Goal: Transaction & Acquisition: Purchase product/service

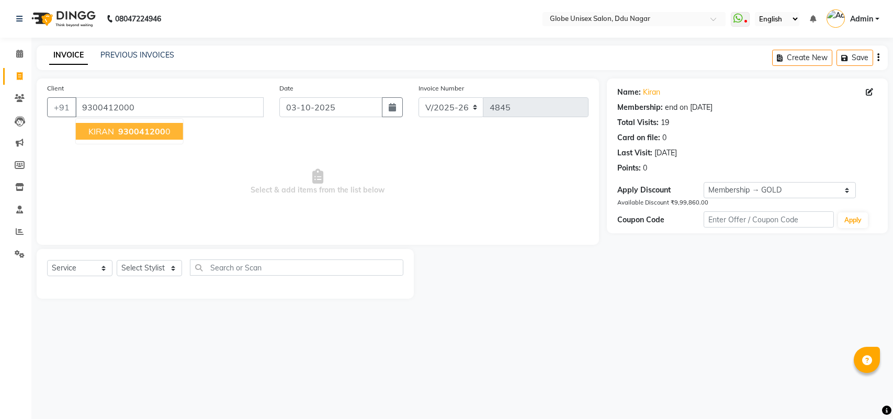
select select "4184"
select select "service"
select select "2: Object"
click at [151, 270] on select "Select Stylist ADITYA AJIT [PERSON_NAME] DEV [PERSON_NAME] [PERSON_NAME] [PERSO…" at bounding box center [149, 268] width 65 height 16
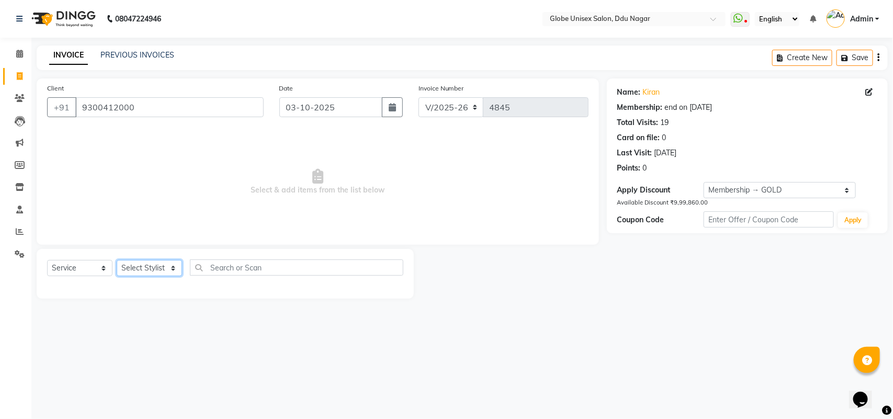
select select "24272"
click at [117, 260] on select "Select Stylist ADITYA AJIT [PERSON_NAME] DEV [PERSON_NAME] [PERSON_NAME] [PERSO…" at bounding box center [149, 268] width 65 height 16
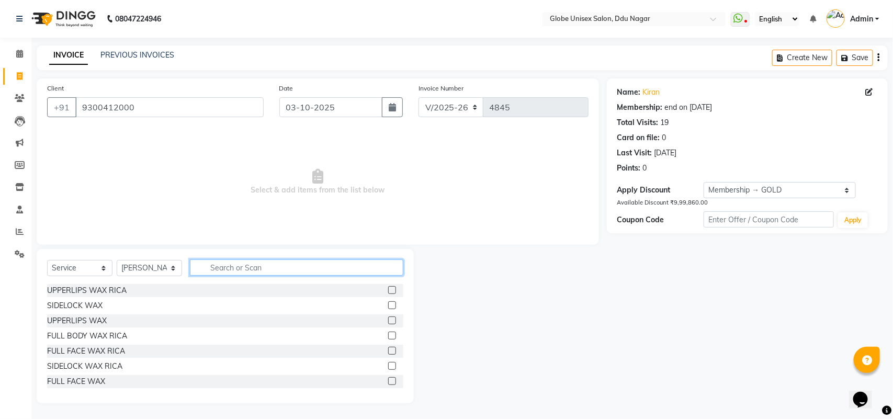
click at [255, 272] on input "text" at bounding box center [296, 267] width 213 height 16
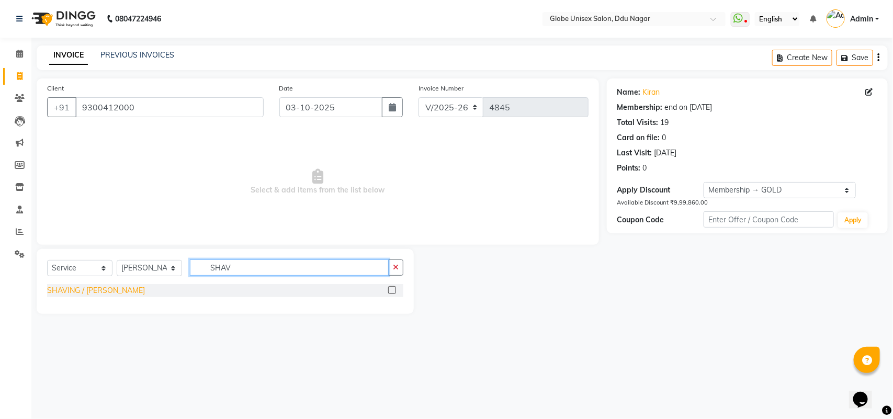
type input "SHAV"
click at [61, 291] on div "SHAVING / [PERSON_NAME]" at bounding box center [96, 290] width 98 height 11
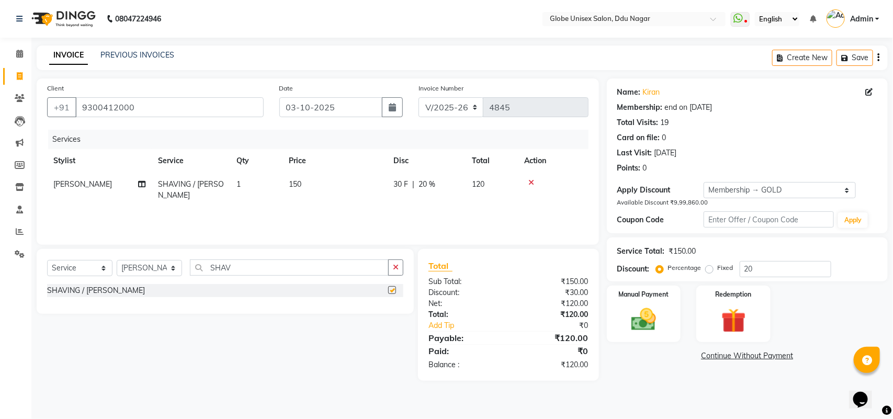
checkbox input "false"
click at [270, 182] on td "1" at bounding box center [256, 190] width 52 height 35
select select "24272"
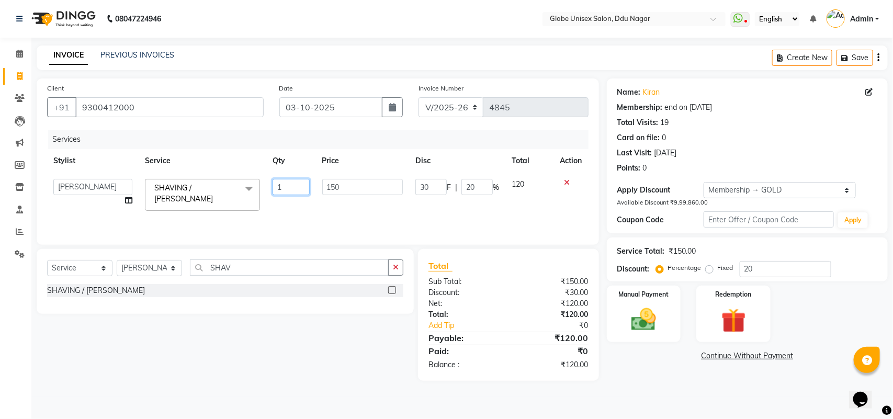
click at [279, 182] on input "1" at bounding box center [290, 187] width 37 height 16
click at [280, 182] on input "1" at bounding box center [290, 187] width 37 height 16
type input "2"
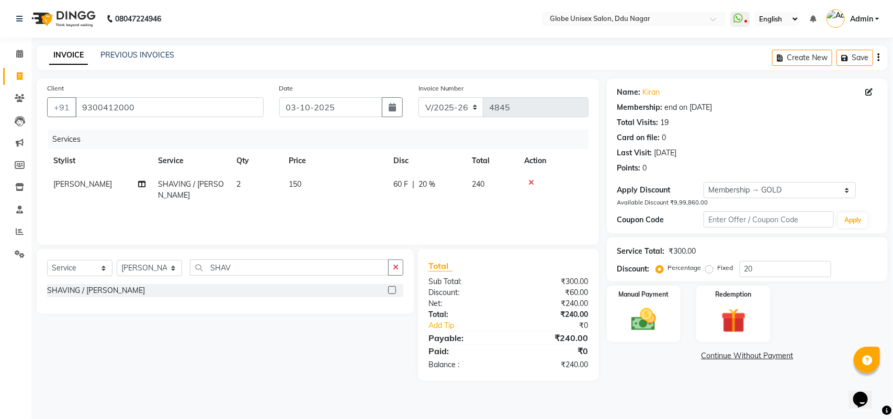
click at [647, 367] on div "Name: Kiran Membership: end on 07-08-2026 Total Visits: 19 Card on file: 0 Last…" at bounding box center [751, 229] width 289 height 302
click at [646, 307] on img at bounding box center [643, 319] width 41 height 29
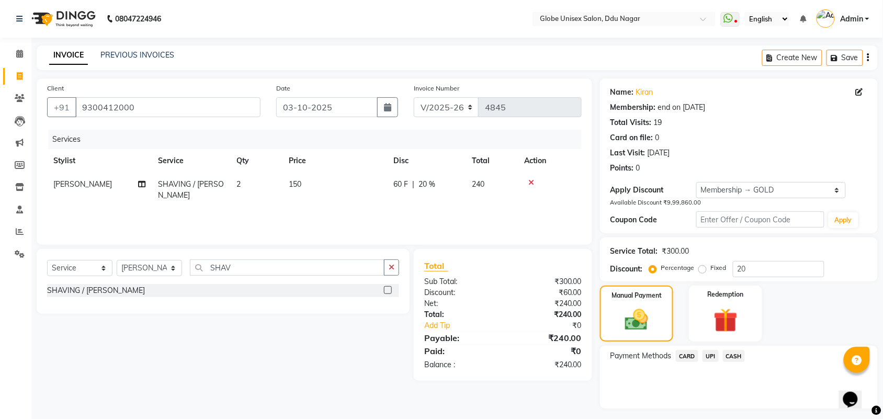
click at [710, 359] on span "UPI" at bounding box center [710, 356] width 16 height 12
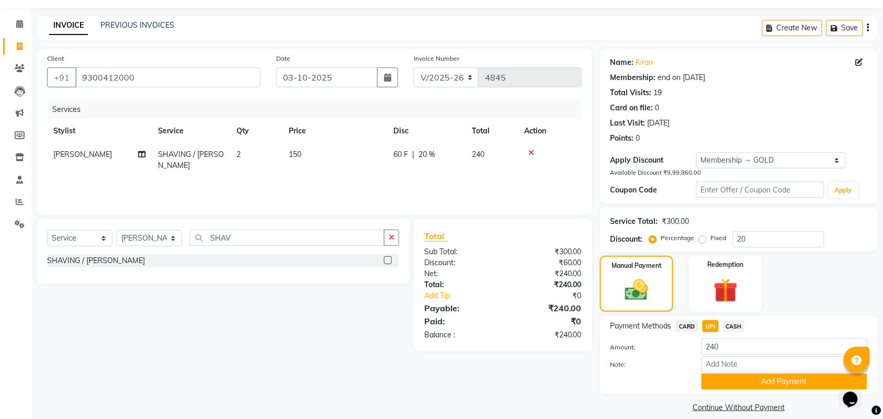
drag, startPoint x: 774, startPoint y: 383, endPoint x: 892, endPoint y: 317, distance: 135.1
click at [775, 383] on button "Add Payment" at bounding box center [784, 381] width 166 height 16
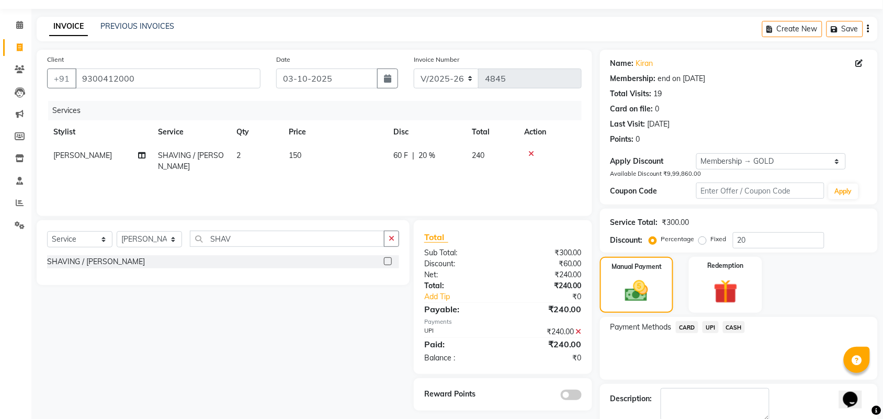
scroll to position [86, 0]
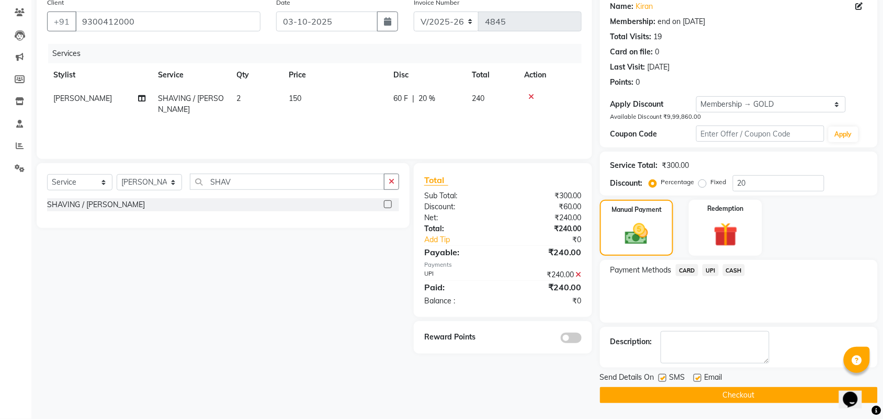
click at [755, 393] on button "Checkout" at bounding box center [739, 395] width 278 height 16
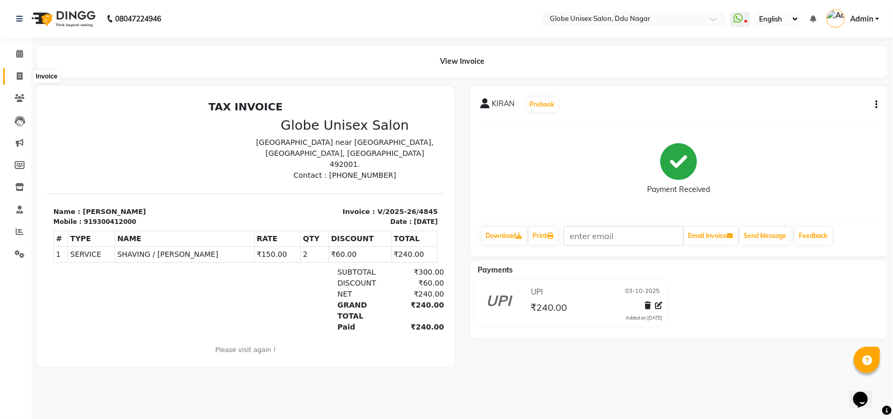
click at [19, 76] on icon at bounding box center [20, 76] width 6 height 8
select select "service"
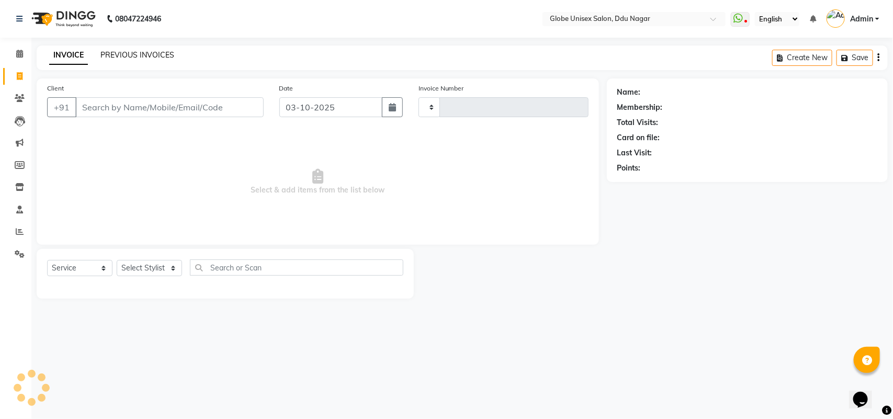
click at [138, 51] on link "PREVIOUS INVOICES" at bounding box center [137, 54] width 74 height 9
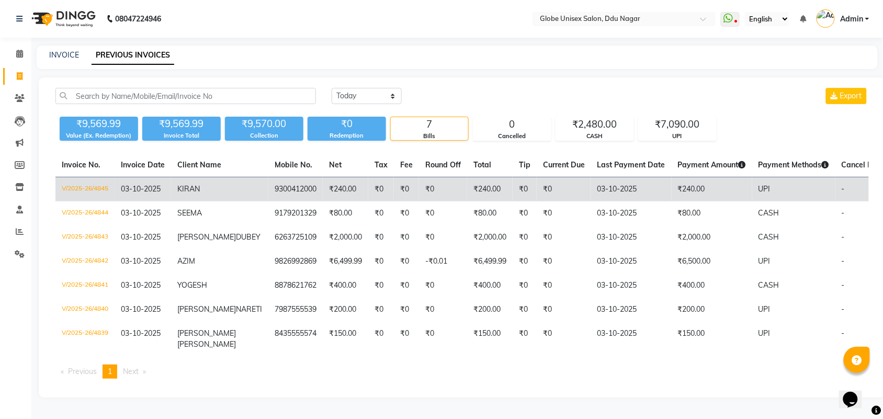
click at [79, 185] on td "V/2025-26/4845" at bounding box center [84, 189] width 59 height 25
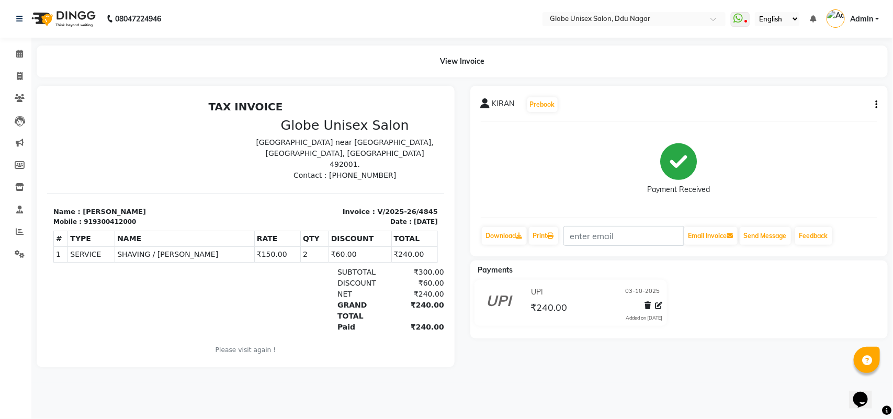
click at [876, 105] on icon "button" at bounding box center [876, 105] width 2 height 1
click at [848, 93] on div "Split Service Amount" at bounding box center [824, 91] width 72 height 13
select select "24272"
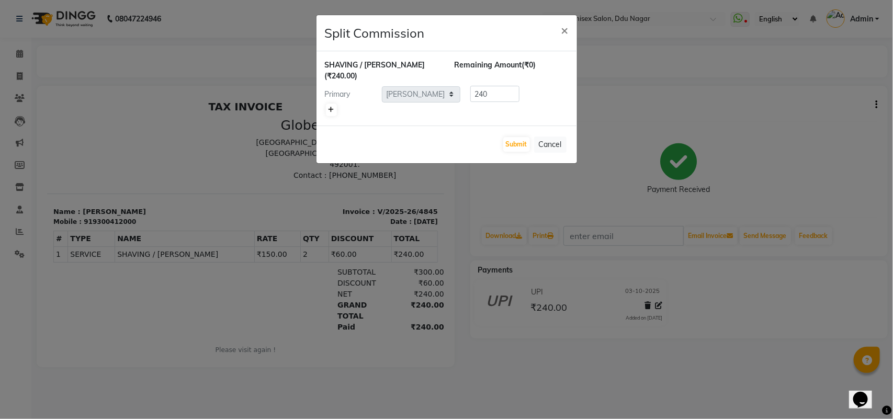
click at [333, 107] on icon at bounding box center [331, 110] width 6 height 6
type input "120"
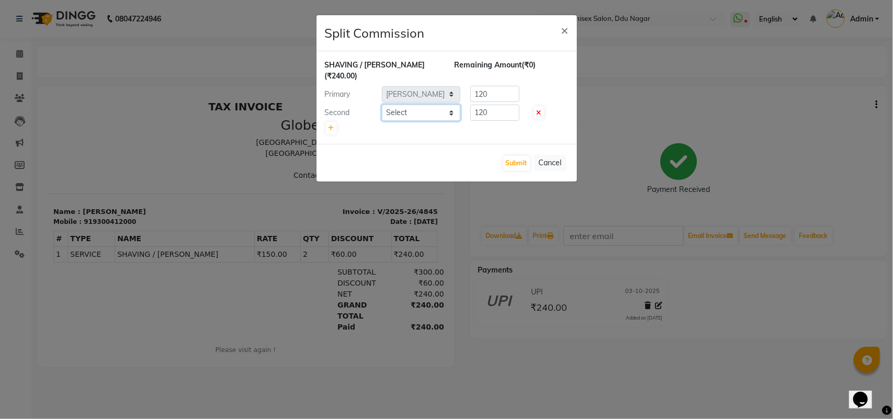
click at [399, 105] on select "Select ADITYA AJIT CHIRAG DEV DIGESH LALITA LAXMI MADHU MANSI NICK RAKSHA SACHI…" at bounding box center [421, 113] width 78 height 16
select select "50759"
click at [382, 105] on select "Select ADITYA AJIT CHIRAG DEV DIGESH LALITA LAXMI MADHU MANSI NICK RAKSHA SACHI…" at bounding box center [421, 113] width 78 height 16
click at [521, 156] on button "Submit" at bounding box center [516, 163] width 27 height 15
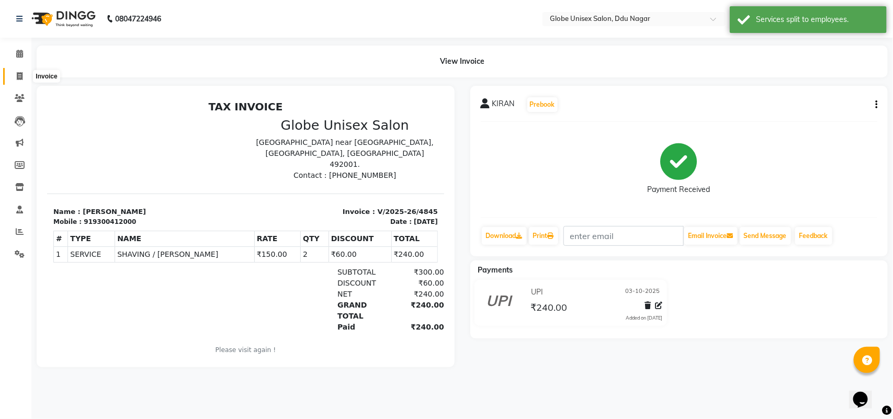
click at [19, 72] on icon at bounding box center [20, 76] width 6 height 8
select select "service"
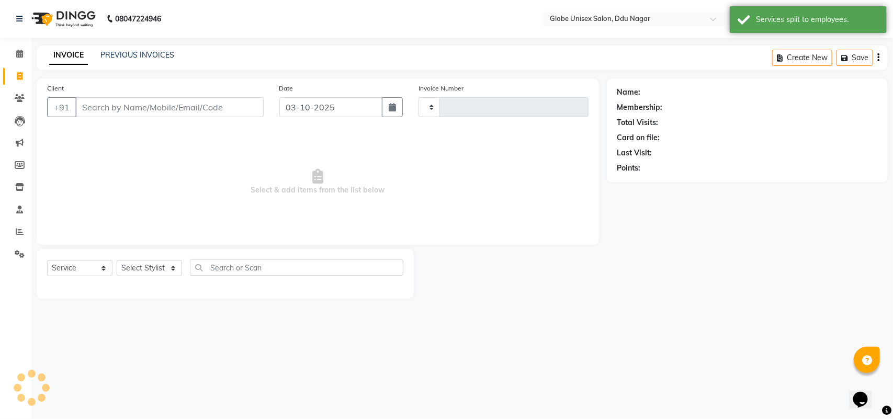
type input "4846"
select select "4184"
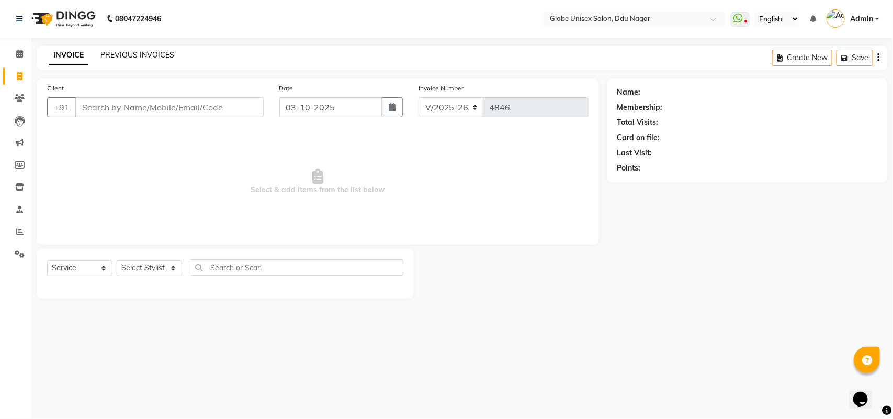
click at [145, 55] on link "PREVIOUS INVOICES" at bounding box center [137, 54] width 74 height 9
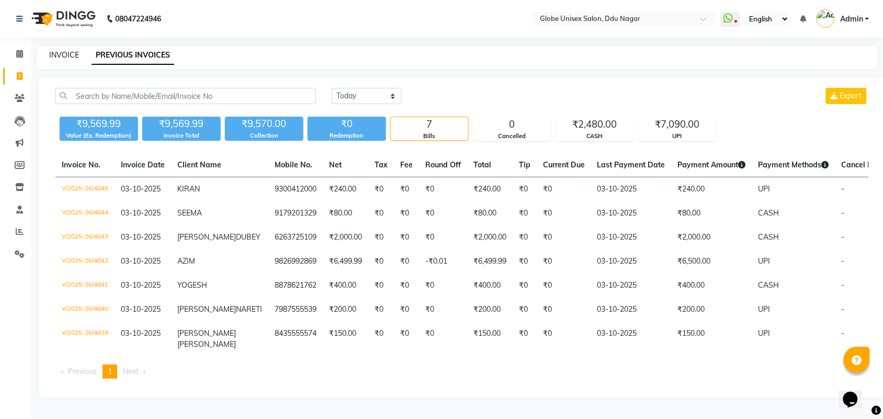
click at [61, 53] on link "INVOICE" at bounding box center [64, 54] width 30 height 9
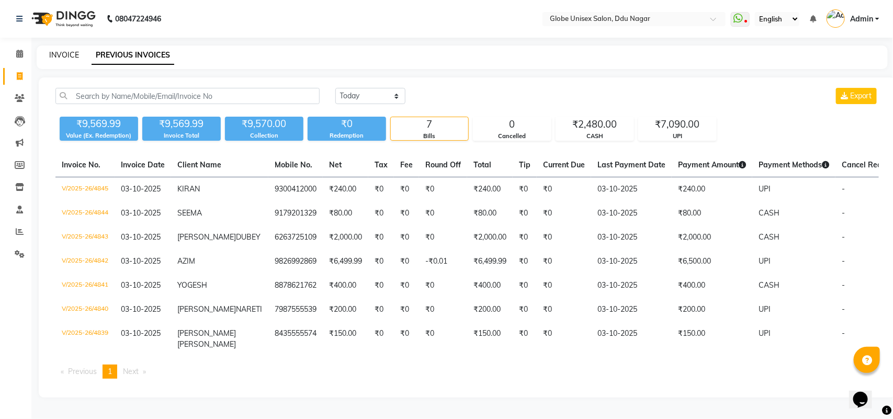
select select "service"
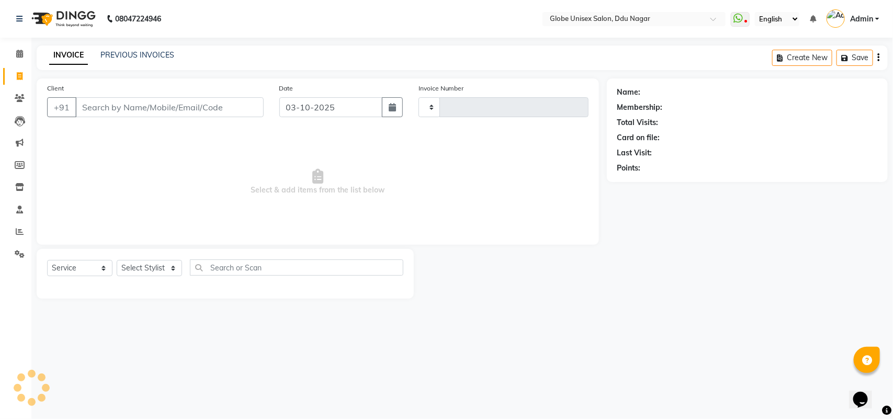
type input "4846"
select select "4184"
click at [137, 50] on link "PREVIOUS INVOICES" at bounding box center [137, 54] width 74 height 9
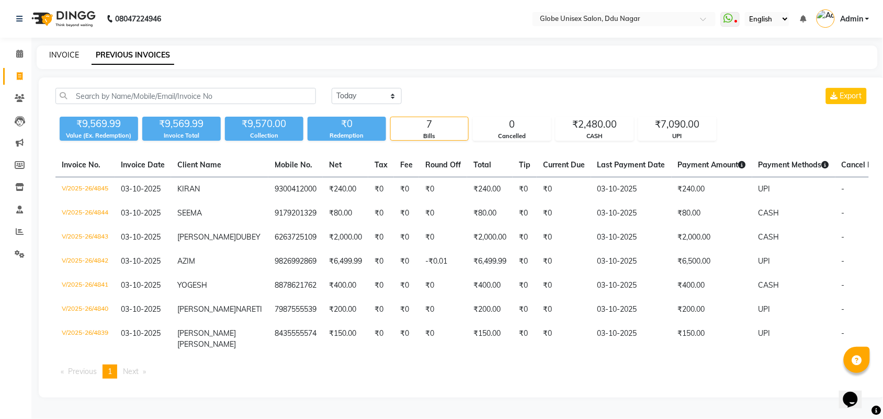
click at [61, 52] on link "INVOICE" at bounding box center [64, 54] width 30 height 9
select select "service"
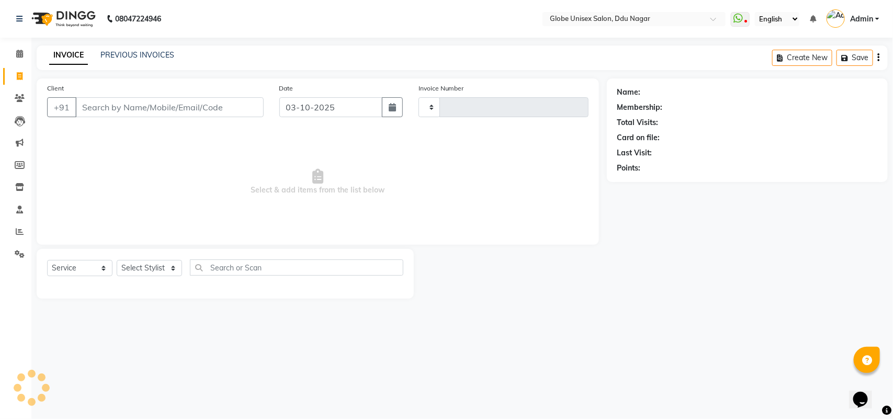
type input "4846"
select select "4184"
click at [153, 58] on link "PREVIOUS INVOICES" at bounding box center [137, 54] width 74 height 9
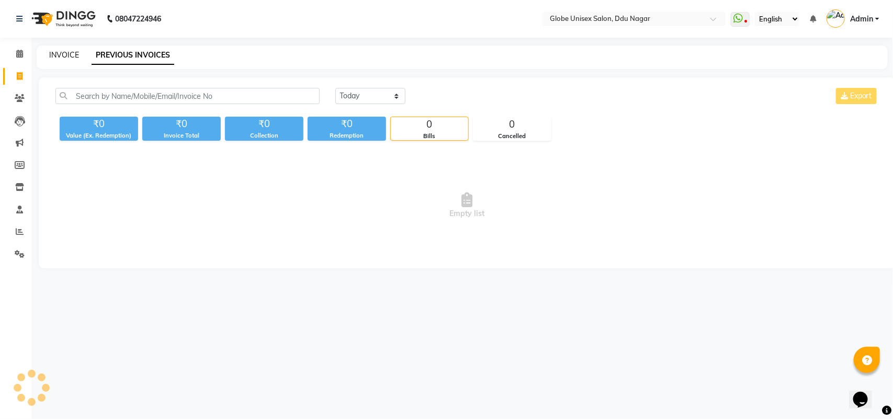
click at [71, 56] on link "INVOICE" at bounding box center [64, 54] width 30 height 9
select select "service"
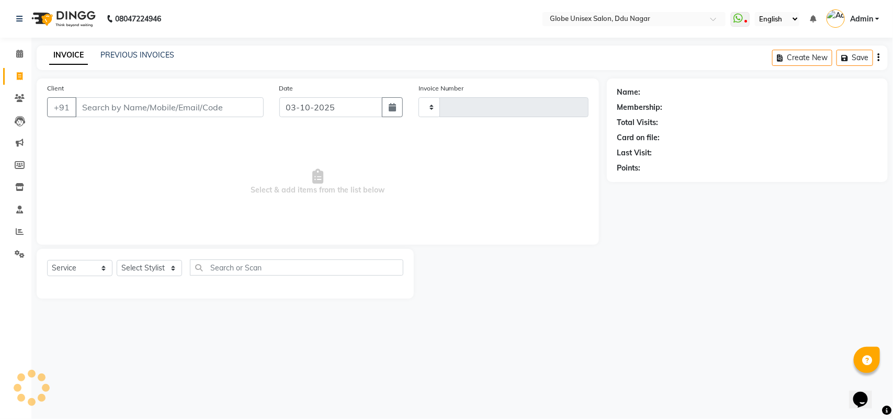
type input "4846"
select select "4184"
click at [201, 116] on div "+91" at bounding box center [155, 107] width 216 height 20
click at [231, 108] on input "Client" at bounding box center [169, 107] width 188 height 20
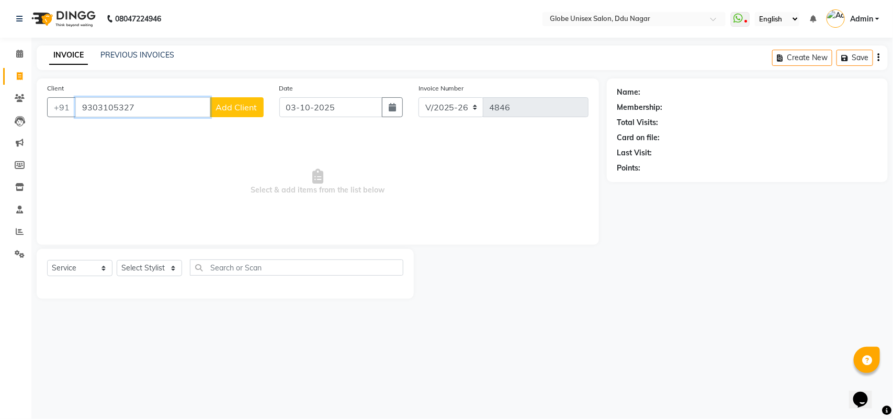
type input "9303105327"
click at [252, 110] on span "Add Client" at bounding box center [236, 107] width 41 height 10
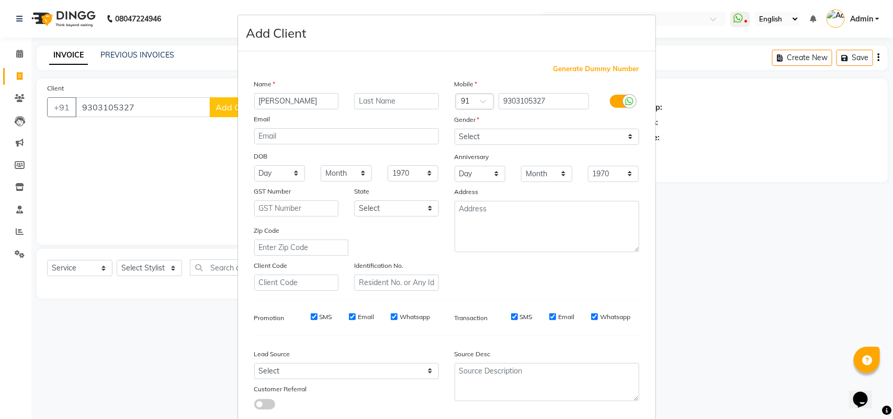
type input "[PERSON_NAME]"
click at [547, 140] on select "Select [DEMOGRAPHIC_DATA] [DEMOGRAPHIC_DATA] Other Prefer Not To Say" at bounding box center [546, 137] width 185 height 16
select select "female"
click at [454, 129] on select "Select [DEMOGRAPHIC_DATA] [DEMOGRAPHIC_DATA] Other Prefer Not To Say" at bounding box center [546, 137] width 185 height 16
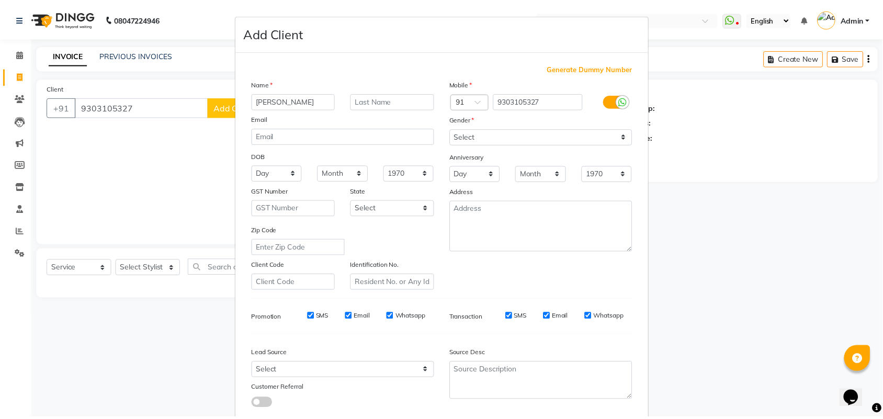
scroll to position [60, 0]
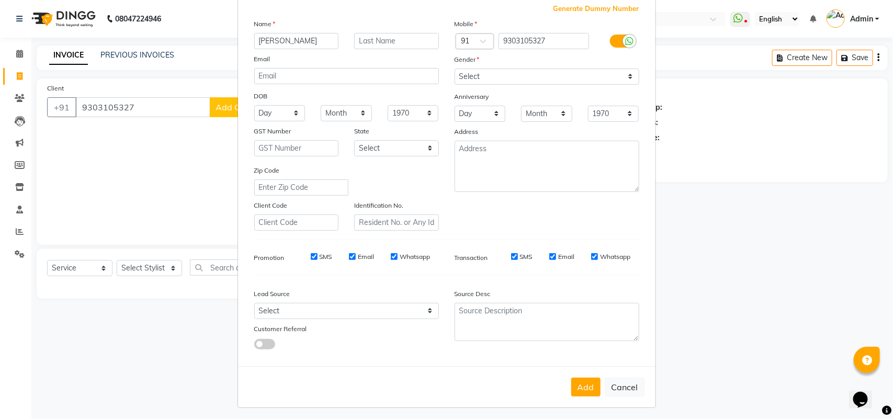
drag, startPoint x: 588, startPoint y: 378, endPoint x: 598, endPoint y: 377, distance: 9.4
click at [588, 379] on button "Add" at bounding box center [585, 387] width 29 height 19
select select
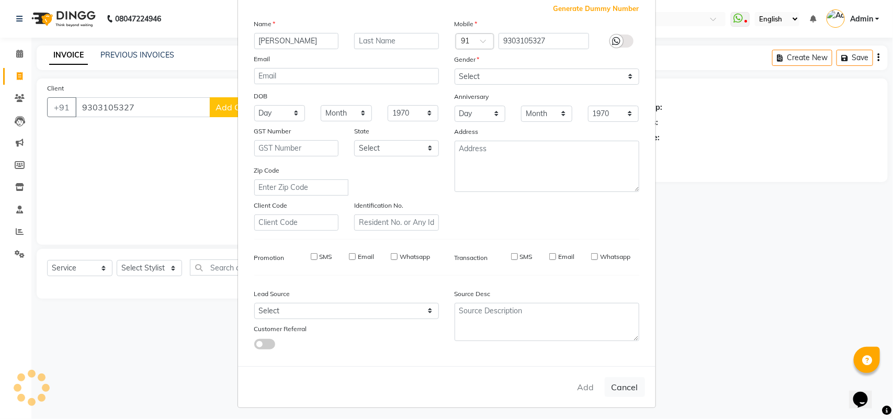
select select
checkbox input "false"
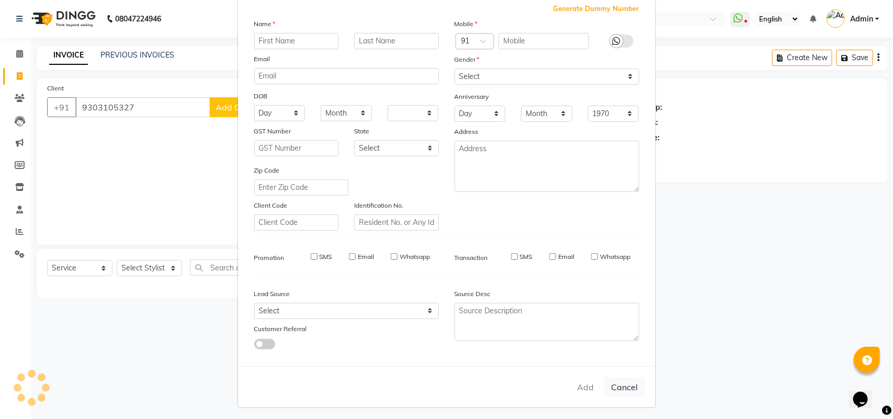
checkbox input "false"
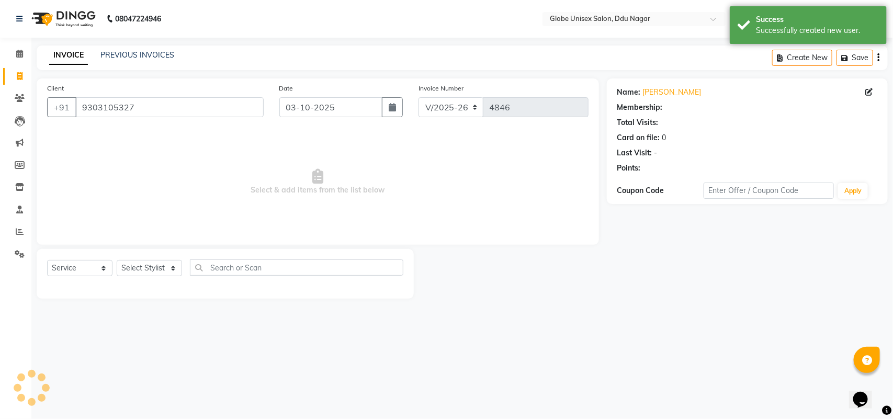
select select "1: Object"
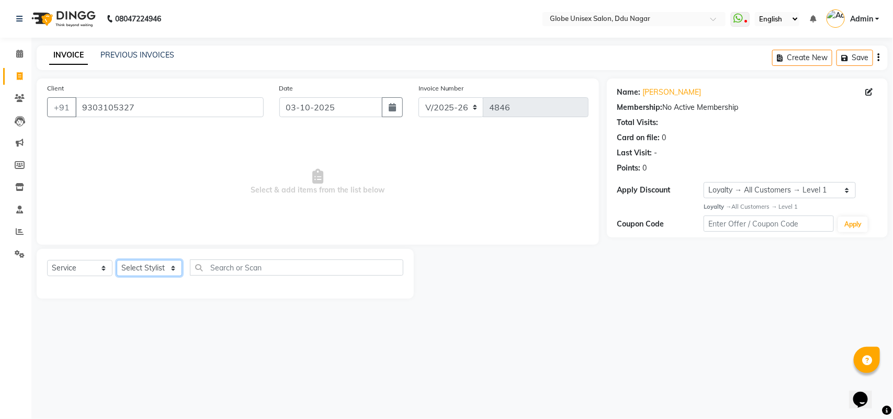
click at [147, 265] on select "Select Stylist ADITYA AJIT [PERSON_NAME] DEV [PERSON_NAME] [PERSON_NAME] [PERSO…" at bounding box center [149, 268] width 65 height 16
select select "25130"
click at [117, 260] on select "Select Stylist ADITYA AJIT [PERSON_NAME] DEV [PERSON_NAME] [PERSON_NAME] [PERSO…" at bounding box center [149, 268] width 65 height 16
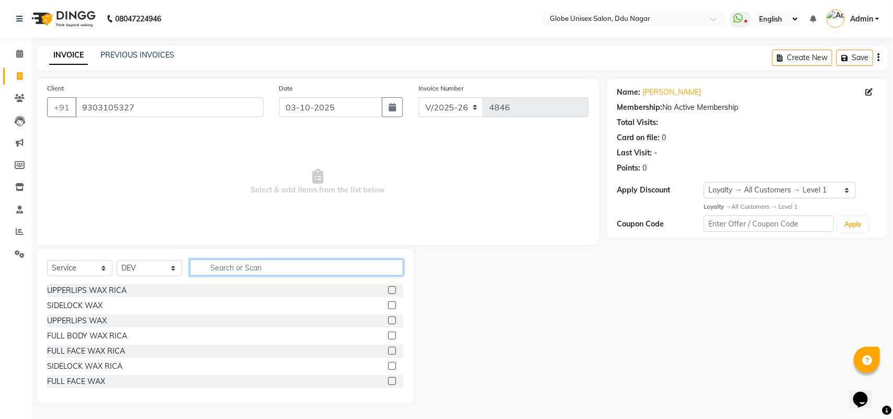
click at [254, 269] on input "text" at bounding box center [296, 267] width 213 height 16
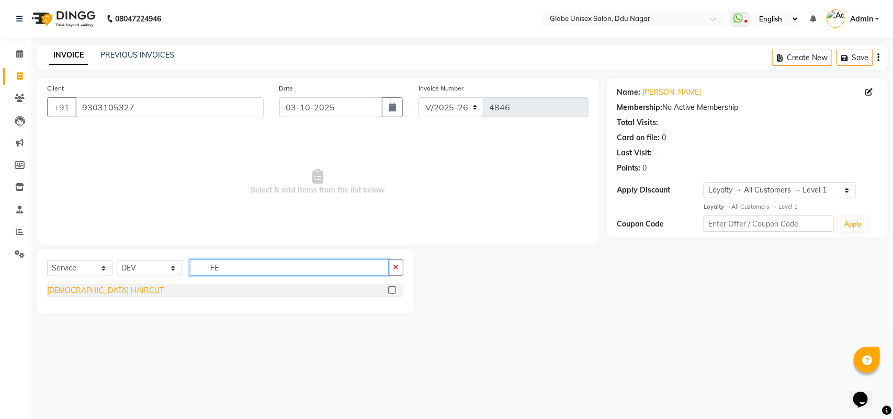
type input "FE"
click at [74, 294] on div "[DEMOGRAPHIC_DATA] HAIRCUT" at bounding box center [105, 290] width 117 height 11
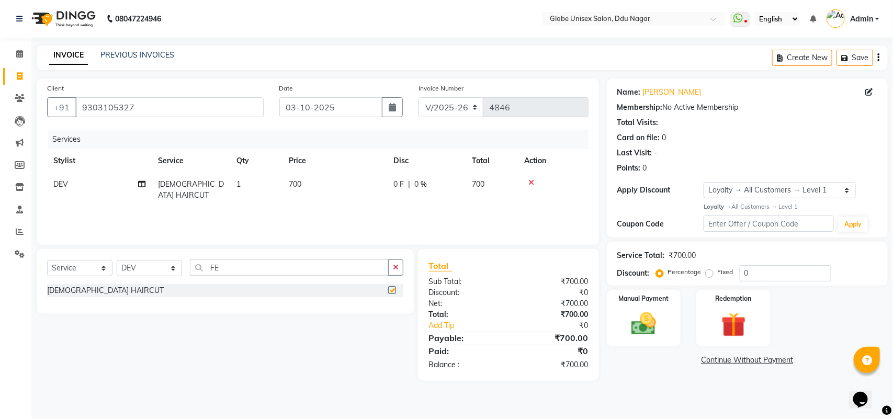
checkbox input "false"
click at [259, 179] on td "1" at bounding box center [256, 190] width 52 height 35
select select "25130"
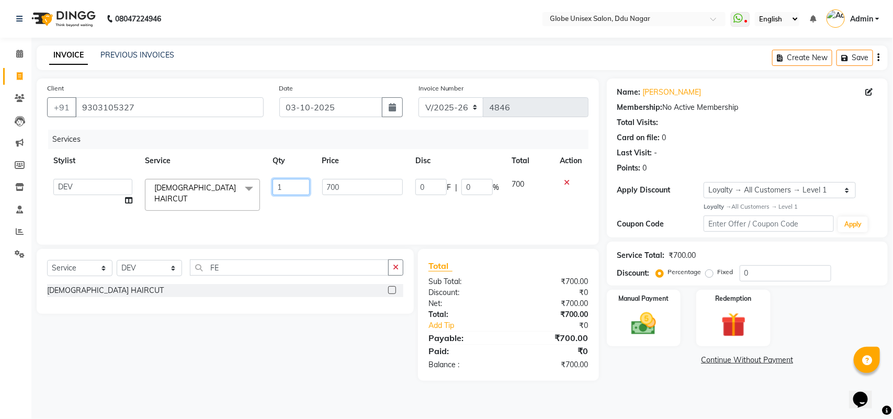
click at [272, 179] on input "1" at bounding box center [290, 187] width 37 height 16
click at [278, 179] on input "1" at bounding box center [290, 187] width 37 height 16
click at [284, 185] on input "1" at bounding box center [290, 187] width 37 height 16
type input "2"
click at [277, 268] on input "FE" at bounding box center [289, 267] width 199 height 16
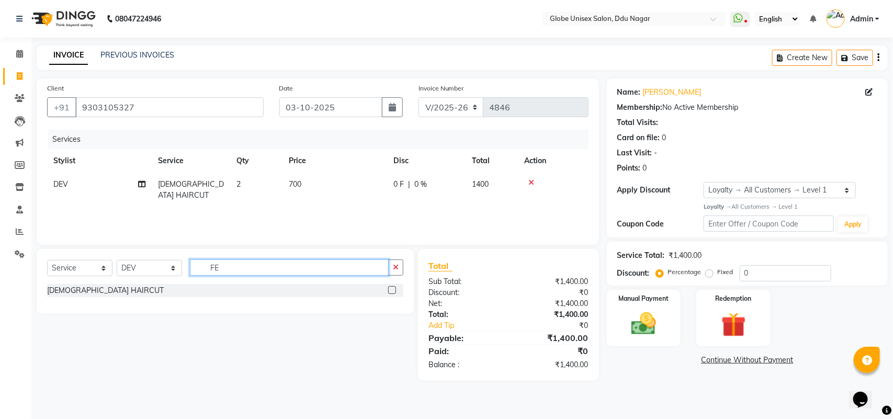
type input "F"
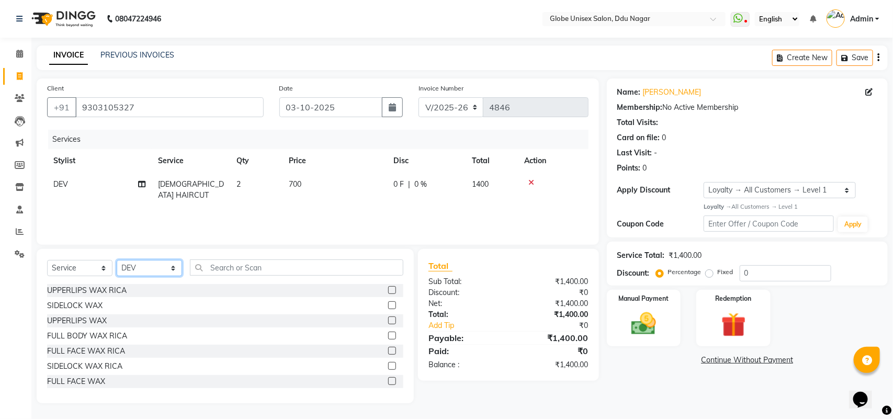
click at [141, 267] on select "Select Stylist ADITYA AJIT [PERSON_NAME] DEV [PERSON_NAME] [PERSON_NAME] [PERSO…" at bounding box center [149, 268] width 65 height 16
select select "69938"
click at [117, 260] on select "Select Stylist ADITYA AJIT [PERSON_NAME] DEV [PERSON_NAME] [PERSON_NAME] [PERSO…" at bounding box center [149, 268] width 65 height 16
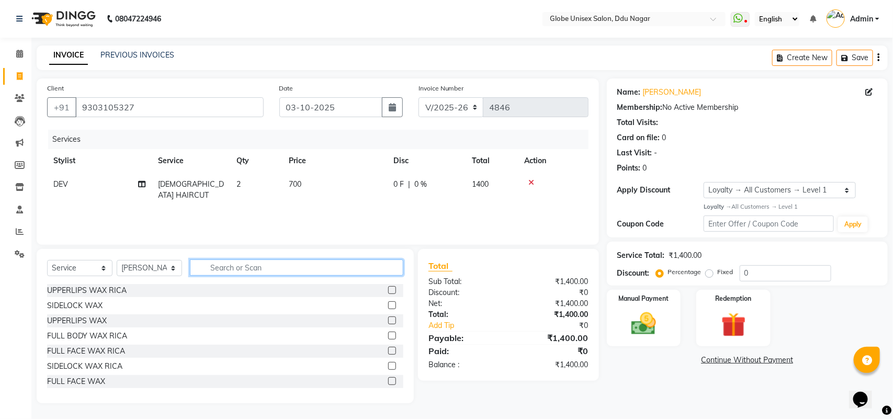
click at [254, 261] on input "text" at bounding box center [296, 267] width 213 height 16
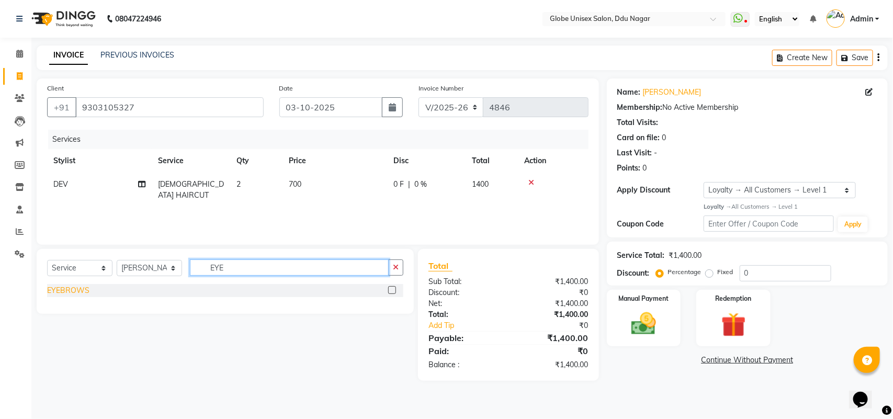
type input "EYE"
click at [73, 292] on div "EYEBROWS" at bounding box center [68, 290] width 42 height 11
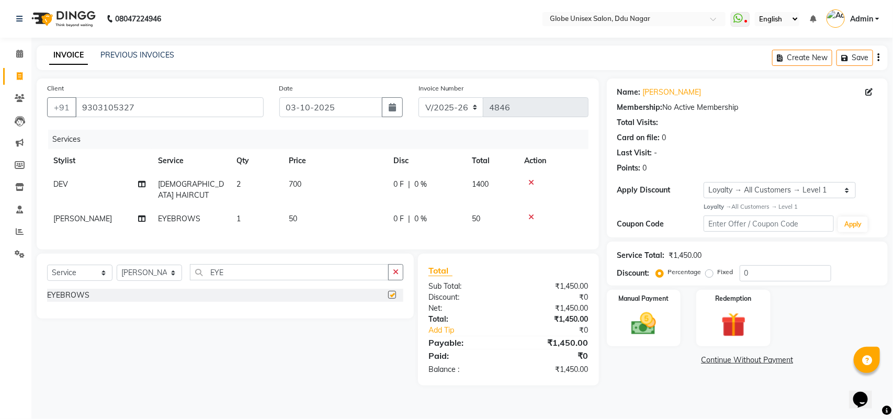
checkbox input "false"
click at [291, 272] on input "EYE" at bounding box center [289, 272] width 199 height 16
type input "E"
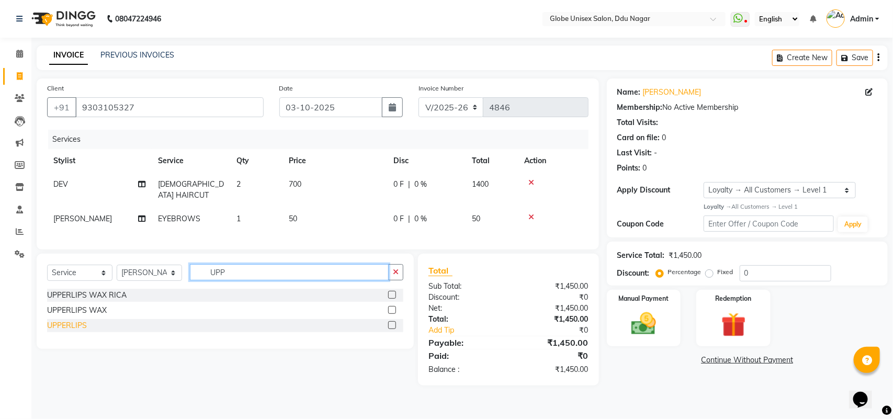
type input "UPP"
click at [64, 321] on div "UPPERLIPS" at bounding box center [67, 325] width 40 height 11
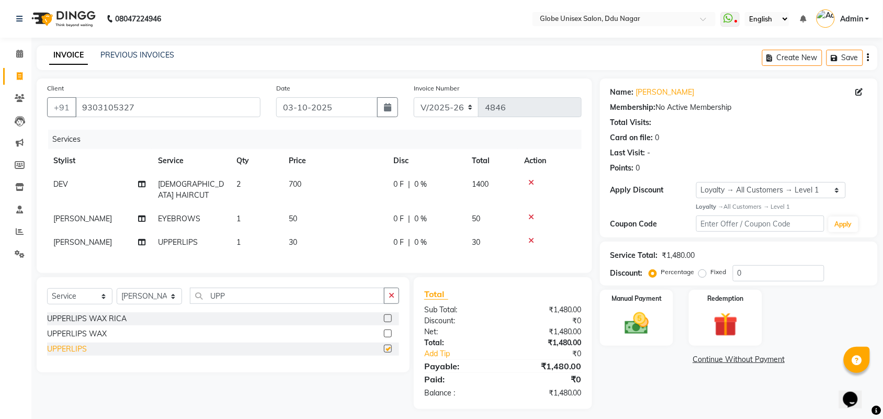
checkbox input "false"
click at [241, 214] on span "1" at bounding box center [238, 218] width 4 height 9
select select "69938"
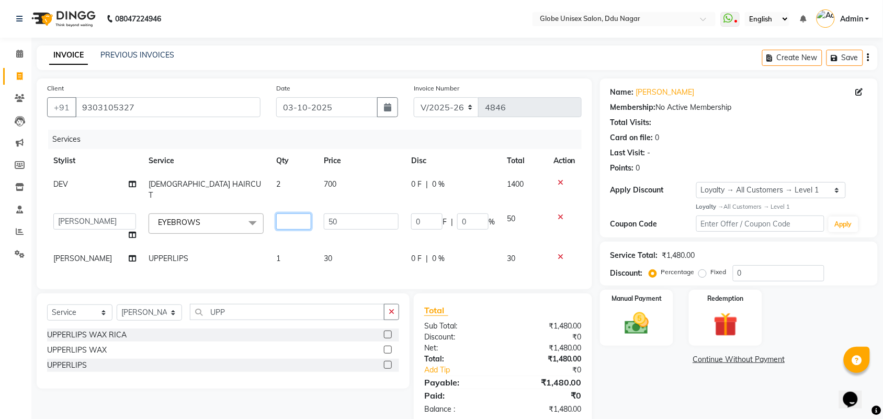
click at [305, 213] on input "number" at bounding box center [293, 221] width 35 height 16
type input "2"
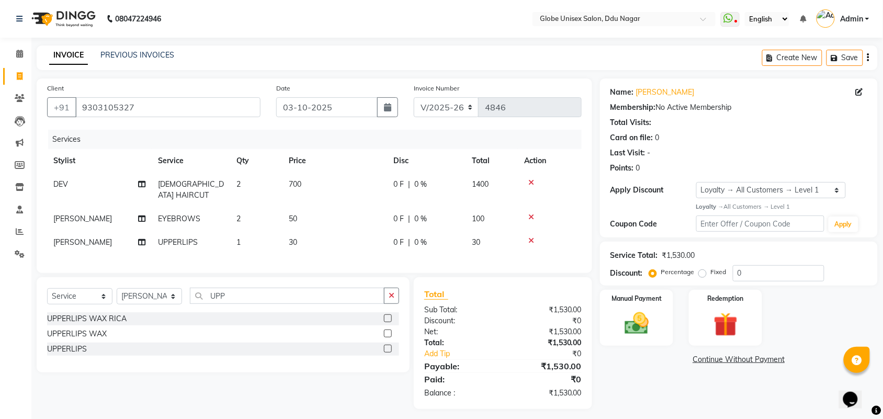
click at [618, 374] on div "Name: Varsha Jain Membership: No Active Membership Total Visits: Card on file: …" at bounding box center [743, 243] width 286 height 330
click at [259, 231] on td "1" at bounding box center [256, 243] width 52 height 24
select select "69938"
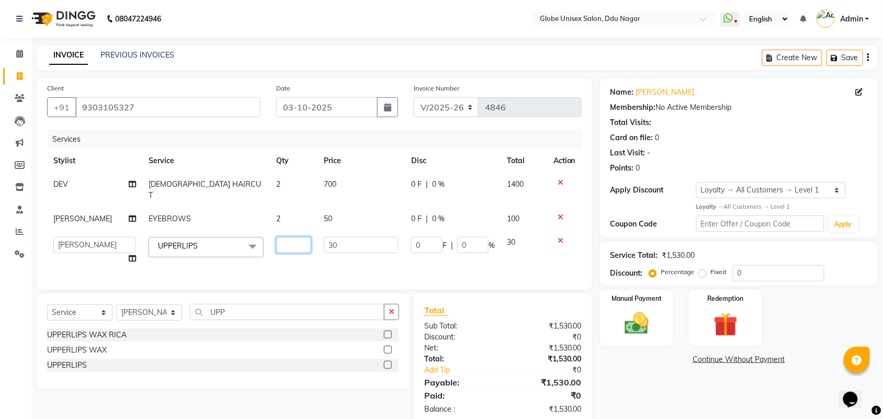
click at [302, 237] on input "number" at bounding box center [293, 245] width 35 height 16
type input "2"
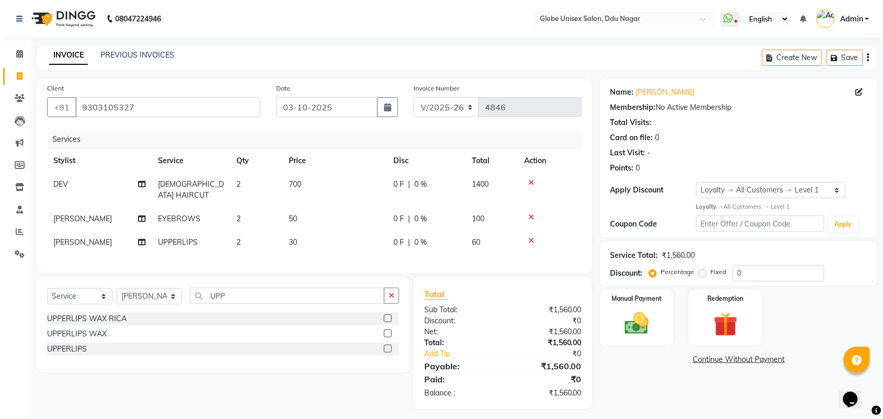
click at [638, 387] on div "Name: Varsha Jain Membership: No Active Membership Total Visits: Card on file: …" at bounding box center [743, 243] width 286 height 330
click at [406, 185] on div "0 F | 0 %" at bounding box center [426, 184] width 66 height 11
select select "25130"
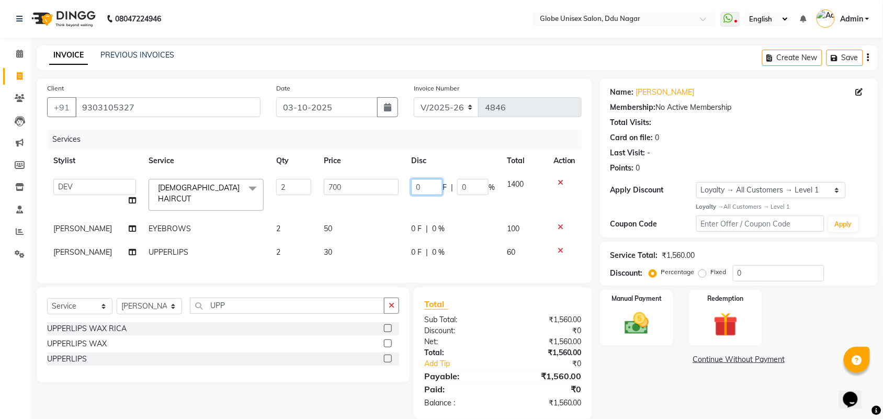
click at [422, 185] on input "0" at bounding box center [426, 187] width 31 height 16
type input "60"
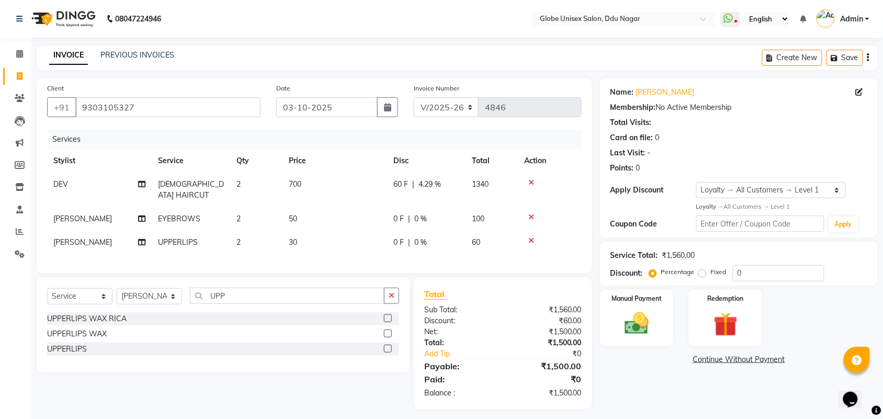
click at [657, 380] on div "Name: Varsha Jain Membership: No Active Membership Total Visits: Card on file: …" at bounding box center [743, 243] width 286 height 330
click at [142, 182] on icon at bounding box center [141, 183] width 7 height 7
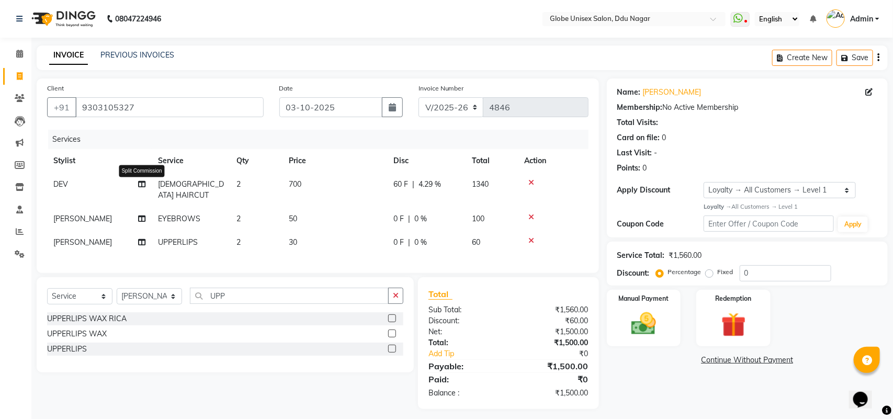
select select "25130"
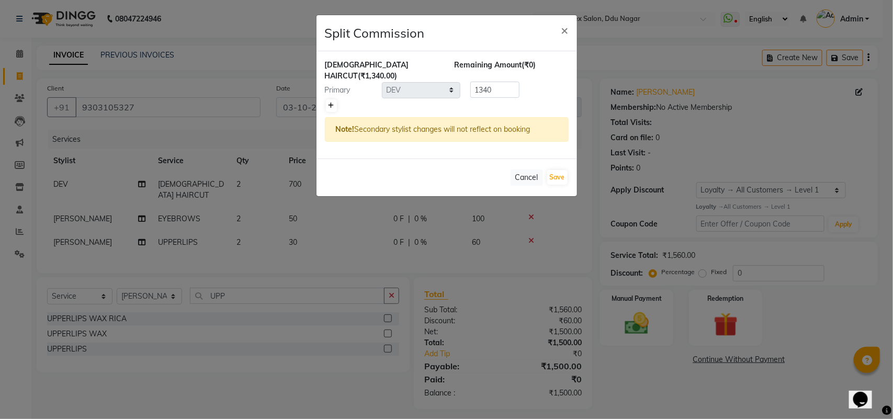
click at [330, 102] on icon at bounding box center [331, 105] width 6 height 6
type input "670"
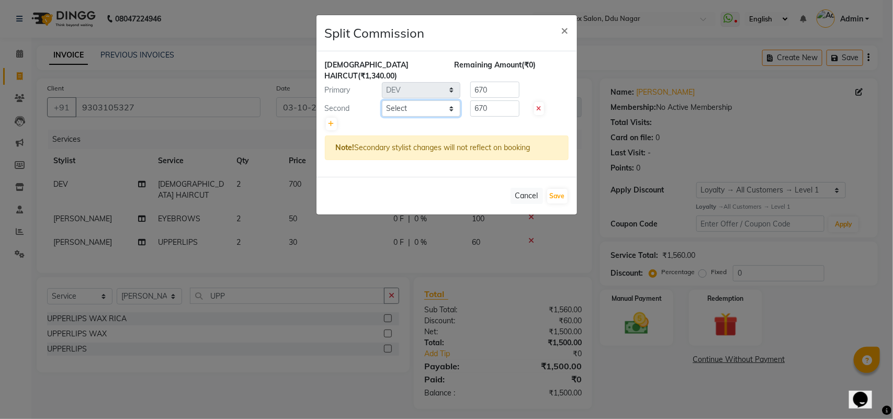
click at [434, 100] on select "Select ADITYA AJIT [PERSON_NAME] [PERSON_NAME] [PERSON_NAME] [PERSON_NAME] RAKS…" at bounding box center [421, 108] width 78 height 16
select select "62852"
click at [382, 100] on select "Select ADITYA AJIT [PERSON_NAME] [PERSON_NAME] [PERSON_NAME] [PERSON_NAME] RAKS…" at bounding box center [421, 108] width 78 height 16
click at [562, 189] on button "Save" at bounding box center [557, 196] width 20 height 15
select select "Select"
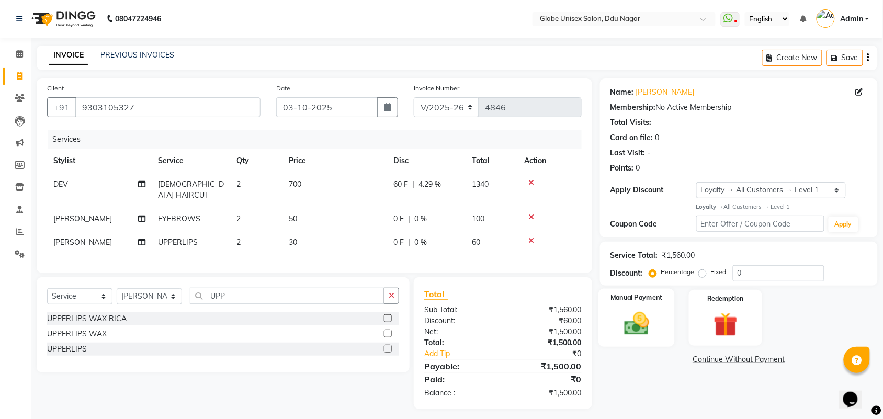
click at [631, 315] on img at bounding box center [636, 323] width 41 height 29
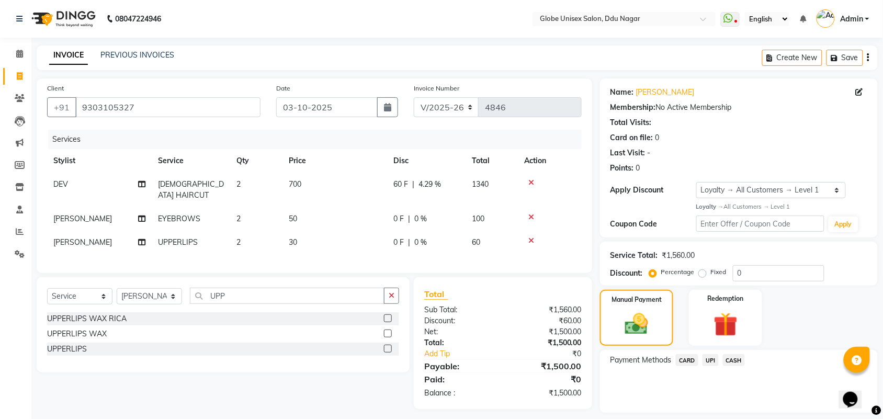
click at [711, 362] on span "UPI" at bounding box center [710, 360] width 16 height 12
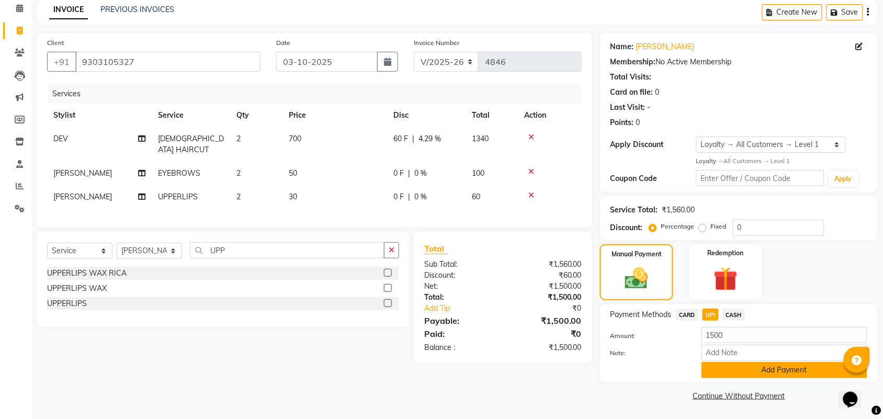
click at [766, 369] on button "Add Payment" at bounding box center [784, 370] width 166 height 16
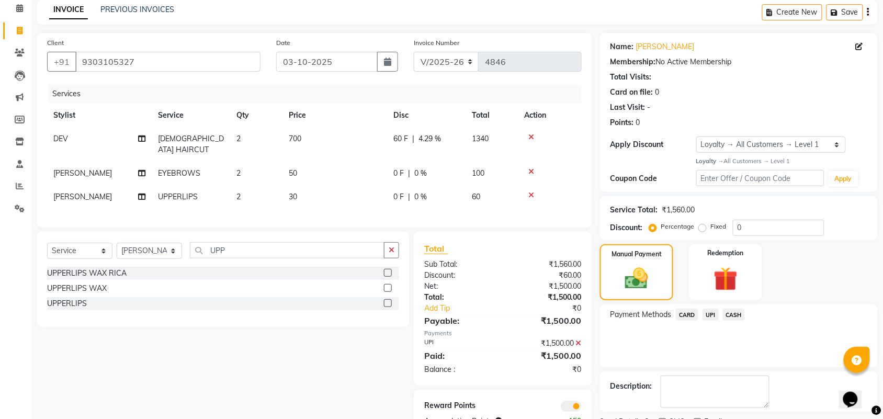
scroll to position [90, 0]
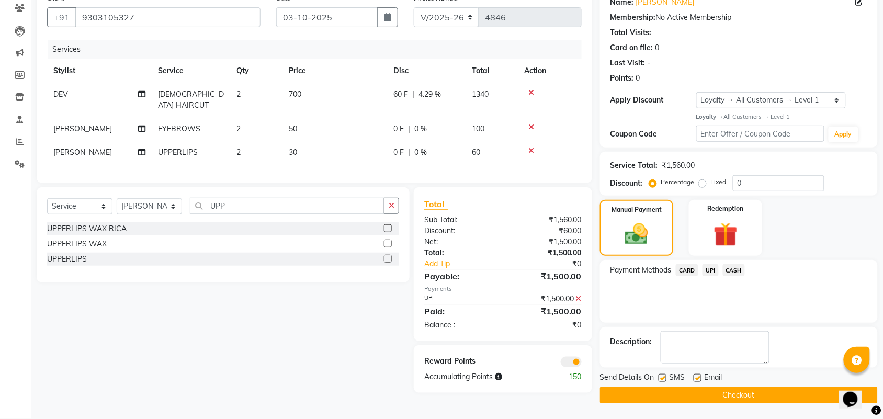
click at [715, 390] on button "Checkout" at bounding box center [739, 395] width 278 height 16
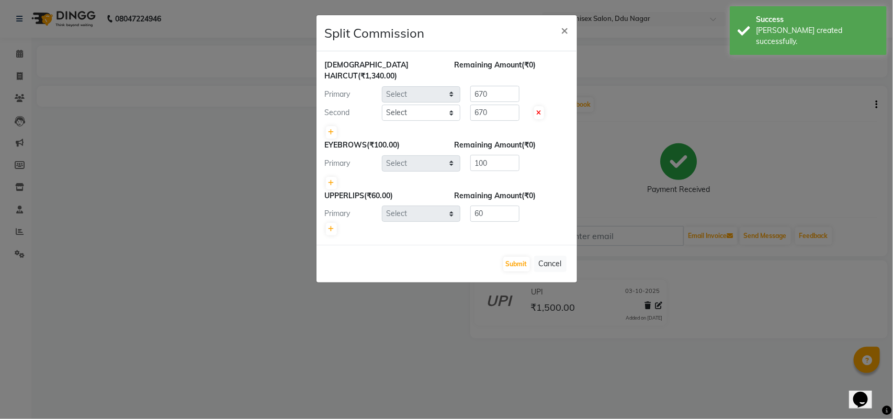
select select "25130"
select select "62852"
select select "69938"
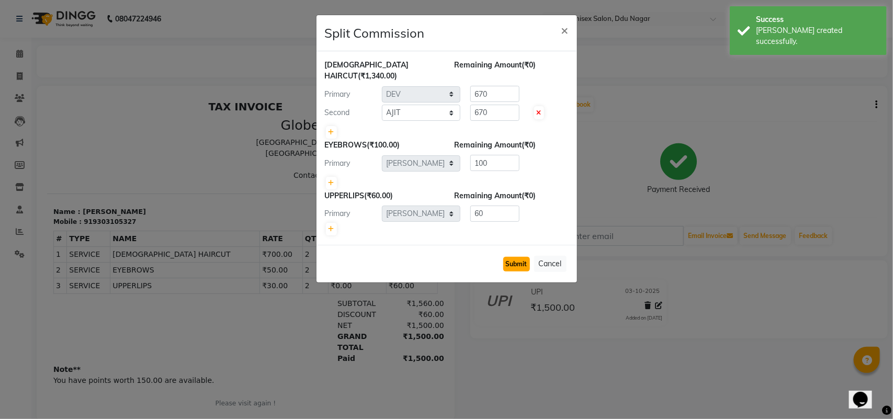
click at [518, 257] on button "Submit" at bounding box center [516, 264] width 27 height 15
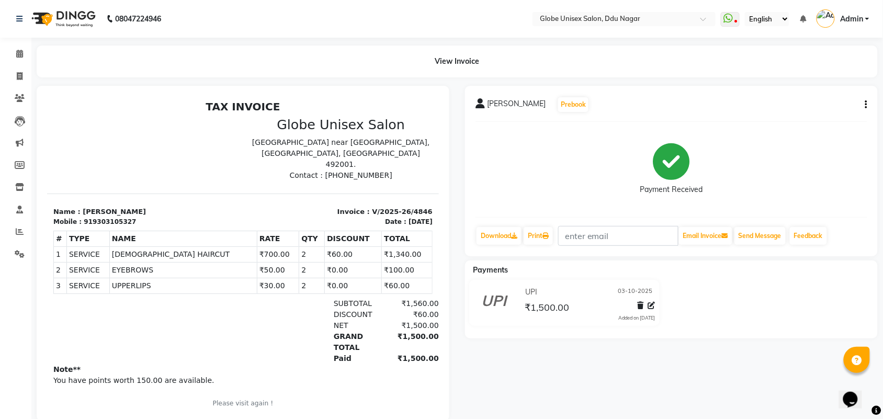
click at [863, 100] on button "button" at bounding box center [864, 104] width 6 height 11
click at [817, 87] on div "Split Service Amount" at bounding box center [814, 91] width 72 height 13
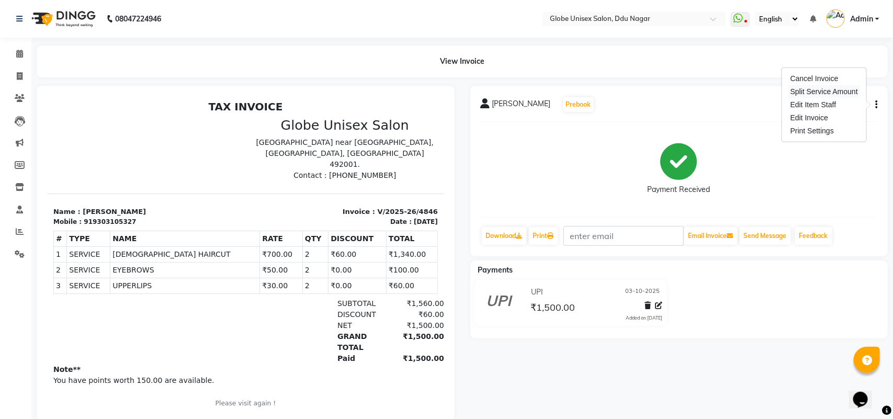
select select "25130"
select select "62852"
select select "69938"
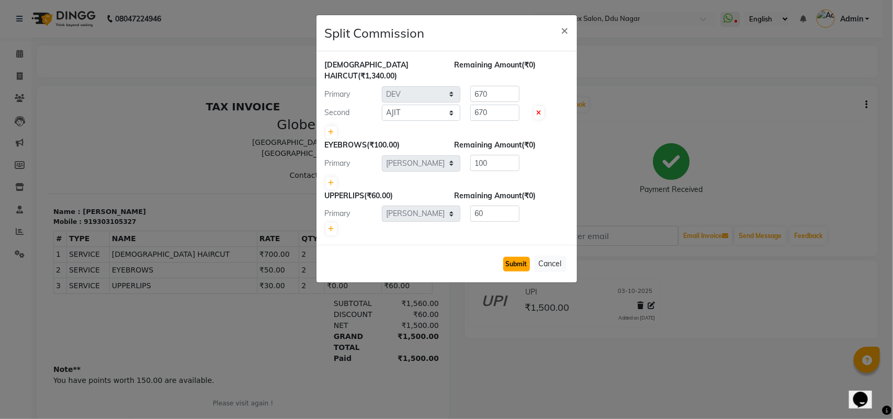
click at [518, 257] on button "Submit" at bounding box center [516, 264] width 27 height 15
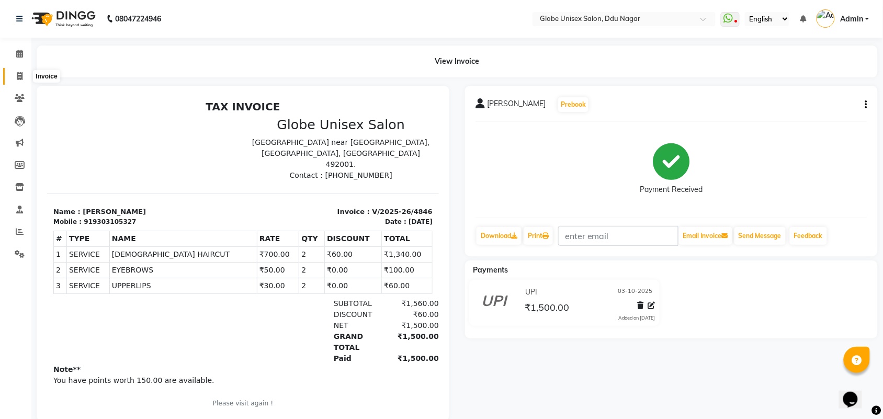
click at [21, 76] on icon at bounding box center [20, 76] width 6 height 8
select select "service"
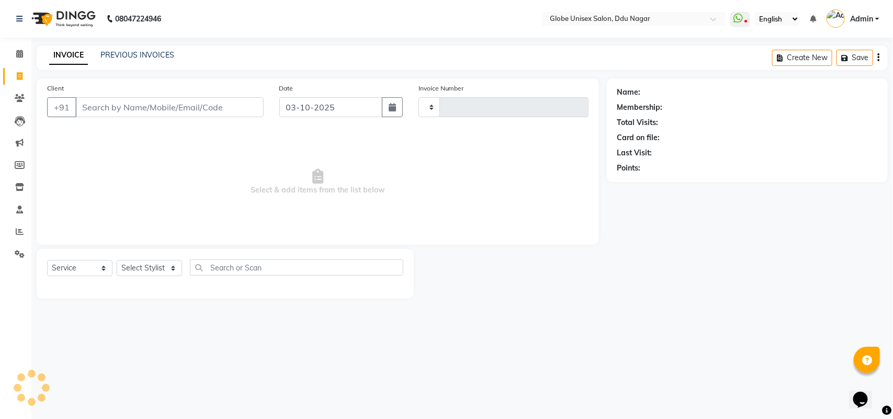
type input "4847"
select select "4184"
click at [124, 56] on link "PREVIOUS INVOICES" at bounding box center [137, 54] width 74 height 9
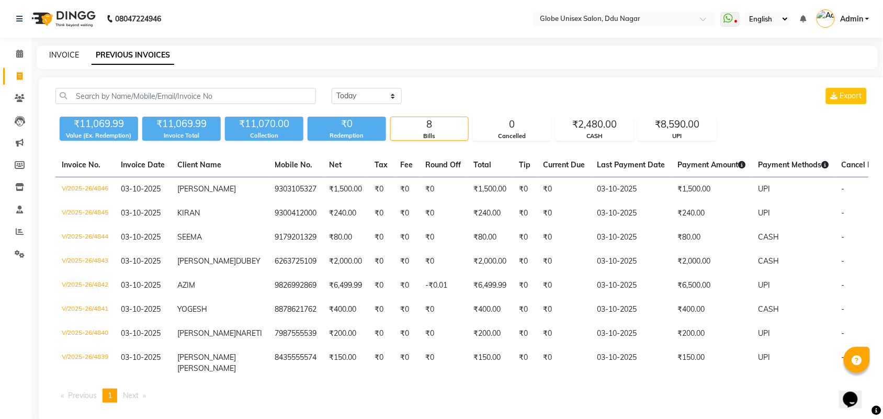
click at [67, 52] on link "INVOICE" at bounding box center [64, 54] width 30 height 9
select select "service"
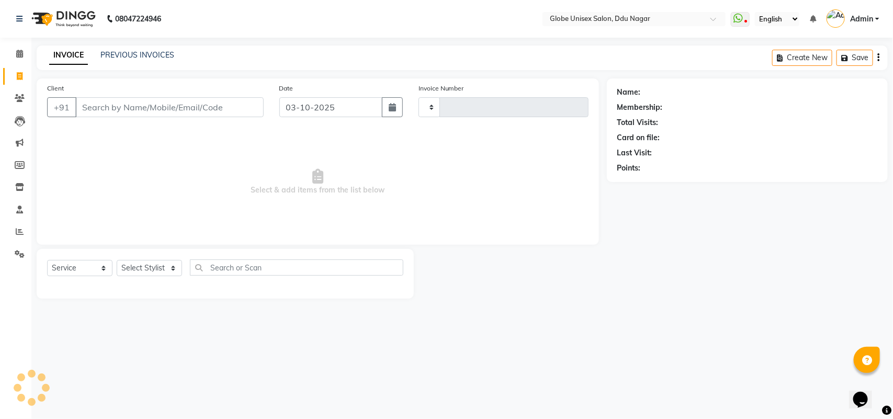
type input "4847"
select select "4184"
click at [127, 50] on link "PREVIOUS INVOICES" at bounding box center [137, 54] width 74 height 9
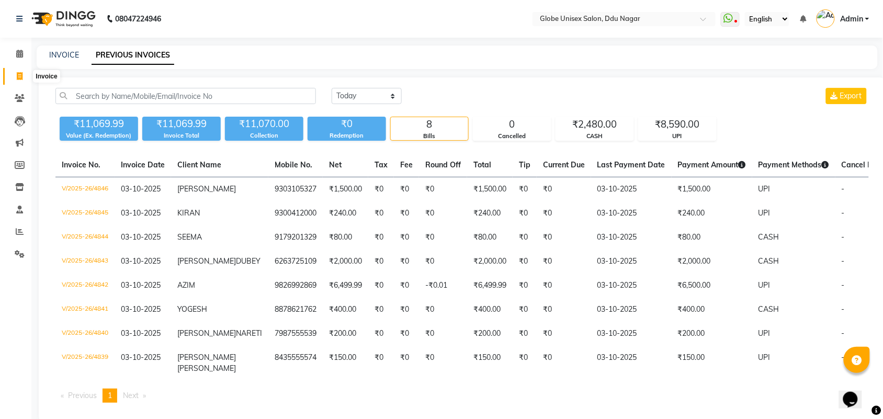
click at [19, 82] on span at bounding box center [19, 77] width 18 height 12
select select "service"
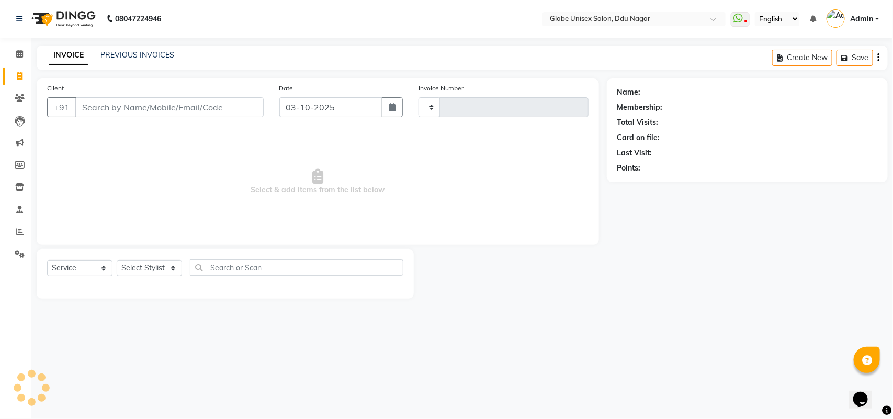
click at [255, 58] on div "INVOICE PREVIOUS INVOICES Create New Save" at bounding box center [462, 57] width 851 height 25
type input "4847"
select select "4184"
click at [201, 100] on input "Client" at bounding box center [169, 107] width 188 height 20
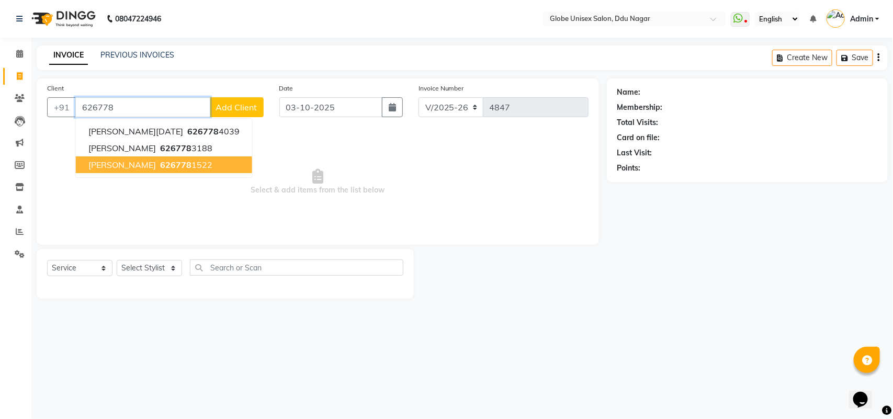
click at [212, 165] on ngb-highlight "626778 1522" at bounding box center [185, 164] width 54 height 10
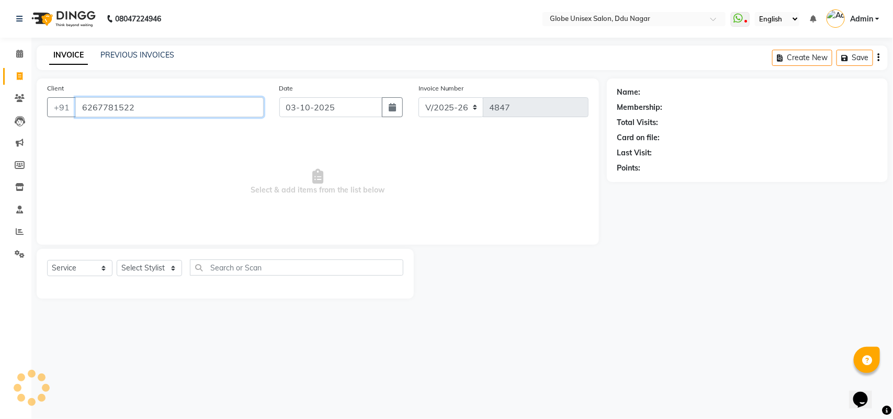
type input "6267781522"
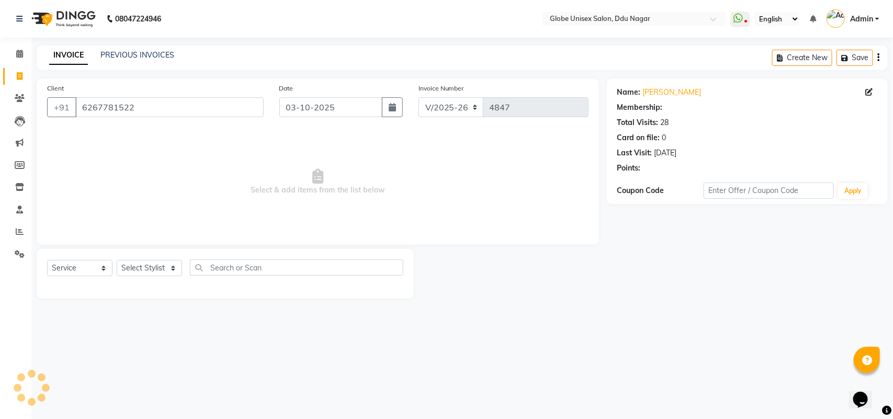
select select "1: Object"
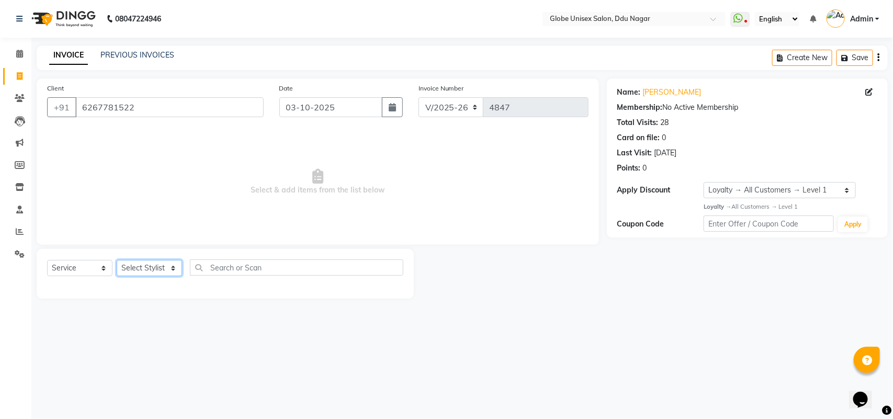
click at [151, 260] on select "Select Stylist ADITYA AJIT [PERSON_NAME] DEV [PERSON_NAME] [PERSON_NAME] [PERSO…" at bounding box center [149, 268] width 65 height 16
select select "50759"
click at [117, 260] on select "Select Stylist ADITYA AJIT [PERSON_NAME] DEV [PERSON_NAME] [PERSON_NAME] [PERSO…" at bounding box center [149, 268] width 65 height 16
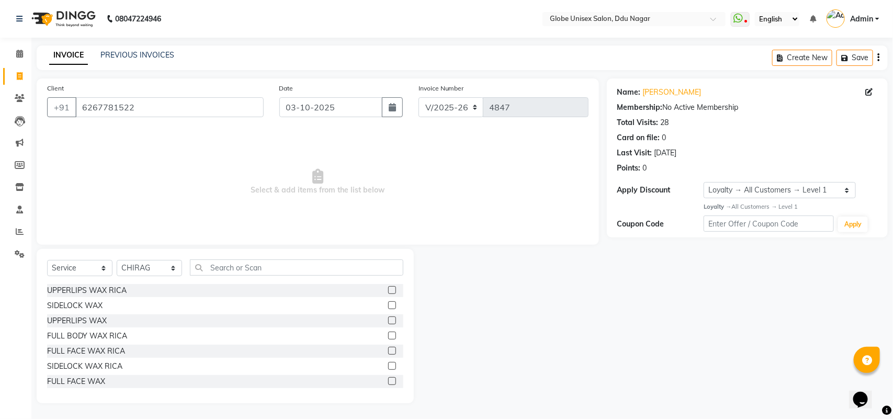
drag, startPoint x: 247, startPoint y: 256, endPoint x: 247, endPoint y: 262, distance: 5.8
click at [247, 261] on div "Select Service Product Membership Package Voucher Prepaid Gift Card Select Styl…" at bounding box center [225, 326] width 377 height 154
click at [249, 262] on input "text" at bounding box center [296, 267] width 213 height 16
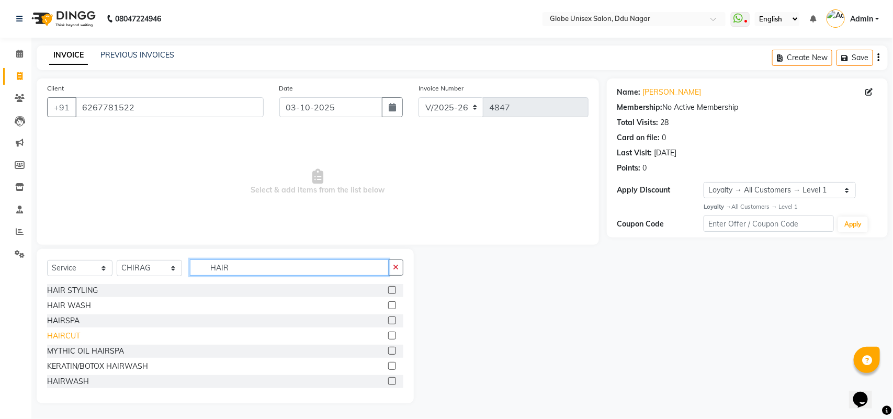
type input "HAIR"
click at [70, 335] on div "HAIRCUT" at bounding box center [63, 335] width 33 height 11
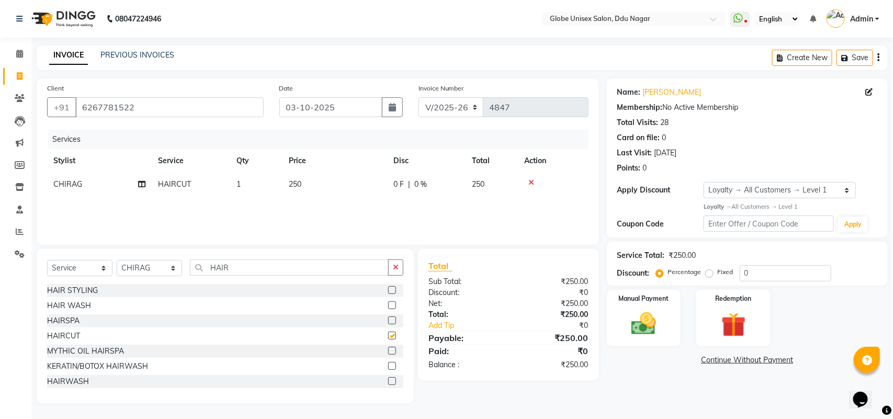
checkbox input "false"
click at [270, 266] on input "HAIR" at bounding box center [289, 267] width 199 height 16
type input "H"
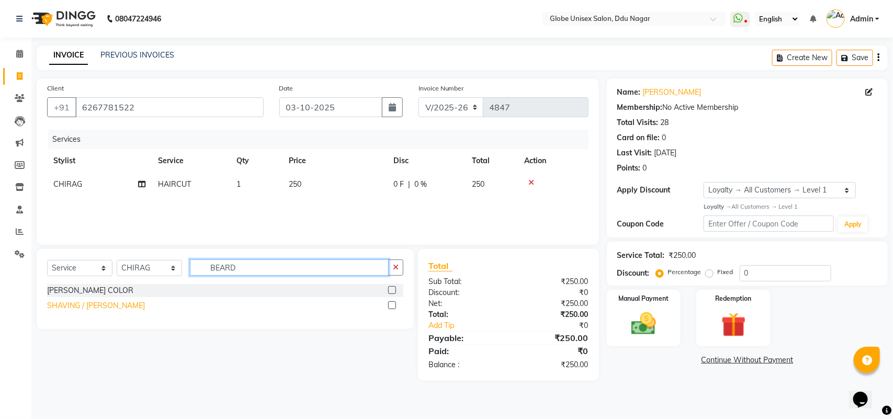
type input "BEARD"
click at [87, 301] on div "SHAVING / BEARD" at bounding box center [96, 305] width 98 height 11
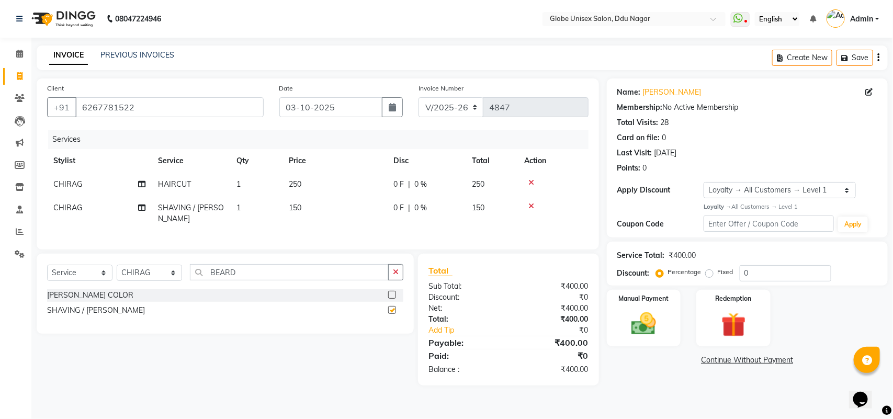
checkbox input "false"
click at [237, 186] on td "1" at bounding box center [256, 185] width 52 height 24
select select "50759"
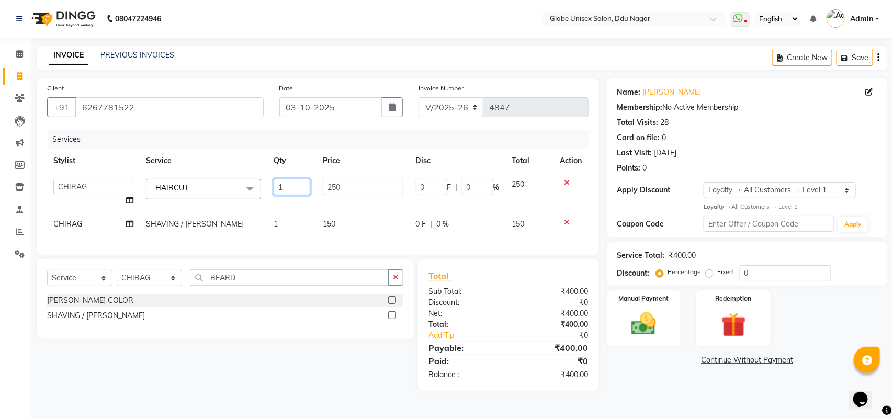
click at [286, 184] on input "1" at bounding box center [291, 187] width 37 height 16
type input "2"
click at [128, 197] on tbody "ADITYA AJIT CHIRAG DEV DIGESH LALITA LAXMI MADHU MANSI NICK RAKSHA SACHIN SHABA…" at bounding box center [317, 204] width 541 height 63
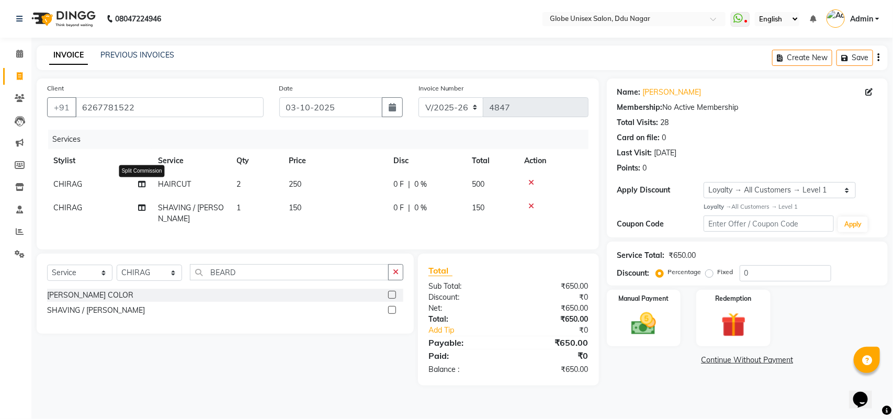
click at [140, 183] on icon at bounding box center [141, 183] width 7 height 7
select select "50759"
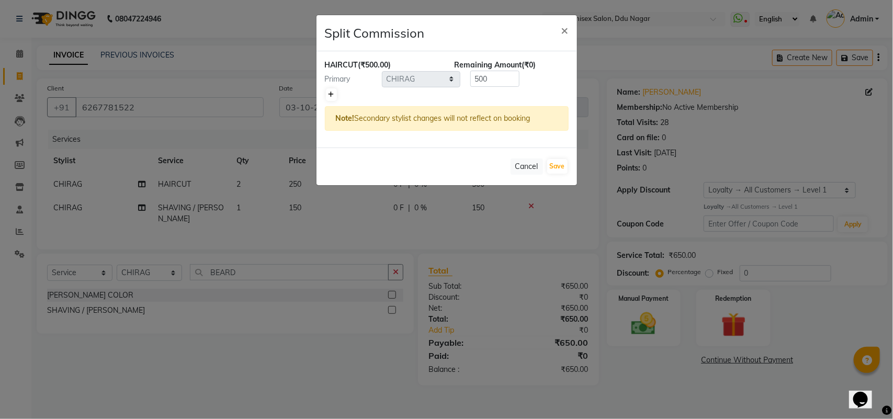
click at [330, 89] on link at bounding box center [331, 94] width 11 height 13
type input "250"
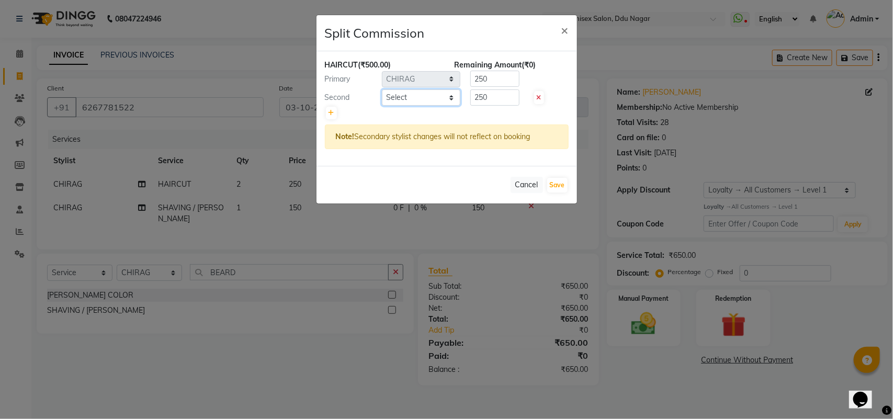
drag, startPoint x: 414, startPoint y: 99, endPoint x: 414, endPoint y: 105, distance: 5.3
click at [414, 102] on select "Select ADITYA AJIT CHIRAG DEV DIGESH LALITA LAXMI MADHU MANSI NICK RAKSHA SACHI…" at bounding box center [421, 97] width 78 height 16
select select "24272"
click at [382, 89] on select "Select ADITYA AJIT CHIRAG DEV DIGESH LALITA LAXMI MADHU MANSI NICK RAKSHA SACHI…" at bounding box center [421, 97] width 78 height 16
click at [556, 186] on button "Save" at bounding box center [557, 185] width 20 height 15
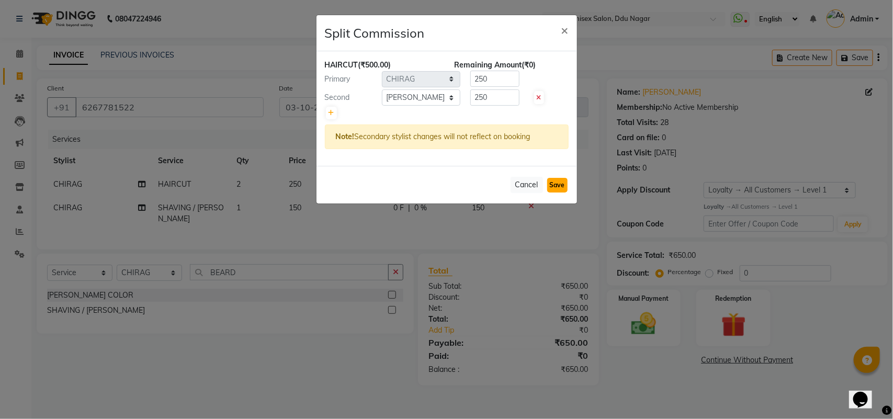
select select "Select"
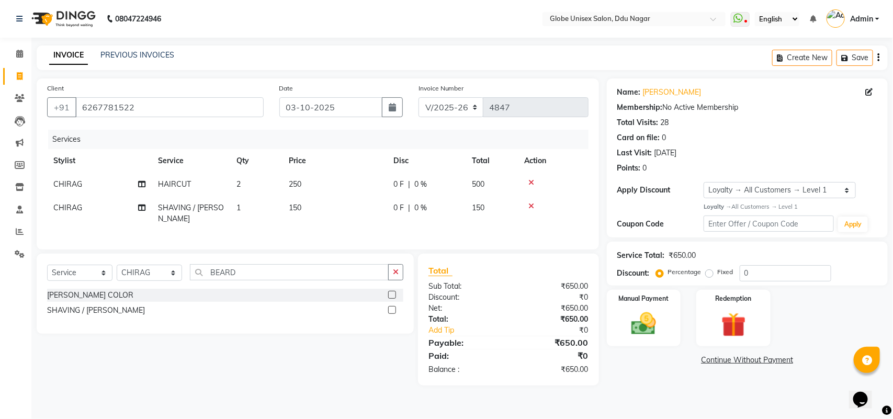
drag, startPoint x: 892, startPoint y: 147, endPoint x: 892, endPoint y: 210, distance: 62.8
click at [892, 187] on div "Name: Dheeraj Namdev Membership: No Active Membership Total Visits: 28 Card on …" at bounding box center [751, 231] width 289 height 307
click at [646, 382] on div "Name: Dheeraj Namdev Membership: No Active Membership Total Visits: 28 Card on …" at bounding box center [751, 231] width 289 height 307
click at [640, 319] on img at bounding box center [643, 323] width 41 height 29
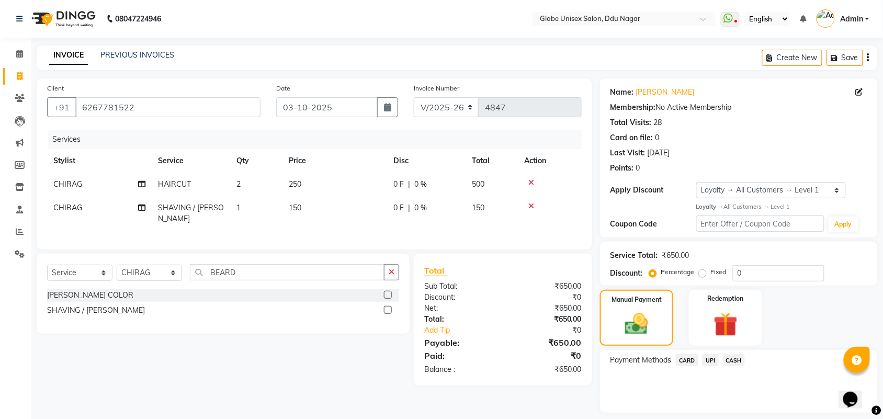
click at [706, 354] on span "UPI" at bounding box center [710, 360] width 16 height 12
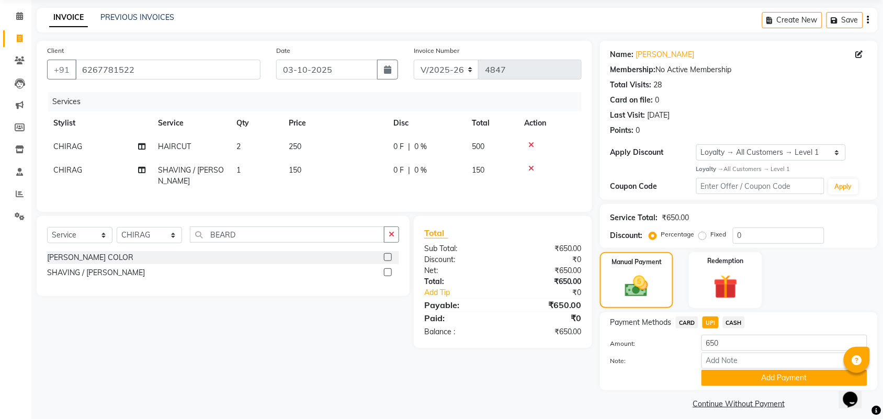
scroll to position [45, 0]
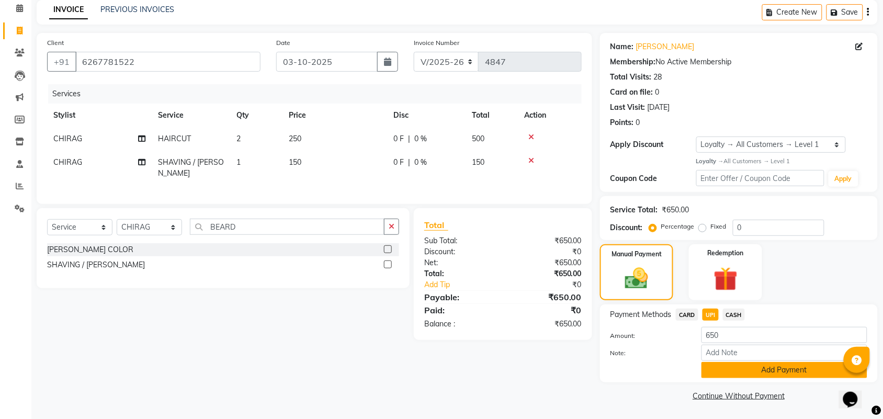
click at [765, 365] on button "Add Payment" at bounding box center [784, 370] width 166 height 16
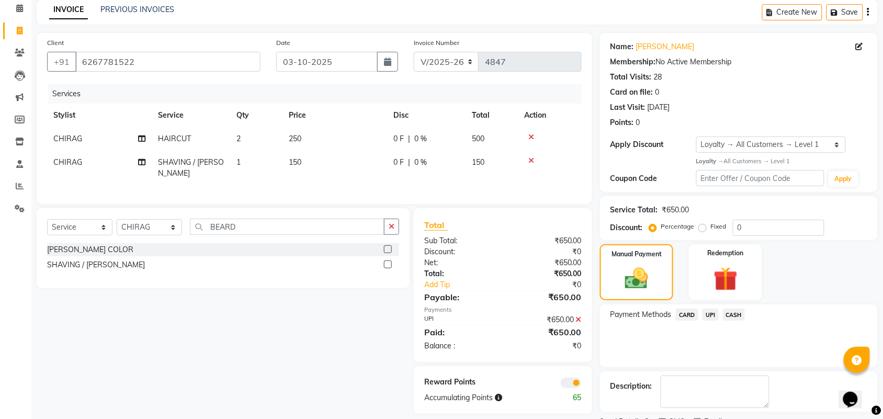
scroll to position [90, 0]
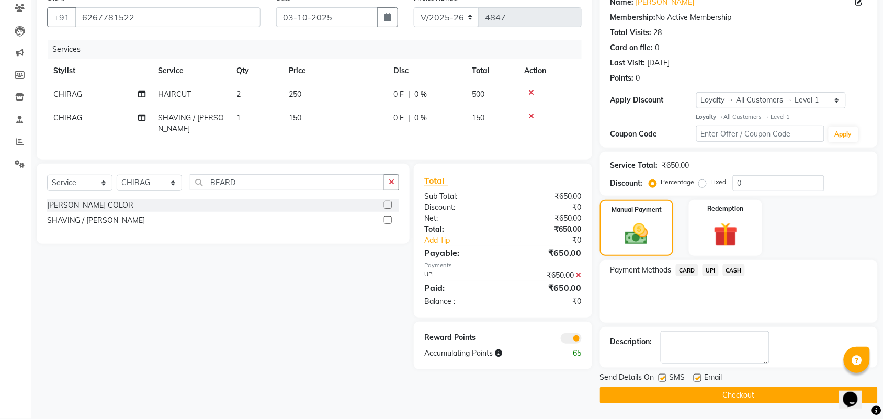
click at [791, 394] on button "Checkout" at bounding box center [739, 395] width 278 height 16
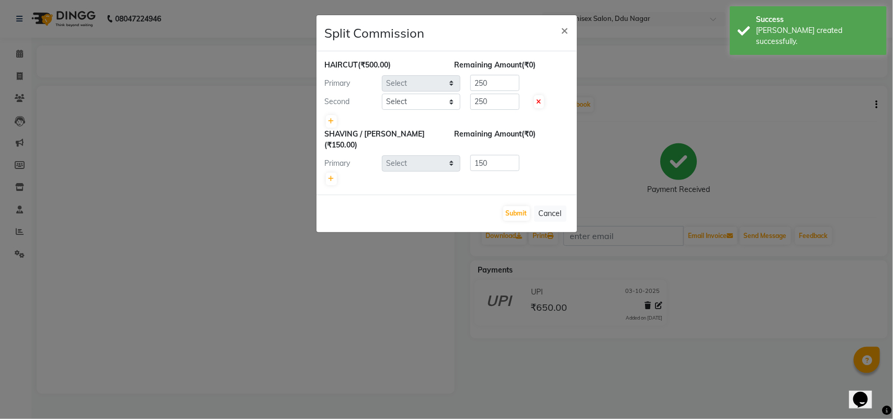
select select "50759"
select select "24272"
select select "50759"
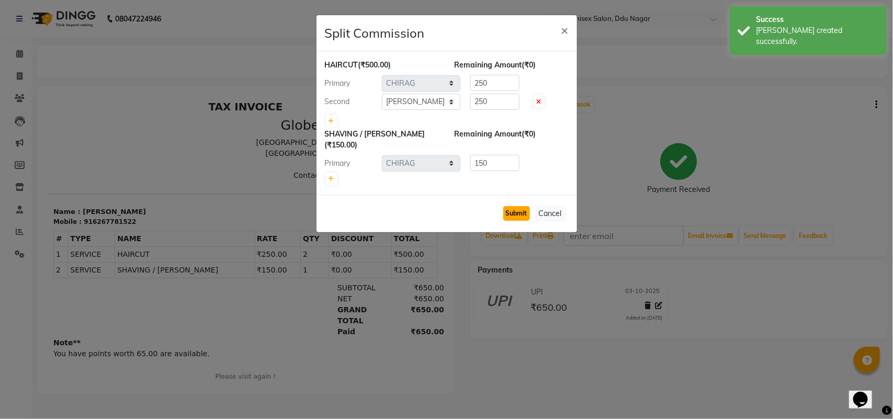
click at [519, 206] on button "Submit" at bounding box center [516, 213] width 27 height 15
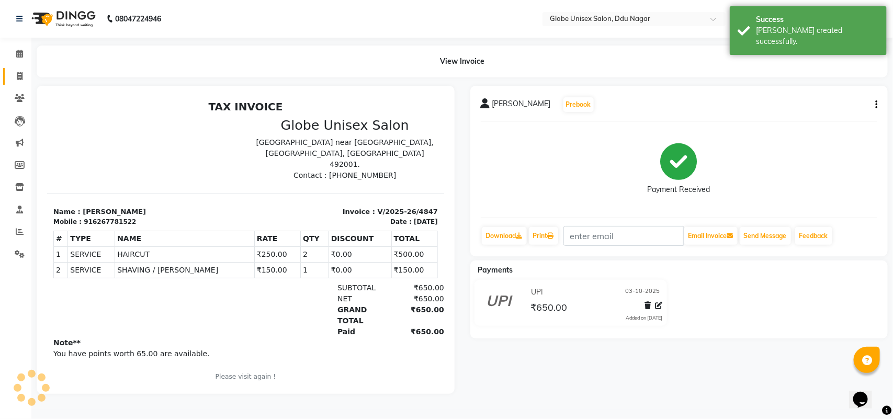
click at [3, 68] on link "Invoice" at bounding box center [15, 76] width 25 height 17
select select "service"
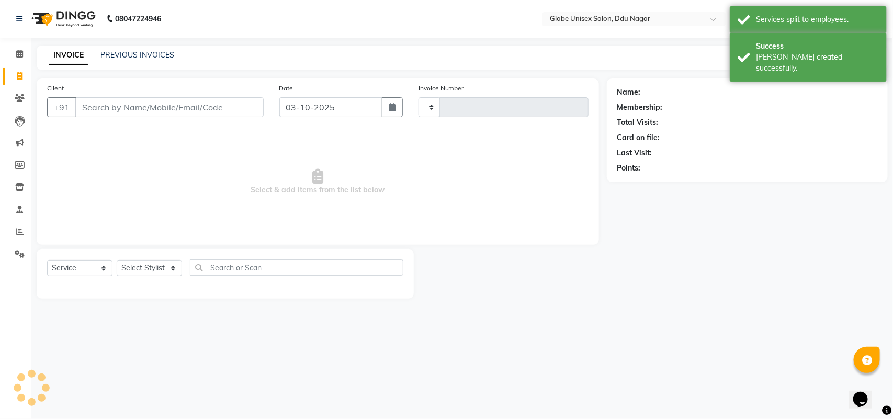
type input "4848"
select select "4184"
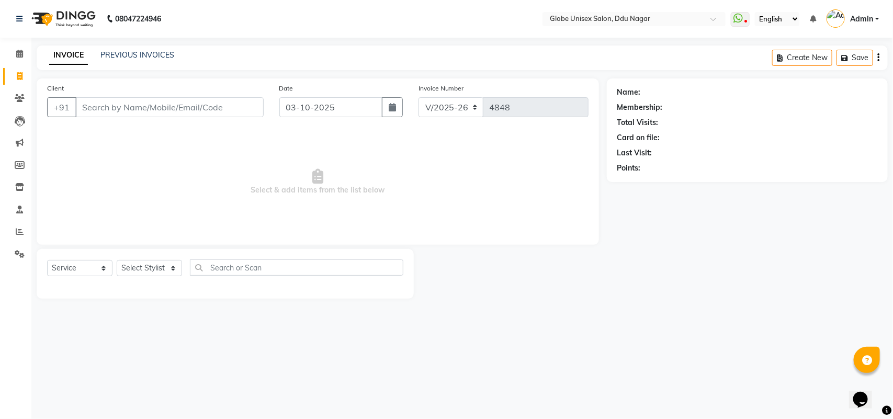
drag, startPoint x: 162, startPoint y: 123, endPoint x: 169, endPoint y: 113, distance: 11.6
click at [163, 123] on div "Client +91" at bounding box center [155, 104] width 232 height 43
click at [169, 113] on input "Client" at bounding box center [169, 107] width 188 height 20
click at [200, 106] on input "Client" at bounding box center [169, 107] width 188 height 20
click at [200, 107] on input "Client" at bounding box center [169, 107] width 188 height 20
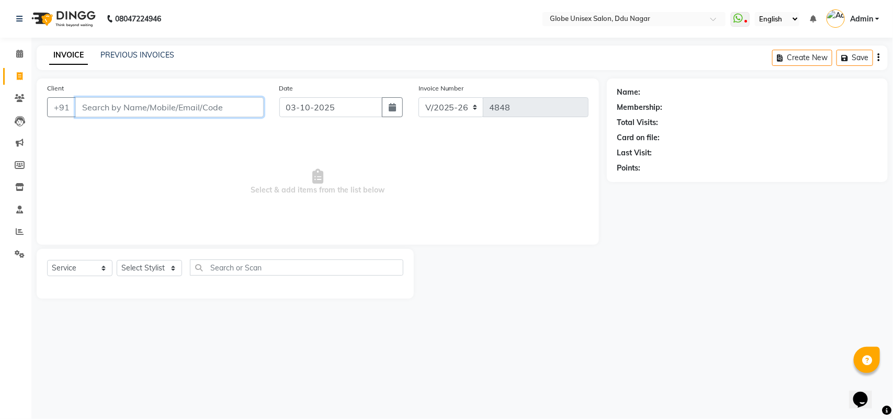
click at [200, 107] on input "Client" at bounding box center [169, 107] width 188 height 20
click at [199, 108] on input "Client" at bounding box center [169, 107] width 188 height 20
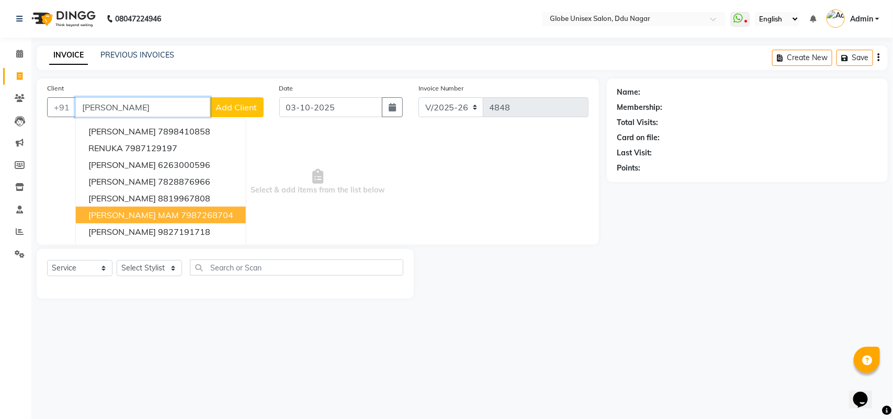
click at [199, 216] on button "RENU MAM 7987268704" at bounding box center [161, 215] width 170 height 17
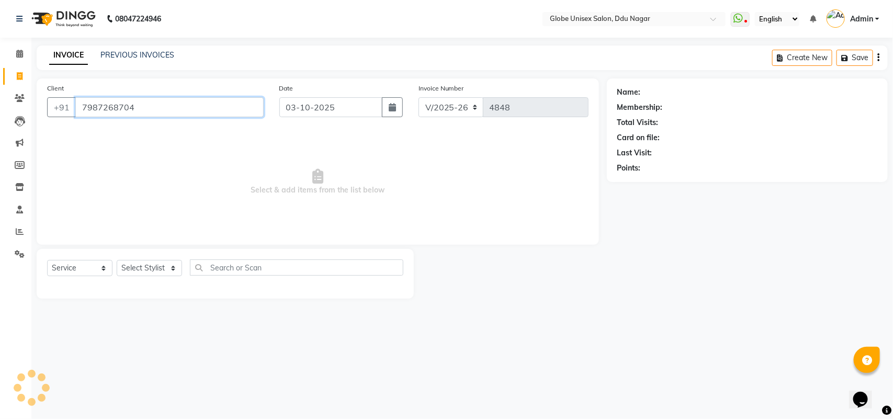
type input "7987268704"
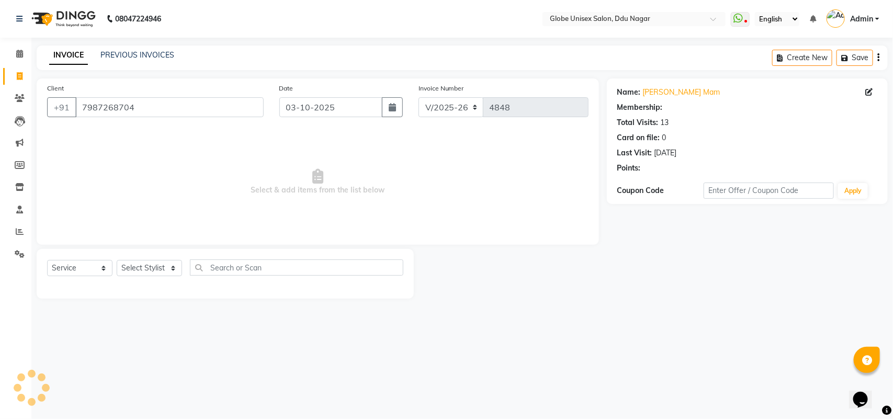
select select "1: Object"
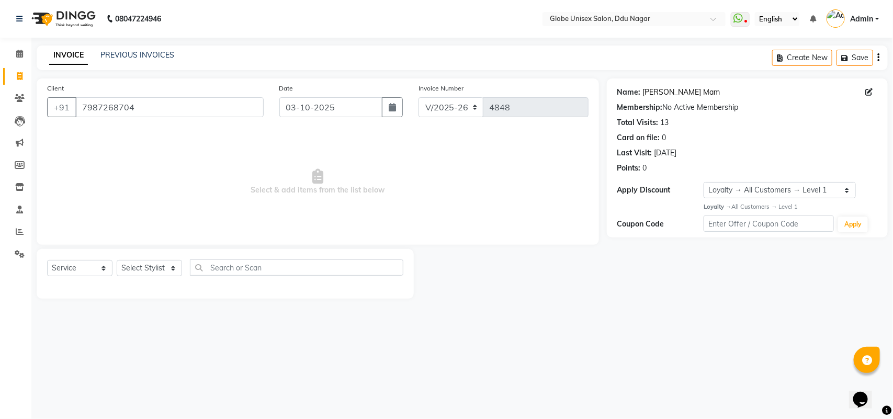
click at [667, 89] on link "Renu Mam" at bounding box center [681, 92] width 77 height 11
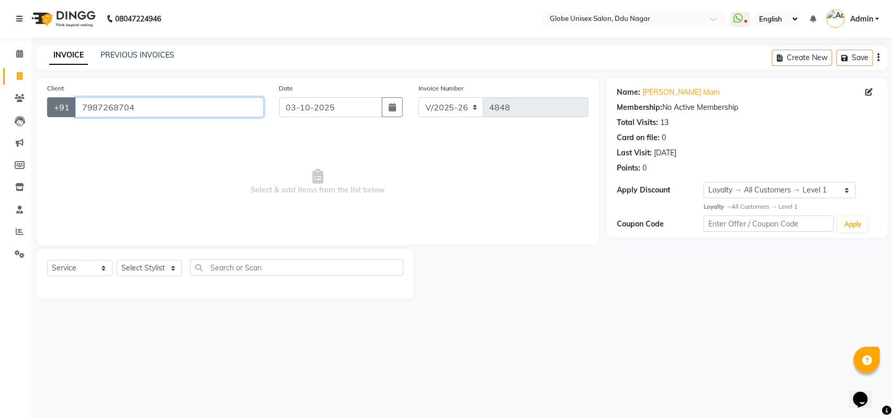
drag, startPoint x: 134, startPoint y: 103, endPoint x: 73, endPoint y: 105, distance: 60.7
click at [73, 105] on div "+91 7987268704" at bounding box center [155, 107] width 216 height 20
click at [141, 113] on input "Client" at bounding box center [169, 107] width 188 height 20
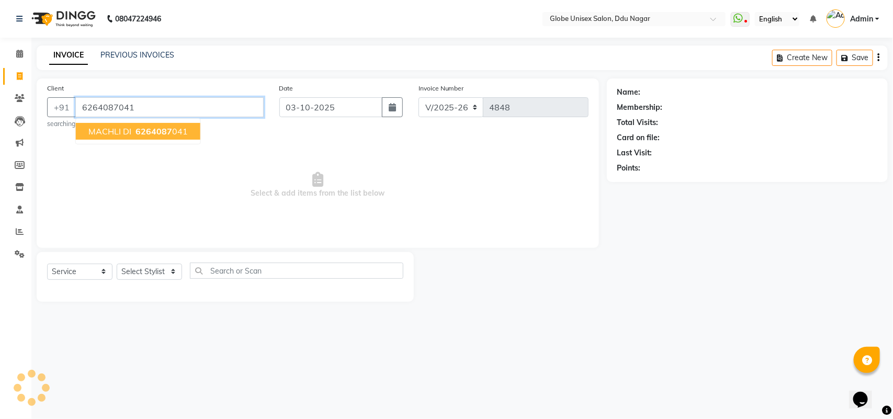
type input "6264087041"
select select "1: Object"
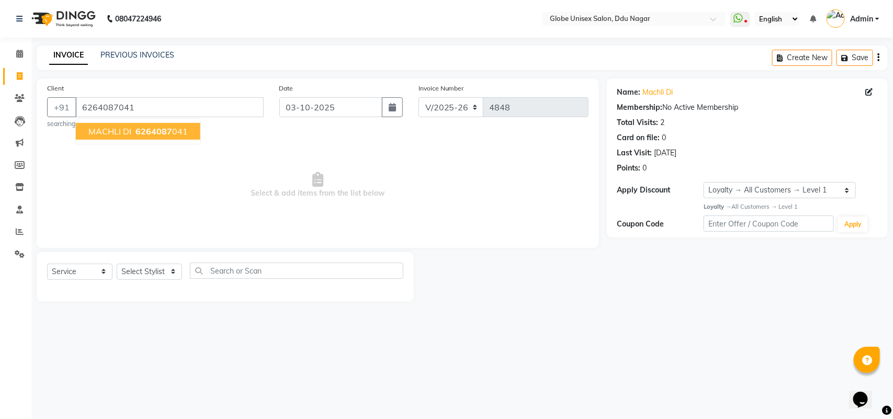
click at [155, 131] on span "6264087" at bounding box center [153, 131] width 37 height 10
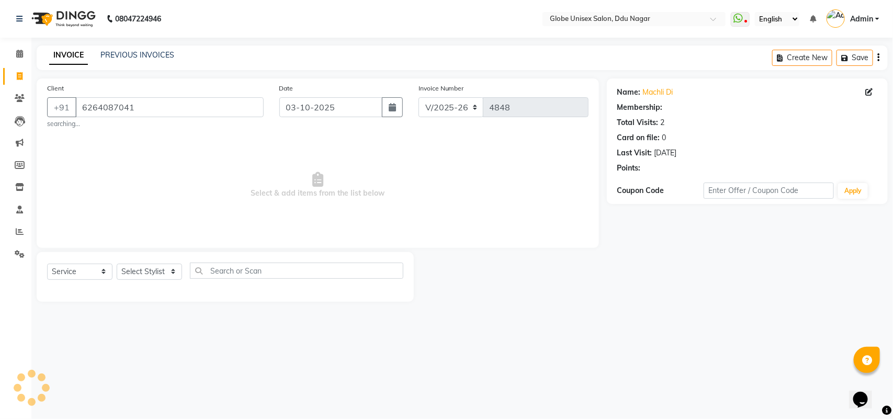
select select "1: Object"
click at [864, 90] on div "Name: Machli Di" at bounding box center [747, 92] width 260 height 11
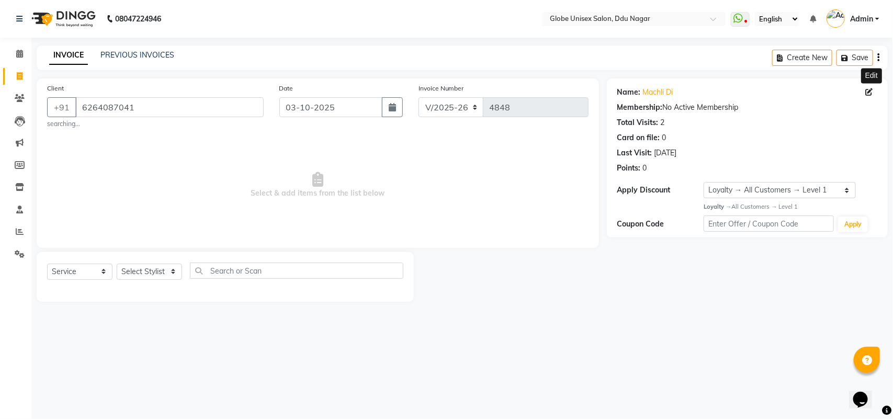
click at [867, 90] on icon at bounding box center [868, 91] width 7 height 7
select select "[DEMOGRAPHIC_DATA]"
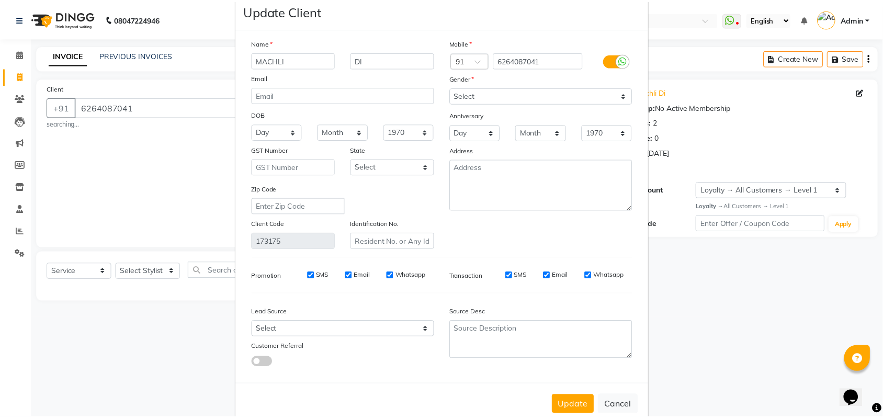
scroll to position [42, 0]
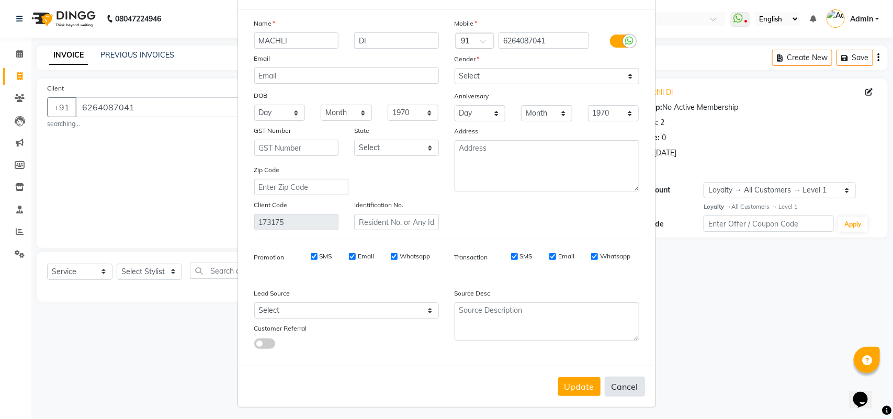
click at [623, 382] on button "Cancel" at bounding box center [624, 387] width 40 height 20
select select
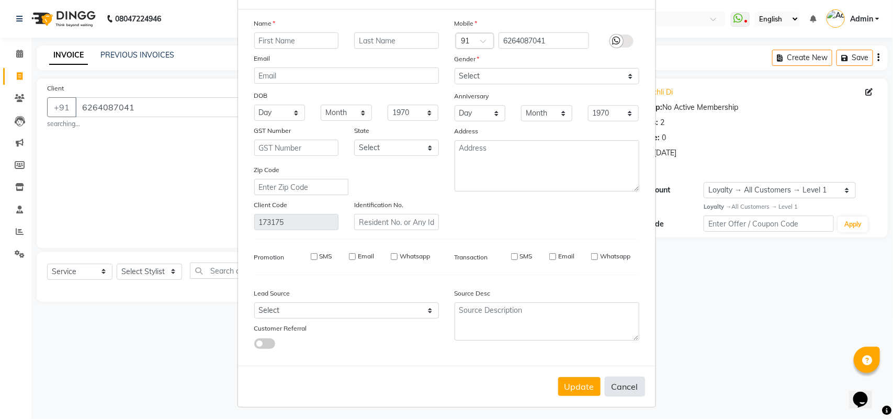
select select
checkbox input "false"
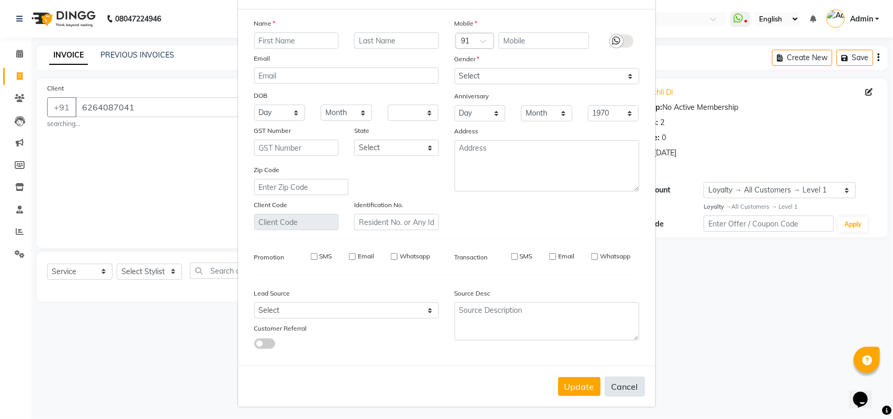
checkbox input "false"
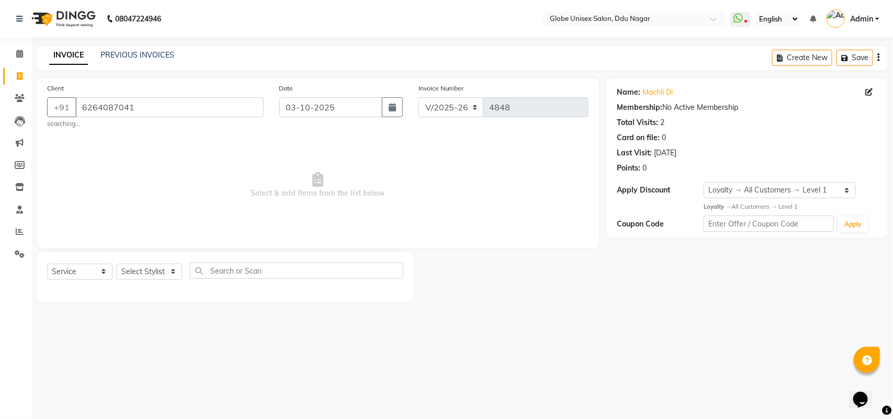
click at [147, 192] on span "Select & add items from the list below" at bounding box center [317, 185] width 541 height 105
click at [142, 275] on select "Select Stylist ADITYA AJIT CHIRAG DEV DIGESH LALITA LAXMI MADHU MANSI NICK RAKS…" at bounding box center [149, 272] width 65 height 16
click at [189, 31] on nav "08047224946 Select Location × Globe Unisex Salon, Ddu Nagar WhatsApp Status ✕ S…" at bounding box center [446, 19] width 893 height 38
drag, startPoint x: 136, startPoint y: 108, endPoint x: 84, endPoint y: 113, distance: 52.0
click at [84, 113] on input "6264087041" at bounding box center [169, 107] width 188 height 20
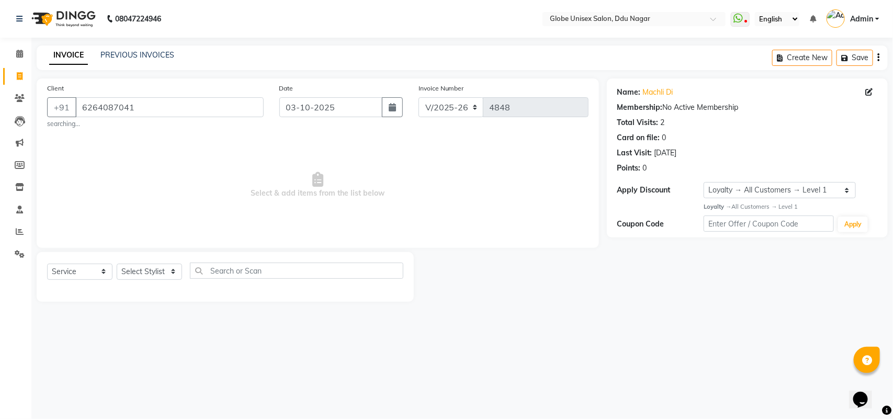
click at [157, 172] on span "Select & add items from the list below" at bounding box center [317, 185] width 541 height 105
drag, startPoint x: 144, startPoint y: 112, endPoint x: 84, endPoint y: 110, distance: 60.2
click at [84, 110] on input "6264087041" at bounding box center [169, 107] width 188 height 20
click at [173, 163] on span "Select & add items from the list below" at bounding box center [317, 185] width 541 height 105
click at [163, 59] on div "PREVIOUS INVOICES" at bounding box center [137, 55] width 74 height 11
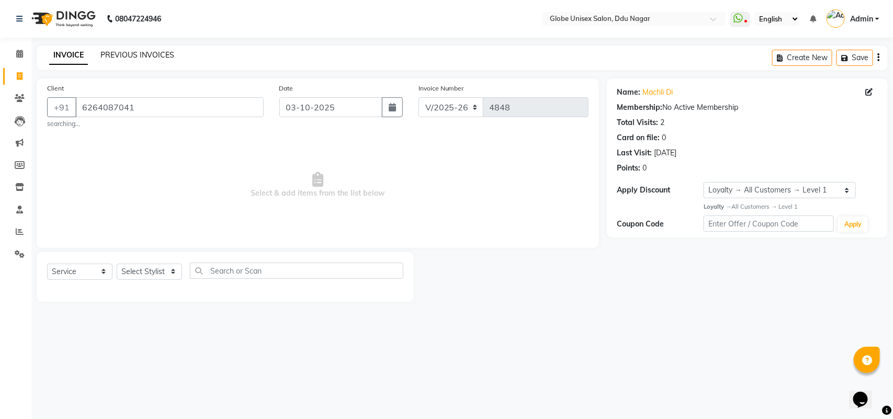
click at [159, 58] on link "PREVIOUS INVOICES" at bounding box center [137, 54] width 74 height 9
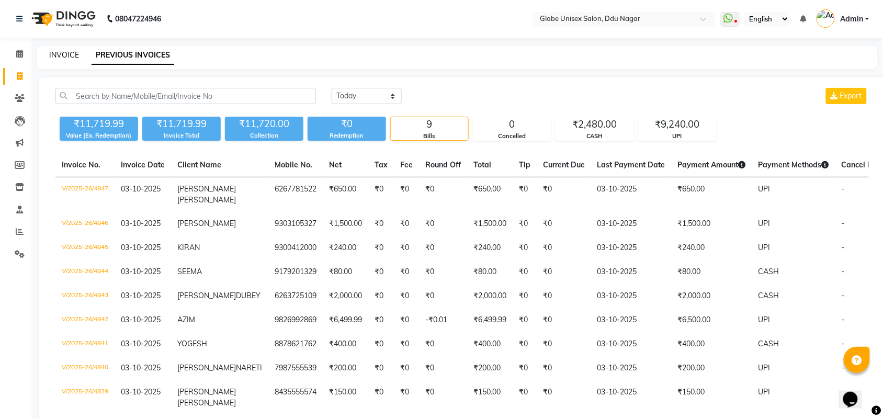
click at [58, 53] on link "INVOICE" at bounding box center [64, 54] width 30 height 9
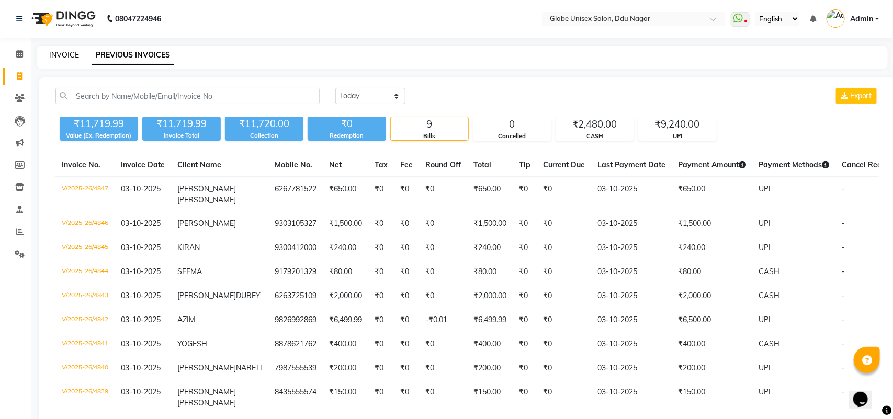
select select "service"
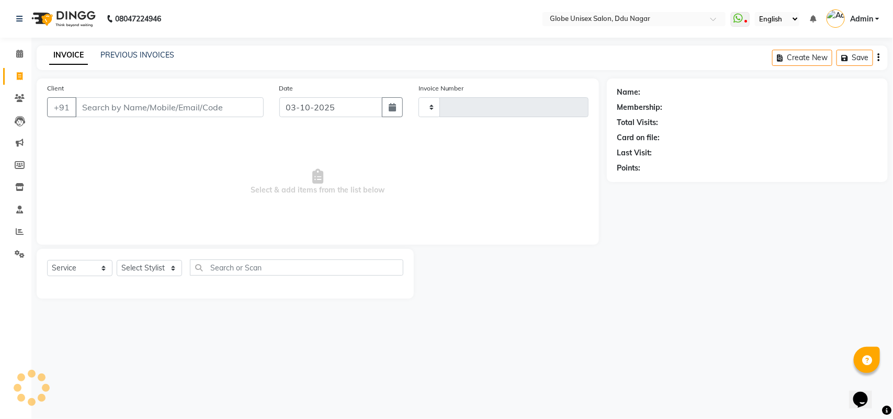
click at [102, 103] on input "Client" at bounding box center [169, 107] width 188 height 20
type input "6264087041"
type input "4848"
select select "4184"
type input "6264087041"
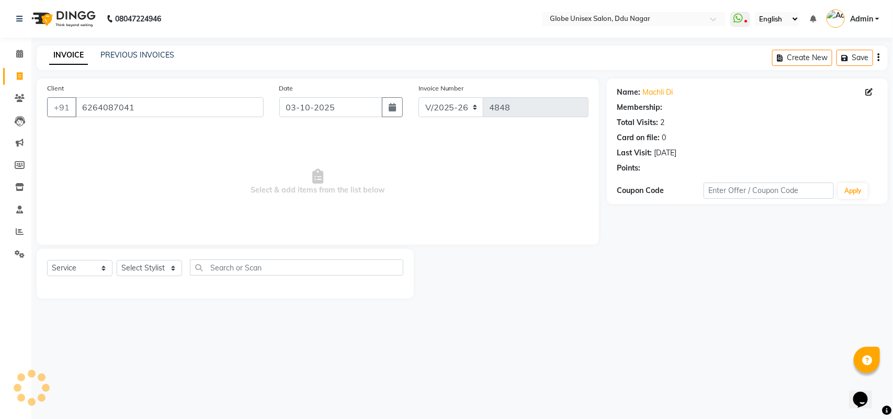
select select "1: Object"
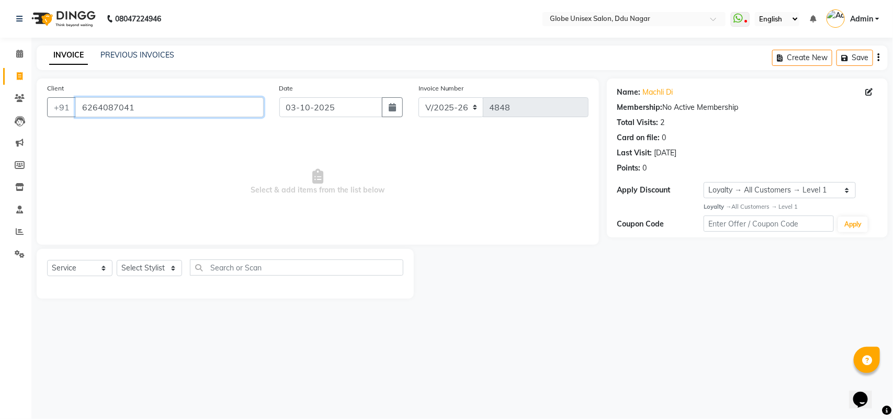
click at [132, 102] on input "6264087041" at bounding box center [169, 107] width 188 height 20
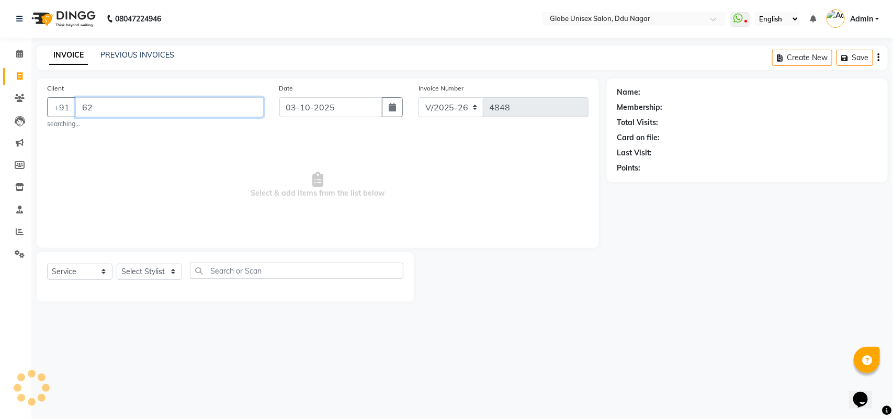
type input "6"
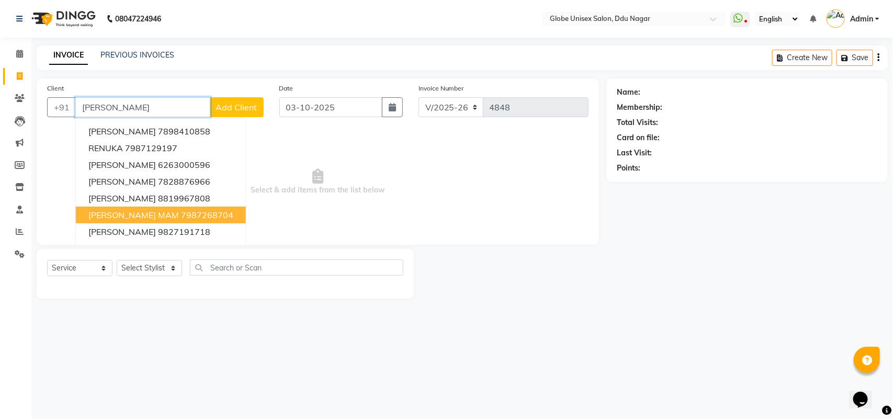
click at [163, 207] on button "RENU MAM 7987268704" at bounding box center [161, 215] width 170 height 17
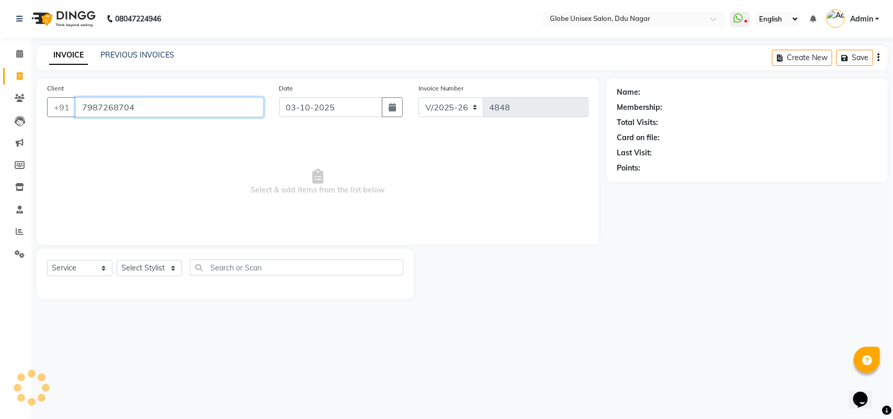
type input "7987268704"
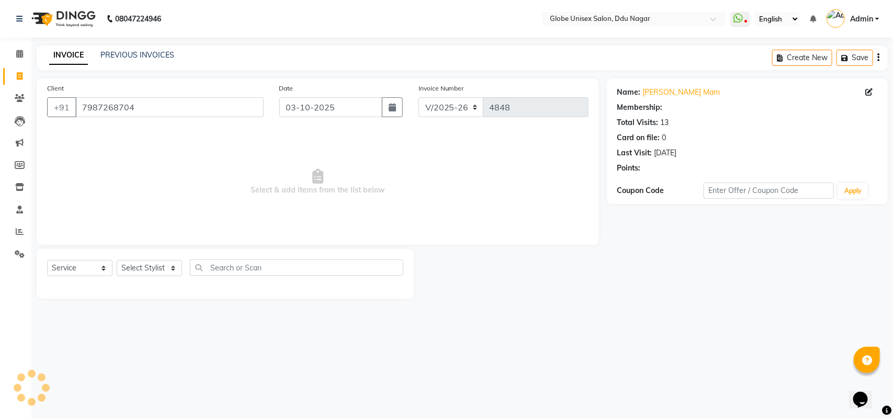
select select "1: Object"
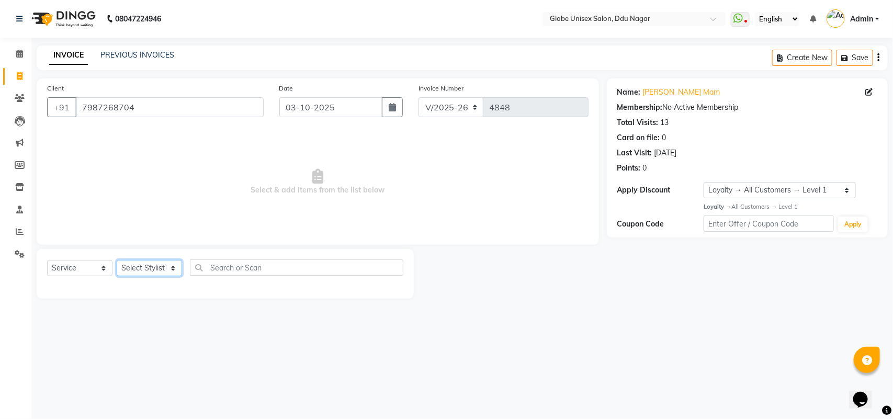
click at [169, 271] on select "Select Stylist ADITYA AJIT CHIRAG DEV DIGESH LALITA LAXMI MADHU MANSI NICK RAKS…" at bounding box center [149, 268] width 65 height 16
click at [117, 260] on select "Select Stylist ADITYA AJIT CHIRAG DEV DIGESH LALITA LAXMI MADHU MANSI NICK RAKS…" at bounding box center [149, 268] width 65 height 16
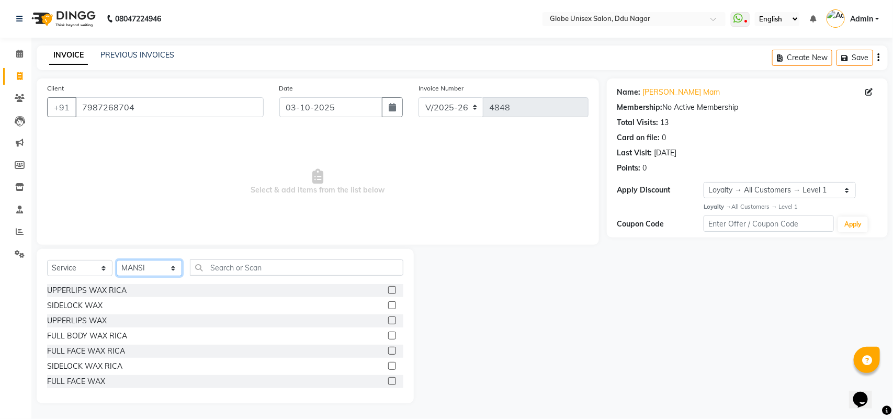
click at [145, 275] on select "Select Stylist ADITYA AJIT CHIRAG DEV DIGESH LALITA LAXMI MADHU MANSI NICK RAKS…" at bounding box center [149, 268] width 65 height 16
select select "39160"
click at [117, 260] on select "Select Stylist ADITYA AJIT CHIRAG DEV DIGESH LALITA LAXMI MADHU MANSI NICK RAKS…" at bounding box center [149, 268] width 65 height 16
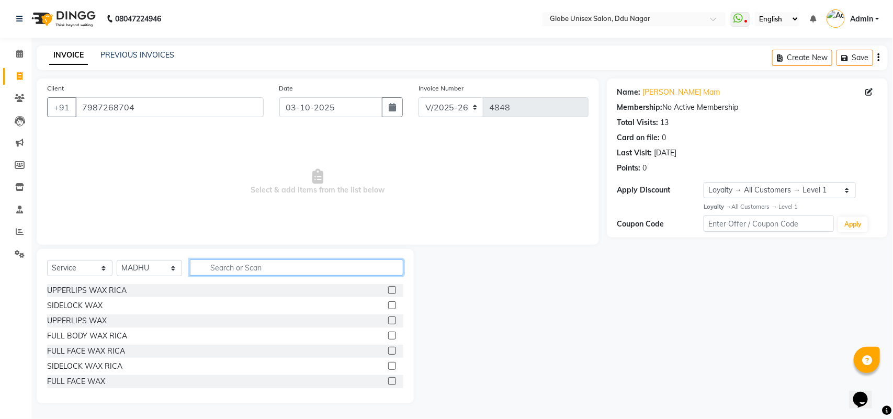
click at [270, 263] on input "text" at bounding box center [296, 267] width 213 height 16
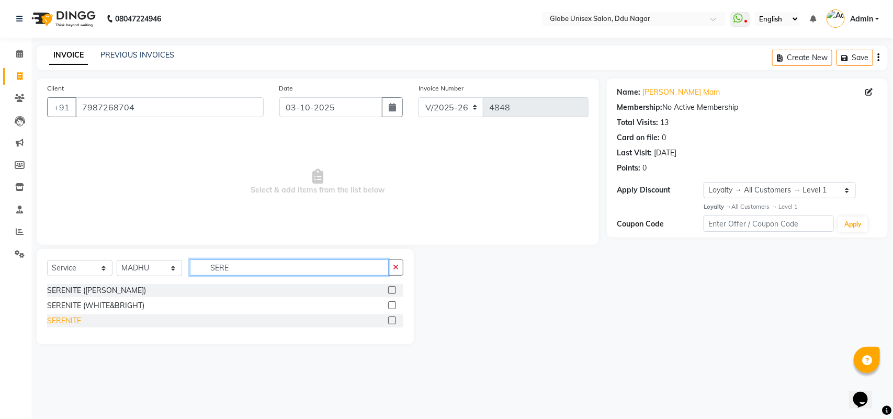
type input "SERE"
drag, startPoint x: 70, startPoint y: 317, endPoint x: 118, endPoint y: 297, distance: 52.3
click at [72, 317] on div "SERENITE" at bounding box center [64, 320] width 34 height 11
checkbox input "false"
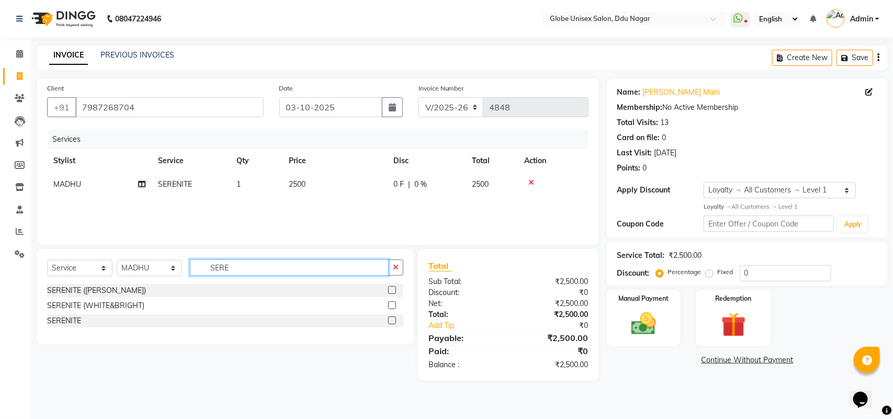
click at [239, 269] on input "SERE" at bounding box center [289, 267] width 199 height 16
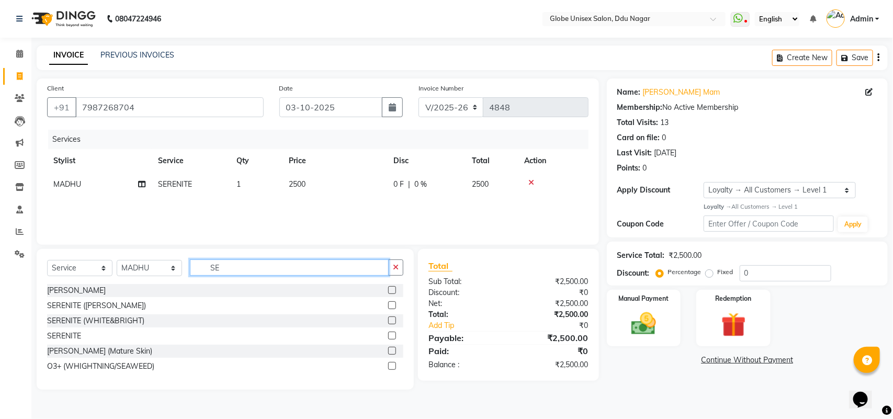
type input "S"
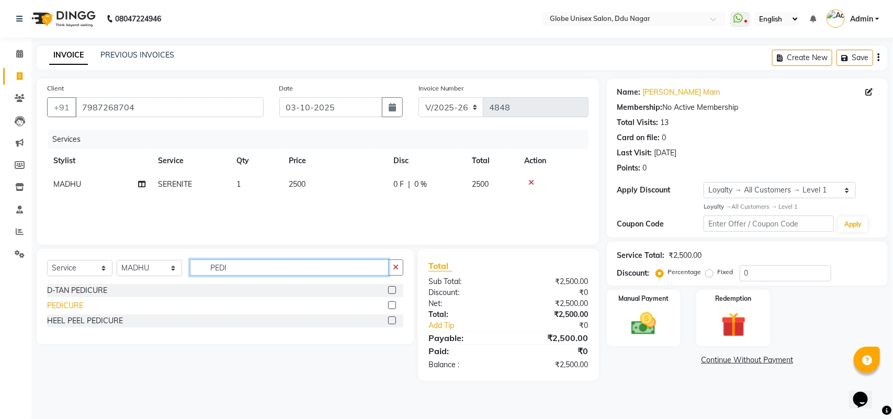
type input "PEDI"
click at [74, 309] on div "PEDICURE" at bounding box center [65, 305] width 36 height 11
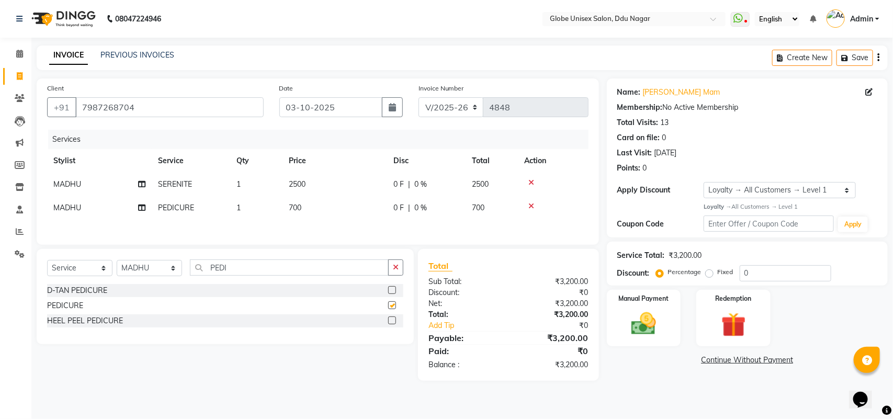
checkbox input "false"
click at [245, 270] on input "PEDI" at bounding box center [289, 267] width 199 height 16
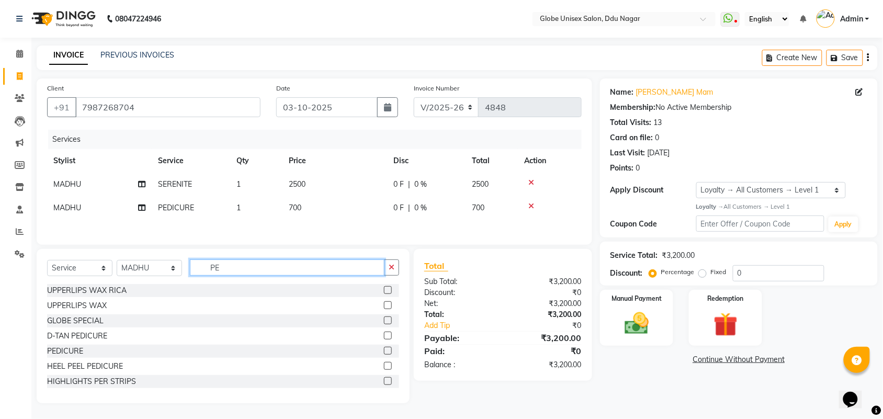
type input "P"
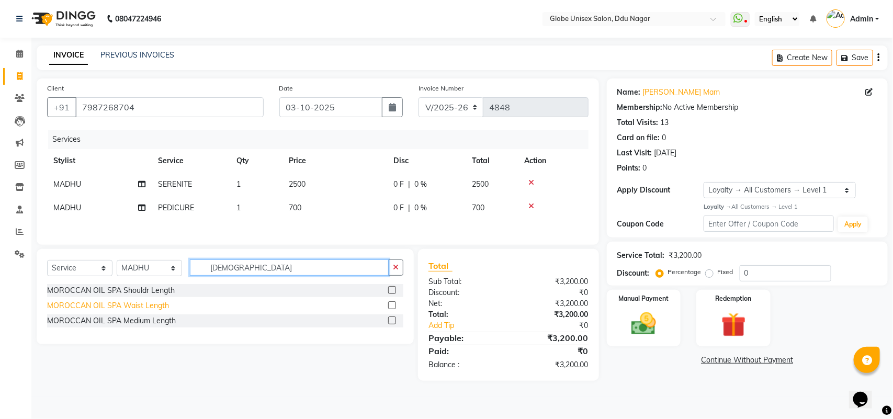
type input "MORO"
click at [136, 307] on div "MOROCCAN OIL SPA Waist Length" at bounding box center [108, 305] width 122 height 11
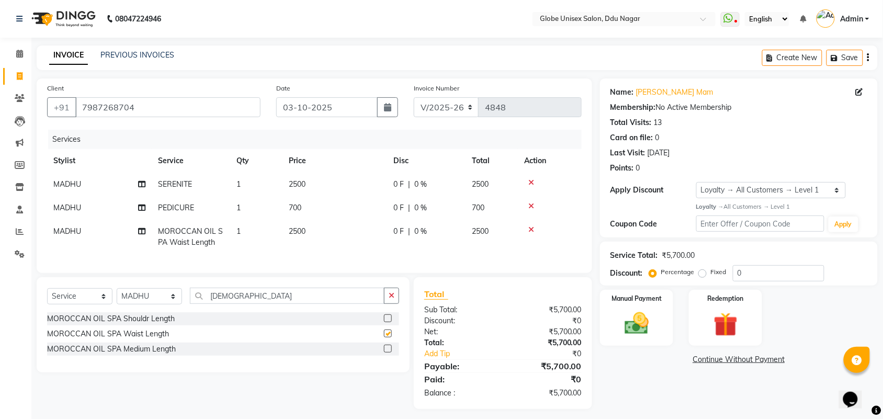
checkbox input "false"
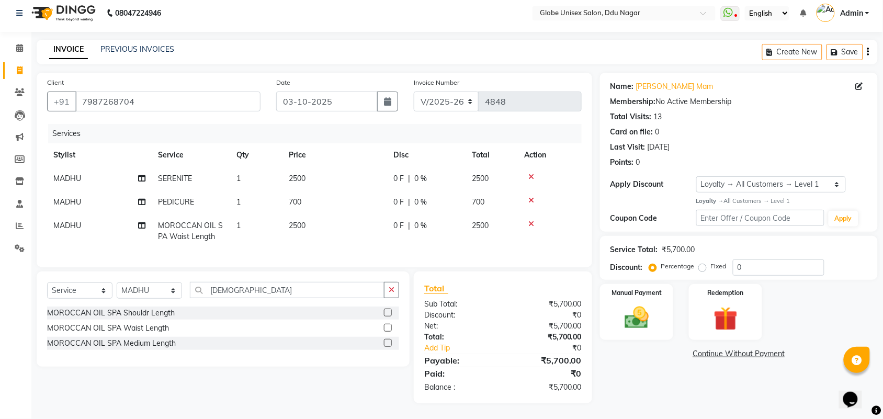
scroll to position [16, 0]
click at [786, 266] on div "Service Total: ₹5,700.00 Discount: Percentage Fixed 0" at bounding box center [739, 258] width 278 height 44
click at [785, 259] on input "0" at bounding box center [779, 267] width 92 height 16
drag, startPoint x: 651, startPoint y: 369, endPoint x: 639, endPoint y: 350, distance: 22.3
click at [649, 369] on div "Name: Renu Mam Membership: No Active Membership Total Visits: 13 Card on file: …" at bounding box center [743, 238] width 286 height 330
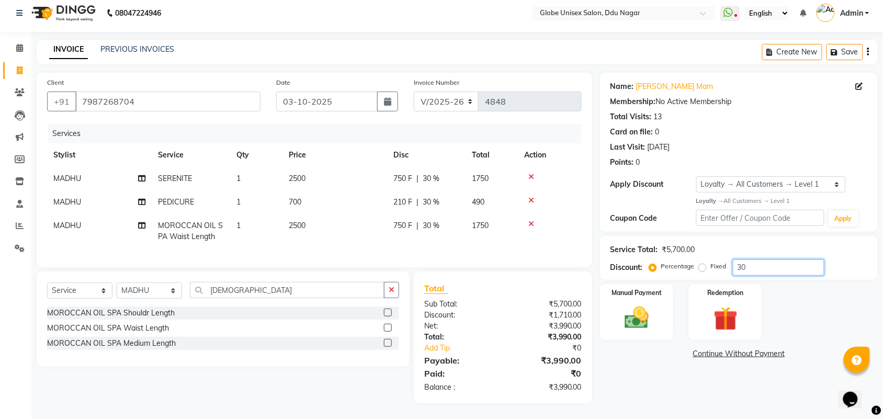
click at [767, 263] on input "30" at bounding box center [779, 267] width 92 height 16
type input "3"
click at [711, 261] on label "Fixed" at bounding box center [719, 265] width 16 height 9
click at [704, 263] on input "Fixed" at bounding box center [704, 266] width 7 height 7
radio input "true"
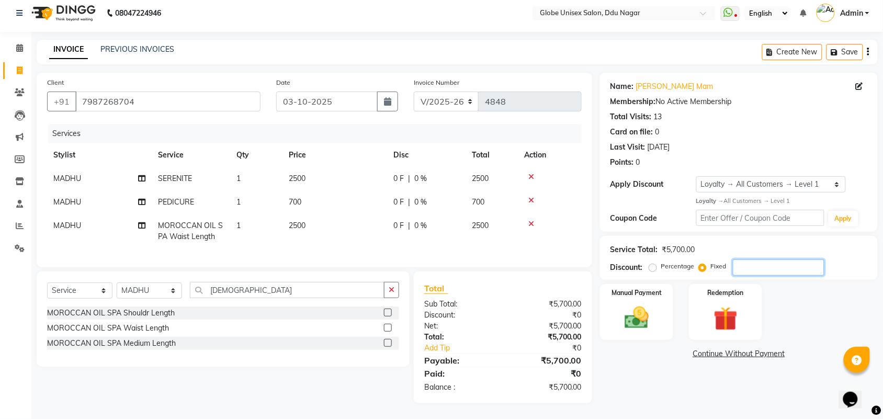
click at [781, 259] on input "number" at bounding box center [779, 267] width 92 height 16
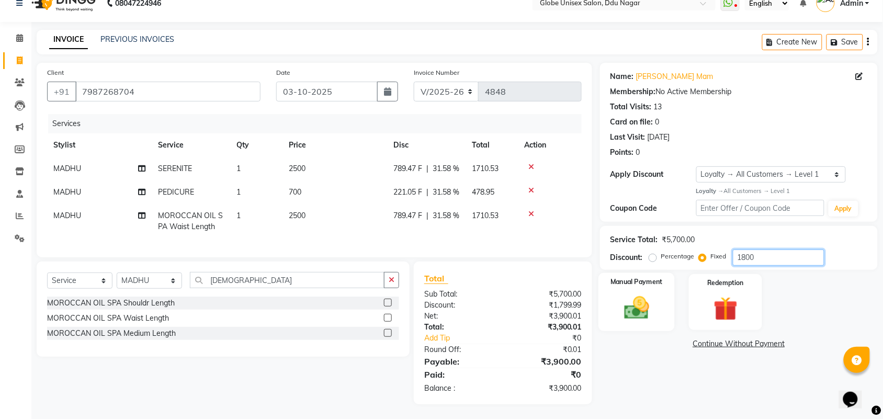
type input "1800"
click at [633, 315] on img at bounding box center [636, 307] width 41 height 29
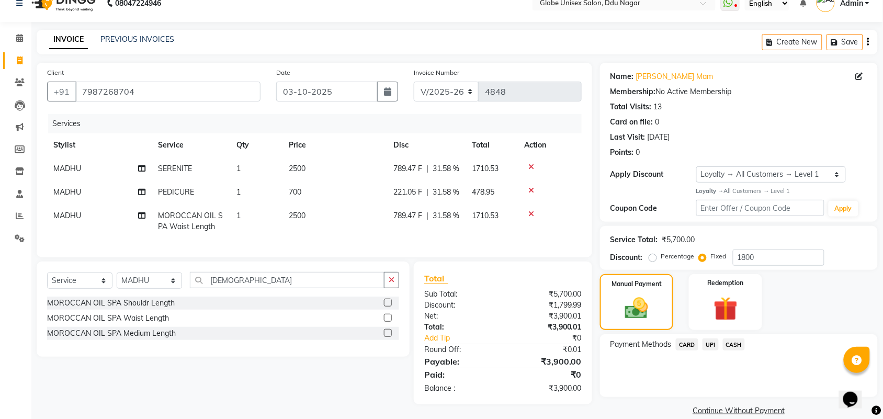
click at [733, 340] on span "CASH" at bounding box center [734, 344] width 22 height 12
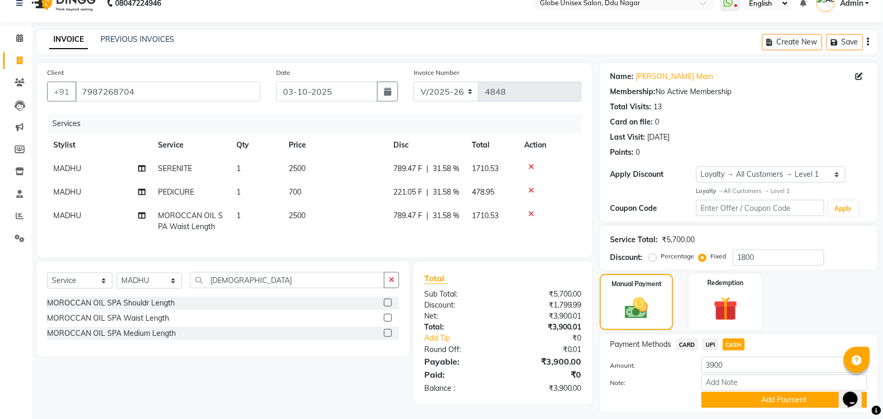
scroll to position [48, 0]
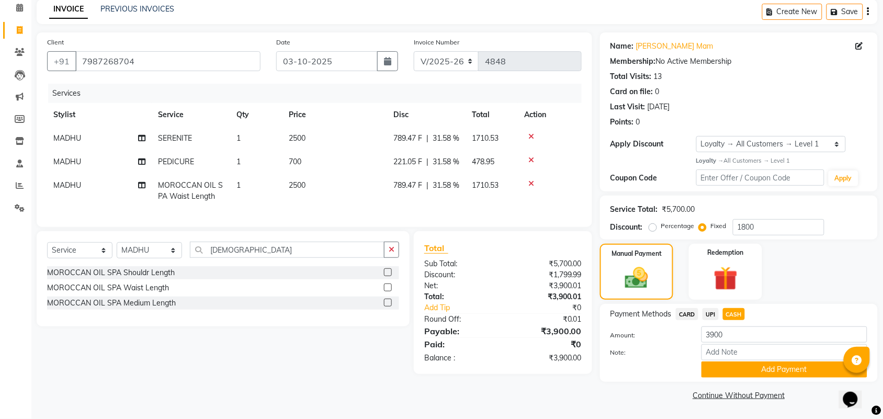
click at [711, 312] on span "UPI" at bounding box center [710, 314] width 16 height 12
click at [791, 364] on button "Add Payment" at bounding box center [784, 369] width 166 height 16
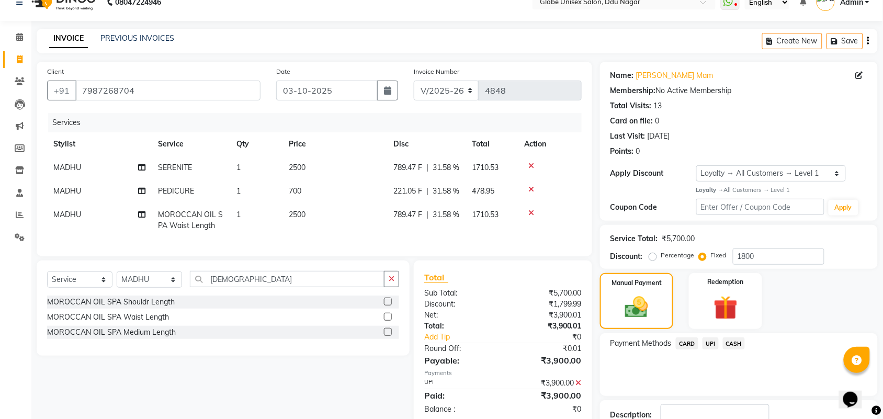
scroll to position [121, 0]
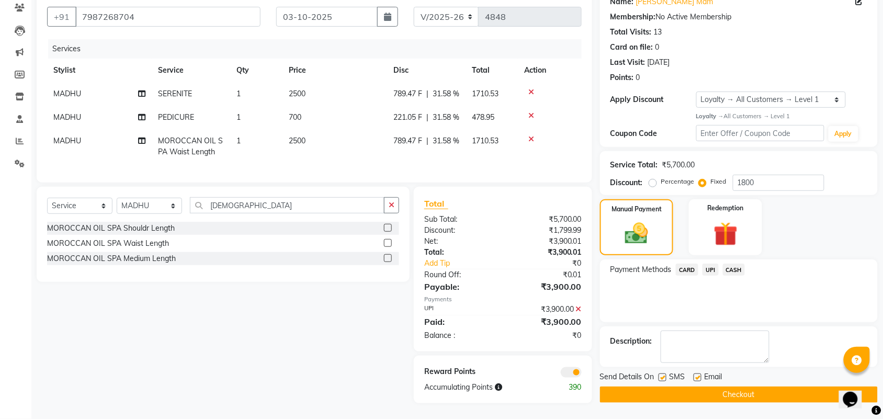
click at [773, 386] on button "Checkout" at bounding box center [739, 394] width 278 height 16
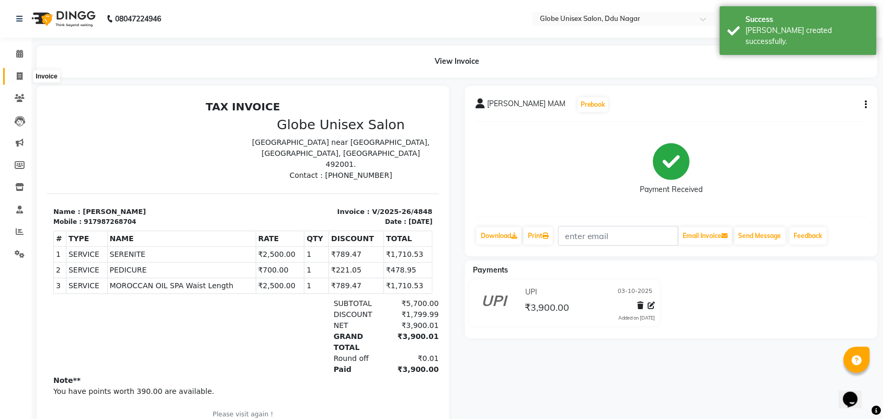
click at [24, 79] on span at bounding box center [19, 77] width 18 height 12
select select "service"
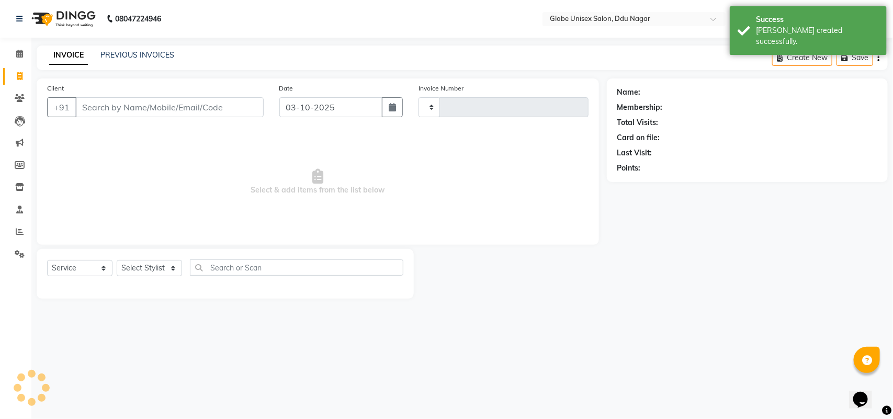
type input "M"
type input "4849"
select select "4184"
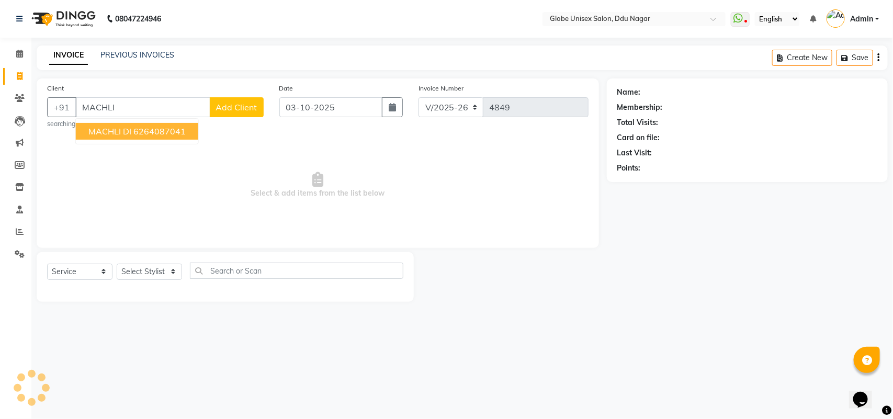
click at [113, 132] on span "MACHLI DI" at bounding box center [109, 131] width 43 height 10
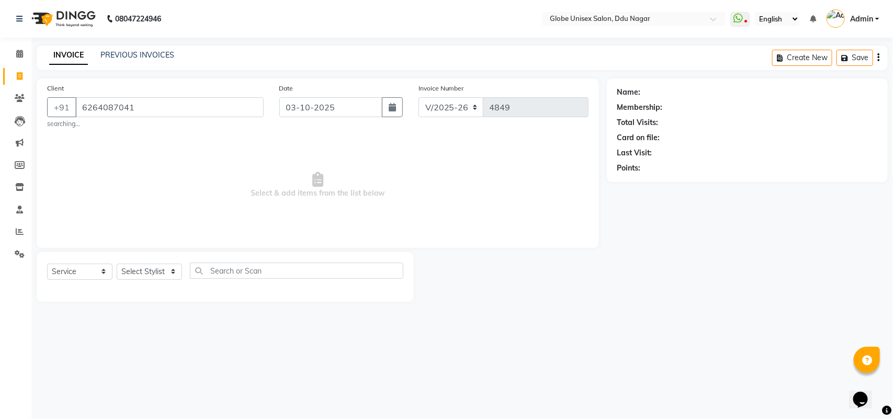
type input "6264087041"
select select "1: Object"
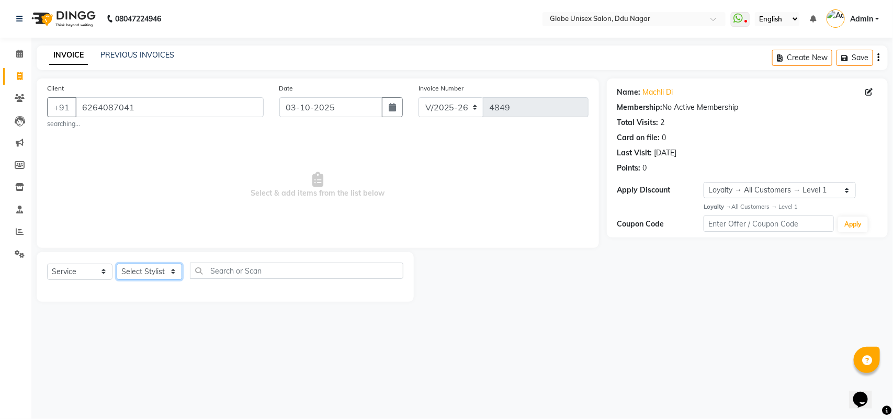
click at [174, 278] on select "Select Stylist ADITYA AJIT [PERSON_NAME] DEV [PERSON_NAME] [PERSON_NAME] [PERSO…" at bounding box center [149, 272] width 65 height 16
select select "22428"
click at [117, 264] on select "Select Stylist ADITYA AJIT [PERSON_NAME] DEV [PERSON_NAME] [PERSON_NAME] [PERSO…" at bounding box center [149, 272] width 65 height 16
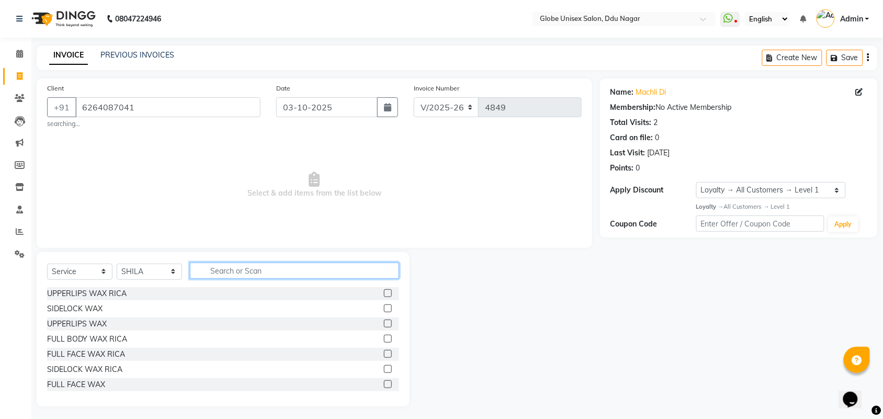
click at [234, 268] on input "text" at bounding box center [294, 271] width 209 height 16
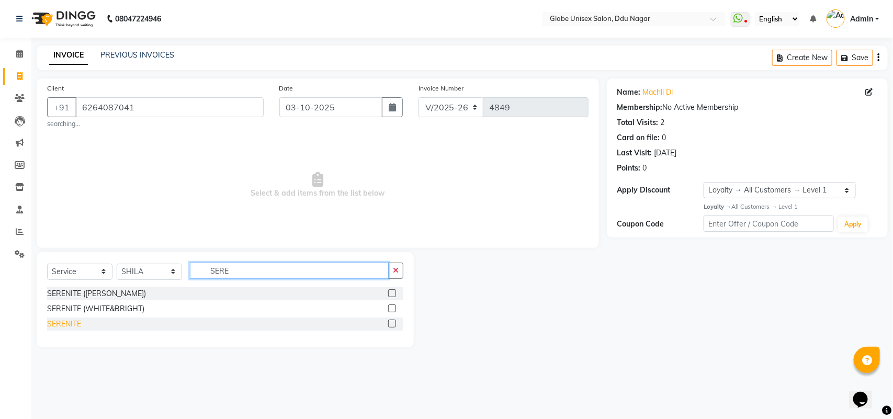
type input "SERE"
click at [79, 322] on div "SERENITE" at bounding box center [64, 323] width 34 height 11
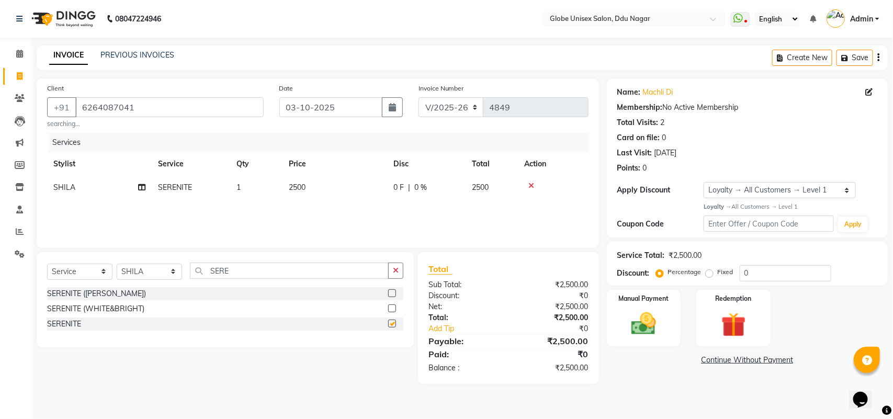
checkbox input "false"
click at [245, 276] on input "SERE" at bounding box center [289, 271] width 199 height 16
type input "S"
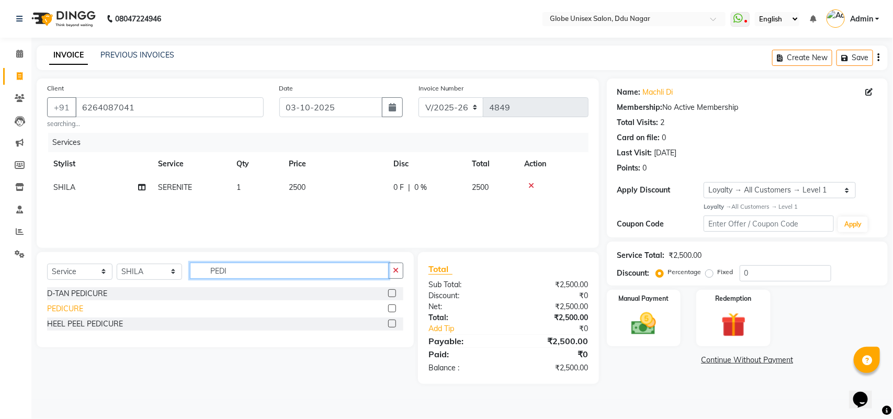
type input "PEDI"
click at [74, 303] on div "PEDICURE" at bounding box center [65, 308] width 36 height 11
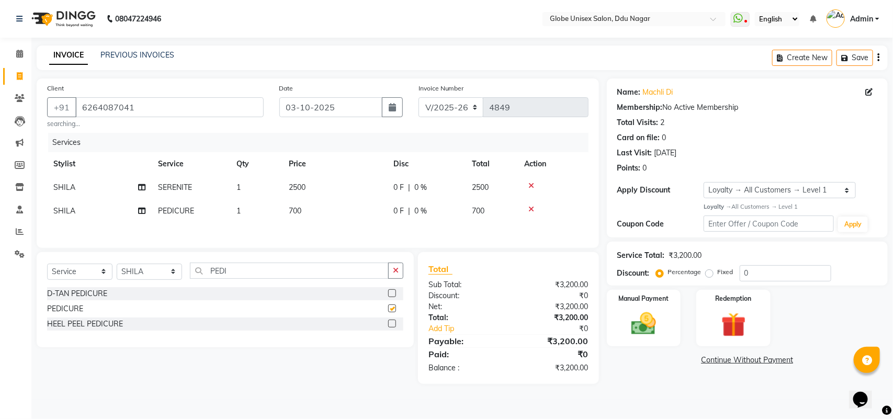
checkbox input "false"
click at [158, 277] on select "Select Stylist ADITYA AJIT [PERSON_NAME] DEV [PERSON_NAME] [PERSON_NAME] [PERSO…" at bounding box center [149, 272] width 65 height 16
select select "62852"
click at [117, 267] on select "Select Stylist ADITYA AJIT [PERSON_NAME] DEV [PERSON_NAME] [PERSON_NAME] [PERSO…" at bounding box center [149, 272] width 65 height 16
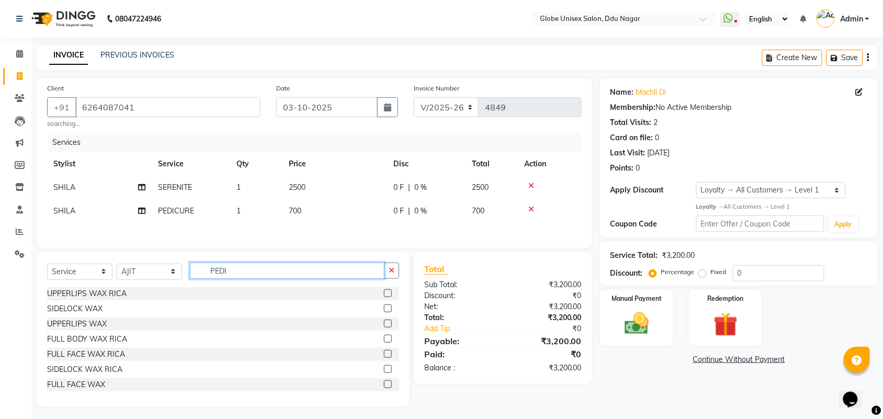
click at [257, 276] on input "PEDI" at bounding box center [287, 271] width 195 height 16
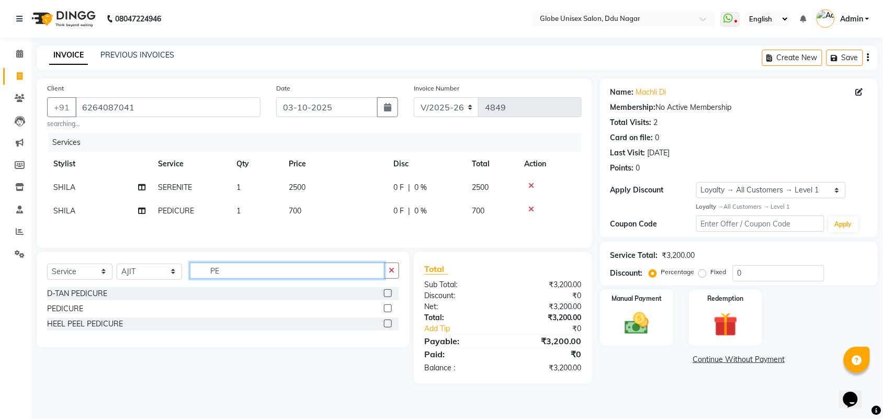
type input "P"
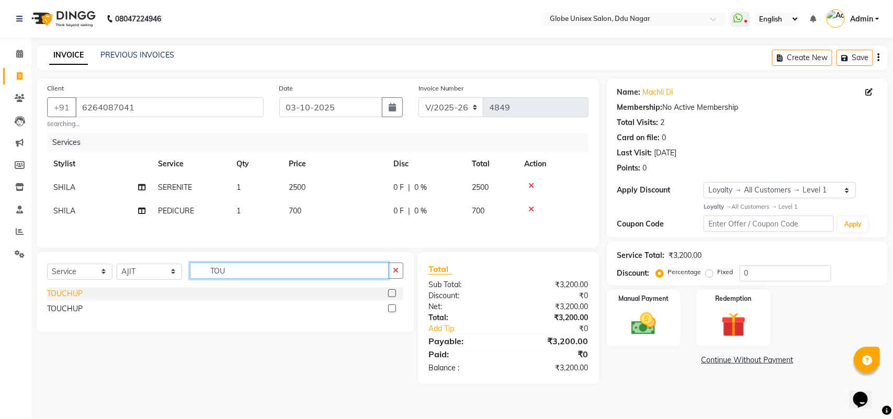
type input "TOU"
click at [67, 296] on div "TOUCHUP" at bounding box center [65, 293] width 36 height 11
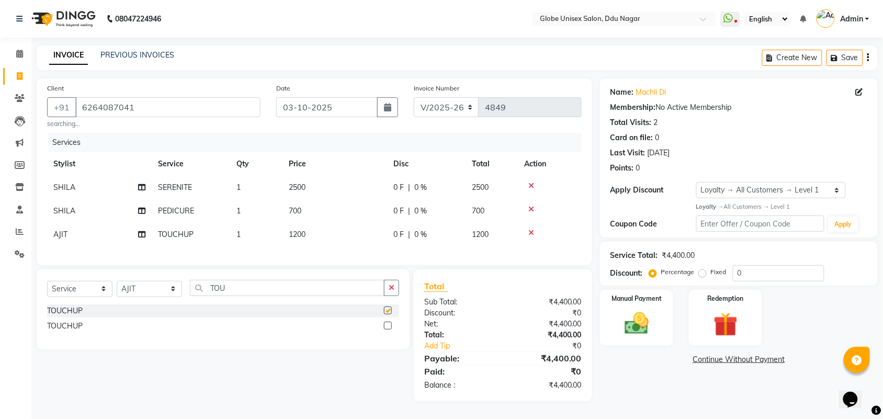
checkbox input "false"
click at [711, 272] on label "Fixed" at bounding box center [719, 271] width 16 height 9
click at [701, 272] on input "Fixed" at bounding box center [704, 271] width 7 height 7
radio input "true"
click at [765, 272] on input "0" at bounding box center [779, 273] width 92 height 16
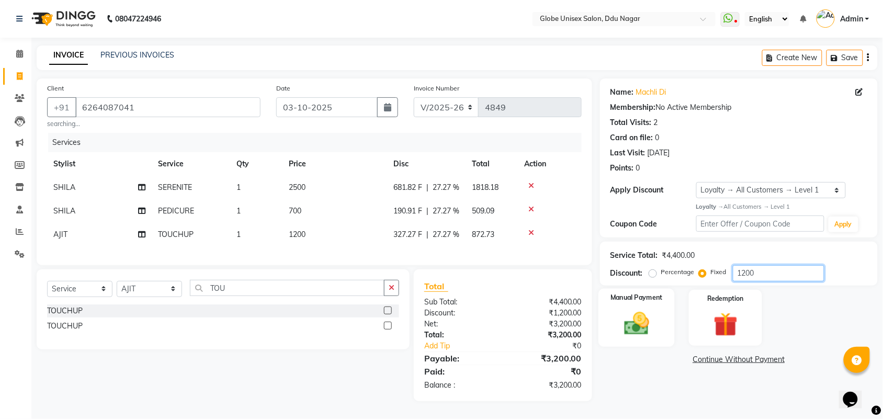
type input "1200"
click at [644, 324] on img at bounding box center [636, 323] width 41 height 29
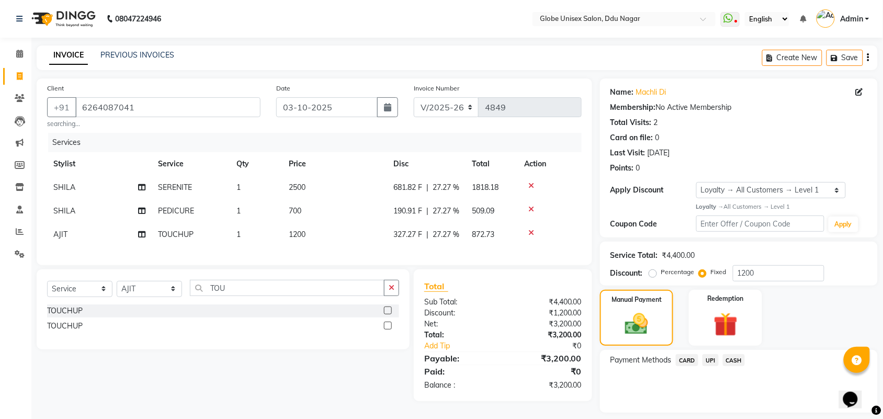
scroll to position [41, 0]
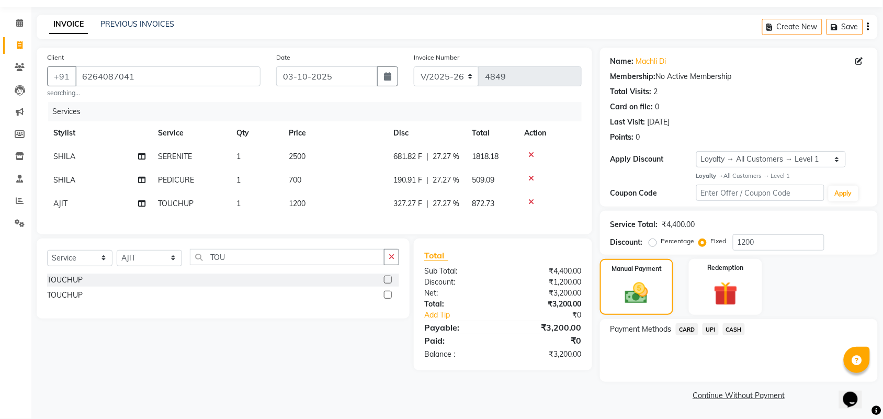
click at [735, 323] on span "CASH" at bounding box center [734, 329] width 22 height 12
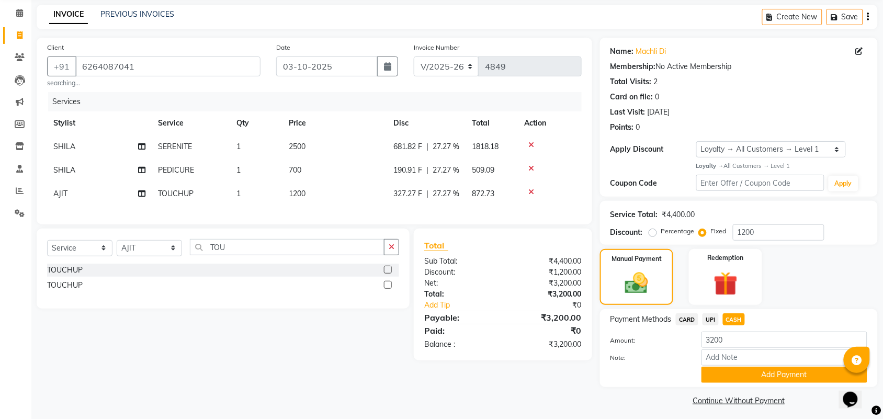
scroll to position [45, 0]
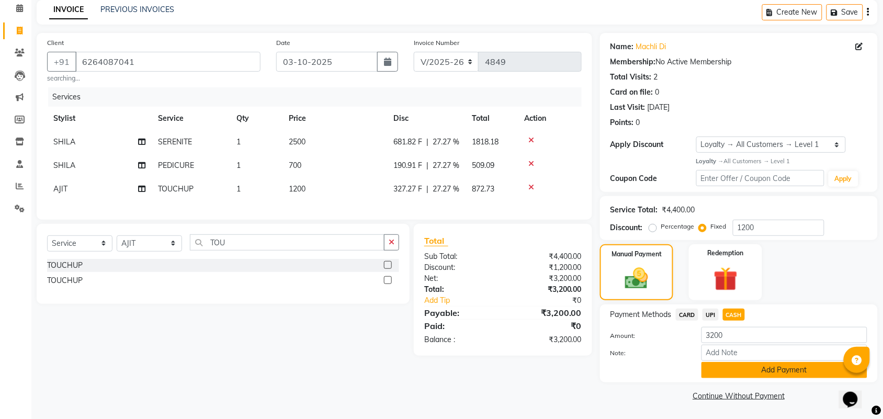
click at [769, 364] on button "Add Payment" at bounding box center [784, 370] width 166 height 16
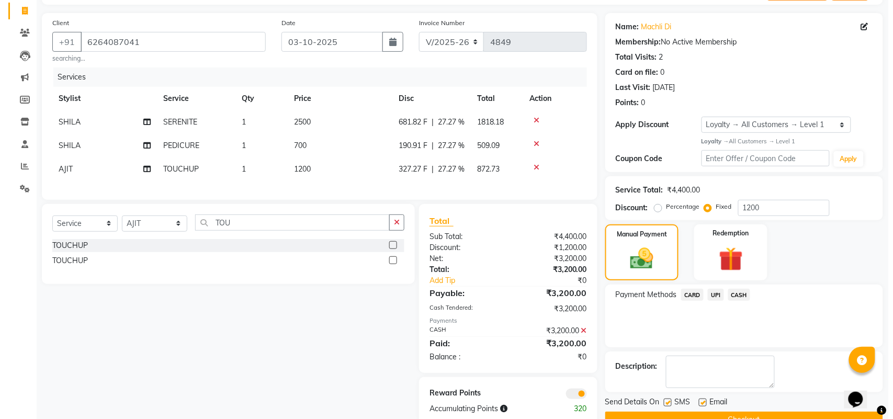
scroll to position [129, 0]
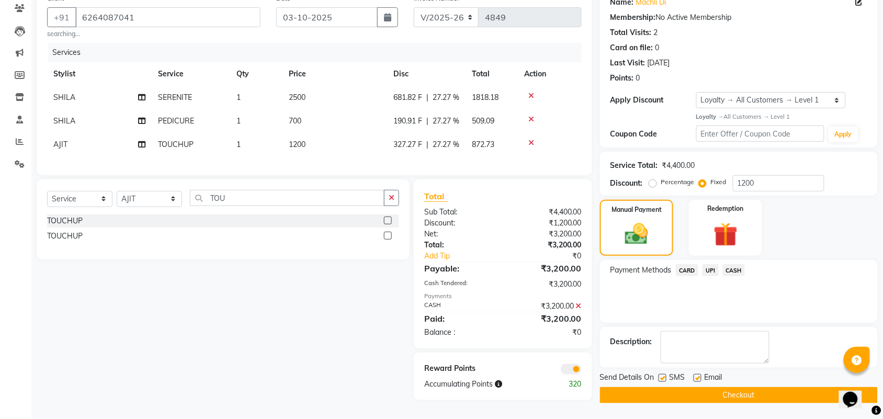
click at [557, 369] on div at bounding box center [546, 369] width 87 height 12
click at [565, 370] on span at bounding box center [571, 369] width 21 height 10
click at [581, 371] on input "checkbox" at bounding box center [581, 371] width 0 height 0
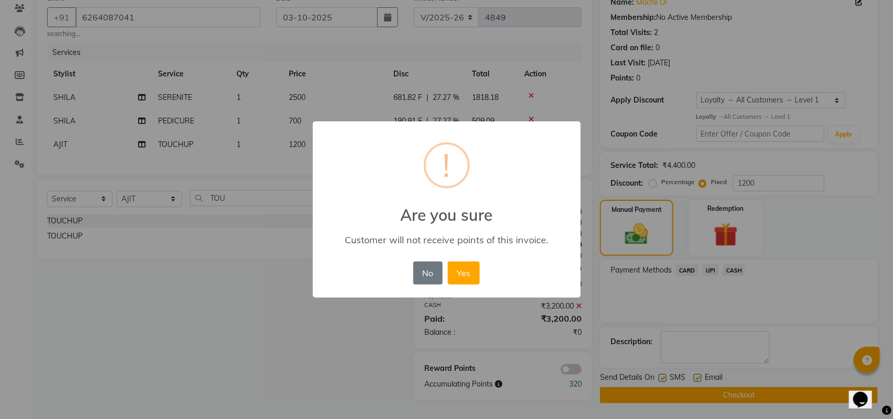
click at [453, 285] on div "No No Yes" at bounding box center [446, 273] width 72 height 28
click at [477, 275] on button "Yes" at bounding box center [464, 272] width 32 height 23
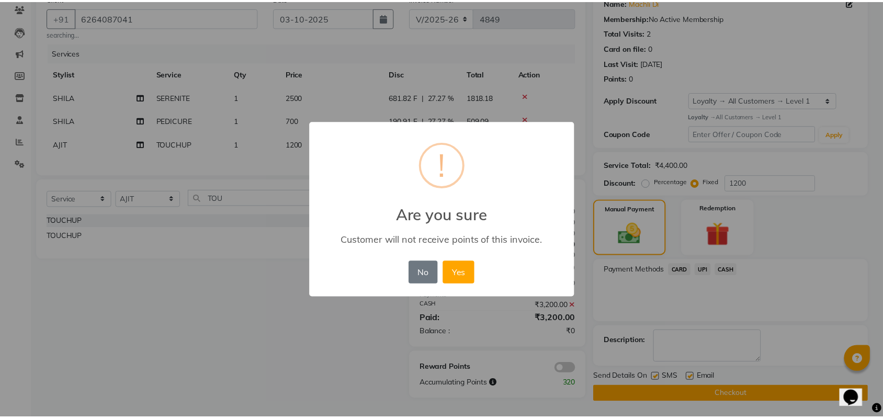
scroll to position [114, 0]
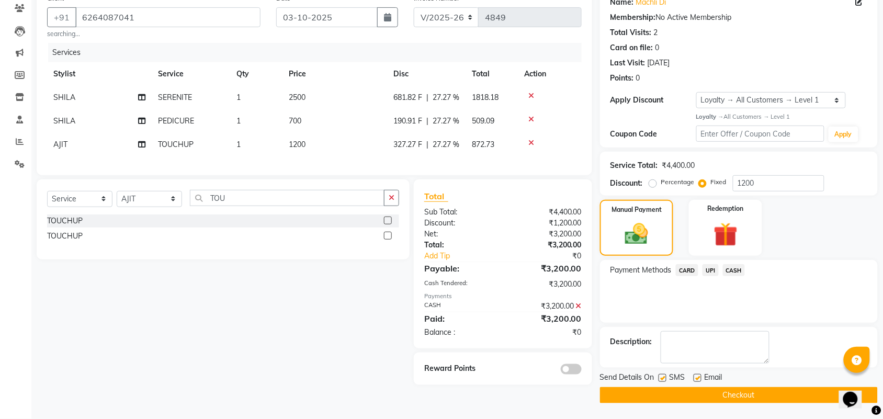
click at [732, 387] on button "Checkout" at bounding box center [739, 395] width 278 height 16
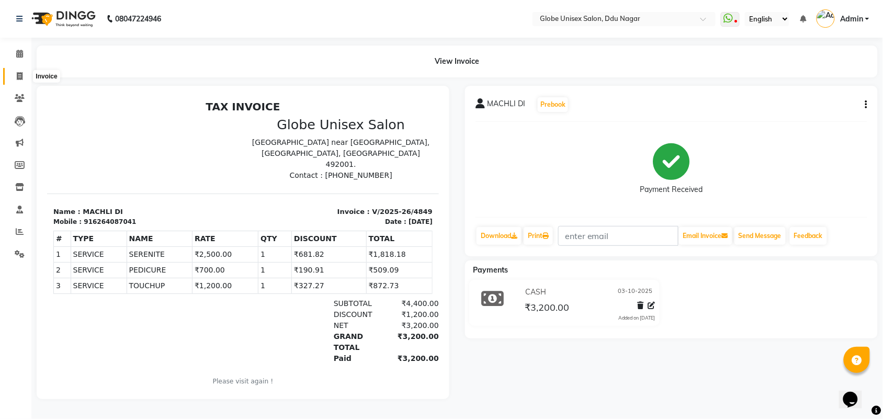
click at [18, 72] on icon at bounding box center [20, 76] width 6 height 8
select select "service"
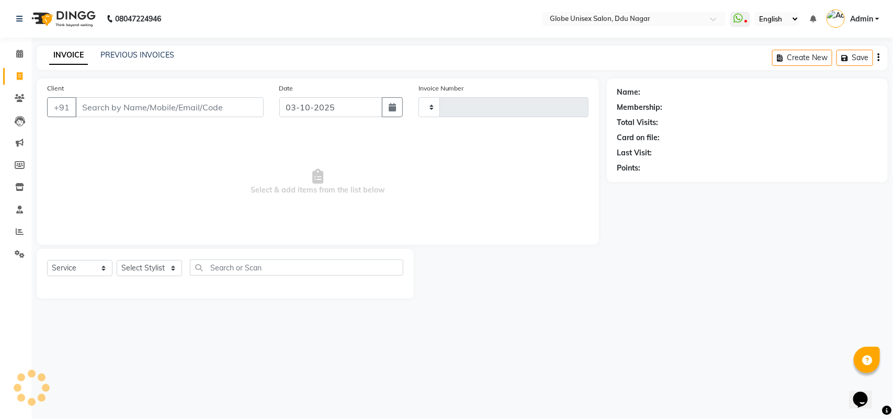
type input "4850"
select select "4184"
click at [164, 53] on link "PREVIOUS INVOICES" at bounding box center [137, 54] width 74 height 9
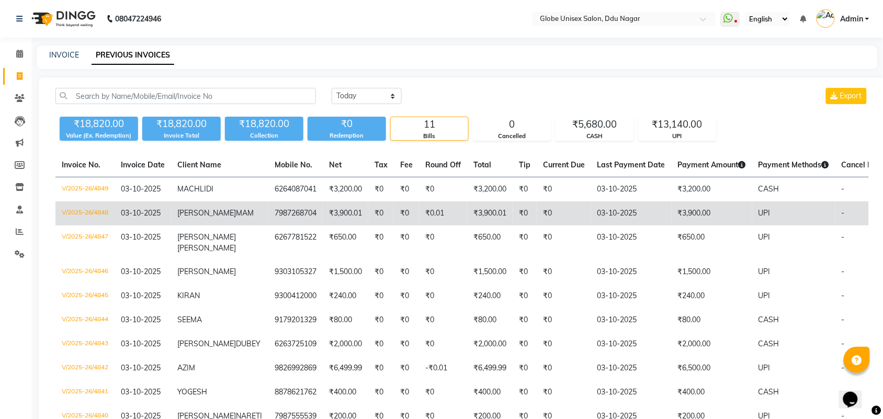
click at [90, 213] on td "V/2025-26/4848" at bounding box center [84, 213] width 59 height 24
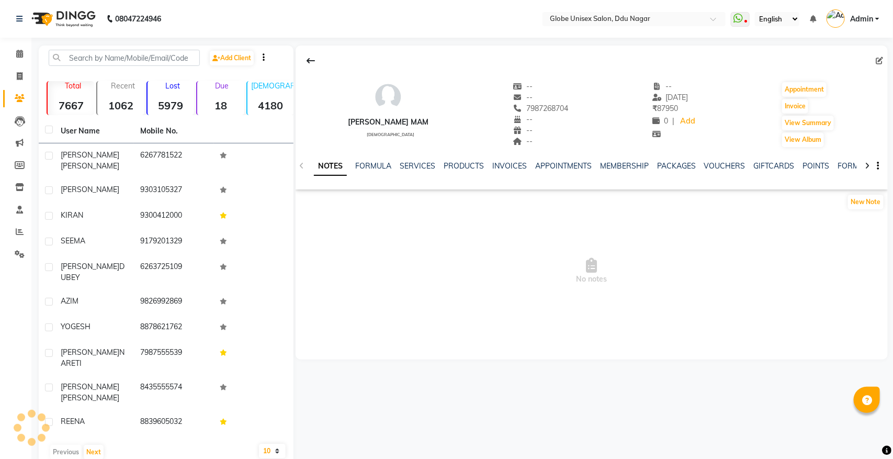
select select "en"
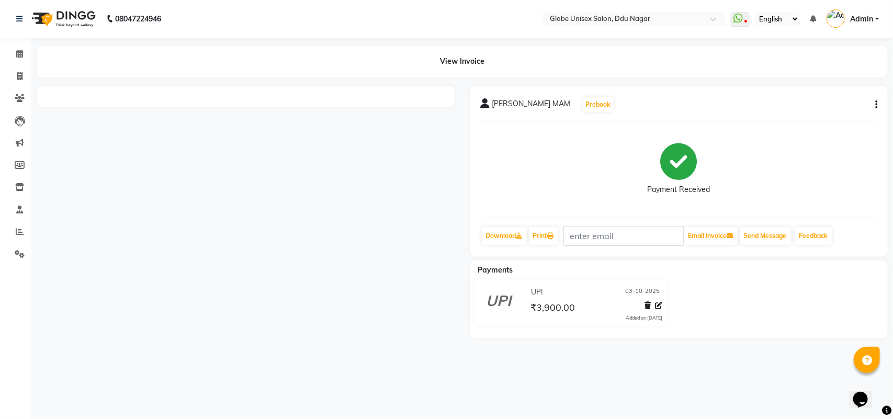
click at [872, 103] on button "button" at bounding box center [874, 104] width 6 height 11
click at [830, 93] on div "Split Service Amount" at bounding box center [824, 91] width 72 height 13
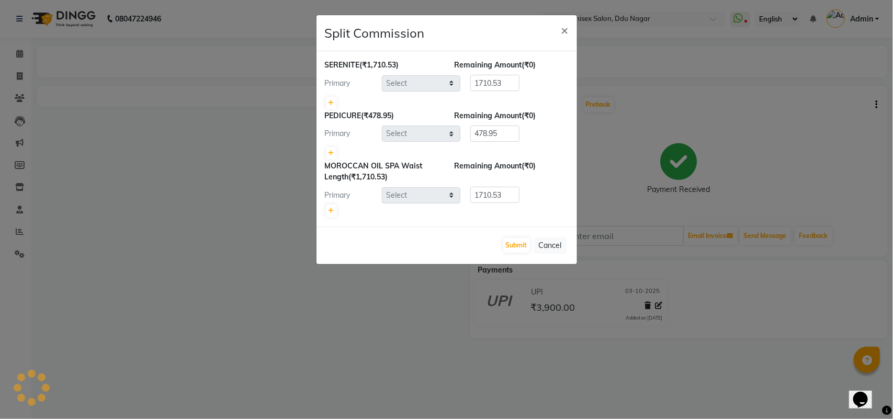
select select "39160"
click at [330, 152] on icon at bounding box center [331, 153] width 6 height 6
type input "239.47"
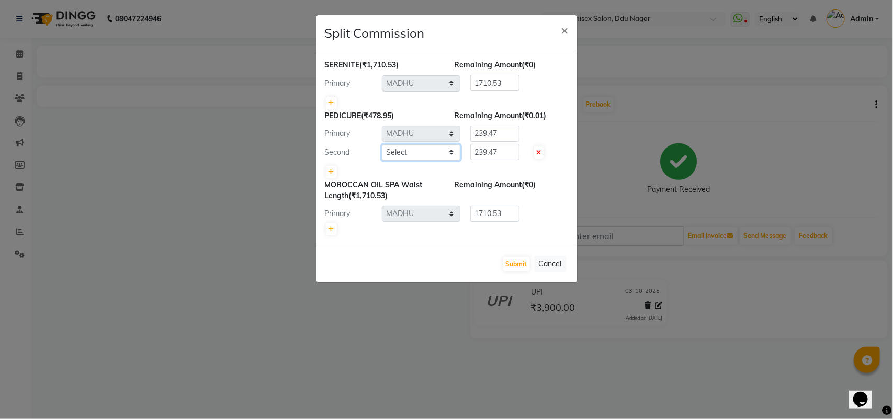
click at [425, 150] on select "Select ADITYA AJIT CHIRAG DEV DIGESH LALITA LAXMI MADHU MANSI NICK RAKSHA SACHI…" at bounding box center [421, 152] width 78 height 16
select select "22429"
click at [382, 144] on select "Select ADITYA AJIT CHIRAG DEV DIGESH LALITA LAXMI MADHU MANSI NICK RAKSHA SACHI…" at bounding box center [421, 152] width 78 height 16
click at [519, 263] on button "Submit" at bounding box center [516, 264] width 27 height 15
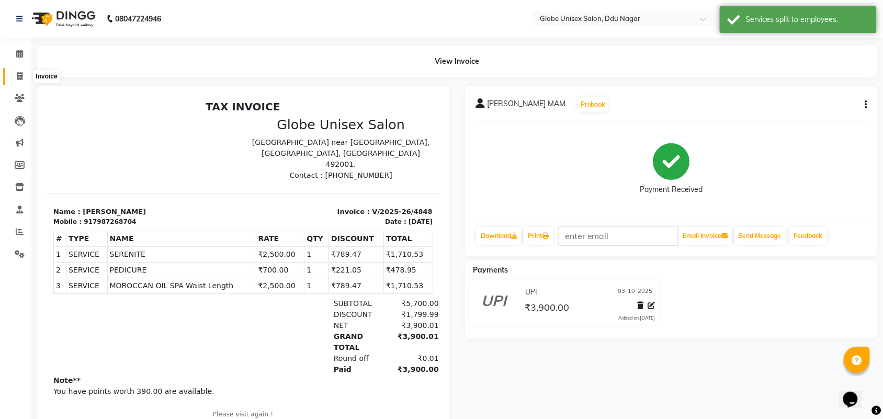
click at [19, 77] on icon at bounding box center [20, 76] width 6 height 8
select select "service"
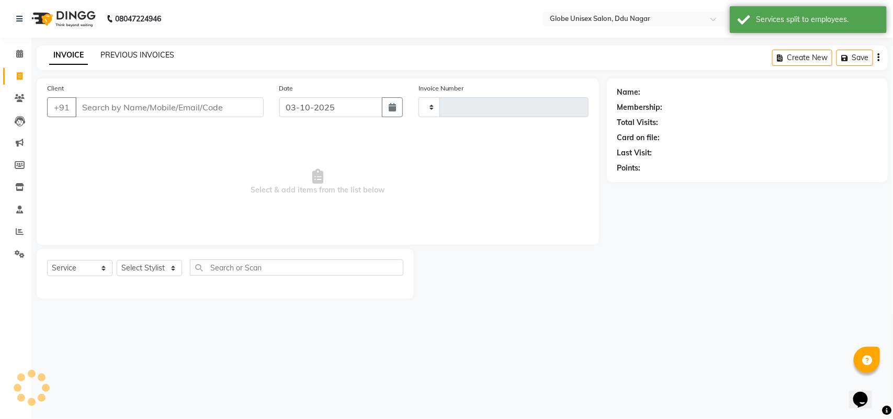
click at [136, 53] on link "PREVIOUS INVOICES" at bounding box center [137, 54] width 74 height 9
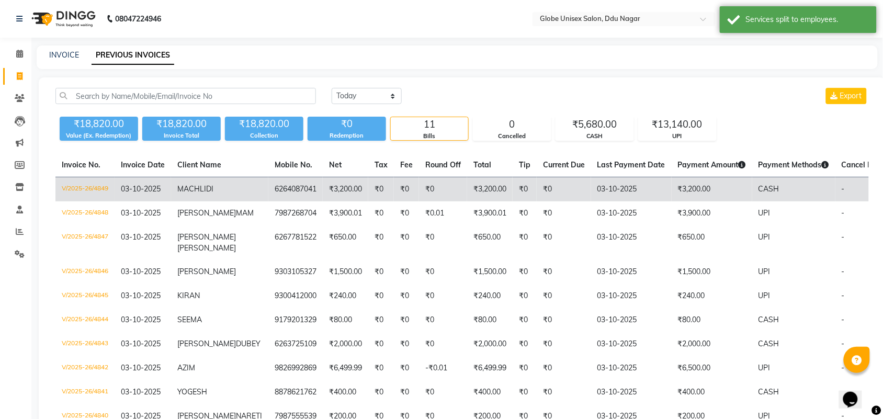
click at [92, 189] on td "V/2025-26/4849" at bounding box center [84, 189] width 59 height 25
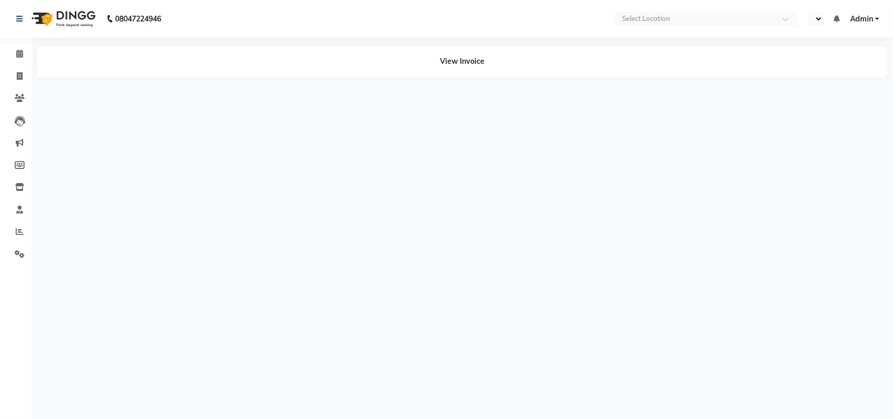
select select "en"
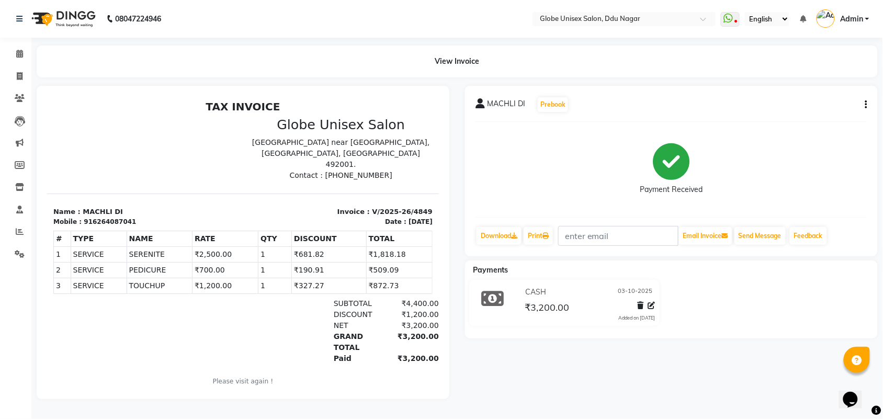
drag, startPoint x: 864, startPoint y: 103, endPoint x: 866, endPoint y: 108, distance: 5.4
click at [866, 108] on button "button" at bounding box center [864, 104] width 6 height 11
click at [811, 93] on div "Split Service Amount" at bounding box center [814, 91] width 72 height 13
select select "22428"
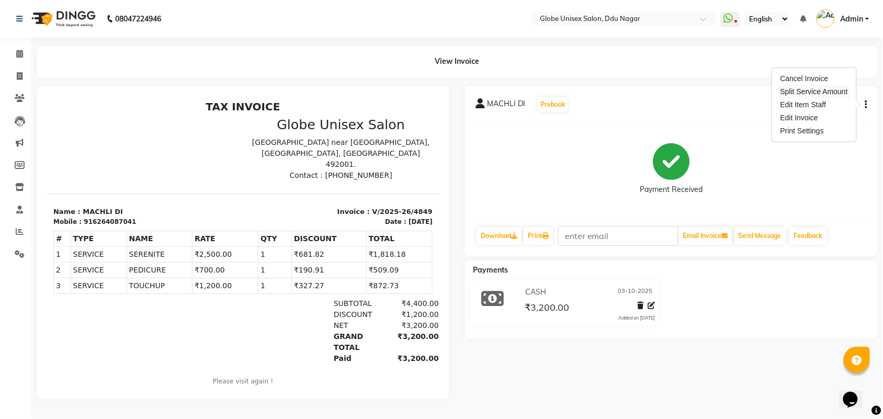
select select "62852"
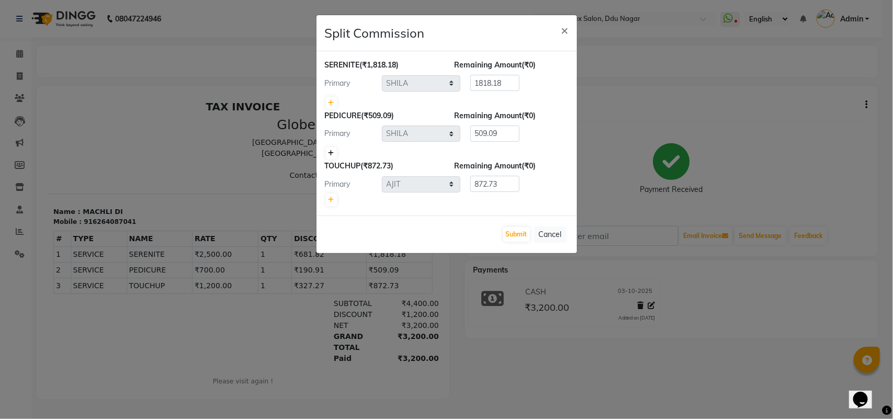
click at [331, 151] on icon at bounding box center [331, 153] width 6 height 6
type input "254.54"
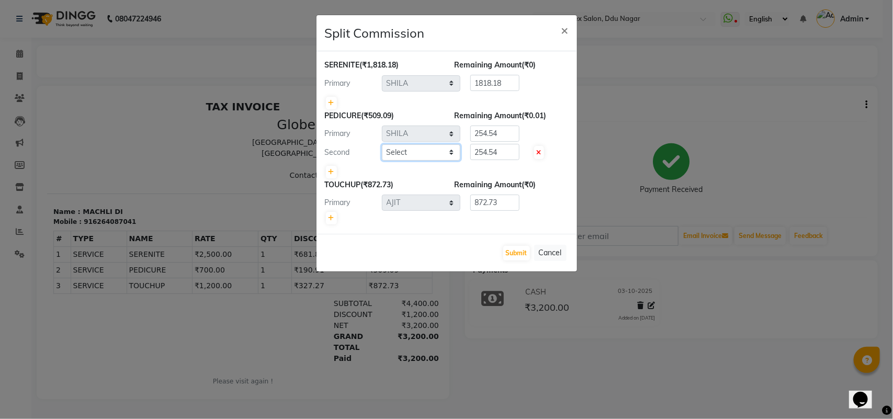
click at [437, 150] on select "Select ADITYA AJIT [PERSON_NAME] [PERSON_NAME] [PERSON_NAME] [PERSON_NAME] RAKS…" at bounding box center [421, 152] width 78 height 16
select select "88987"
click at [382, 144] on select "Select ADITYA AJIT [PERSON_NAME] [PERSON_NAME] [PERSON_NAME] [PERSON_NAME] RAKS…" at bounding box center [421, 152] width 78 height 16
click at [511, 252] on button "Submit" at bounding box center [516, 253] width 27 height 15
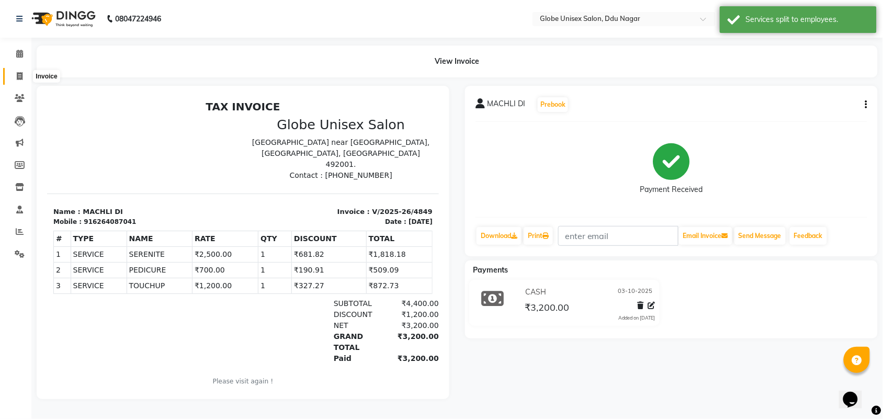
click at [19, 76] on icon at bounding box center [20, 76] width 6 height 8
select select "service"
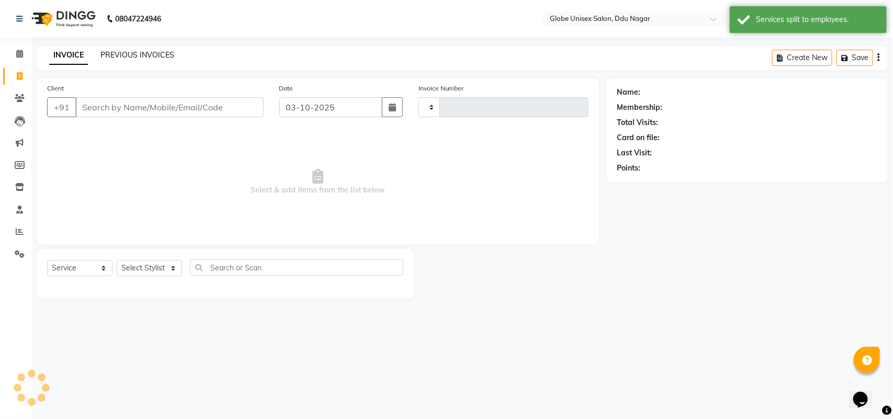
click at [132, 56] on link "PREVIOUS INVOICES" at bounding box center [137, 54] width 74 height 9
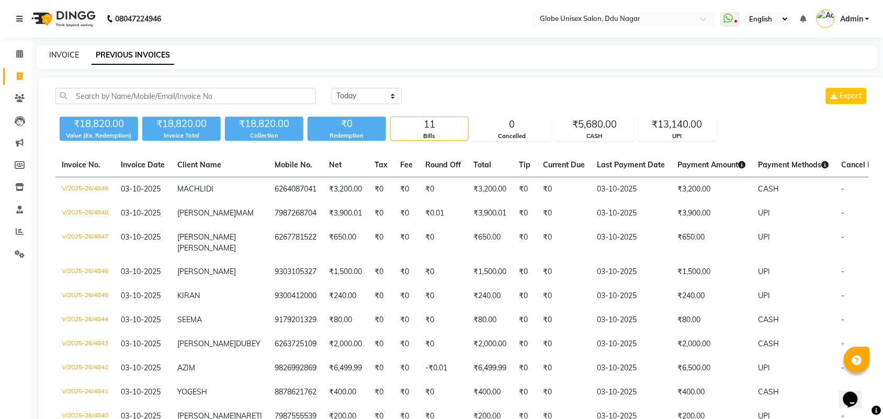
click at [76, 58] on link "INVOICE" at bounding box center [64, 54] width 30 height 9
select select "service"
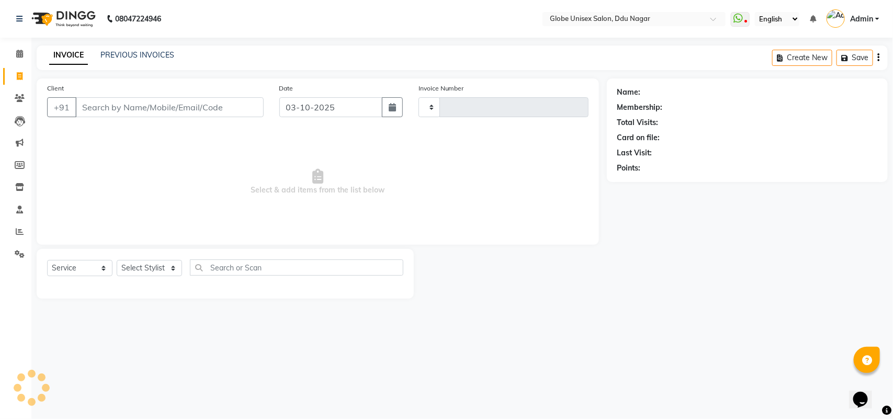
click at [168, 61] on div "INVOICE PREVIOUS INVOICES" at bounding box center [112, 56] width 150 height 12
click at [161, 55] on link "PREVIOUS INVOICES" at bounding box center [137, 54] width 74 height 9
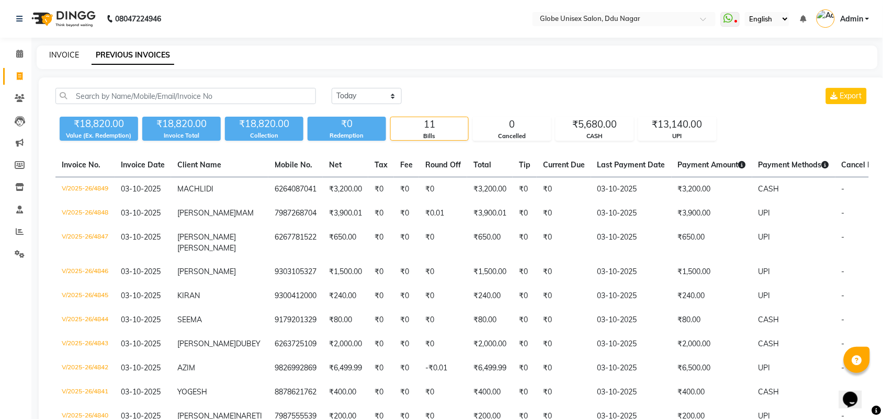
click at [66, 50] on link "INVOICE" at bounding box center [64, 54] width 30 height 9
select select "service"
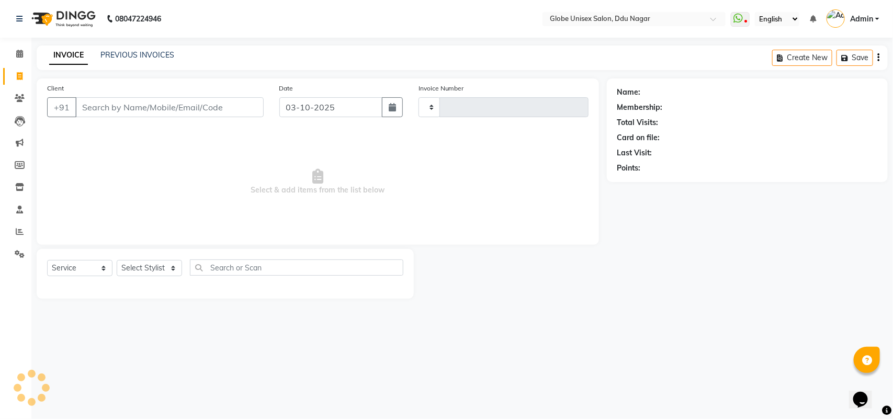
type input "4850"
select select "4184"
click at [16, 185] on icon at bounding box center [19, 187] width 9 height 8
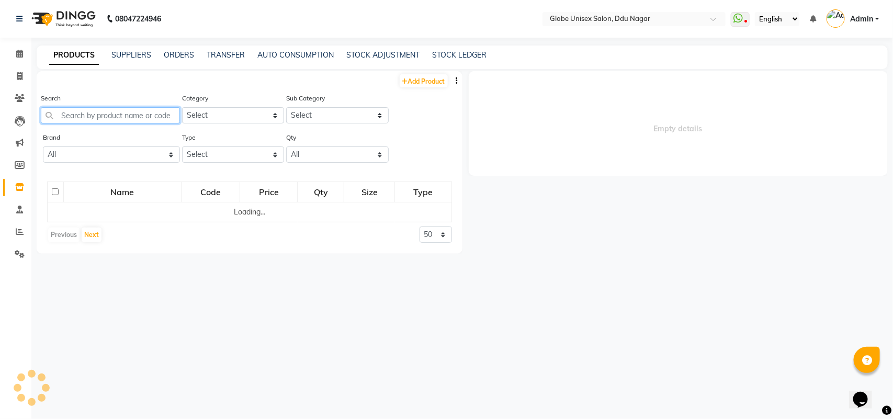
click at [111, 110] on input "text" at bounding box center [110, 115] width 139 height 16
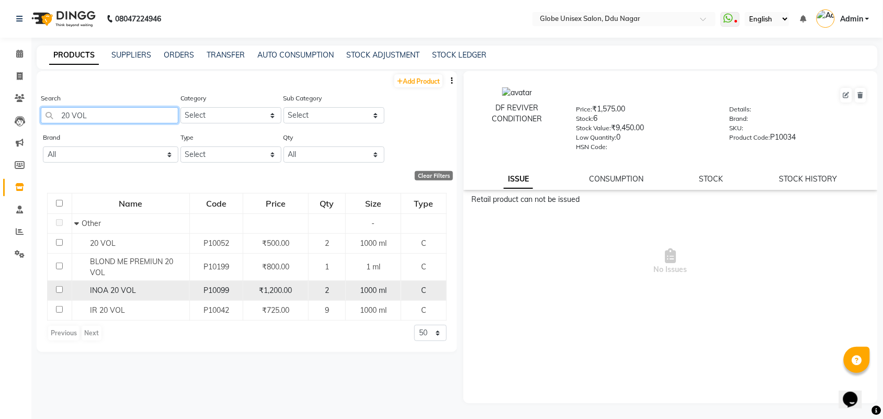
type input "20 VOL"
click at [132, 297] on td "INOA 20 VOL" at bounding box center [131, 291] width 118 height 20
click at [127, 291] on span "INOA 20 VOL" at bounding box center [113, 290] width 46 height 9
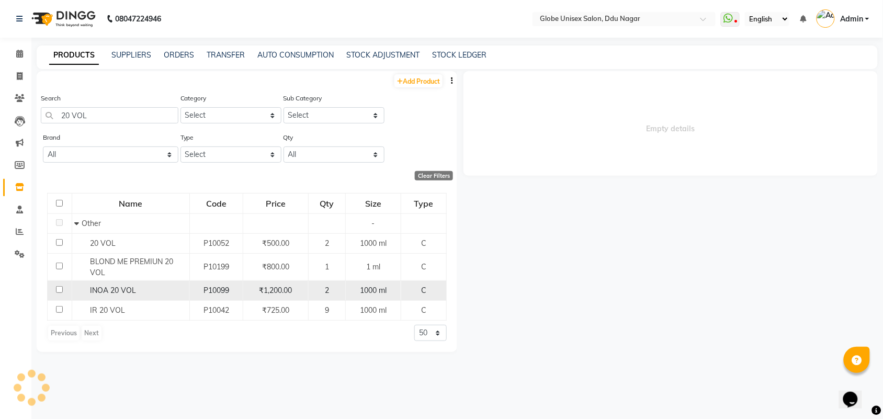
select select
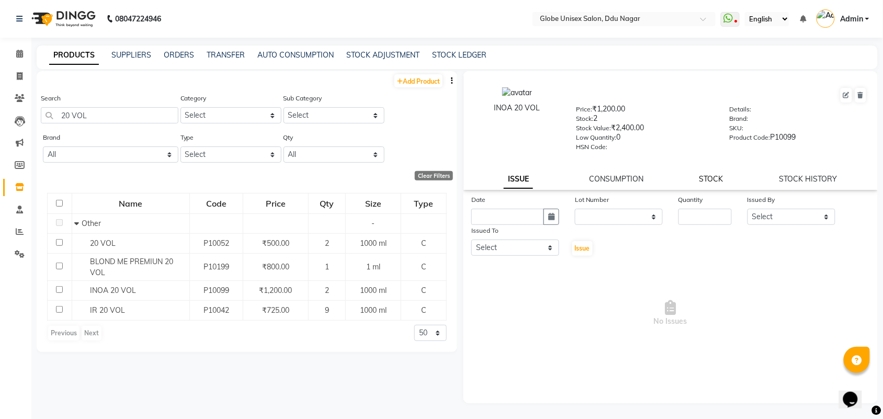
click at [710, 174] on link "STOCK" at bounding box center [711, 178] width 24 height 9
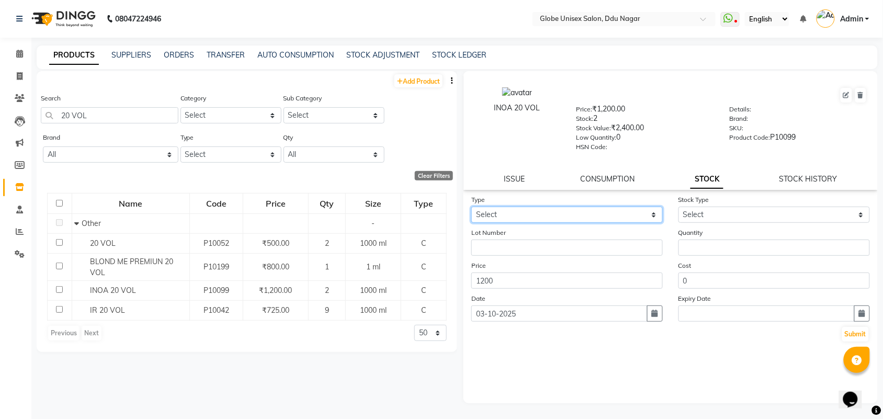
click at [544, 212] on select "Select In Out" at bounding box center [566, 215] width 191 height 16
select select "out"
click at [471, 207] on select "Select In Out" at bounding box center [566, 215] width 191 height 16
select select
drag, startPoint x: 706, startPoint y: 233, endPoint x: 710, endPoint y: 239, distance: 7.0
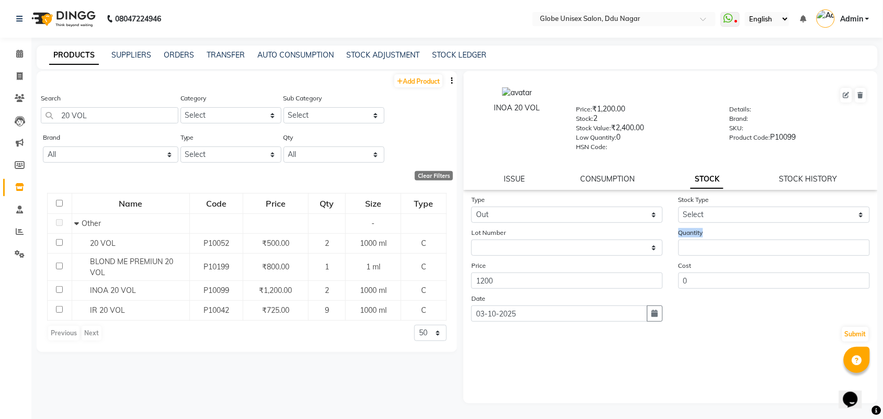
click at [710, 239] on div "Quantity" at bounding box center [773, 241] width 207 height 29
click at [710, 239] on input "number" at bounding box center [773, 247] width 191 height 16
type input "1"
click at [707, 210] on select "Select Internal Use Damaged Expired Adjustment Return Other" at bounding box center [773, 215] width 191 height 16
click at [678, 207] on select "Select Internal Use Damaged Expired Adjustment Return Other" at bounding box center [773, 215] width 191 height 16
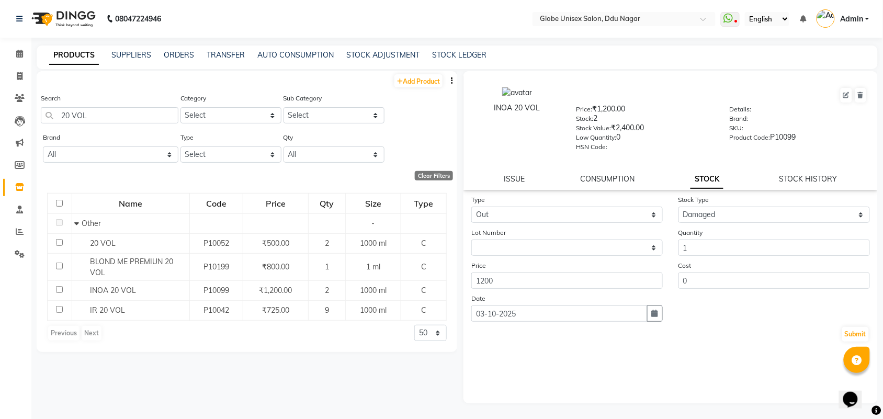
drag, startPoint x: 729, startPoint y: 226, endPoint x: 730, endPoint y: 213, distance: 13.6
click at [730, 220] on form "Type Select In Out Stock Type Select Internal Use Damaged Expired Adjustment Re…" at bounding box center [670, 268] width 398 height 149
click at [730, 213] on select "Select Internal Use Damaged Expired Adjustment Return Other" at bounding box center [773, 215] width 191 height 16
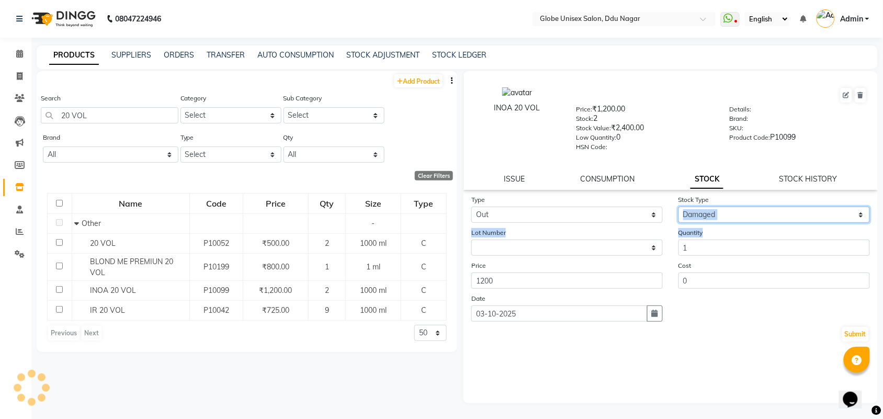
select select "internal use"
click at [678, 207] on select "Select Internal Use Damaged Expired Adjustment Return Other" at bounding box center [773, 215] width 191 height 16
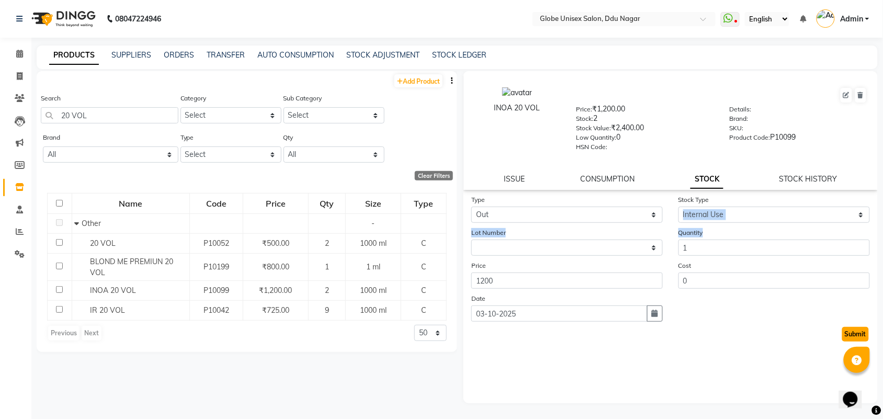
click at [852, 327] on button "Submit" at bounding box center [855, 334] width 27 height 15
select select
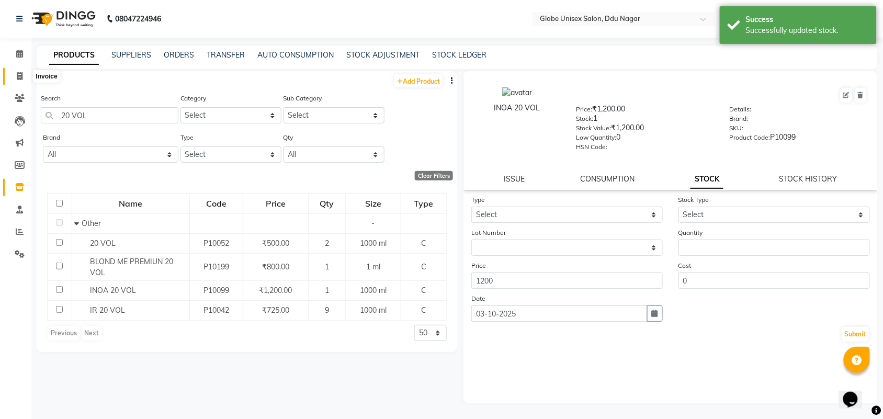
click at [15, 72] on span at bounding box center [19, 77] width 18 height 12
select select "service"
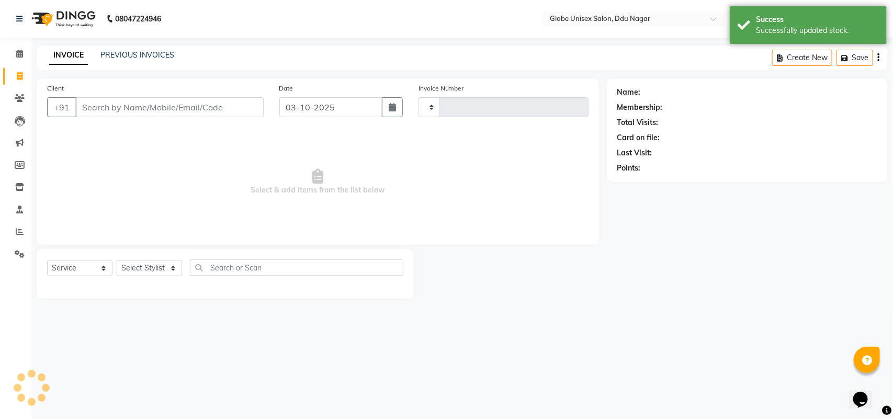
type input "4850"
select select "4184"
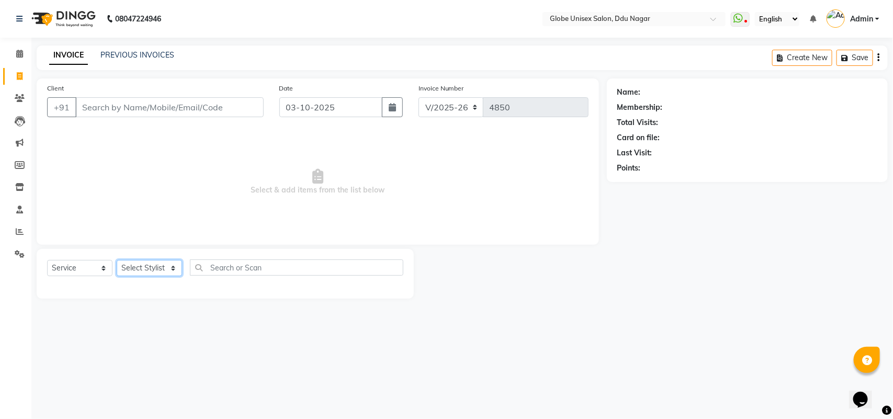
click at [154, 272] on select "Select Stylist ADITYA AJIT CHIRAG DEV DIGESH LALITA LAXMI MADHU MANSI NICK RAKS…" at bounding box center [149, 268] width 65 height 16
select select "34566"
click at [117, 260] on select "Select Stylist ADITYA AJIT CHIRAG DEV DIGESH LALITA LAXMI MADHU MANSI NICK RAKS…" at bounding box center [149, 268] width 65 height 16
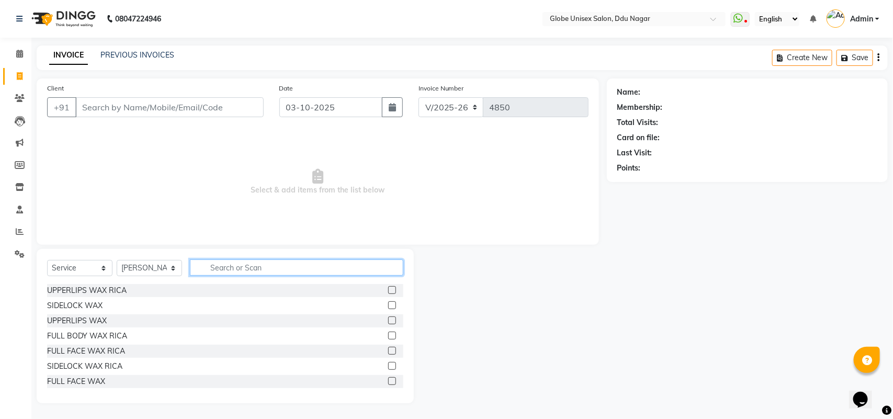
click at [248, 270] on input "text" at bounding box center [296, 267] width 213 height 16
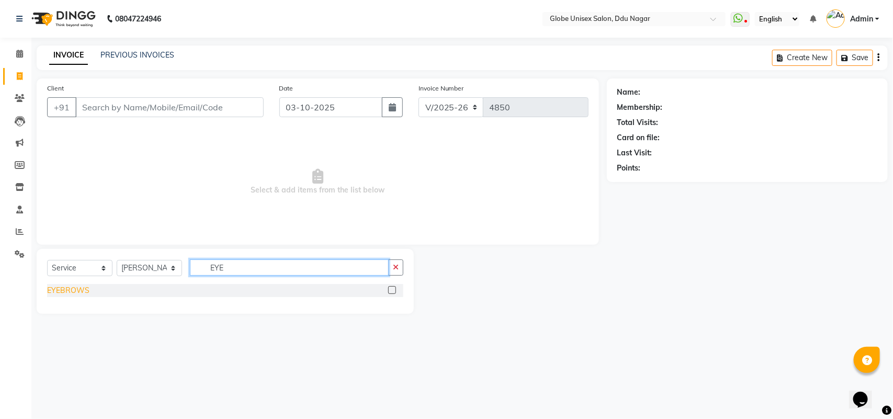
type input "EYE"
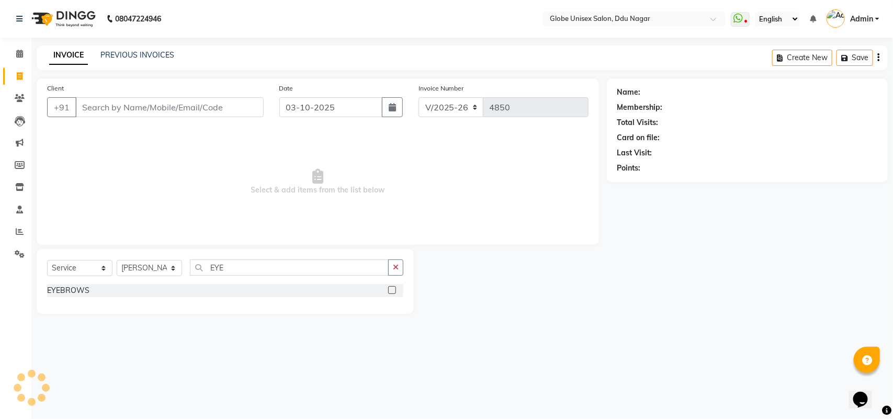
drag, startPoint x: 50, startPoint y: 286, endPoint x: 144, endPoint y: 287, distance: 94.1
click at [88, 289] on div "EYEBROWS" at bounding box center [225, 290] width 356 height 13
click at [257, 258] on div "Select Service Product Membership Package Voucher Prepaid Gift Card Select Styl…" at bounding box center [225, 281] width 377 height 65
drag, startPoint x: 72, startPoint y: 288, endPoint x: 238, endPoint y: 263, distance: 168.7
click at [74, 288] on div "EYEBROWS" at bounding box center [68, 290] width 42 height 11
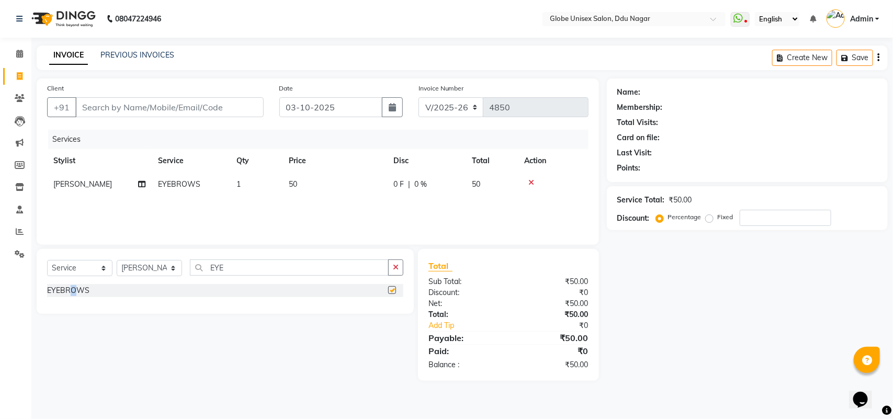
checkbox input "false"
click at [257, 256] on div "Select Service Product Membership Package Voucher Prepaid Gift Card Select Styl…" at bounding box center [225, 281] width 377 height 65
click at [257, 263] on input "EY" at bounding box center [289, 267] width 199 height 16
type input "E"
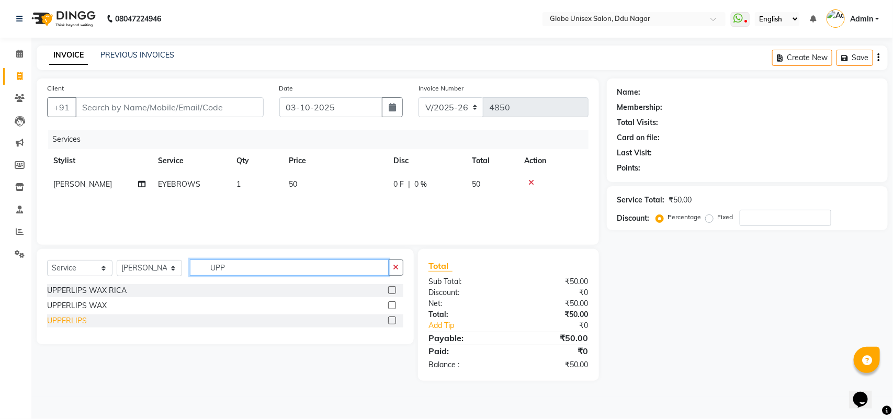
type input "UPP"
drag, startPoint x: 51, startPoint y: 323, endPoint x: 111, endPoint y: 235, distance: 106.5
click at [53, 322] on div "UPPERLIPS" at bounding box center [67, 320] width 40 height 11
checkbox input "false"
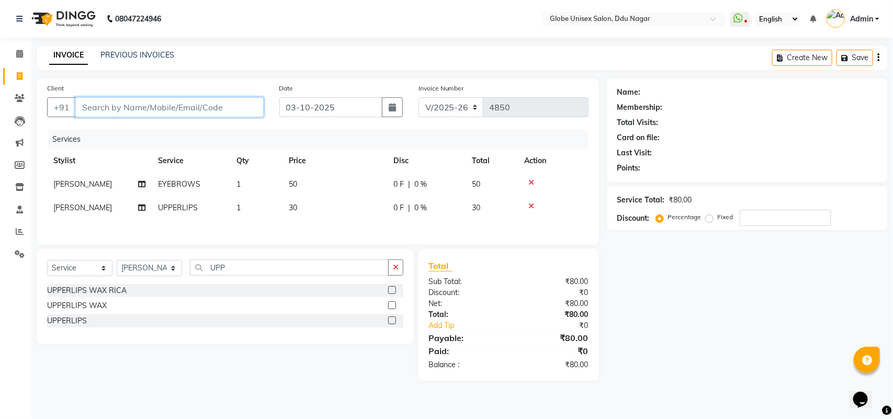
click at [170, 108] on input "Client" at bounding box center [169, 107] width 188 height 20
type input "8"
type input "0"
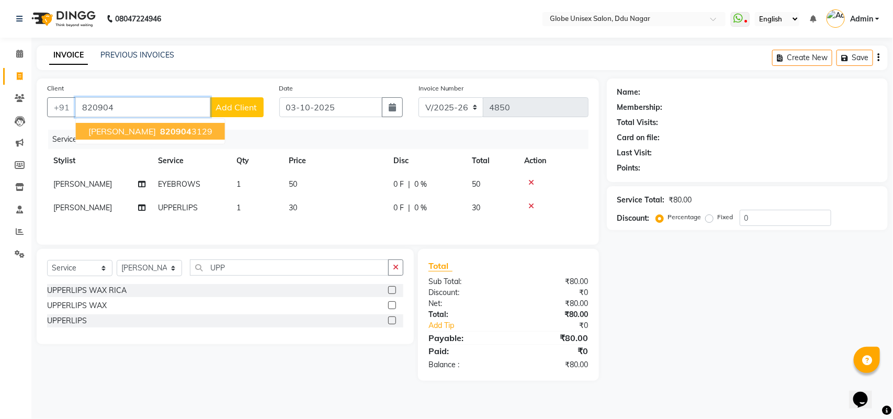
click at [170, 127] on ngb-highlight "820904 3129" at bounding box center [185, 131] width 54 height 10
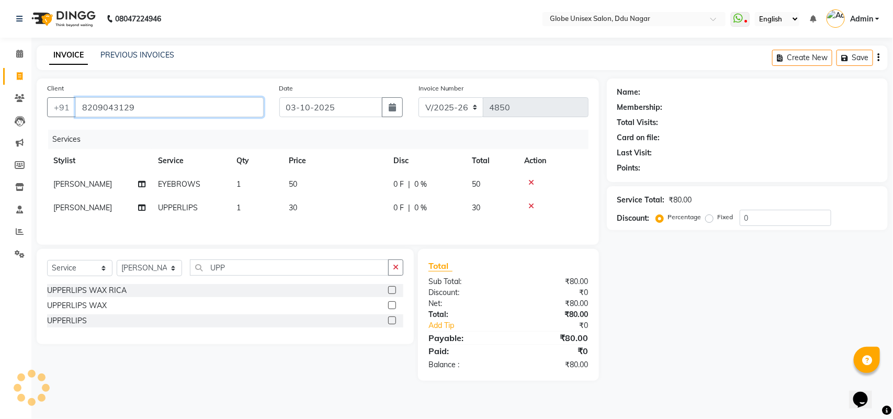
type input "8209043129"
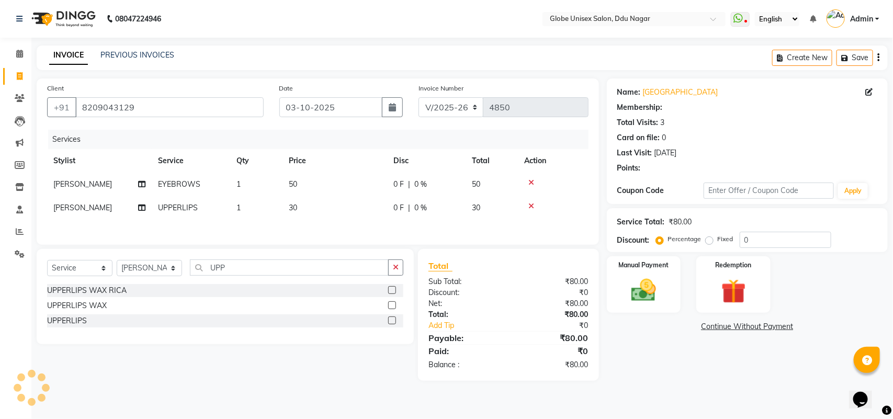
select select "2: Object"
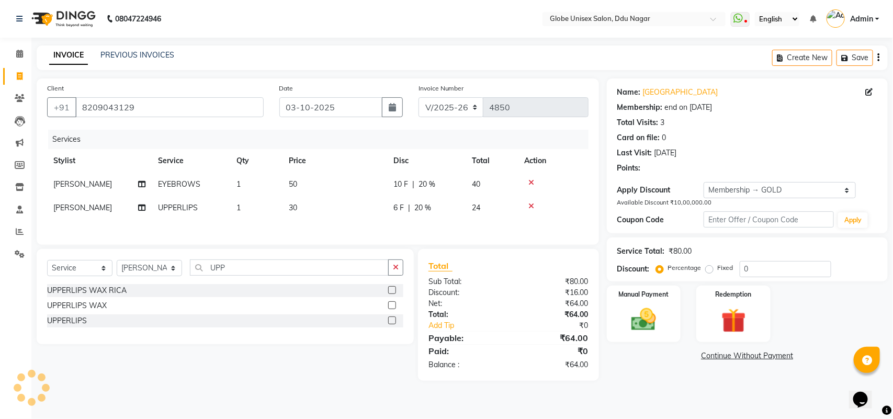
type input "20"
drag, startPoint x: 395, startPoint y: 204, endPoint x: 414, endPoint y: 210, distance: 19.7
click at [396, 204] on span "6 F" at bounding box center [398, 207] width 10 height 11
select select "34566"
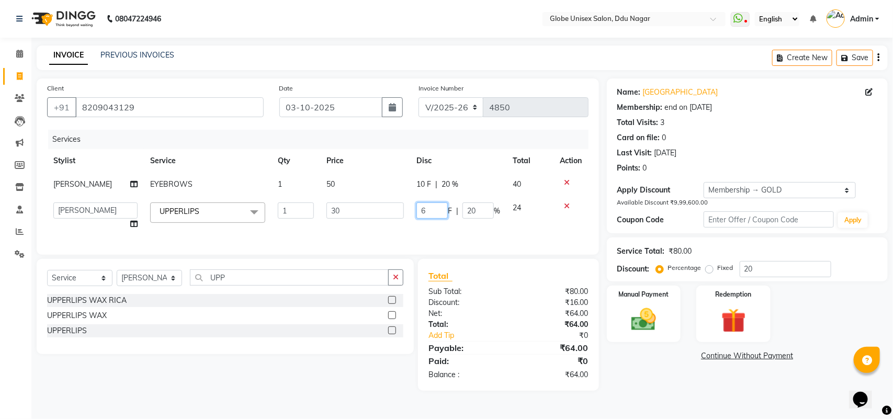
click at [424, 207] on input "6" at bounding box center [431, 210] width 31 height 16
type input "10"
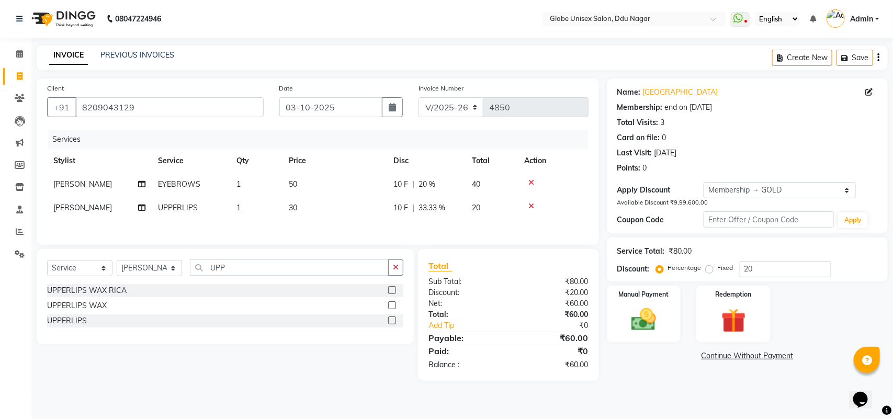
click at [680, 381] on div "Name: Pragya Membership: end on 13-01-2026 Total Visits: 3 Card on file: 0 Last…" at bounding box center [751, 229] width 289 height 302
click at [649, 314] on img at bounding box center [643, 319] width 41 height 29
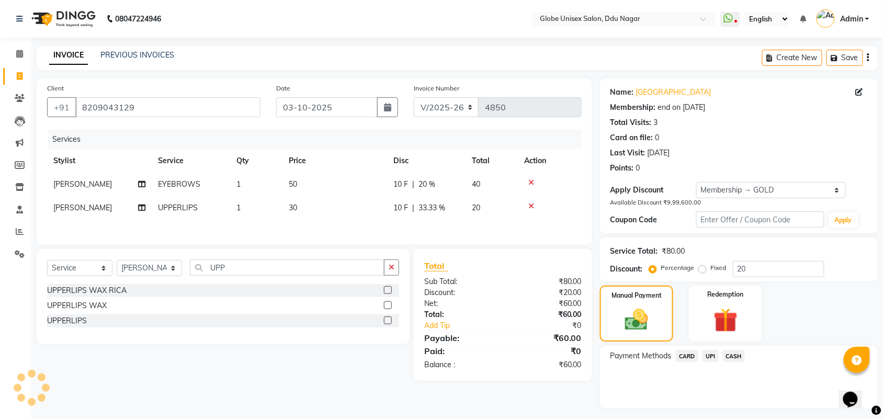
click at [710, 357] on span "UPI" at bounding box center [710, 356] width 16 height 12
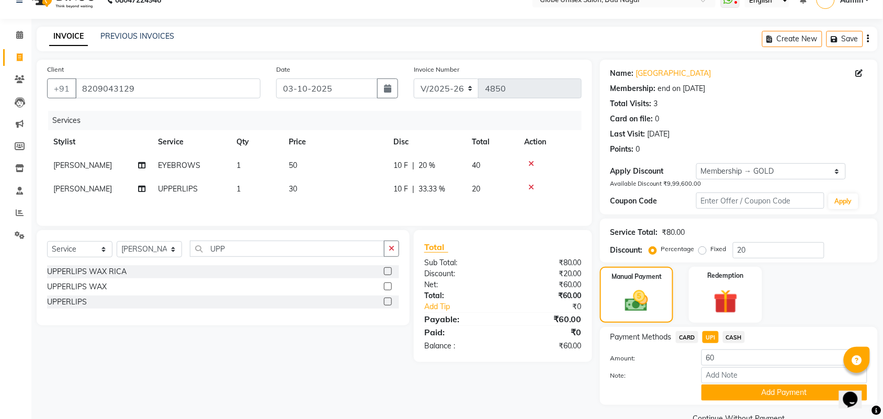
scroll to position [41, 0]
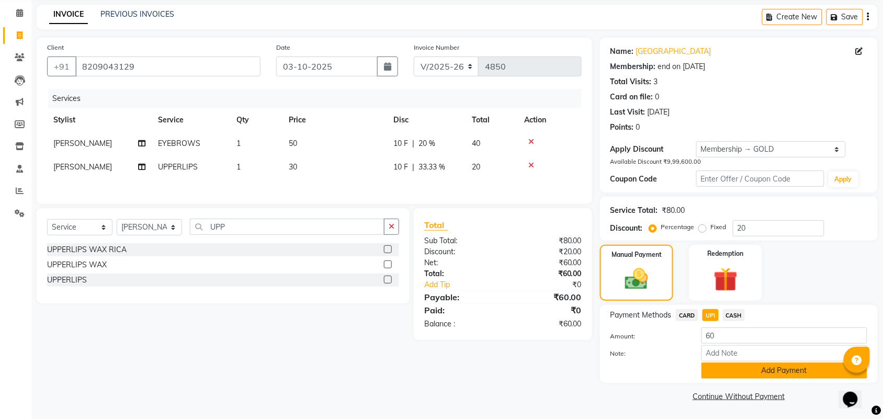
click at [802, 377] on button "Add Payment" at bounding box center [784, 370] width 166 height 16
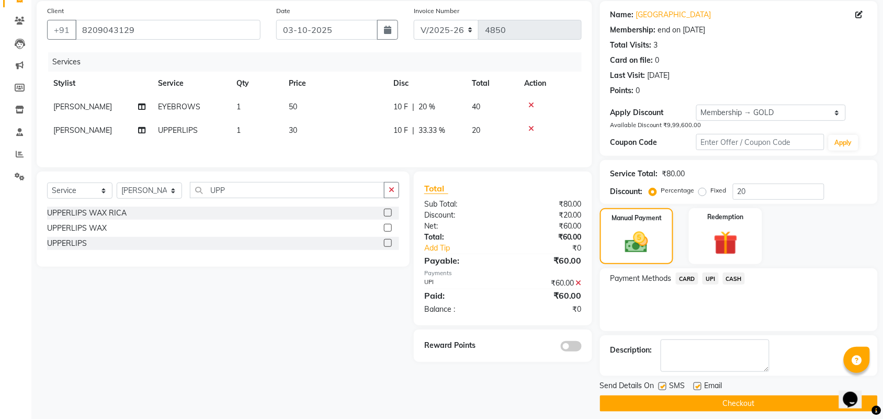
scroll to position [86, 0]
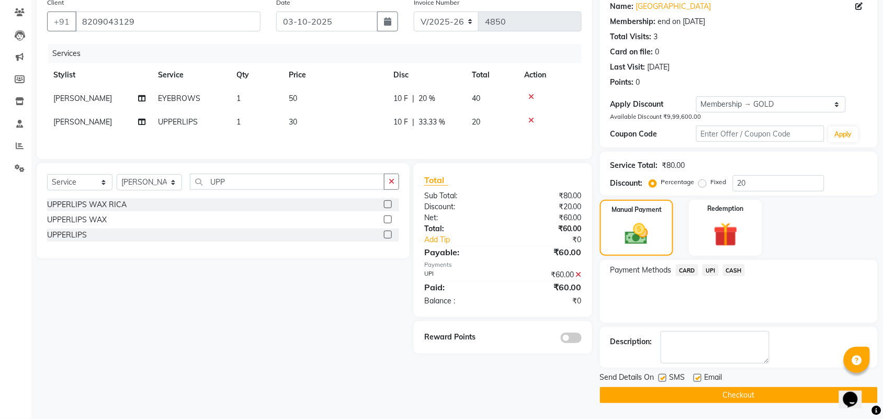
click at [762, 401] on button "Checkout" at bounding box center [739, 395] width 278 height 16
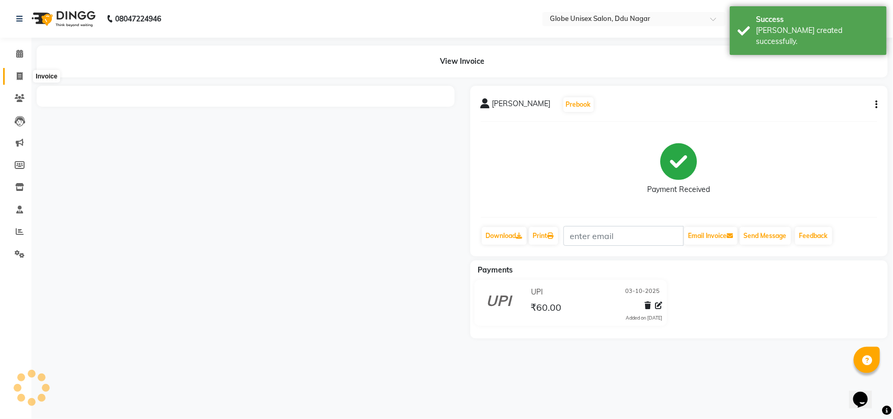
click at [21, 76] on icon at bounding box center [20, 76] width 6 height 8
select select "service"
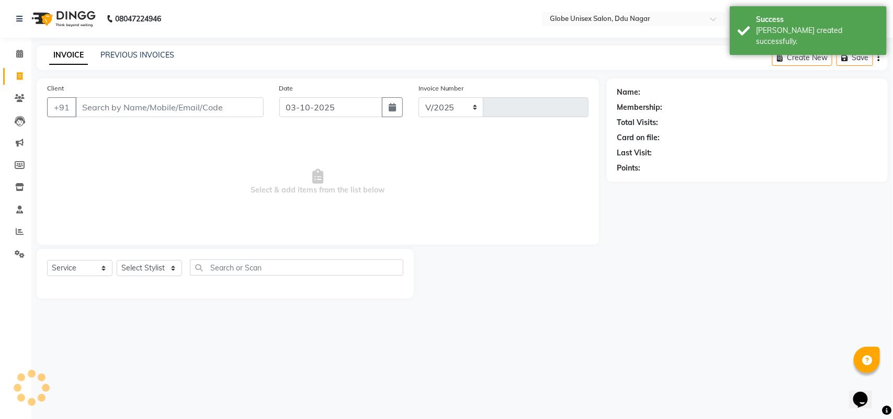
select select "4184"
type input "4851"
click at [135, 48] on div "INVOICE PREVIOUS INVOICES Create New Save" at bounding box center [462, 57] width 851 height 25
click at [133, 58] on link "PREVIOUS INVOICES" at bounding box center [137, 54] width 74 height 9
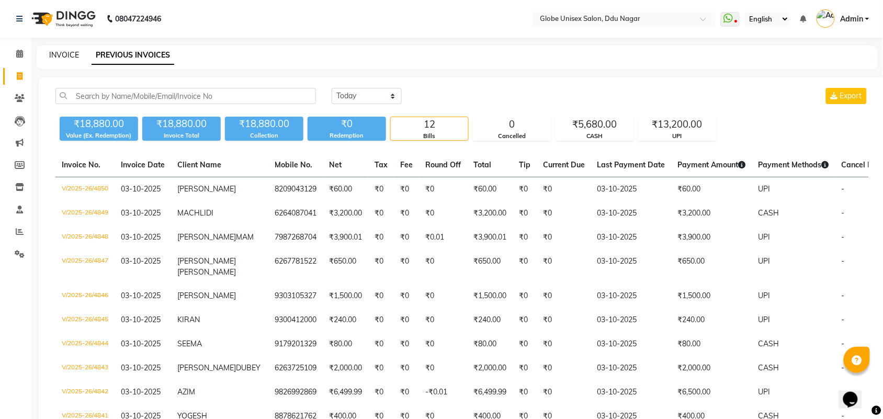
click at [54, 51] on link "INVOICE" at bounding box center [64, 54] width 30 height 9
select select "service"
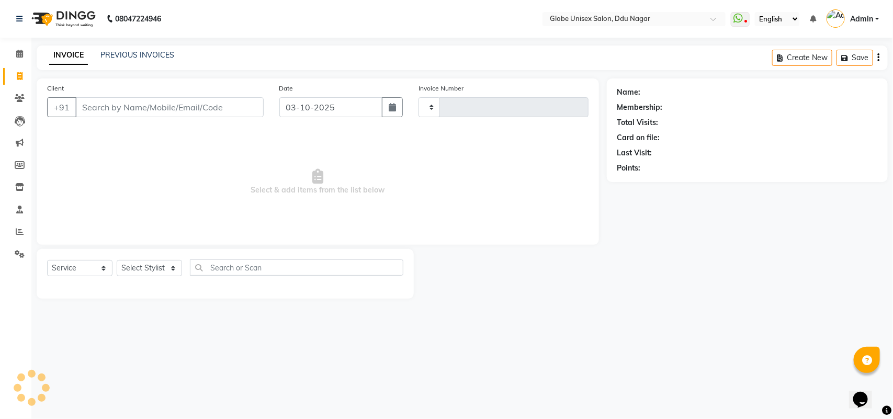
type input "4851"
select select "4184"
click at [117, 52] on link "PREVIOUS INVOICES" at bounding box center [137, 54] width 74 height 9
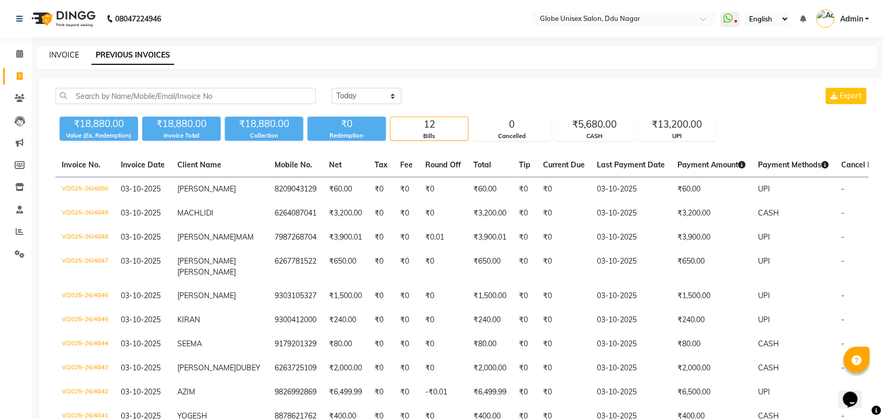
click at [52, 50] on link "INVOICE" at bounding box center [64, 54] width 30 height 9
select select "service"
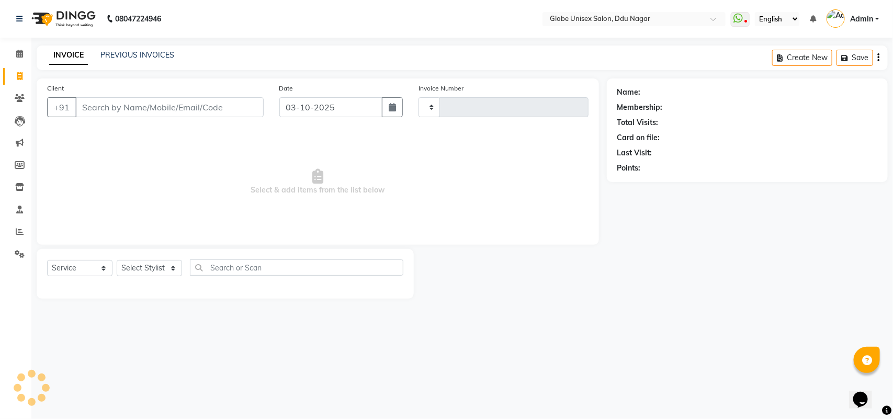
type input "4851"
select select "4184"
click at [159, 272] on select "Select Stylist ADITYA AJIT CHIRAG DEV DIGESH LALITA LAXMI MADHU MANSI NICK RAKS…" at bounding box center [149, 268] width 65 height 16
select select "21878"
click at [117, 260] on select "Select Stylist ADITYA AJIT CHIRAG DEV DIGESH LALITA LAXMI MADHU MANSI NICK RAKS…" at bounding box center [149, 268] width 65 height 16
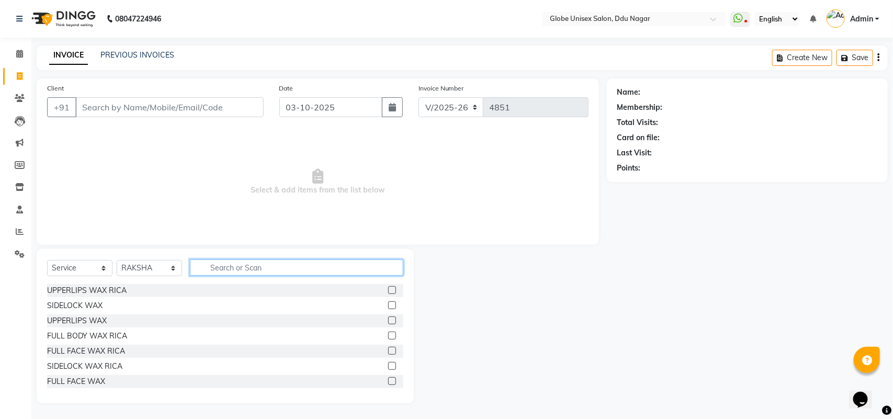
click at [243, 265] on input "text" at bounding box center [296, 267] width 213 height 16
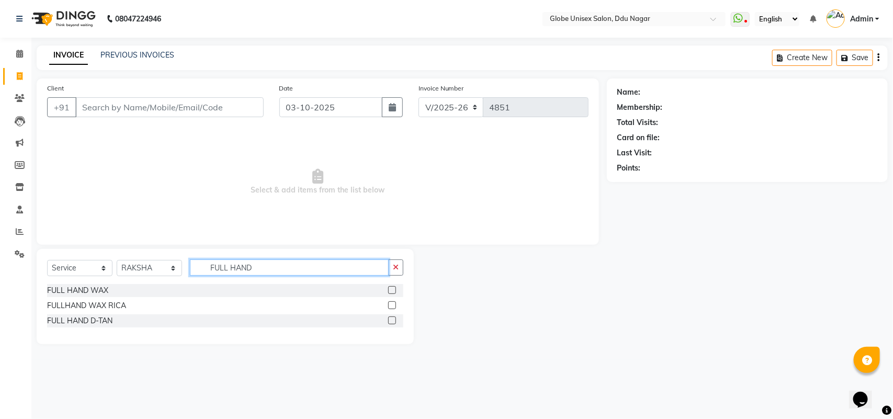
type input "FULL HAND"
drag, startPoint x: 48, startPoint y: 299, endPoint x: 77, endPoint y: 306, distance: 29.6
click at [76, 306] on div "FULLHAND WAX RICA" at bounding box center [225, 305] width 356 height 13
click at [77, 306] on div "FULLHAND WAX RICA" at bounding box center [86, 305] width 79 height 11
checkbox input "false"
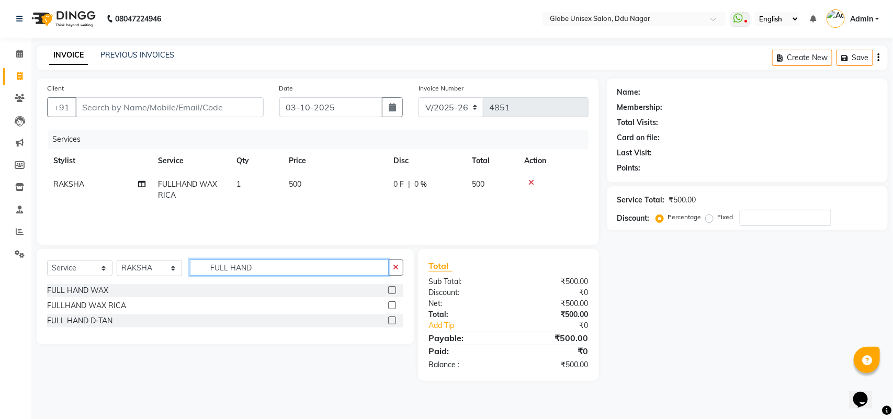
click at [276, 260] on input "FULL HAND" at bounding box center [289, 267] width 199 height 16
type input "FULL LEG"
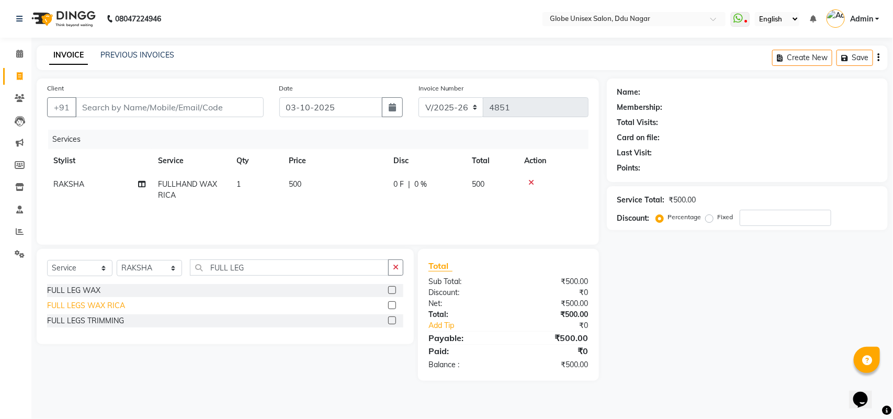
click at [78, 309] on div "FULL LEGS WAX RICA" at bounding box center [86, 305] width 78 height 11
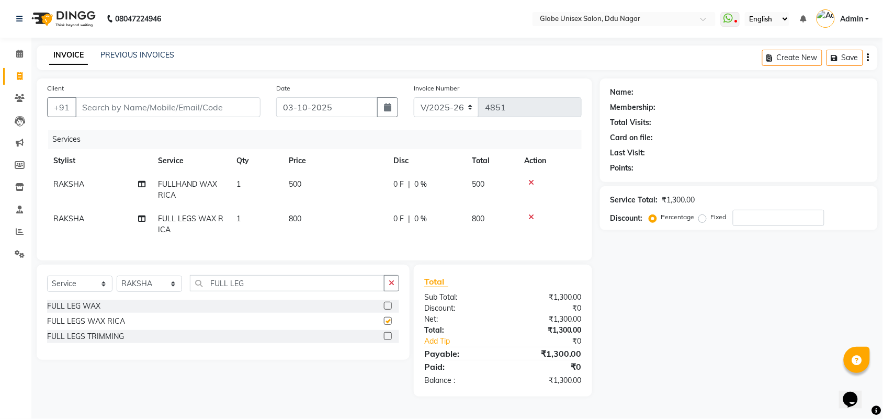
checkbox input "false"
click at [309, 290] on input "FULL LEG" at bounding box center [287, 283] width 195 height 16
type input "FULL FAC"
click at [114, 312] on div "FULL FACE WAX RICA" at bounding box center [86, 306] width 78 height 11
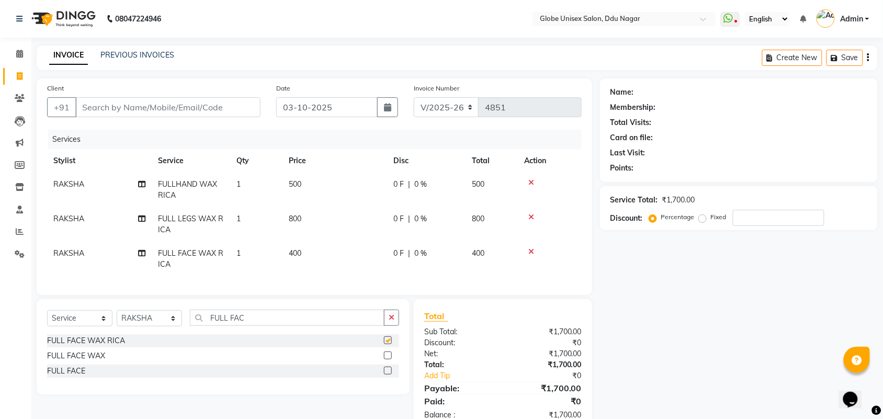
checkbox input "false"
click at [257, 322] on input "FULL FAC" at bounding box center [287, 318] width 195 height 16
type input "F"
click at [159, 321] on select "Select Stylist ADITYA AJIT CHIRAG DEV DIGESH LALITA LAXMI MADHU MANSI NICK RAKS…" at bounding box center [149, 318] width 65 height 16
select select "25130"
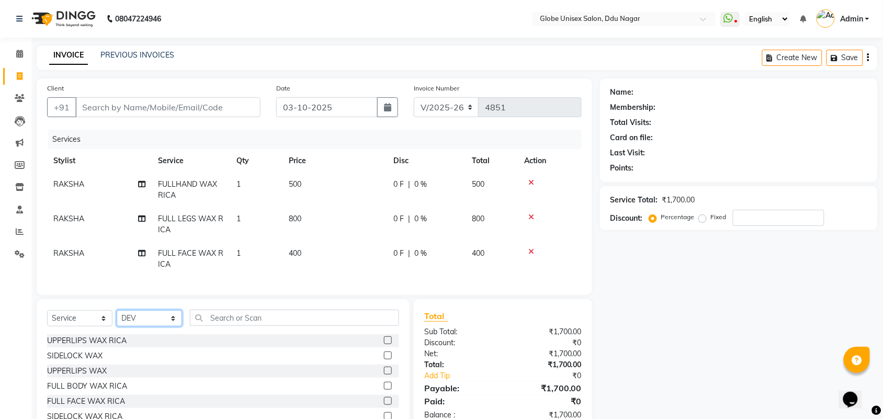
click at [117, 320] on select "Select Stylist ADITYA AJIT CHIRAG DEV DIGESH LALITA LAXMI MADHU MANSI NICK RAKS…" at bounding box center [149, 318] width 65 height 16
click at [242, 326] on input "text" at bounding box center [294, 318] width 209 height 16
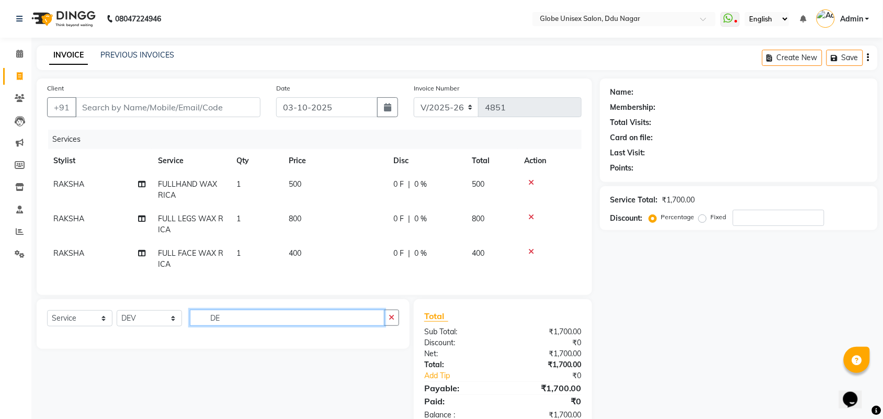
type input "D"
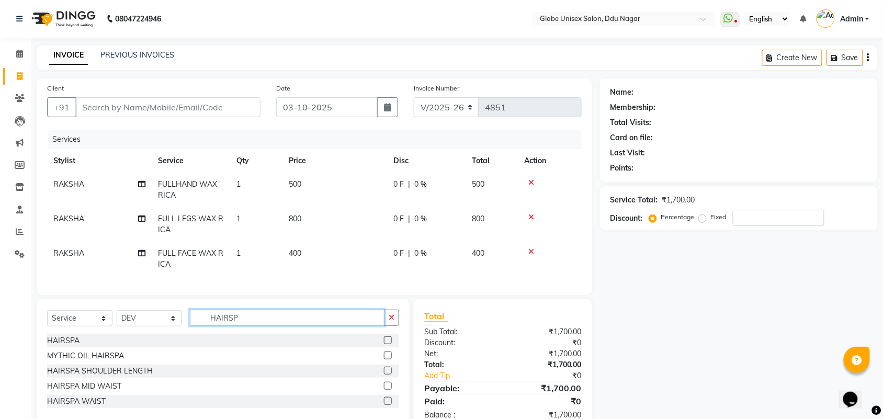
scroll to position [37, 0]
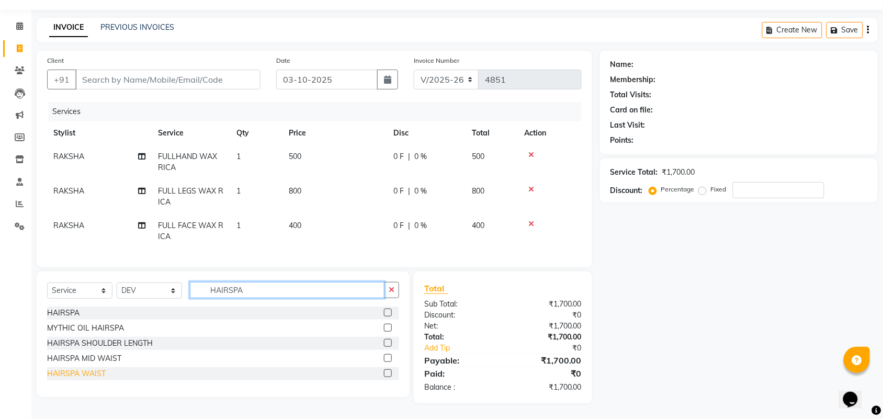
type input "HAIRSPA"
click at [66, 373] on div "HAIRSPA WAIST" at bounding box center [76, 373] width 59 height 11
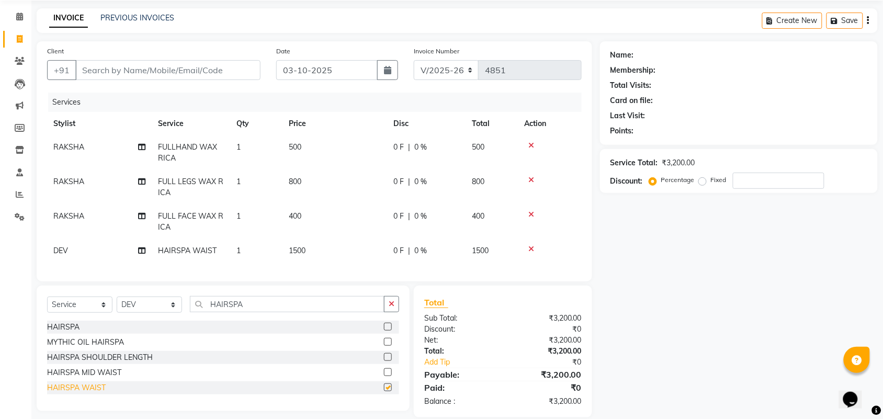
checkbox input "false"
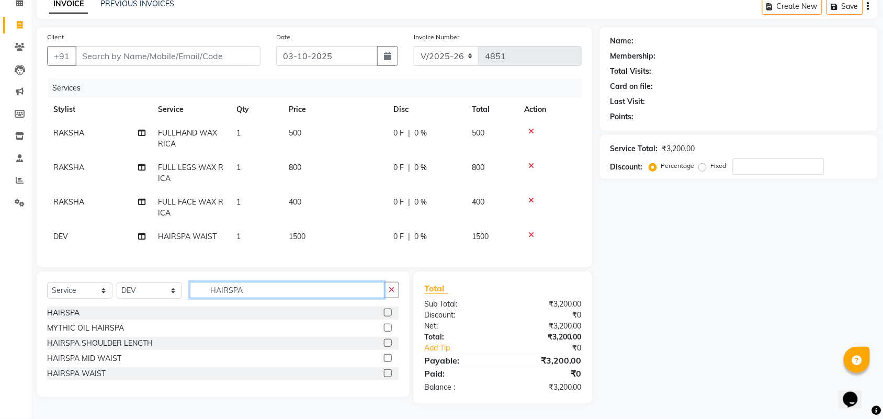
click at [270, 293] on input "HAIRSPA" at bounding box center [287, 290] width 195 height 16
drag, startPoint x: 702, startPoint y: 157, endPoint x: 829, endPoint y: 157, distance: 126.5
click at [707, 159] on div "Fixed" at bounding box center [714, 165] width 26 height 13
click at [829, 158] on div "Discount: Percentage Fixed" at bounding box center [738, 166] width 257 height 16
click at [711, 161] on label "Fixed" at bounding box center [719, 165] width 16 height 9
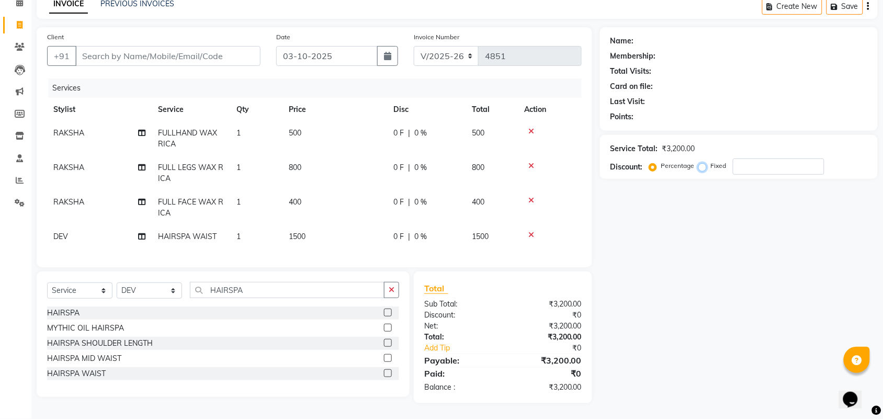
click at [701, 162] on input "Fixed" at bounding box center [704, 165] width 7 height 7
radio input "true"
click at [761, 158] on input "number" at bounding box center [779, 166] width 92 height 16
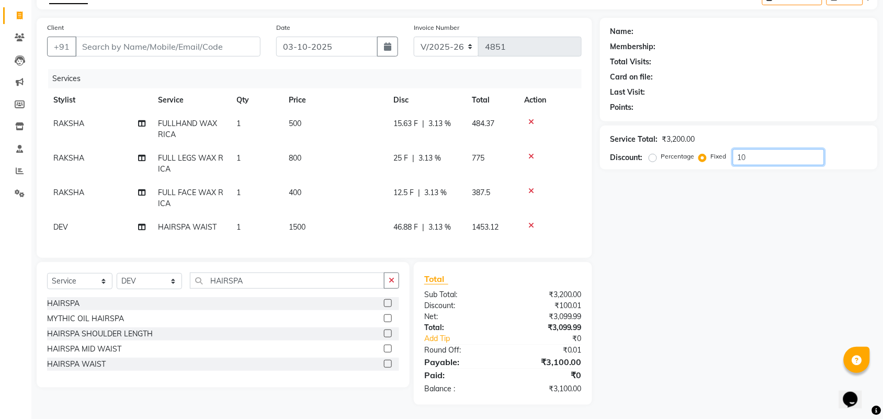
type input "1"
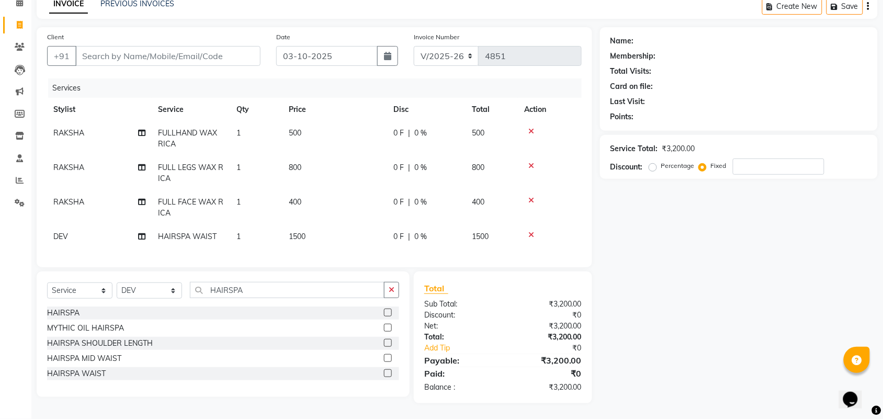
click at [423, 128] on span "0 %" at bounding box center [420, 133] width 13 height 11
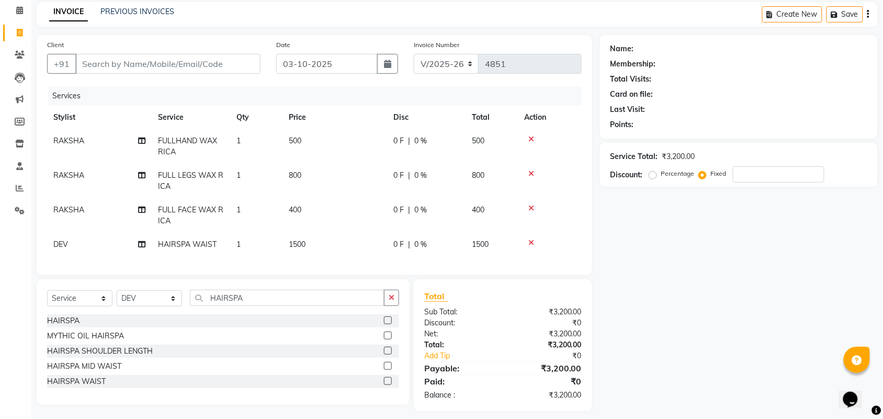
select select "21878"
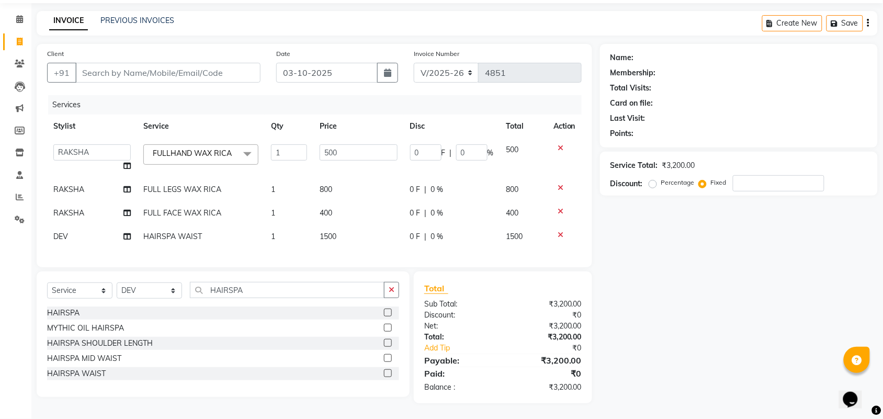
click at [682, 252] on div "Name: Membership: Total Visits: Card on file: Last Visit: Points: Service Total…" at bounding box center [743, 223] width 286 height 359
click at [467, 145] on input "0" at bounding box center [471, 152] width 31 height 16
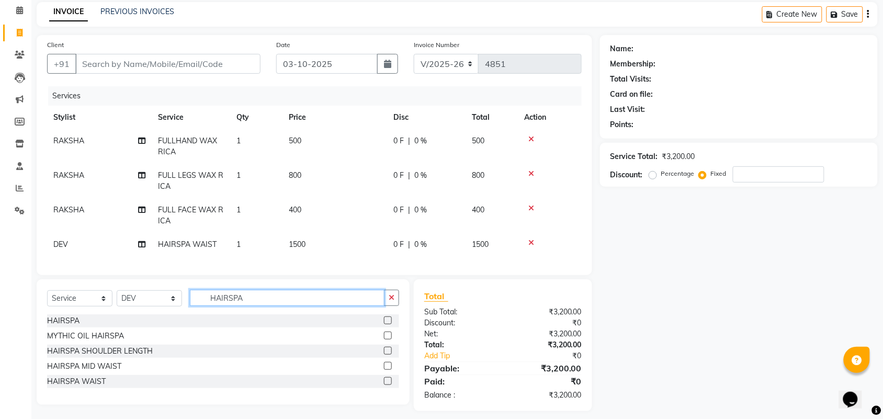
click at [306, 304] on input "HAIRSPA" at bounding box center [287, 298] width 195 height 16
type input "H"
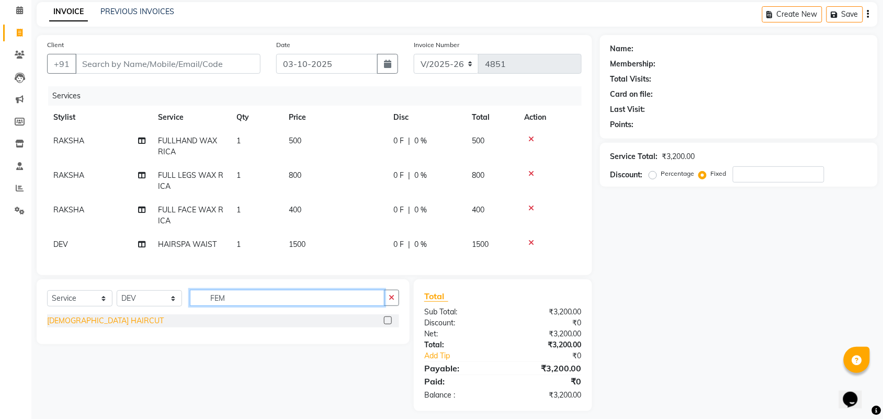
type input "FEM"
click at [101, 326] on div "FEMALE HAIRCUT" at bounding box center [105, 320] width 117 height 11
checkbox input "false"
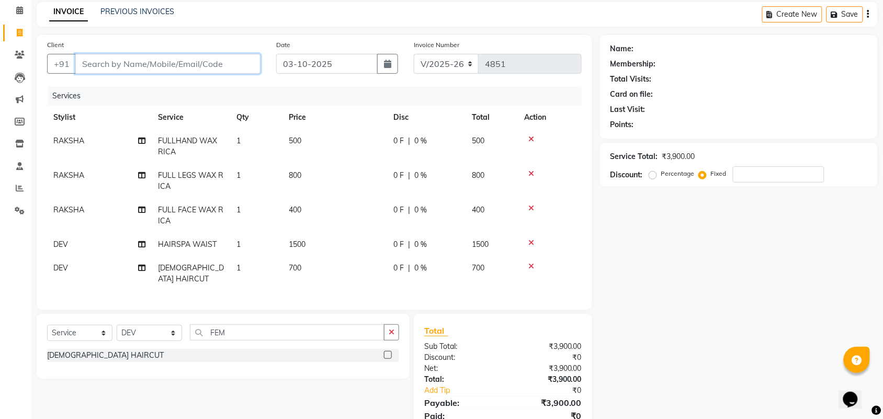
click at [216, 63] on input "Client" at bounding box center [167, 64] width 185 height 20
click at [529, 136] on icon at bounding box center [531, 138] width 6 height 7
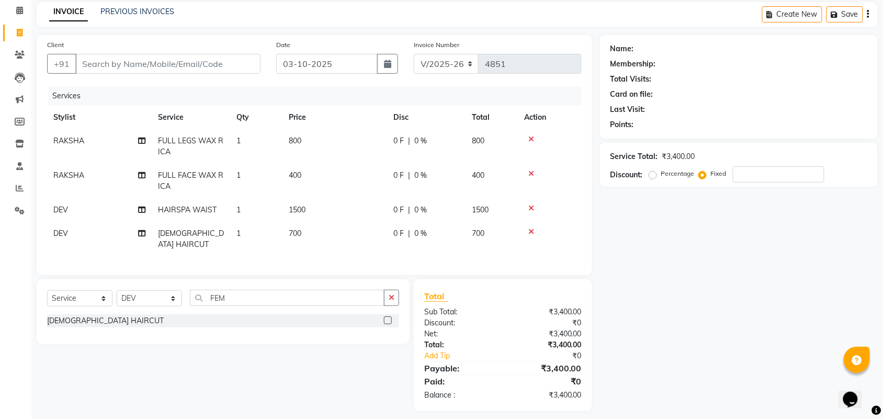
click at [529, 136] on icon at bounding box center [531, 138] width 6 height 7
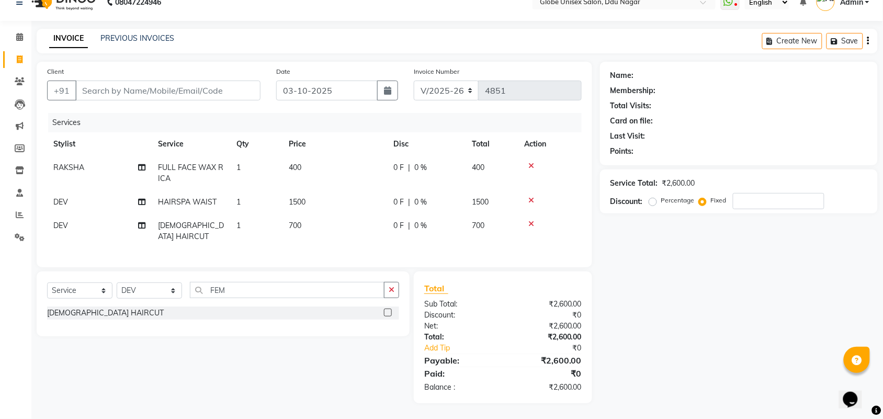
scroll to position [16, 0]
click at [529, 136] on th "Action" at bounding box center [550, 145] width 64 height 24
click at [531, 163] on icon at bounding box center [531, 166] width 6 height 7
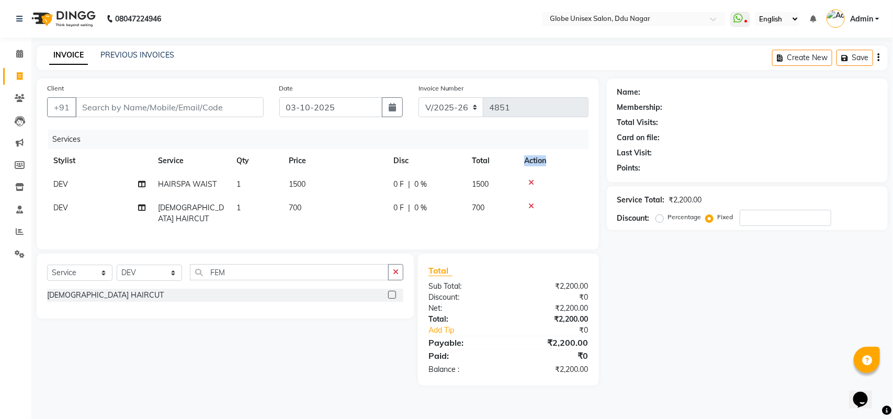
click at [531, 163] on th "Action" at bounding box center [553, 161] width 71 height 24
click at [532, 179] on icon at bounding box center [531, 182] width 6 height 7
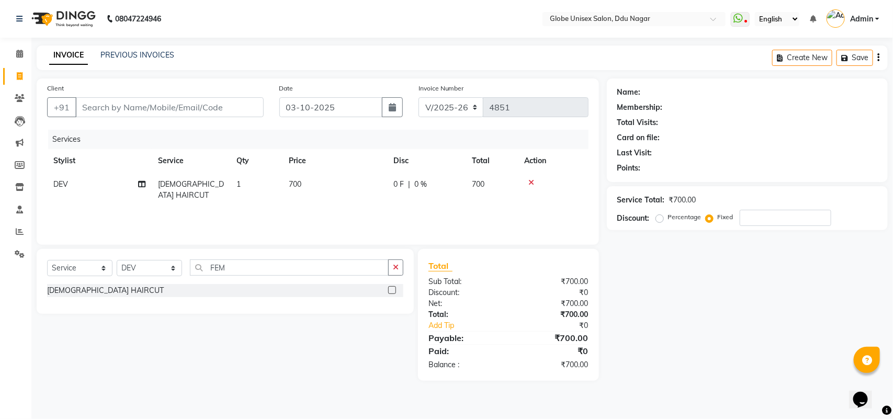
click at [530, 181] on icon at bounding box center [531, 182] width 6 height 7
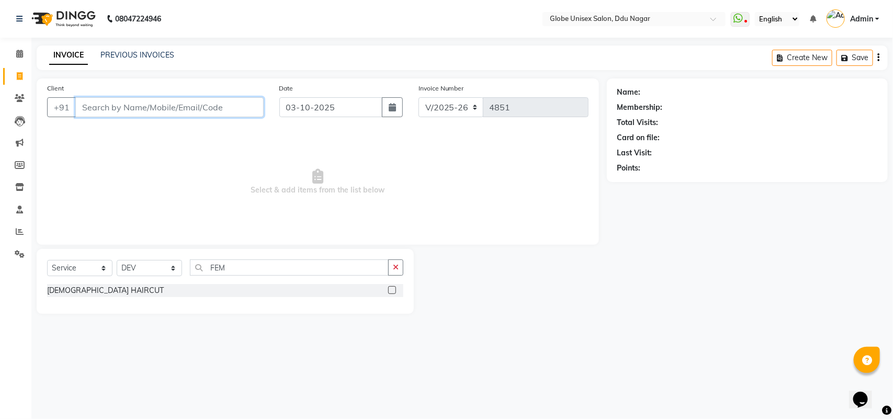
click at [153, 103] on input "Client" at bounding box center [169, 107] width 188 height 20
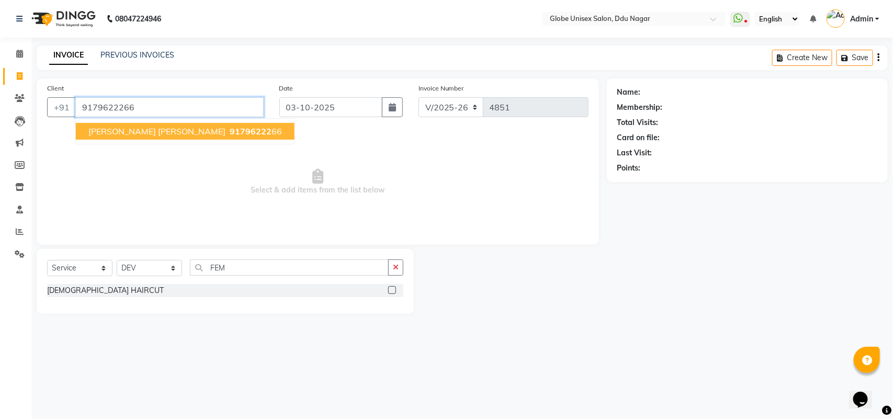
type input "9179622266"
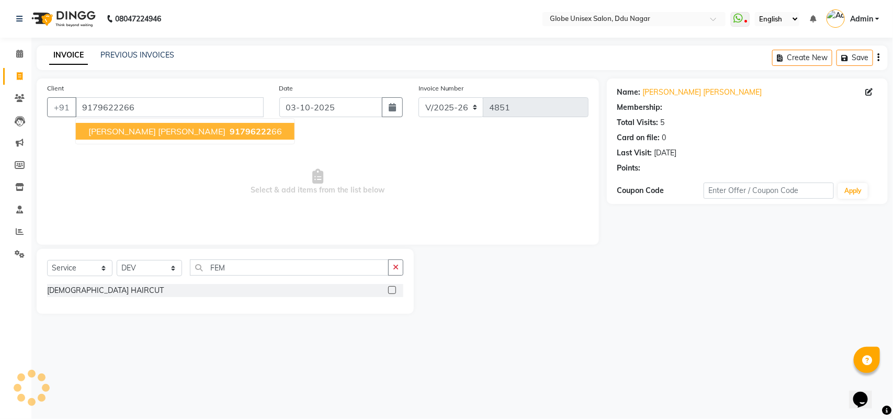
select select "1: Object"
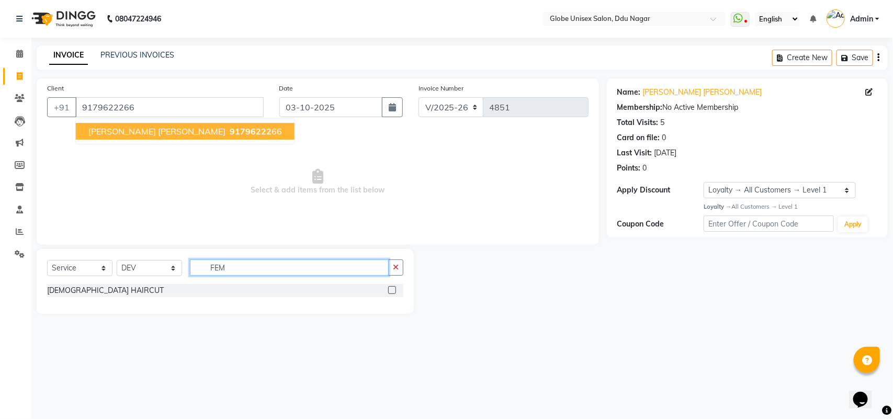
click at [268, 262] on input "FEM" at bounding box center [289, 267] width 199 height 16
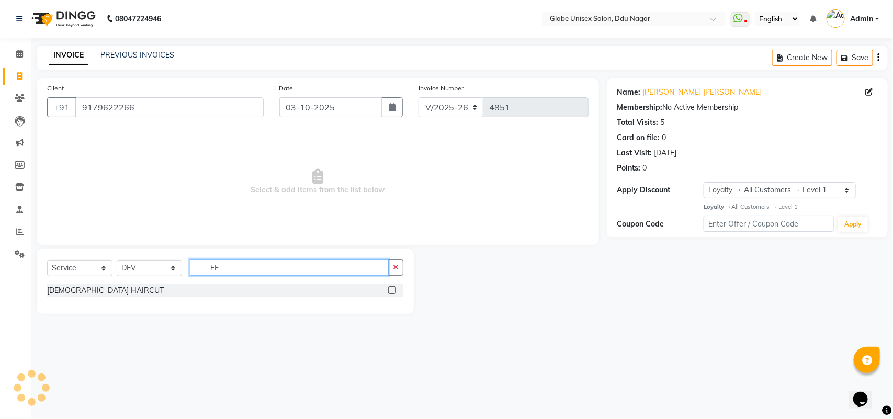
type input "F"
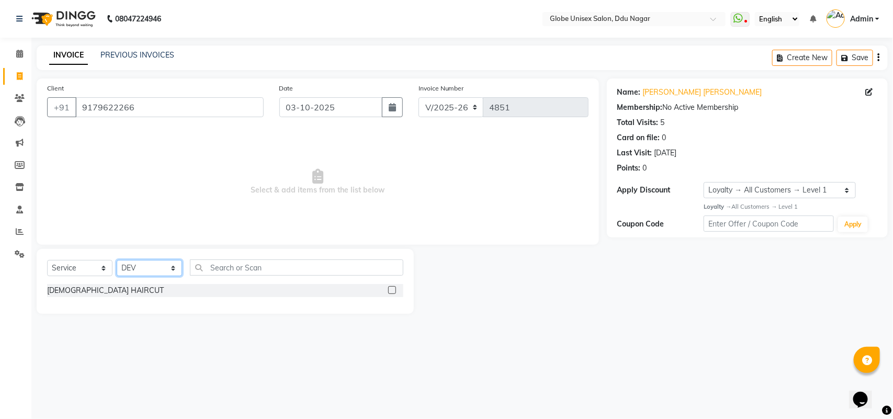
click at [161, 269] on select "Select Stylist ADITYA AJIT CHIRAG DEV DIGESH LALITA LAXMI MADHU MANSI NICK RAKS…" at bounding box center [149, 268] width 65 height 16
select select "50759"
click at [117, 260] on select "Select Stylist ADITYA AJIT CHIRAG DEV DIGESH LALITA LAXMI MADHU MANSI NICK RAKS…" at bounding box center [149, 268] width 65 height 16
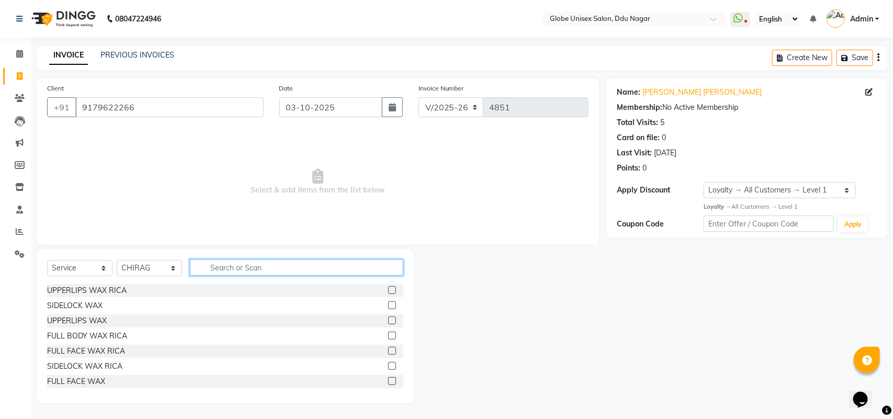
click at [237, 270] on input "text" at bounding box center [296, 267] width 213 height 16
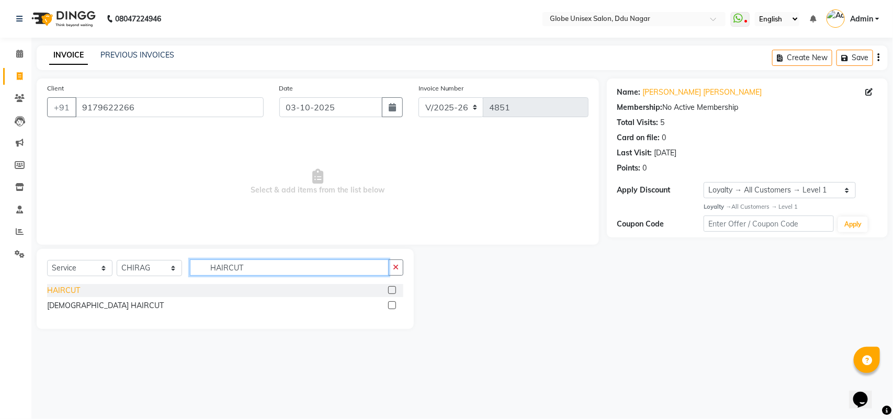
type input "HAIRCUT"
click at [48, 291] on div "HAIRCUT" at bounding box center [63, 290] width 33 height 11
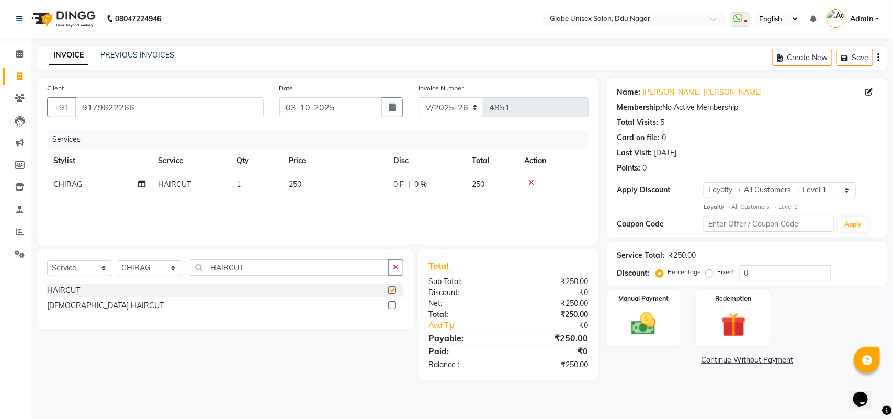
checkbox input "false"
click at [269, 265] on input "HAIRCUT" at bounding box center [289, 267] width 199 height 16
type input "H"
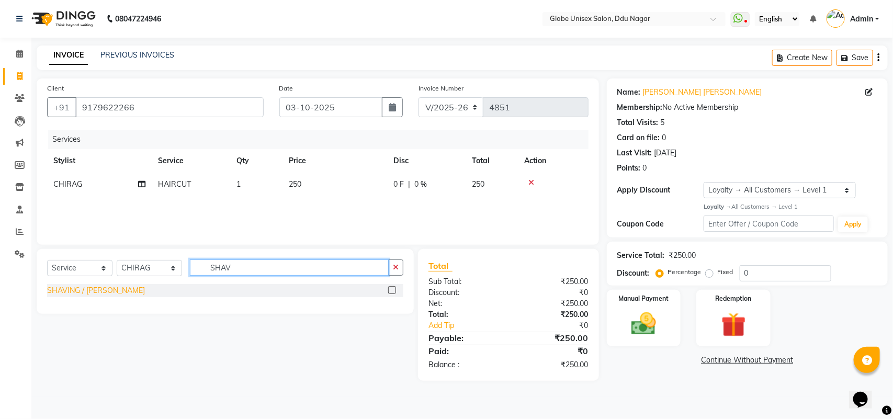
type input "SHAV"
click at [87, 289] on div "SHAVING / BEARD" at bounding box center [96, 290] width 98 height 11
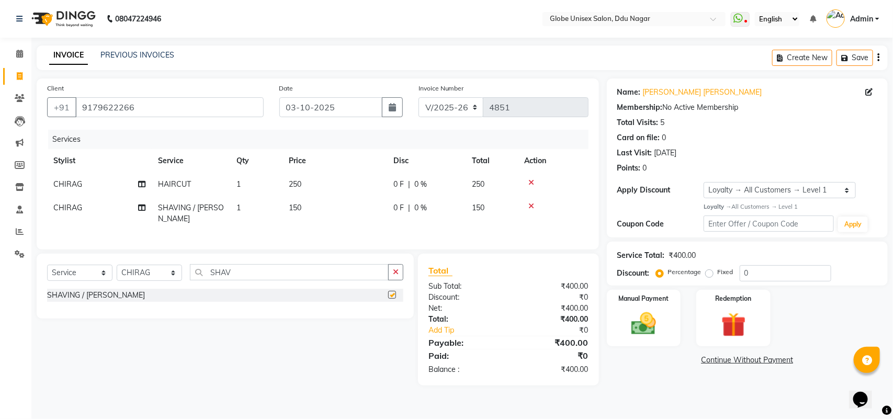
checkbox input "false"
click at [271, 285] on div "Select Service Product Membership Package Voucher Prepaid Gift Card Select Styl…" at bounding box center [225, 276] width 356 height 25
click at [275, 270] on input "SHAV" at bounding box center [289, 272] width 199 height 16
type input "S"
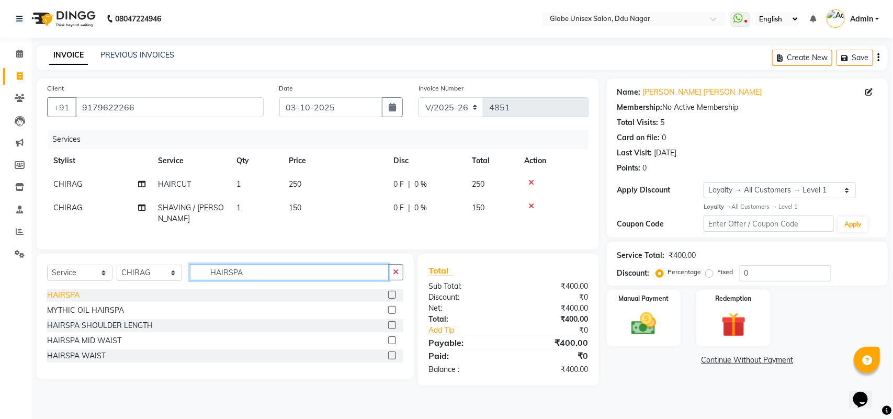
type input "HAIRSPA"
click at [65, 291] on div "HAIRSPA" at bounding box center [63, 295] width 32 height 11
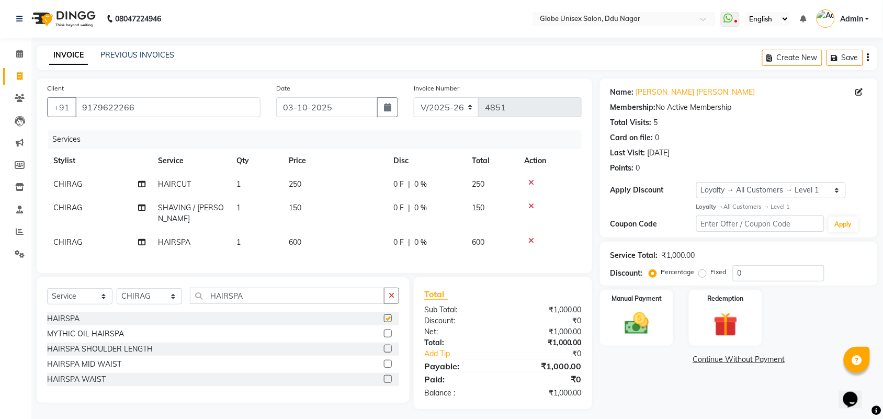
checkbox input "false"
click at [778, 271] on input "0" at bounding box center [779, 273] width 92 height 16
type input "30"
click at [641, 330] on img at bounding box center [636, 323] width 41 height 29
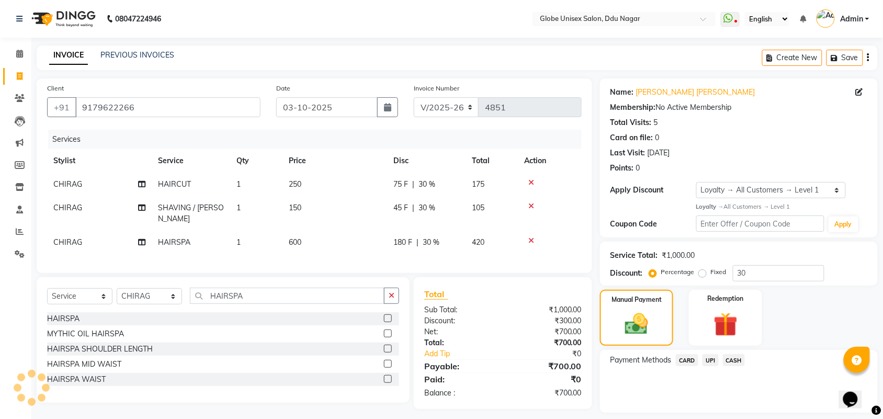
scroll to position [30, 0]
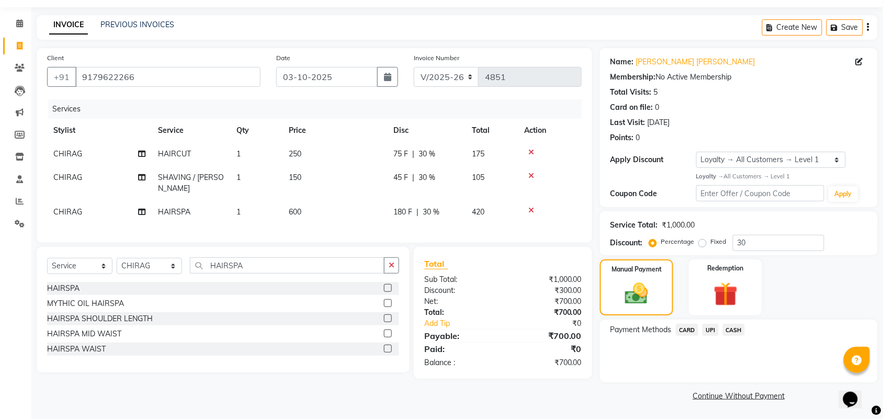
click at [741, 326] on span "CASH" at bounding box center [734, 330] width 22 height 12
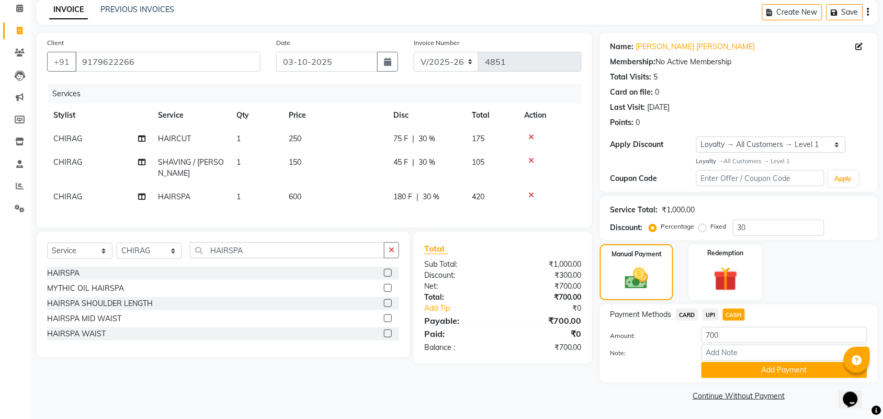
scroll to position [0, 0]
click at [817, 362] on button "Add Payment" at bounding box center [784, 370] width 166 height 16
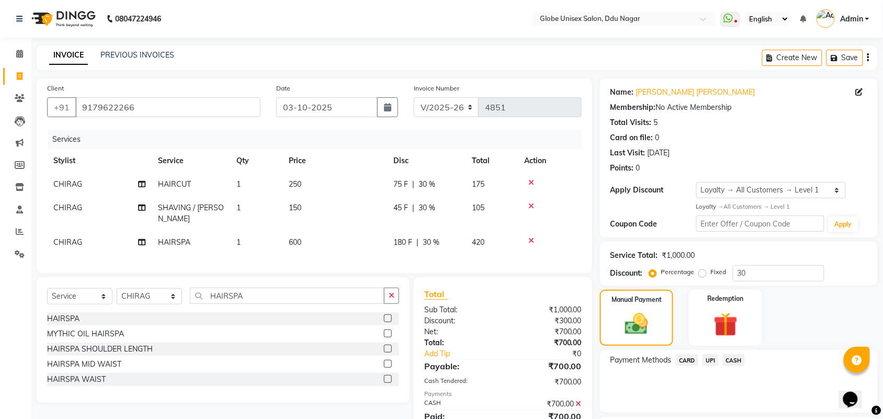
scroll to position [93, 0]
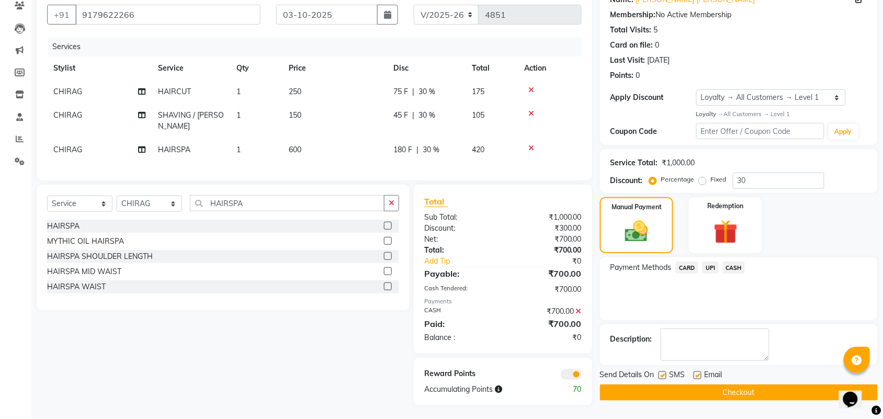
click at [715, 387] on button "Checkout" at bounding box center [739, 392] width 278 height 16
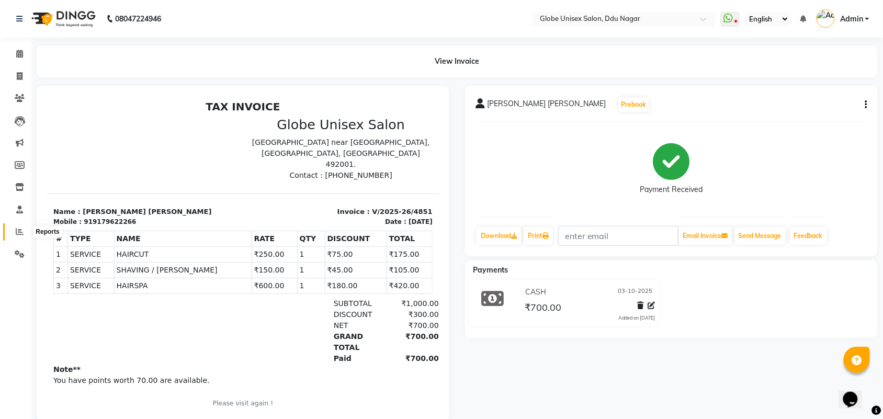
click at [19, 230] on icon at bounding box center [20, 231] width 8 height 8
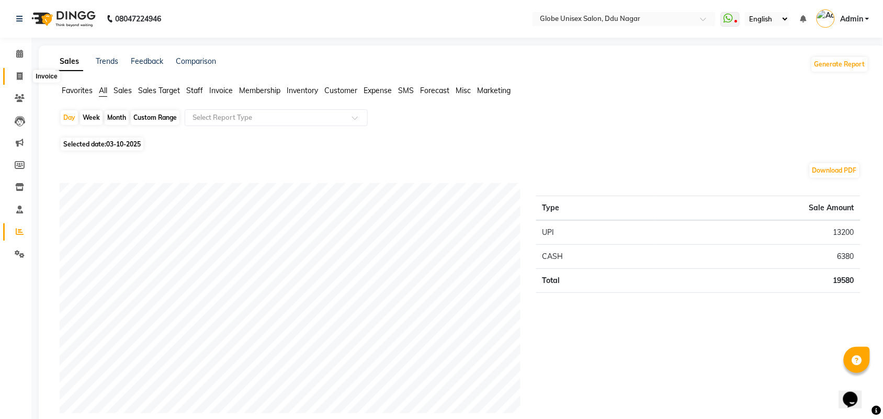
click at [15, 82] on span at bounding box center [19, 77] width 18 height 12
select select "service"
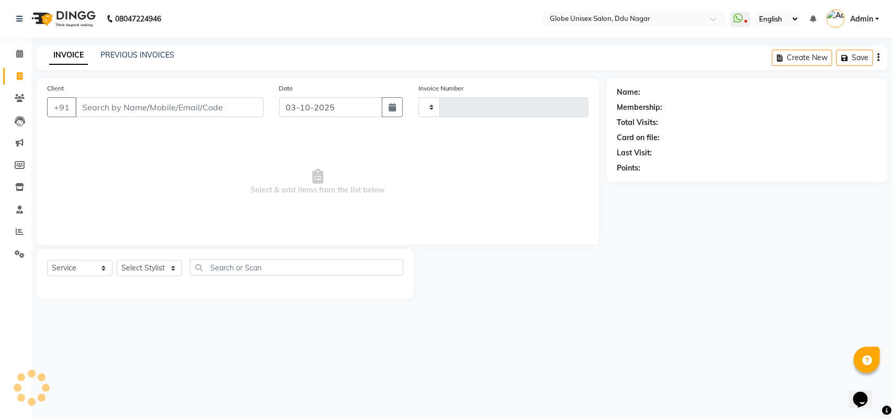
click at [216, 105] on input "Client" at bounding box center [169, 107] width 188 height 20
type input "4852"
select select "4184"
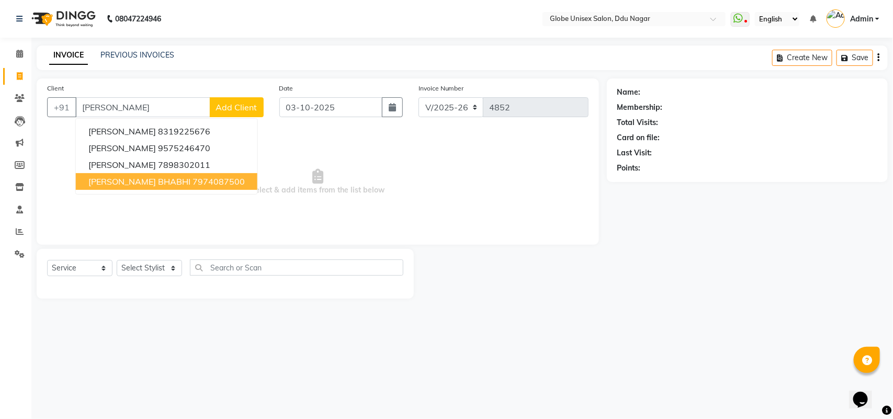
click at [152, 184] on span "KASHISH BHABHI" at bounding box center [139, 181] width 102 height 10
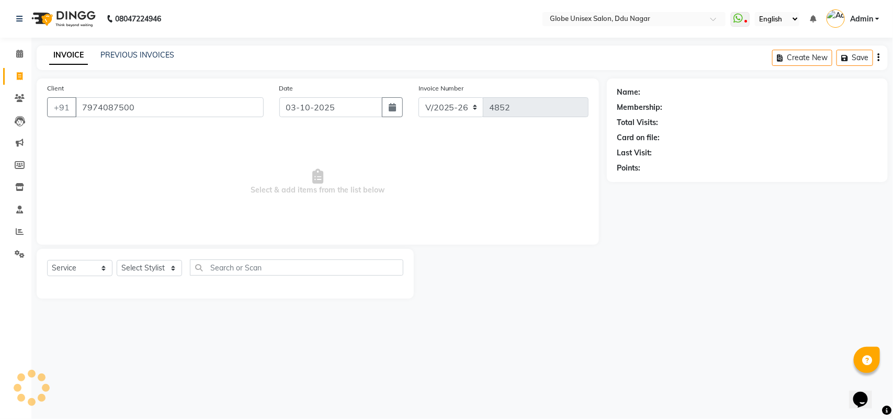
type input "7974087500"
select select "1: Object"
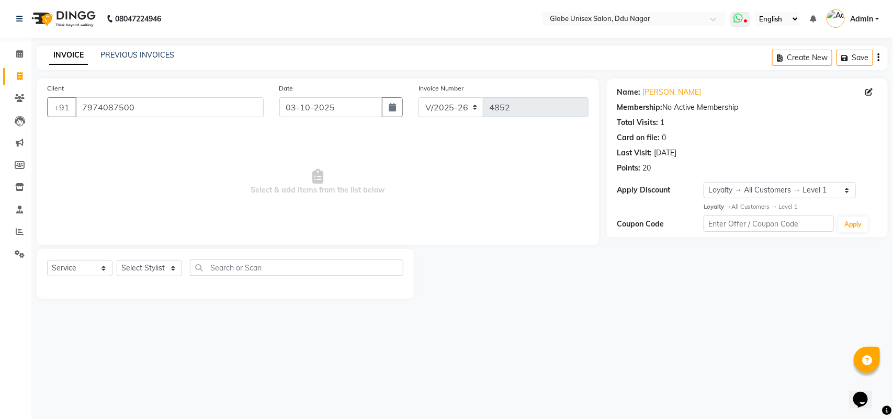
click at [744, 17] on span at bounding box center [740, 19] width 19 height 15
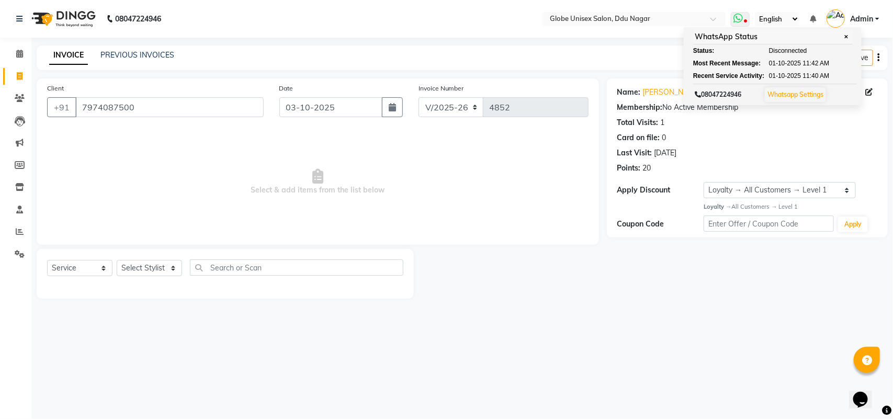
click at [845, 35] on span "✕" at bounding box center [845, 37] width 9 height 8
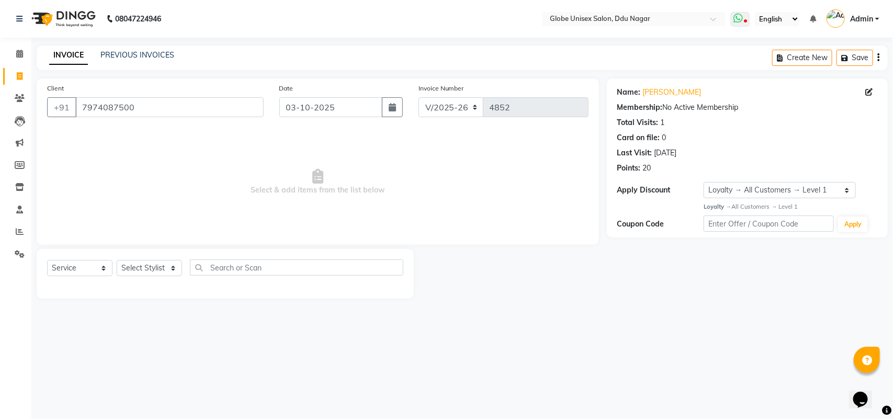
click at [738, 19] on icon at bounding box center [737, 18] width 9 height 10
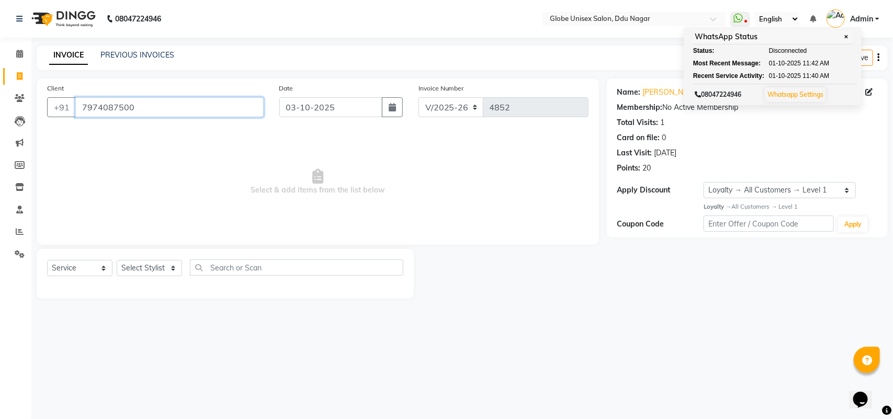
drag, startPoint x: 134, startPoint y: 106, endPoint x: 79, endPoint y: 106, distance: 54.9
click at [79, 106] on input "7974087500" at bounding box center [169, 107] width 188 height 20
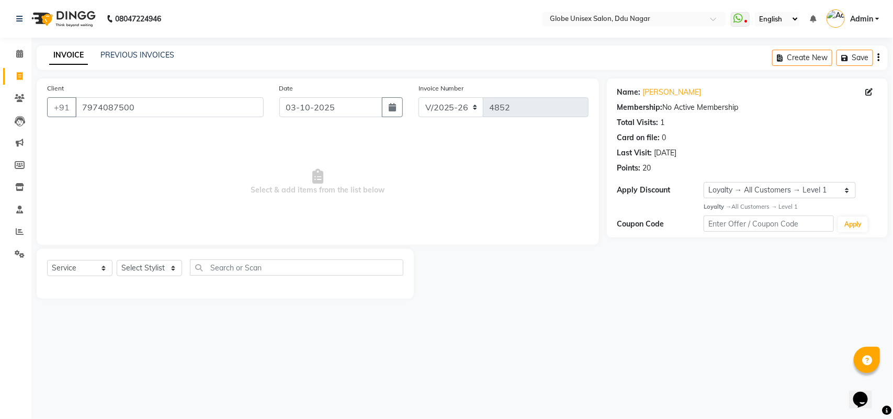
drag, startPoint x: 154, startPoint y: 161, endPoint x: 144, endPoint y: 120, distance: 42.1
click at [152, 144] on span "Select & add items from the list below" at bounding box center [317, 182] width 541 height 105
drag, startPoint x: 142, startPoint y: 111, endPoint x: 75, endPoint y: 108, distance: 67.5
click at [75, 108] on input "7974087500" at bounding box center [169, 107] width 188 height 20
drag, startPoint x: 170, startPoint y: 163, endPoint x: 153, endPoint y: 134, distance: 33.7
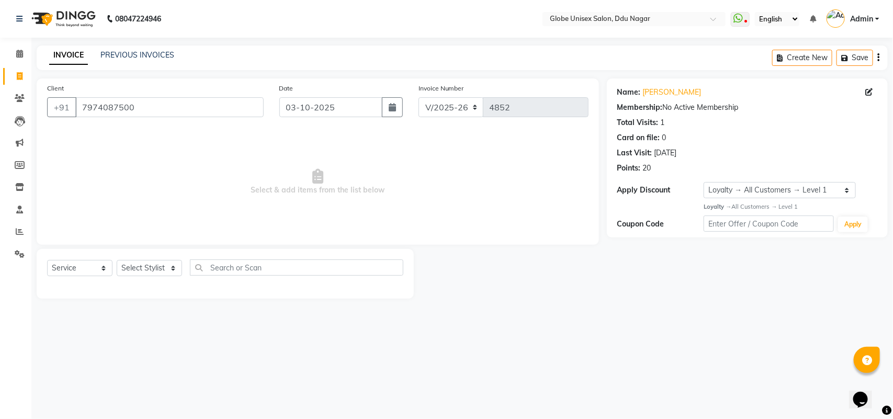
click at [168, 155] on span "Select & add items from the list below" at bounding box center [317, 182] width 541 height 105
drag, startPoint x: 142, startPoint y: 109, endPoint x: 84, endPoint y: 111, distance: 58.1
click at [84, 111] on input "7974087500" at bounding box center [169, 107] width 188 height 20
click at [186, 188] on span "Select & add items from the list below" at bounding box center [317, 182] width 541 height 105
click at [142, 58] on link "PREVIOUS INVOICES" at bounding box center [137, 54] width 74 height 9
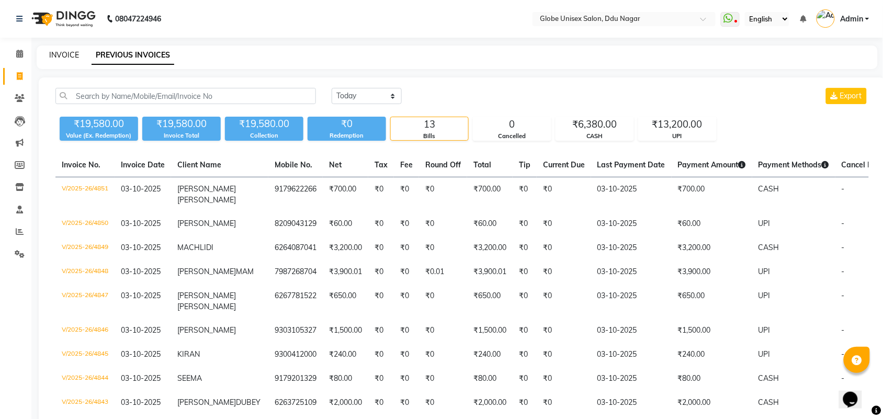
click at [61, 56] on link "INVOICE" at bounding box center [64, 54] width 30 height 9
select select "service"
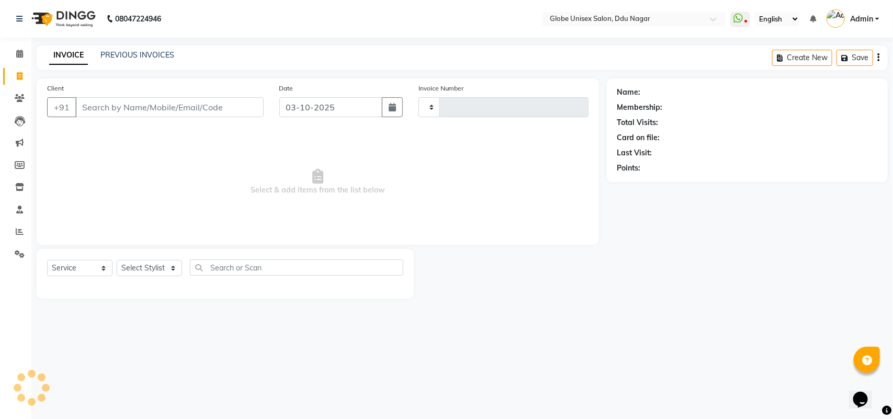
type input "4852"
select select "4184"
click at [152, 112] on input "Client" at bounding box center [169, 107] width 188 height 20
type input "7974087500"
select select "1: Object"
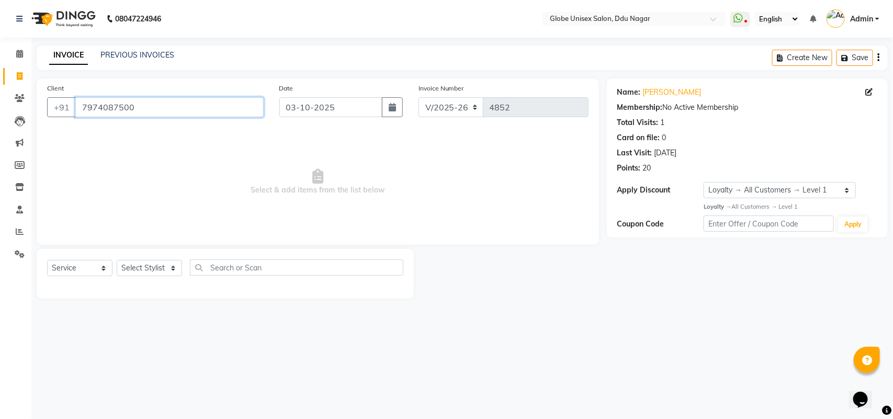
click at [218, 113] on input "7974087500" at bounding box center [169, 107] width 188 height 20
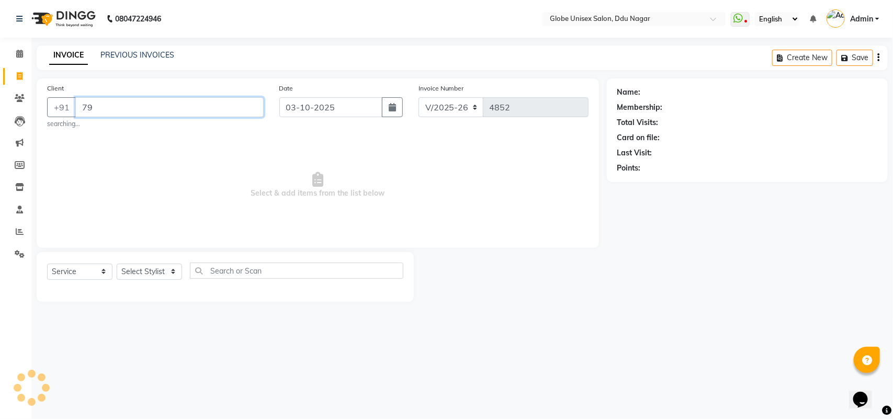
type input "7"
type input "9301234592"
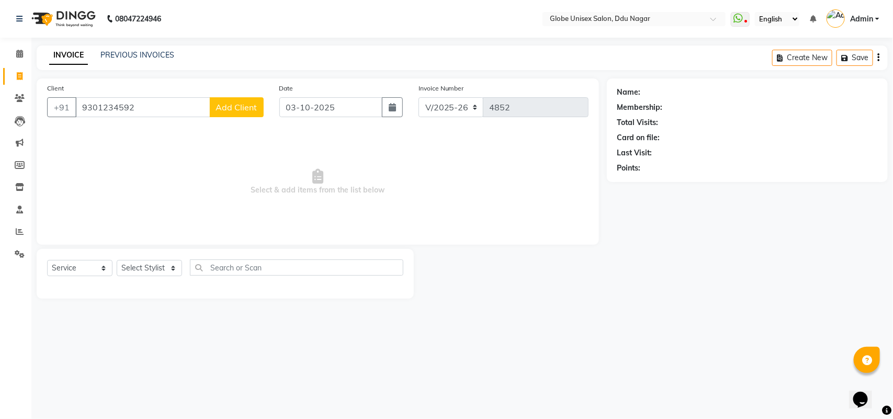
click at [218, 113] on button "Add Client" at bounding box center [237, 107] width 54 height 20
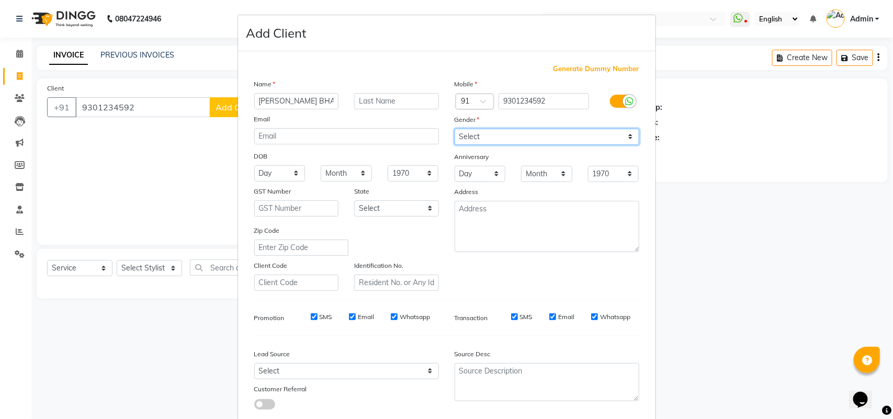
click at [568, 136] on select "Select Male Female Other Prefer Not To Say" at bounding box center [546, 137] width 185 height 16
click at [271, 100] on input "KEWAL BHAI" at bounding box center [296, 101] width 85 height 16
click at [317, 100] on input "KEVAL BHAI" at bounding box center [296, 101] width 85 height 16
type input "KEVAL BHAI"
click at [546, 140] on select "Select Male Female Other Prefer Not To Say" at bounding box center [546, 137] width 185 height 16
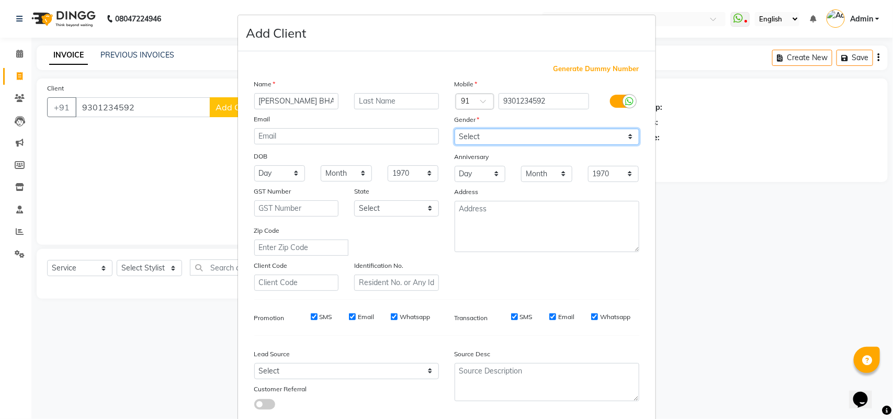
select select "male"
click at [454, 129] on select "Select Male Female Other Prefer Not To Say" at bounding box center [546, 137] width 185 height 16
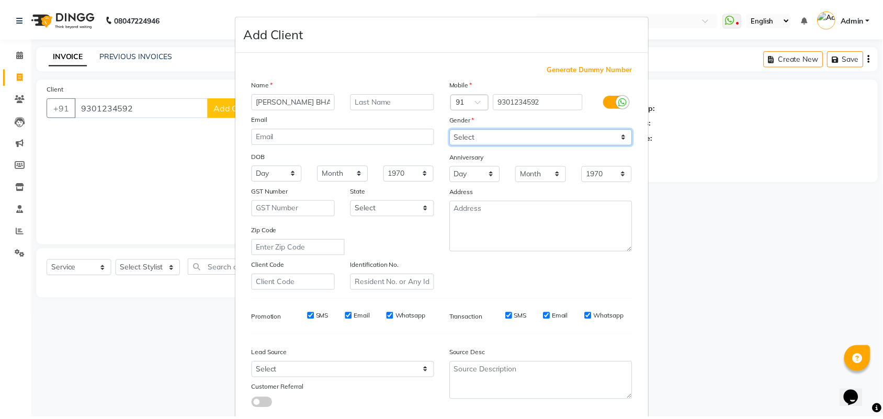
scroll to position [60, 0]
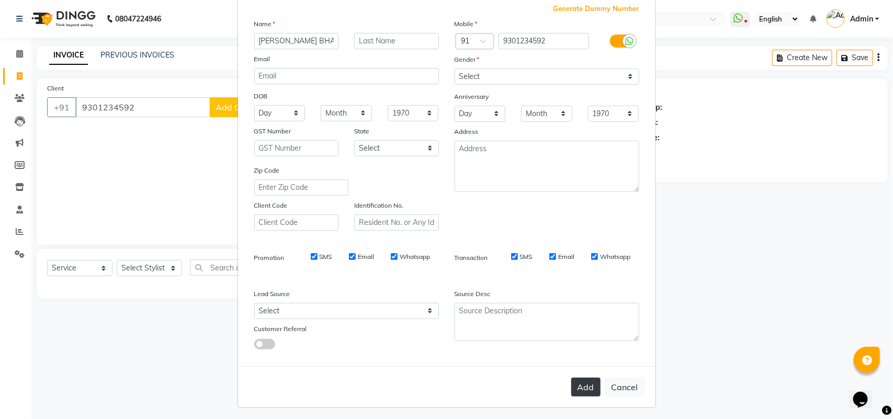
click at [575, 388] on button "Add" at bounding box center [585, 387] width 29 height 19
select select
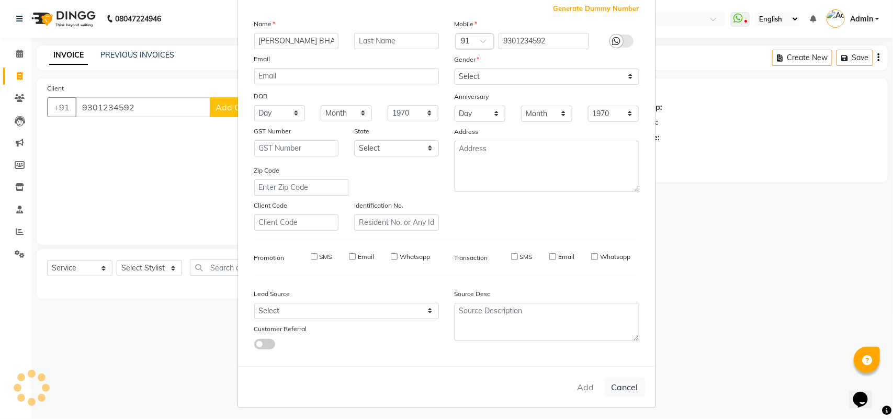
select select
checkbox input "false"
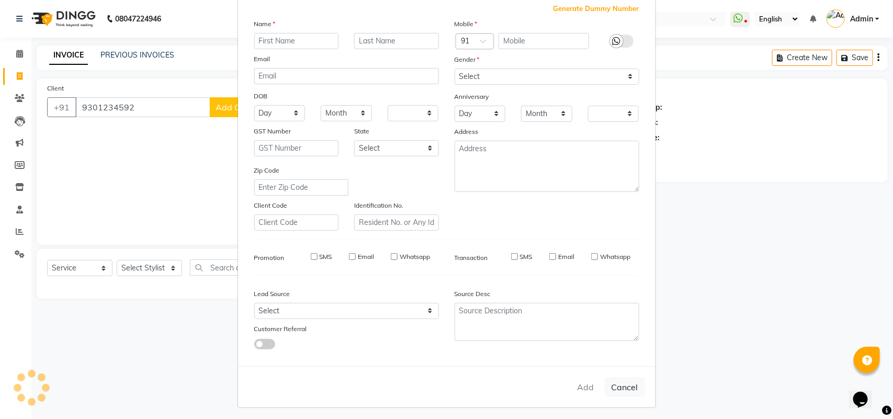
checkbox input "false"
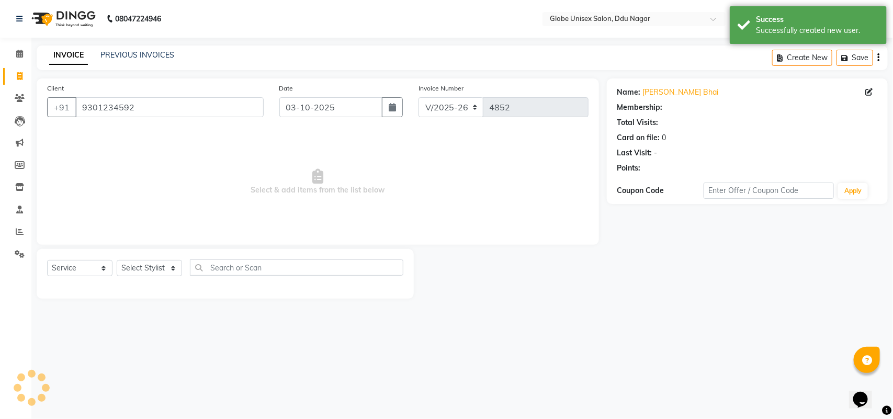
select select "1: Object"
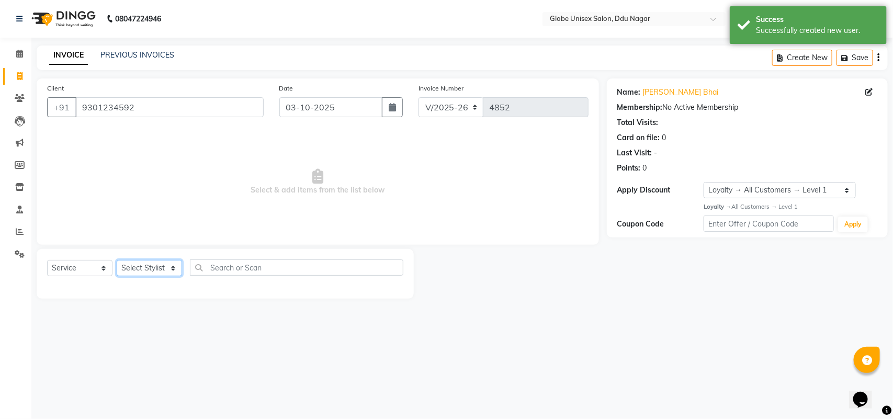
click at [166, 273] on select "Select Stylist ADITYA AJIT CHIRAG DEV DIGESH LALITA LAXMI MADHU MANSI NICK RAKS…" at bounding box center [149, 268] width 65 height 16
select select "24272"
click at [117, 260] on select "Select Stylist ADITYA AJIT CHIRAG DEV DIGESH LALITA LAXMI MADHU MANSI NICK RAKS…" at bounding box center [149, 268] width 65 height 16
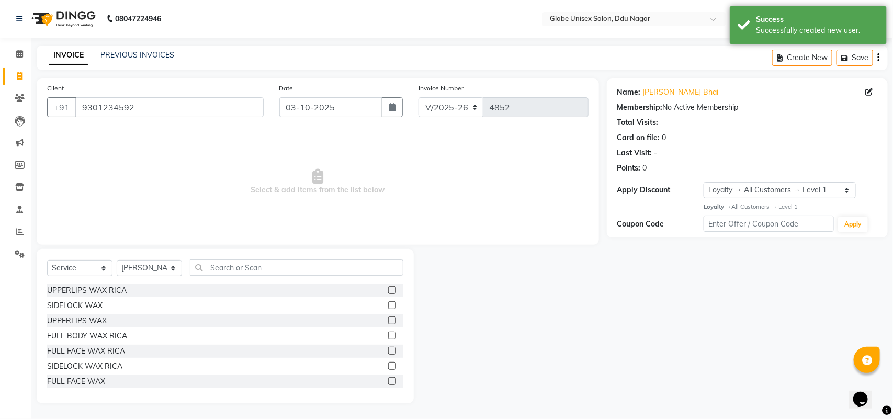
click at [241, 276] on div "Select Service Product Membership Package Voucher Prepaid Gift Card Select Styl…" at bounding box center [225, 271] width 356 height 25
click at [244, 273] on input "text" at bounding box center [296, 267] width 213 height 16
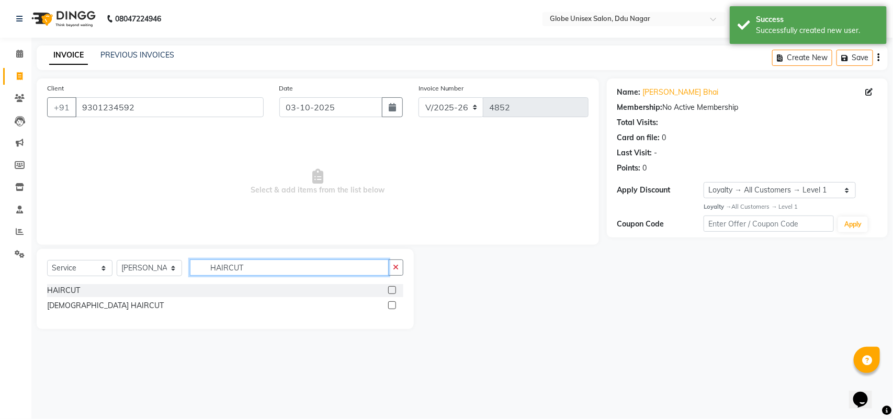
type input "HAIRCUT"
drag, startPoint x: 45, startPoint y: 293, endPoint x: 93, endPoint y: 291, distance: 47.7
click at [66, 293] on div "Select Service Product Membership Package Voucher Prepaid Gift Card Select Styl…" at bounding box center [225, 289] width 377 height 80
click at [70, 288] on div "HAIRCUT" at bounding box center [63, 290] width 33 height 11
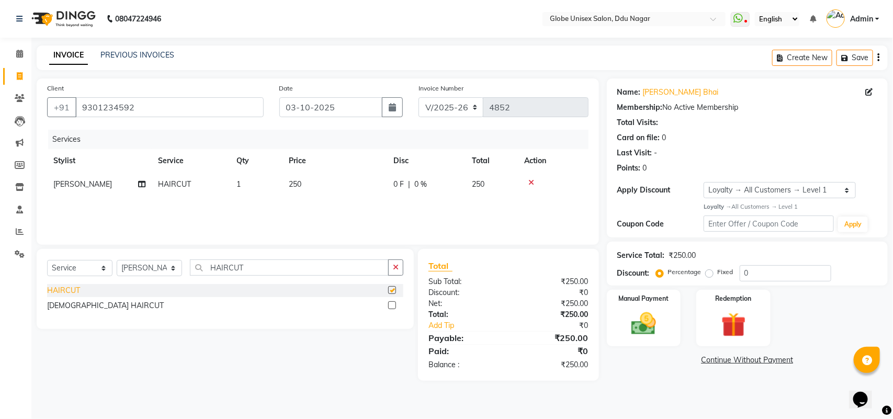
checkbox input "false"
click at [254, 263] on input "HAIRCUT" at bounding box center [289, 267] width 199 height 16
type input "H"
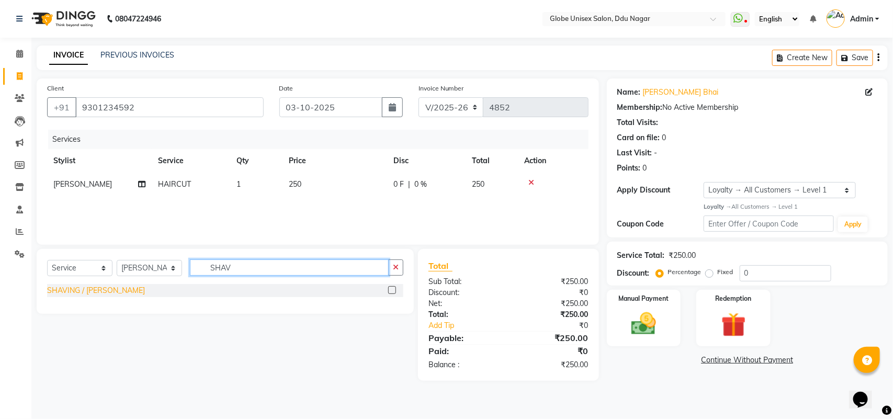
type input "SHAV"
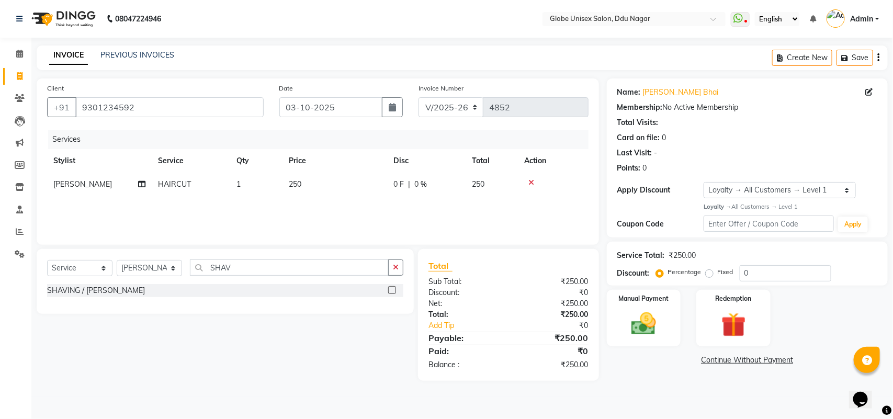
drag, startPoint x: 89, startPoint y: 288, endPoint x: 118, endPoint y: 286, distance: 28.8
click at [92, 288] on div "SHAVING / BEARD" at bounding box center [96, 290] width 98 height 11
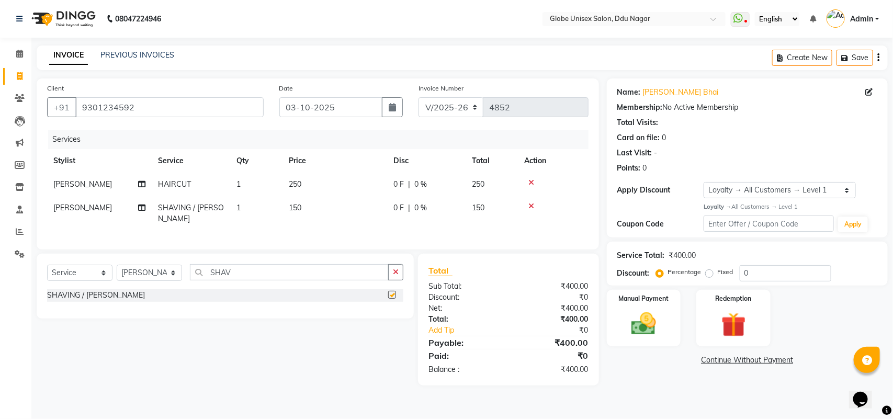
checkbox input "false"
click at [257, 273] on input "SHAV" at bounding box center [289, 272] width 199 height 16
type input "S"
type input "LORE"
click at [131, 293] on div "LOREAL/SCHWARZKOPF COLOR" at bounding box center [105, 295] width 116 height 11
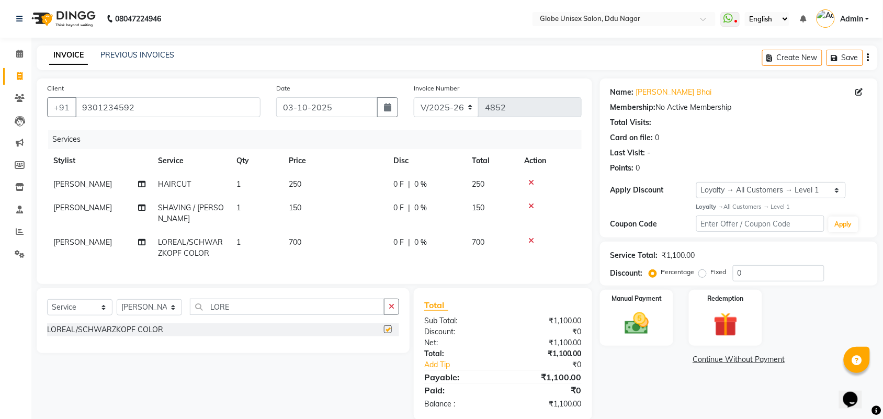
checkbox input "false"
click at [269, 291] on div "Select Service Product Membership Package Voucher Prepaid Gift Card Select Styl…" at bounding box center [223, 320] width 373 height 65
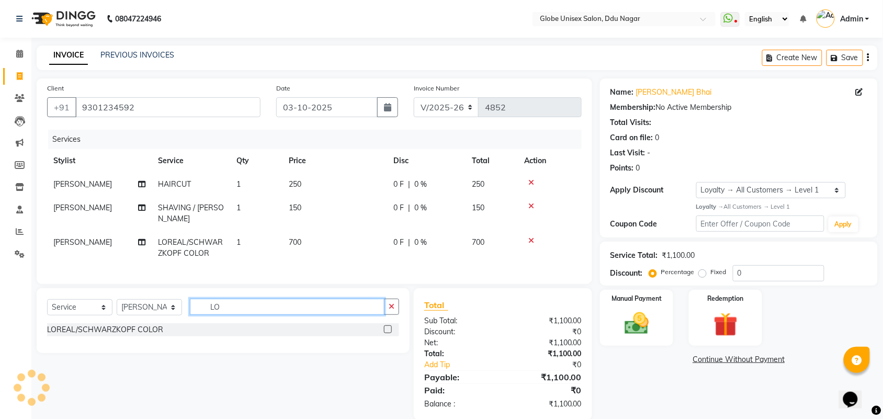
type input "L"
click at [257, 303] on input "text" at bounding box center [287, 307] width 195 height 16
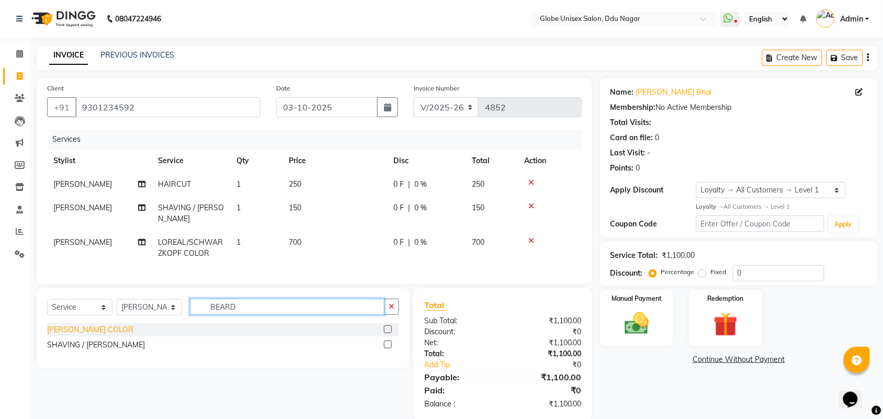
type input "BEARD"
click at [62, 331] on div "BEARD COLOR" at bounding box center [90, 329] width 86 height 11
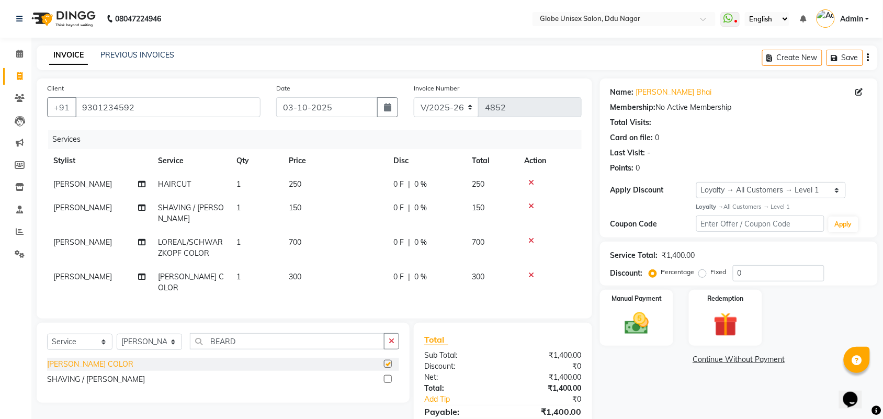
checkbox input "false"
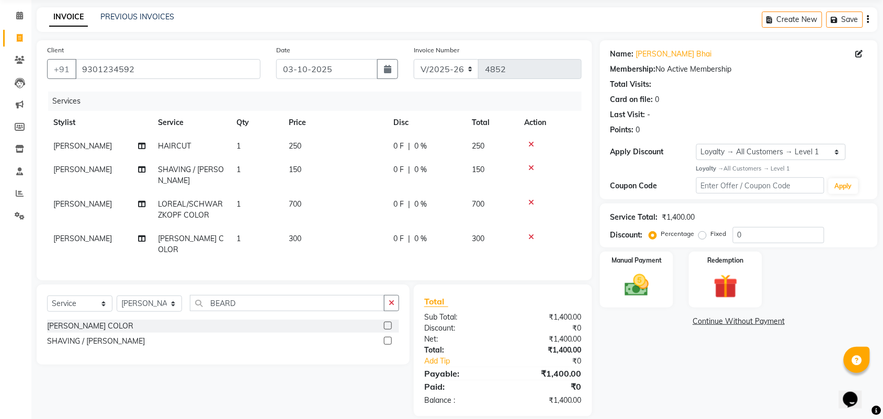
click at [325, 227] on td "300" at bounding box center [334, 244] width 105 height 35
select select "24272"
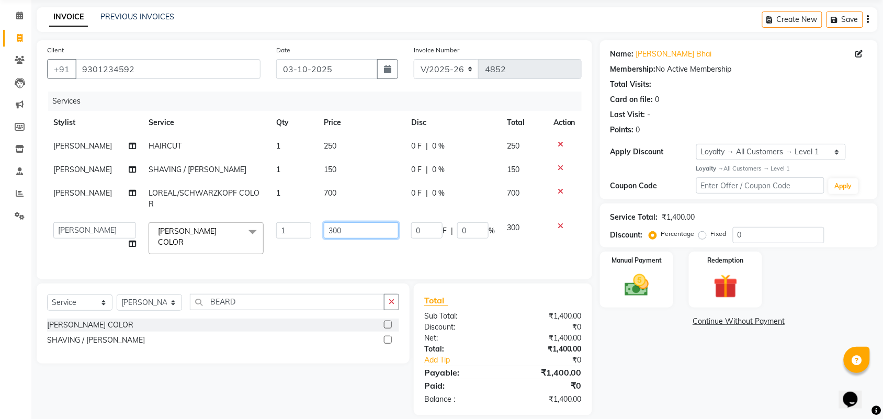
click at [337, 226] on input "300" at bounding box center [361, 230] width 75 height 16
click at [348, 225] on input "300" at bounding box center [361, 230] width 75 height 16
type input "3"
type input "400"
click at [679, 346] on div "Name: Keval Bhai Membership: No Active Membership Total Visits: Card on file: 0…" at bounding box center [743, 227] width 286 height 375
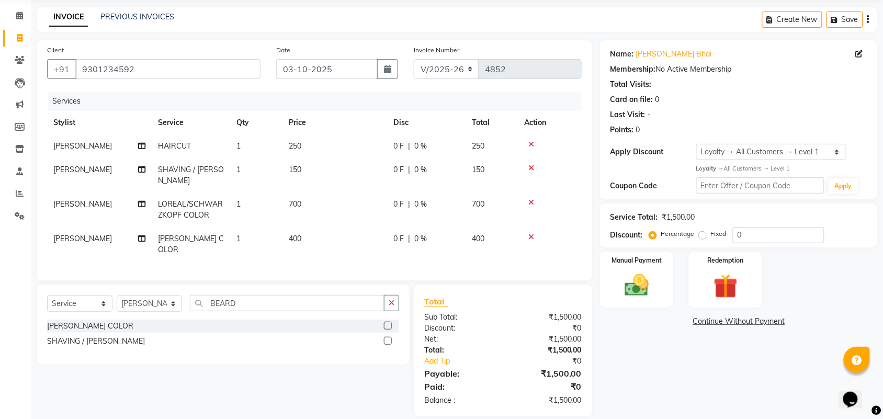
drag, startPoint x: 772, startPoint y: 244, endPoint x: 775, endPoint y: 234, distance: 10.6
click at [772, 243] on div "Service Total: ₹1,500.00 Discount: Percentage Fixed 0" at bounding box center [739, 225] width 278 height 44
click at [775, 234] on input "0" at bounding box center [779, 235] width 92 height 16
type input "20"
drag, startPoint x: 668, startPoint y: 331, endPoint x: 653, endPoint y: 275, distance: 58.1
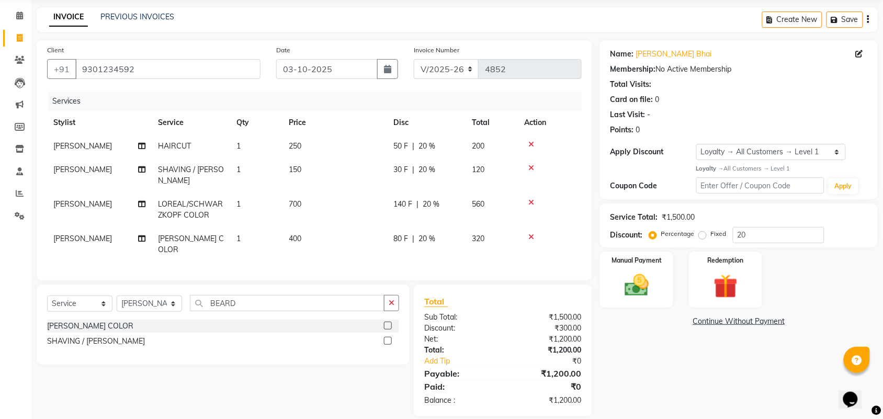
click at [668, 330] on div "Name: Keval Bhai Membership: No Active Membership Total Visits: Card on file: 0…" at bounding box center [743, 228] width 286 height 376
click at [651, 271] on img at bounding box center [636, 285] width 41 height 29
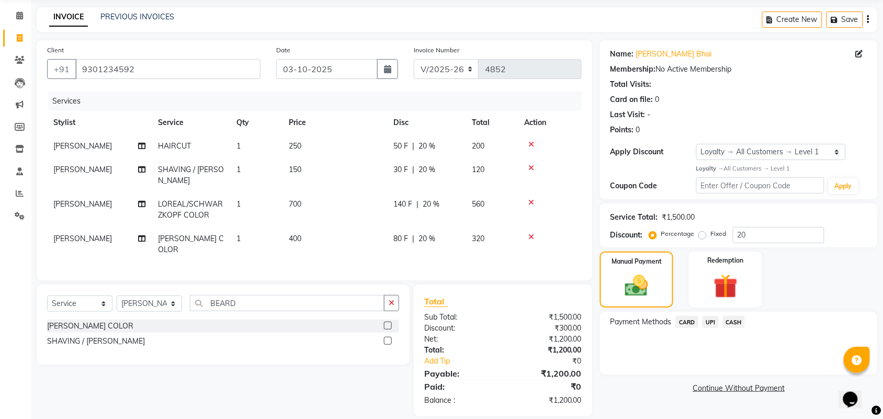
click at [735, 316] on span "CASH" at bounding box center [734, 322] width 22 height 12
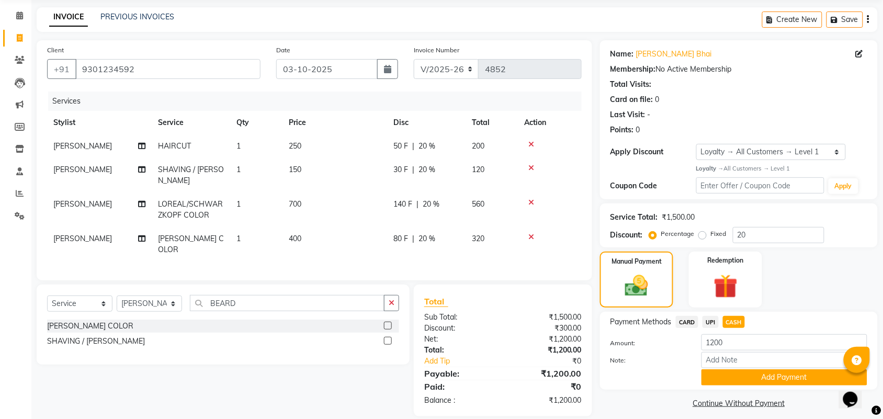
scroll to position [45, 0]
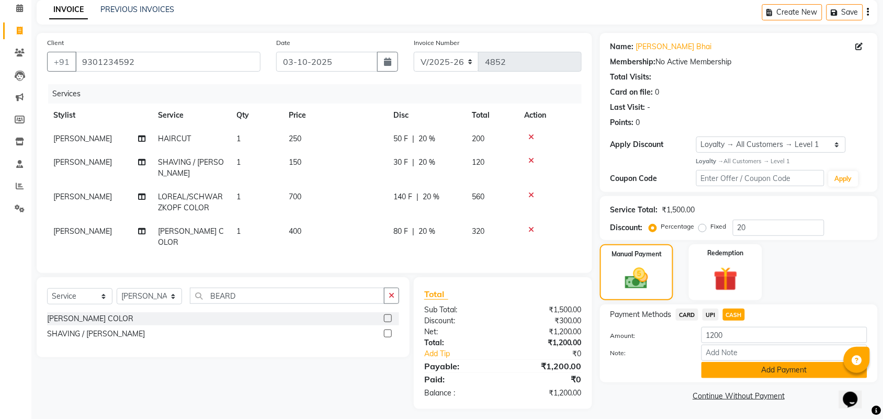
click at [736, 366] on button "Add Payment" at bounding box center [784, 370] width 166 height 16
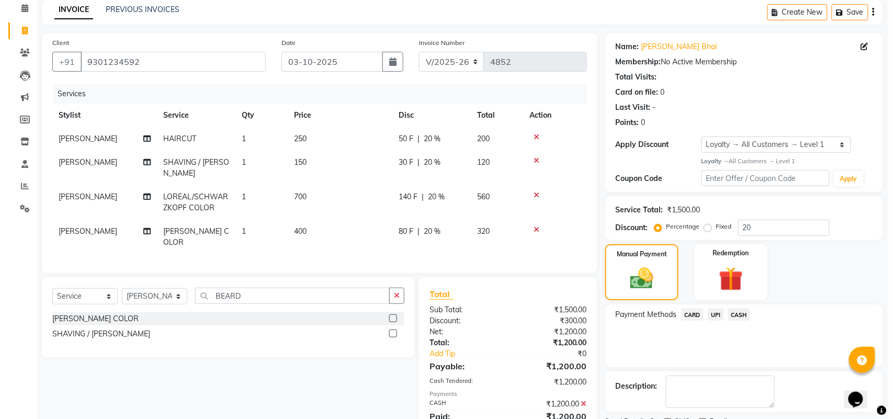
scroll to position [123, 0]
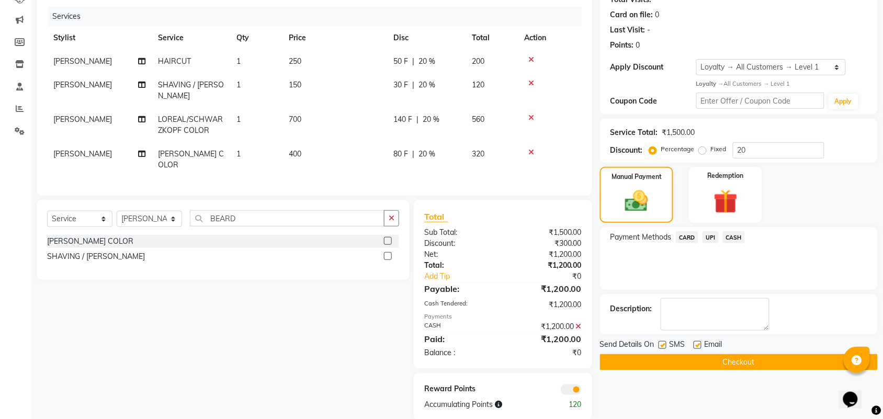
click at [573, 384] on span at bounding box center [571, 389] width 21 height 10
click at [581, 391] on input "checkbox" at bounding box center [581, 391] width 0 height 0
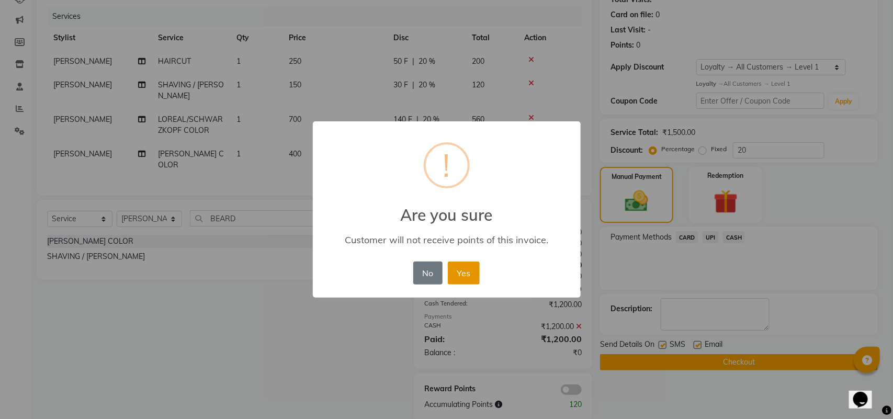
click at [461, 263] on button "Yes" at bounding box center [464, 272] width 32 height 23
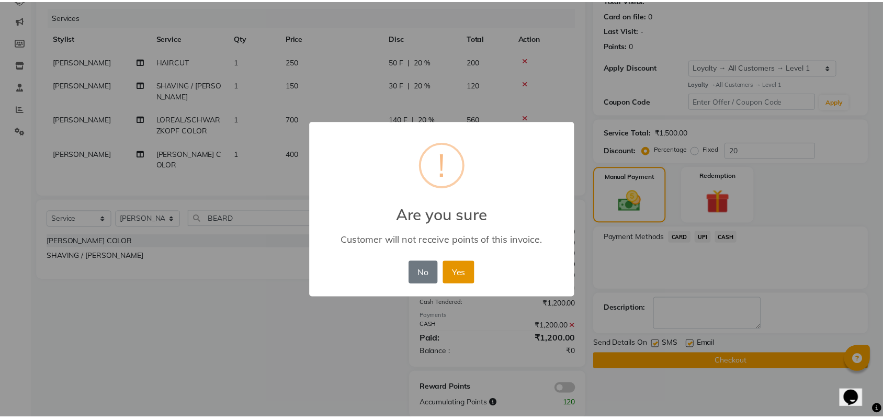
scroll to position [111, 0]
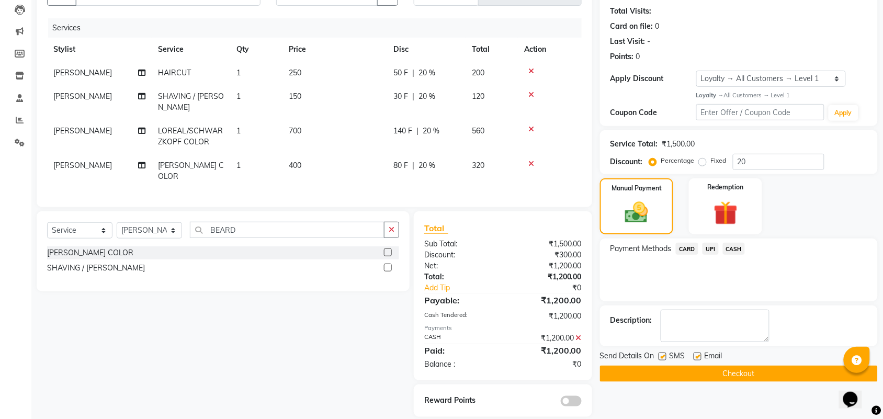
click at [808, 362] on div "Send Details On SMS Email" at bounding box center [739, 356] width 278 height 13
click at [811, 371] on button "Checkout" at bounding box center [739, 374] width 278 height 16
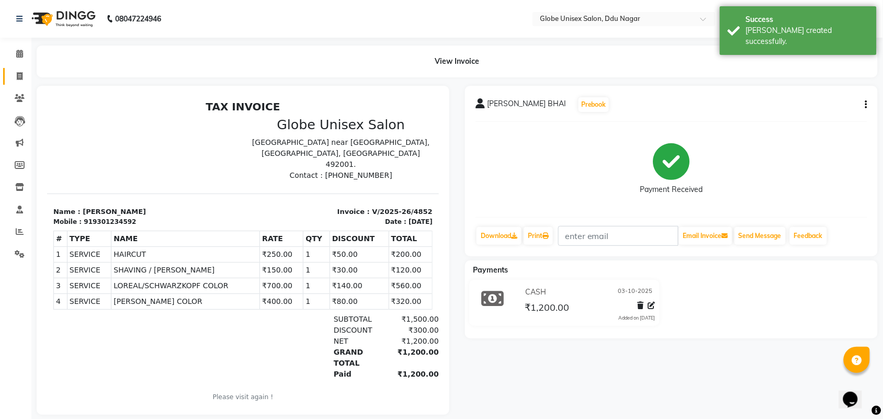
click at [11, 81] on span at bounding box center [19, 77] width 18 height 12
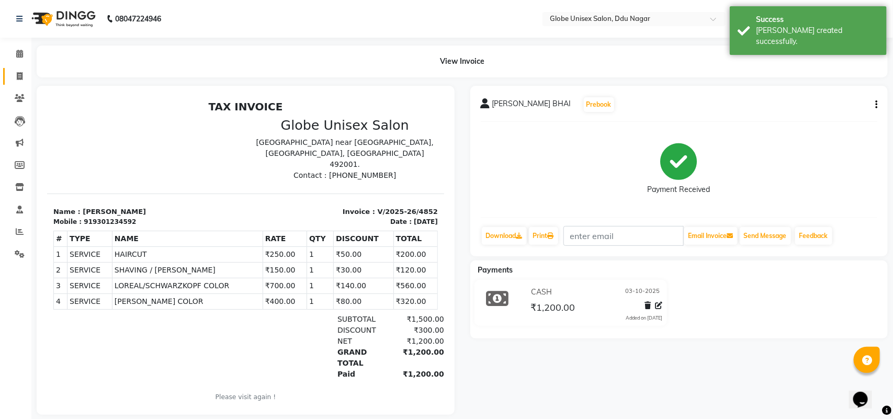
select select "service"
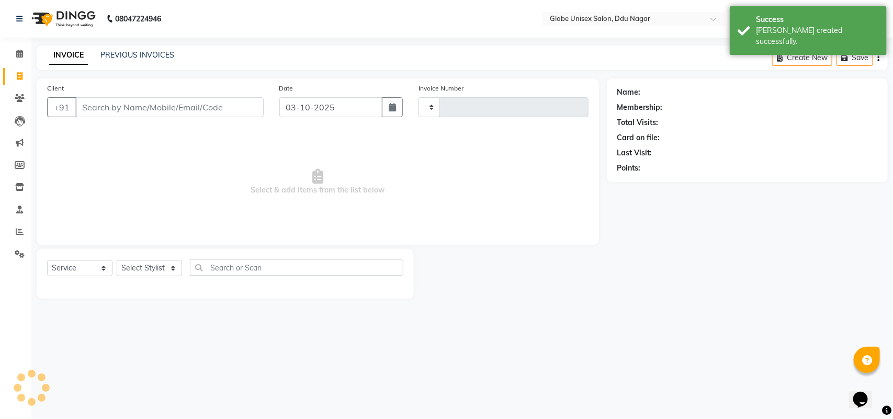
type input "4853"
select select "4184"
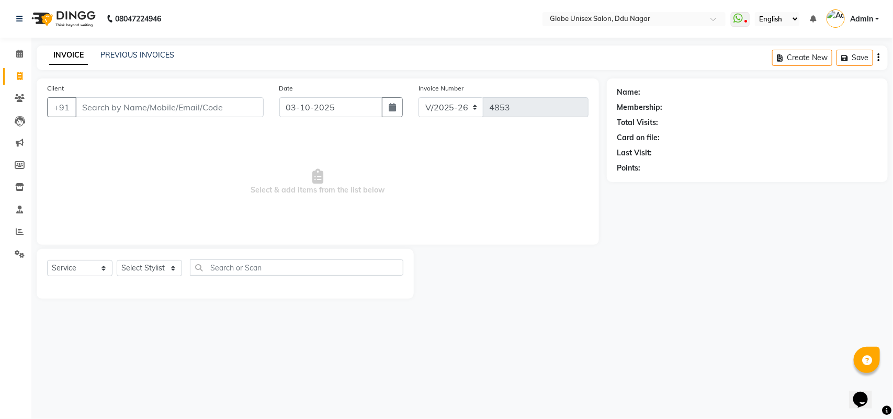
click at [220, 116] on input "Client" at bounding box center [169, 107] width 188 height 20
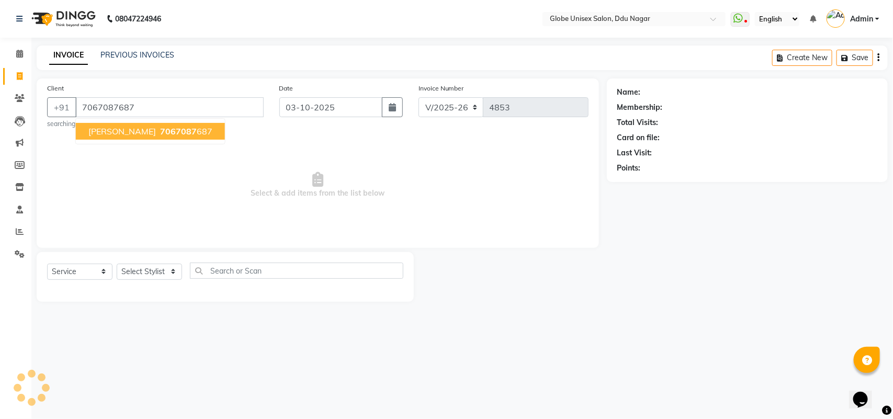
type input "7067087687"
click at [188, 127] on span "7067087" at bounding box center [178, 131] width 37 height 10
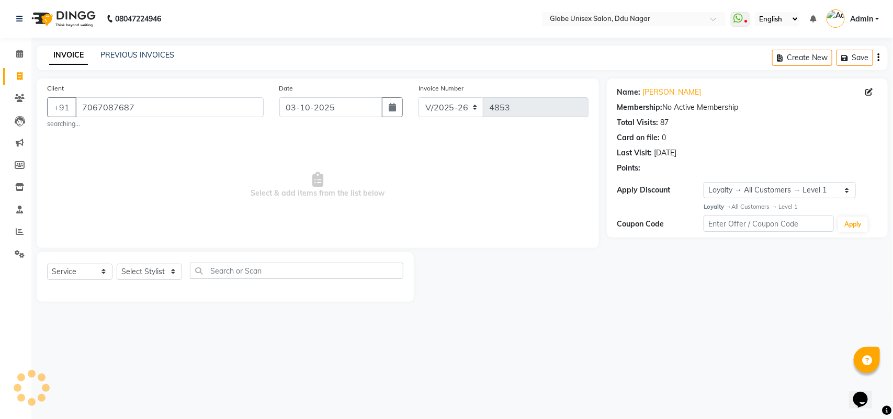
select select "1: Object"
click at [157, 273] on select "Select Stylist ADITYA AJIT CHIRAG DEV DIGESH LALITA LAXMI MADHU MANSI NICK RAKS…" at bounding box center [149, 272] width 65 height 16
select select "21878"
click at [117, 264] on select "Select Stylist ADITYA AJIT CHIRAG DEV DIGESH LALITA LAXMI MADHU MANSI NICK RAKS…" at bounding box center [149, 272] width 65 height 16
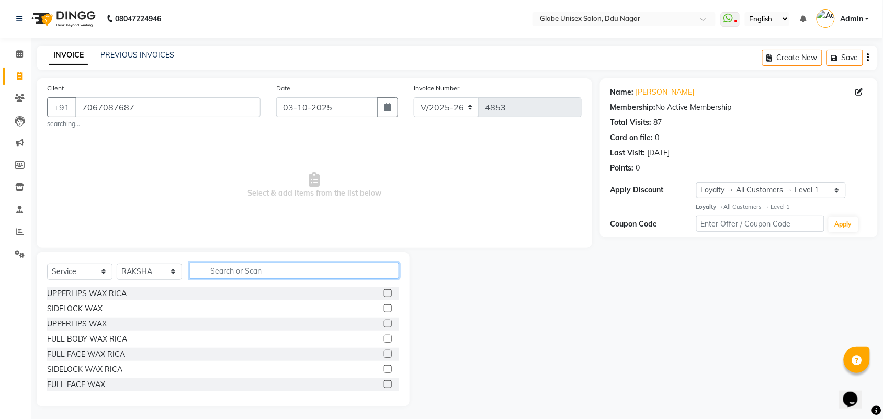
click at [229, 273] on input "text" at bounding box center [294, 271] width 209 height 16
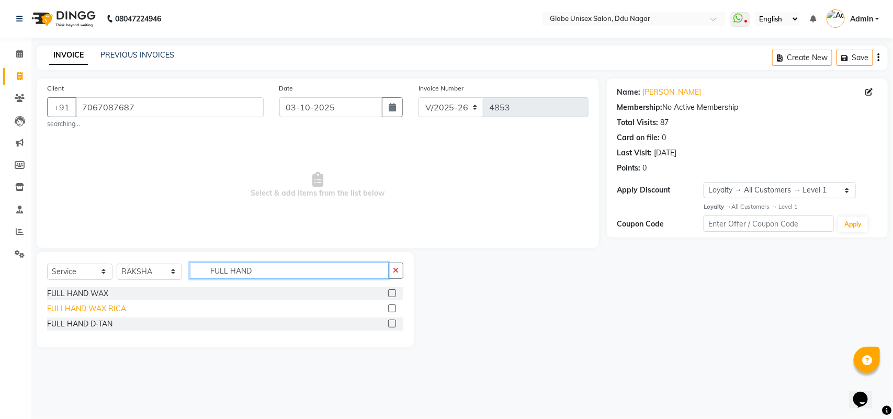
type input "FULL HAND"
click at [113, 306] on div "FULLHAND WAX RICA" at bounding box center [86, 308] width 79 height 11
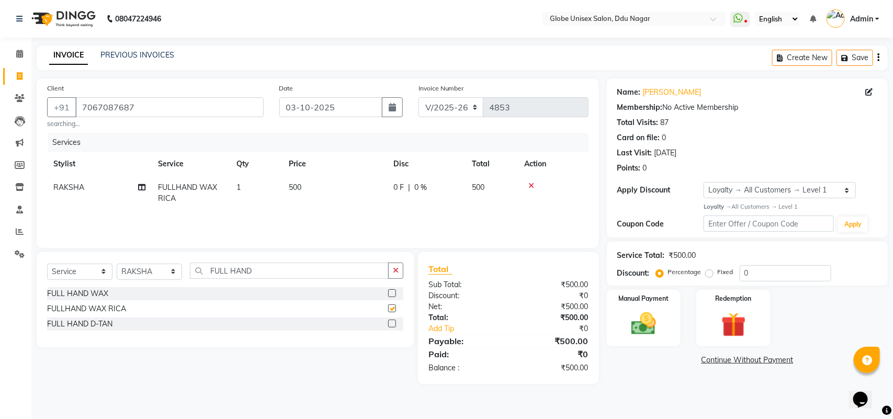
checkbox input "false"
click at [273, 277] on input "FULL HAND" at bounding box center [289, 271] width 199 height 16
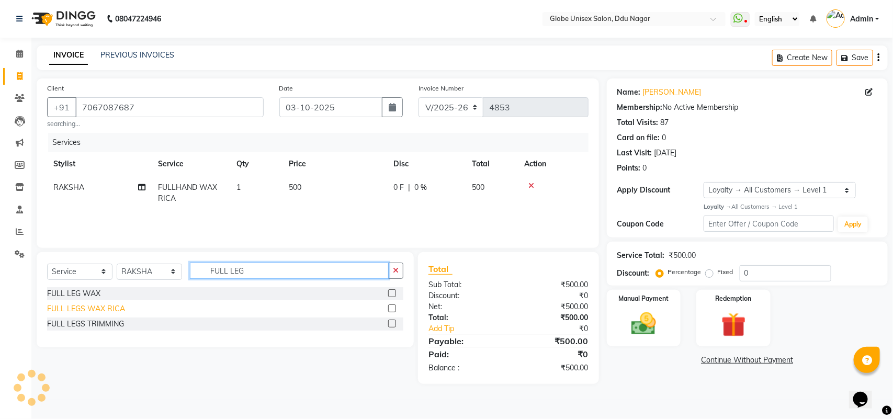
type input "FULL LEG"
click at [95, 311] on div "FULL LEGS WAX RICA" at bounding box center [86, 308] width 78 height 11
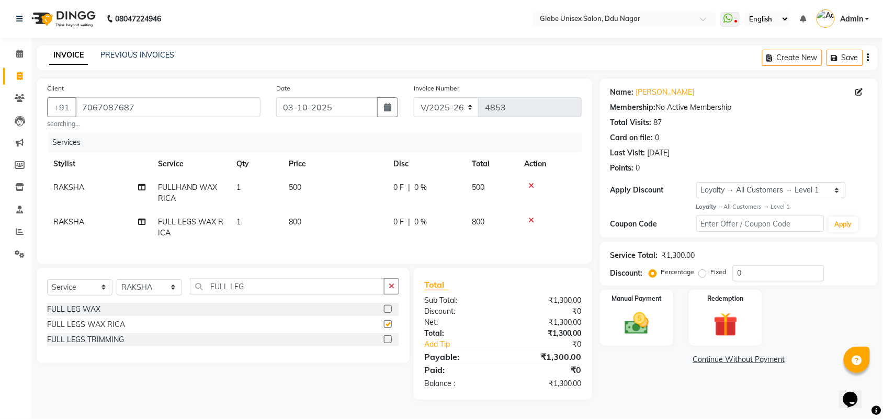
checkbox input "false"
click at [272, 290] on input "FULL LEG" at bounding box center [287, 286] width 195 height 16
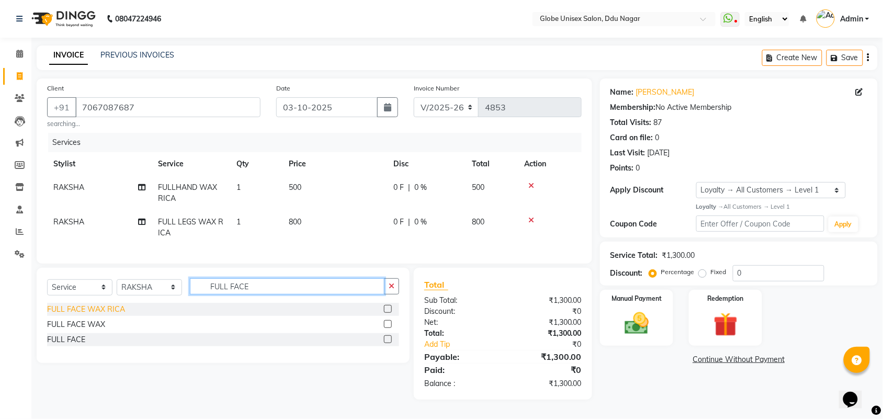
type input "FULL FACE"
click at [117, 315] on div "FULL FACE WAX RICA" at bounding box center [86, 309] width 78 height 11
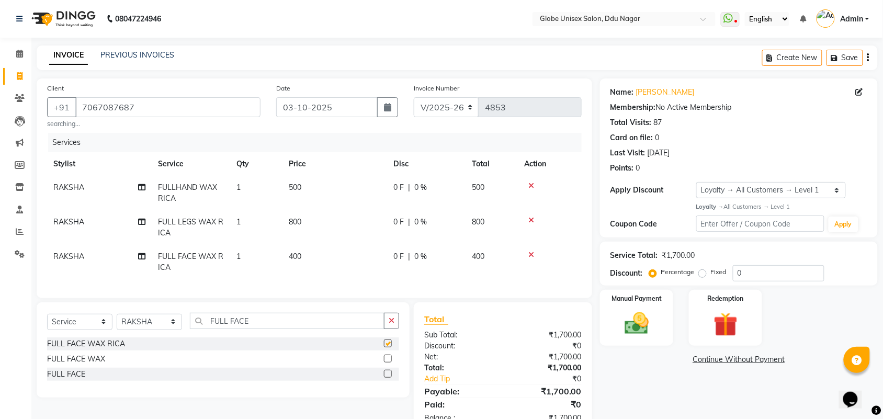
checkbox input "false"
click at [277, 328] on input "FULL FACE" at bounding box center [287, 321] width 195 height 16
type input "F"
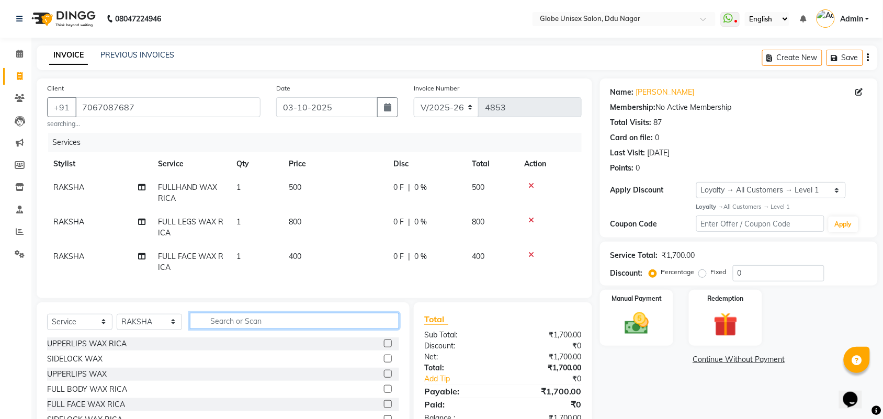
scroll to position [63, 0]
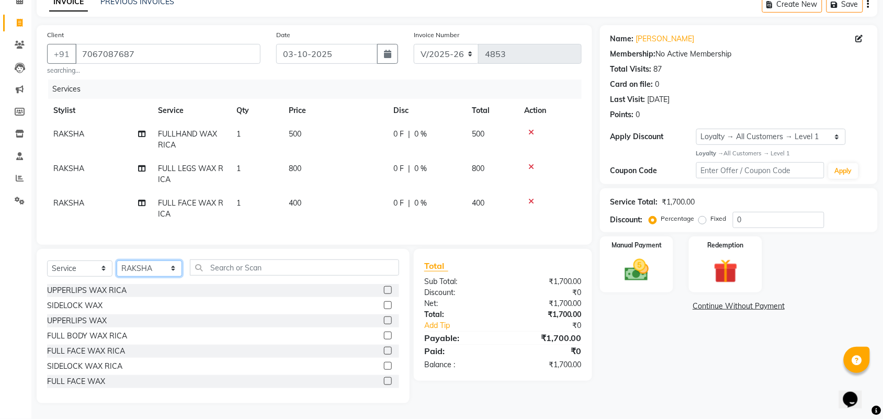
click at [153, 268] on select "Select Stylist ADITYA AJIT CHIRAG DEV DIGESH LALITA LAXMI MADHU MANSI NICK RAKS…" at bounding box center [149, 268] width 65 height 16
select select "25130"
click at [117, 260] on select "Select Stylist ADITYA AJIT CHIRAG DEV DIGESH LALITA LAXMI MADHU MANSI NICK RAKS…" at bounding box center [149, 268] width 65 height 16
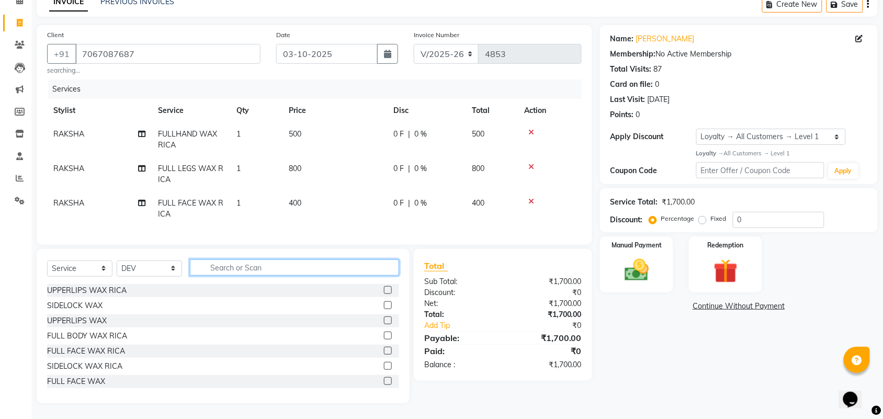
click at [226, 270] on input "text" at bounding box center [294, 267] width 209 height 16
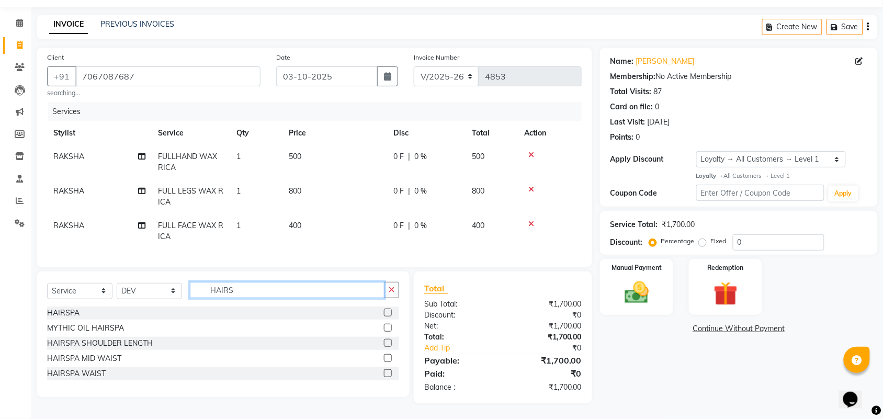
scroll to position [41, 0]
type input "HAIRSPA"
click at [97, 373] on div "HAIRSPA WAIST" at bounding box center [76, 373] width 59 height 11
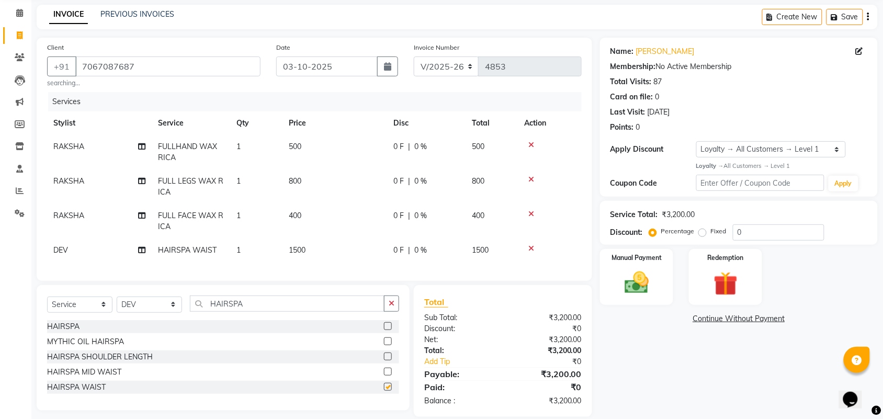
checkbox input "false"
click at [285, 312] on input "HAIRSPA" at bounding box center [287, 303] width 195 height 16
type input "H"
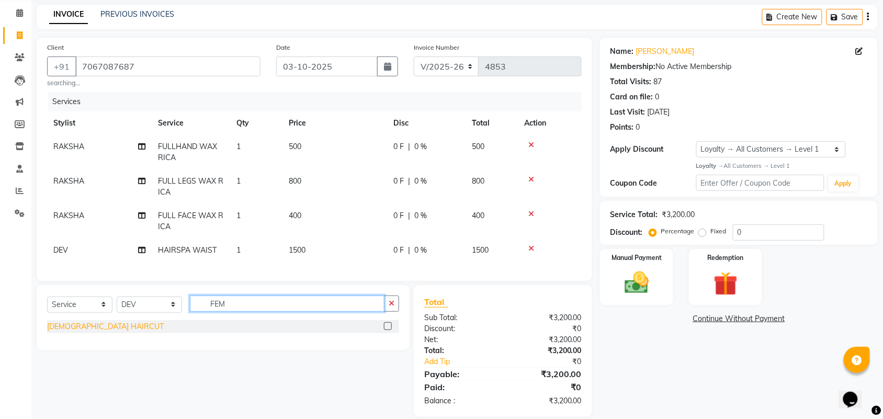
type input "FEM"
click at [88, 332] on div "FEMALE HAIRCUT" at bounding box center [105, 326] width 117 height 11
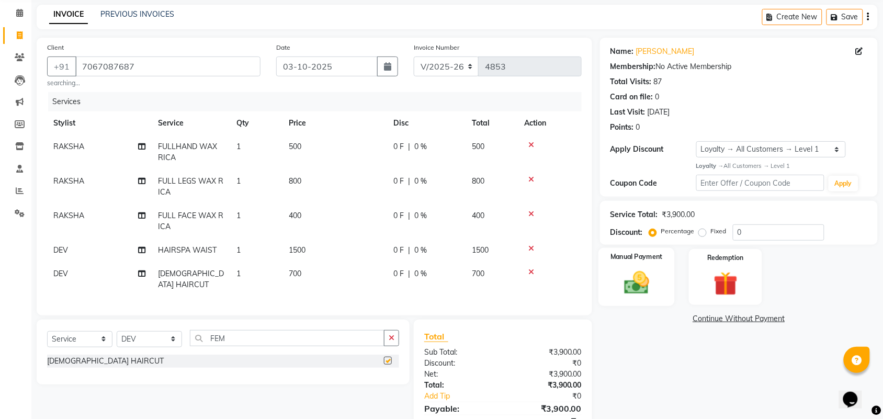
checkbox input "false"
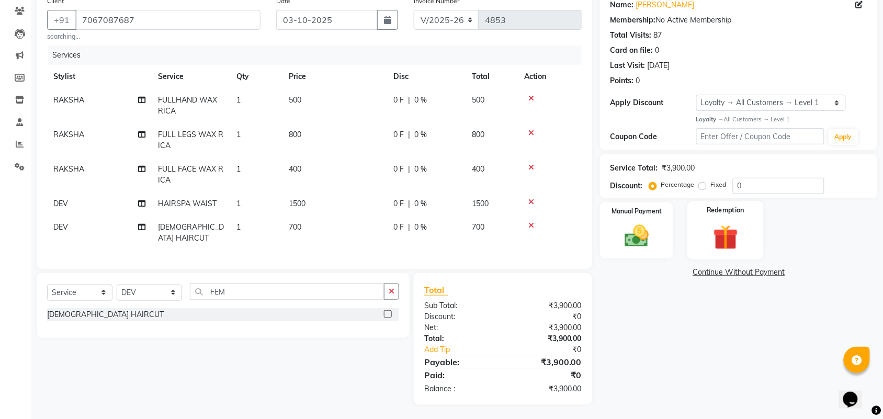
scroll to position [88, 0]
click at [711, 185] on label "Fixed" at bounding box center [719, 183] width 16 height 9
click at [703, 185] on input "Fixed" at bounding box center [704, 183] width 7 height 7
radio input "true"
click at [777, 185] on input "0" at bounding box center [779, 185] width 92 height 16
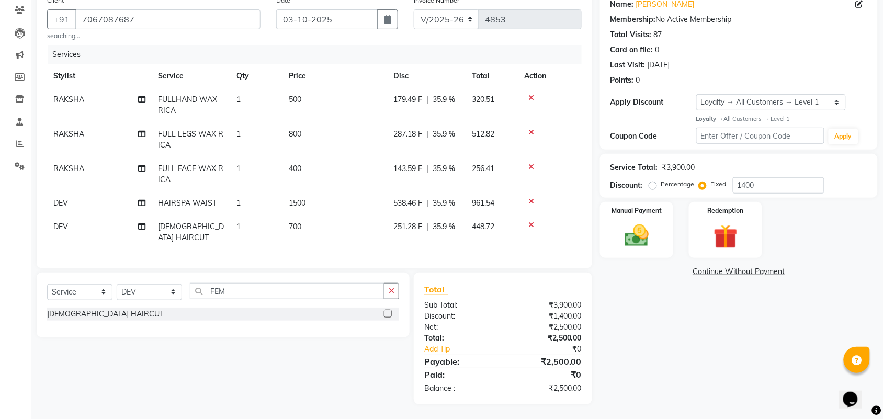
click at [653, 296] on div "Name: Deepika Singh Membership: No Active Membership Total Visits: 87 Card on f…" at bounding box center [743, 198] width 286 height 414
click at [634, 236] on img at bounding box center [636, 235] width 41 height 29
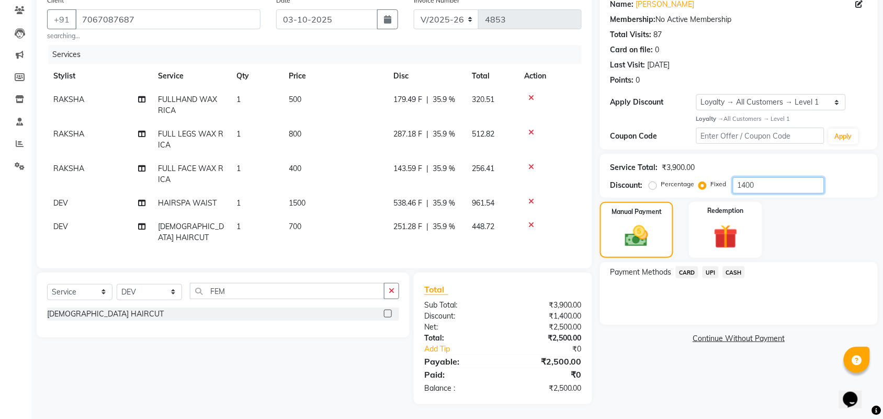
drag, startPoint x: 791, startPoint y: 176, endPoint x: 766, endPoint y: 200, distance: 34.4
click at [789, 181] on input "1400" at bounding box center [779, 185] width 92 height 16
type input "1400"
click at [709, 272] on span "UPI" at bounding box center [710, 272] width 16 height 12
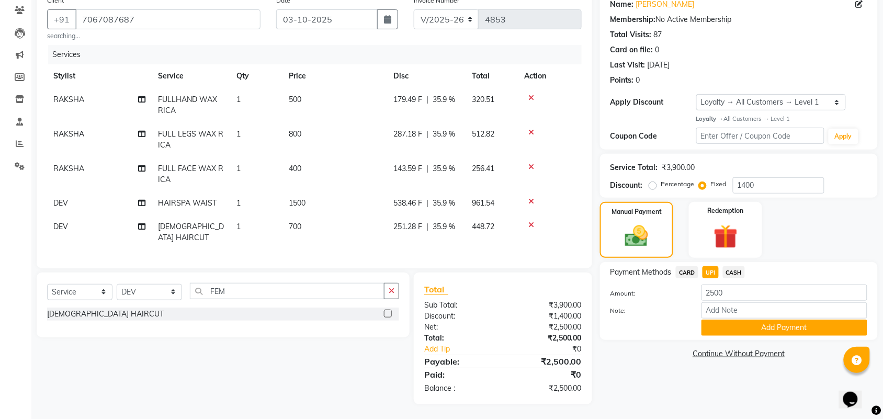
click at [731, 272] on span "CASH" at bounding box center [734, 272] width 22 height 12
click at [785, 330] on button "Add Payment" at bounding box center [784, 328] width 166 height 16
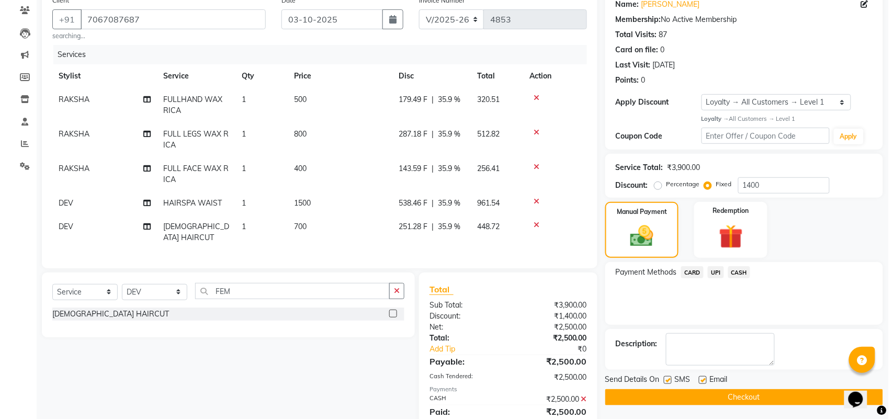
scroll to position [176, 0]
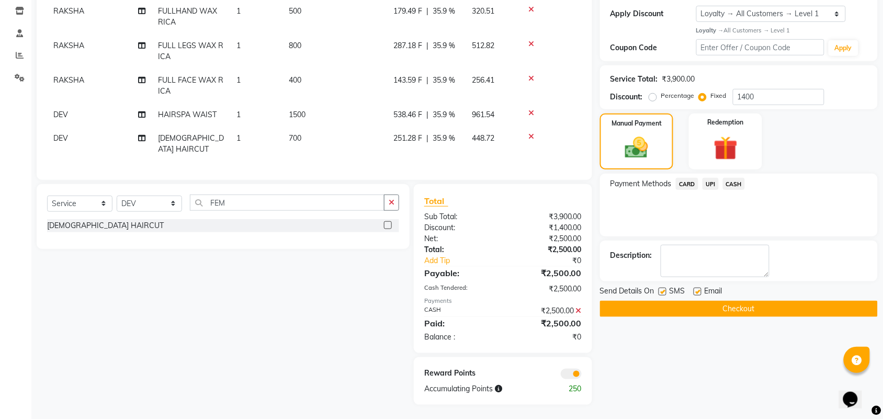
click at [568, 373] on span at bounding box center [571, 374] width 21 height 10
click at [581, 375] on input "checkbox" at bounding box center [581, 375] width 0 height 0
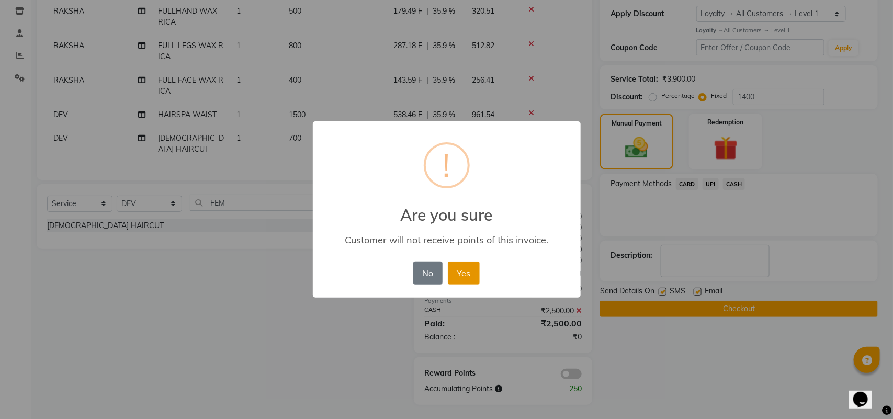
click at [467, 278] on button "Yes" at bounding box center [464, 272] width 32 height 23
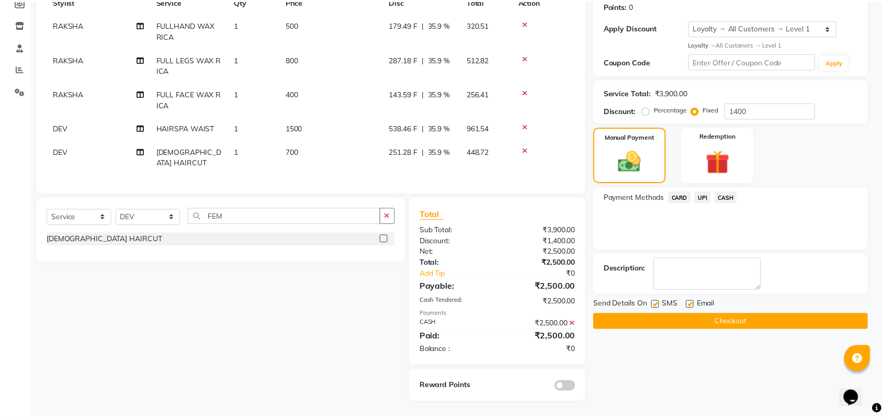
scroll to position [161, 0]
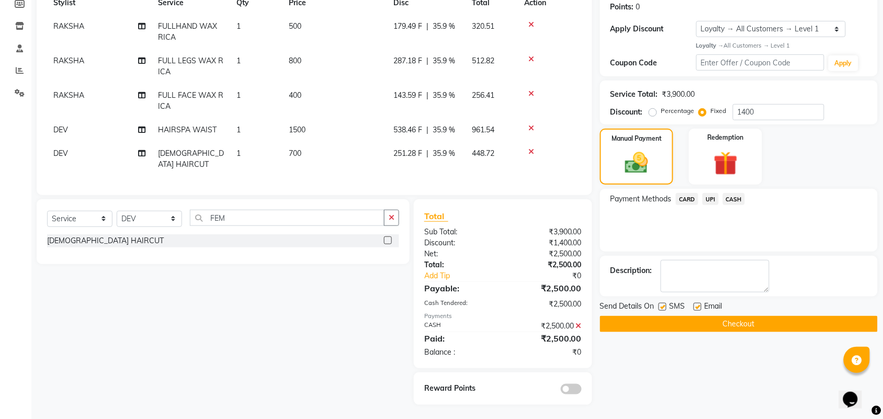
click at [880, 317] on div "Name: Deepika Singh Membership: No Active Membership Total Visits: 87 Card on f…" at bounding box center [743, 160] width 286 height 487
click at [777, 324] on button "Checkout" at bounding box center [739, 324] width 278 height 16
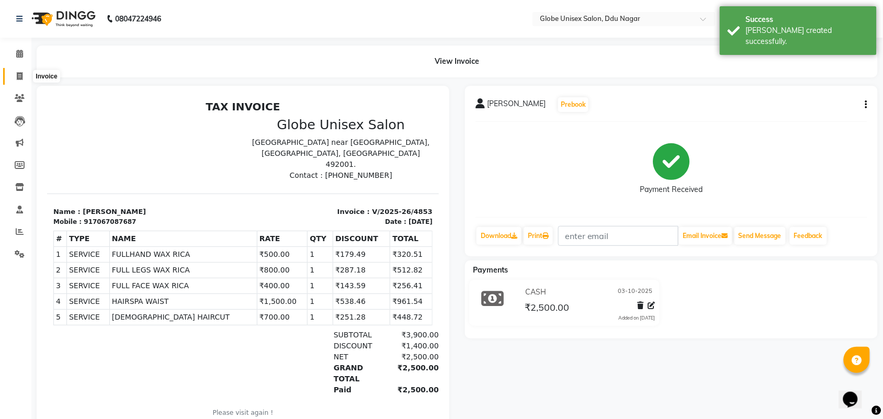
click at [20, 74] on icon at bounding box center [20, 76] width 6 height 8
select select "service"
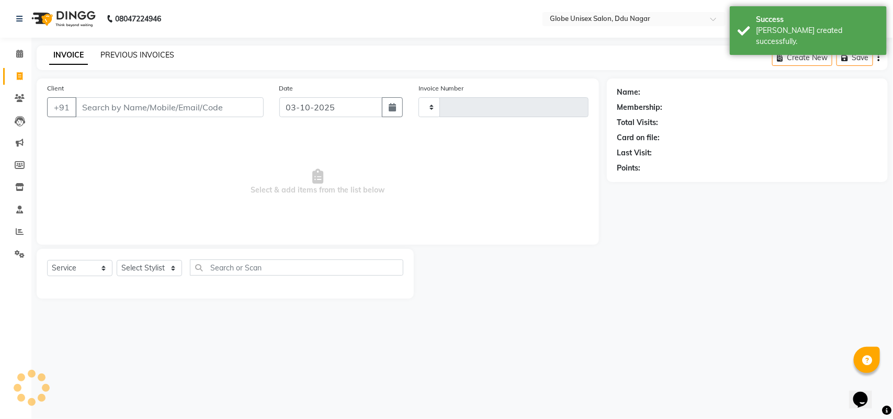
click at [116, 53] on link "PREVIOUS INVOICES" at bounding box center [137, 54] width 74 height 9
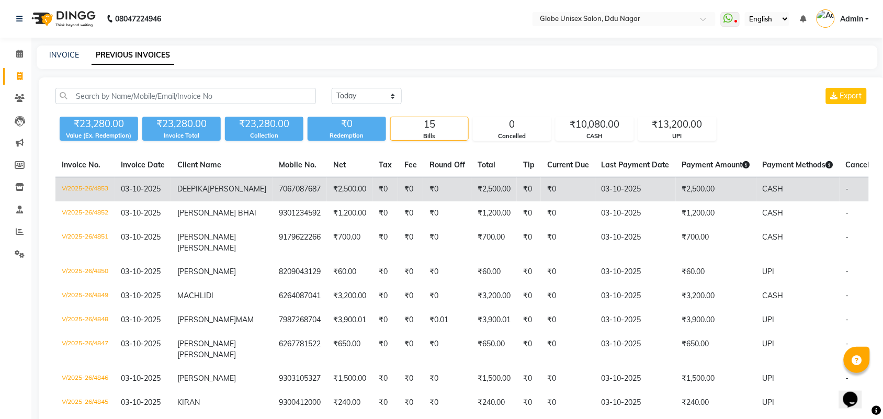
click at [89, 187] on td "V/2025-26/4853" at bounding box center [84, 189] width 59 height 25
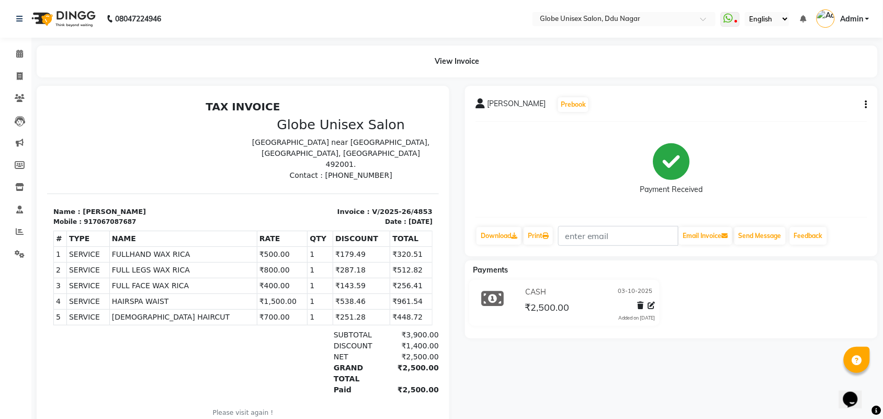
click at [866, 105] on icon "button" at bounding box center [866, 105] width 2 height 1
click at [838, 92] on div "Split Service Amount" at bounding box center [814, 91] width 72 height 13
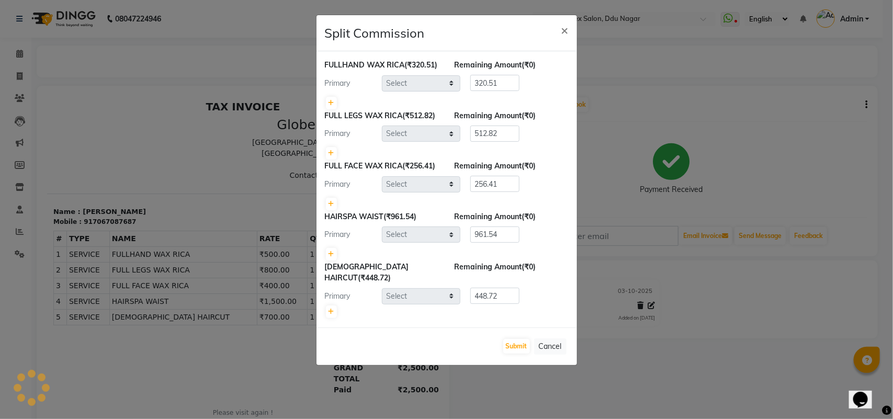
select select "21878"
select select "25130"
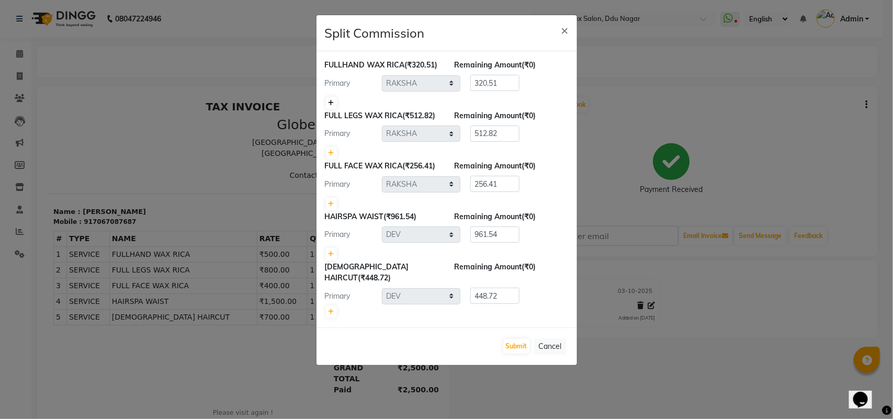
click at [330, 106] on icon at bounding box center [331, 103] width 6 height 6
type input "160.25"
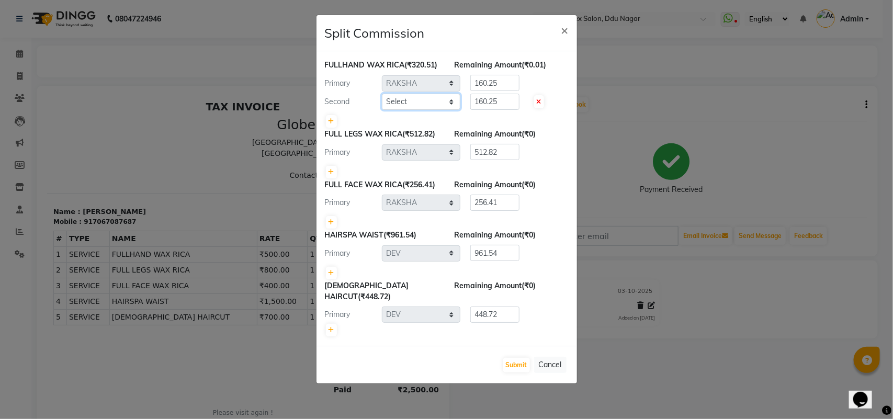
click at [411, 107] on select "Select ADITYA AJIT [PERSON_NAME] [PERSON_NAME] [PERSON_NAME] [PERSON_NAME] RAKS…" at bounding box center [421, 102] width 78 height 16
select select "22429"
click at [382, 104] on select "Select ADITYA AJIT [PERSON_NAME] [PERSON_NAME] [PERSON_NAME] [PERSON_NAME] RAKS…" at bounding box center [421, 102] width 78 height 16
click at [328, 175] on icon at bounding box center [331, 172] width 6 height 6
type input "256.41"
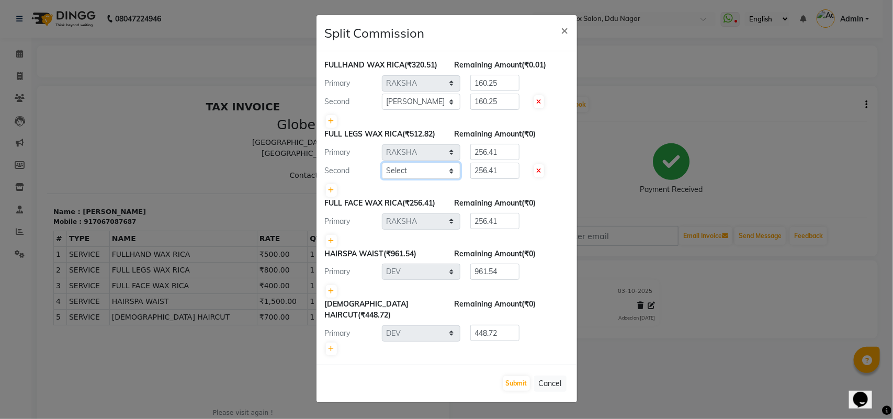
click at [417, 179] on select "Select ADITYA AJIT [PERSON_NAME] [PERSON_NAME] [PERSON_NAME] [PERSON_NAME] RAKS…" at bounding box center [421, 171] width 78 height 16
select select "34566"
click at [382, 173] on select "Select ADITYA AJIT [PERSON_NAME] [PERSON_NAME] [PERSON_NAME] [PERSON_NAME] RAKS…" at bounding box center [421, 171] width 78 height 16
click at [439, 110] on select "Select ADITYA AJIT [PERSON_NAME] [PERSON_NAME] [PERSON_NAME] [PERSON_NAME] RAKS…" at bounding box center [421, 102] width 78 height 16
select select "34566"
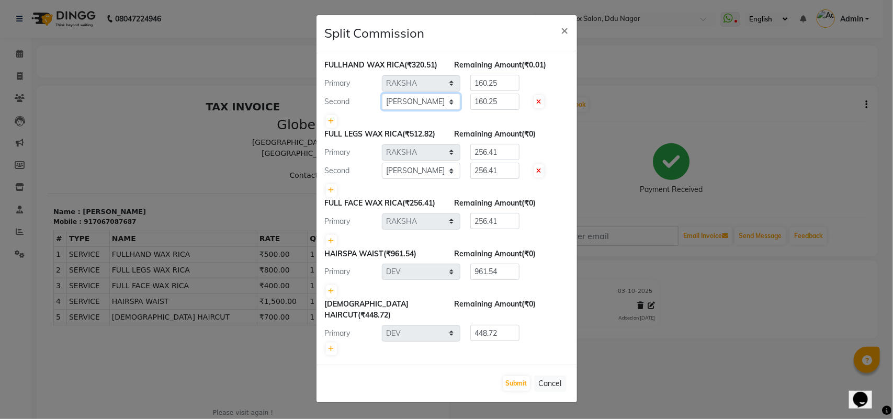
click at [382, 104] on select "Select ADITYA AJIT [PERSON_NAME] [PERSON_NAME] [PERSON_NAME] [PERSON_NAME] RAKS…" at bounding box center [421, 102] width 78 height 16
click at [509, 383] on button "Submit" at bounding box center [516, 383] width 27 height 15
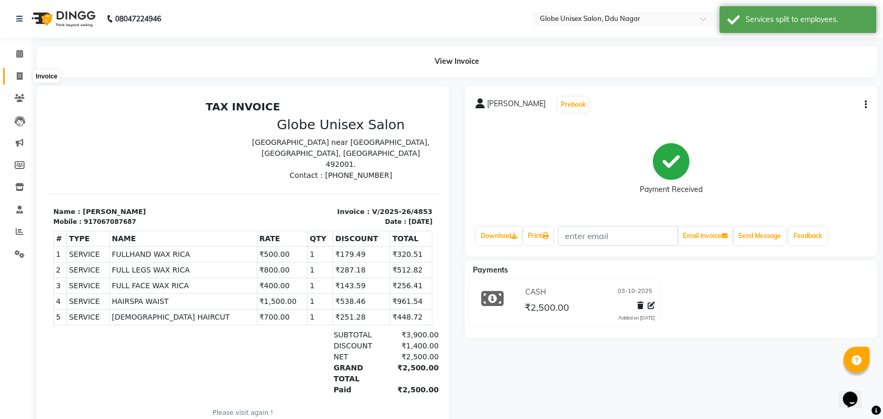
click at [17, 72] on icon at bounding box center [20, 76] width 6 height 8
select select "service"
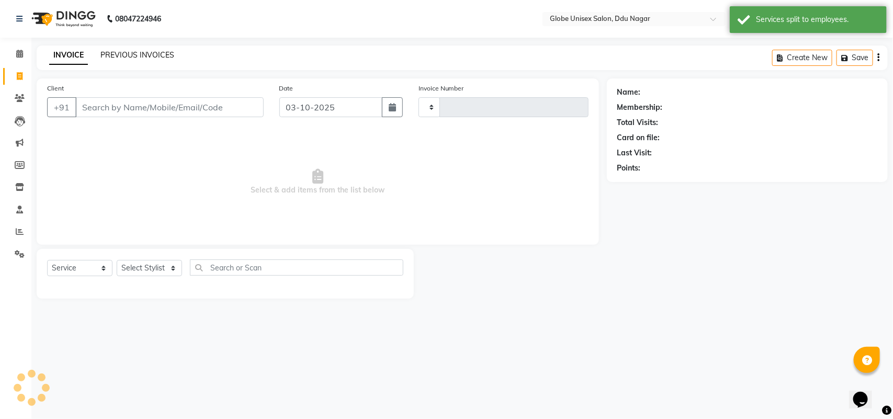
click at [149, 55] on link "PREVIOUS INVOICES" at bounding box center [137, 54] width 74 height 9
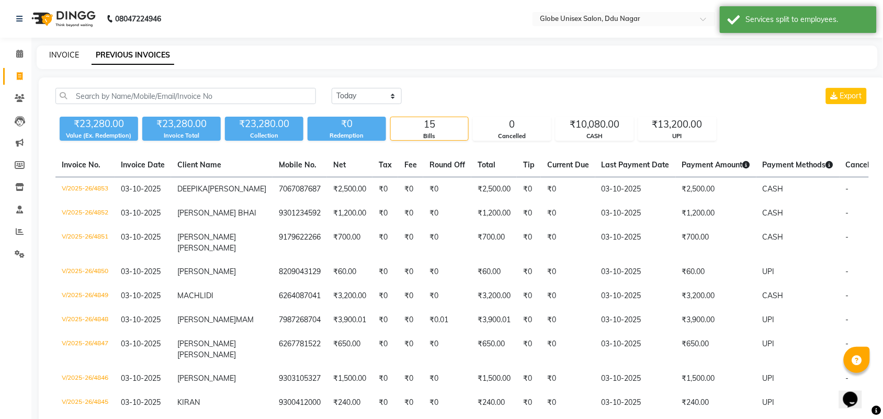
click at [63, 55] on link "INVOICE" at bounding box center [64, 54] width 30 height 9
select select "service"
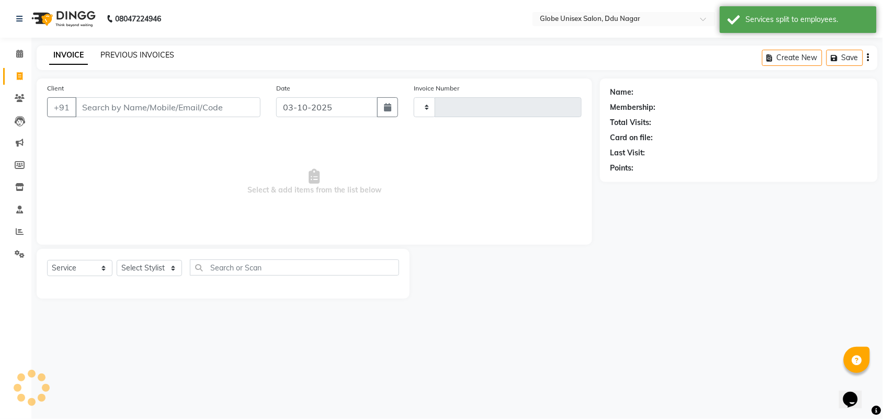
type input "4854"
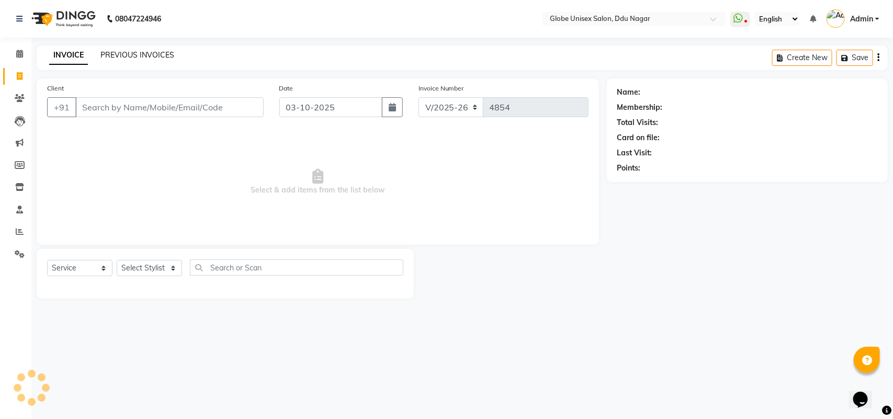
click at [152, 53] on link "PREVIOUS INVOICES" at bounding box center [137, 54] width 74 height 9
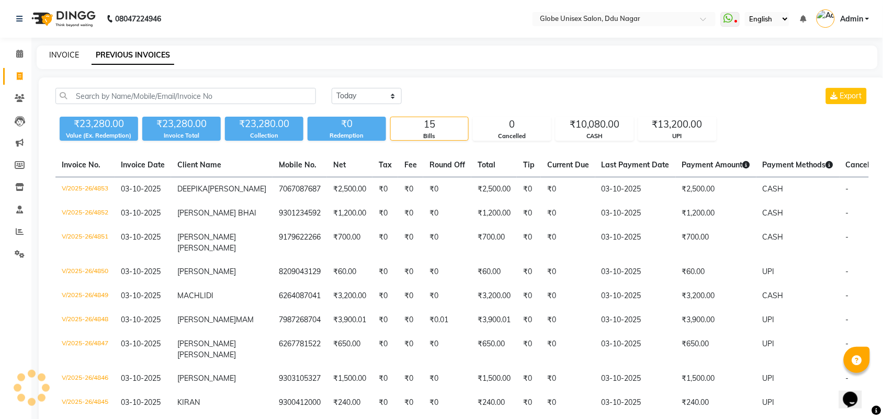
click at [71, 53] on link "INVOICE" at bounding box center [64, 54] width 30 height 9
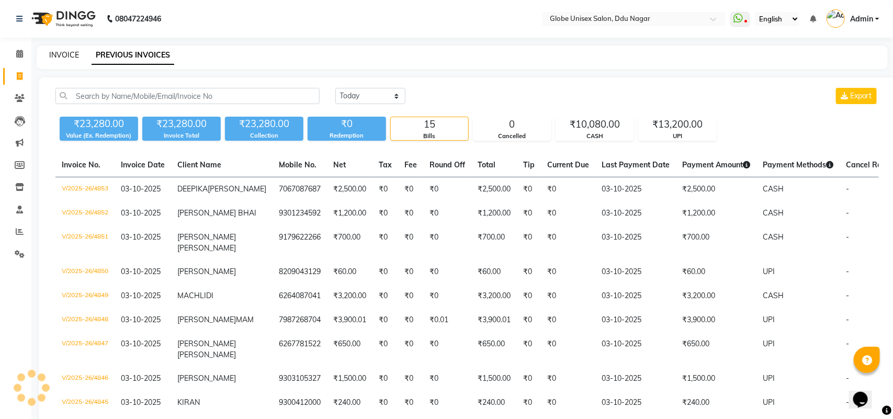
select select "4184"
select select "service"
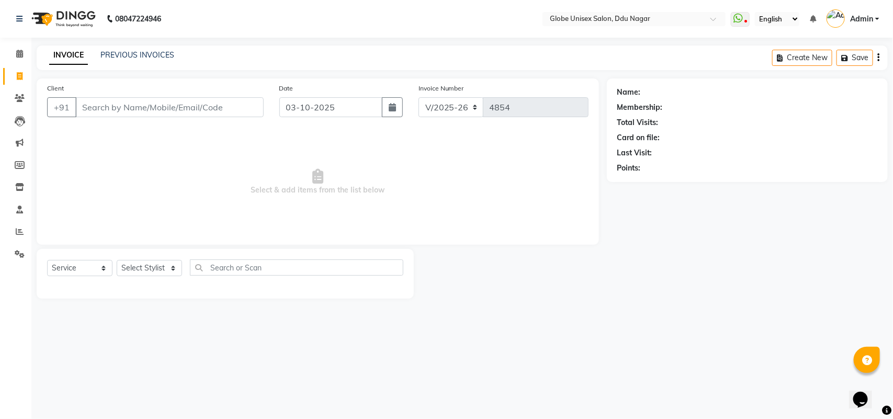
click at [210, 113] on input "Client" at bounding box center [169, 107] width 188 height 20
click at [135, 265] on select "Select Stylist ADITYA AJIT [PERSON_NAME] DEV [PERSON_NAME] [PERSON_NAME] [PERSO…" at bounding box center [149, 268] width 65 height 16
select select "24272"
click at [117, 260] on select "Select Stylist ADITYA AJIT [PERSON_NAME] DEV [PERSON_NAME] [PERSON_NAME] [PERSO…" at bounding box center [149, 268] width 65 height 16
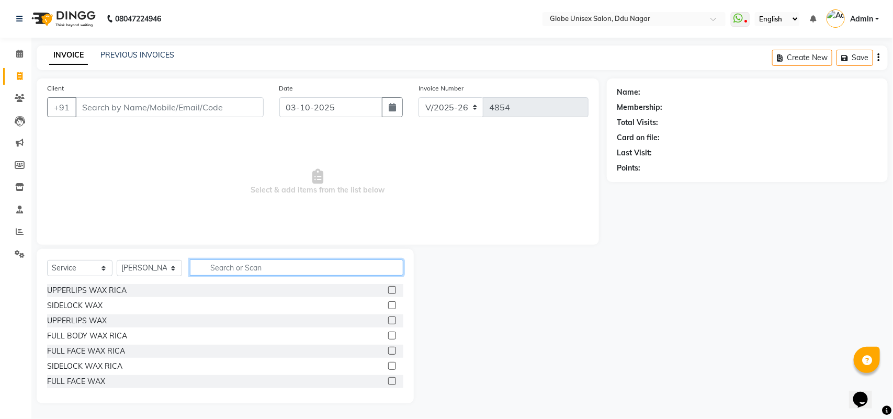
click at [255, 269] on input "text" at bounding box center [296, 267] width 213 height 16
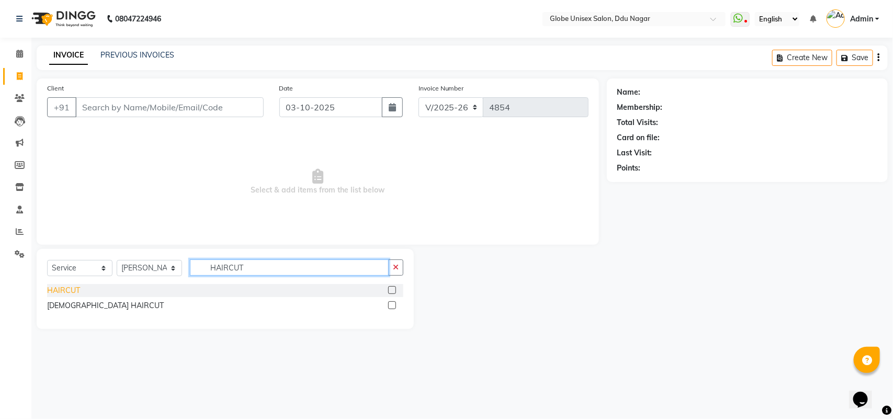
type input "HAIRCUT"
click at [73, 286] on div "HAIRCUT" at bounding box center [63, 290] width 33 height 11
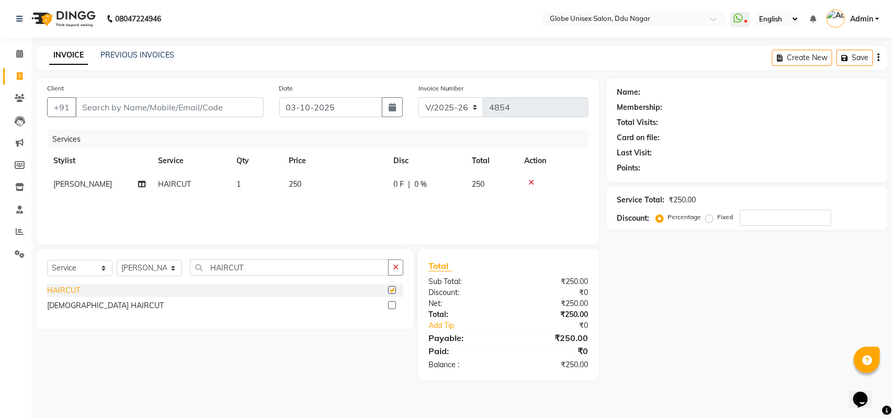
checkbox input "false"
click at [121, 108] on input "Client" at bounding box center [169, 107] width 188 height 20
type input "7"
type input "0"
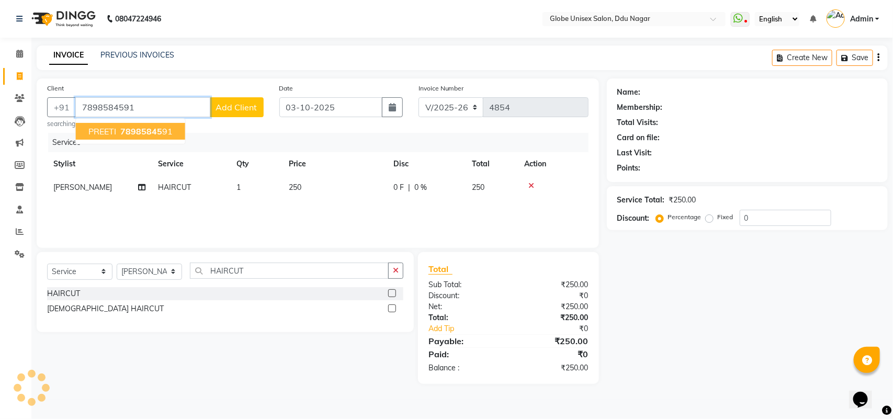
type input "7898584591"
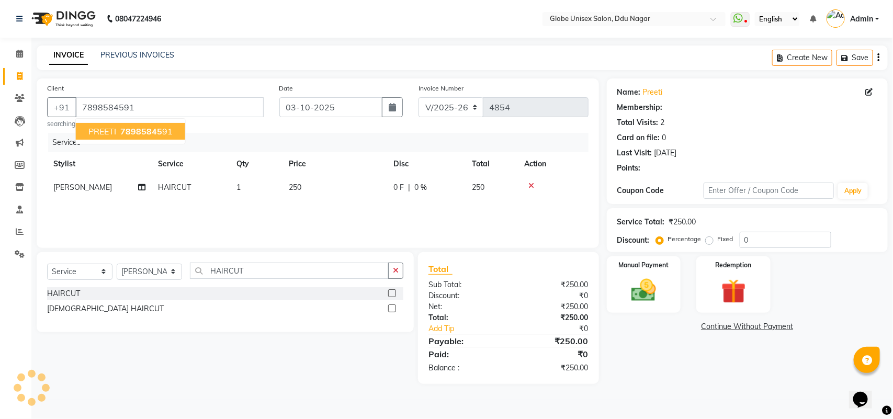
select select "1: Object"
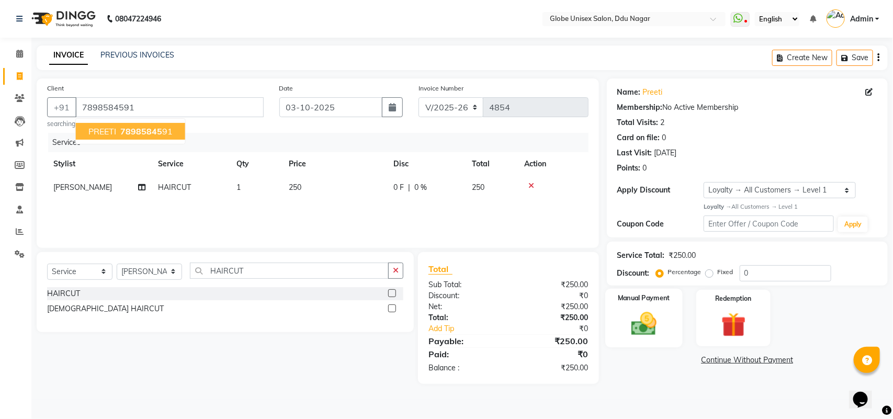
click at [656, 320] on img at bounding box center [643, 323] width 41 height 29
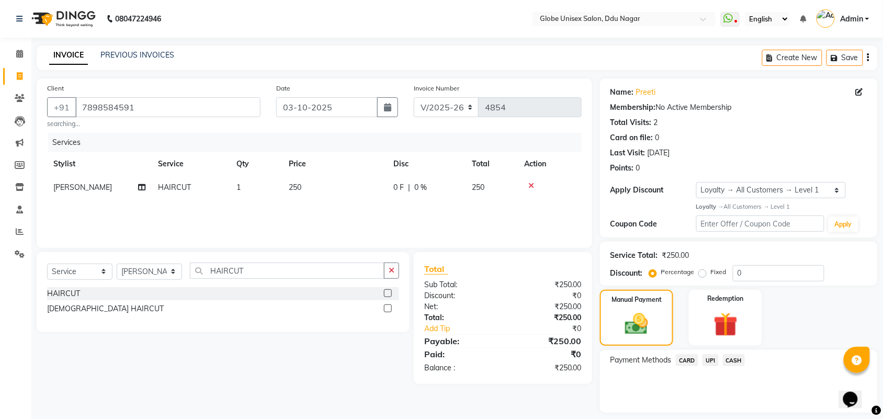
click at [733, 359] on span "CASH" at bounding box center [734, 360] width 22 height 12
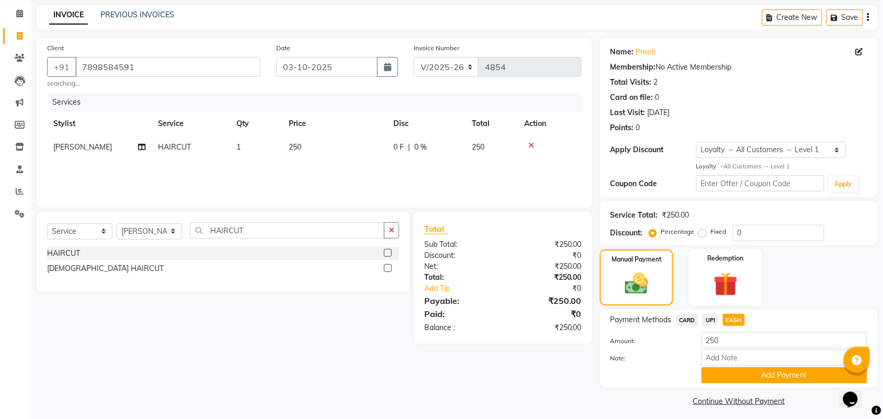
drag, startPoint x: 740, startPoint y: 375, endPoint x: 892, endPoint y: 291, distance: 173.9
click at [743, 377] on button "Add Payment" at bounding box center [784, 375] width 166 height 16
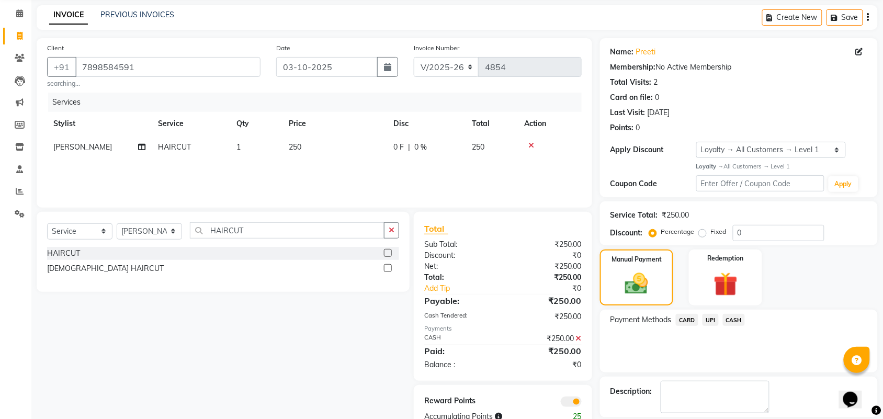
scroll to position [90, 0]
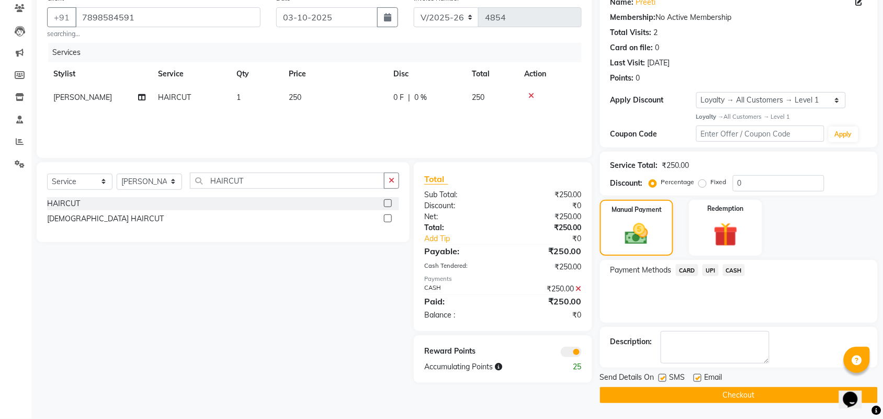
click at [727, 395] on button "Checkout" at bounding box center [739, 395] width 278 height 16
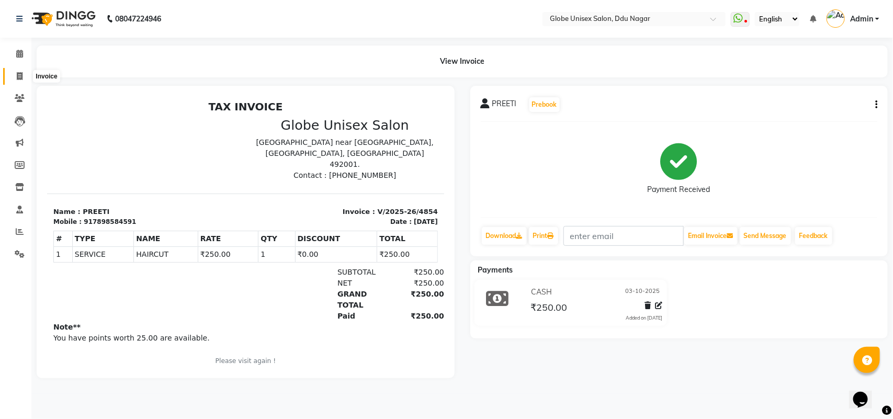
click at [27, 77] on span at bounding box center [19, 77] width 18 height 12
select select "service"
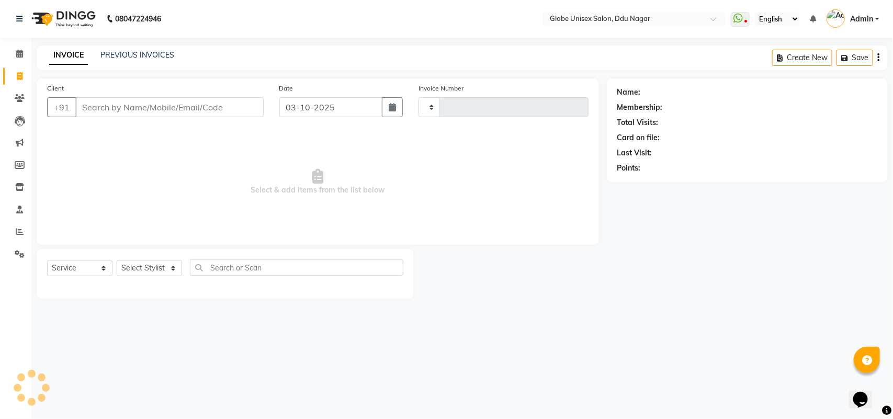
click at [131, 48] on div "INVOICE PREVIOUS INVOICES Create New Save" at bounding box center [462, 57] width 851 height 25
type input "4855"
select select "4184"
click at [132, 58] on link "PREVIOUS INVOICES" at bounding box center [137, 54] width 74 height 9
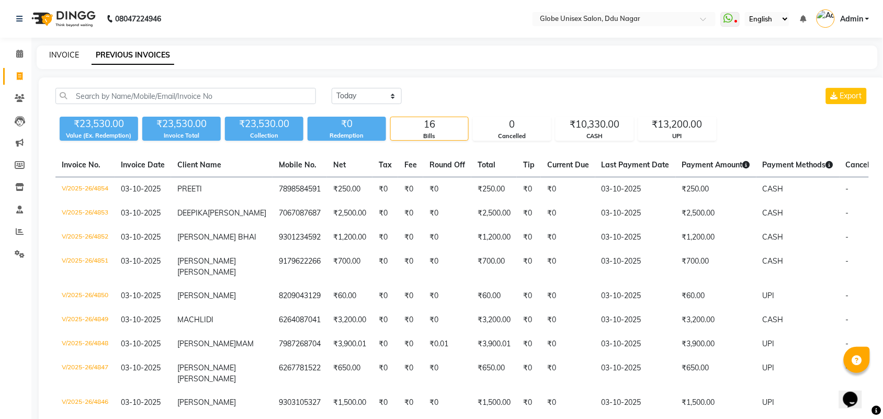
click at [69, 56] on link "INVOICE" at bounding box center [64, 54] width 30 height 9
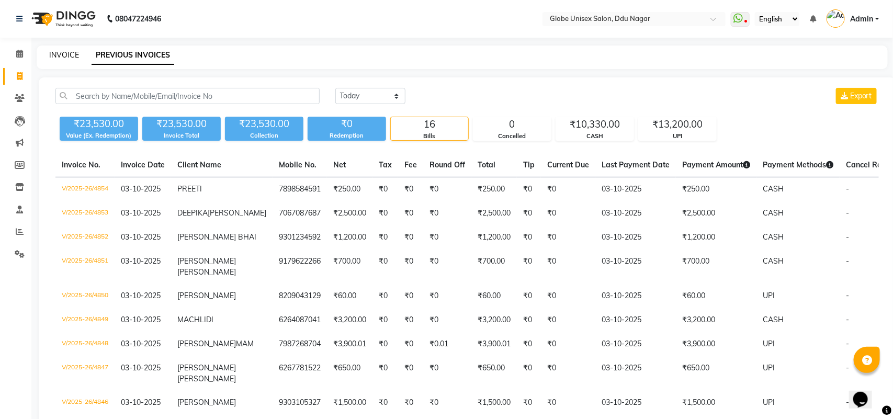
select select "service"
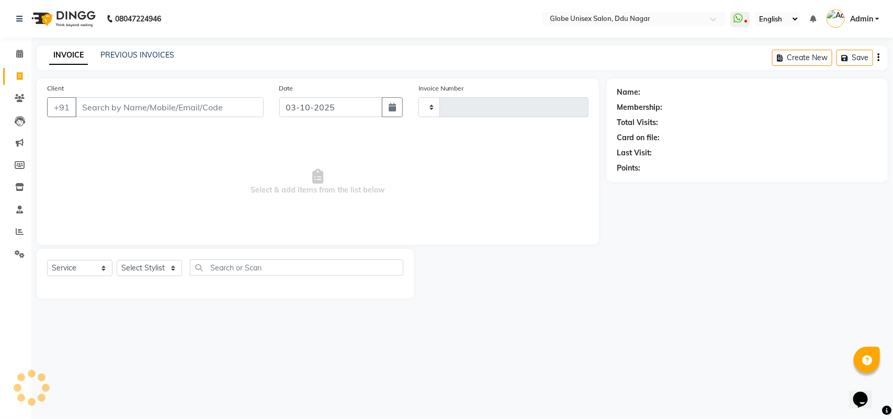
type input "4855"
select select "4184"
click at [245, 104] on input "Client" at bounding box center [169, 107] width 188 height 20
click at [183, 105] on input "Client" at bounding box center [169, 107] width 188 height 20
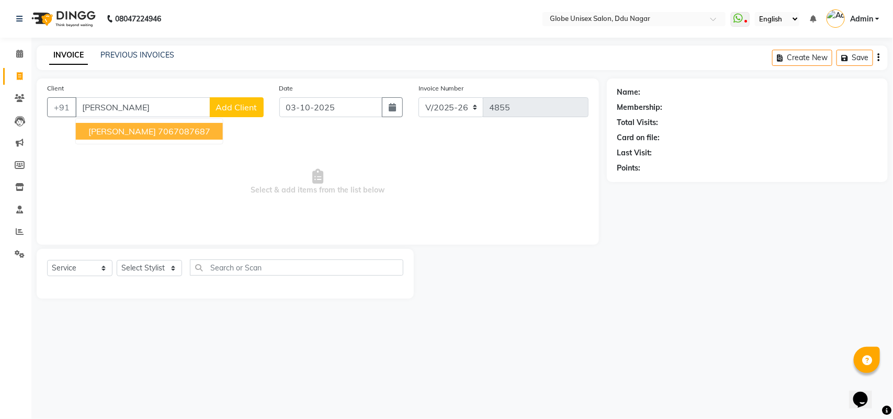
click at [176, 127] on ngb-highlight "7067087687" at bounding box center [184, 131] width 52 height 10
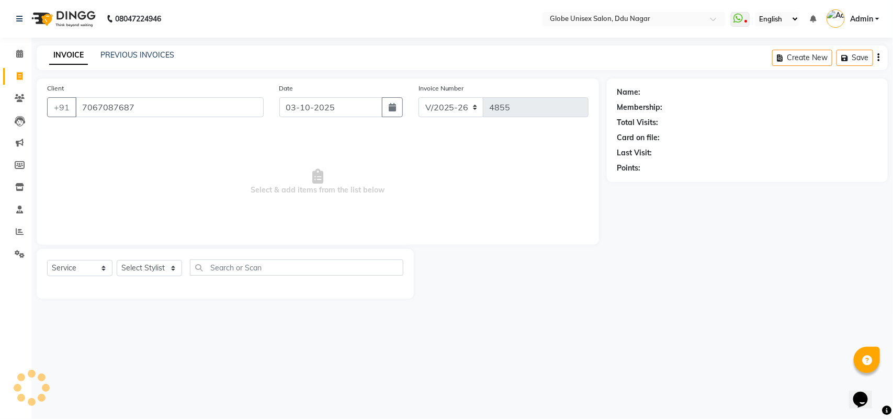
type input "7067087687"
select select "1: Object"
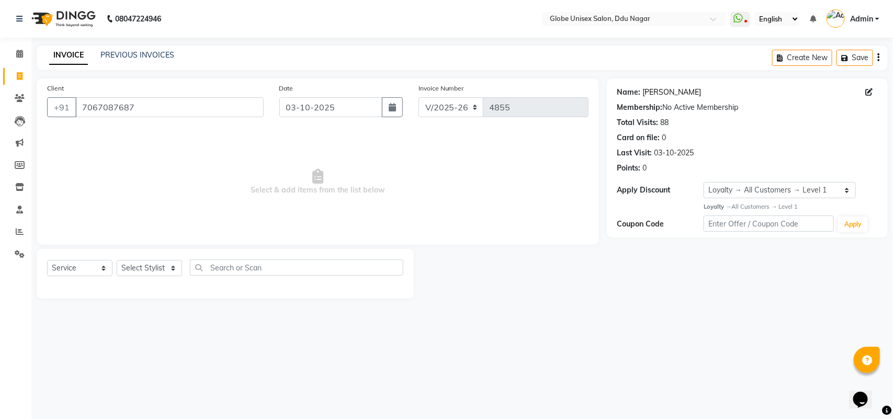
click at [645, 93] on link "[PERSON_NAME]" at bounding box center [672, 92] width 59 height 11
click at [195, 110] on input "7067087687" at bounding box center [169, 107] width 188 height 20
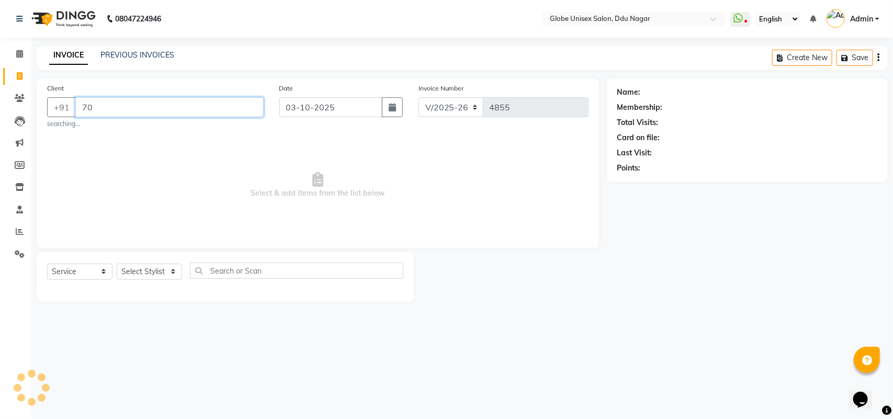
type input "7"
click at [147, 48] on div "INVOICE PREVIOUS INVOICES Create New Save" at bounding box center [462, 57] width 851 height 25
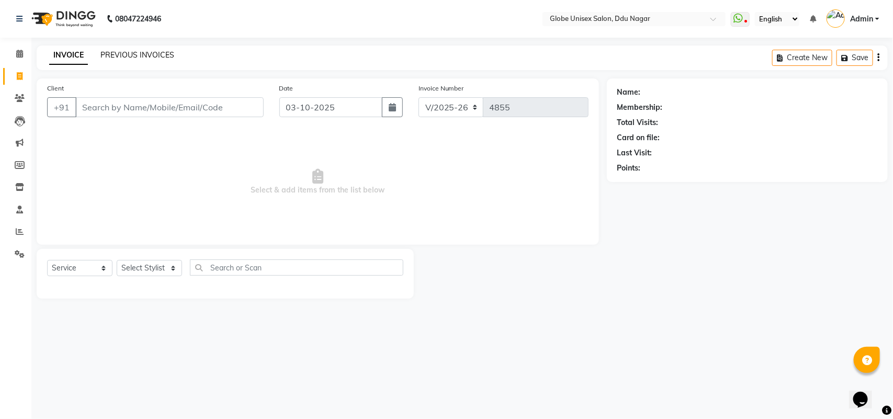
click at [147, 55] on link "PREVIOUS INVOICES" at bounding box center [137, 54] width 74 height 9
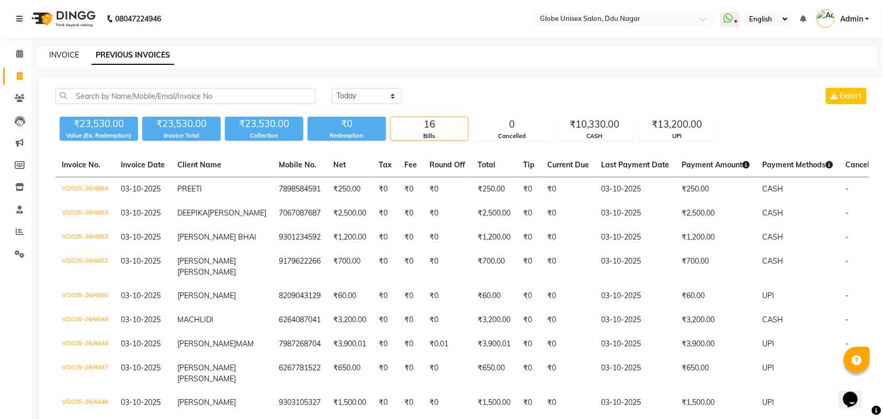
click at [64, 56] on link "INVOICE" at bounding box center [64, 54] width 30 height 9
select select "service"
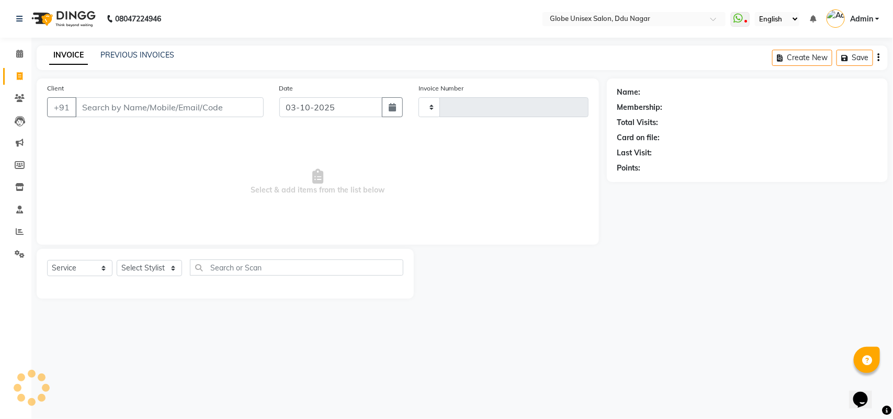
type input "4855"
select select "4184"
click at [157, 276] on div "Select Service Product Membership Package Voucher Prepaid Gift Card Select Styl…" at bounding box center [225, 271] width 356 height 25
click at [159, 275] on select "Select Stylist ADITYA AJIT [PERSON_NAME] DEV [PERSON_NAME] [PERSON_NAME] [PERSO…" at bounding box center [149, 268] width 65 height 16
select select "62852"
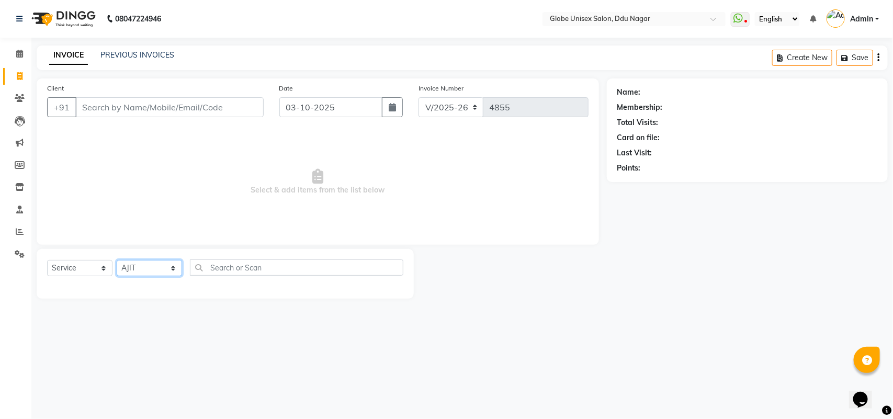
click at [117, 260] on select "Select Stylist ADITYA AJIT [PERSON_NAME] DEV [PERSON_NAME] [PERSON_NAME] [PERSO…" at bounding box center [149, 268] width 65 height 16
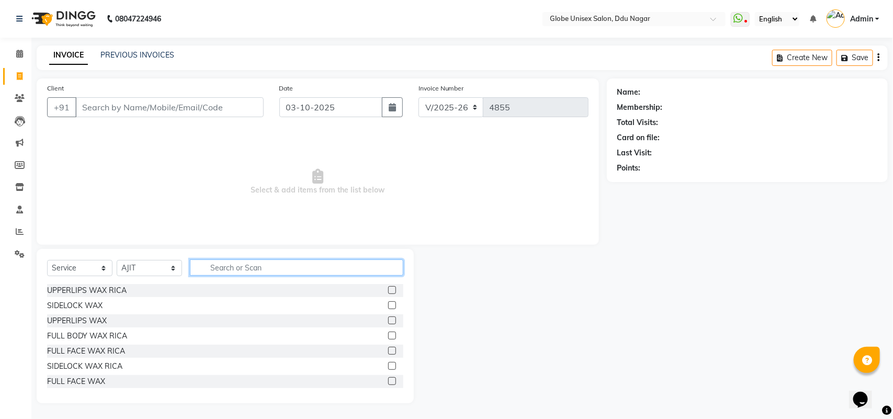
click at [253, 272] on input "text" at bounding box center [296, 267] width 213 height 16
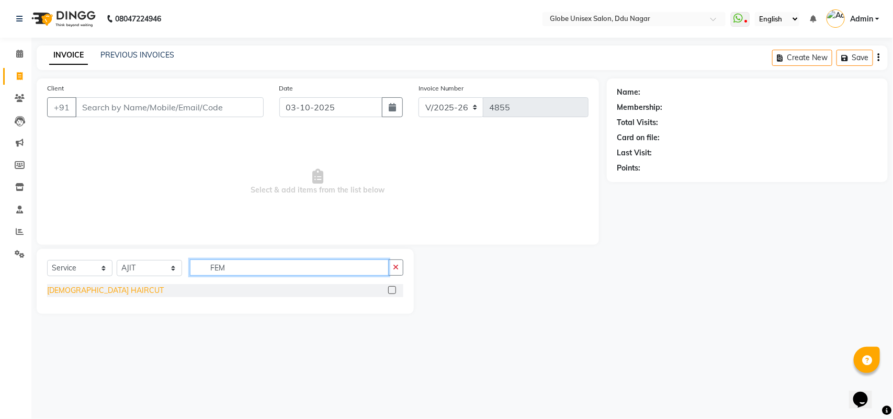
type input "FEM"
click at [95, 289] on div "[DEMOGRAPHIC_DATA] HAIRCUT" at bounding box center [105, 290] width 117 height 11
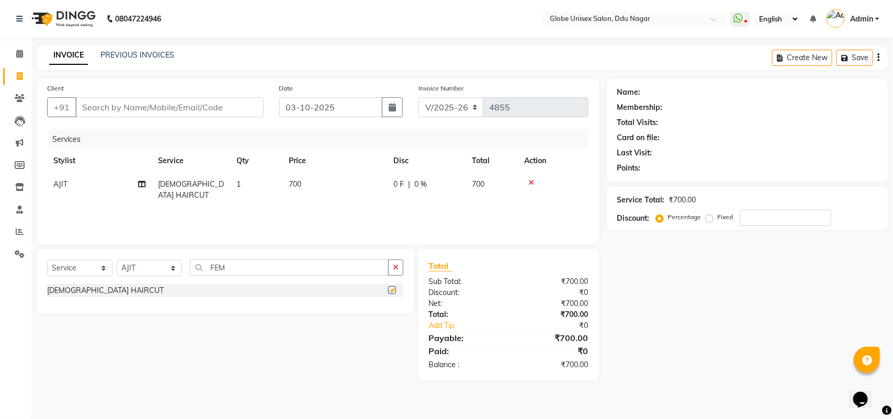
checkbox input "false"
click at [145, 269] on select "Select Stylist ADITYA AJIT [PERSON_NAME] DEV [PERSON_NAME] [PERSON_NAME] [PERSO…" at bounding box center [149, 268] width 65 height 16
select select "22429"
click at [117, 260] on select "Select Stylist ADITYA AJIT [PERSON_NAME] DEV [PERSON_NAME] [PERSON_NAME] [PERSO…" at bounding box center [149, 268] width 65 height 16
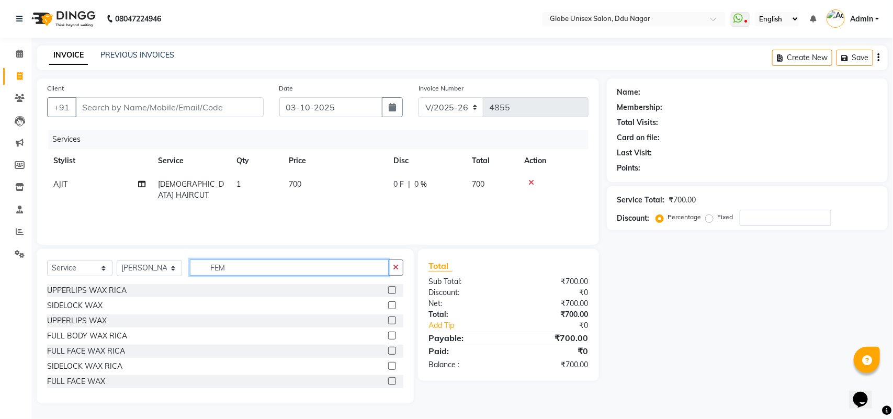
click at [258, 265] on input "FEM" at bounding box center [289, 267] width 199 height 16
type input "F"
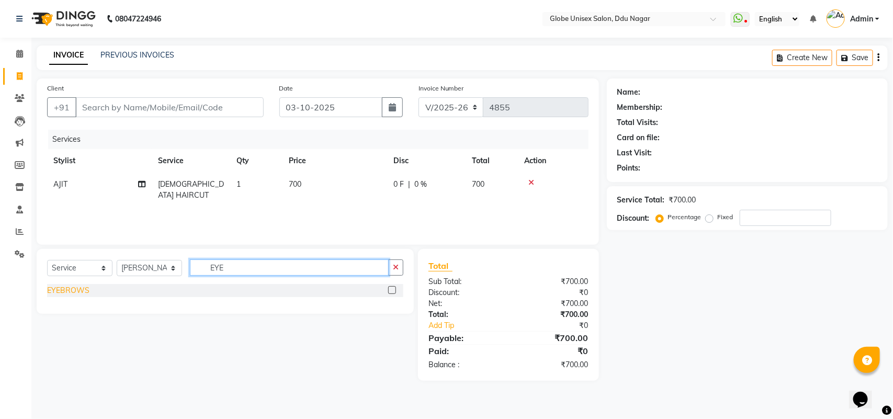
type input "EYE"
click at [65, 288] on div "EYEBROWS" at bounding box center [68, 290] width 42 height 11
checkbox input "false"
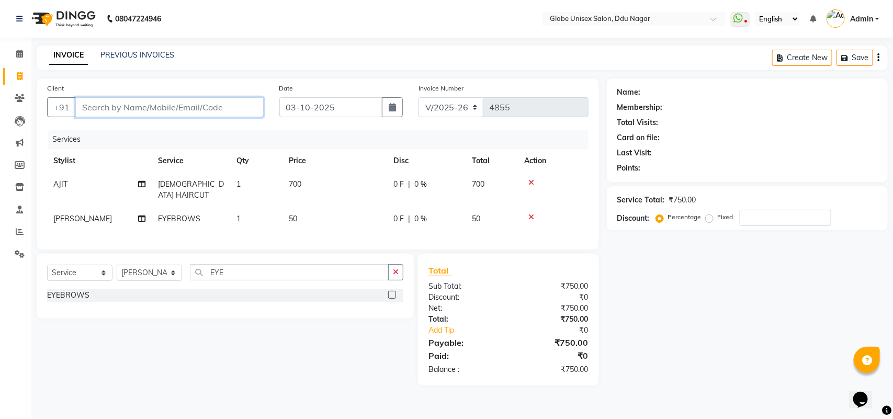
click at [171, 108] on input "Client" at bounding box center [169, 107] width 188 height 20
click at [190, 102] on input "Client" at bounding box center [169, 107] width 188 height 20
click at [193, 99] on input "Client" at bounding box center [169, 107] width 188 height 20
click at [170, 108] on input "Client" at bounding box center [169, 107] width 188 height 20
type input "8"
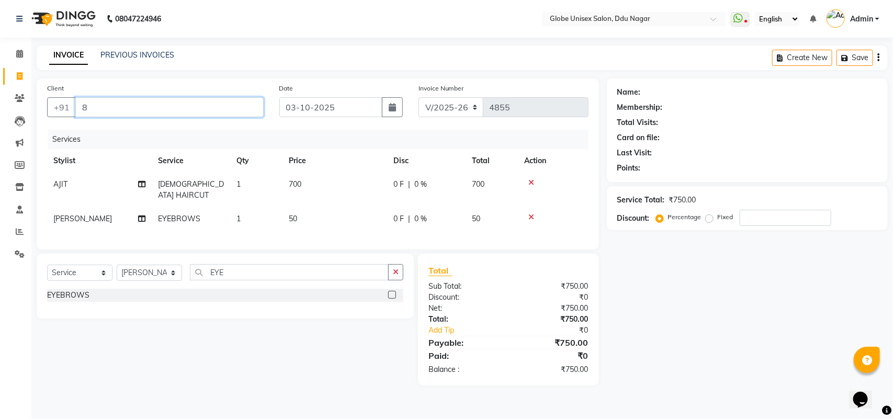
type input "0"
type input "8319597875"
click at [222, 108] on span "Add Client" at bounding box center [236, 107] width 41 height 10
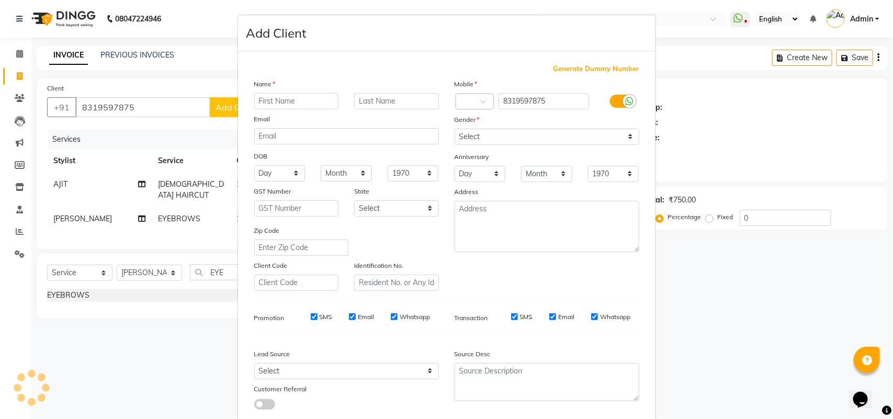
click at [294, 104] on input "text" at bounding box center [296, 101] width 85 height 16
type input "SHILPI VERMA"
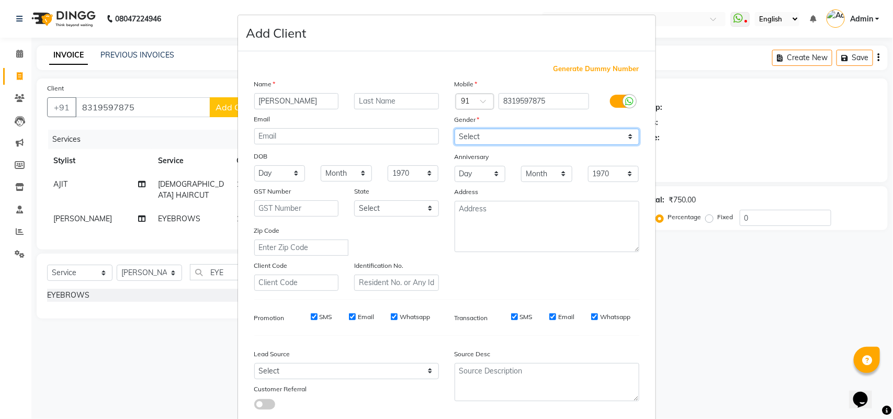
click at [487, 132] on select "Select [DEMOGRAPHIC_DATA] [DEMOGRAPHIC_DATA] Other Prefer Not To Say" at bounding box center [546, 137] width 185 height 16
select select "female"
click at [454, 129] on select "Select [DEMOGRAPHIC_DATA] [DEMOGRAPHIC_DATA] Other Prefer Not To Say" at bounding box center [546, 137] width 185 height 16
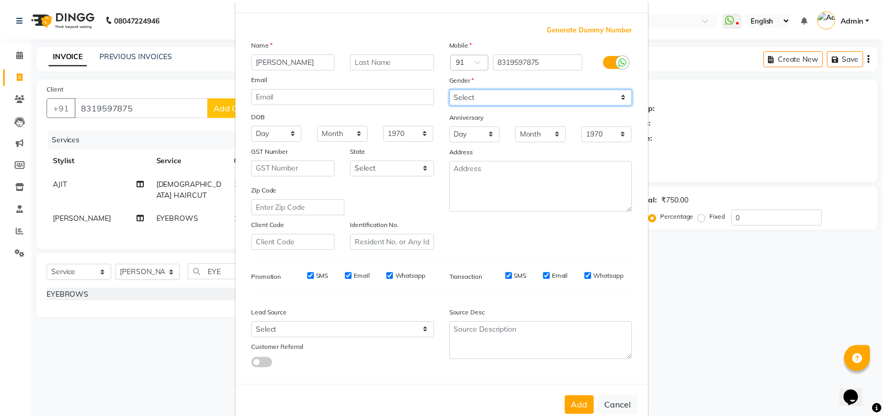
scroll to position [60, 0]
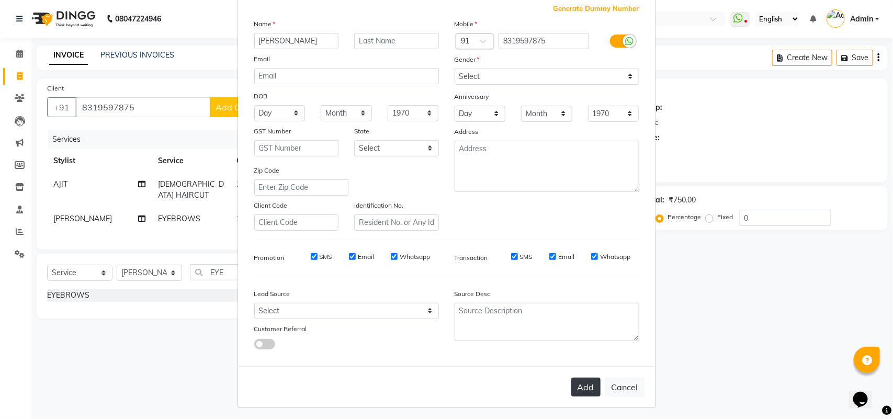
click at [584, 378] on button "Add" at bounding box center [585, 387] width 29 height 19
select select
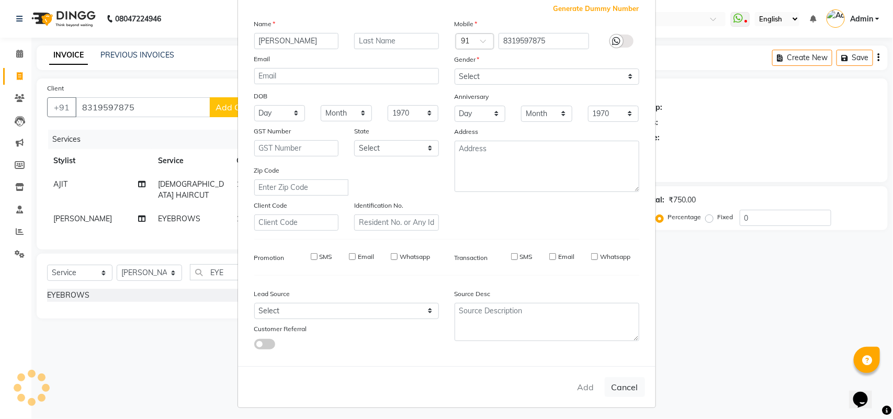
select select
checkbox input "false"
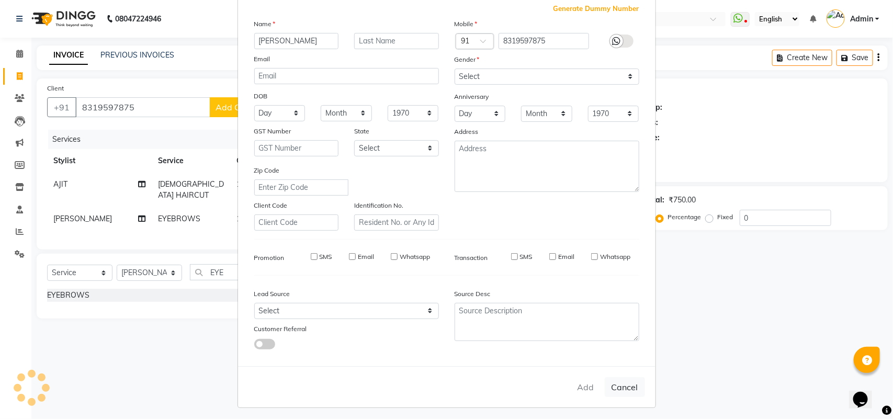
checkbox input "false"
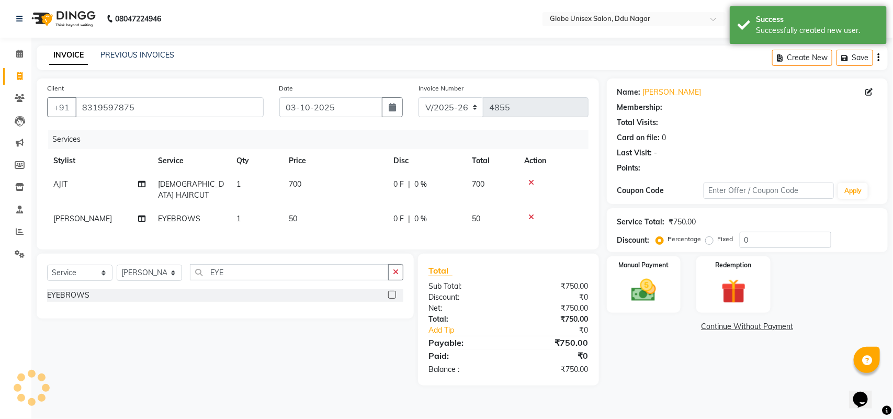
select select "1: Object"
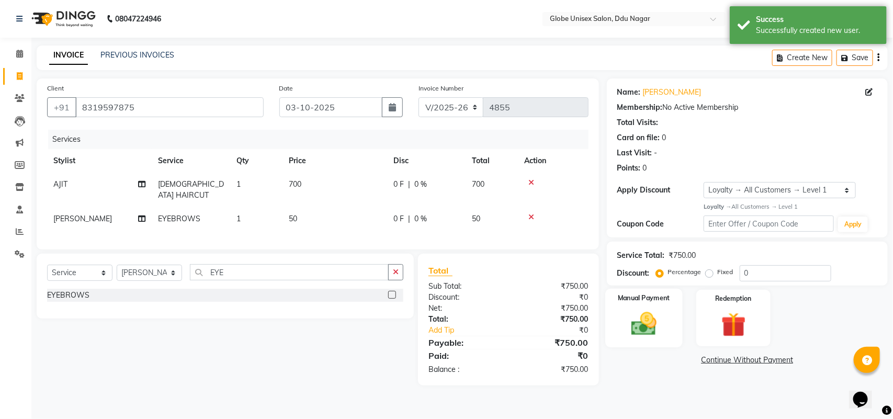
click at [658, 315] on img at bounding box center [643, 323] width 41 height 29
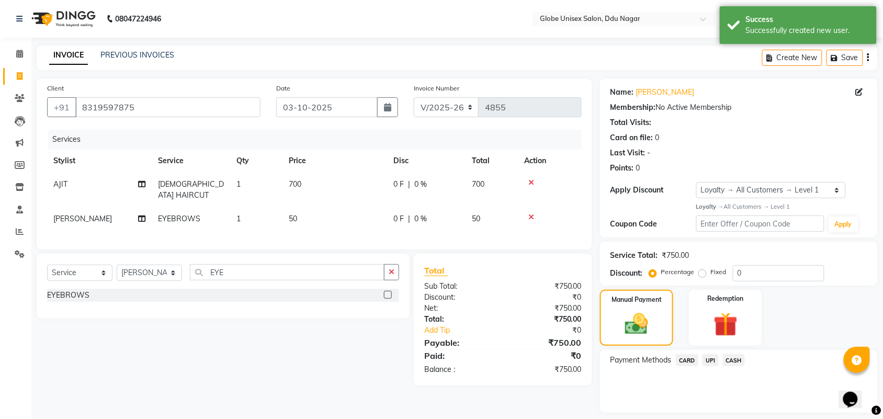
click at [710, 359] on span "UPI" at bounding box center [710, 360] width 16 height 12
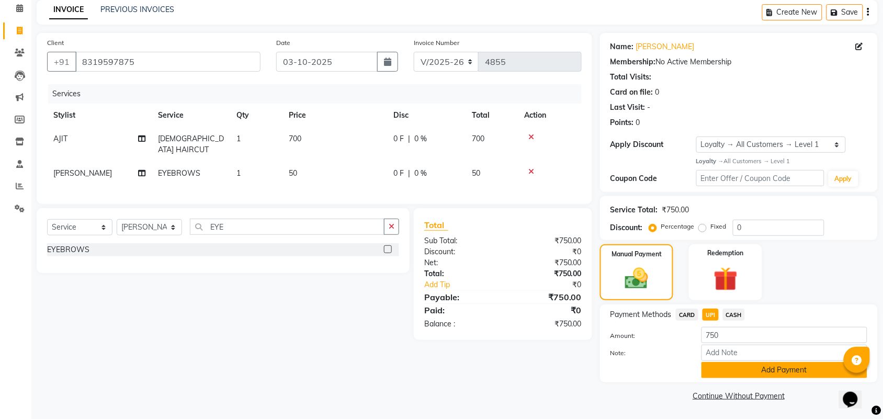
click at [809, 368] on button "Add Payment" at bounding box center [784, 370] width 166 height 16
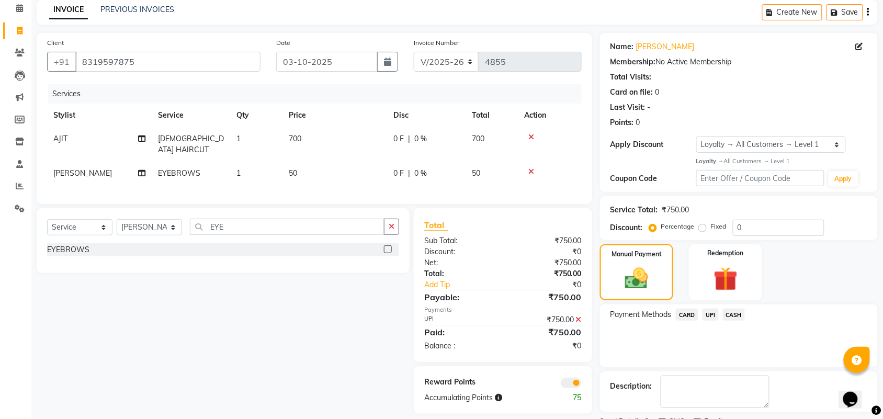
drag, startPoint x: 892, startPoint y: 312, endPoint x: 4, endPoint y: 2, distance: 941.0
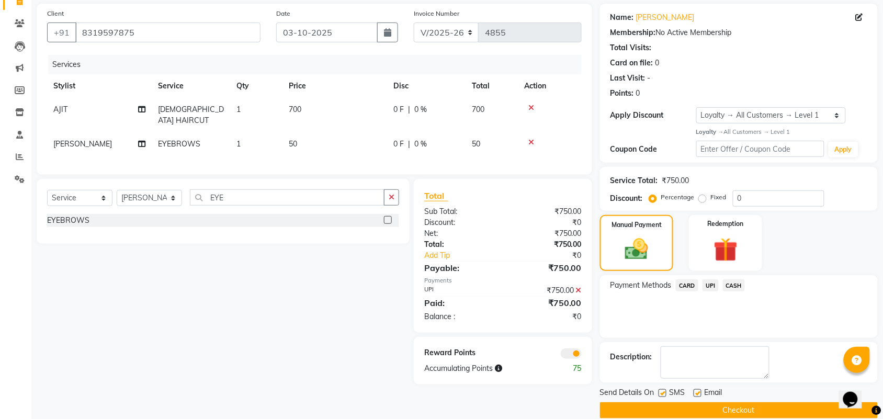
click at [782, 407] on button "Checkout" at bounding box center [739, 410] width 278 height 16
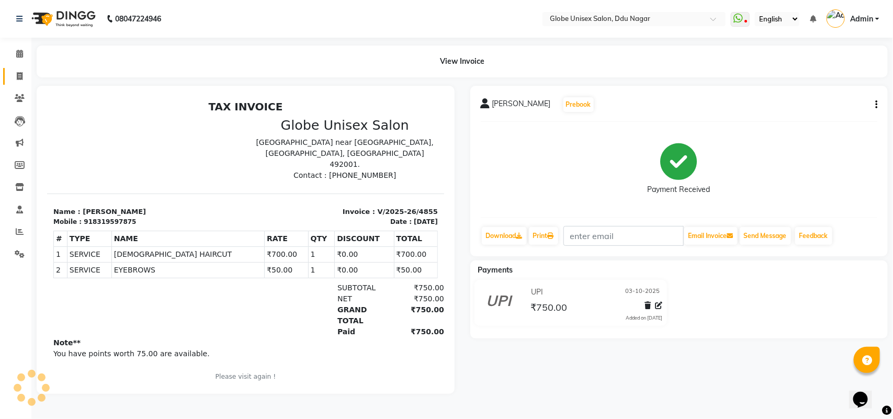
click at [19, 84] on link "Invoice" at bounding box center [15, 76] width 25 height 17
select select "service"
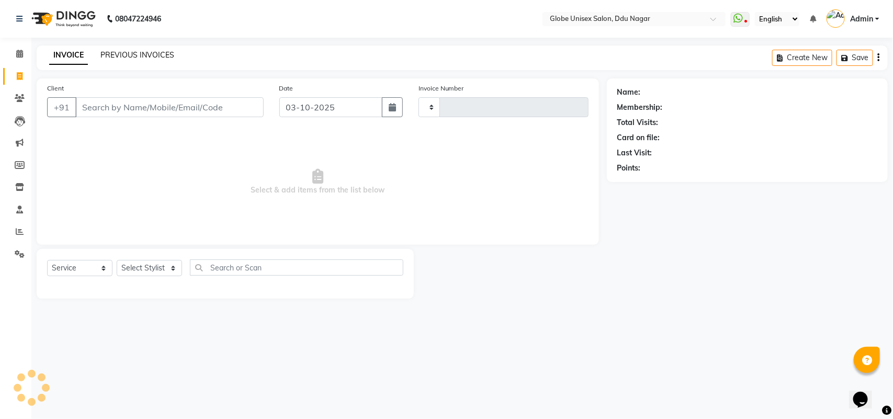
click at [161, 51] on link "PREVIOUS INVOICES" at bounding box center [137, 54] width 74 height 9
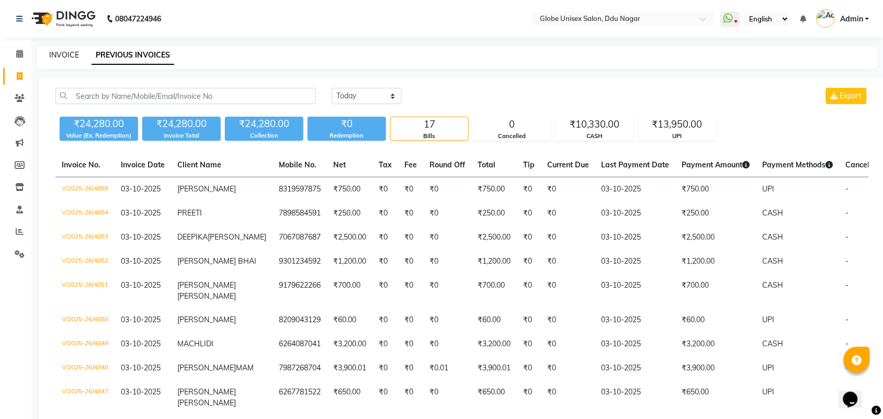
click at [53, 58] on link "INVOICE" at bounding box center [64, 54] width 30 height 9
select select "service"
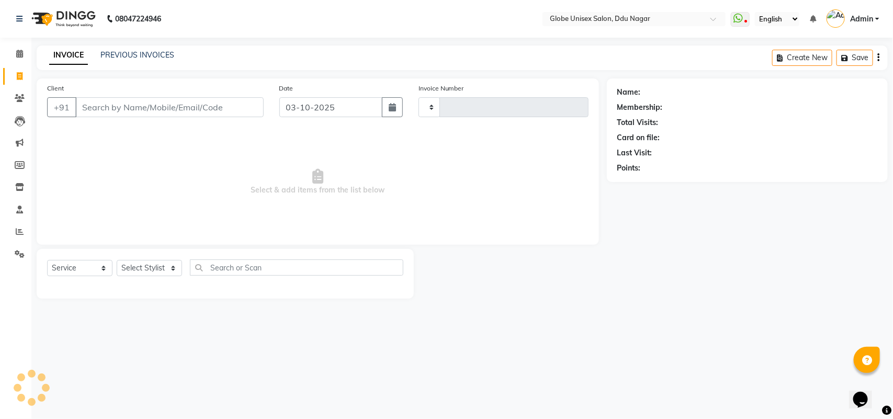
type input "4856"
select select "4184"
click at [222, 111] on input "Client" at bounding box center [169, 107] width 188 height 20
click at [223, 110] on input "Client" at bounding box center [169, 107] width 188 height 20
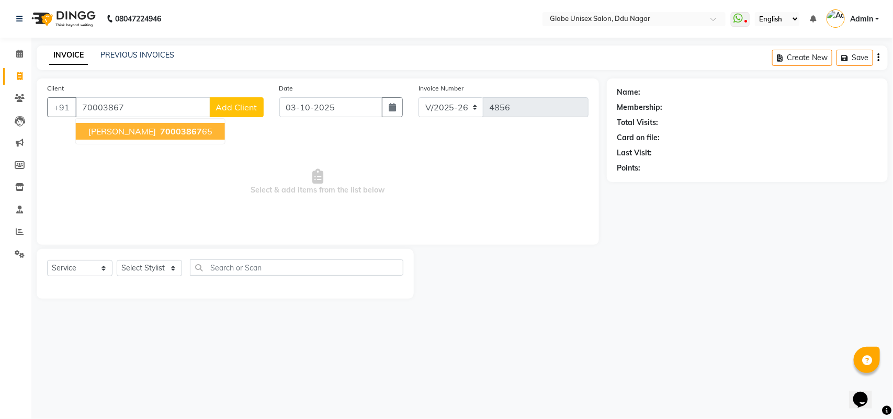
click at [167, 126] on span "70003867" at bounding box center [181, 131] width 42 height 10
type input "7000386765"
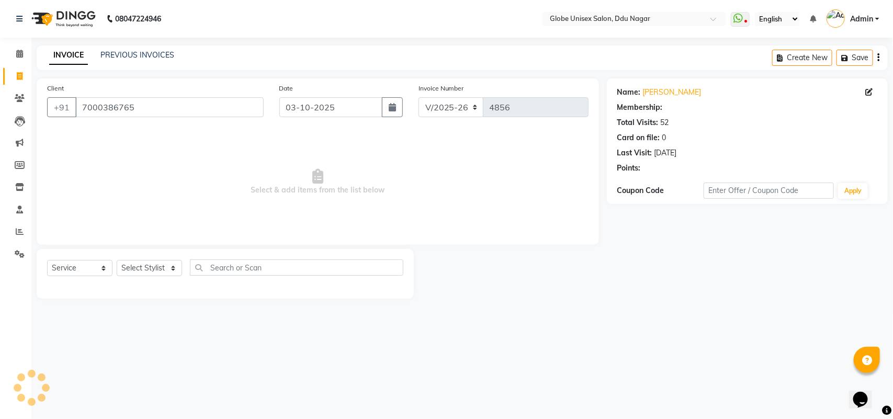
select select "1: Object"
click at [145, 272] on select "Select Stylist ADITYA AJIT [PERSON_NAME] DEV [PERSON_NAME] [PERSON_NAME] [PERSO…" at bounding box center [149, 268] width 65 height 16
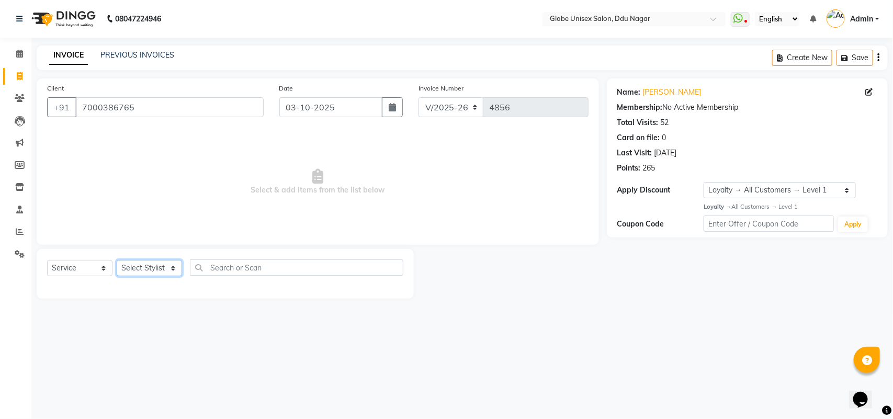
select select "24272"
click at [117, 260] on select "Select Stylist ADITYA AJIT [PERSON_NAME] DEV [PERSON_NAME] [PERSON_NAME] [PERSO…" at bounding box center [149, 268] width 65 height 16
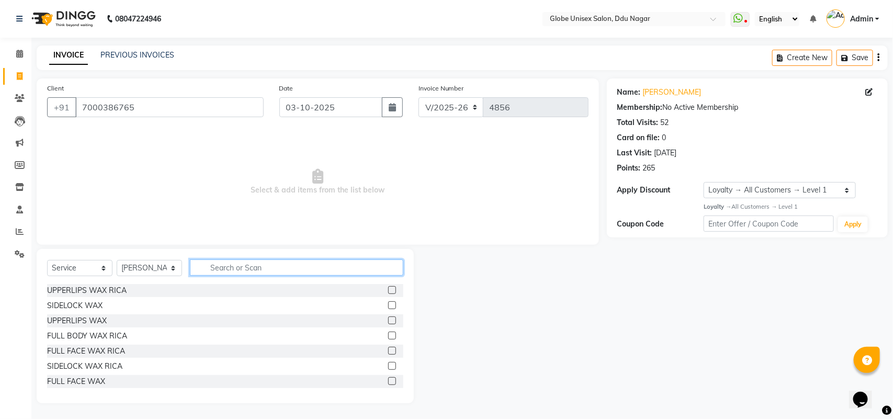
click at [228, 268] on input "text" at bounding box center [296, 267] width 213 height 16
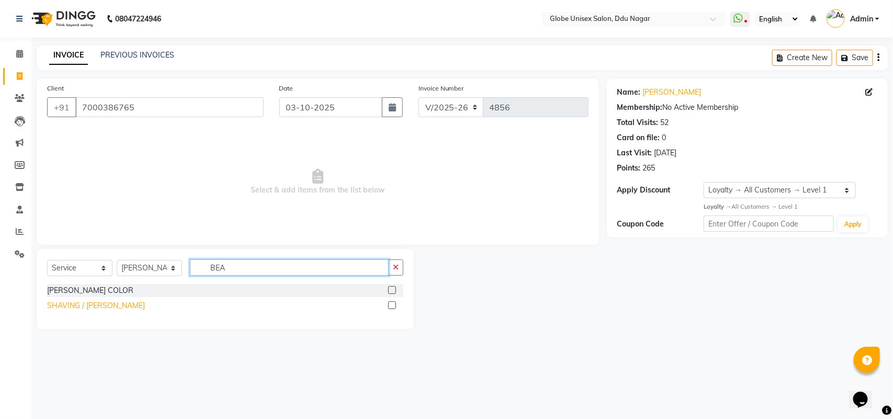
type input "BEA"
click at [78, 304] on div "SHAVING / [PERSON_NAME]" at bounding box center [96, 305] width 98 height 11
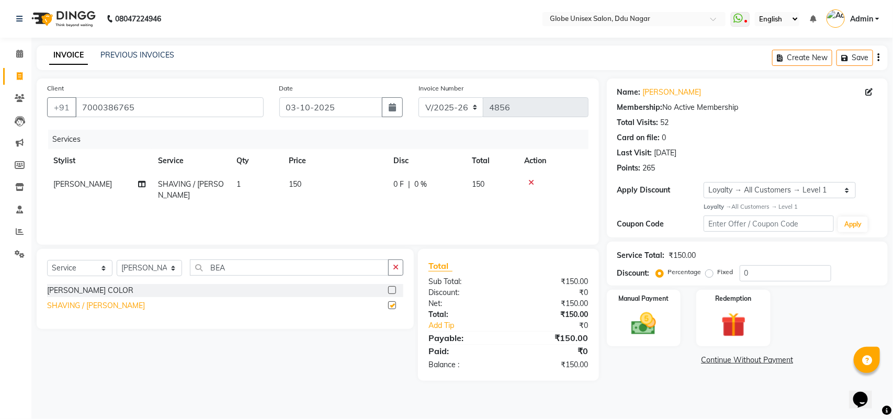
checkbox input "false"
click at [638, 317] on img at bounding box center [643, 323] width 41 height 29
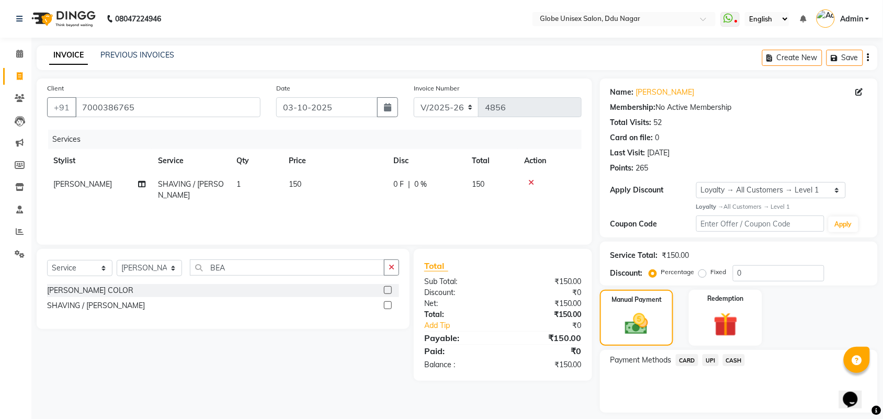
click at [727, 360] on span "CASH" at bounding box center [734, 360] width 22 height 12
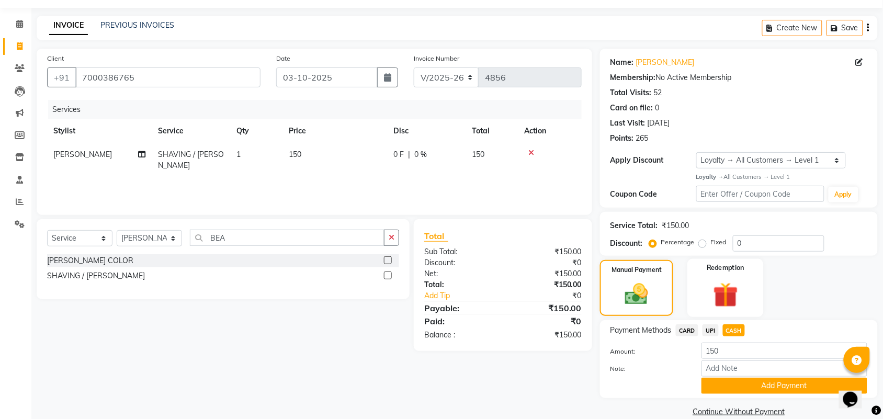
scroll to position [45, 0]
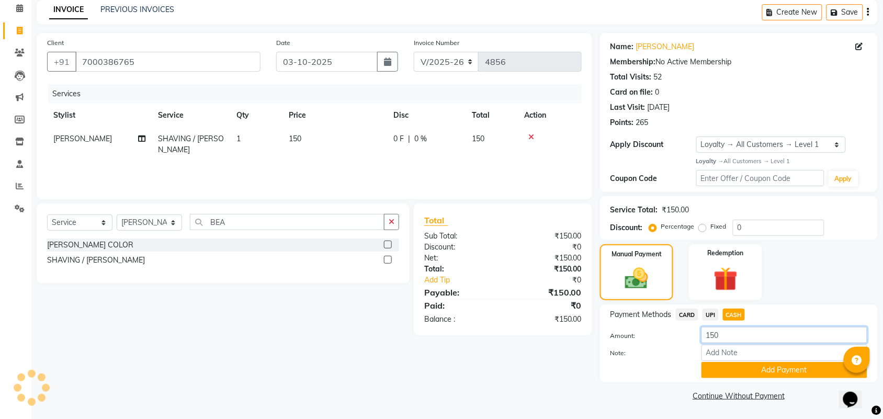
click at [732, 333] on input "150" at bounding box center [784, 335] width 166 height 16
type input "100"
click at [730, 364] on button "Add Payment" at bounding box center [784, 370] width 166 height 16
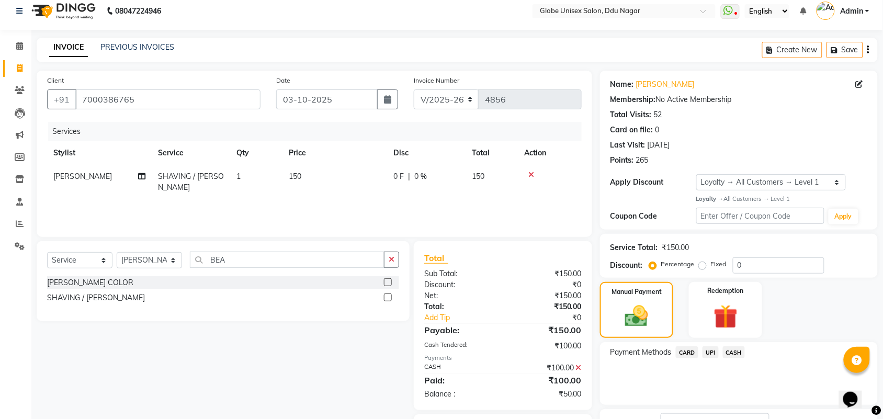
scroll to position [0, 0]
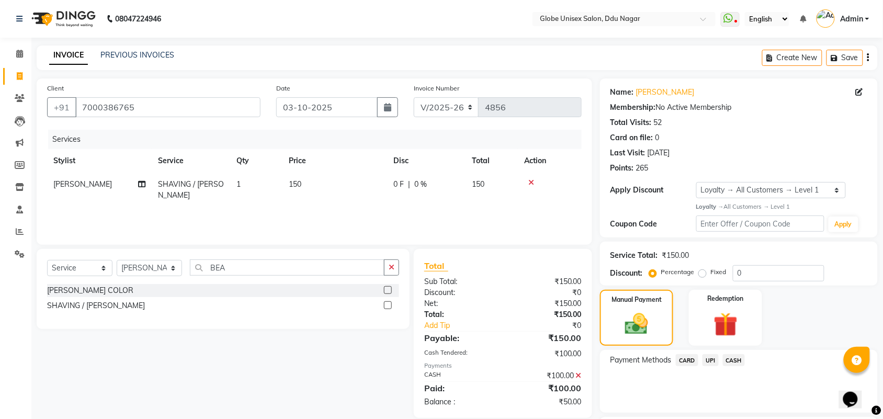
click at [710, 357] on span "UPI" at bounding box center [710, 360] width 16 height 12
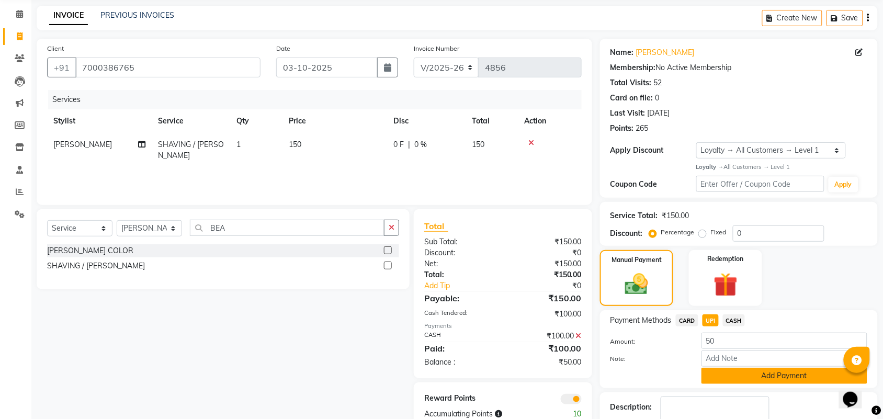
click at [734, 371] on button "Add Payment" at bounding box center [784, 376] width 166 height 16
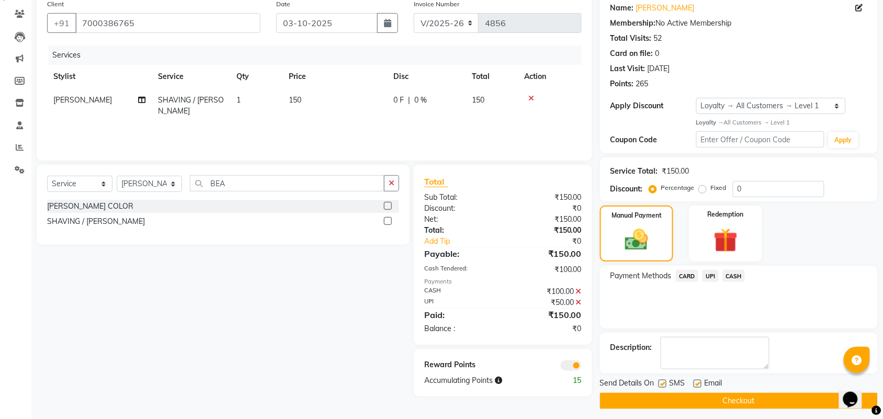
scroll to position [90, 0]
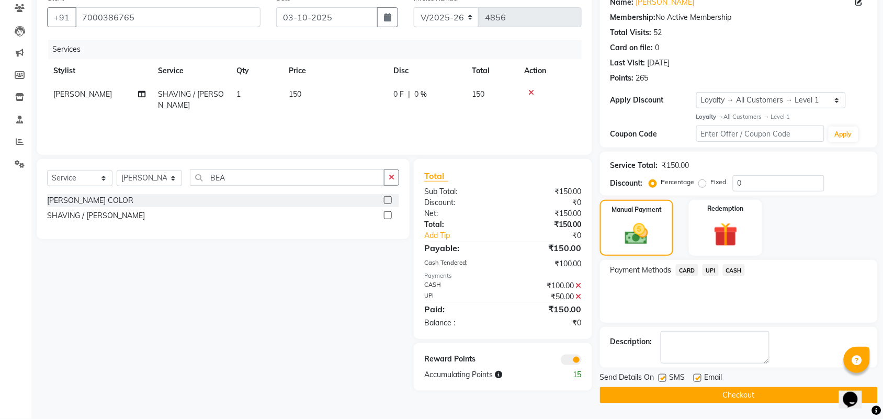
click at [735, 390] on button "Checkout" at bounding box center [739, 395] width 278 height 16
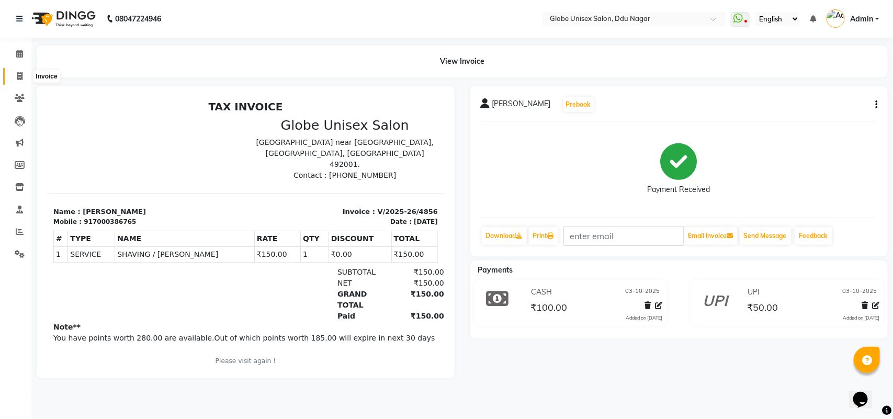
click at [19, 72] on icon at bounding box center [20, 76] width 6 height 8
select select "service"
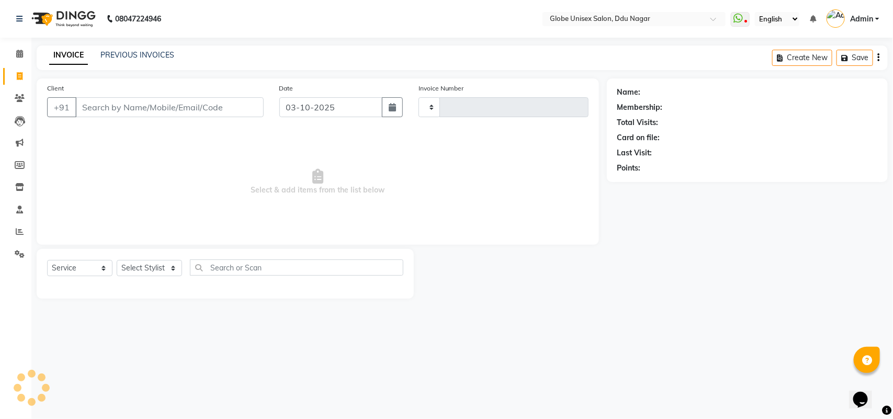
click at [157, 111] on input "Client" at bounding box center [169, 107] width 188 height 20
type input "4857"
select select "4184"
click at [171, 109] on input "Client" at bounding box center [169, 107] width 188 height 20
type input "7987297627"
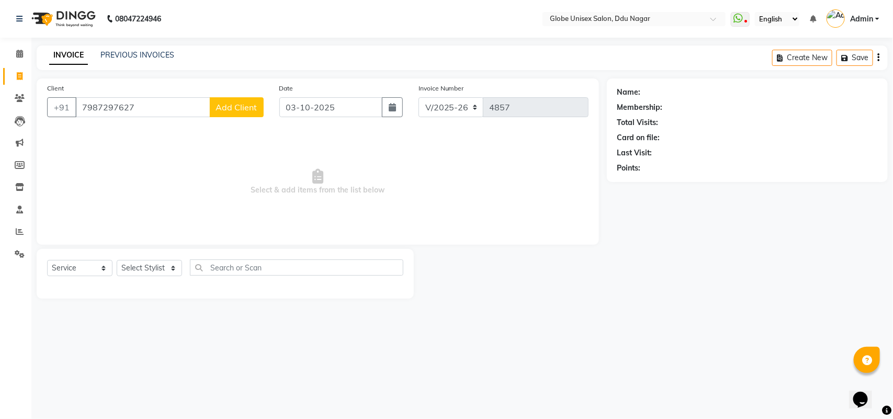
click at [230, 112] on button "Add Client" at bounding box center [237, 107] width 54 height 20
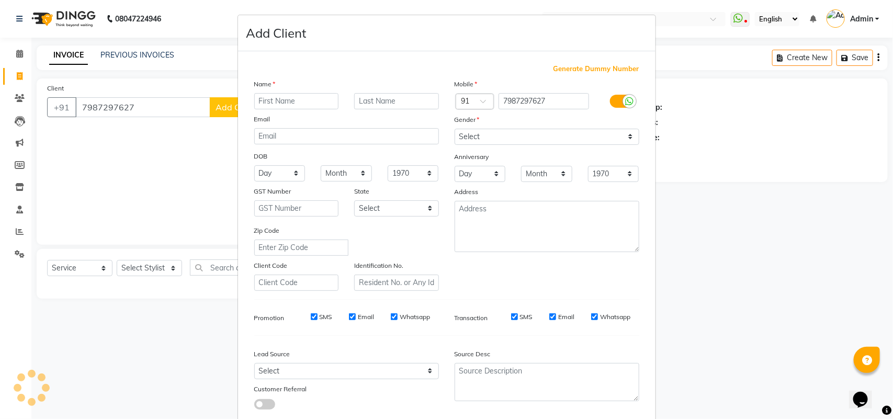
click at [276, 100] on input "text" at bounding box center [296, 101] width 85 height 16
type input "POONAM"
click at [495, 140] on select "Select [DEMOGRAPHIC_DATA] [DEMOGRAPHIC_DATA] Other Prefer Not To Say" at bounding box center [546, 137] width 185 height 16
select select "female"
click at [454, 129] on select "Select [DEMOGRAPHIC_DATA] [DEMOGRAPHIC_DATA] Other Prefer Not To Say" at bounding box center [546, 137] width 185 height 16
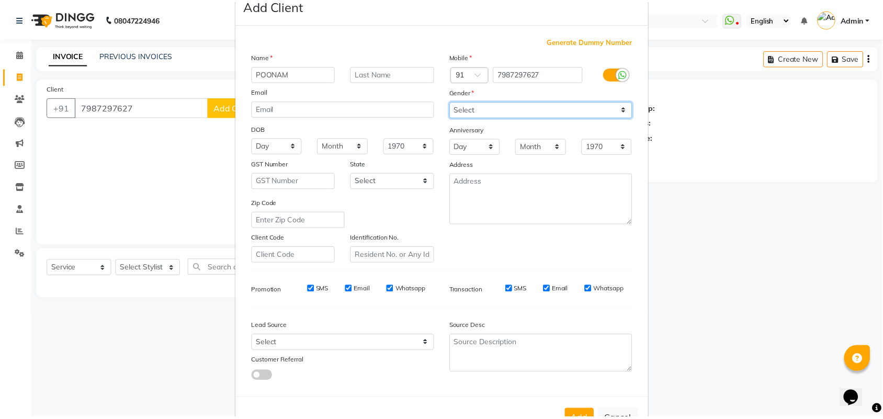
scroll to position [60, 0]
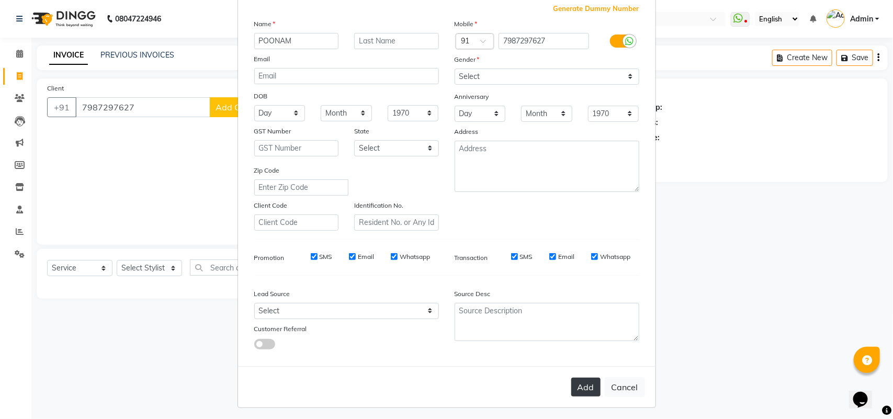
click at [587, 388] on button "Add" at bounding box center [585, 387] width 29 height 19
select select
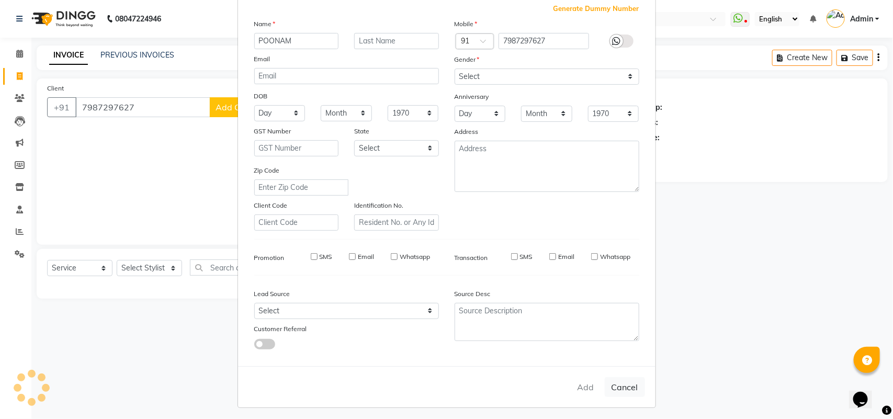
select select
checkbox input "false"
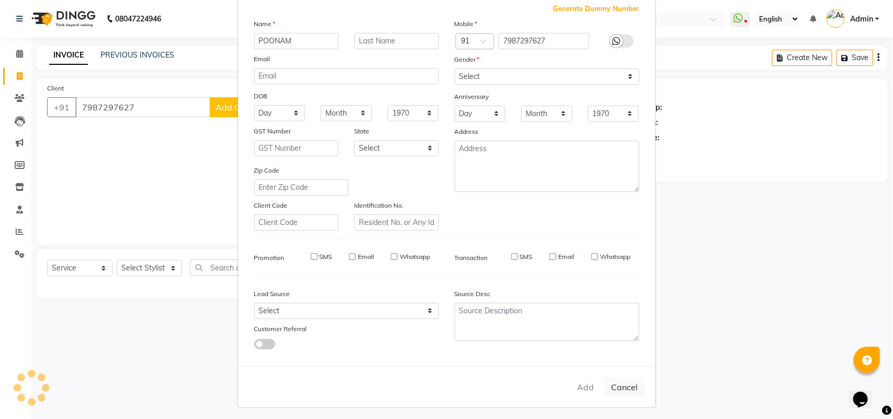
checkbox input "false"
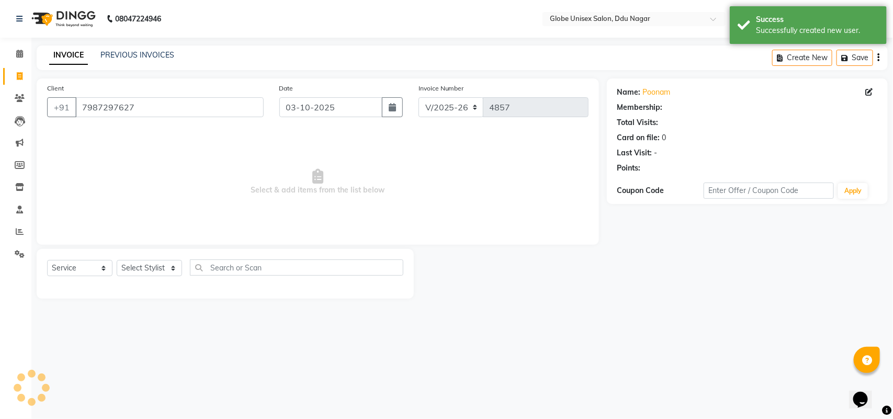
select select "1: Object"
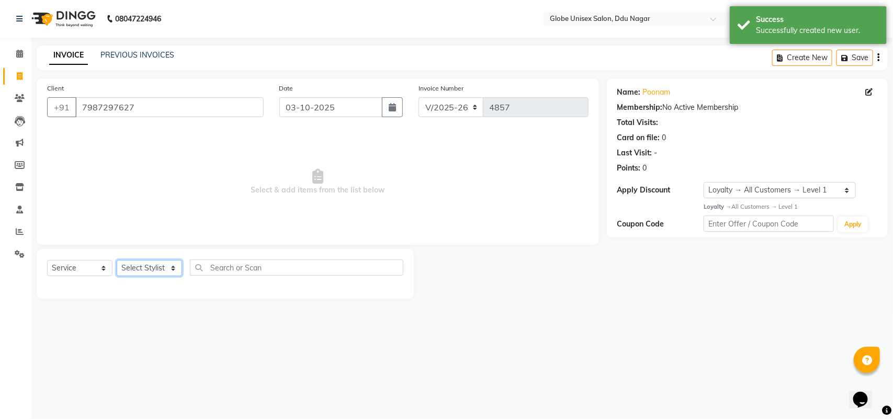
click at [148, 268] on select "Select Stylist ADITYA AJIT [PERSON_NAME] DEV [PERSON_NAME] [PERSON_NAME] [PERSO…" at bounding box center [149, 268] width 65 height 16
select select "88987"
click at [117, 260] on select "Select Stylist ADITYA AJIT [PERSON_NAME] DEV [PERSON_NAME] [PERSON_NAME] [PERSO…" at bounding box center [149, 268] width 65 height 16
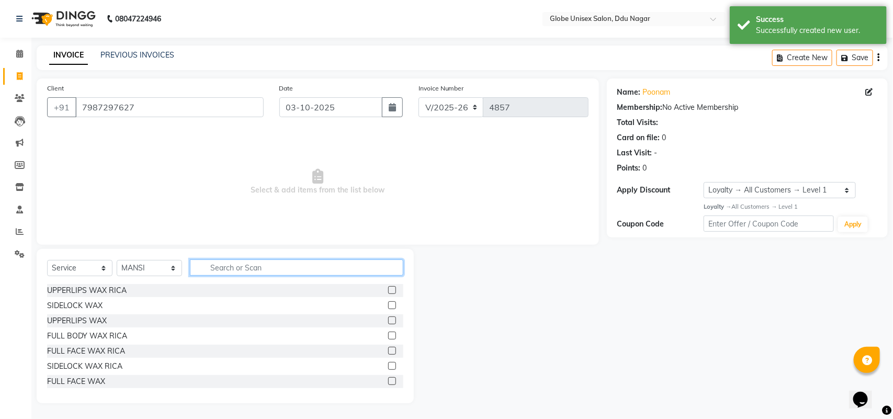
click at [259, 269] on input "text" at bounding box center [296, 267] width 213 height 16
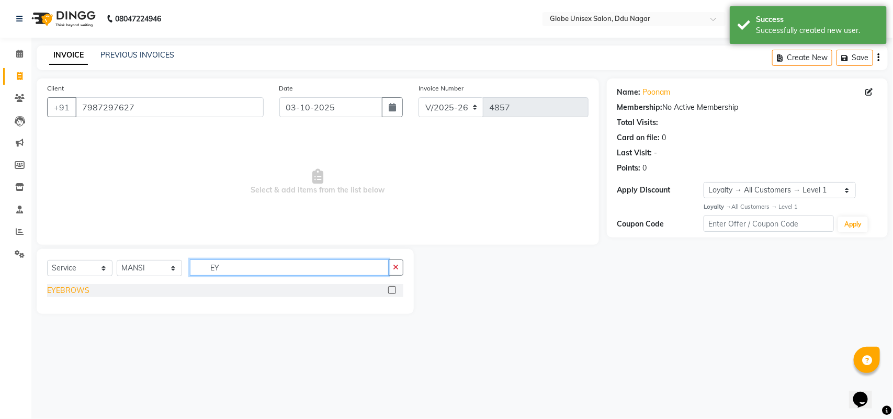
type input "EY"
click at [65, 291] on div "EYEBROWS" at bounding box center [68, 290] width 42 height 11
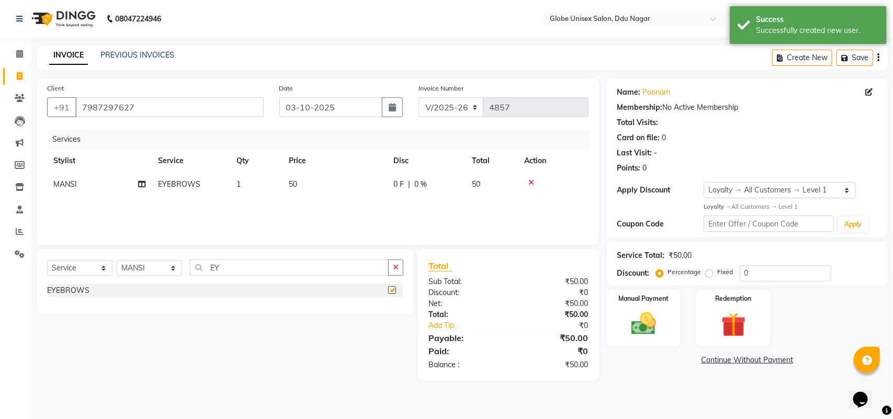
checkbox input "false"
click at [241, 268] on input "EY" at bounding box center [289, 267] width 199 height 16
type input "E"
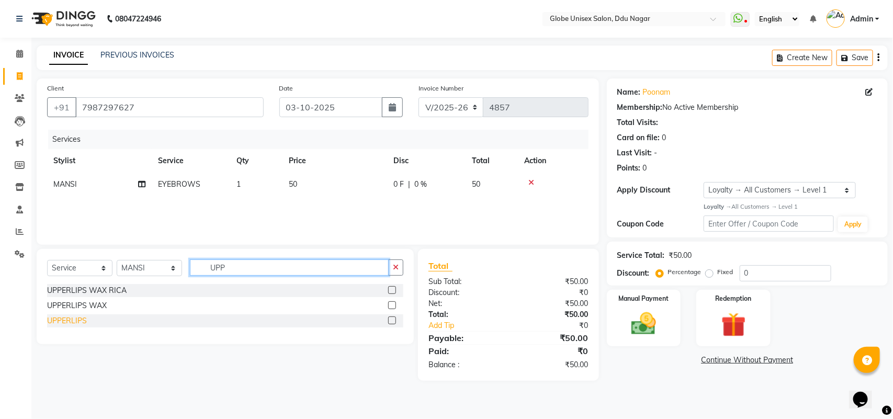
type input "UPP"
click at [67, 316] on div "UPPERLIPS" at bounding box center [67, 320] width 40 height 11
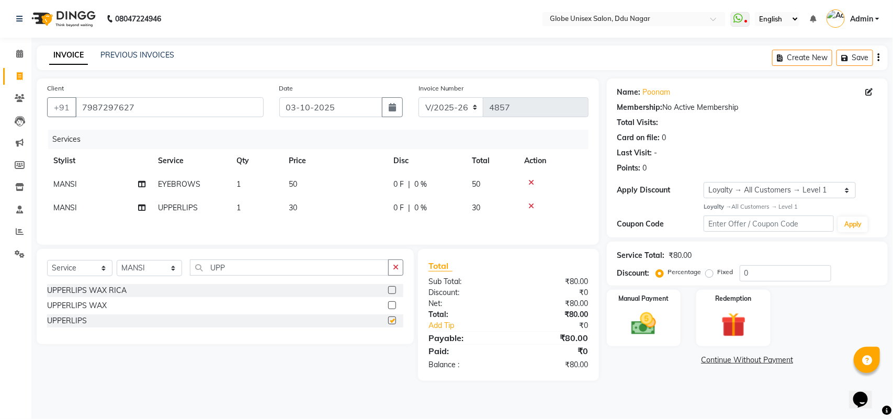
checkbox input "false"
click at [652, 341] on div "Manual Payment" at bounding box center [643, 318] width 77 height 59
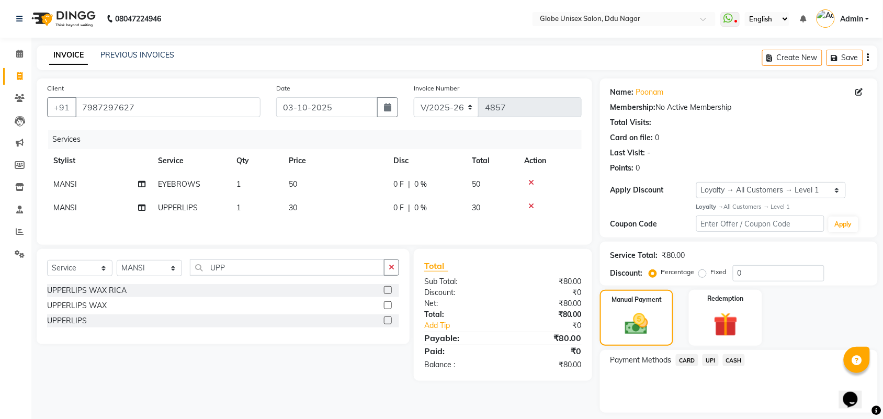
click at [708, 357] on span "UPI" at bounding box center [710, 360] width 16 height 12
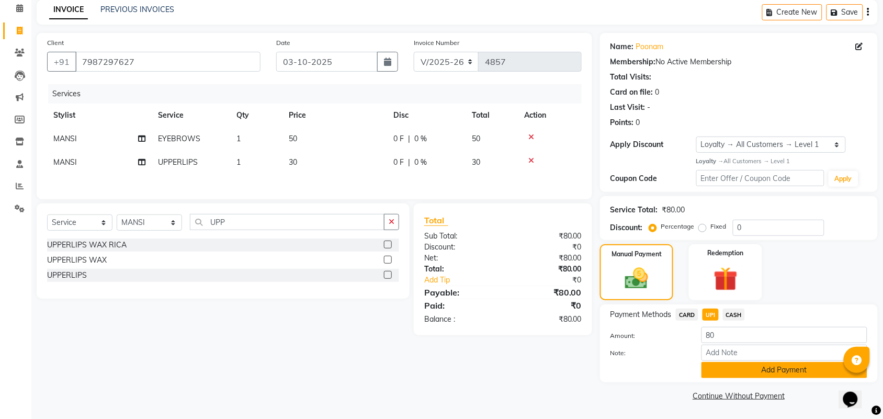
click at [709, 372] on button "Add Payment" at bounding box center [784, 370] width 166 height 16
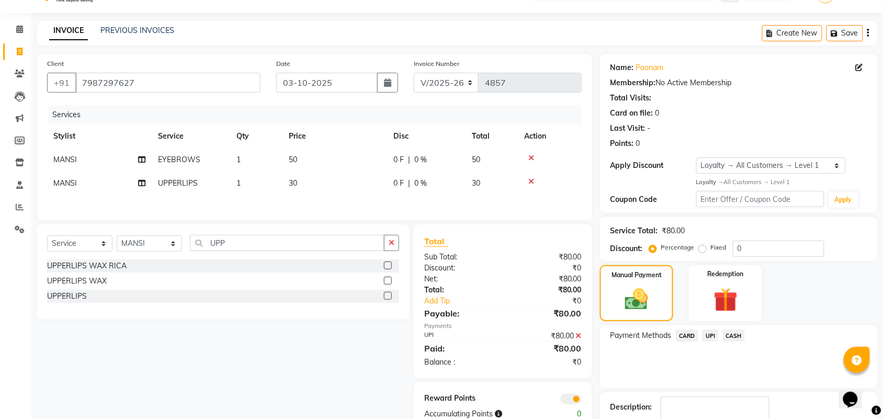
scroll to position [90, 0]
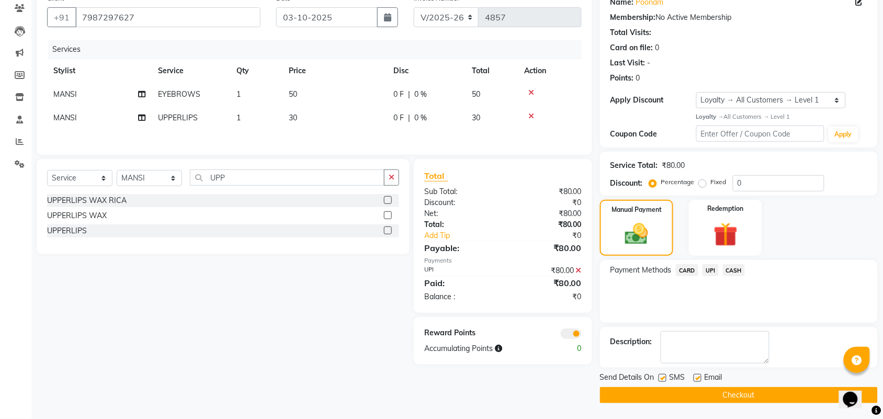
click at [770, 391] on button "Checkout" at bounding box center [739, 395] width 278 height 16
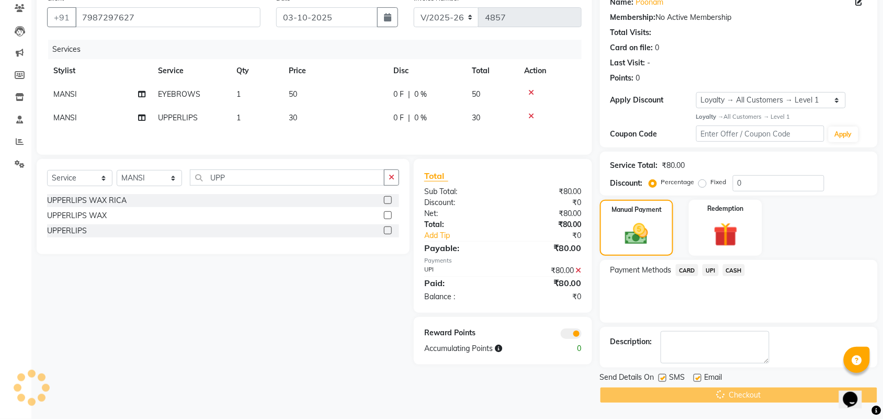
scroll to position [25, 0]
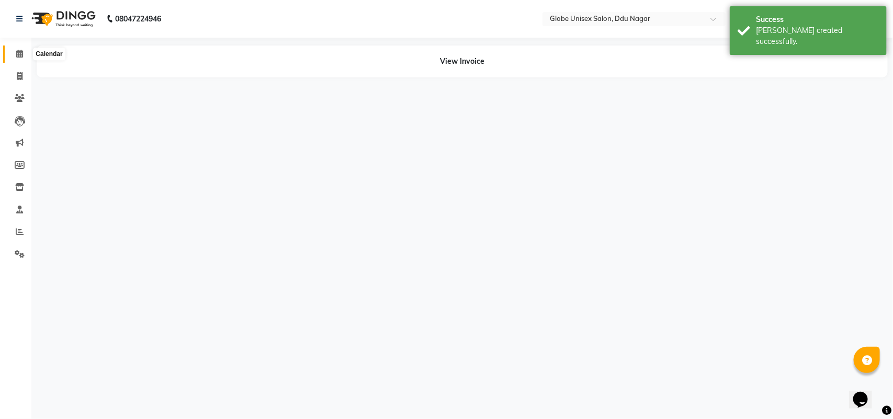
click at [21, 50] on icon at bounding box center [19, 54] width 7 height 8
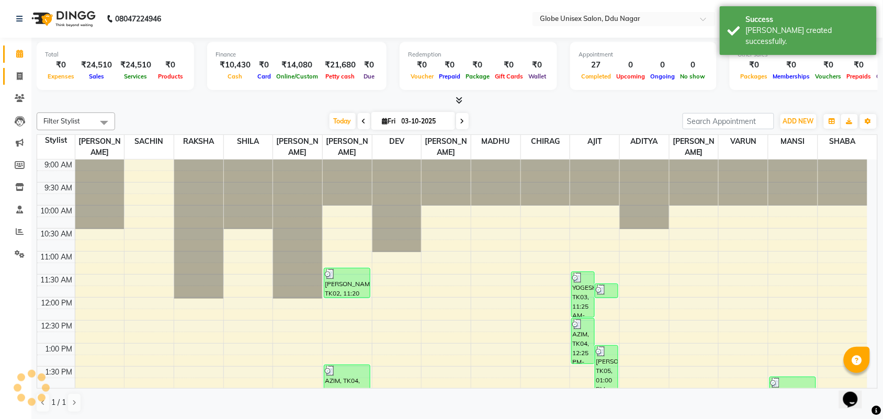
click at [17, 78] on icon at bounding box center [20, 76] width 6 height 8
select select "service"
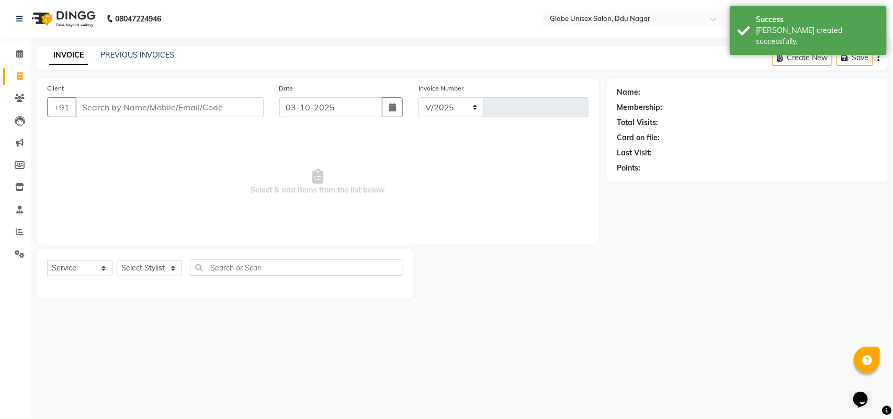
select select "4184"
type input "4858"
click at [146, 59] on link "PREVIOUS INVOICES" at bounding box center [137, 54] width 74 height 9
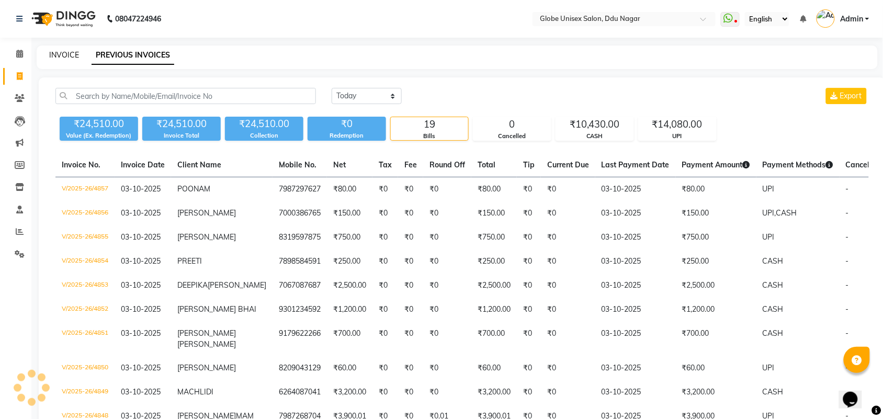
click at [56, 56] on link "INVOICE" at bounding box center [64, 54] width 30 height 9
select select "service"
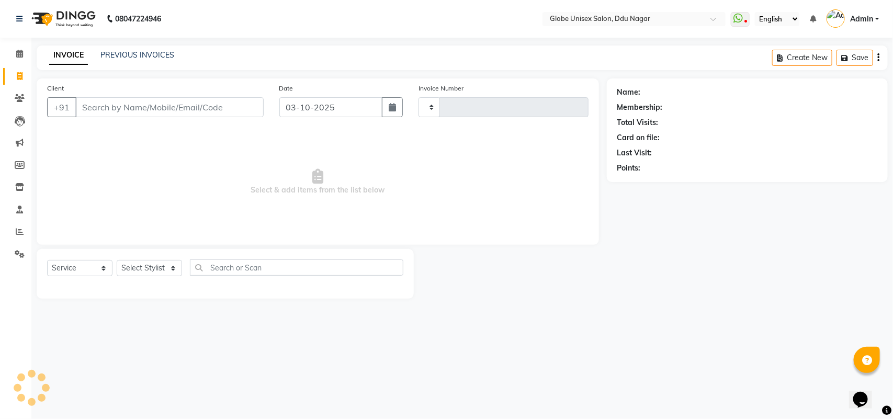
type input "4858"
select select "4184"
click at [163, 266] on select "Select Stylist ADITYA AJIT CHIRAG DEV DIGESH LALITA LAXMI MADHU MANSI NICK RAKS…" at bounding box center [149, 268] width 65 height 16
select select "25130"
click at [117, 260] on select "Select Stylist ADITYA AJIT CHIRAG DEV DIGESH LALITA LAXMI MADHU MANSI NICK RAKS…" at bounding box center [149, 268] width 65 height 16
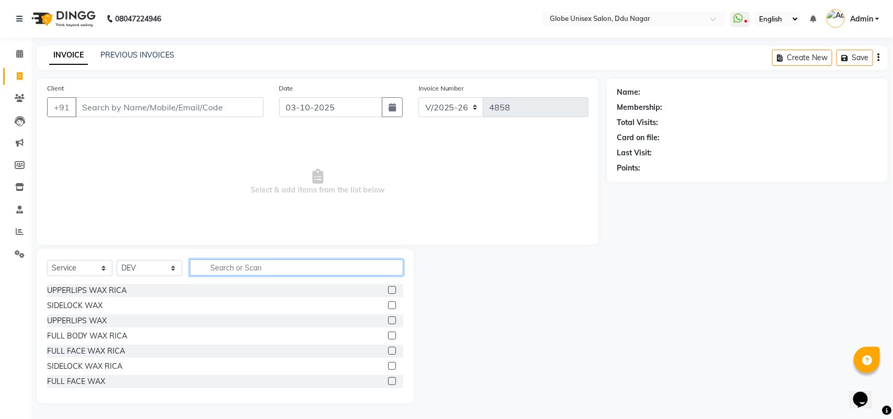
click at [231, 263] on input "text" at bounding box center [296, 267] width 213 height 16
type input "T"
type input "H"
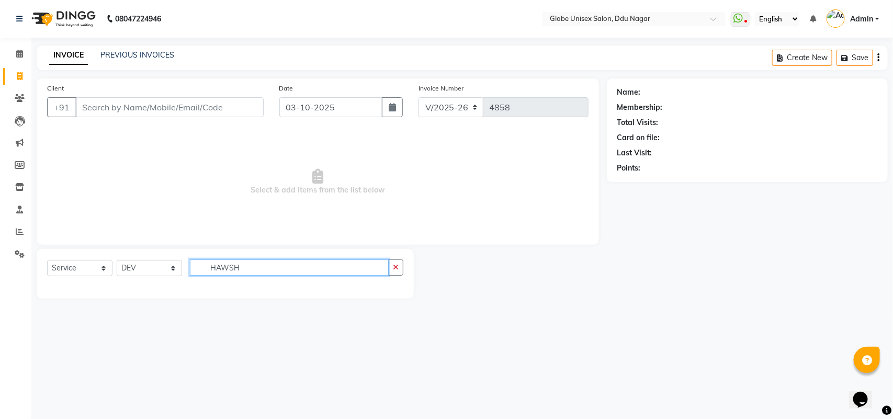
click at [257, 268] on input "HAWSH" at bounding box center [289, 267] width 199 height 16
type input "H"
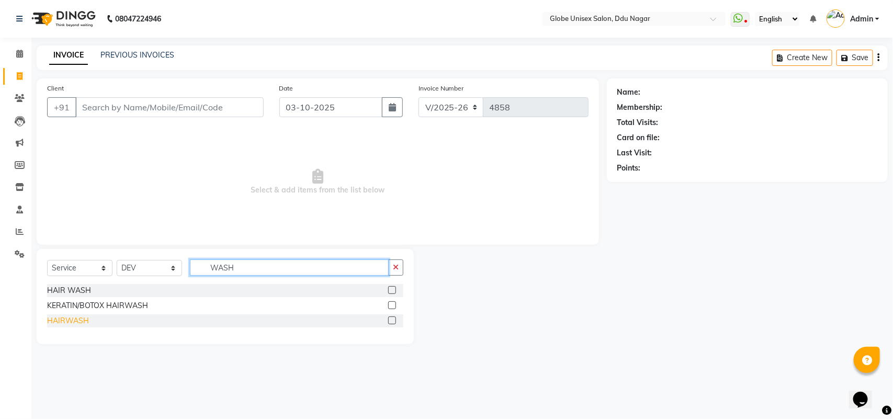
type input "WASH"
click at [72, 318] on div "HAIRWASH" at bounding box center [68, 320] width 42 height 11
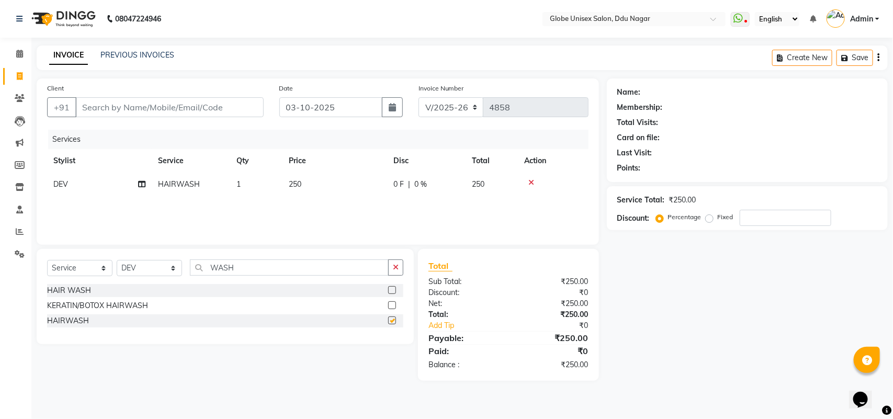
checkbox input "false"
click at [249, 267] on input "WASH" at bounding box center [289, 267] width 199 height 16
type input "W"
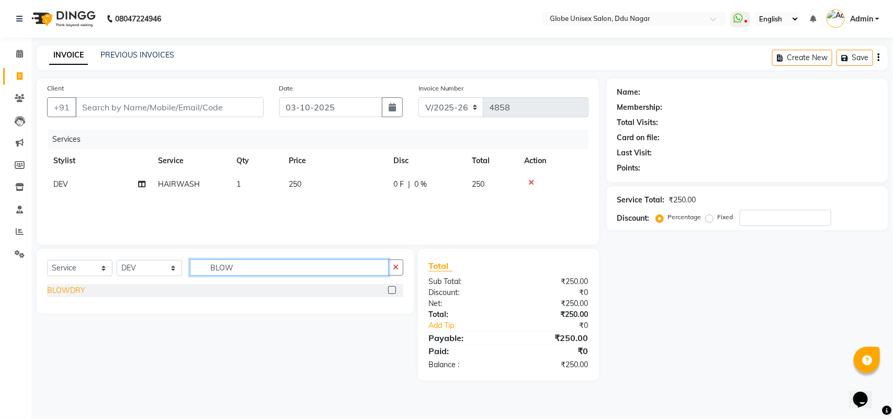
type input "BLOW"
click at [72, 289] on div "BLOWDRY" at bounding box center [66, 290] width 38 height 11
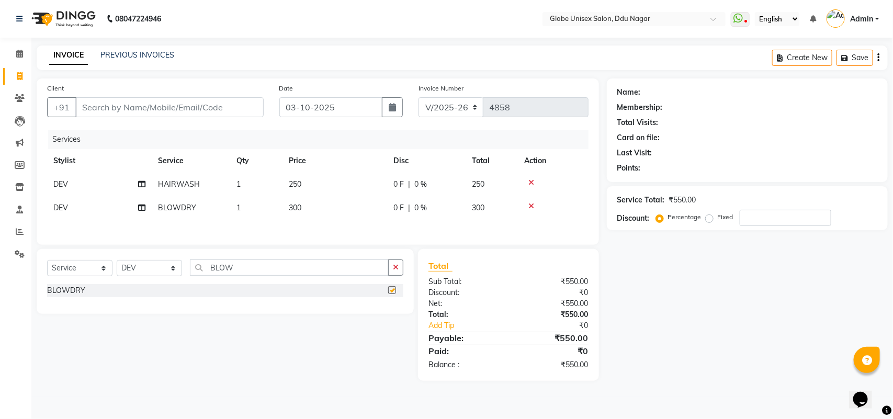
checkbox input "false"
click at [197, 105] on input "Client" at bounding box center [169, 107] width 188 height 20
type input "N"
type input "0"
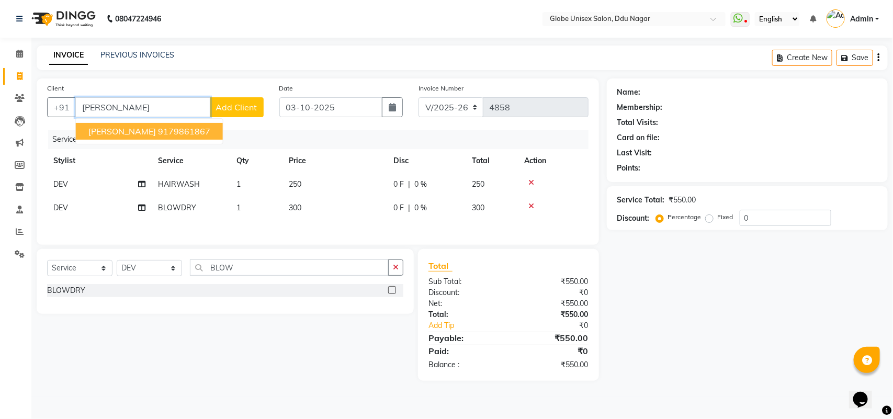
click at [189, 136] on ngb-highlight "9179861867" at bounding box center [184, 131] width 52 height 10
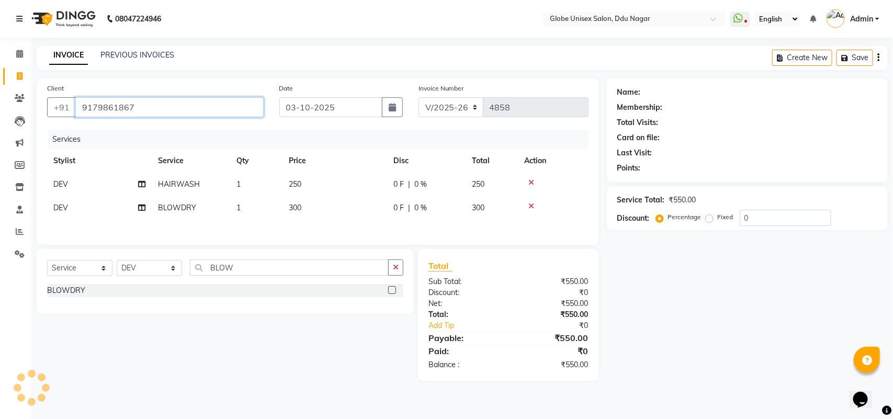
type input "9179861867"
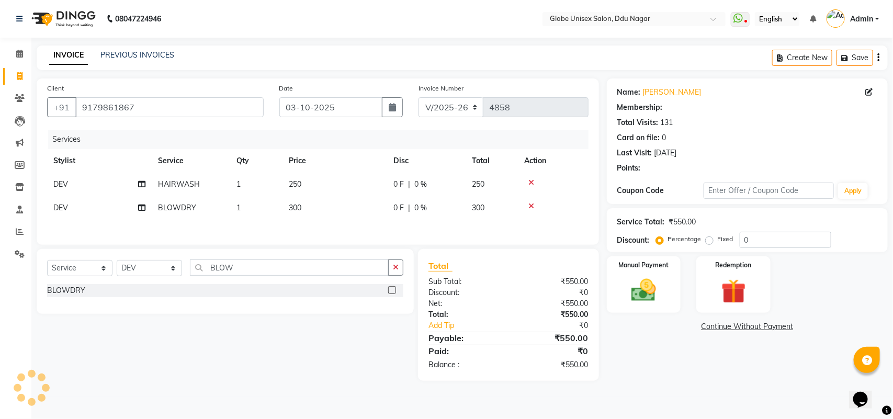
select select "2: Object"
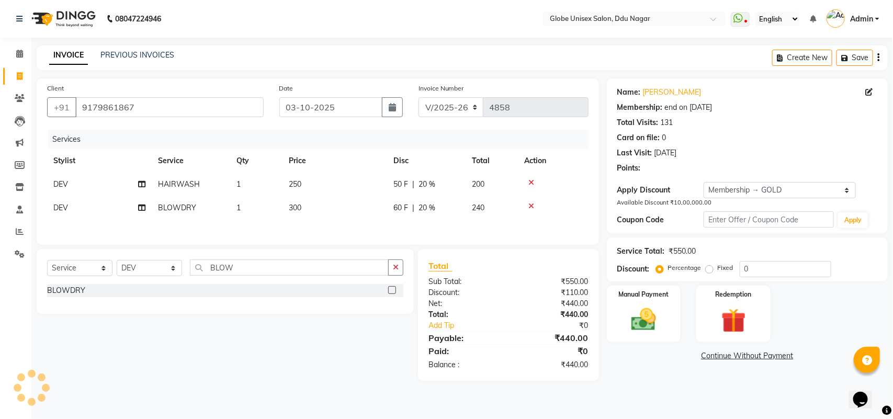
type input "20"
click at [625, 312] on img at bounding box center [643, 319] width 41 height 29
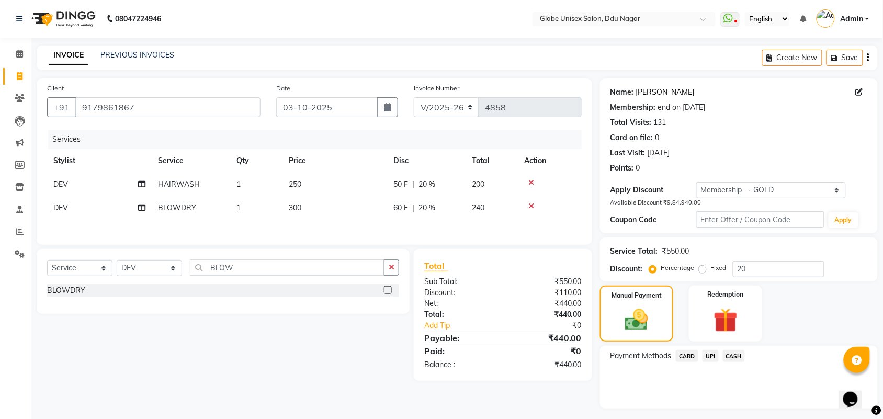
click at [663, 92] on link "Nisha Ramteke" at bounding box center [665, 92] width 59 height 11
click at [324, 199] on td "300" at bounding box center [334, 208] width 105 height 24
select select "25130"
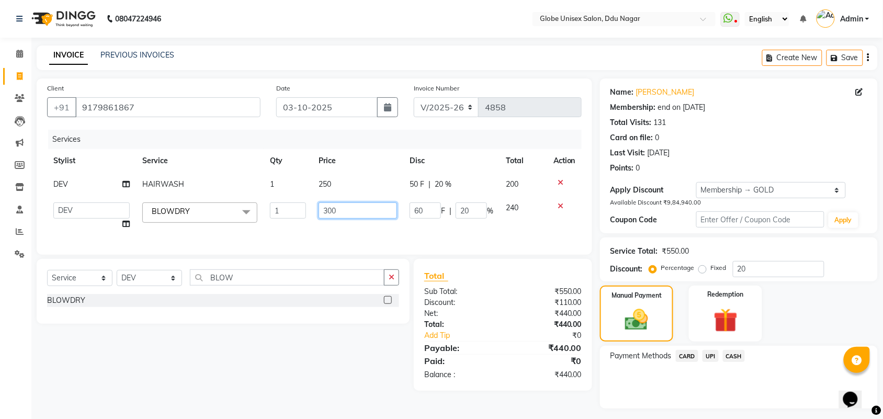
click at [359, 204] on input "300" at bounding box center [357, 210] width 78 height 16
type input "3"
type input "250"
click at [348, 232] on div "Services Stylist Service Qty Price Disc Total Action DEV HAIRWASH 1 250 50 F | …" at bounding box center [314, 187] width 534 height 115
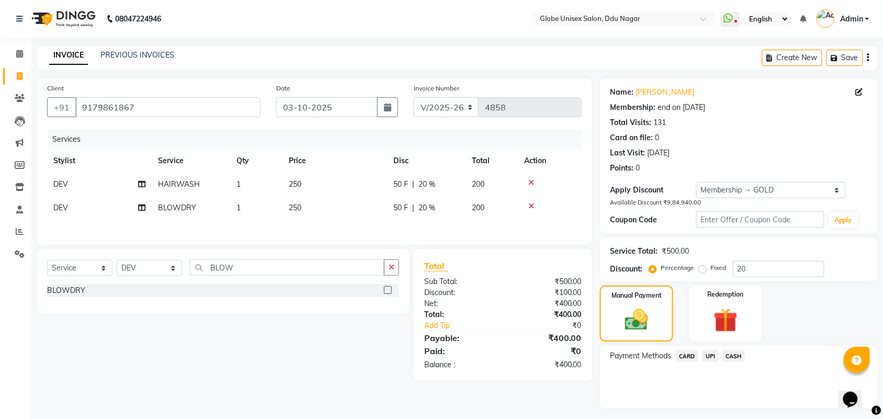
click at [704, 357] on span "UPI" at bounding box center [710, 356] width 16 height 12
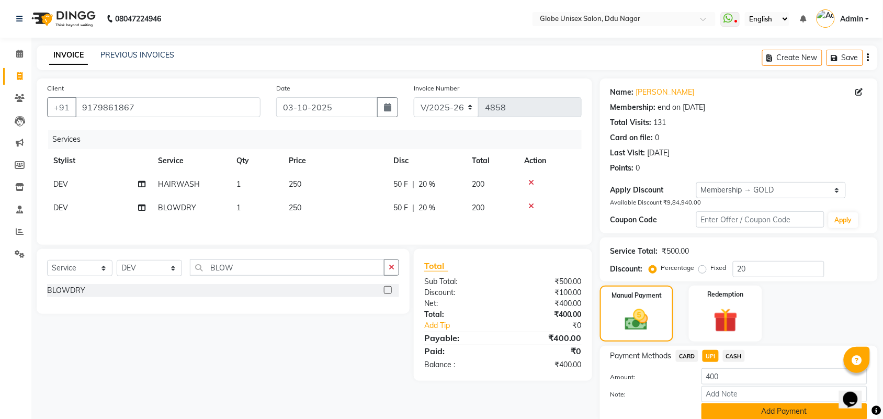
scroll to position [41, 0]
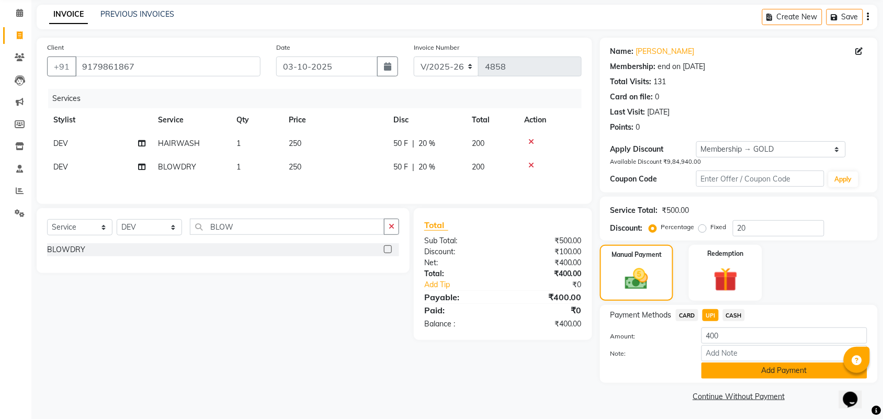
click at [733, 370] on button "Add Payment" at bounding box center [784, 370] width 166 height 16
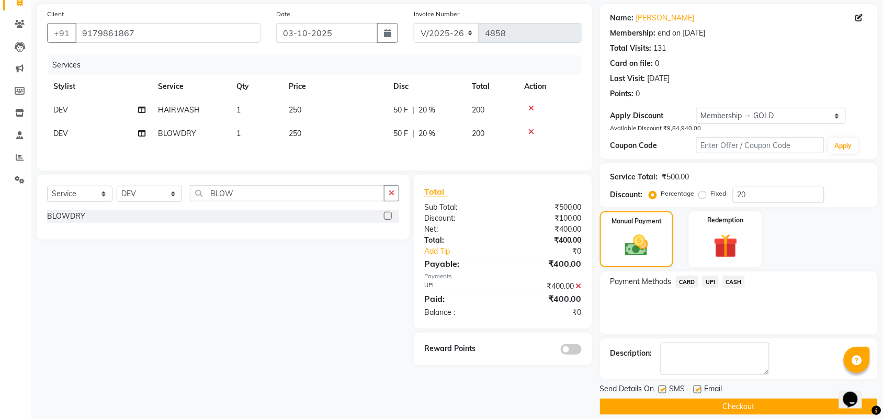
scroll to position [86, 0]
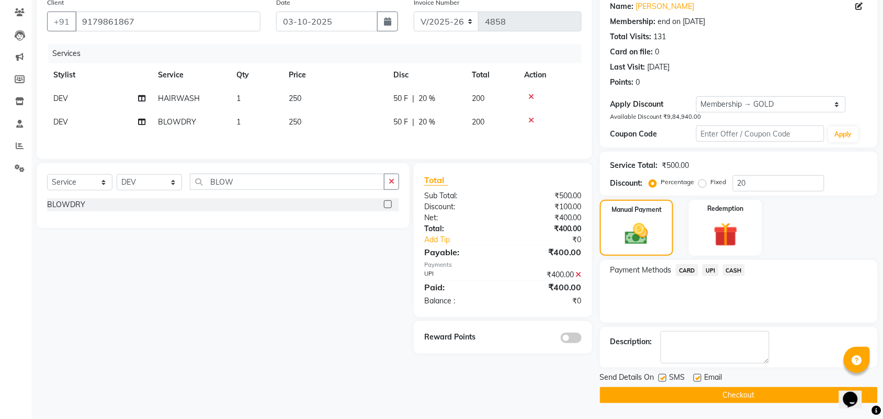
click at [733, 390] on button "Checkout" at bounding box center [739, 395] width 278 height 16
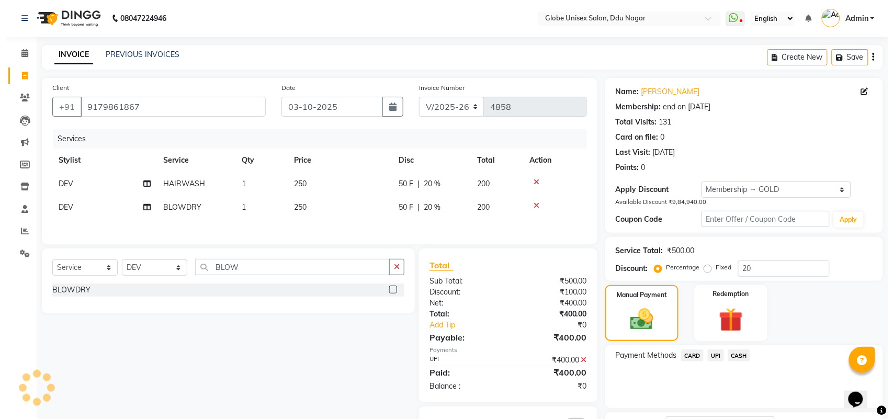
scroll to position [0, 0]
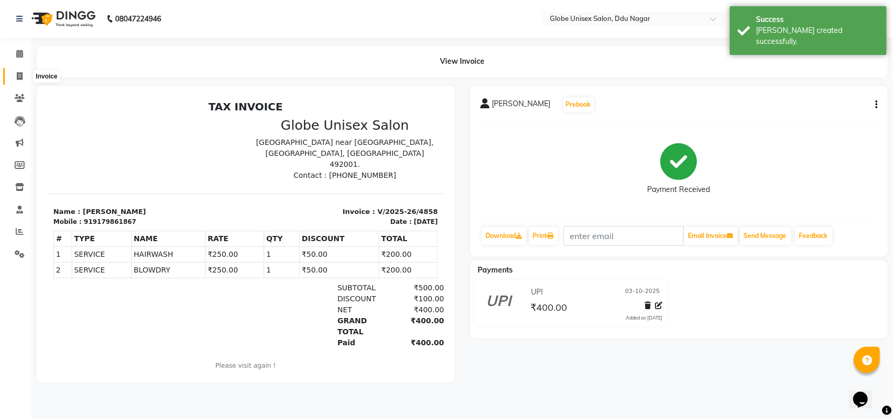
click at [17, 74] on icon at bounding box center [20, 76] width 6 height 8
select select "service"
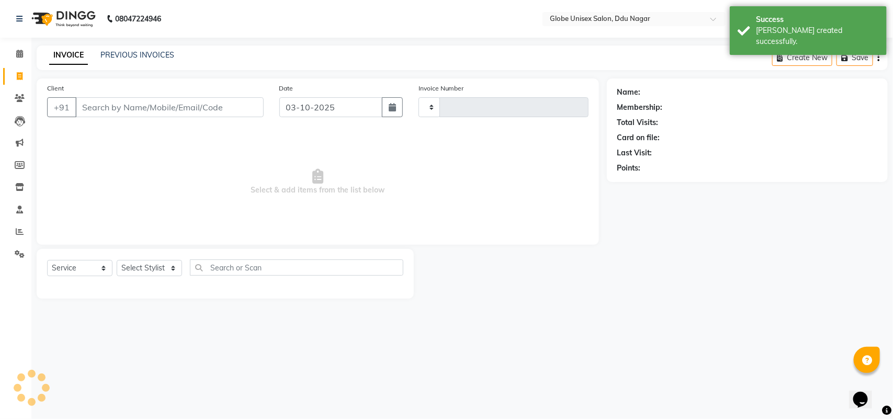
type input "4859"
select select "4184"
click at [131, 55] on link "PREVIOUS INVOICES" at bounding box center [137, 54] width 74 height 9
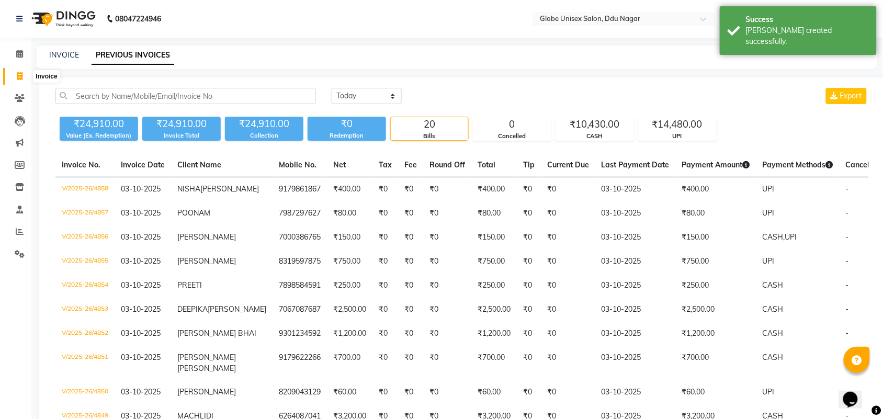
click at [13, 77] on span at bounding box center [19, 77] width 18 height 12
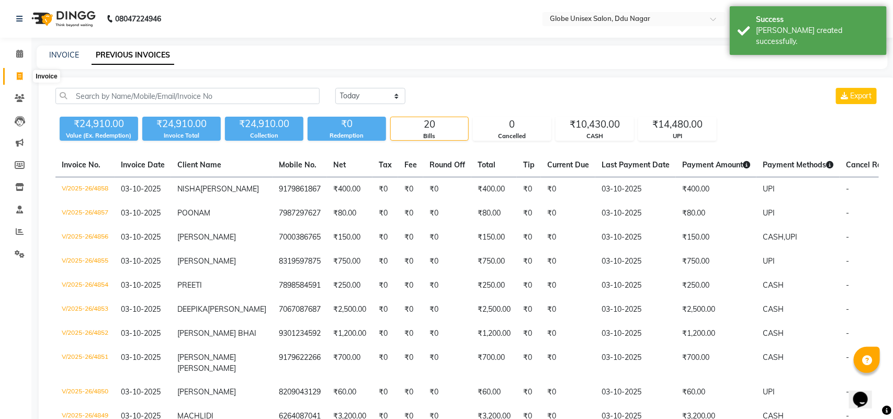
select select "service"
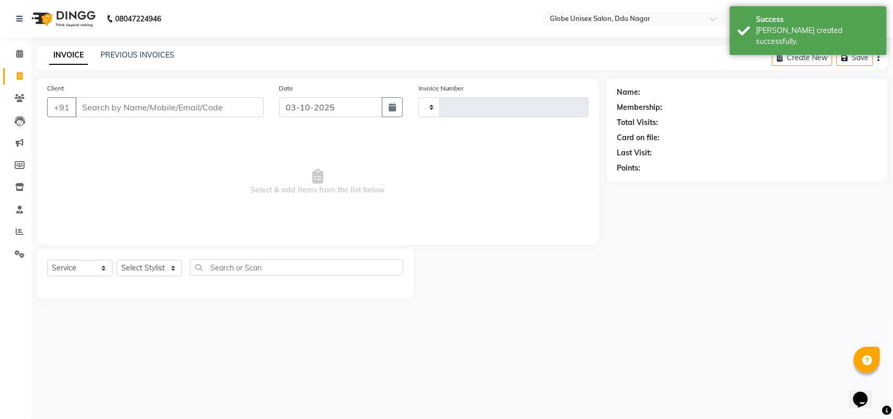
type input "4859"
select select "4184"
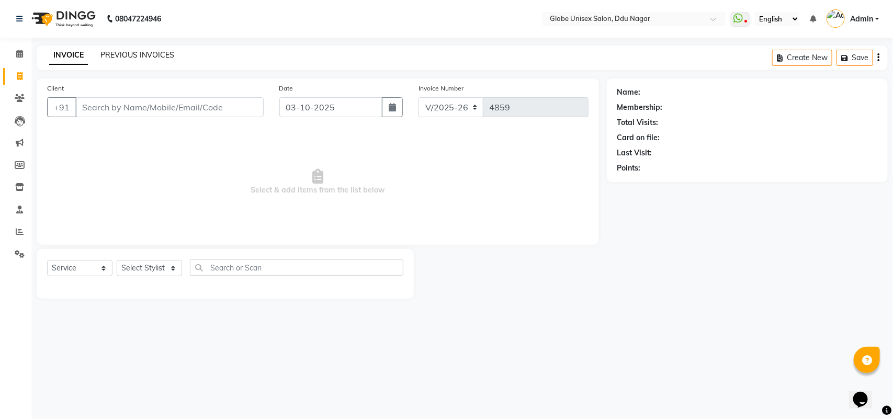
click at [114, 50] on link "PREVIOUS INVOICES" at bounding box center [137, 54] width 74 height 9
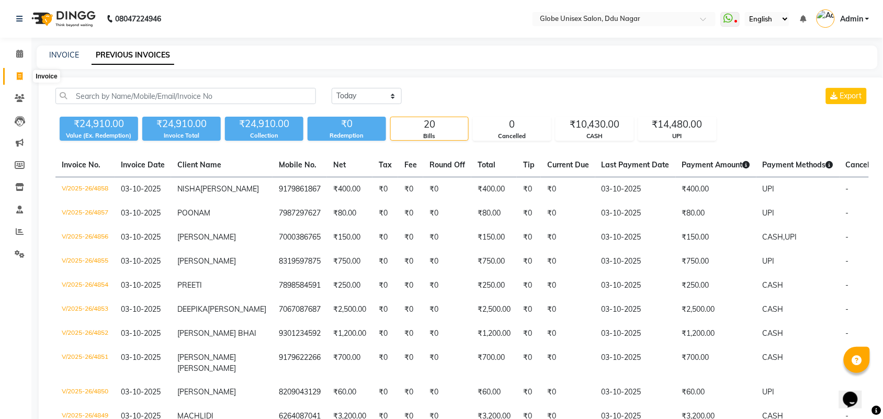
click at [21, 77] on icon at bounding box center [20, 76] width 6 height 8
select select "service"
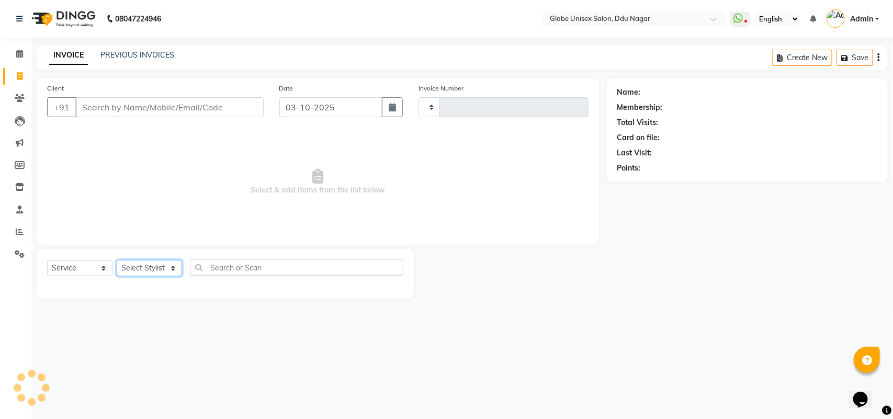
click at [140, 265] on select "Select Stylist" at bounding box center [149, 268] width 65 height 16
type input "4859"
select select "4184"
click at [140, 265] on select "Select Stylist" at bounding box center [149, 268] width 65 height 16
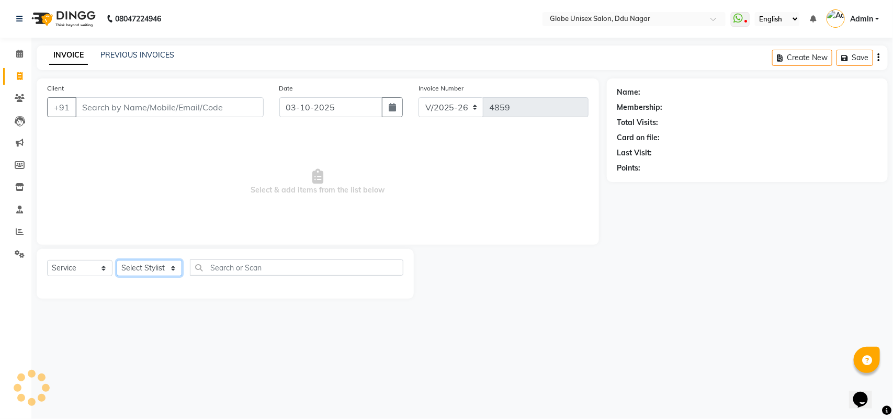
click at [140, 265] on select "Select Stylist" at bounding box center [149, 268] width 65 height 16
select select "25130"
click at [117, 260] on select "Select Stylist ADITYA AJIT CHIRAG DEV DIGESH LALITA LAXMI MADHU MANSI NICK RAKS…" at bounding box center [149, 268] width 65 height 16
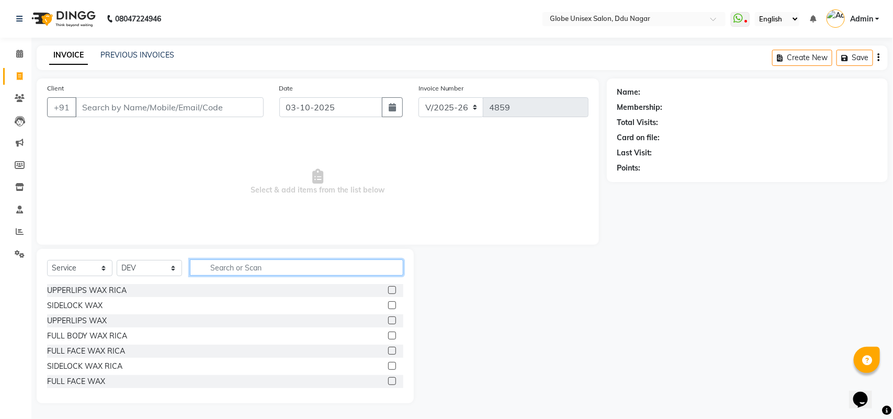
click at [231, 263] on input "text" at bounding box center [296, 267] width 213 height 16
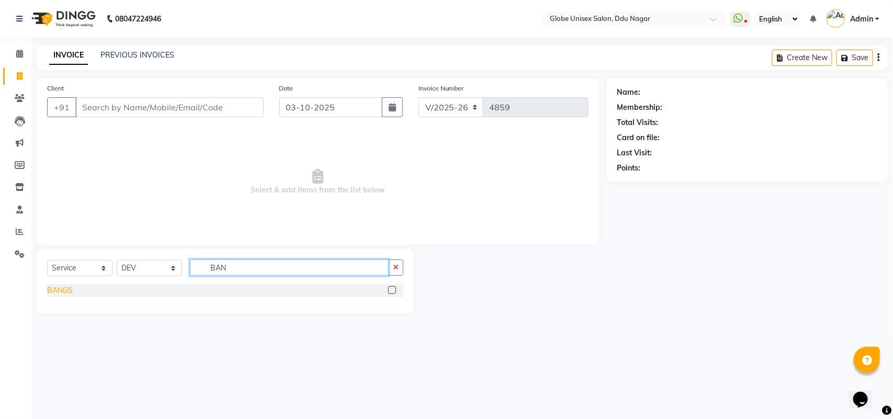
type input "BAN"
click at [60, 287] on div "BANGS" at bounding box center [60, 290] width 26 height 11
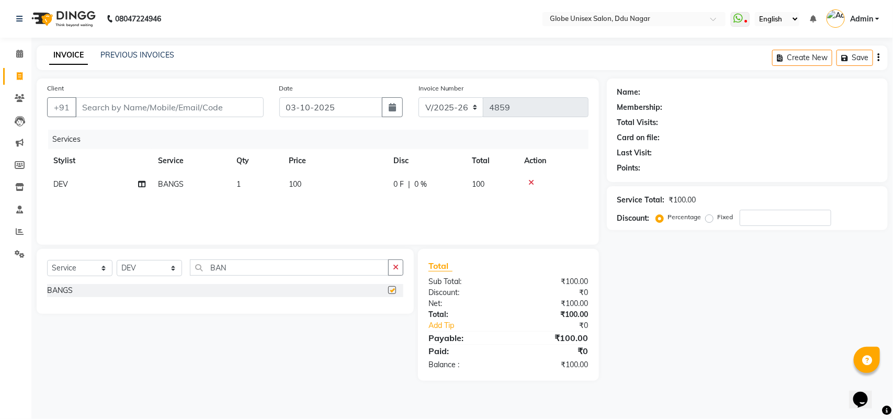
checkbox input "false"
click at [241, 268] on input "BAN" at bounding box center [289, 267] width 199 height 16
type input "B"
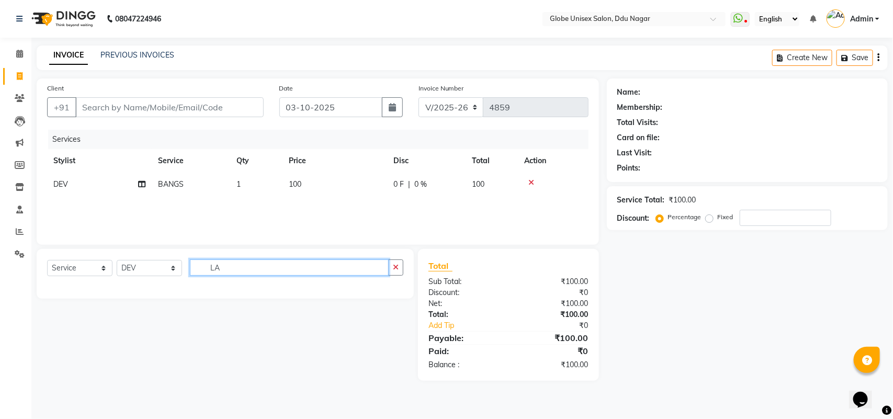
type input "L"
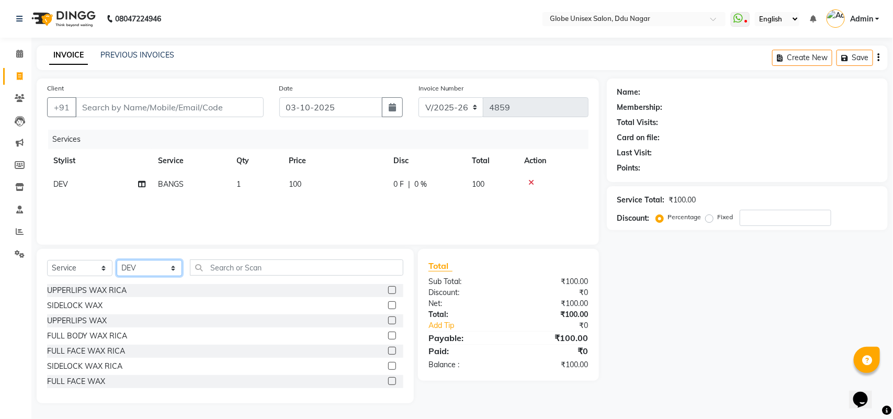
click at [158, 272] on select "Select Stylist ADITYA AJIT CHIRAG DEV DIGESH LALITA LAXMI MADHU MANSI NICK RAKS…" at bounding box center [149, 268] width 65 height 16
select select "69938"
click at [117, 260] on select "Select Stylist ADITYA AJIT CHIRAG DEV DIGESH LALITA LAXMI MADHU MANSI NICK RAKS…" at bounding box center [149, 268] width 65 height 16
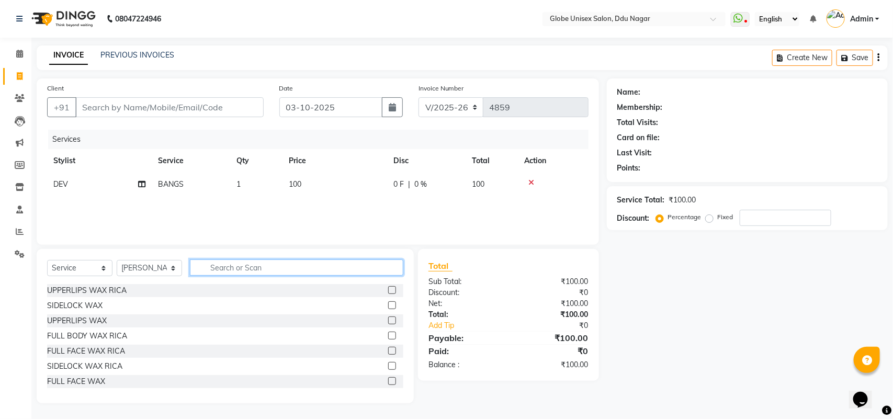
click at [256, 269] on input "text" at bounding box center [296, 267] width 213 height 16
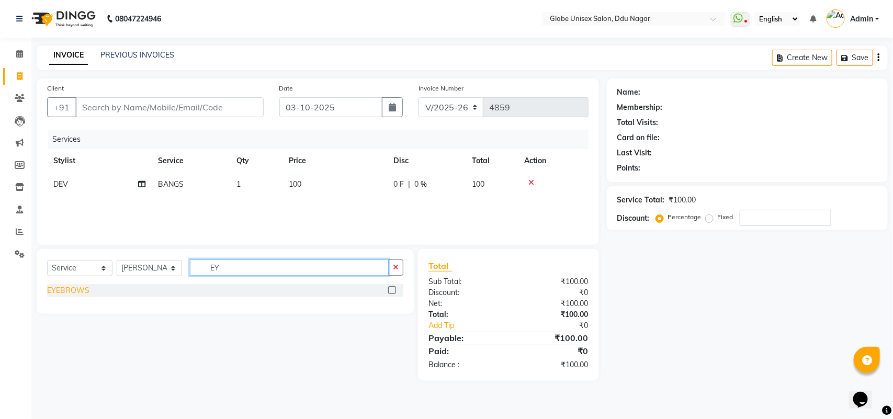
type input "EY"
click at [84, 288] on div "EYEBROWS" at bounding box center [68, 290] width 42 height 11
checkbox input "false"
click at [246, 276] on input "EY" at bounding box center [289, 267] width 199 height 16
type input "E"
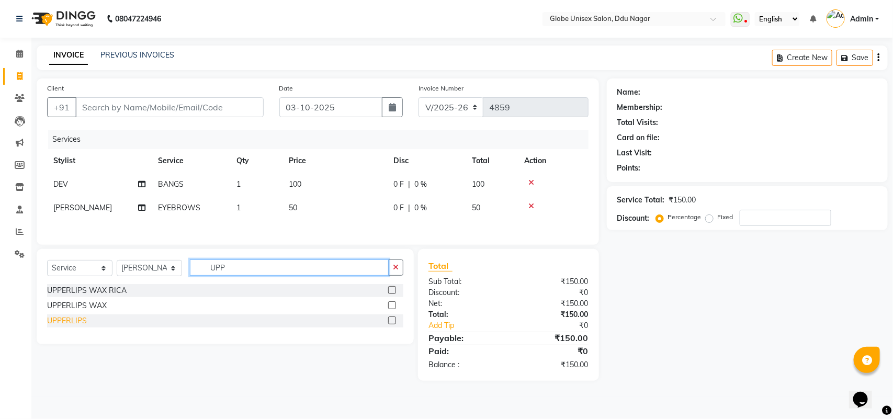
type input "UPP"
click at [85, 324] on div "UPPERLIPS" at bounding box center [67, 320] width 40 height 11
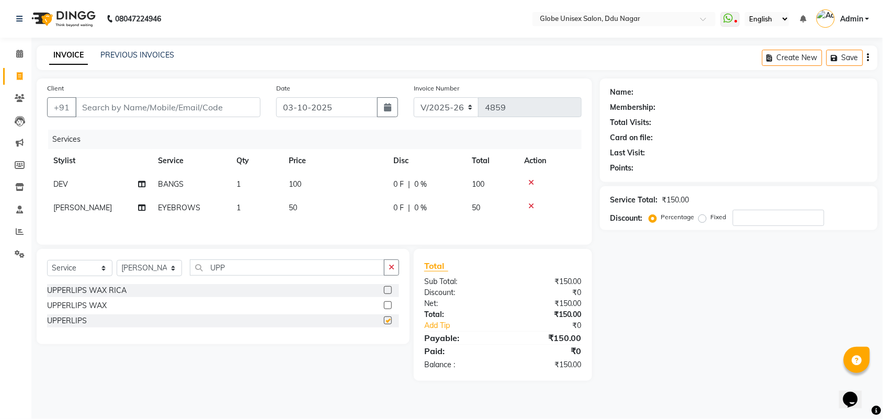
checkbox input "false"
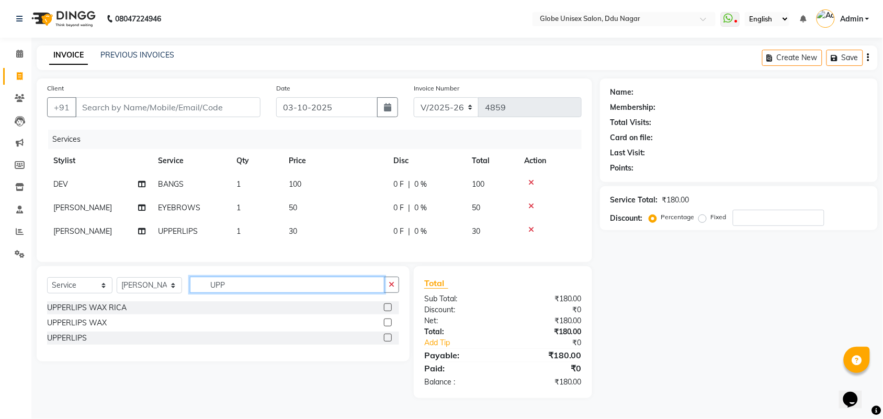
click at [247, 293] on input "UPP" at bounding box center [287, 285] width 195 height 16
type input "U"
type input "CHIN"
click at [64, 344] on div "CHIN" at bounding box center [56, 338] width 18 height 11
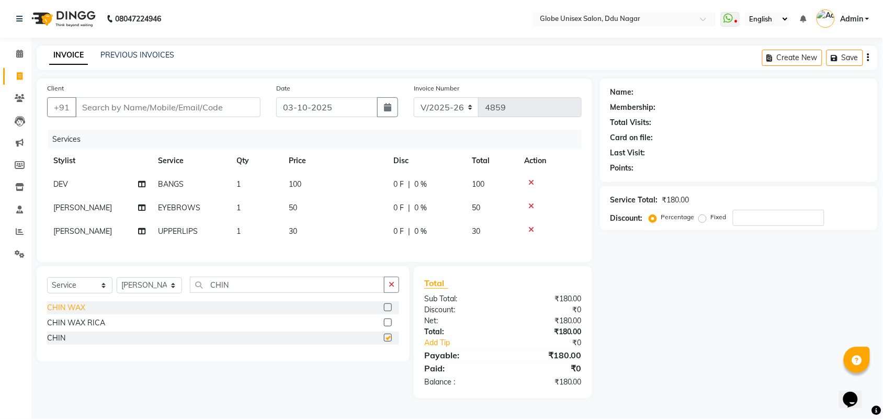
checkbox input "false"
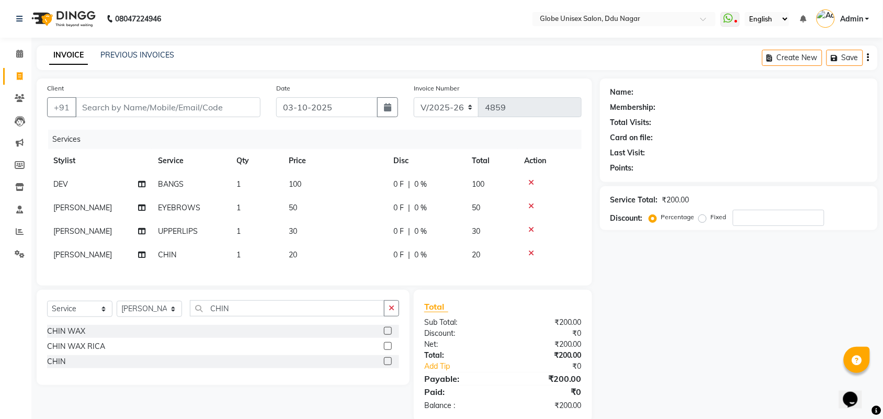
click at [275, 205] on td "1" at bounding box center [256, 208] width 52 height 24
select select "69938"
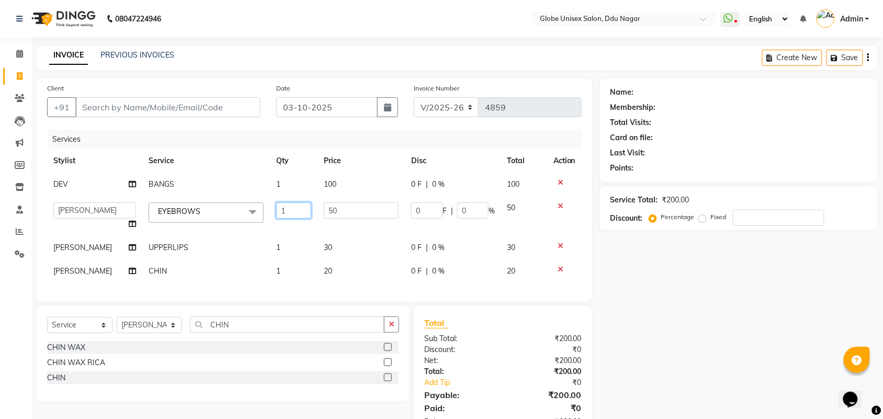
click at [288, 208] on input "1" at bounding box center [293, 210] width 35 height 16
type input "2"
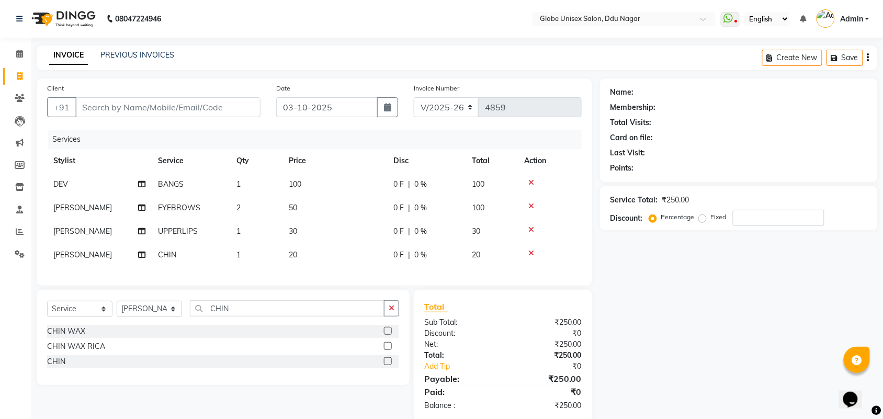
click at [252, 227] on tbody "DEV BANGS 1 100 0 F | 0 % 100 LALITA EYEBROWS 2 50 0 F | 0 % 100 LALITA UPPERLI…" at bounding box center [314, 220] width 534 height 94
click at [249, 226] on td "1" at bounding box center [256, 232] width 52 height 24
select select "69938"
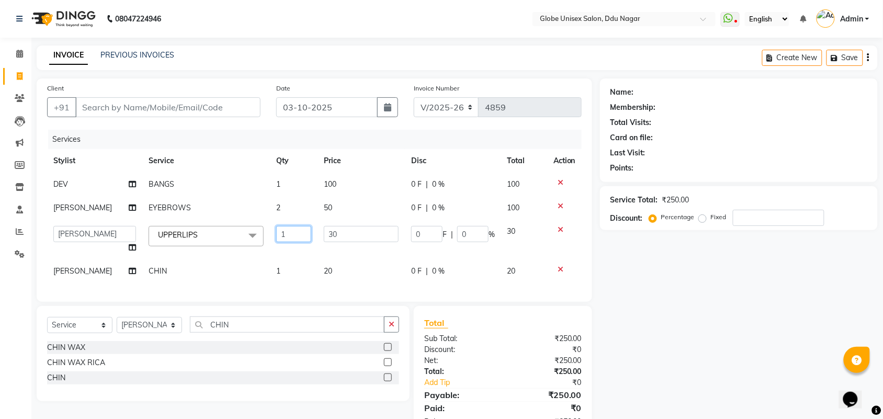
click at [286, 230] on input "1" at bounding box center [293, 234] width 35 height 16
type input "2"
click at [225, 220] on td "UPPERLIPS x UPPERLIPS WAX RICA SIDELOCK WAX UPPERLIPS WAX FULL BODY WAX RICA FU…" at bounding box center [206, 240] width 128 height 40
select select "69938"
click at [71, 237] on select "ADITYA AJIT CHIRAG DEV DIGESH LALITA LAXMI MADHU MANSI NICK RAKSHA SACHIN SHABA…" at bounding box center [94, 234] width 83 height 16
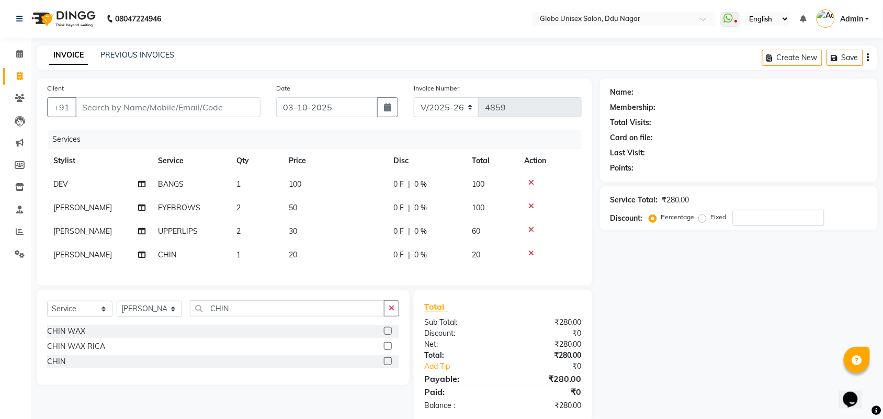
click at [82, 260] on td "LALITA" at bounding box center [99, 255] width 105 height 24
select select "69938"
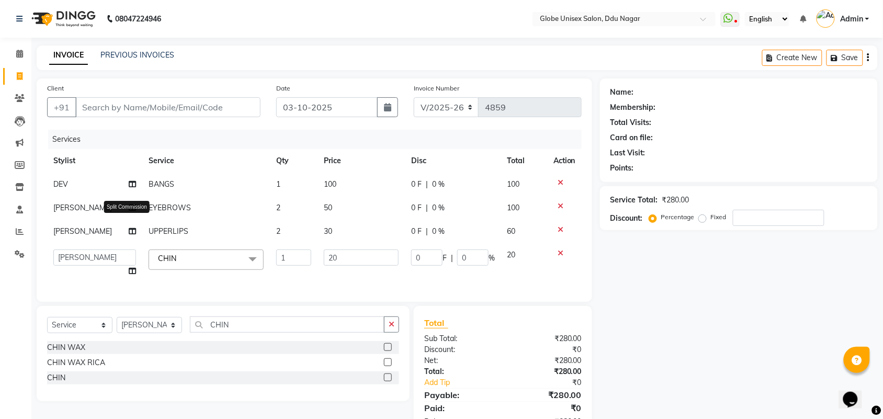
click at [129, 234] on icon at bounding box center [132, 230] width 7 height 7
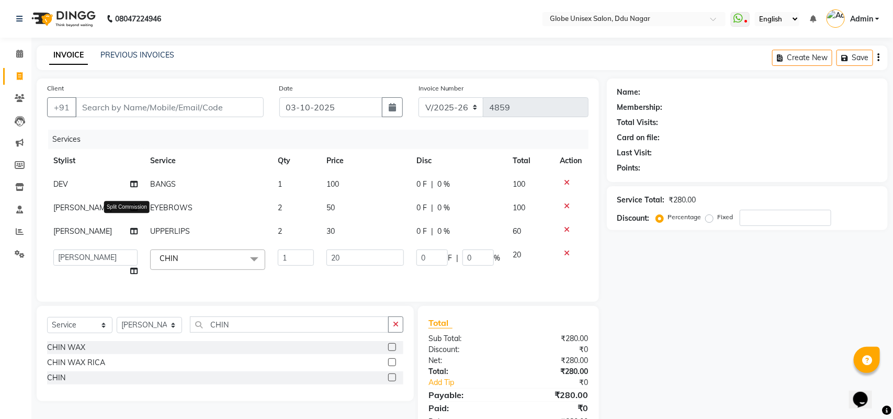
select select "69938"
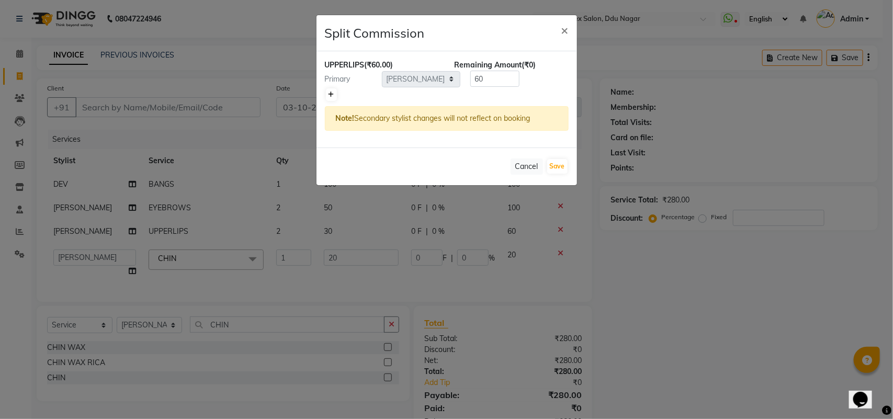
click at [331, 97] on icon at bounding box center [331, 95] width 6 height 6
type input "30"
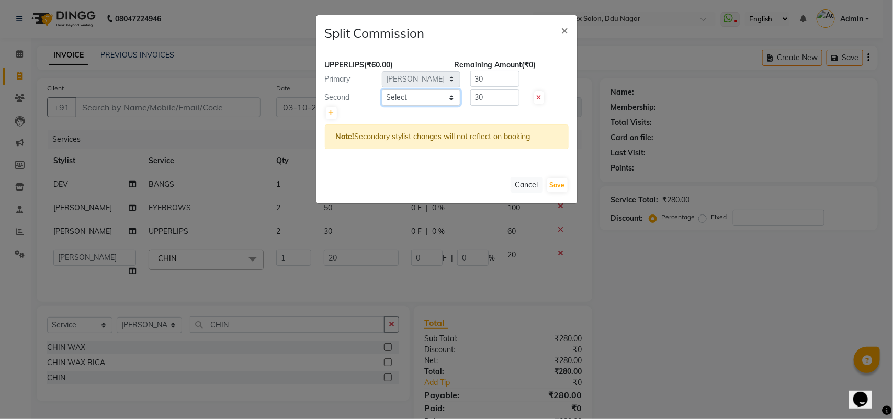
click at [412, 97] on select "Select ADITYA AJIT CHIRAG DEV DIGESH LALITA LAXMI MADHU MANSI NICK RAKSHA SACHI…" at bounding box center [421, 97] width 78 height 16
select select "22428"
click at [382, 89] on select "Select ADITYA AJIT CHIRAG DEV DIGESH LALITA LAXMI MADHU MANSI NICK RAKSHA SACHI…" at bounding box center [421, 97] width 78 height 16
click at [561, 186] on button "Save" at bounding box center [557, 185] width 20 height 15
select select "Select"
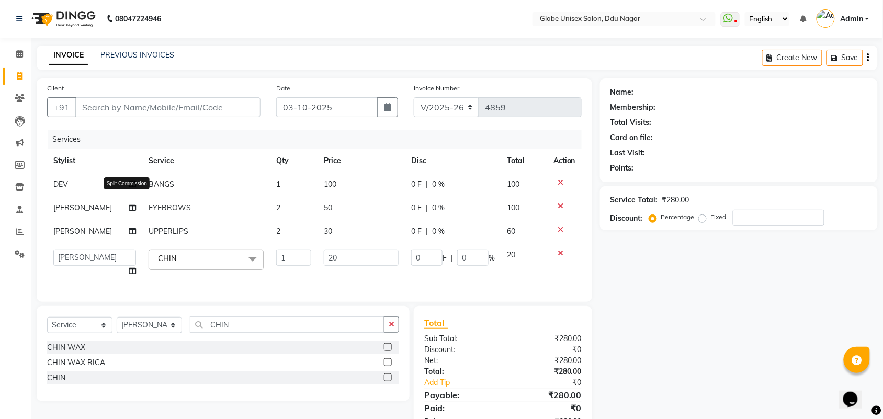
click at [129, 207] on icon at bounding box center [132, 207] width 7 height 7
select select "69938"
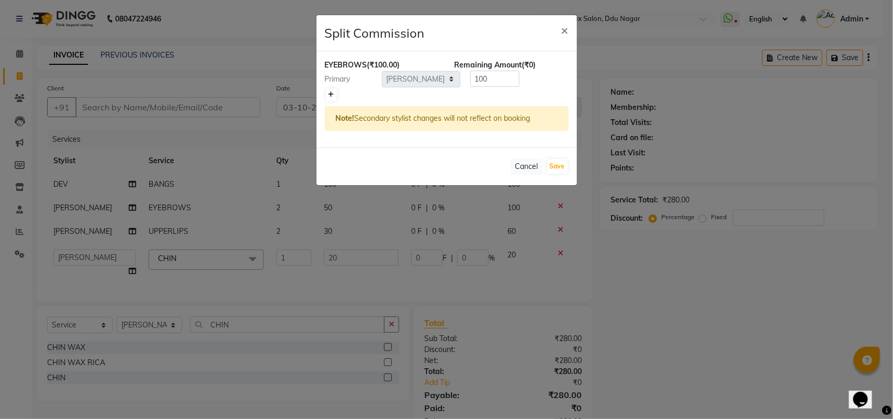
click at [330, 94] on icon at bounding box center [331, 95] width 6 height 6
type input "50"
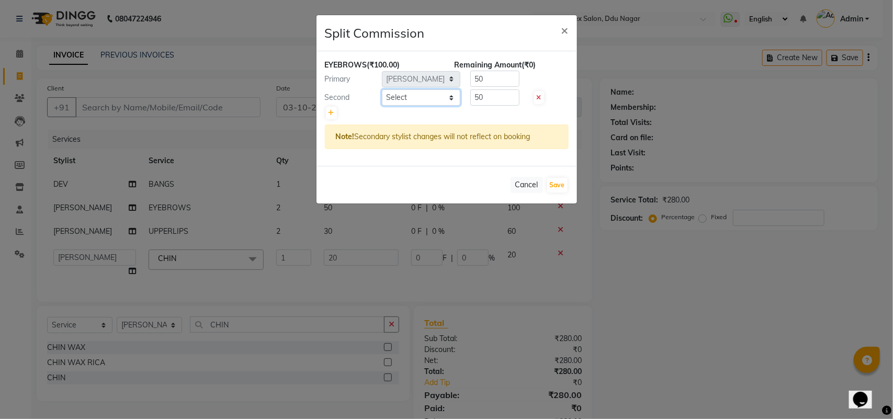
click at [424, 98] on select "Select ADITYA AJIT CHIRAG DEV DIGESH LALITA LAXMI MADHU MANSI NICK RAKSHA SACHI…" at bounding box center [421, 97] width 78 height 16
select select "22428"
click at [382, 89] on select "Select ADITYA AJIT CHIRAG DEV DIGESH LALITA LAXMI MADHU MANSI NICK RAKSHA SACHI…" at bounding box center [421, 97] width 78 height 16
click at [553, 182] on button "Save" at bounding box center [557, 185] width 20 height 15
select select "Select"
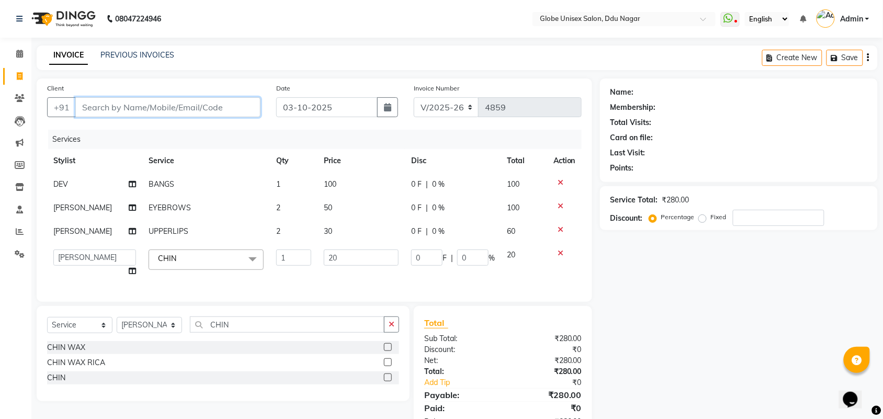
click at [193, 106] on input "Client" at bounding box center [167, 107] width 185 height 20
click at [252, 110] on input "Client" at bounding box center [167, 107] width 185 height 20
type input "9"
type input "0"
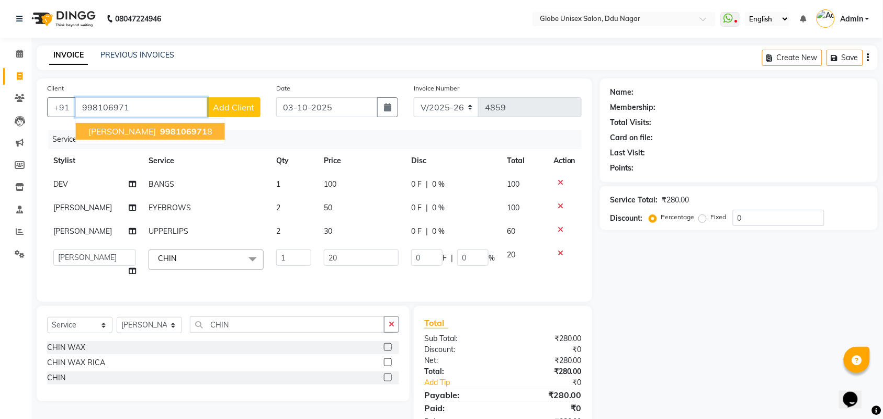
click at [168, 131] on button "UMA KHUSHWAHA 998106971 8" at bounding box center [150, 131] width 149 height 17
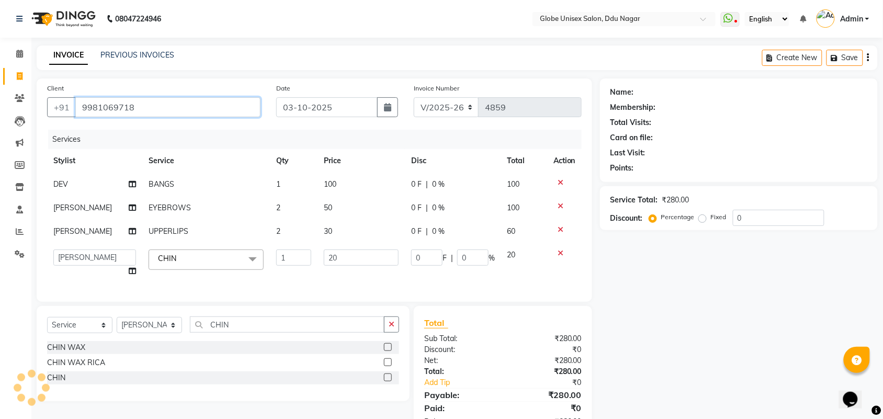
type input "9981069718"
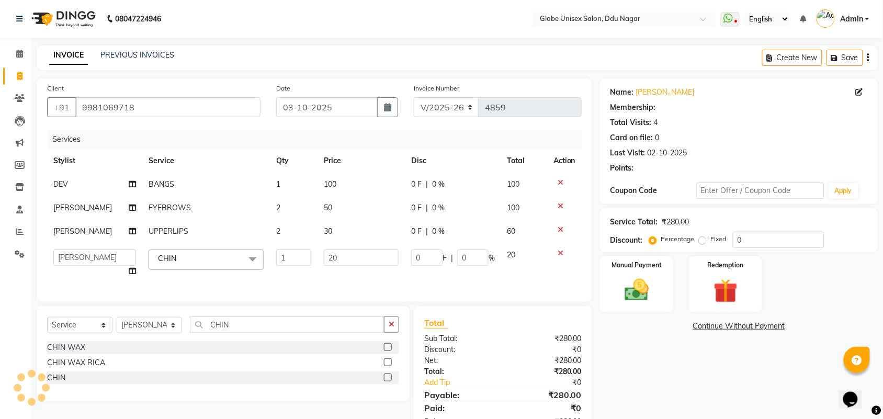
select select "1: Object"
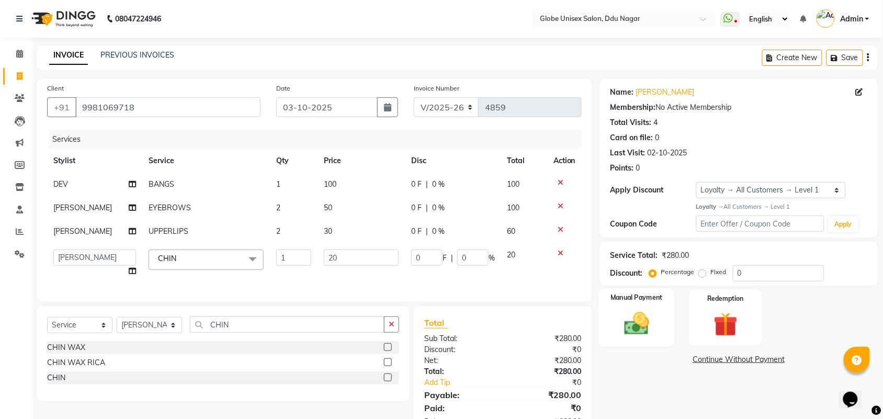
click at [653, 314] on img at bounding box center [636, 323] width 41 height 29
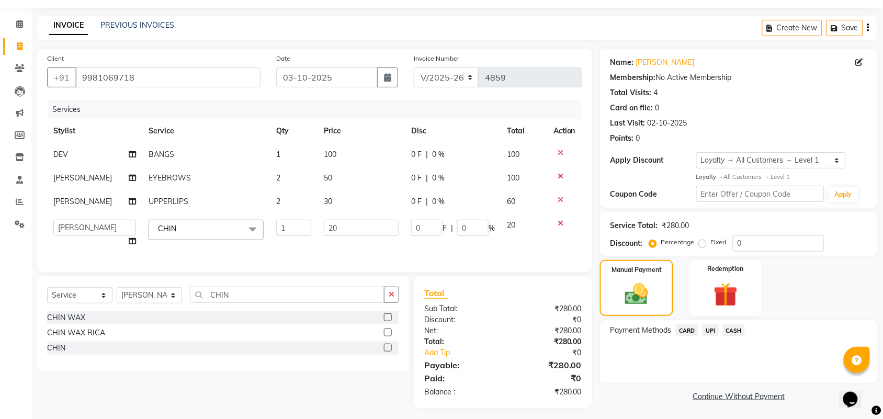
scroll to position [43, 0]
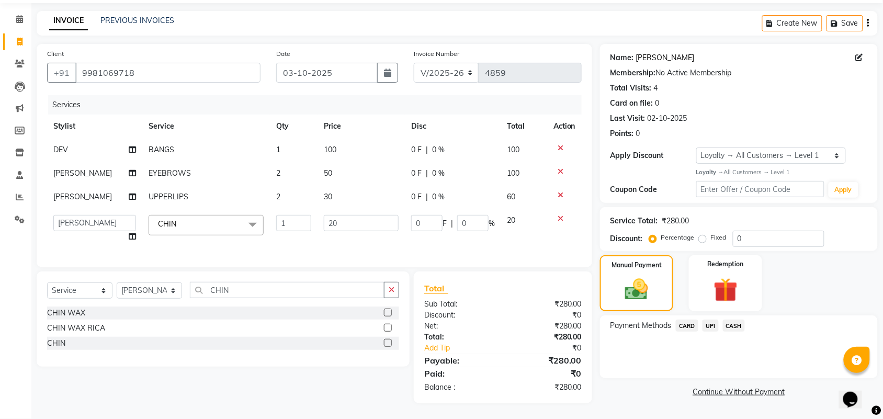
click at [665, 52] on link "Uma Khushwaha" at bounding box center [665, 57] width 59 height 11
click at [181, 63] on input "9981069718" at bounding box center [167, 73] width 185 height 20
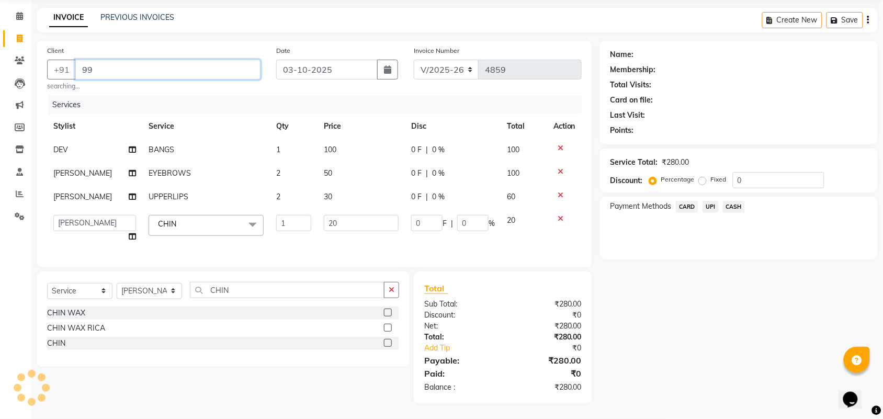
type input "9"
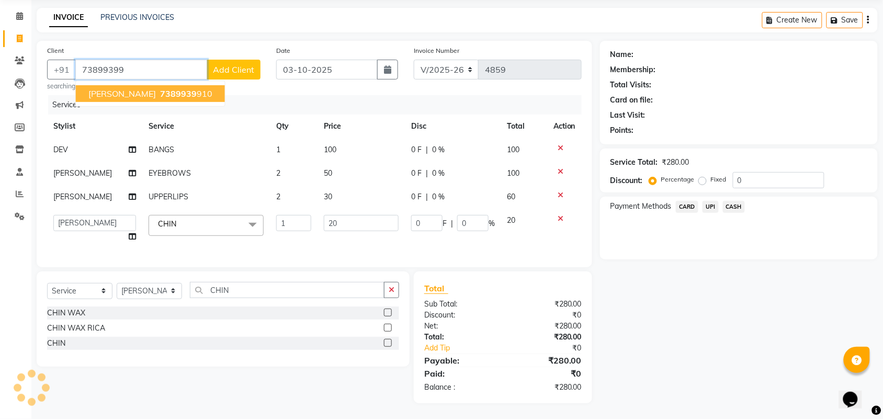
click at [99, 88] on span "DHARAMRAJ" at bounding box center [121, 93] width 67 height 10
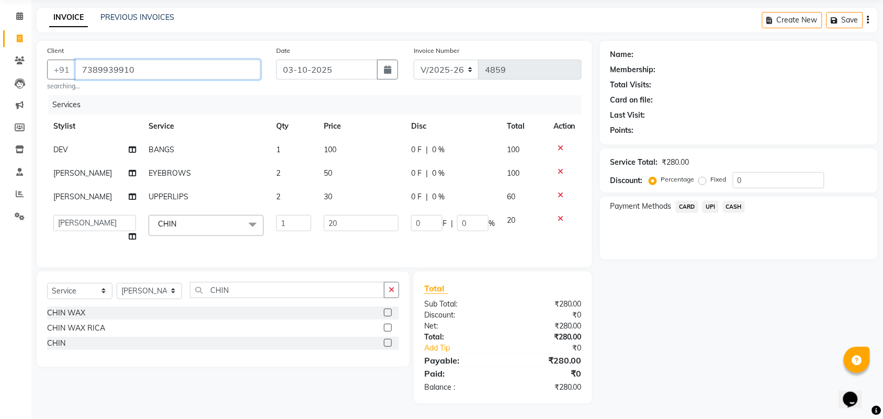
type input "7389939910"
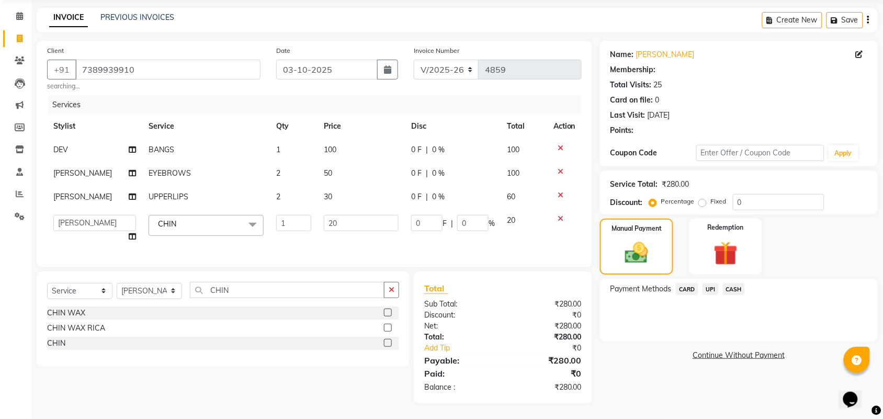
type input "4"
type input "20"
select select "2: Object"
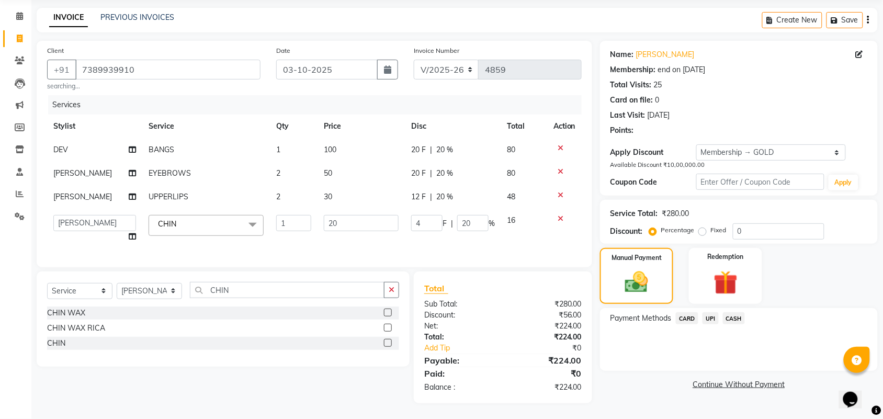
type input "20"
click at [425, 215] on input "4" at bounding box center [426, 223] width 31 height 16
type input "10"
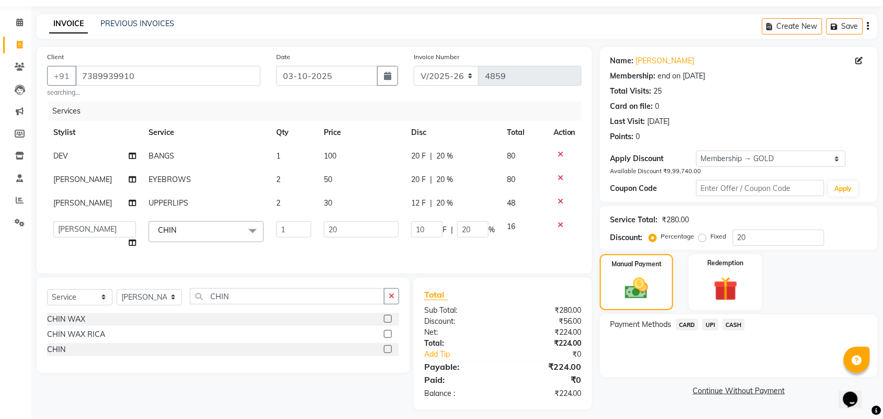
click at [425, 227] on td "10 F | 20 %" at bounding box center [453, 235] width 96 height 40
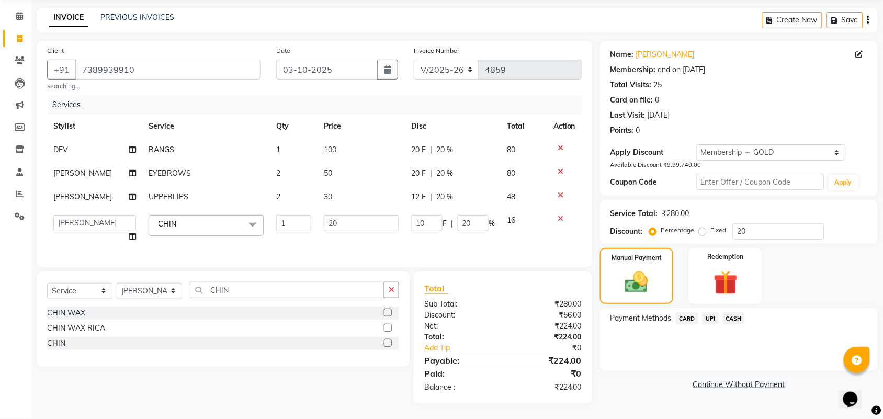
select select "69938"
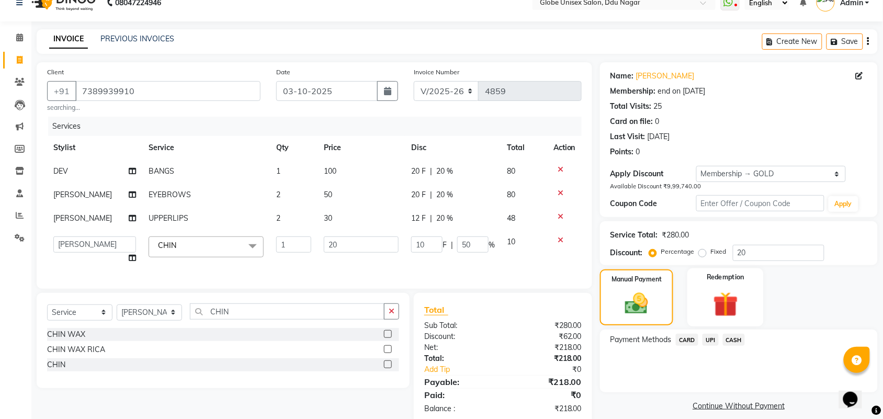
scroll to position [0, 0]
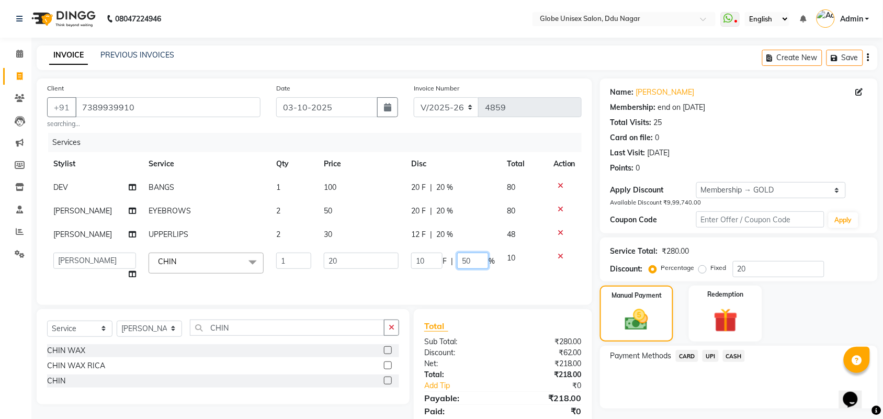
click at [477, 257] on input "50" at bounding box center [472, 261] width 31 height 16
type input "5"
click at [561, 254] on div at bounding box center [564, 256] width 22 height 7
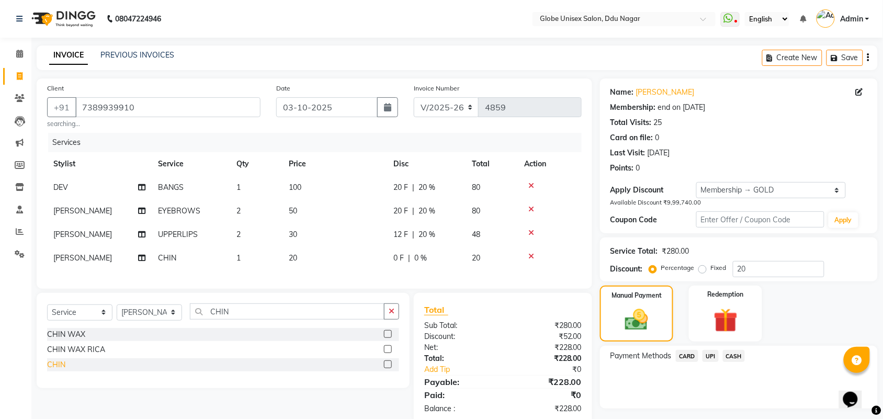
click at [55, 370] on div "CHIN" at bounding box center [56, 364] width 18 height 11
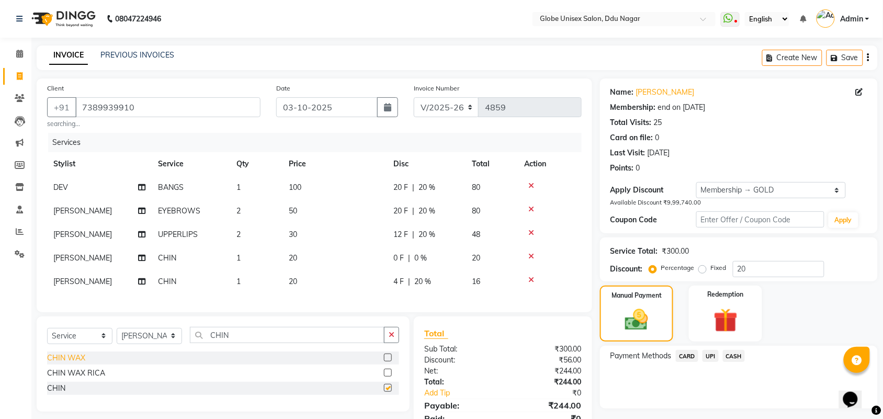
checkbox input "false"
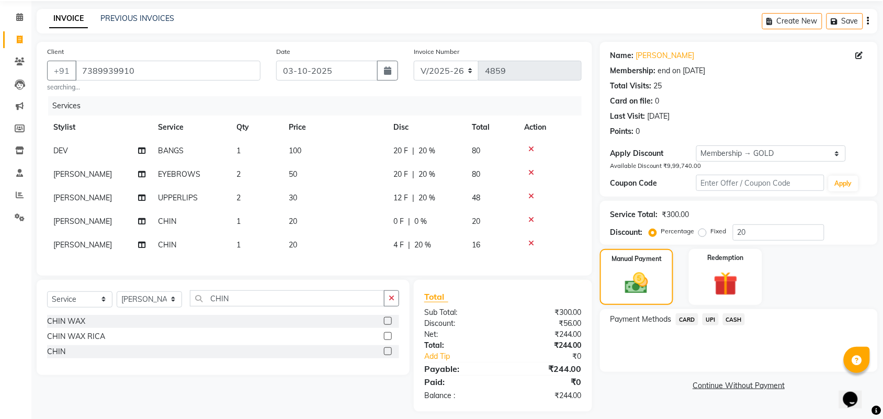
scroll to position [55, 0]
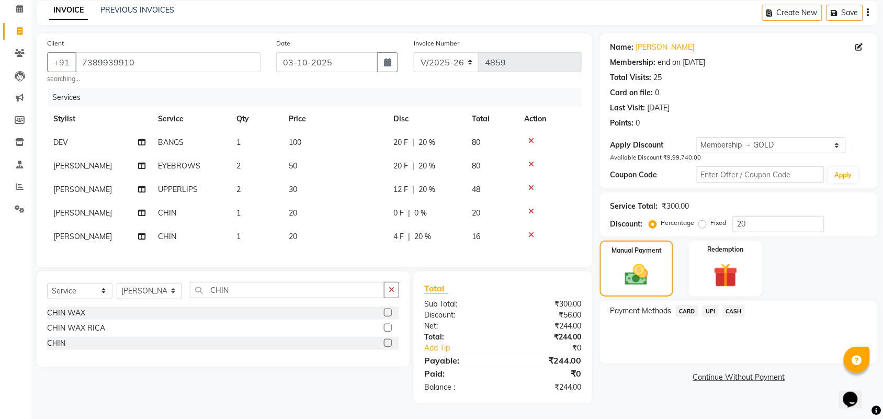
click at [397, 231] on span "4 F" at bounding box center [398, 236] width 10 height 11
select select "69938"
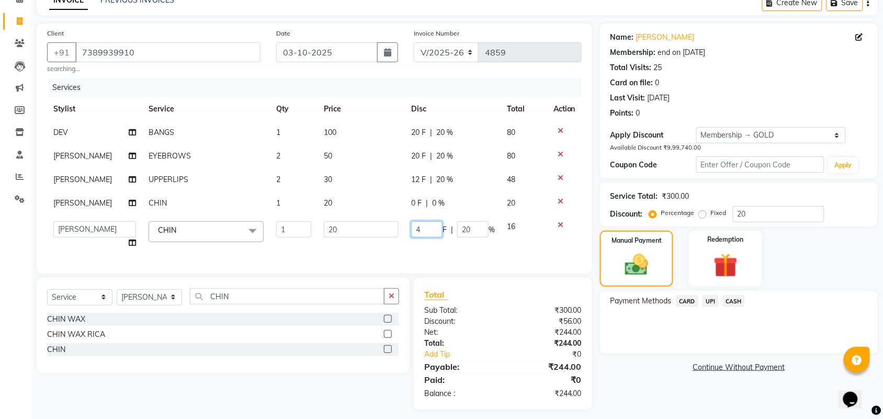
click at [423, 222] on input "4" at bounding box center [426, 229] width 31 height 16
type input "10"
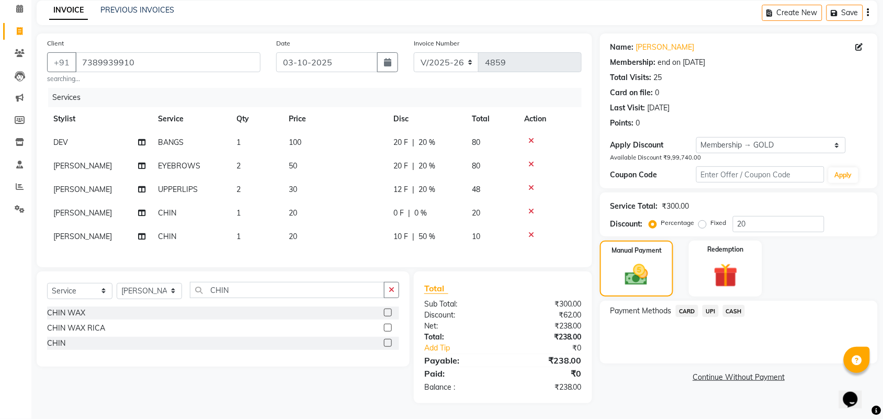
click at [416, 245] on div "Services Stylist Service Qty Price Disc Total Action DEV BANGS 1 100 20 F | 20 …" at bounding box center [314, 172] width 534 height 169
click at [403, 231] on span "10 F" at bounding box center [400, 236] width 15 height 11
select select "69938"
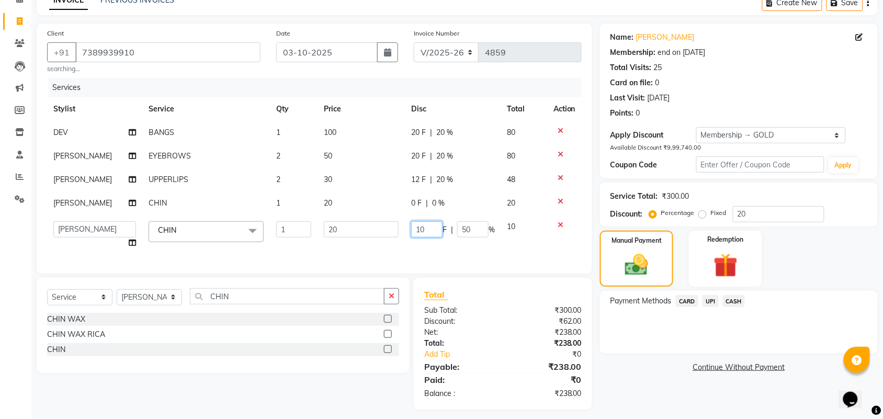
click at [427, 229] on input "10" at bounding box center [426, 229] width 31 height 16
type input "1"
type input "6"
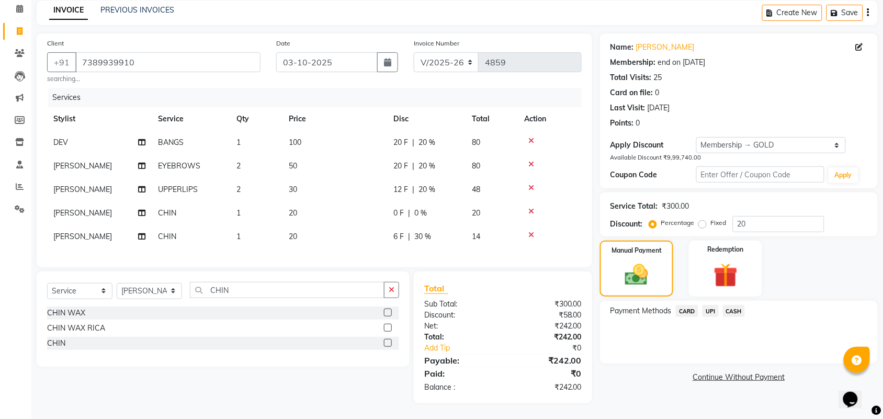
click at [410, 242] on div "Services Stylist Service Qty Price Disc Total Action DEV BANGS 1 100 20 F | 20 …" at bounding box center [314, 172] width 534 height 169
click at [401, 184] on span "12 F" at bounding box center [400, 189] width 15 height 11
select select "69938"
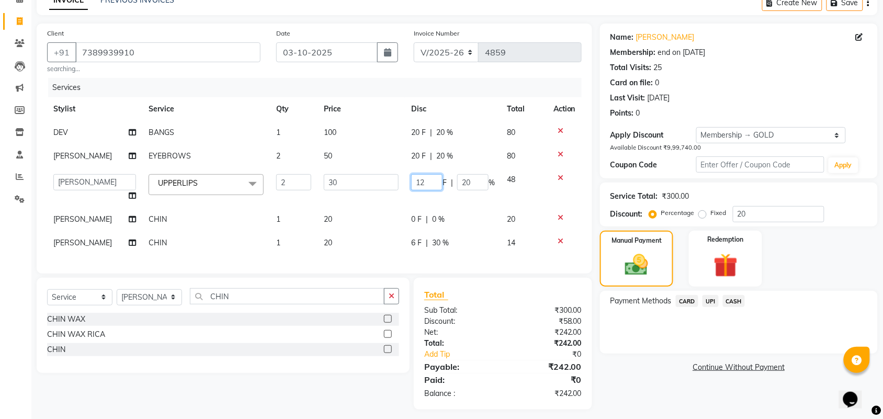
click at [431, 183] on input "12" at bounding box center [426, 182] width 31 height 16
type input "10"
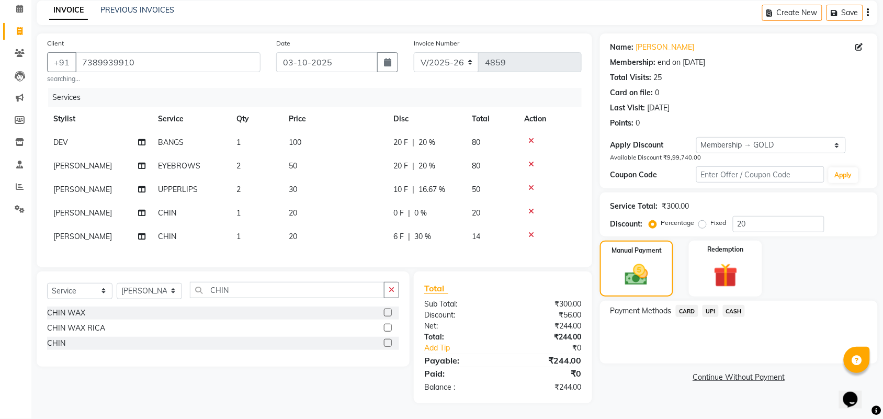
click at [387, 204] on tbody "DEV BANGS 1 100 20 F | 20 % 80 LALITA EYEBROWS 2 50 20 F | 20 % 80 LALITA UPPER…" at bounding box center [314, 190] width 534 height 118
click at [531, 231] on icon at bounding box center [531, 234] width 6 height 7
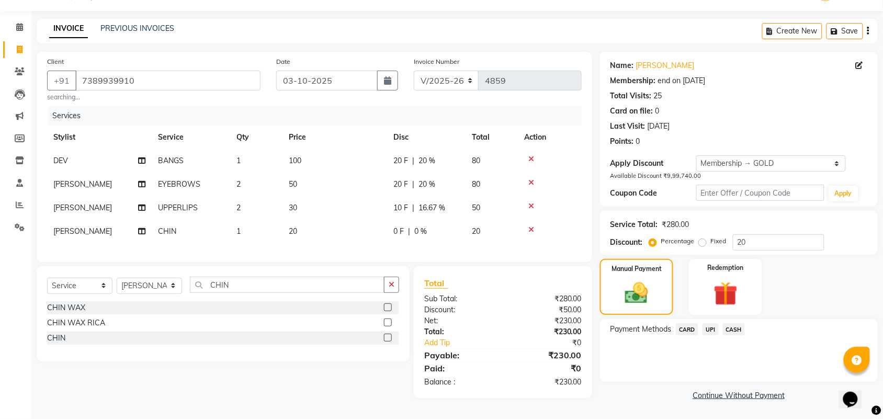
click at [530, 202] on icon at bounding box center [531, 205] width 6 height 7
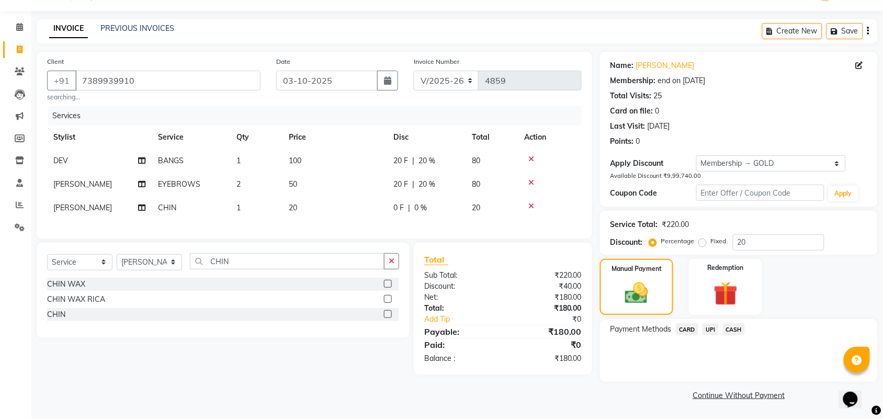
click at [530, 205] on icon at bounding box center [531, 205] width 6 height 7
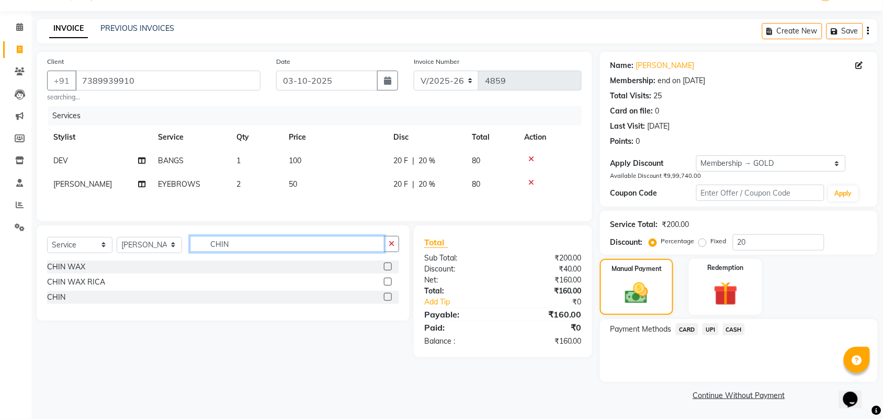
click at [273, 250] on input "CHIN" at bounding box center [287, 244] width 195 height 16
type input "C"
type input "UPP"
click at [63, 303] on div "UPPERLIPS" at bounding box center [67, 297] width 40 height 11
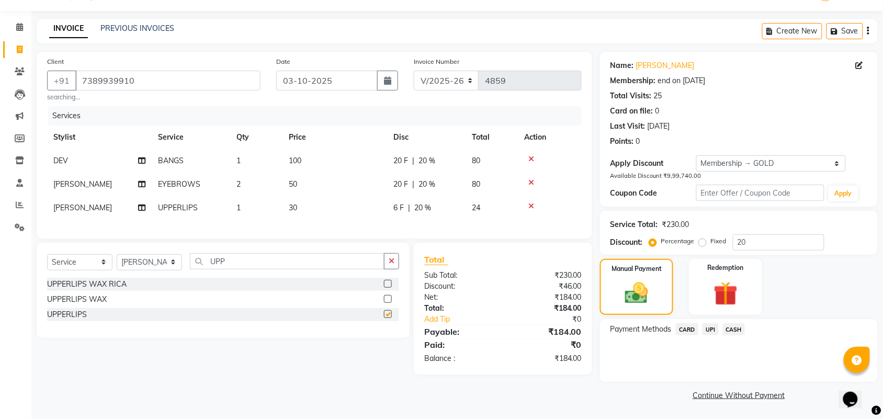
checkbox input "false"
click at [237, 211] on span "1" at bounding box center [238, 207] width 4 height 9
select select "69938"
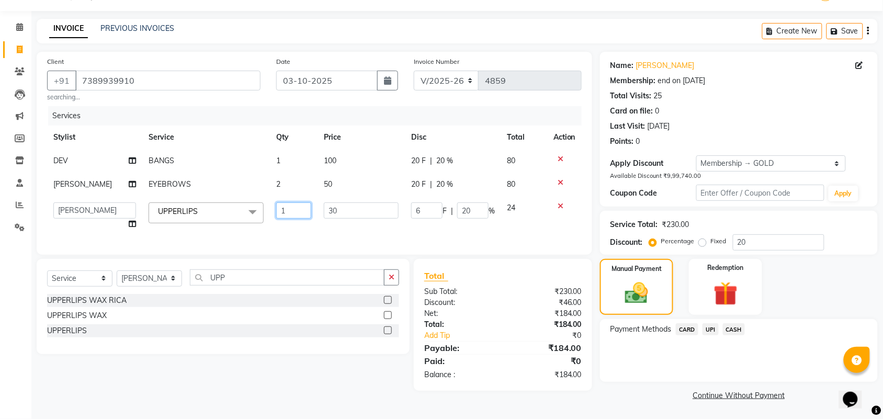
click at [288, 206] on input "1" at bounding box center [293, 210] width 35 height 16
type input "2"
click at [295, 218] on input "2" at bounding box center [293, 210] width 35 height 16
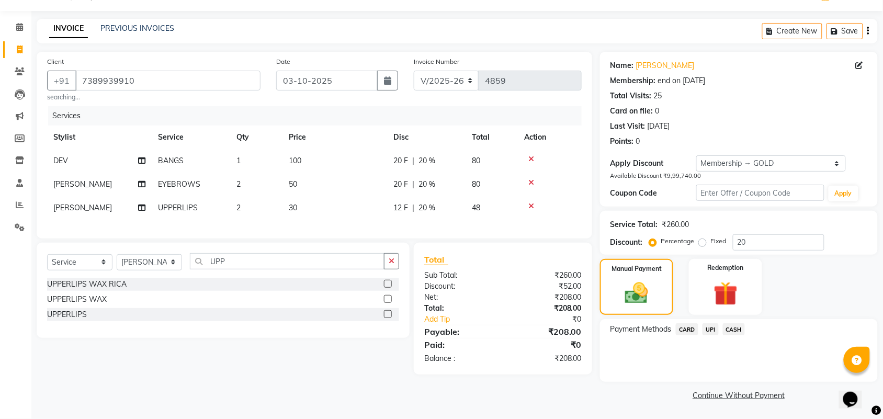
click at [403, 208] on span "12 F" at bounding box center [400, 207] width 15 height 11
select select "69938"
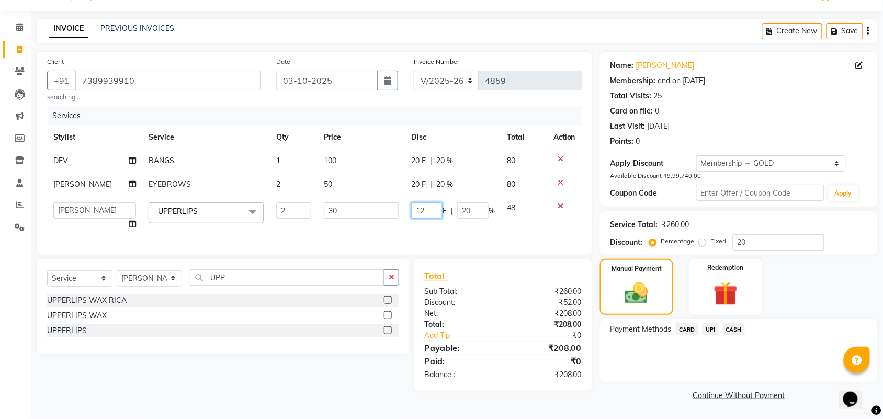
click at [425, 208] on input "12" at bounding box center [426, 210] width 31 height 16
type input "1"
type input "20"
click at [419, 225] on div "Services Stylist Service Qty Price Disc Total Action DEV BANGS 1 100 20 F | 20 …" at bounding box center [314, 175] width 534 height 138
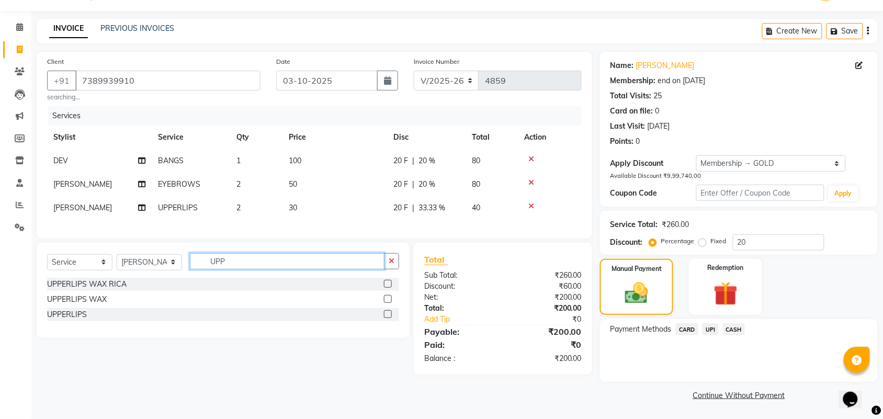
click at [255, 269] on input "UPP" at bounding box center [287, 261] width 195 height 16
type input "U"
type input "CHIN"
click at [53, 320] on div "CHIN" at bounding box center [56, 314] width 18 height 11
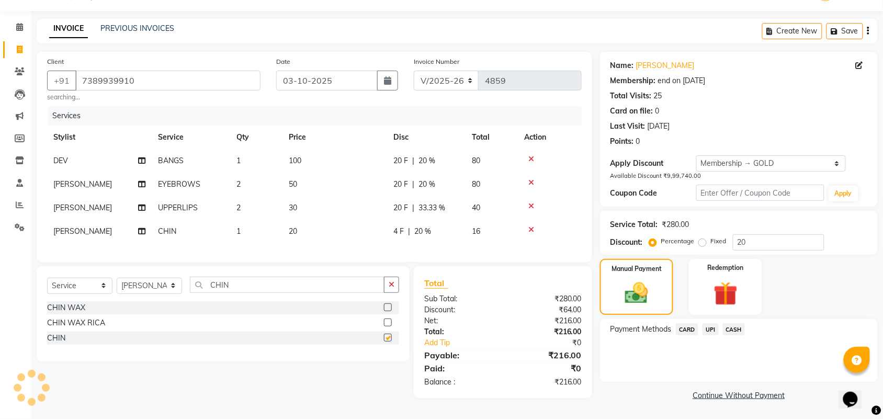
checkbox input "false"
click at [390, 229] on td "4 F | 20 %" at bounding box center [426, 232] width 78 height 24
select select "69938"
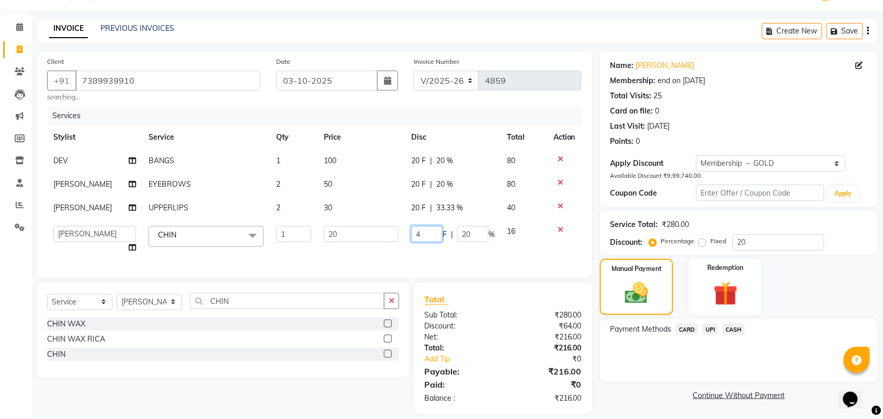
click at [429, 233] on input "4" at bounding box center [426, 234] width 31 height 16
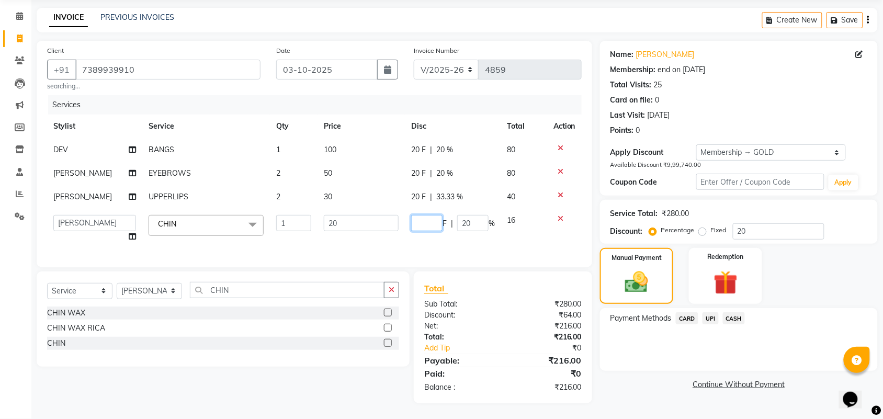
scroll to position [48, 0]
type input "2"
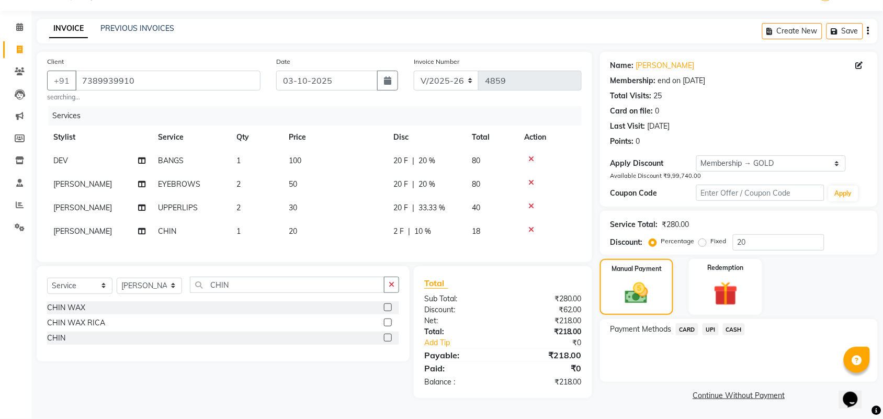
click at [423, 223] on td "2 F | 10 %" at bounding box center [426, 232] width 78 height 24
select select "69938"
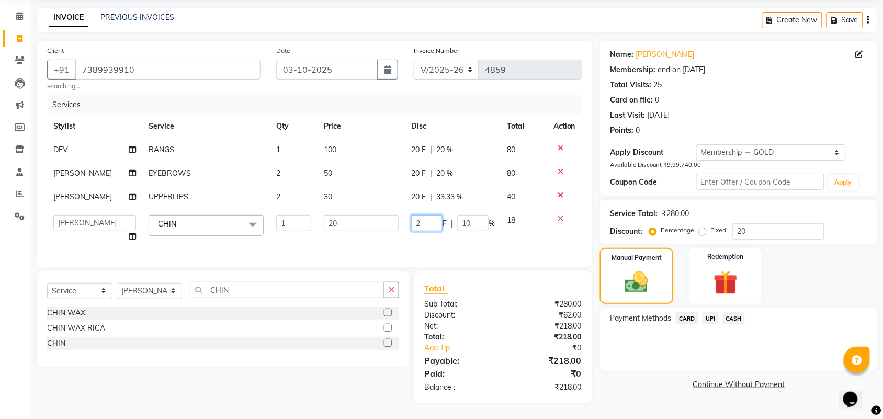
click at [423, 216] on input "2" at bounding box center [426, 223] width 31 height 16
type input "0"
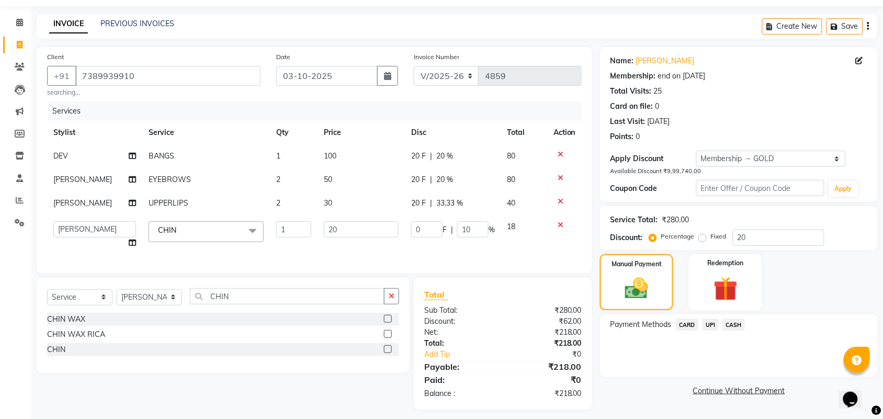
click at [423, 229] on td "0 F | 10 %" at bounding box center [453, 235] width 96 height 40
select select "69938"
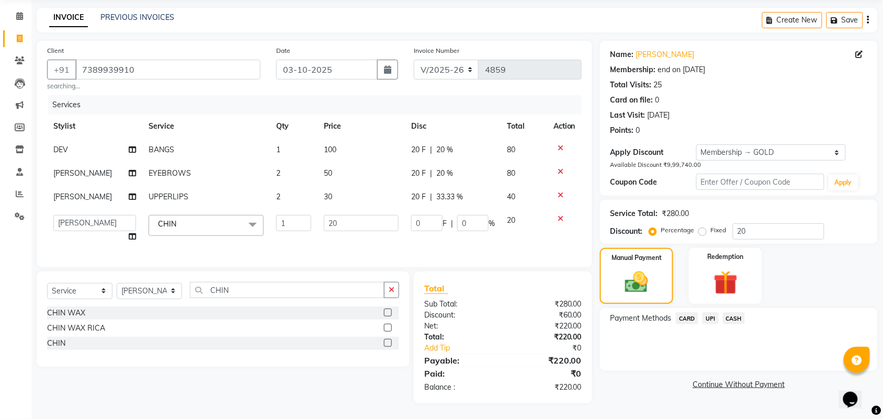
click at [713, 312] on span "UPI" at bounding box center [710, 318] width 16 height 12
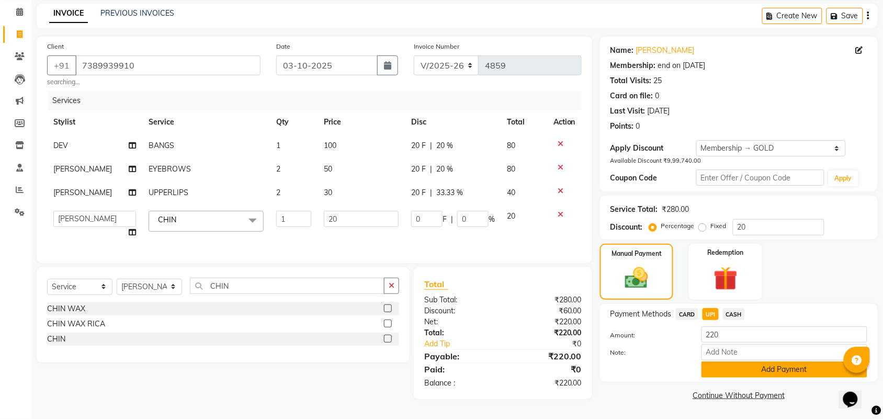
click at [735, 369] on button "Add Payment" at bounding box center [784, 369] width 166 height 16
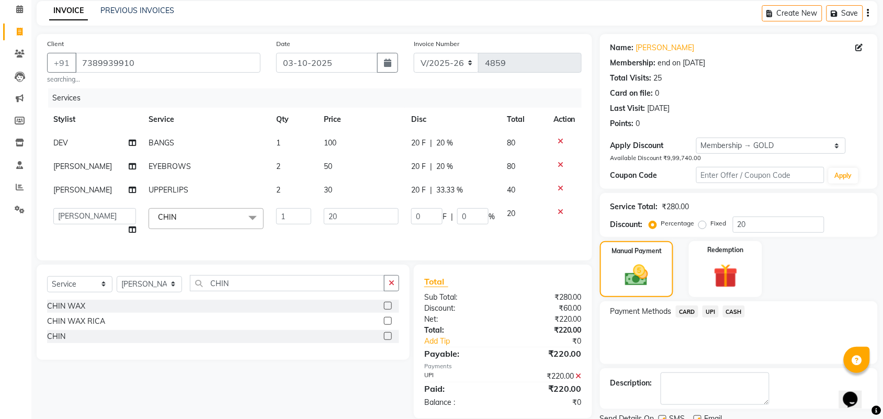
scroll to position [106, 0]
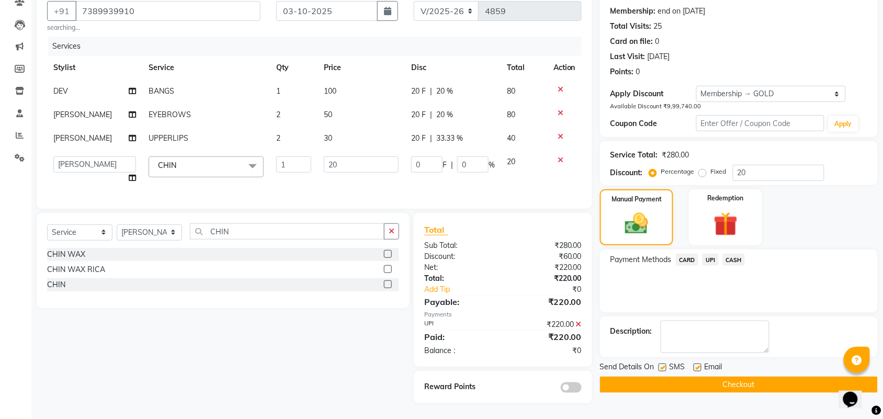
click at [774, 378] on button "Checkout" at bounding box center [739, 385] width 278 height 16
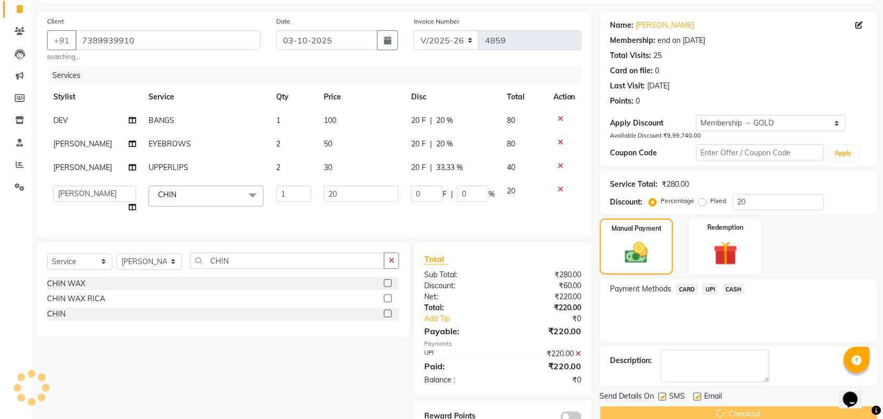
scroll to position [40, 0]
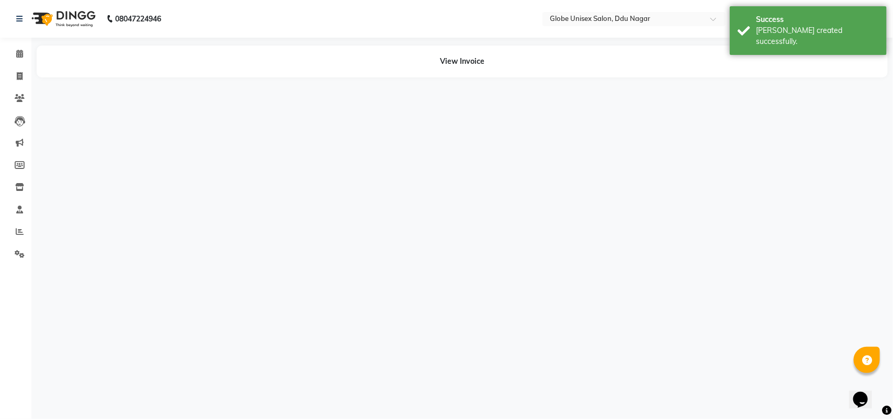
select select "25130"
select select "69938"
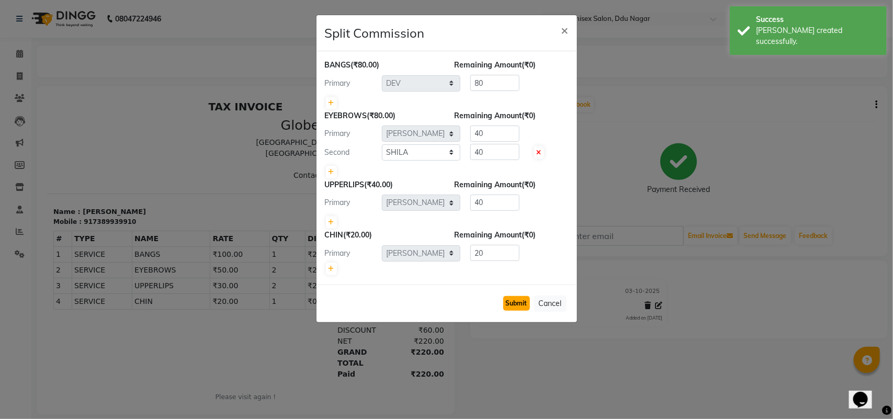
click at [514, 297] on button "Submit" at bounding box center [516, 303] width 27 height 15
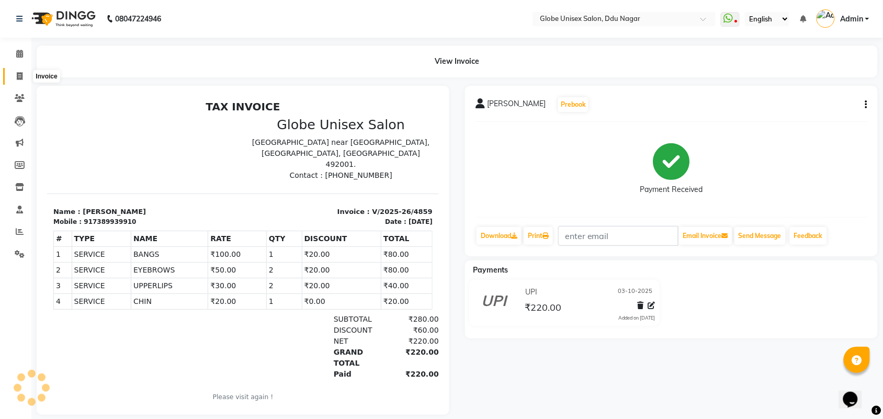
click at [22, 79] on span at bounding box center [19, 77] width 18 height 12
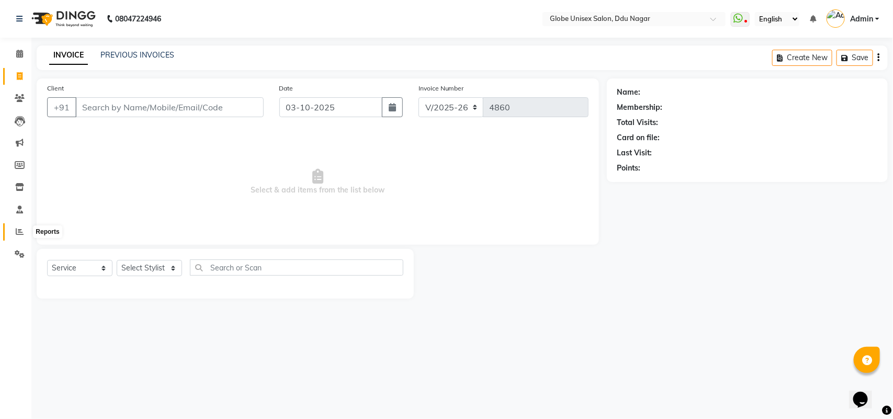
click at [19, 229] on icon at bounding box center [20, 231] width 8 height 8
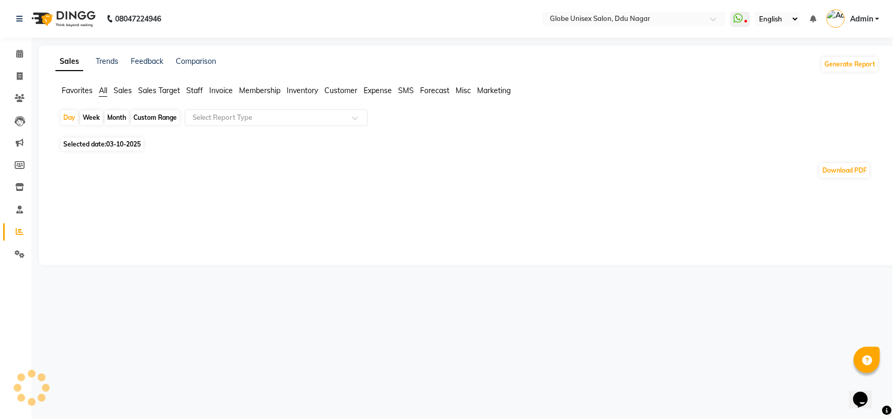
click at [120, 116] on div "Month" at bounding box center [117, 117] width 24 height 15
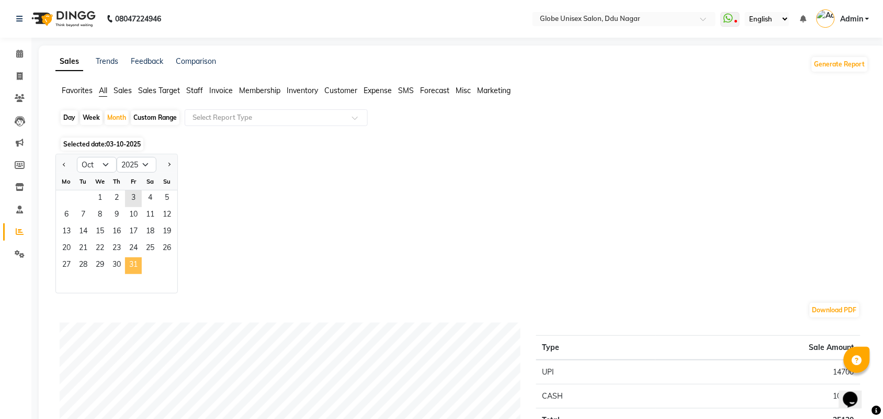
click at [131, 261] on span "31" at bounding box center [133, 265] width 17 height 17
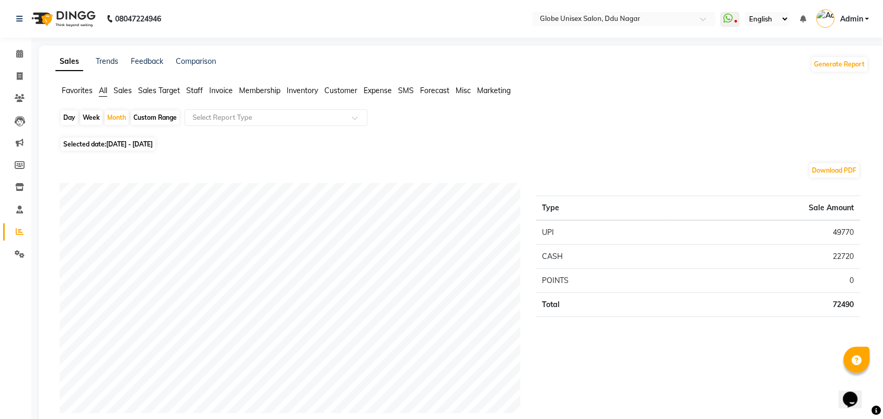
click at [195, 92] on span "Staff" at bounding box center [194, 90] width 17 height 9
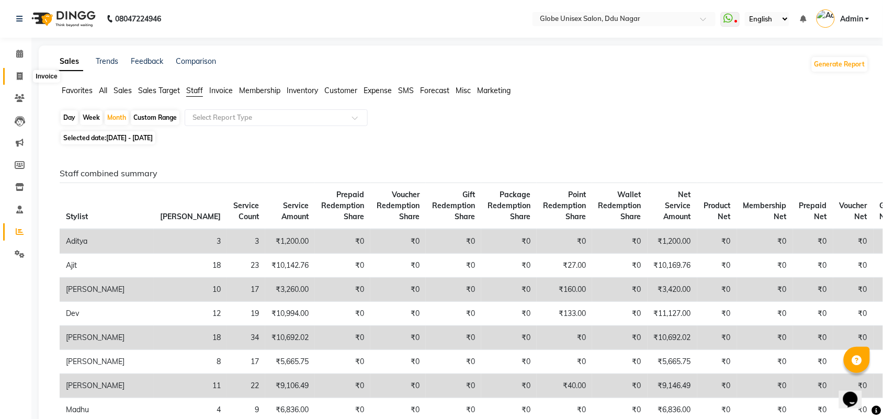
click at [24, 76] on span at bounding box center [19, 77] width 18 height 12
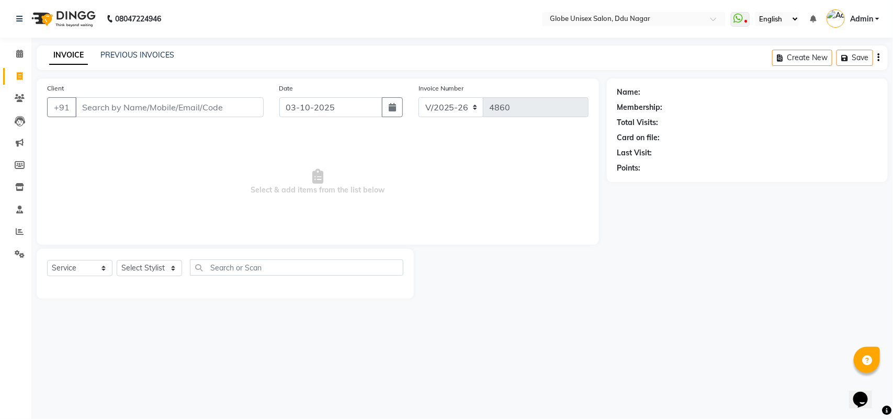
click at [173, 114] on input "Client" at bounding box center [169, 107] width 188 height 20
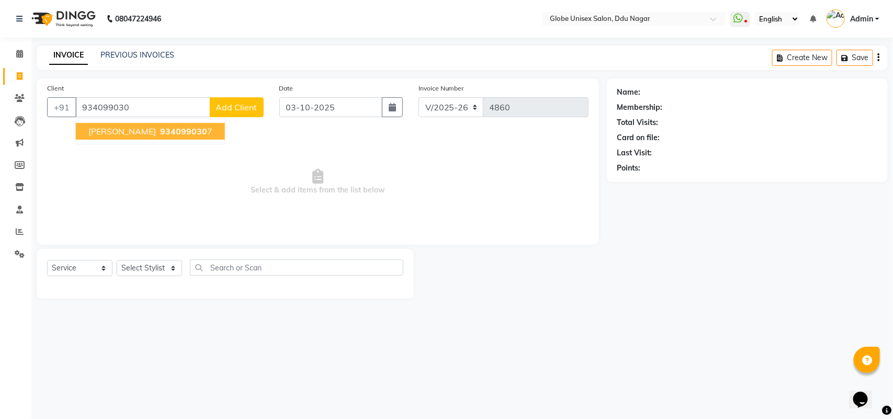
click at [160, 128] on span "934099030" at bounding box center [183, 131] width 47 height 10
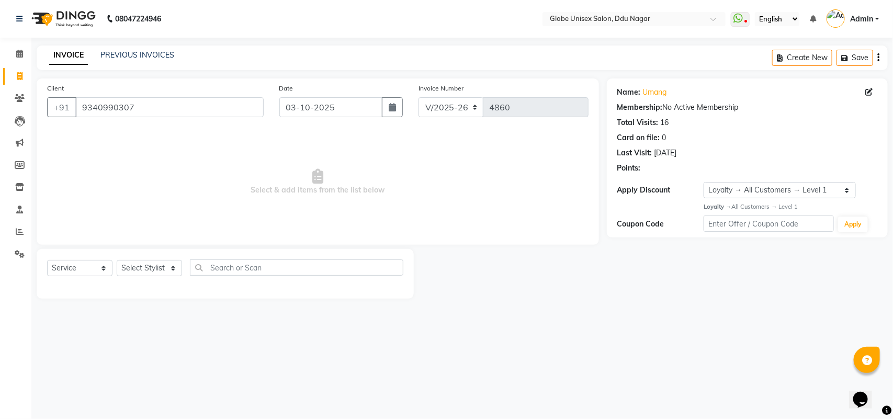
click at [176, 150] on span "Select & add items from the list below" at bounding box center [317, 182] width 541 height 105
click at [145, 270] on select "Select Stylist ADITYA AJIT CHIRAG DEV DIGESH LALITA LAXMI MADHU MANSI NICK RAKS…" at bounding box center [149, 268] width 65 height 16
click at [117, 260] on select "Select Stylist ADITYA AJIT CHIRAG DEV DIGESH LALITA LAXMI MADHU MANSI NICK RAKS…" at bounding box center [149, 268] width 65 height 16
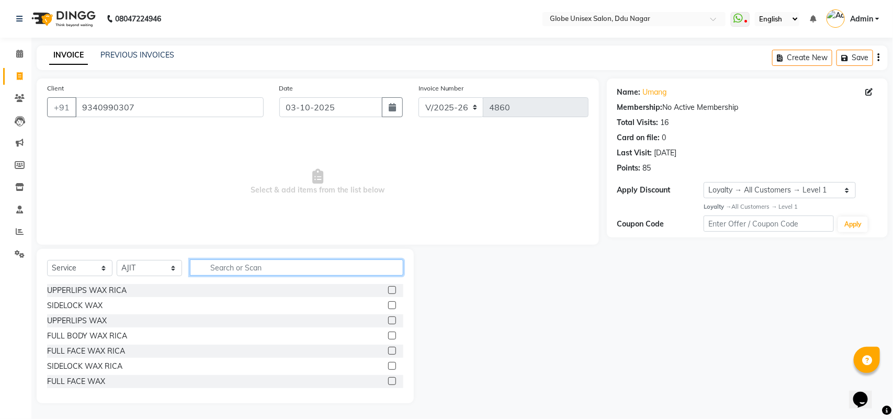
click at [242, 260] on input "text" at bounding box center [296, 267] width 213 height 16
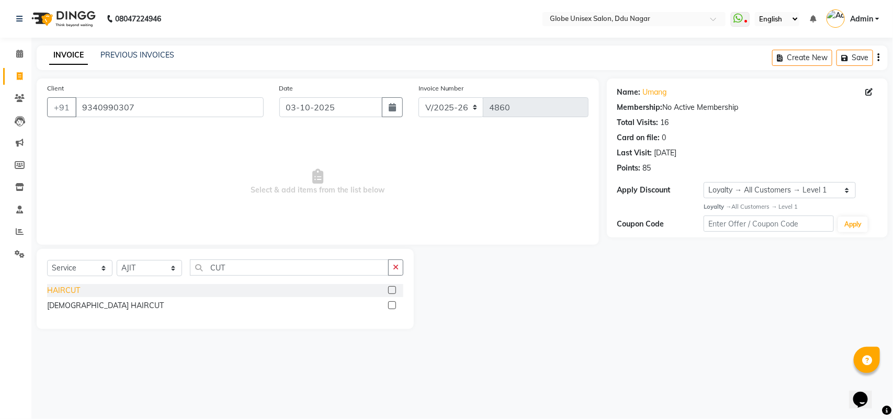
click at [61, 288] on div "HAIRCUT" at bounding box center [63, 290] width 33 height 11
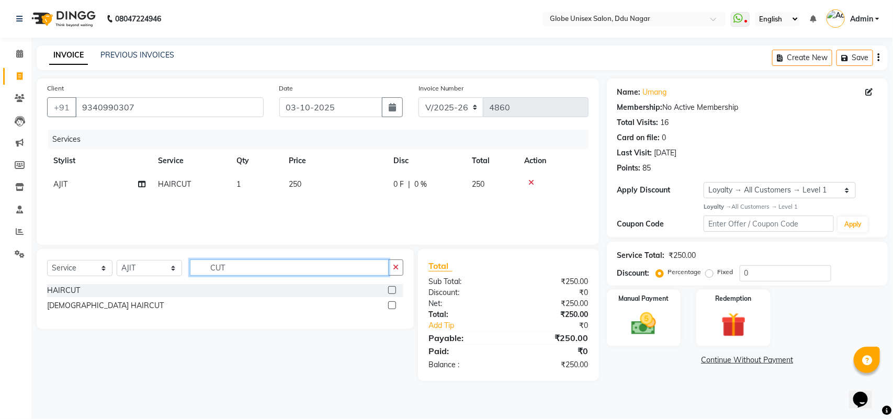
click at [253, 268] on input "CUT" at bounding box center [289, 267] width 199 height 16
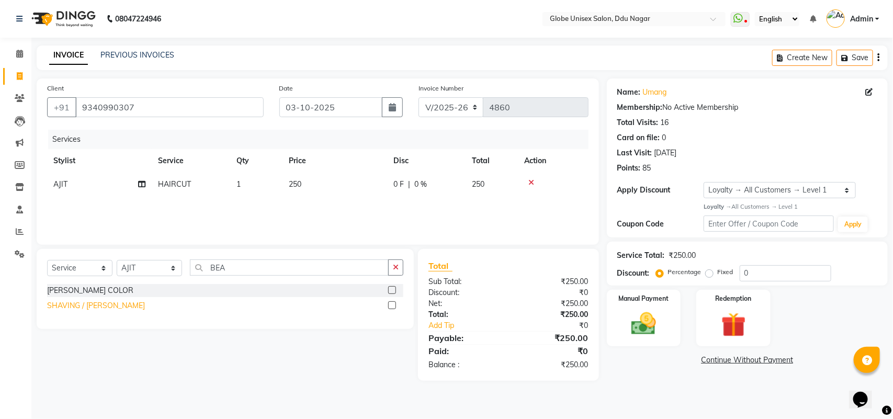
click at [82, 304] on div "SHAVING / BEARD" at bounding box center [96, 305] width 98 height 11
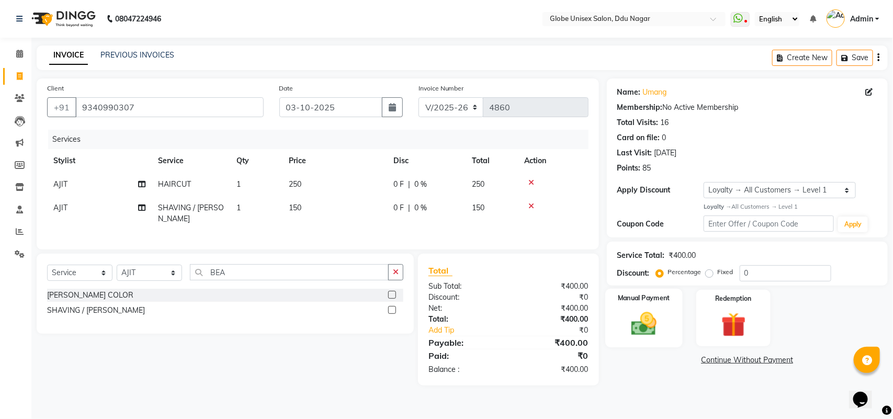
click at [634, 322] on img at bounding box center [643, 323] width 41 height 29
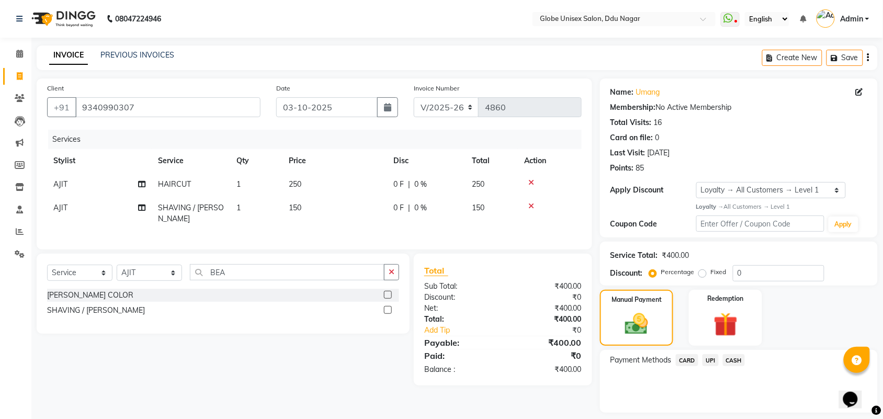
click at [712, 356] on span "UPI" at bounding box center [710, 360] width 16 height 12
click at [735, 412] on button "Add Payment" at bounding box center [784, 415] width 166 height 16
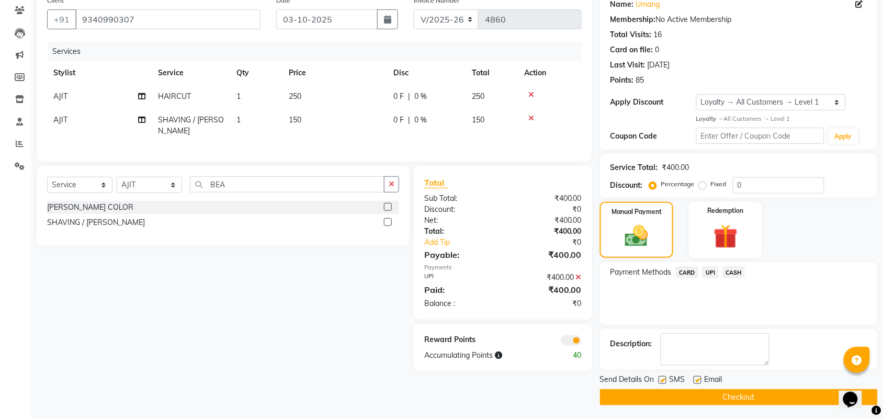
scroll to position [90, 0]
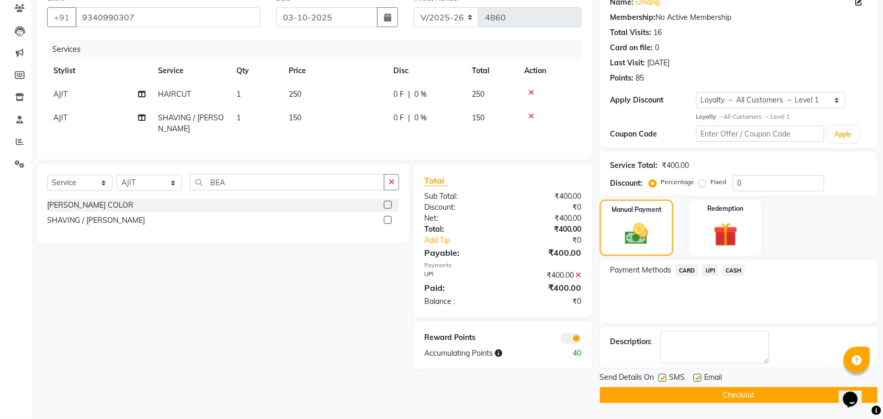
click at [738, 396] on button "Checkout" at bounding box center [739, 395] width 278 height 16
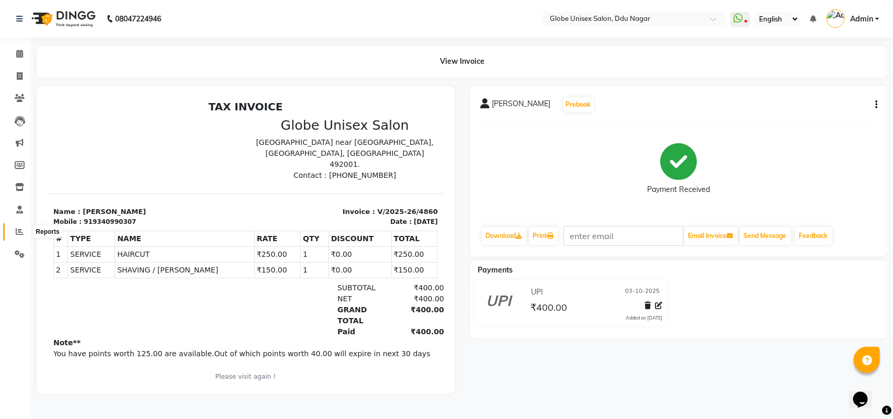
click at [18, 234] on icon at bounding box center [20, 231] width 8 height 8
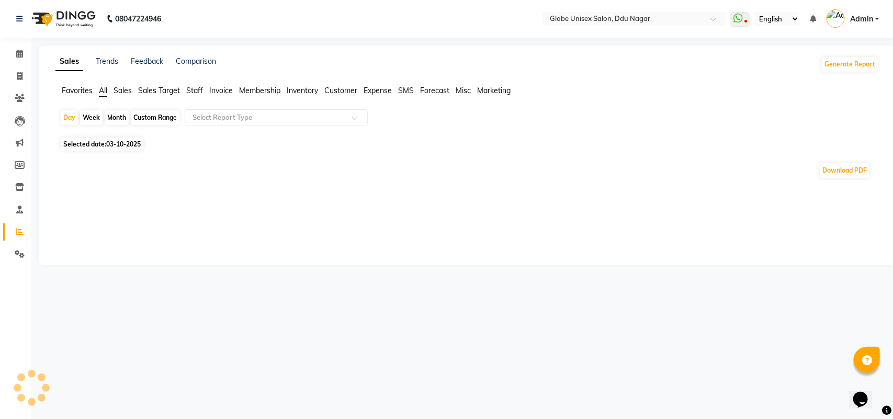
click at [123, 117] on div "Month" at bounding box center [117, 117] width 24 height 15
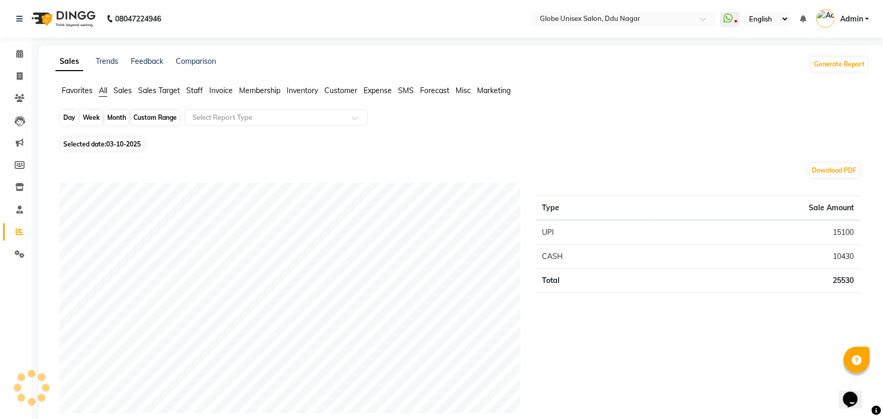
click at [117, 119] on div "Month" at bounding box center [117, 117] width 24 height 15
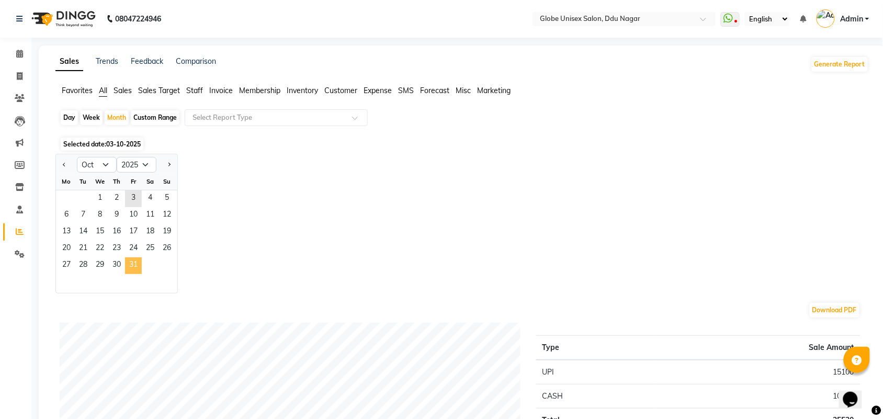
click at [132, 272] on span "31" at bounding box center [133, 265] width 17 height 17
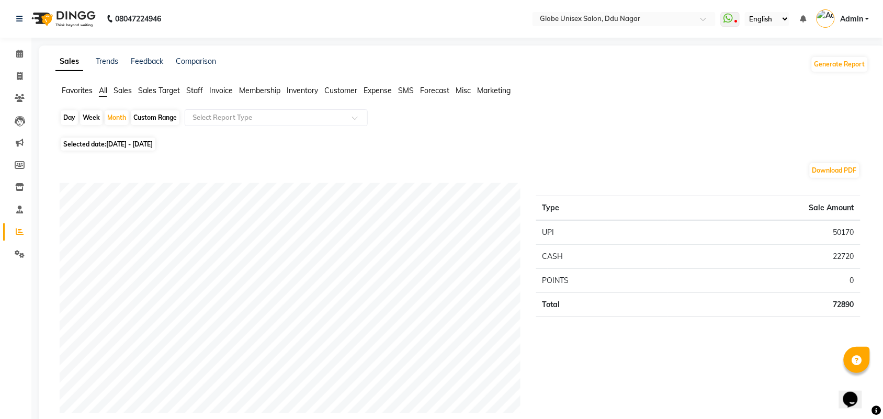
click at [195, 88] on span "Staff" at bounding box center [194, 90] width 17 height 9
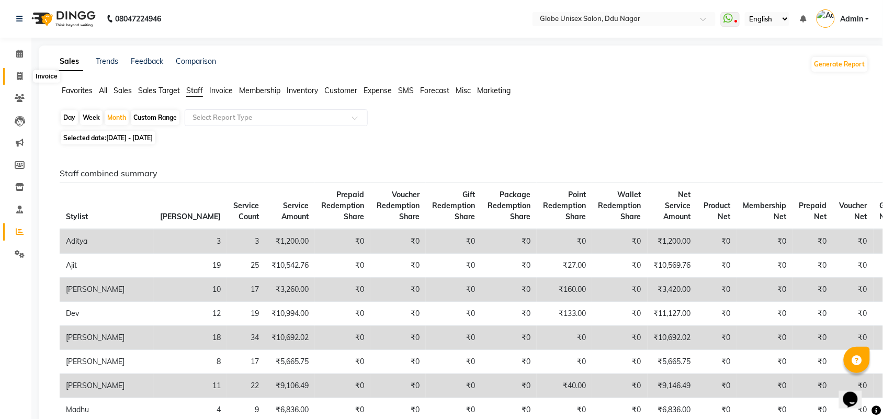
click at [15, 79] on span at bounding box center [19, 77] width 18 height 12
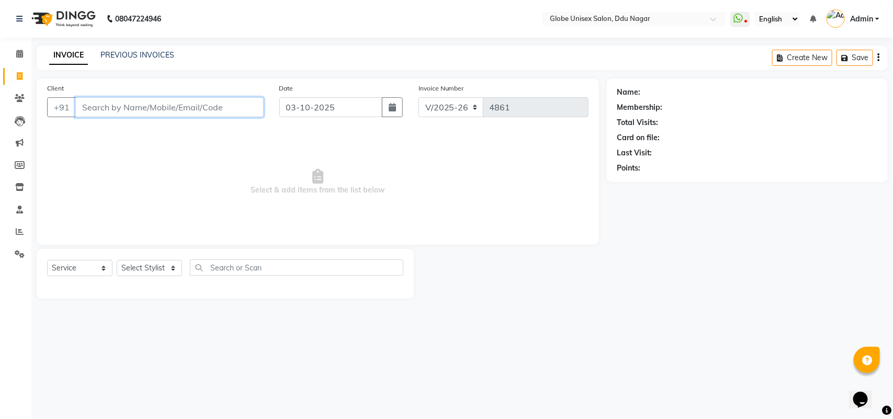
click at [202, 107] on input "Client" at bounding box center [169, 107] width 188 height 20
click at [219, 105] on span "Add Client" at bounding box center [236, 107] width 41 height 10
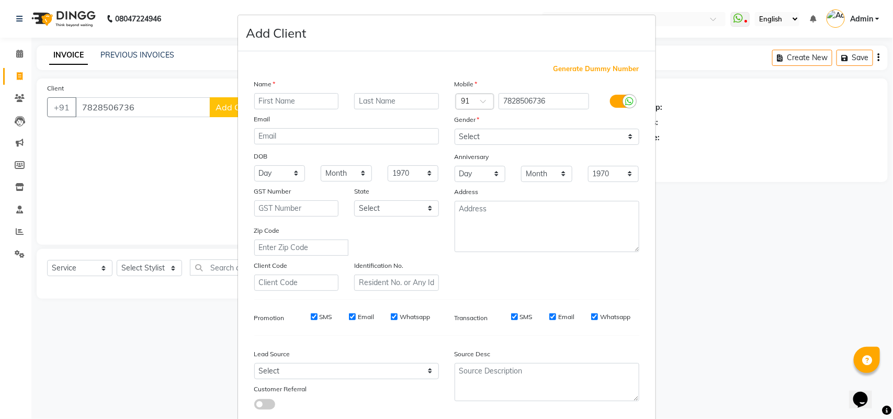
click at [317, 97] on input "text" at bounding box center [296, 101] width 85 height 16
click at [553, 132] on select "Select Male Female Other Prefer Not To Say" at bounding box center [546, 137] width 185 height 16
click at [454, 129] on select "Select Male Female Other Prefer Not To Say" at bounding box center [546, 137] width 185 height 16
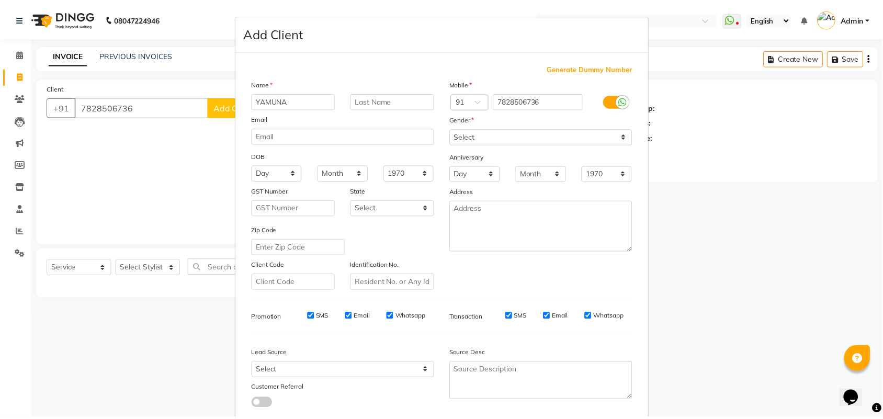
scroll to position [60, 0]
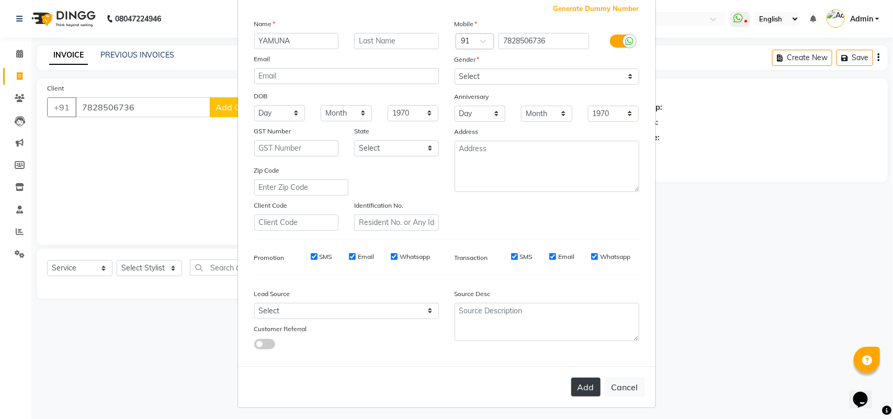
click at [591, 382] on button "Add" at bounding box center [585, 387] width 29 height 19
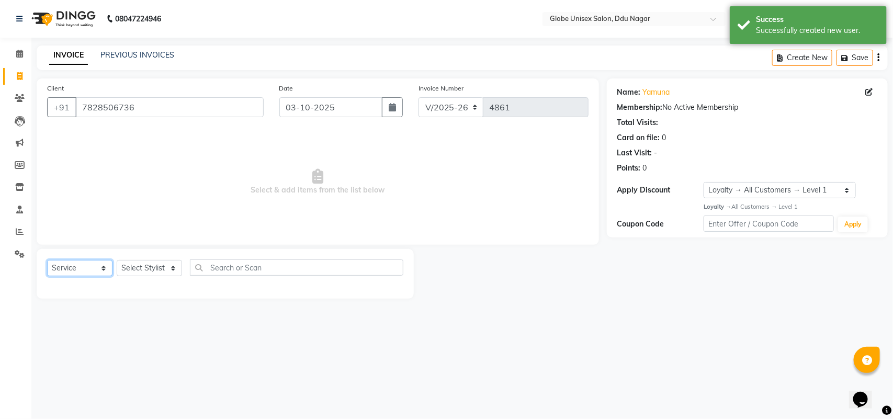
click at [85, 283] on div "Select Service Product Membership Package Voucher Prepaid Gift Card Select Styl…" at bounding box center [225, 271] width 356 height 25
click at [47, 260] on select "Select Service Product Membership Package Voucher Prepaid Gift Card" at bounding box center [79, 268] width 65 height 16
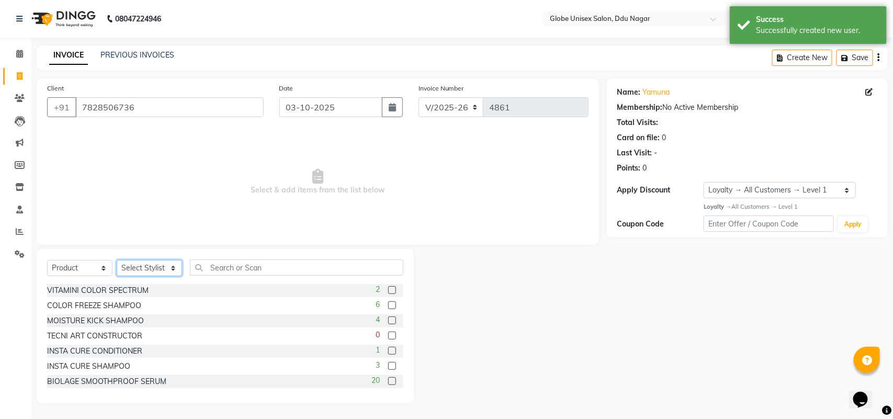
click at [137, 273] on select "Select Stylist ADITYA AJIT CHIRAG DEV DIGESH LALITA LAXMI MADHU MANSI NICK RAKS…" at bounding box center [149, 268] width 65 height 16
click at [117, 260] on select "Select Stylist ADITYA AJIT CHIRAG DEV DIGESH LALITA LAXMI MADHU MANSI NICK RAKS…" at bounding box center [149, 268] width 65 height 16
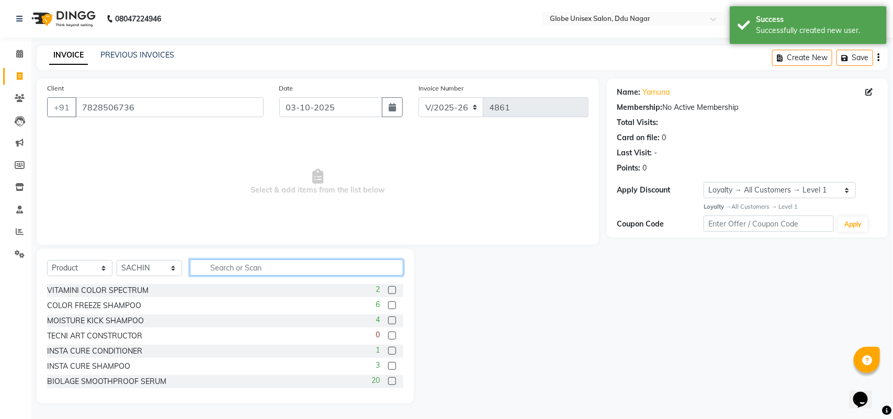
click at [254, 271] on input "text" at bounding box center [296, 267] width 213 height 16
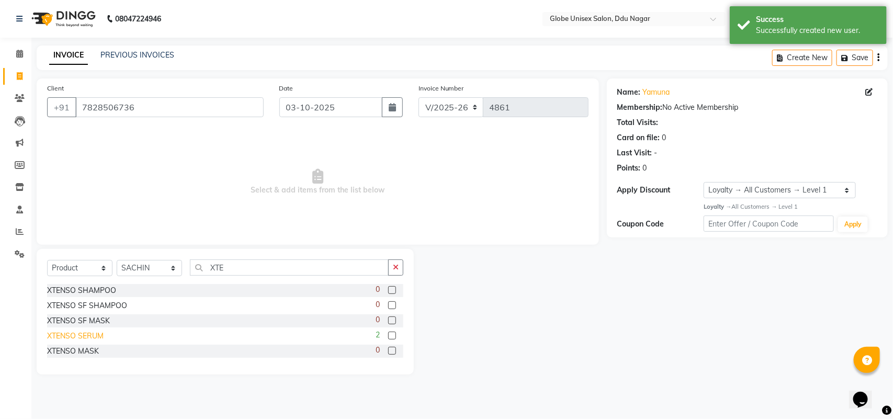
click at [93, 338] on div "XTENSO SERUM" at bounding box center [75, 335] width 56 height 11
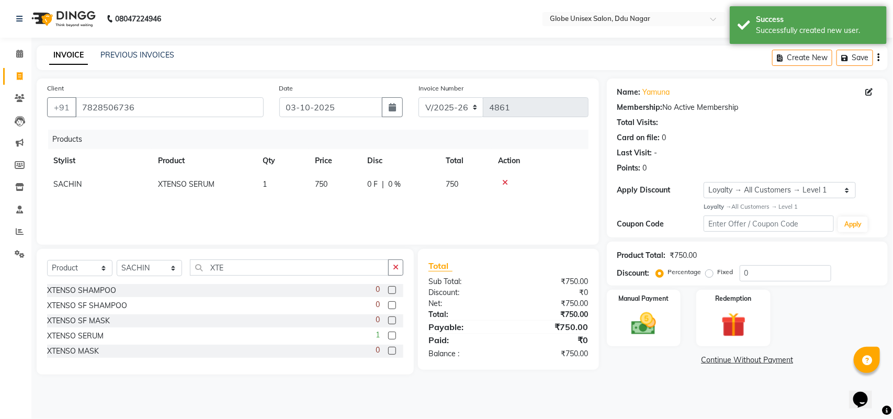
click at [652, 364] on link "Continue Without Payment" at bounding box center [747, 360] width 277 height 11
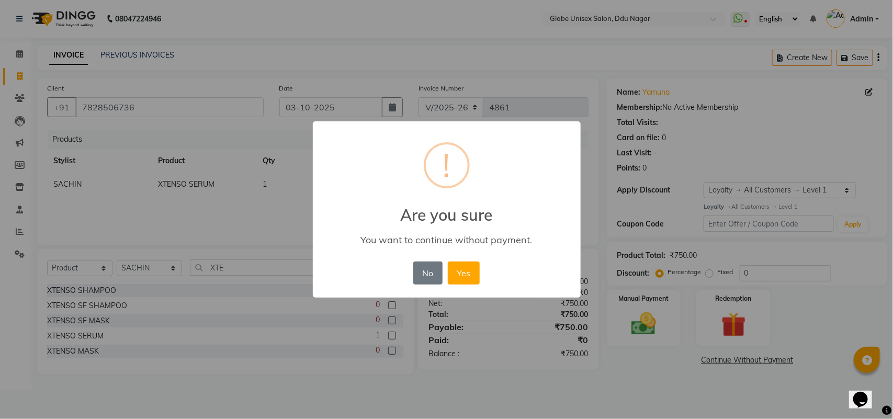
click at [629, 315] on div "× ! Are you sure You want to continue without payment. No No Yes" at bounding box center [446, 209] width 893 height 419
click at [428, 273] on button "No" at bounding box center [427, 272] width 29 height 23
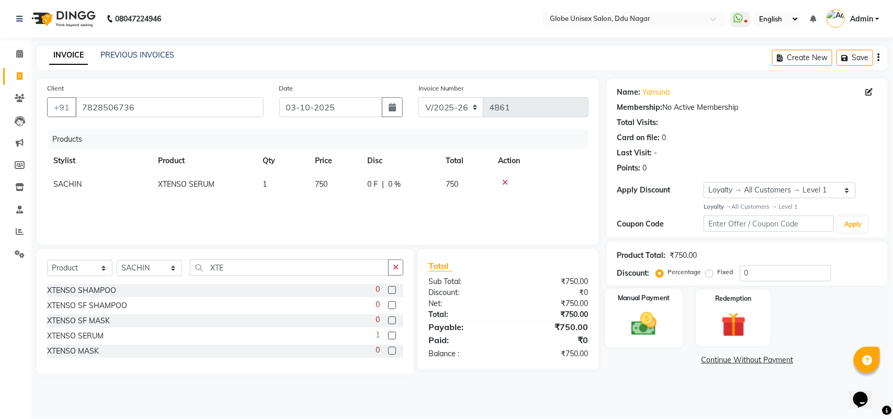
click at [634, 328] on img at bounding box center [643, 323] width 41 height 29
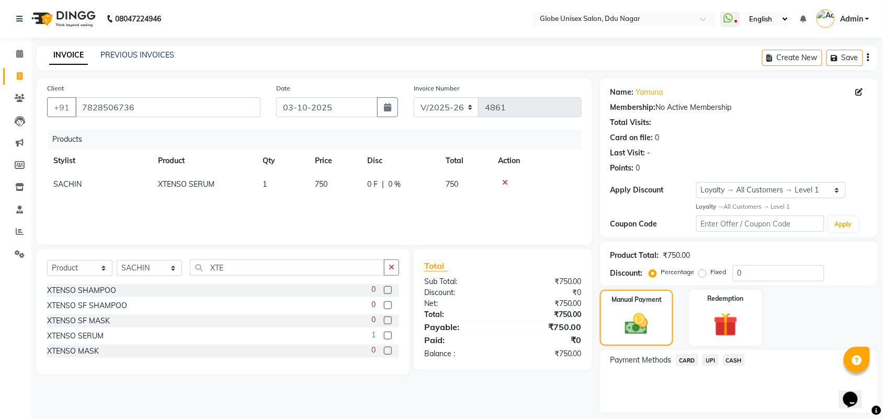
click at [711, 269] on label "Fixed" at bounding box center [719, 271] width 16 height 9
click at [708, 269] on input "Fixed" at bounding box center [704, 271] width 7 height 7
click at [751, 272] on input "0" at bounding box center [779, 273] width 92 height 16
click at [808, 335] on div "Manual Payment Redemption" at bounding box center [738, 318] width 293 height 56
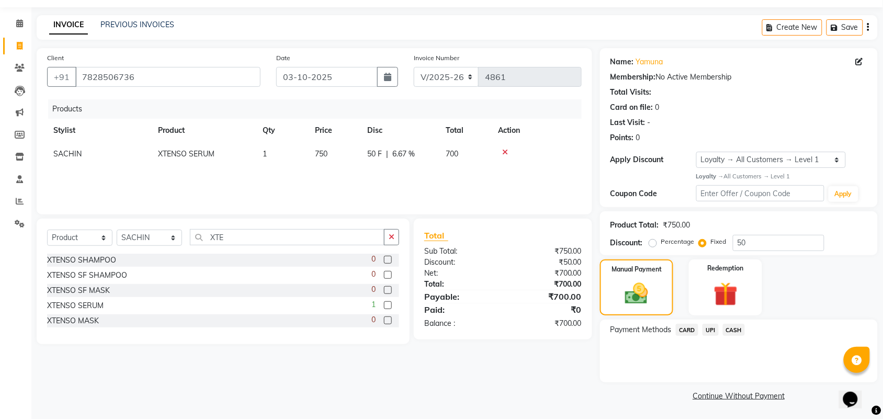
click at [754, 370] on div "Payment Methods CARD UPI CASH" at bounding box center [739, 351] width 278 height 63
click at [705, 325] on span "UPI" at bounding box center [710, 330] width 16 height 12
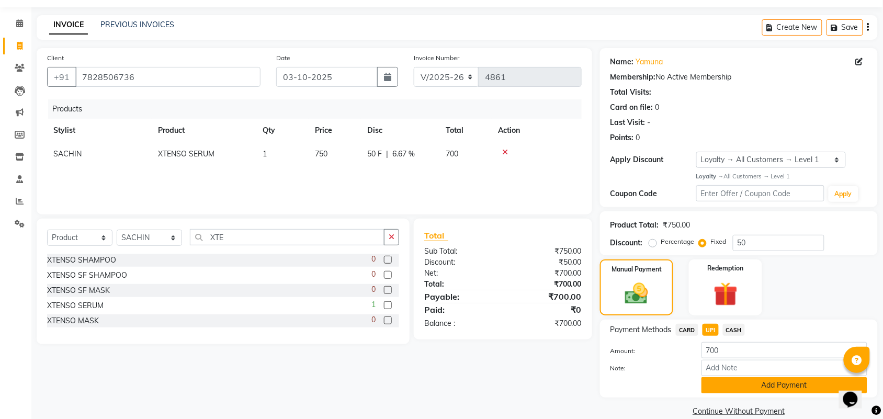
click at [744, 378] on button "Add Payment" at bounding box center [784, 385] width 166 height 16
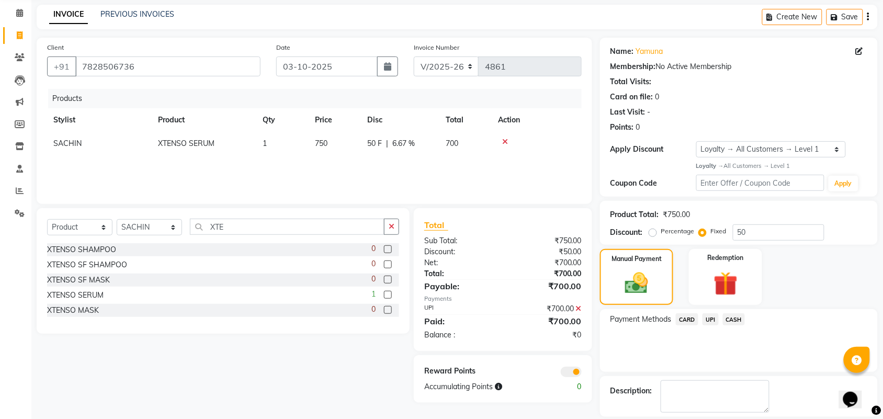
scroll to position [90, 0]
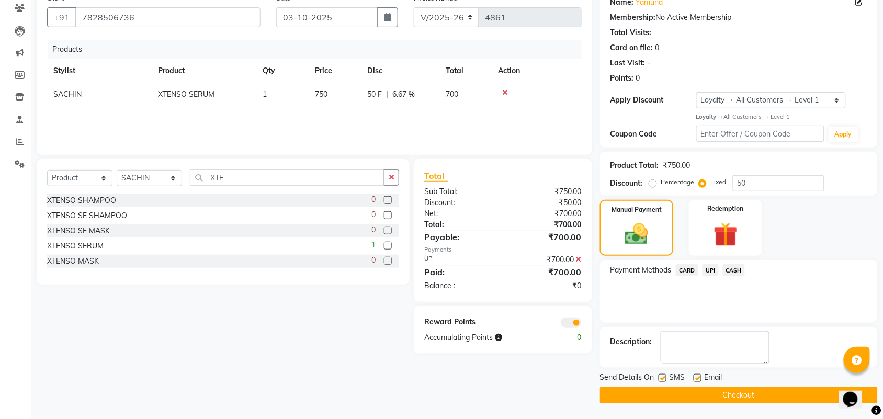
click at [798, 398] on button "Checkout" at bounding box center [739, 395] width 278 height 16
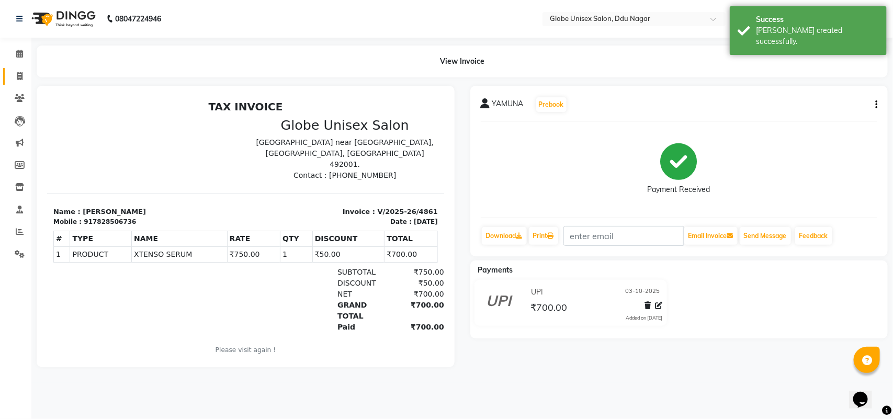
click at [7, 73] on link "Invoice" at bounding box center [15, 76] width 25 height 17
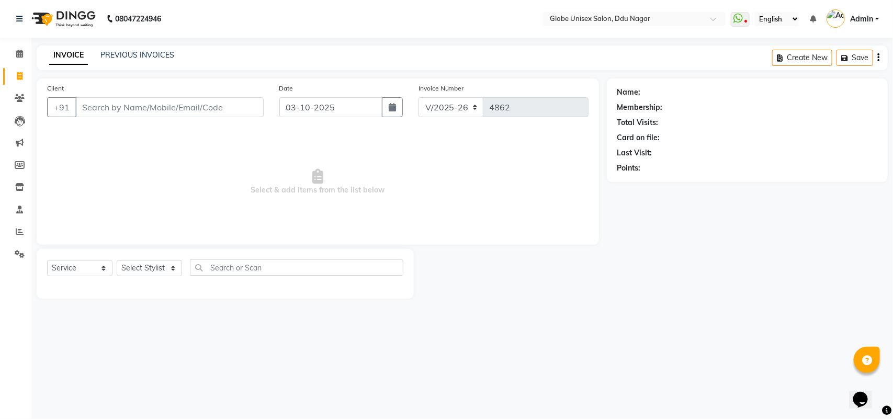
click at [170, 60] on div "PREVIOUS INVOICES" at bounding box center [137, 55] width 74 height 11
click at [168, 56] on link "PREVIOUS INVOICES" at bounding box center [137, 54] width 74 height 9
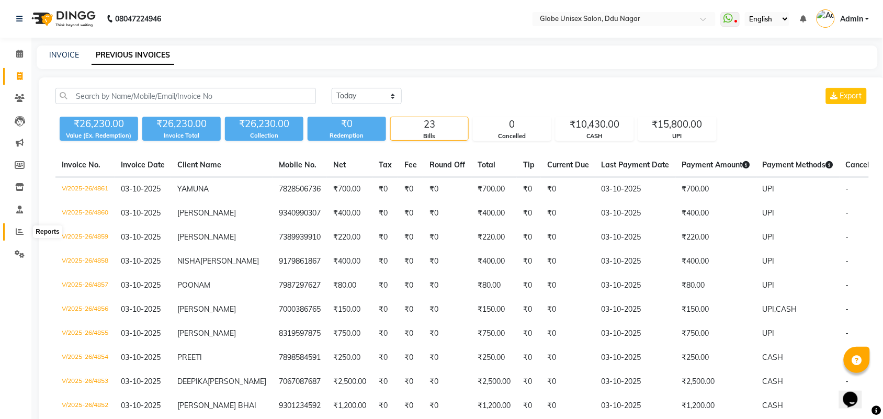
click at [16, 231] on icon at bounding box center [20, 231] width 8 height 8
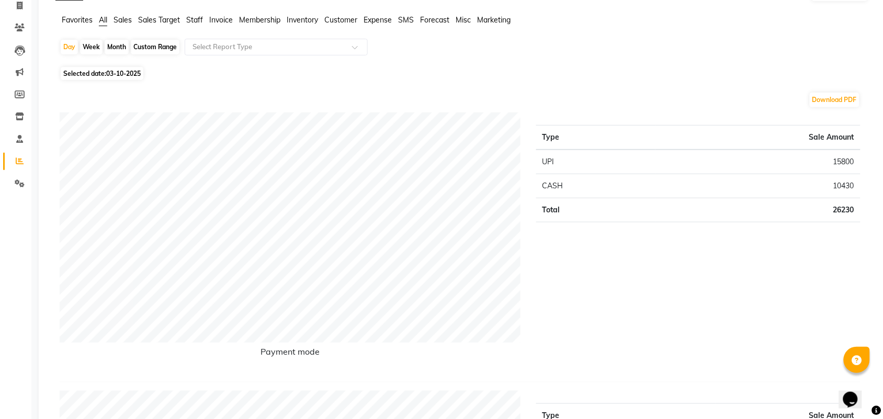
scroll to position [6, 0]
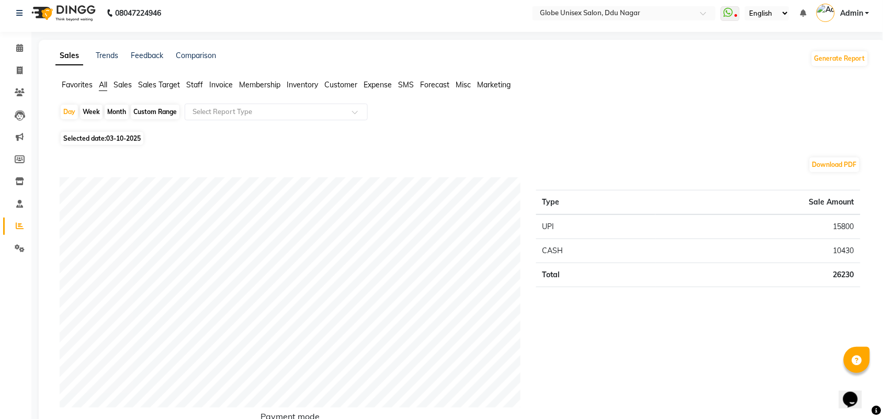
click at [206, 85] on ul "Favorites All Sales Sales Target Staff Invoice Membership Inventory Customer Ex…" at bounding box center [461, 85] width 813 height 12
click at [199, 89] on span "Staff" at bounding box center [194, 84] width 17 height 9
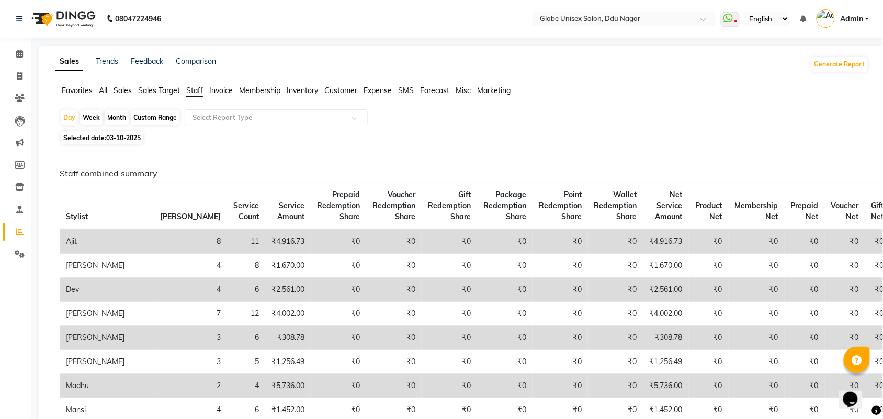
click at [120, 116] on div "Month" at bounding box center [117, 117] width 24 height 15
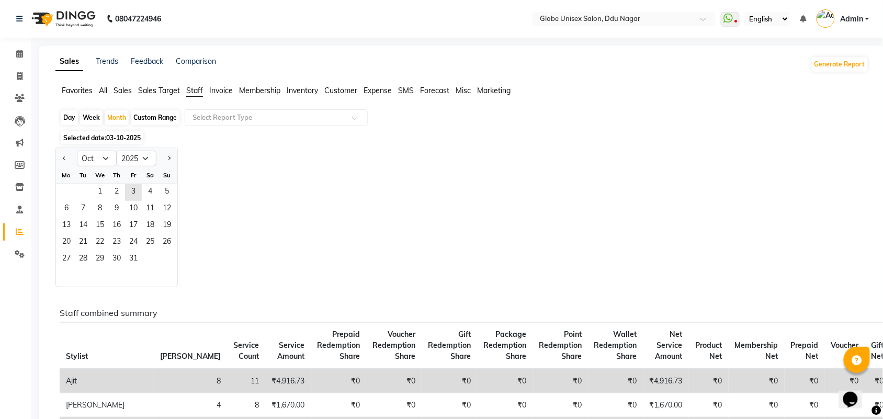
click at [359, 189] on div "Jan Feb Mar Apr May Jun Jul Aug Sep Oct Nov Dec 2015 2016 2017 2018 2019 2020 2…" at bounding box center [461, 217] width 813 height 140
click at [116, 116] on div "Month" at bounding box center [117, 117] width 24 height 15
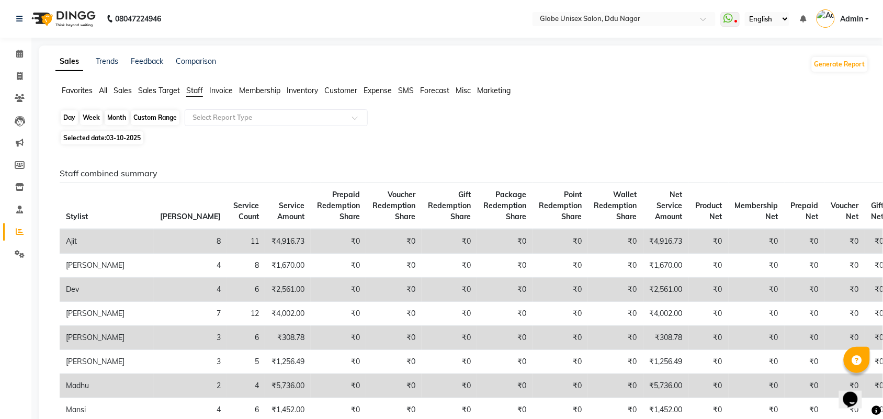
click at [116, 116] on div "Month" at bounding box center [117, 117] width 24 height 15
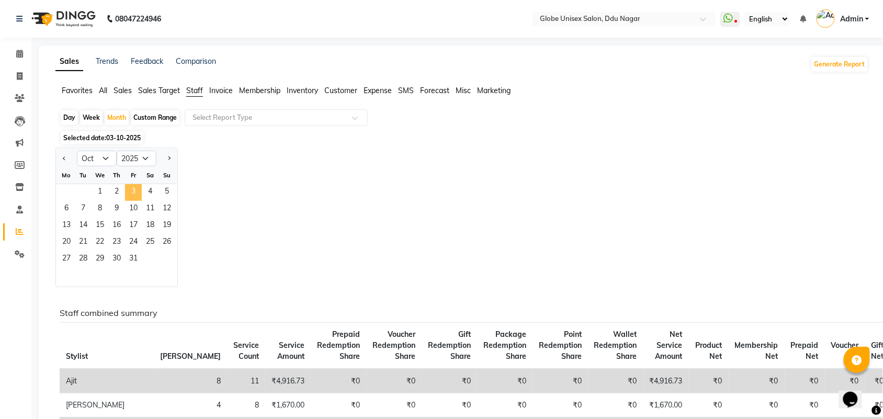
click at [133, 199] on span "3" at bounding box center [133, 192] width 17 height 17
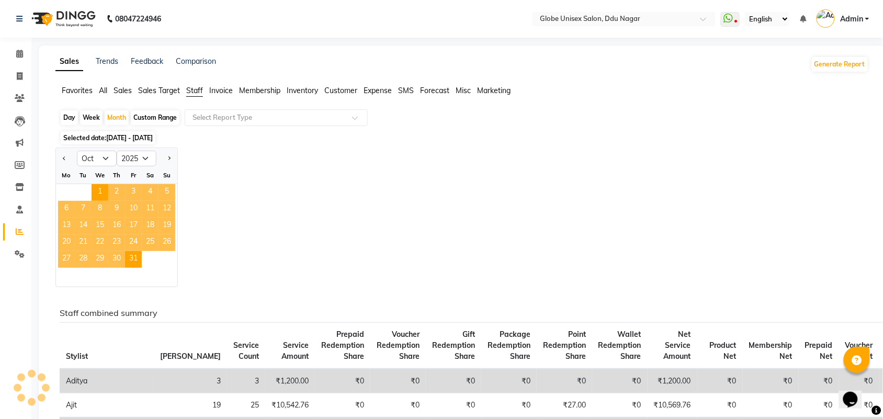
click at [372, 199] on div "Jan Feb Mar Apr May Jun Jul Aug Sep Oct Nov Dec 2015 2016 2017 2018 2019 2020 2…" at bounding box center [461, 217] width 813 height 140
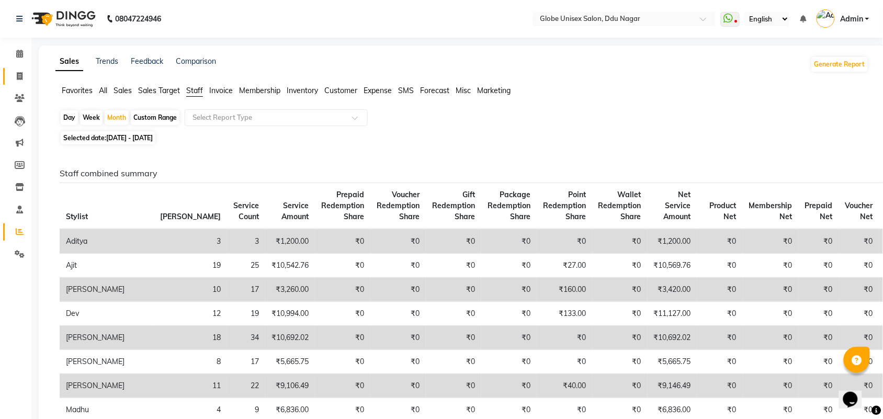
click at [4, 79] on link "Invoice" at bounding box center [15, 76] width 25 height 17
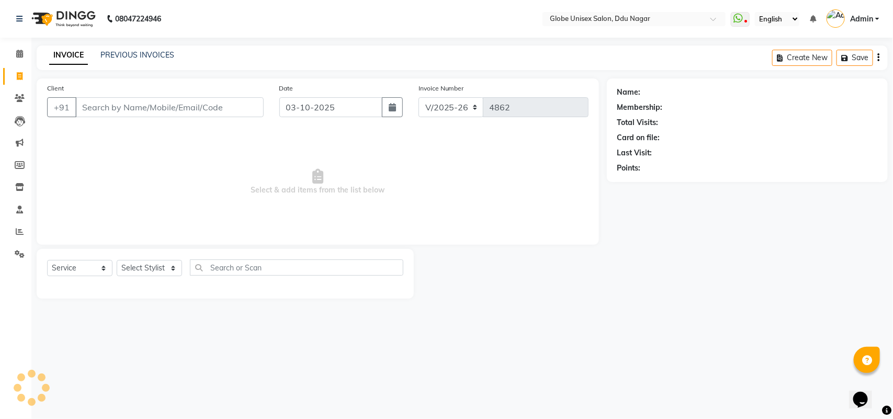
click at [195, 103] on input "Client" at bounding box center [169, 107] width 188 height 20
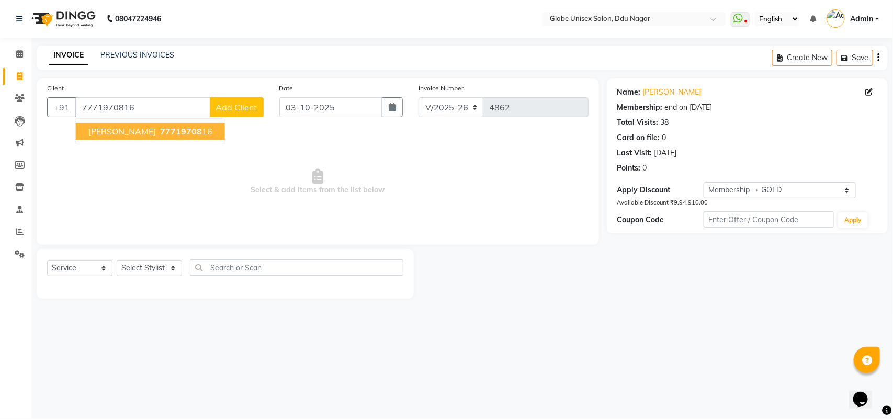
click at [190, 131] on span "77719708" at bounding box center [181, 131] width 42 height 10
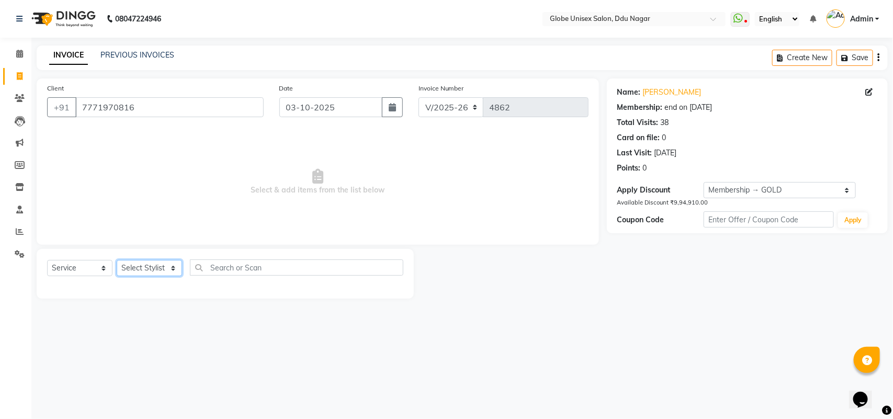
drag, startPoint x: 171, startPoint y: 266, endPoint x: 170, endPoint y: 260, distance: 5.3
click at [171, 266] on select "Select Stylist ADITYA AJIT [PERSON_NAME] DEV [PERSON_NAME] [PERSON_NAME] [PERSO…" at bounding box center [149, 268] width 65 height 16
click at [117, 260] on select "Select Stylist ADITYA AJIT [PERSON_NAME] DEV [PERSON_NAME] [PERSON_NAME] [PERSO…" at bounding box center [149, 268] width 65 height 16
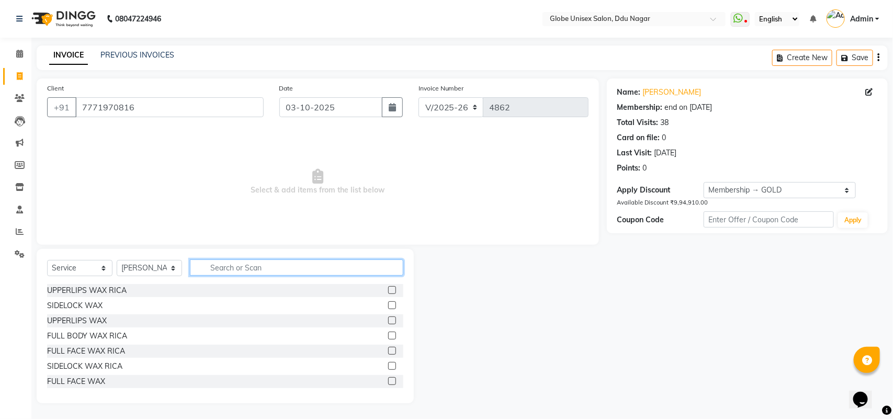
click at [252, 270] on input "text" at bounding box center [296, 267] width 213 height 16
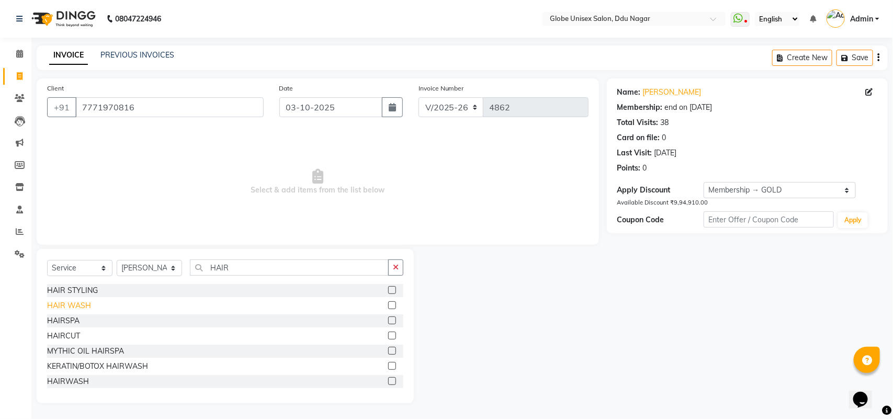
click at [73, 303] on div "HAIR WASH" at bounding box center [69, 305] width 44 height 11
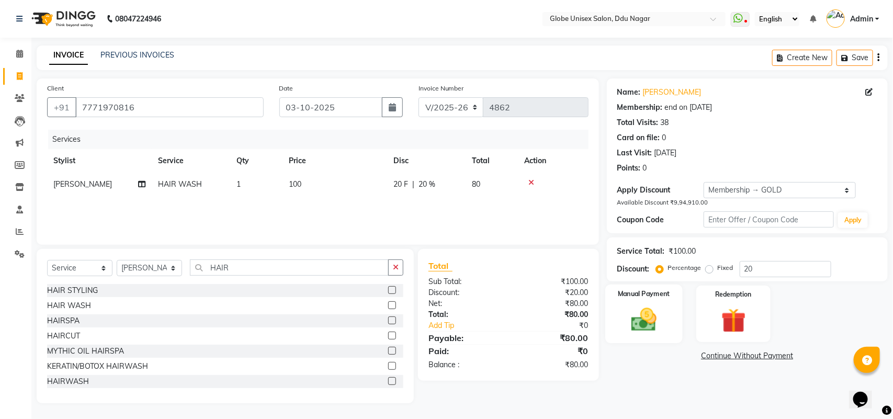
click at [645, 323] on img at bounding box center [643, 319] width 41 height 29
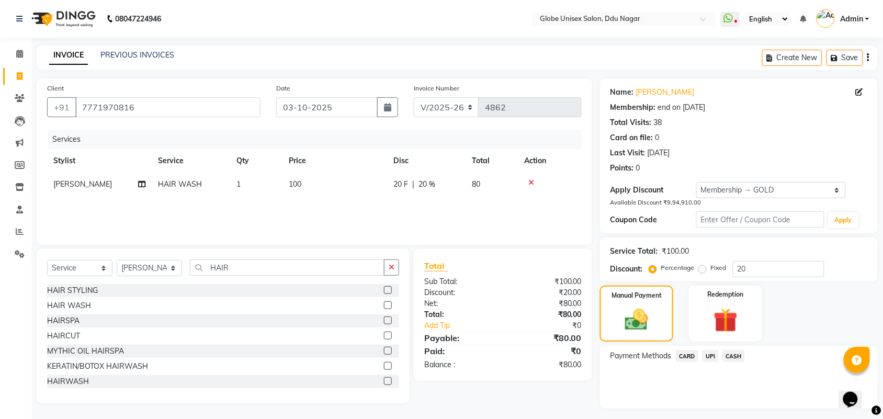
click at [712, 357] on span "UPI" at bounding box center [710, 356] width 16 height 12
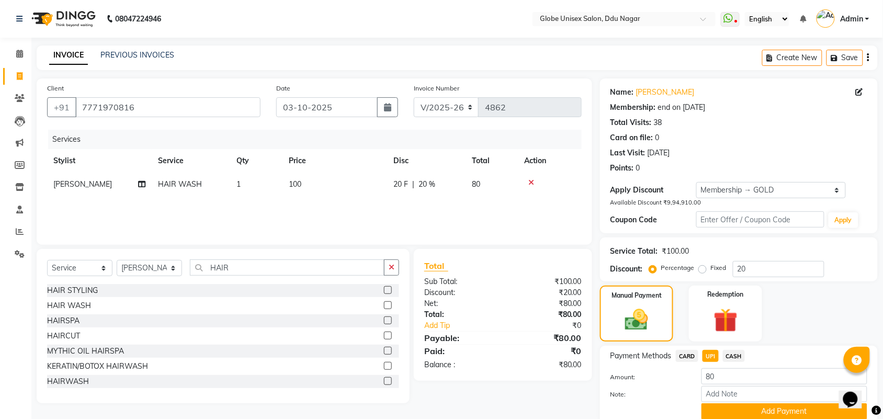
scroll to position [41, 0]
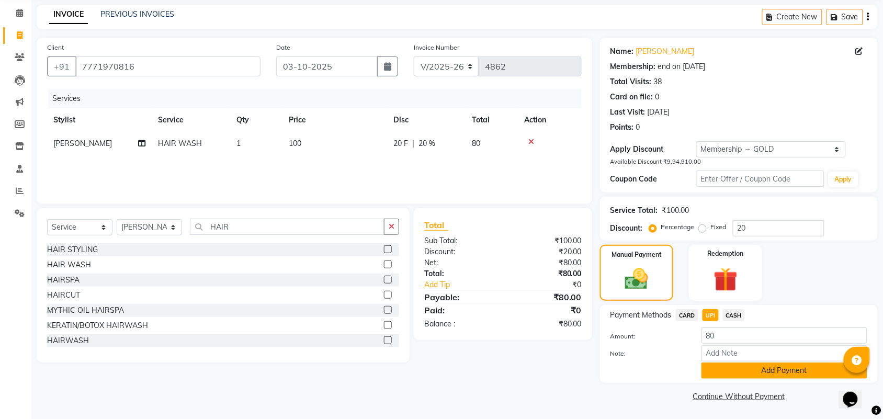
click at [795, 371] on button "Add Payment" at bounding box center [784, 370] width 166 height 16
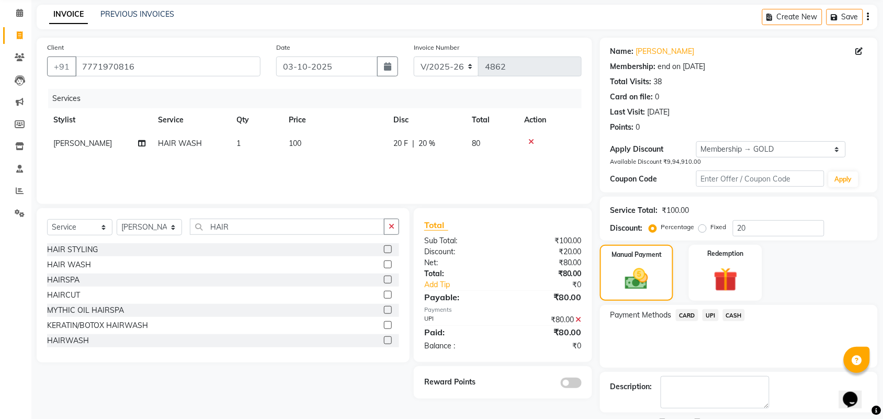
scroll to position [86, 0]
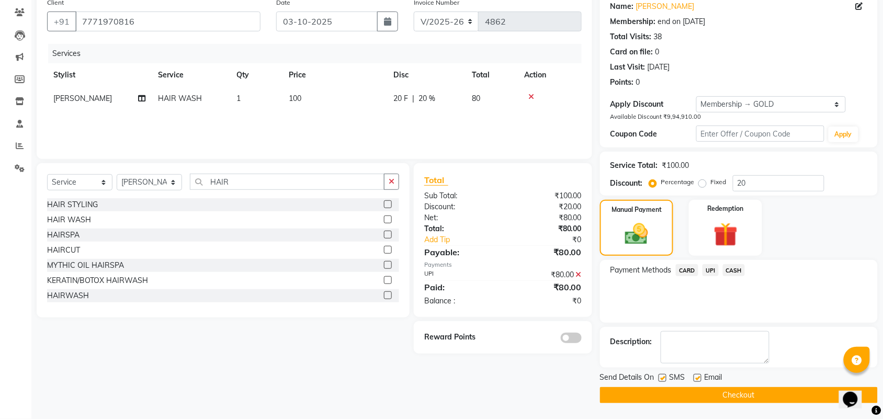
click at [774, 390] on button "Checkout" at bounding box center [739, 395] width 278 height 16
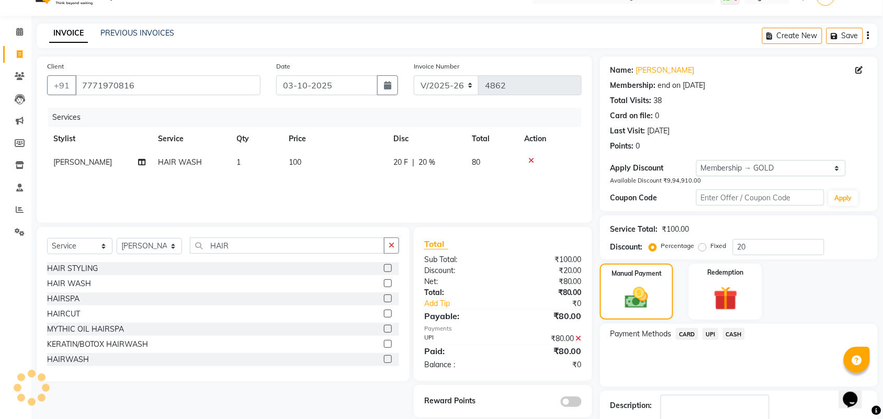
scroll to position [1, 0]
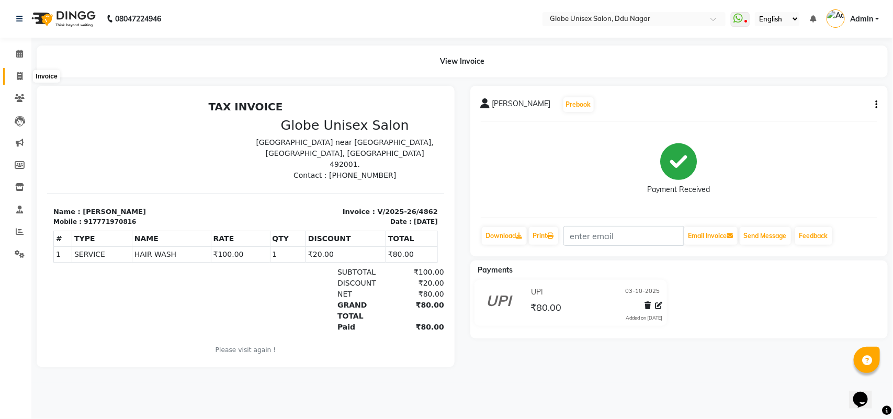
click at [17, 77] on icon at bounding box center [20, 76] width 6 height 8
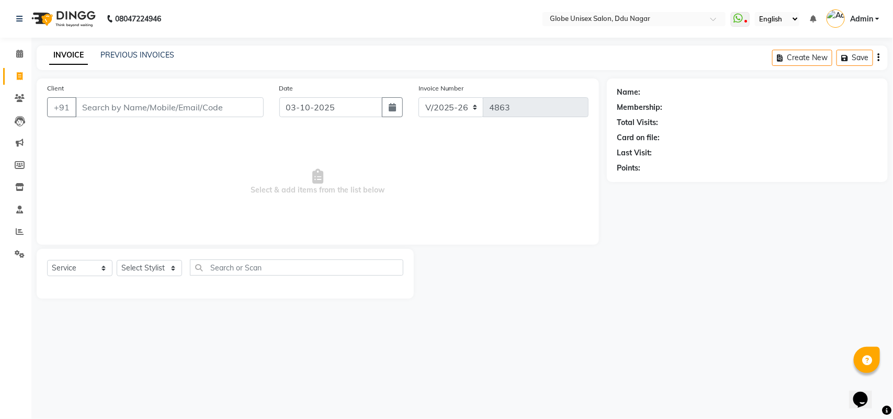
click at [205, 112] on input "Client" at bounding box center [169, 107] width 188 height 20
click at [215, 109] on input "Client" at bounding box center [169, 107] width 188 height 20
click at [144, 52] on link "PREVIOUS INVOICES" at bounding box center [137, 54] width 74 height 9
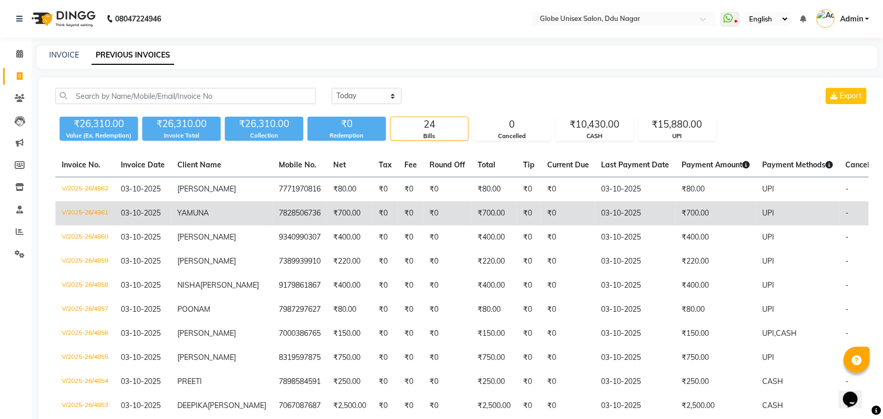
click at [84, 225] on td "V/2025-26/4861" at bounding box center [84, 213] width 59 height 24
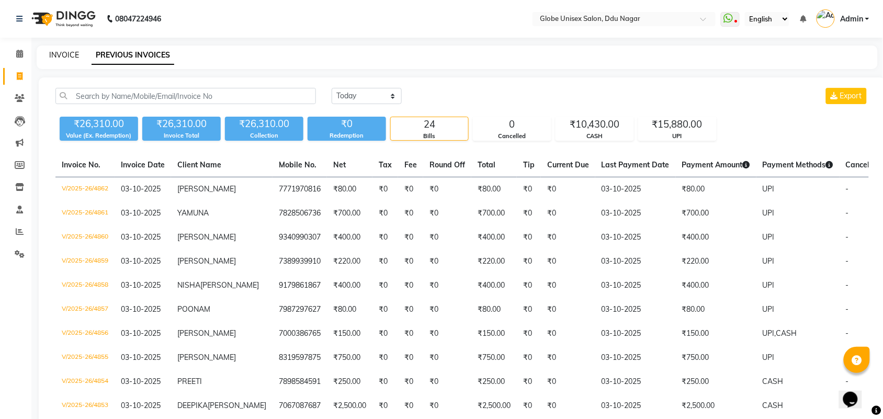
click at [66, 52] on link "INVOICE" at bounding box center [64, 54] width 30 height 9
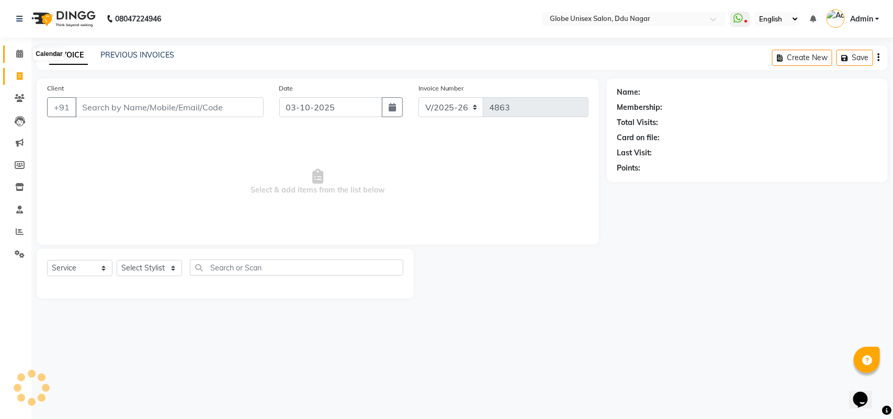
click at [14, 51] on span at bounding box center [19, 54] width 18 height 12
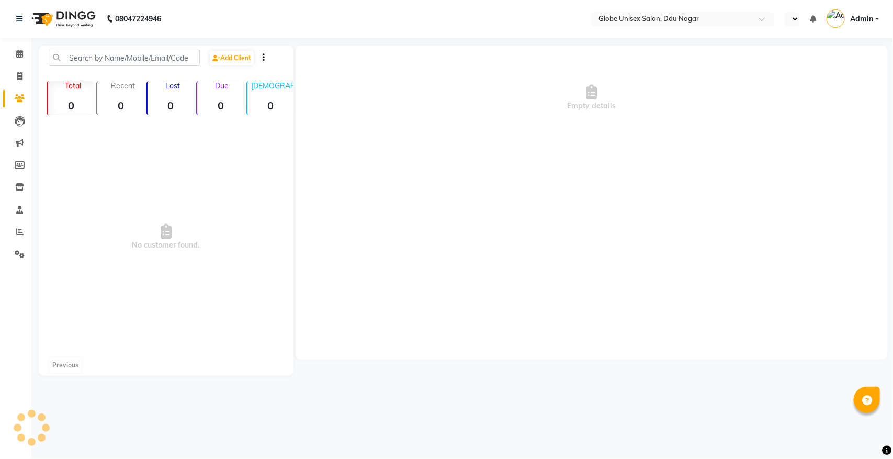
select select "en"
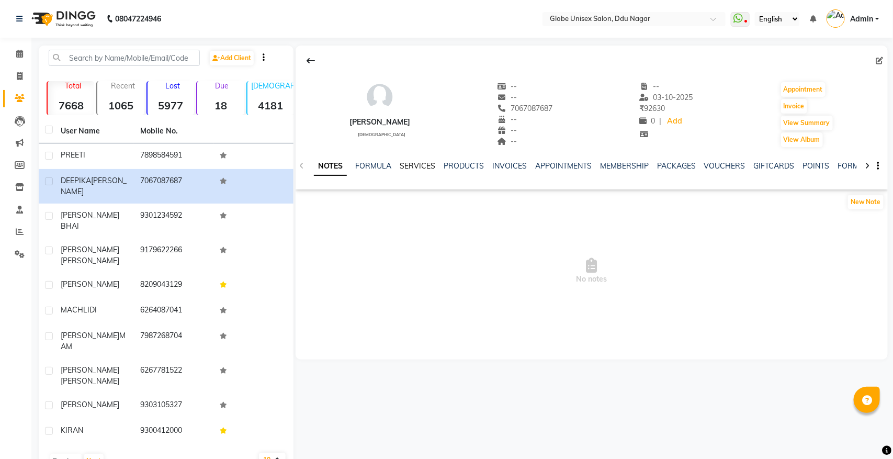
click at [414, 165] on link "SERVICES" at bounding box center [418, 165] width 36 height 9
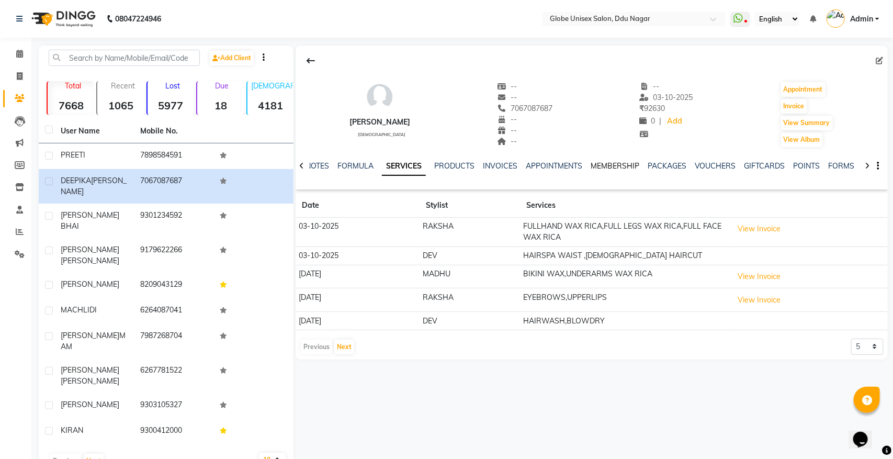
click at [615, 166] on link "MEMBERSHIP" at bounding box center [614, 165] width 49 height 9
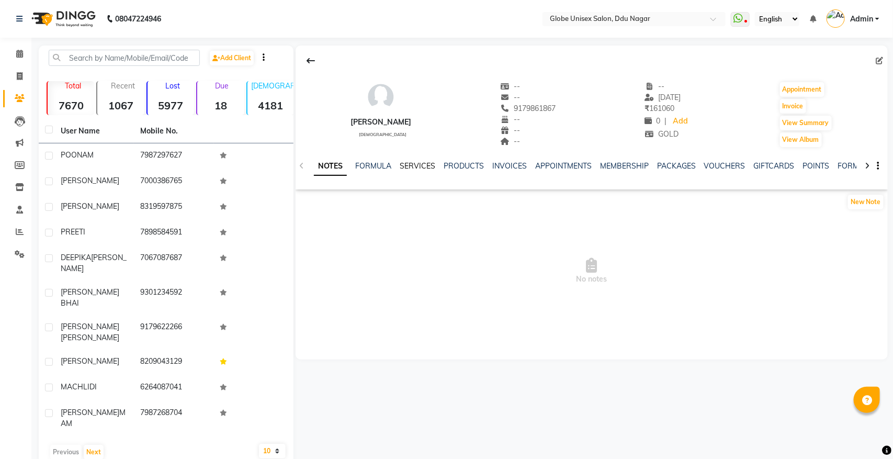
click at [423, 169] on link "SERVICES" at bounding box center [418, 165] width 36 height 9
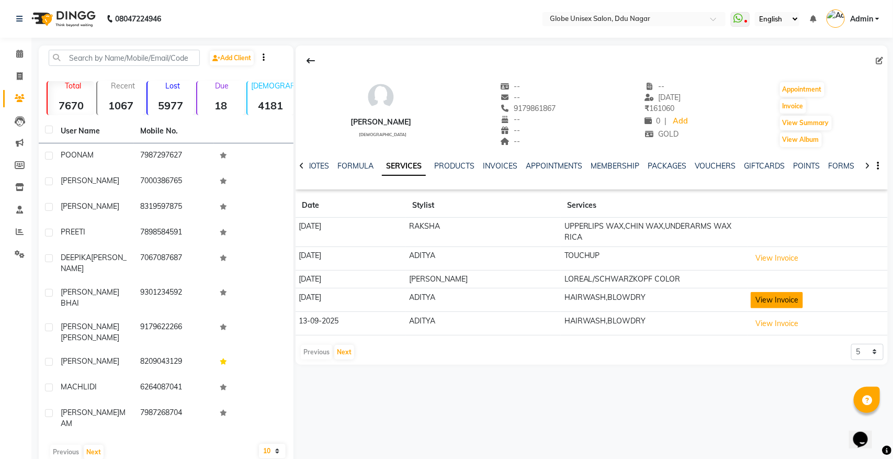
click at [768, 292] on button "View Invoice" at bounding box center [776, 300] width 52 height 16
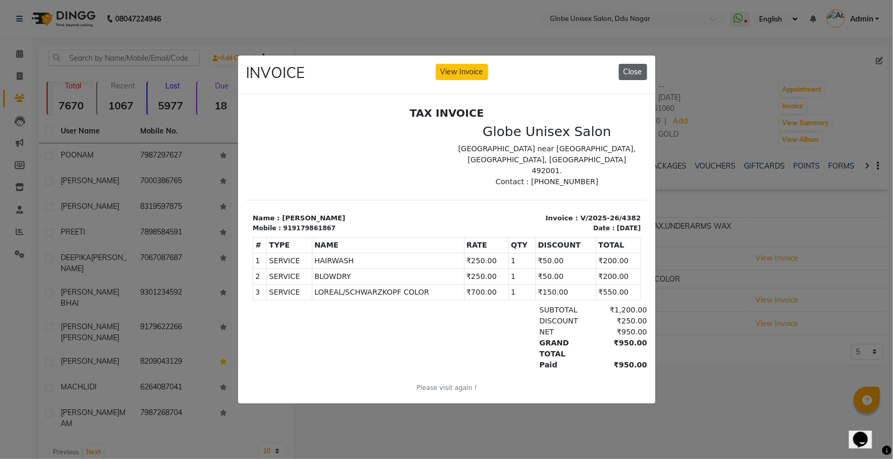
click at [626, 66] on button "Close" at bounding box center [633, 72] width 28 height 16
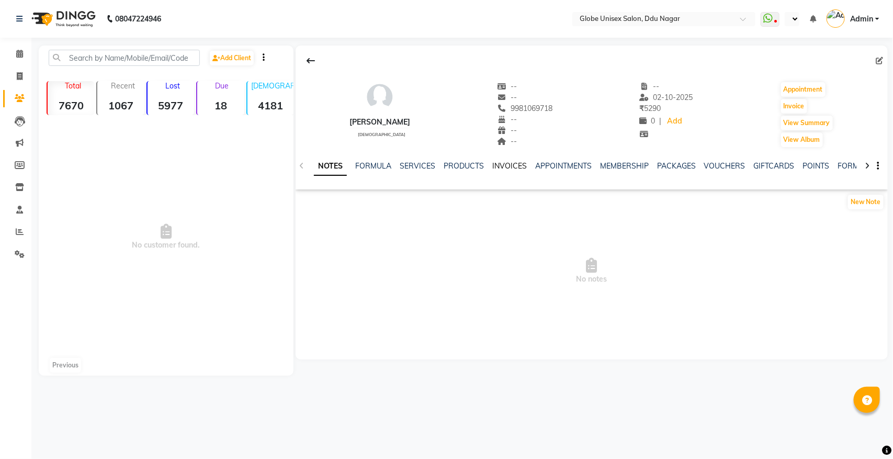
select select "en"
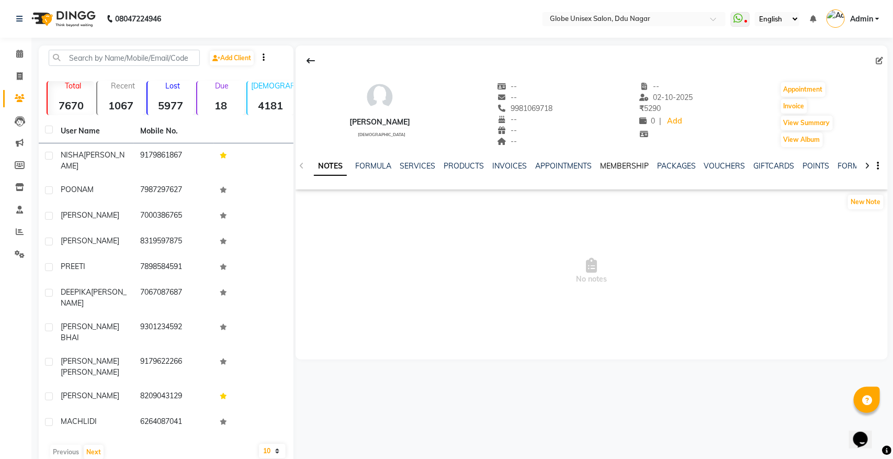
click at [618, 169] on link "MEMBERSHIP" at bounding box center [624, 165] width 49 height 9
click at [576, 168] on link "MEMBERSHIP" at bounding box center [577, 166] width 57 height 19
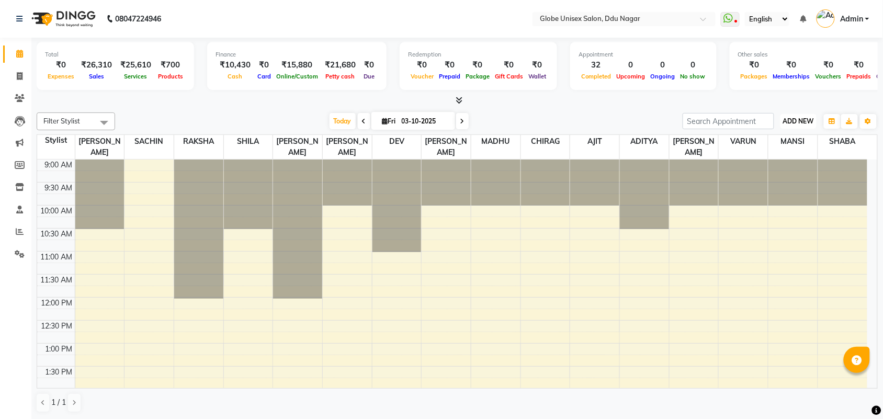
click at [791, 124] on span "ADD NEW" at bounding box center [798, 121] width 31 height 8
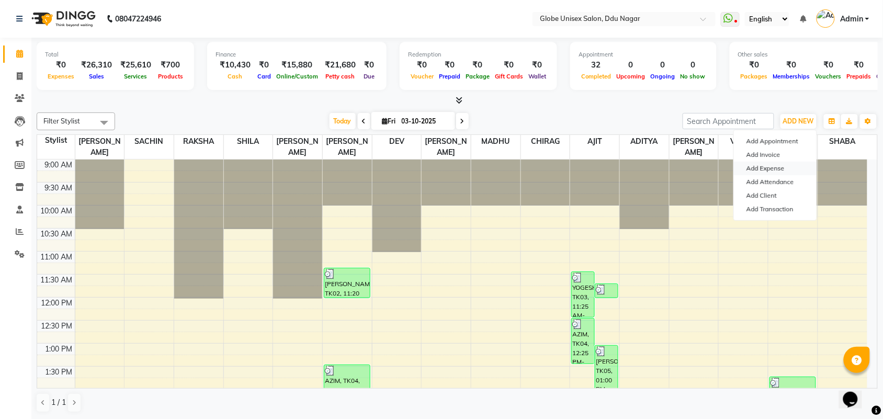
click at [775, 165] on link "Add Expense" at bounding box center [775, 169] width 83 height 14
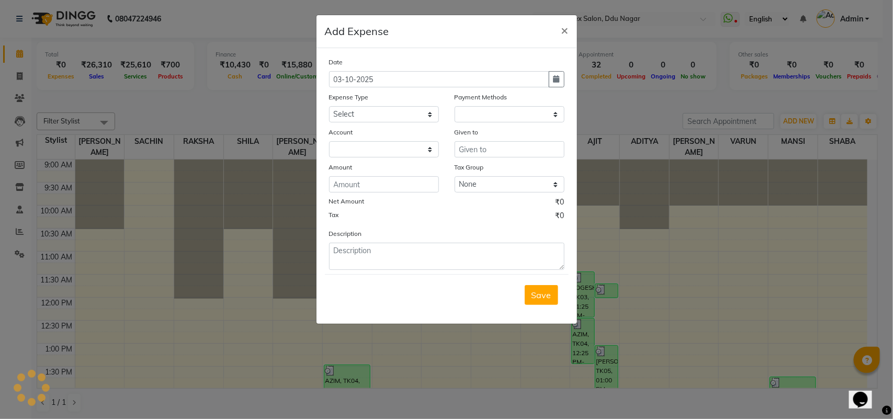
select select "1"
select select "2996"
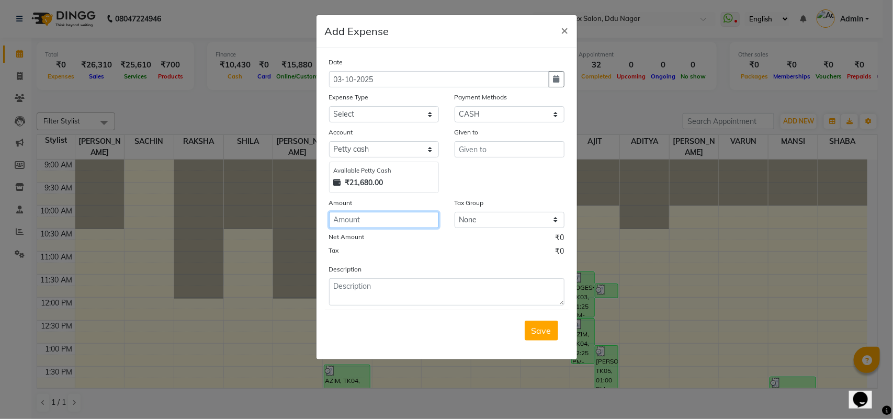
click at [396, 218] on input "number" at bounding box center [384, 220] width 110 height 16
type input "120"
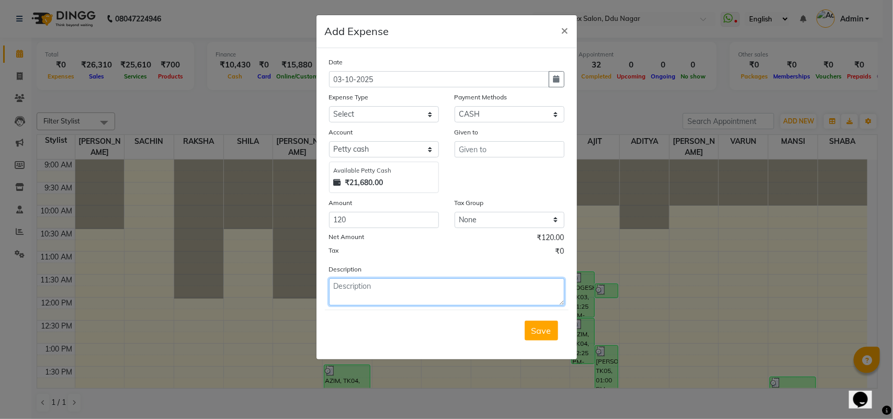
click at [393, 281] on textarea at bounding box center [446, 291] width 235 height 27
type textarea "120=MILK"
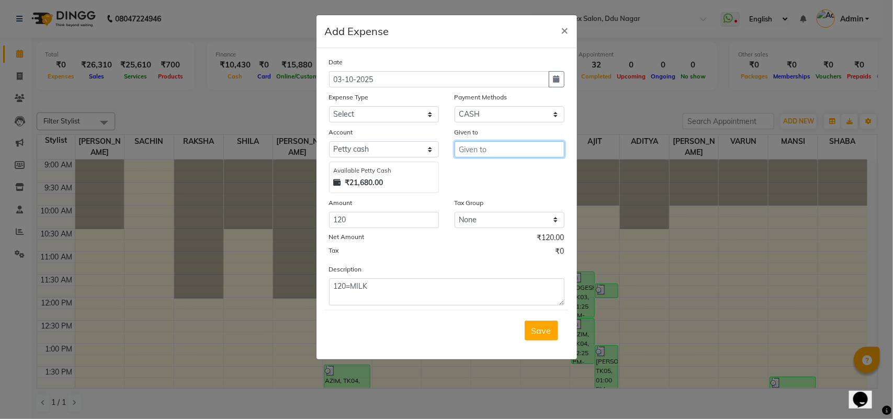
click at [509, 154] on input "text" at bounding box center [509, 149] width 110 height 16
click at [495, 173] on ngb-highlight "SAC HIN" at bounding box center [483, 171] width 32 height 10
type input "SACHIN"
click at [377, 116] on select "Select Advance Salary Bank charges Car maintenance Cash transfer to bank Cash t…" at bounding box center [384, 114] width 110 height 16
select select "9"
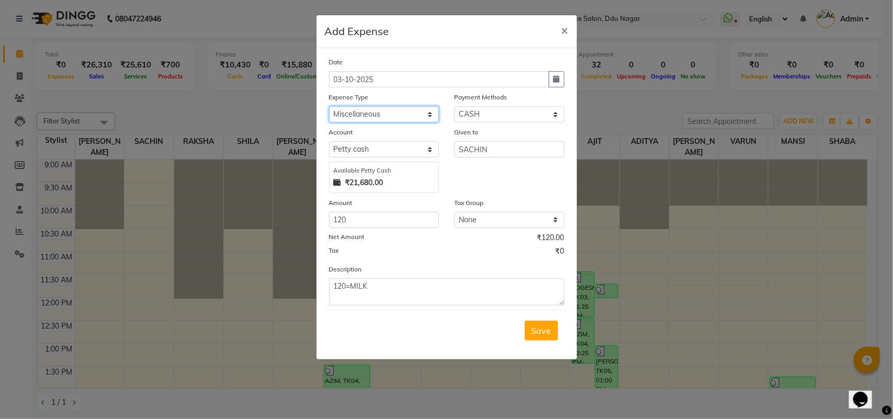
click at [329, 106] on select "Select Advance Salary Bank charges Car maintenance Cash transfer to bank Cash t…" at bounding box center [384, 114] width 110 height 16
click at [552, 333] on button "Save" at bounding box center [540, 331] width 33 height 20
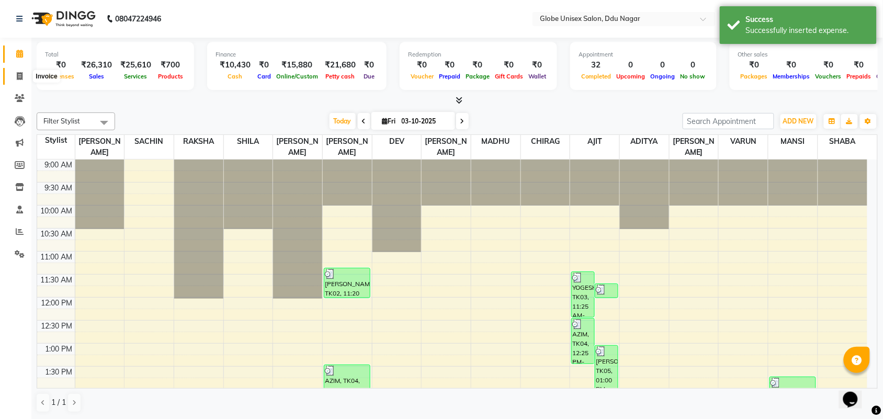
click at [17, 74] on icon at bounding box center [20, 76] width 6 height 8
select select "service"
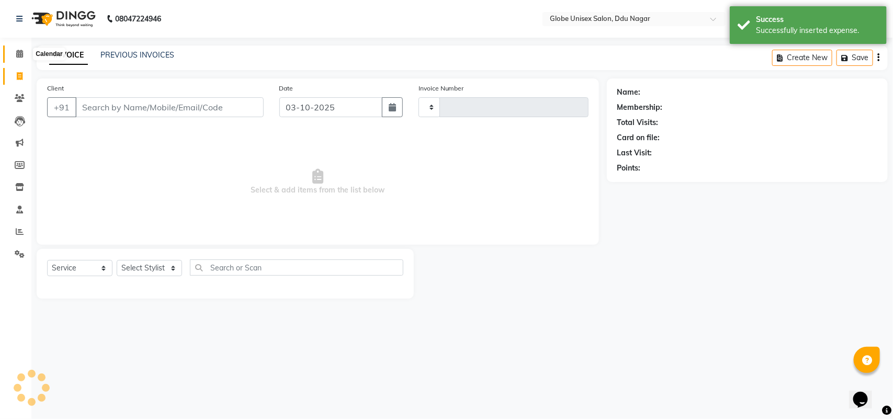
click at [17, 50] on icon at bounding box center [19, 54] width 7 height 8
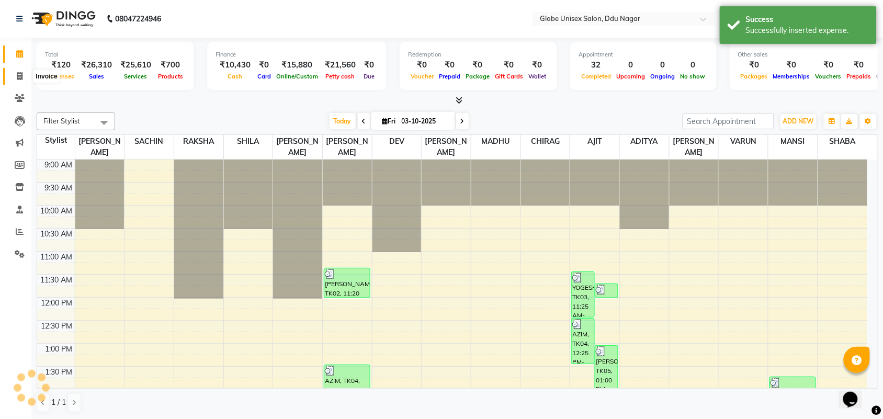
click at [18, 73] on icon at bounding box center [20, 76] width 6 height 8
select select "service"
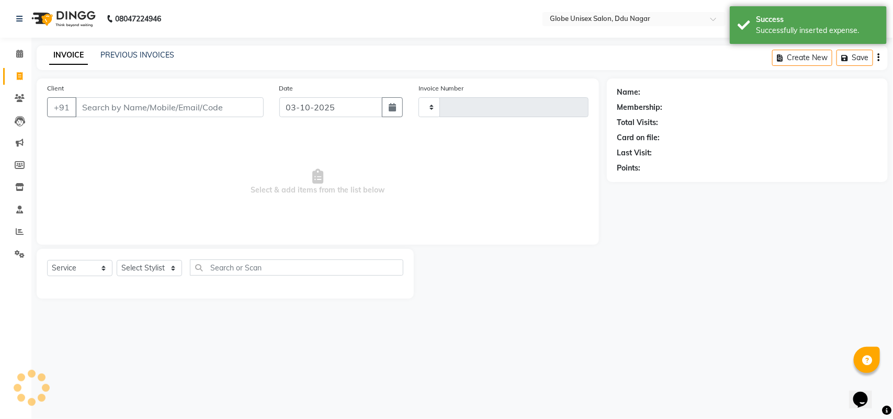
type input "4863"
select select "4184"
click at [161, 55] on link "PREVIOUS INVOICES" at bounding box center [137, 54] width 74 height 9
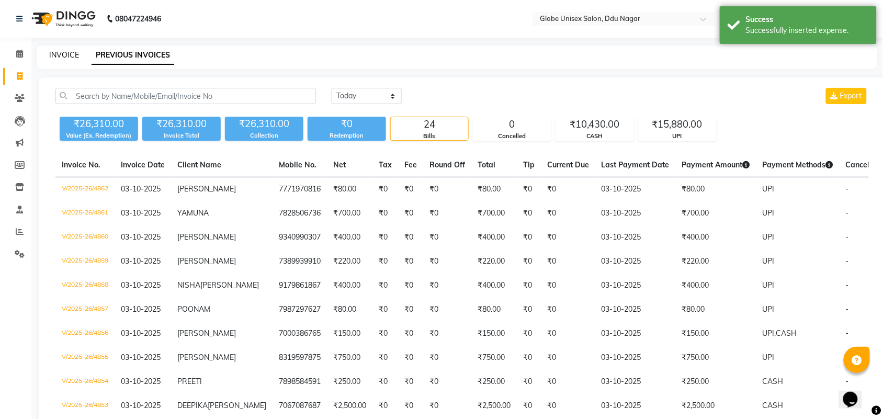
click at [56, 53] on link "INVOICE" at bounding box center [64, 54] width 30 height 9
select select "service"
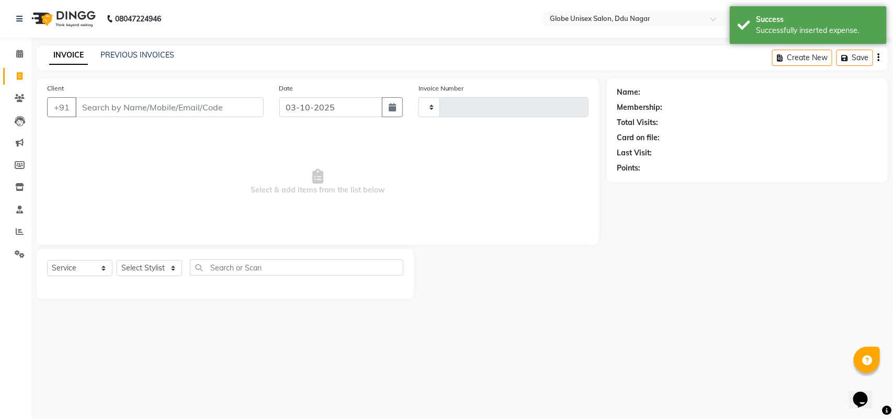
type input "4863"
select select "4184"
click at [17, 53] on icon at bounding box center [19, 54] width 7 height 8
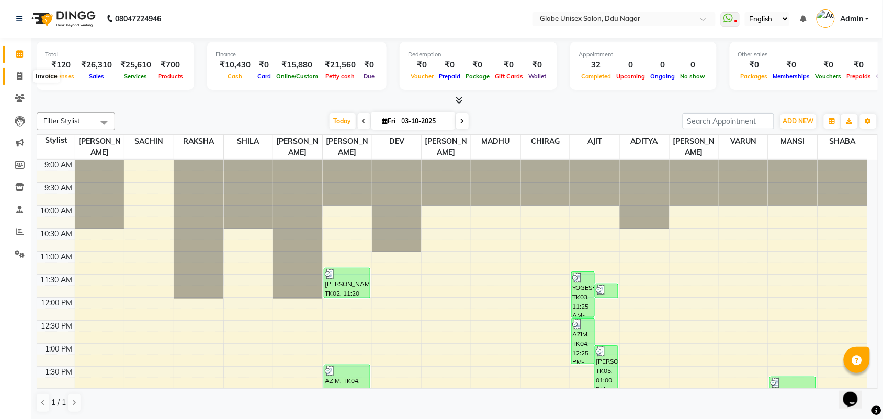
click at [17, 77] on icon at bounding box center [20, 76] width 6 height 8
select select "service"
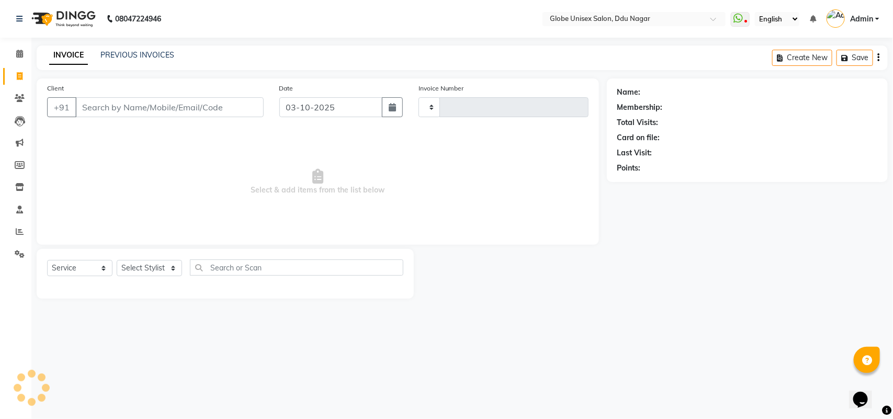
type input "4863"
select select "4184"
click at [152, 55] on link "PREVIOUS INVOICES" at bounding box center [137, 54] width 74 height 9
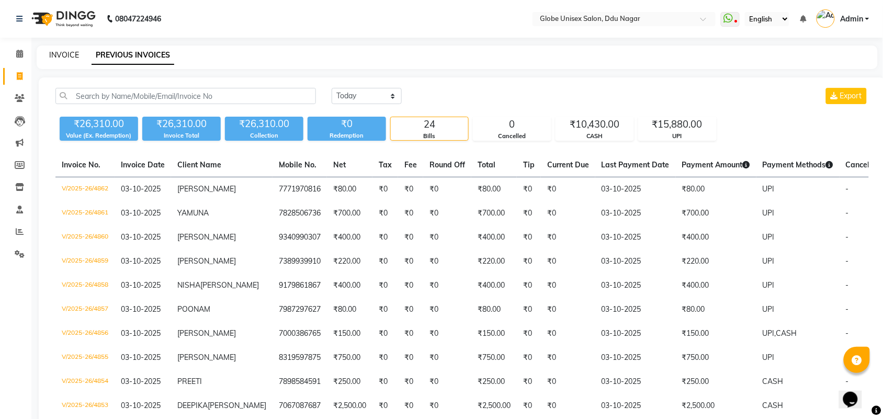
click at [73, 56] on link "INVOICE" at bounding box center [64, 54] width 30 height 9
select select "service"
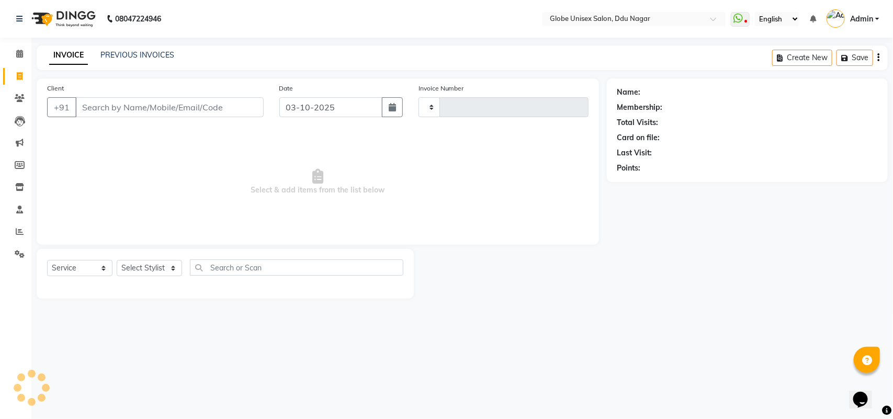
type input "4863"
select select "4184"
click at [150, 56] on link "PREVIOUS INVOICES" at bounding box center [137, 54] width 74 height 9
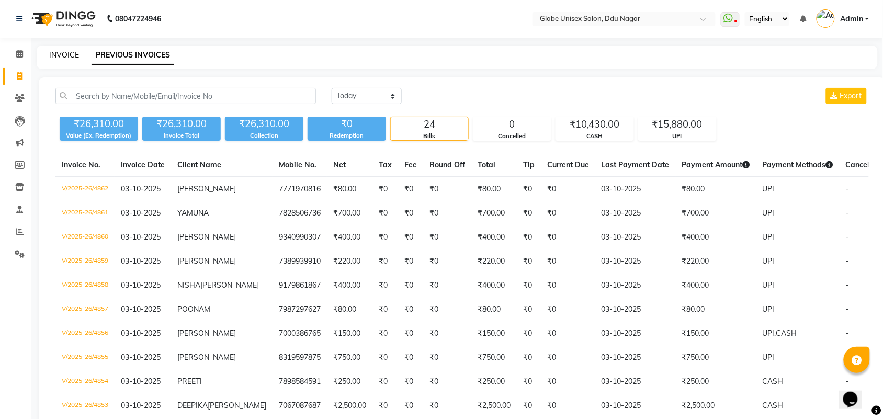
click at [75, 51] on link "INVOICE" at bounding box center [64, 54] width 30 height 9
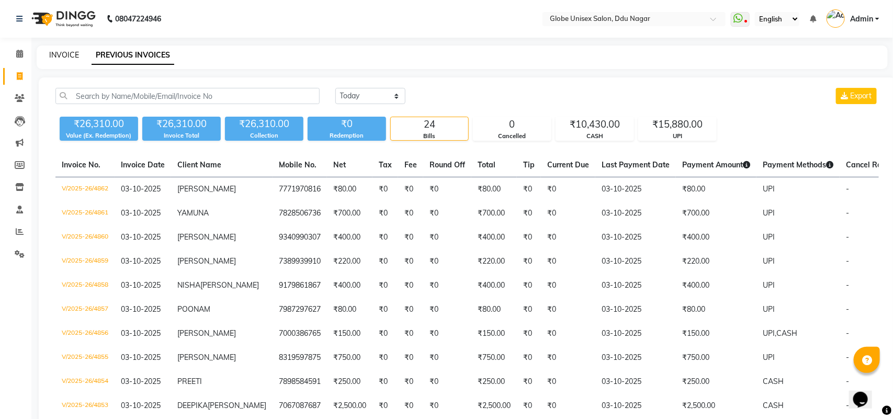
select select "service"
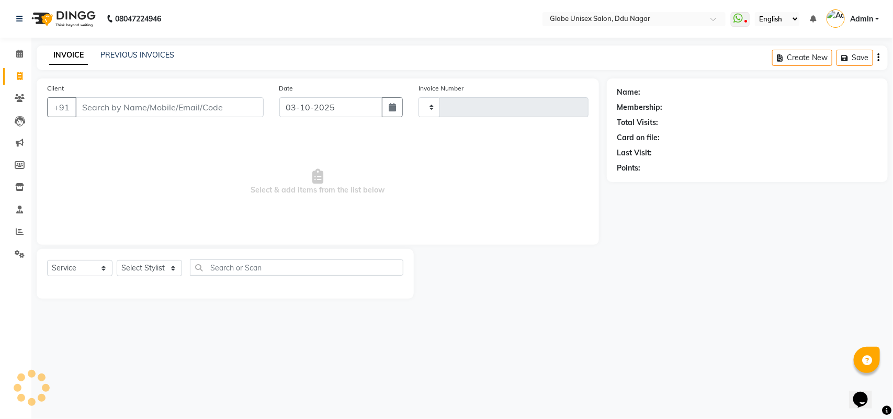
type input "4863"
select select "4184"
click at [149, 51] on link "PREVIOUS INVOICES" at bounding box center [137, 54] width 74 height 9
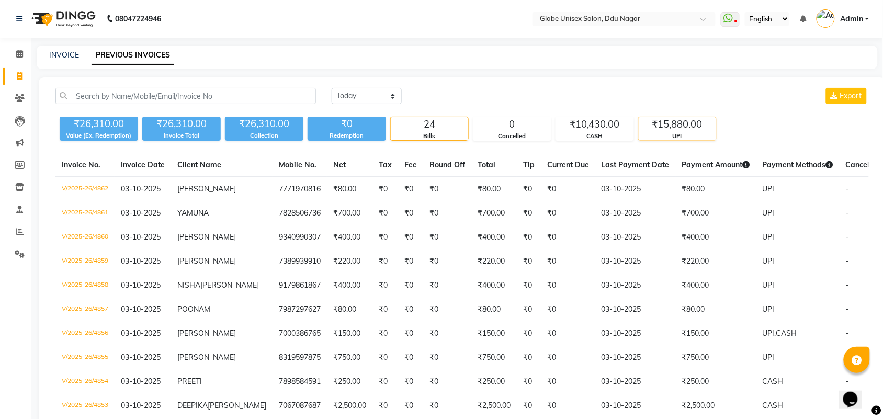
click at [675, 128] on div "₹15,880.00" at bounding box center [676, 124] width 77 height 15
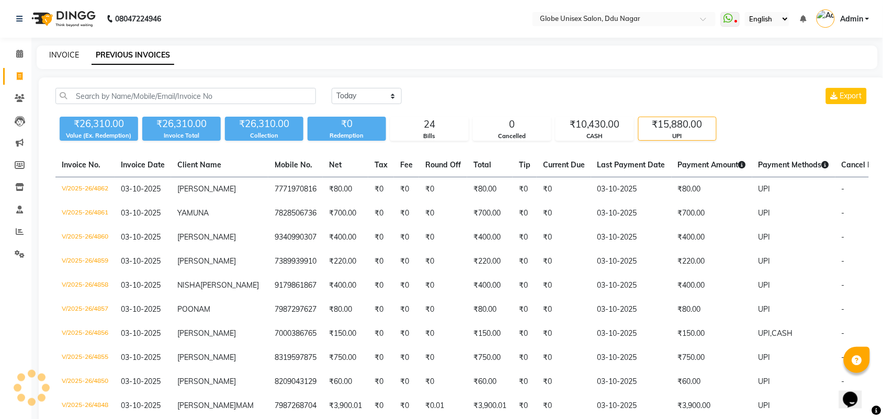
click at [72, 53] on link "INVOICE" at bounding box center [64, 54] width 30 height 9
select select "service"
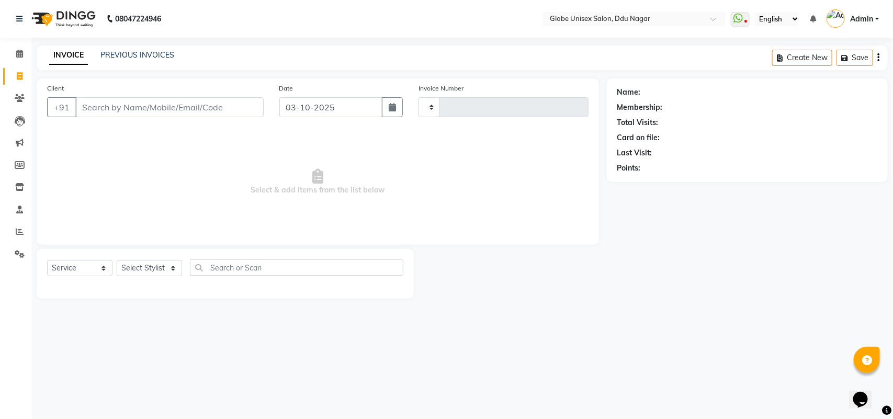
type input "4863"
select select "4184"
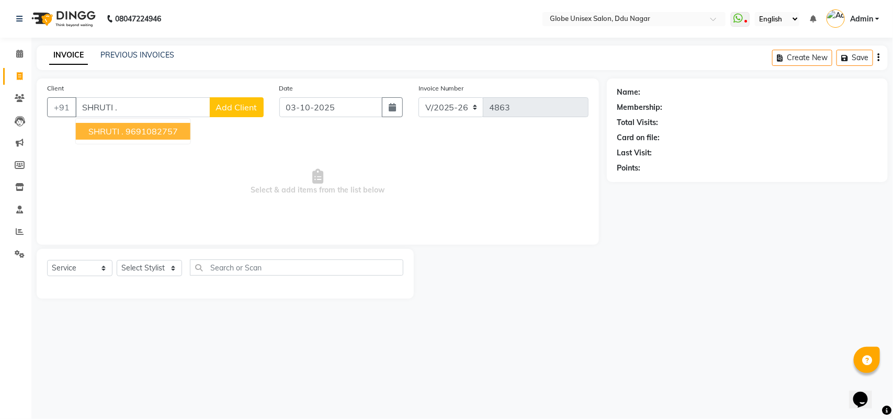
click at [156, 133] on ngb-highlight "9691082757" at bounding box center [152, 131] width 52 height 10
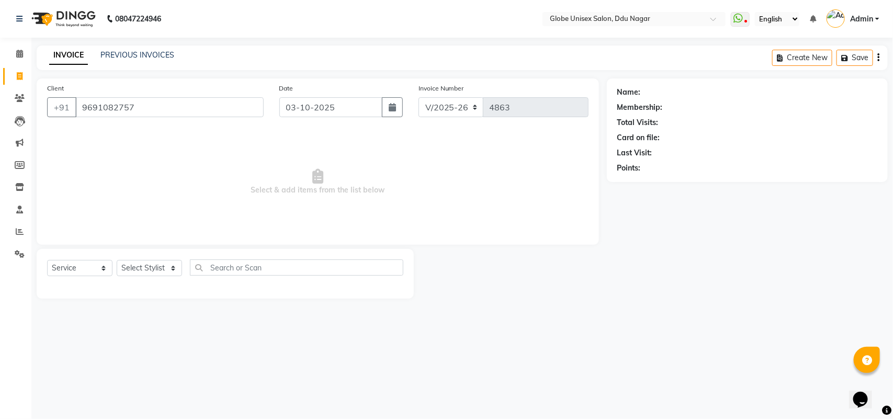
type input "9691082757"
select select "1: Object"
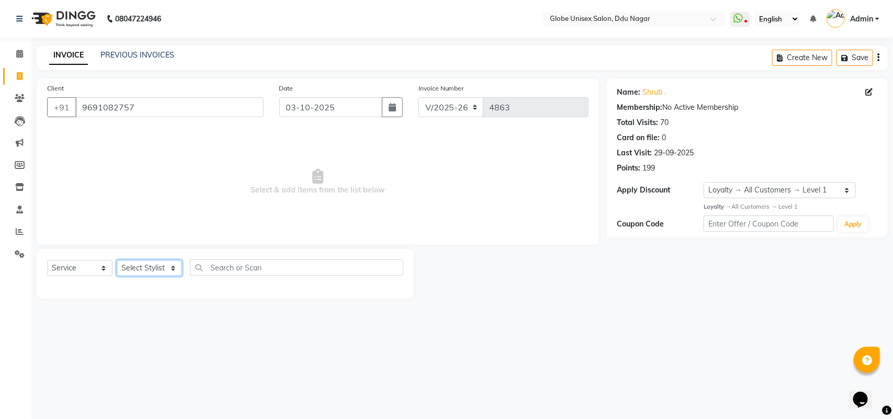
click at [163, 273] on select "Select Stylist ADITYA AJIT [PERSON_NAME] DEV [PERSON_NAME] [PERSON_NAME] [PERSO…" at bounding box center [149, 268] width 65 height 16
select select "25130"
click at [117, 260] on select "Select Stylist ADITYA AJIT [PERSON_NAME] DEV [PERSON_NAME] [PERSON_NAME] [PERSO…" at bounding box center [149, 268] width 65 height 16
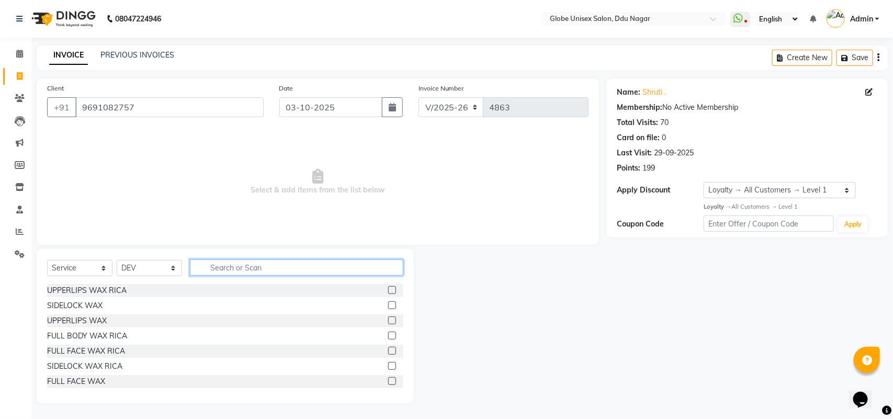
click at [234, 272] on input "text" at bounding box center [296, 267] width 213 height 16
type input "HAIR"
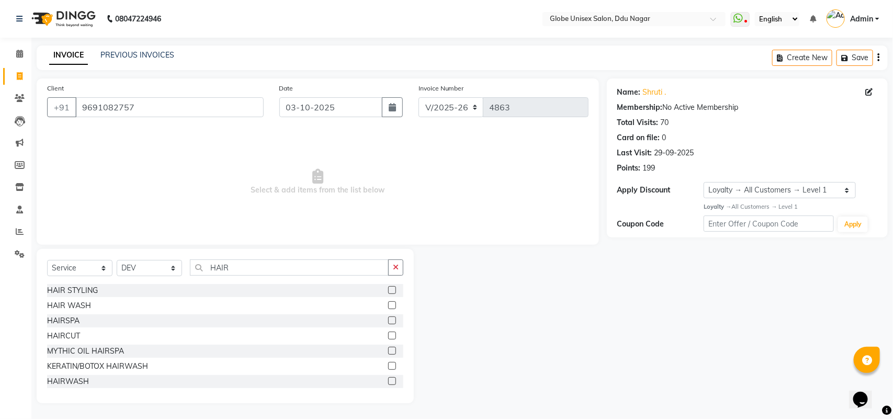
drag, startPoint x: 56, startPoint y: 382, endPoint x: 134, endPoint y: 336, distance: 90.9
click at [58, 382] on div "HAIRWASH" at bounding box center [68, 381] width 42 height 11
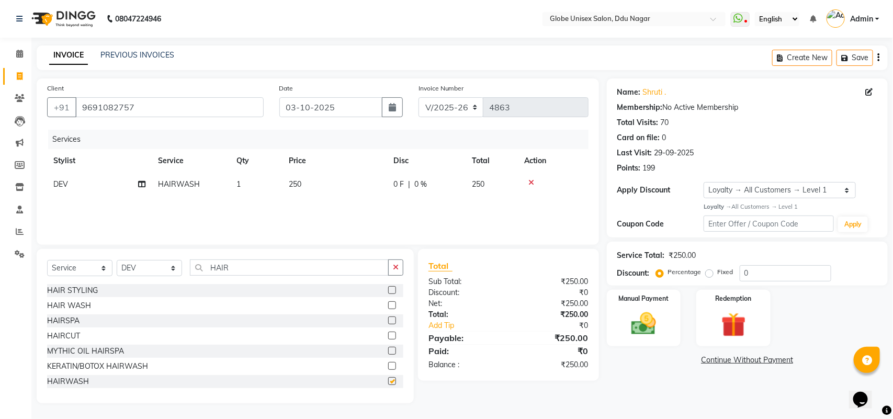
checkbox input "false"
drag, startPoint x: 427, startPoint y: 188, endPoint x: 438, endPoint y: 188, distance: 11.0
click at [438, 188] on div "0 F | 0 %" at bounding box center [426, 184] width 66 height 11
select select "25130"
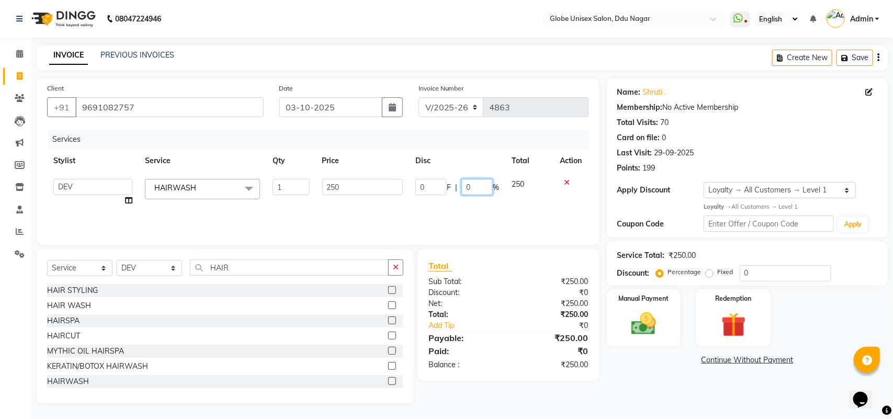
click at [470, 191] on input "0" at bounding box center [476, 187] width 31 height 16
type input "20"
drag, startPoint x: 647, startPoint y: 385, endPoint x: 635, endPoint y: 317, distance: 69.6
click at [647, 374] on div "Name: Shruti . Membership: No Active Membership Total Visits: 70 Card on file: …" at bounding box center [751, 240] width 289 height 325
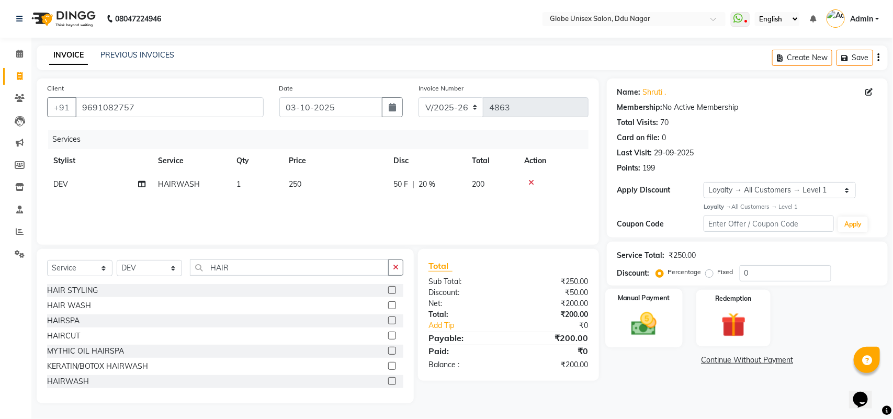
click at [633, 306] on div "Manual Payment" at bounding box center [643, 318] width 77 height 59
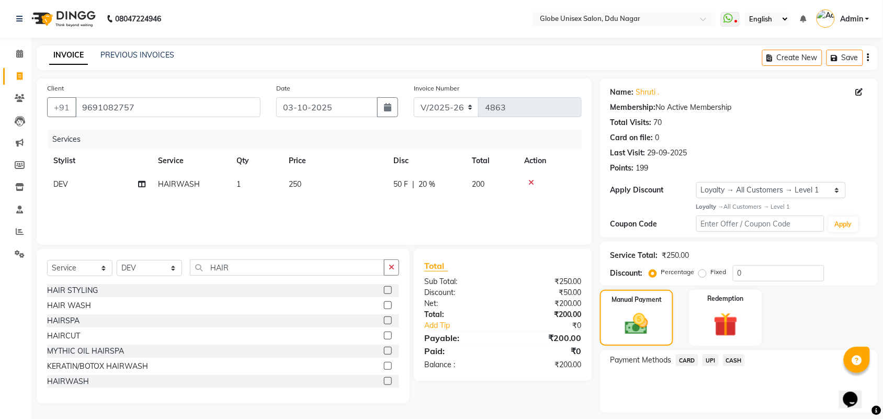
click at [702, 356] on div "UPI" at bounding box center [708, 361] width 20 height 14
click at [716, 357] on span "UPI" at bounding box center [710, 360] width 16 height 12
click at [703, 361] on span "UPI" at bounding box center [710, 360] width 16 height 12
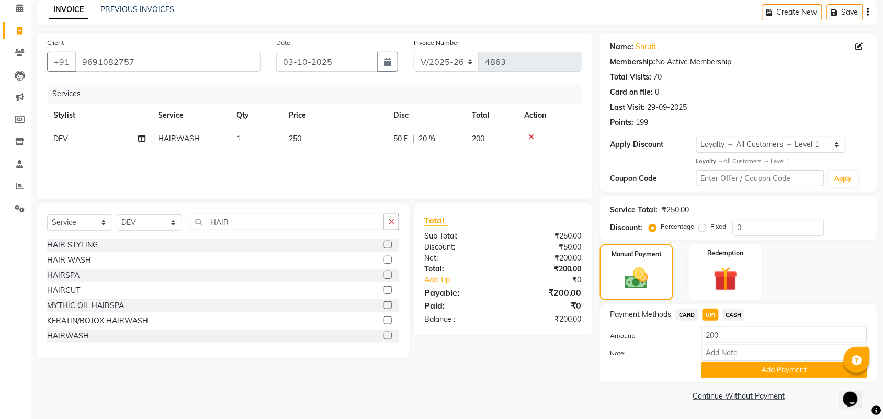
drag, startPoint x: 766, startPoint y: 372, endPoint x: 892, endPoint y: 325, distance: 134.5
click at [814, 364] on button "Add Payment" at bounding box center [784, 370] width 166 height 16
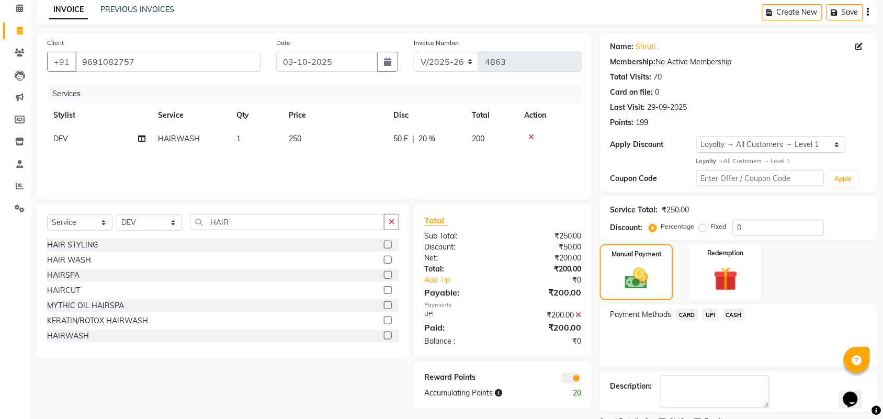
scroll to position [90, 0]
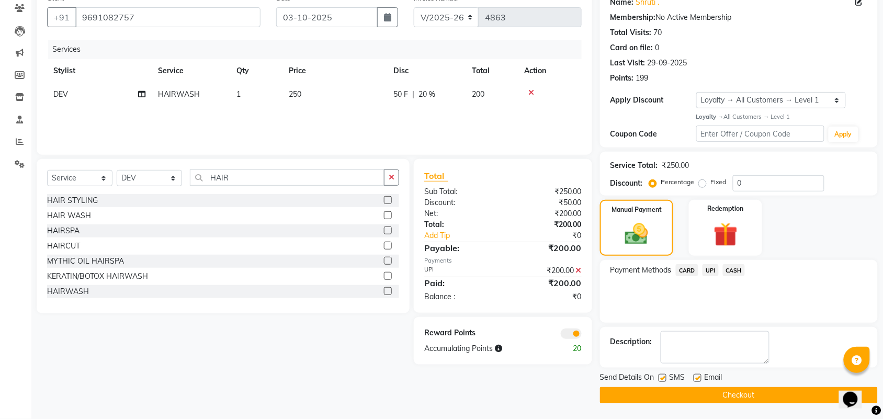
click at [778, 398] on button "Checkout" at bounding box center [739, 395] width 278 height 16
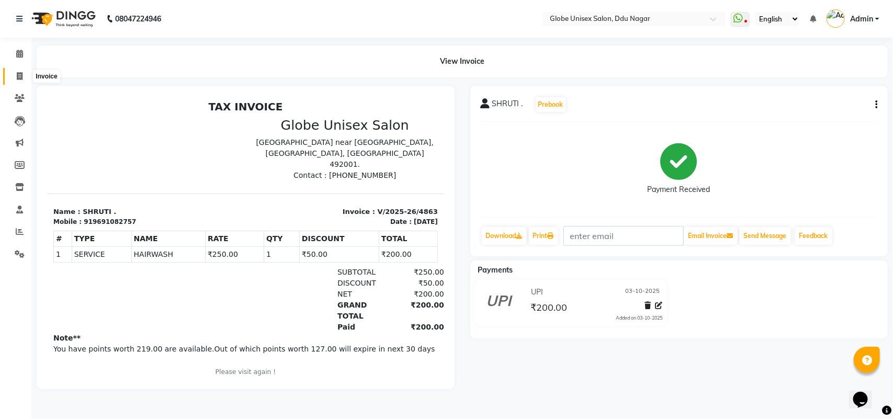
click at [22, 74] on icon at bounding box center [20, 76] width 6 height 8
select select "service"
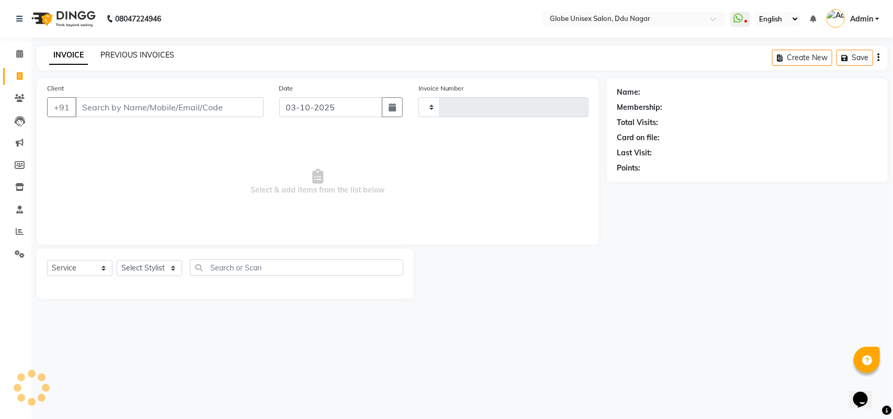
type input "4864"
select select "4184"
click at [126, 50] on link "PREVIOUS INVOICES" at bounding box center [137, 54] width 74 height 9
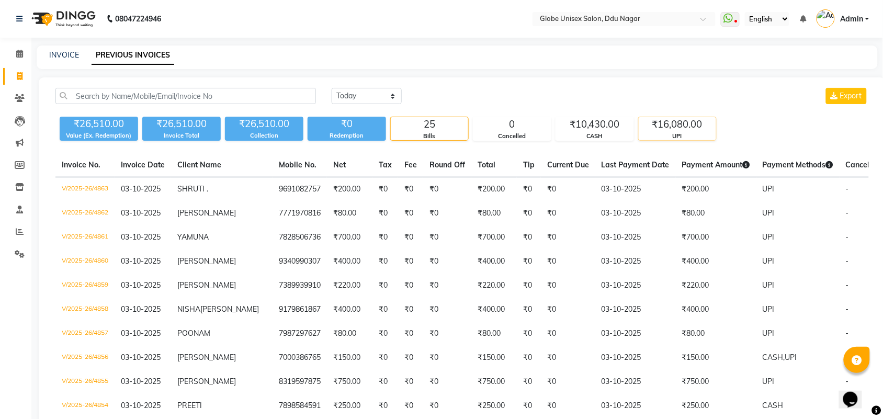
click at [664, 122] on div "₹16,080.00" at bounding box center [676, 124] width 77 height 15
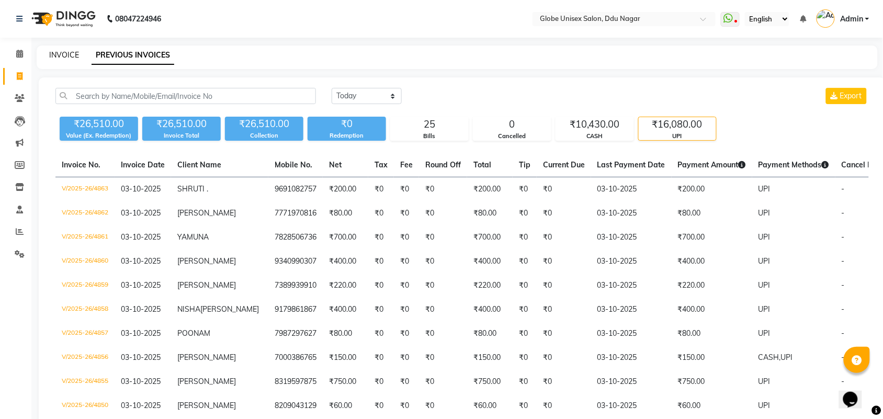
drag, startPoint x: 64, startPoint y: 42, endPoint x: 63, endPoint y: 50, distance: 8.4
click at [63, 45] on div "08047224946 Select Location × Globe Unisex Salon, Ddu Nagar WhatsApp Status ✕ S…" at bounding box center [441, 332] width 883 height 664
click at [63, 50] on link "INVOICE" at bounding box center [64, 54] width 30 height 9
select select "service"
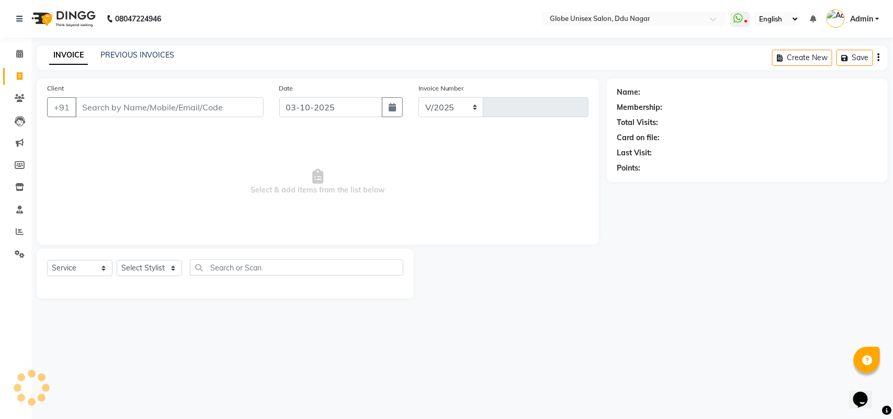
select select "4184"
type input "4864"
click at [155, 53] on link "PREVIOUS INVOICES" at bounding box center [137, 54] width 74 height 9
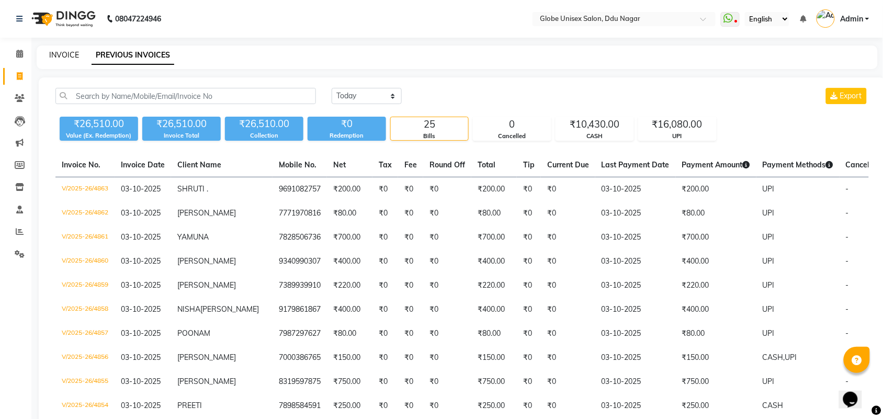
click at [59, 52] on link "INVOICE" at bounding box center [64, 54] width 30 height 9
select select "service"
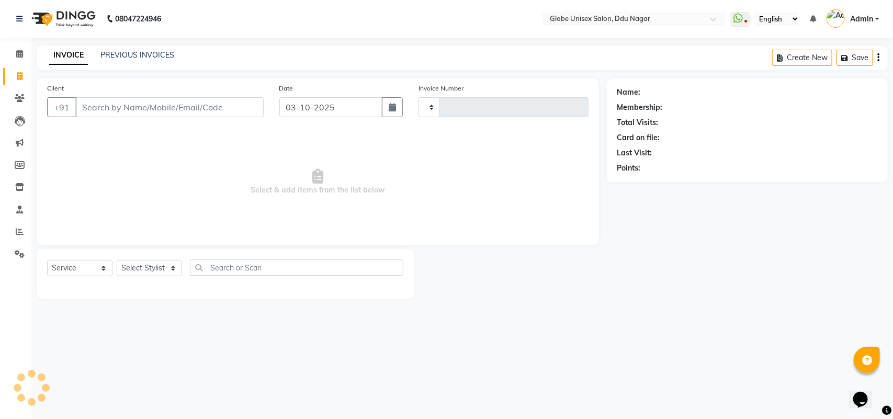
type input "4864"
select select "4184"
click at [170, 106] on input "Client" at bounding box center [169, 107] width 188 height 20
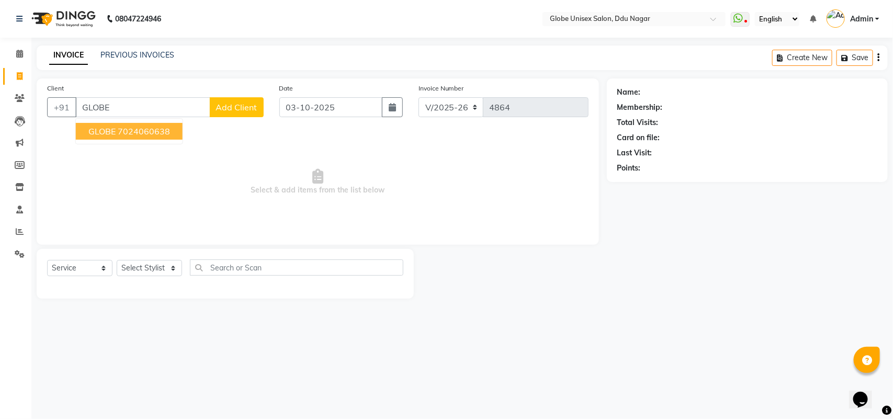
click at [151, 127] on ngb-highlight "7024060638" at bounding box center [144, 131] width 52 height 10
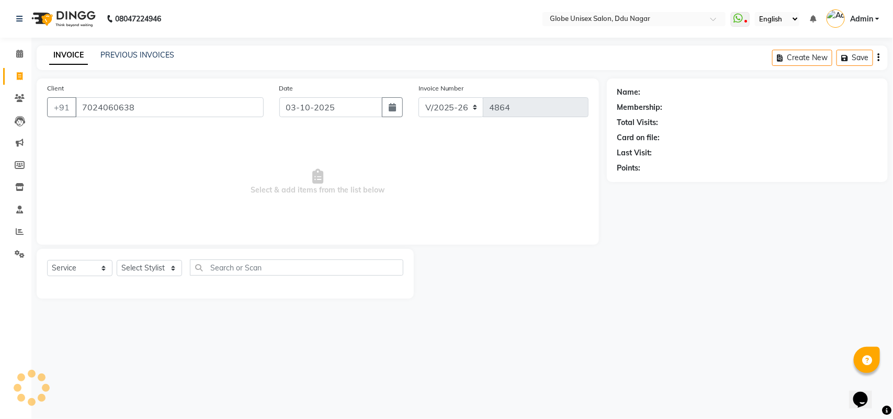
type input "7024060638"
select select "1: Object"
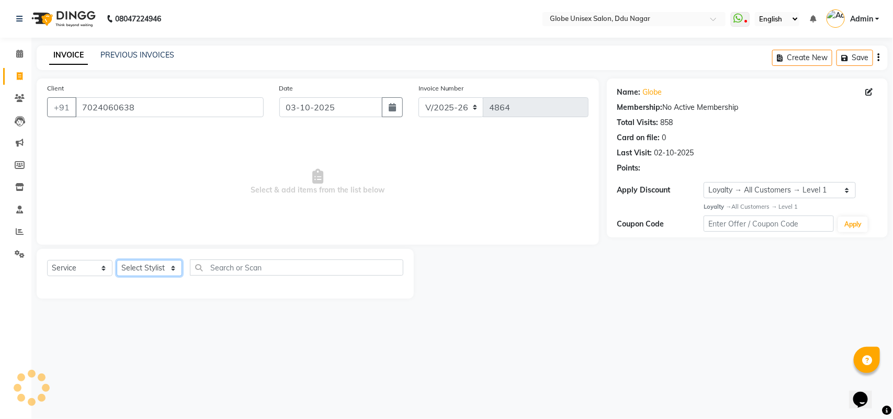
click at [169, 275] on select "Select Stylist ADITYA AJIT CHIRAG DEV DIGESH LALITA LAXMI MADHU MANSI NICK RAKS…" at bounding box center [149, 268] width 65 height 16
select select "24272"
click at [117, 260] on select "Select Stylist ADITYA AJIT CHIRAG DEV DIGESH LALITA LAXMI MADHU MANSI NICK RAKS…" at bounding box center [149, 268] width 65 height 16
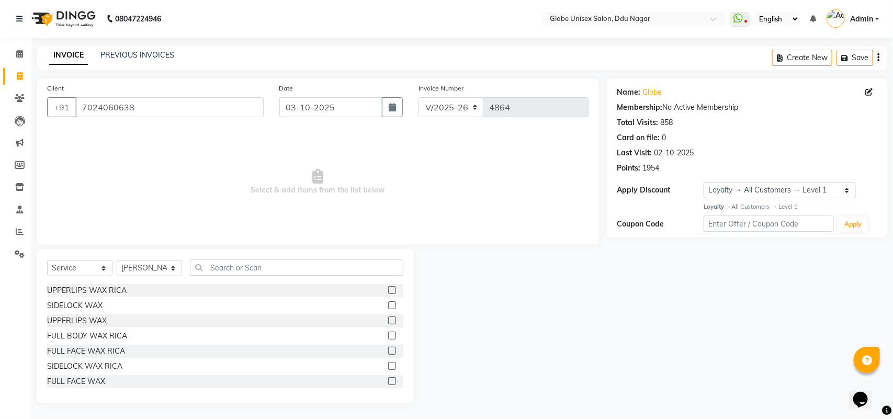
click at [268, 253] on div "Select Service Product Membership Package Voucher Prepaid Gift Card Select Styl…" at bounding box center [225, 326] width 377 height 154
click at [267, 262] on input "text" at bounding box center [296, 267] width 213 height 16
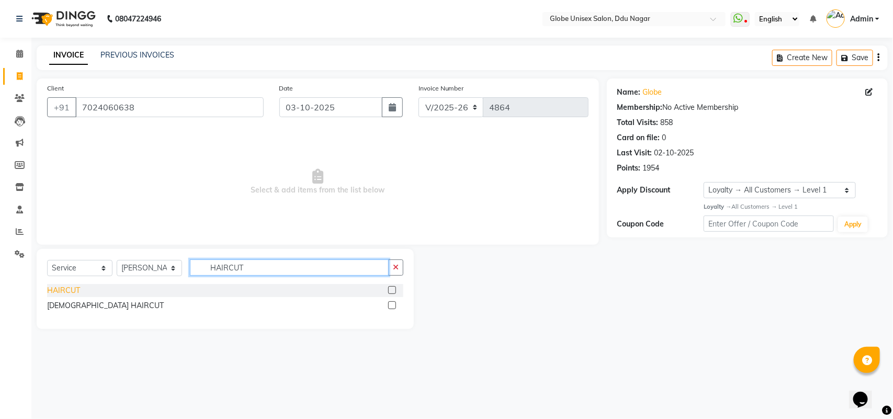
type input "HAIRCUT"
click at [60, 293] on div "HAIRCUT" at bounding box center [63, 290] width 33 height 11
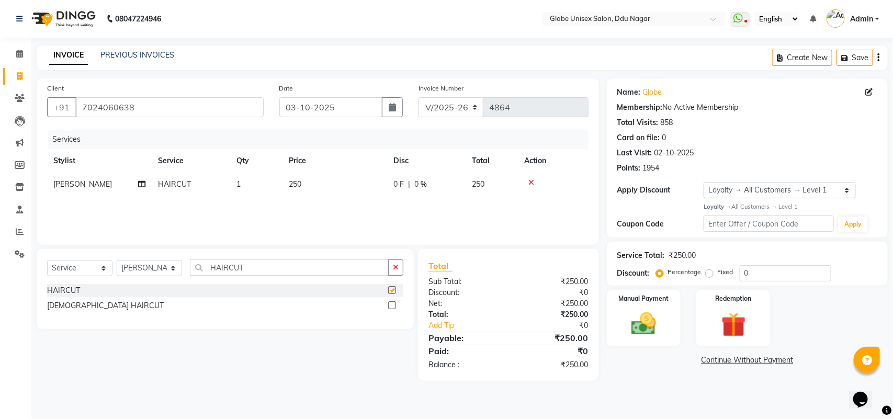
checkbox input "false"
click at [655, 321] on img at bounding box center [643, 323] width 41 height 29
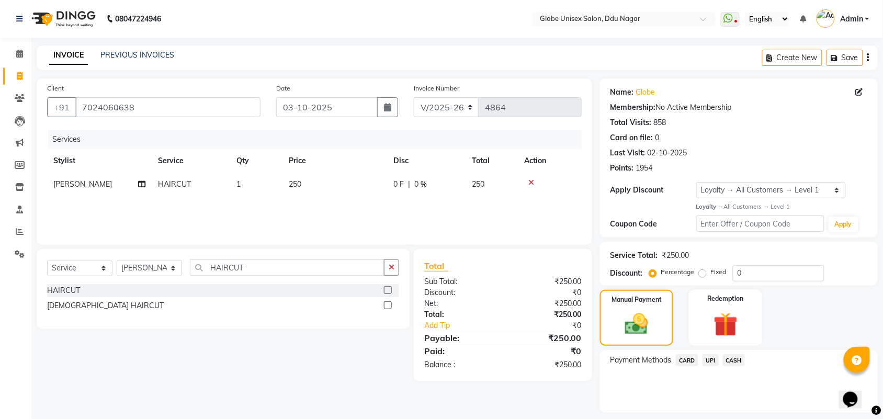
click at [717, 361] on span "UPI" at bounding box center [710, 360] width 16 height 12
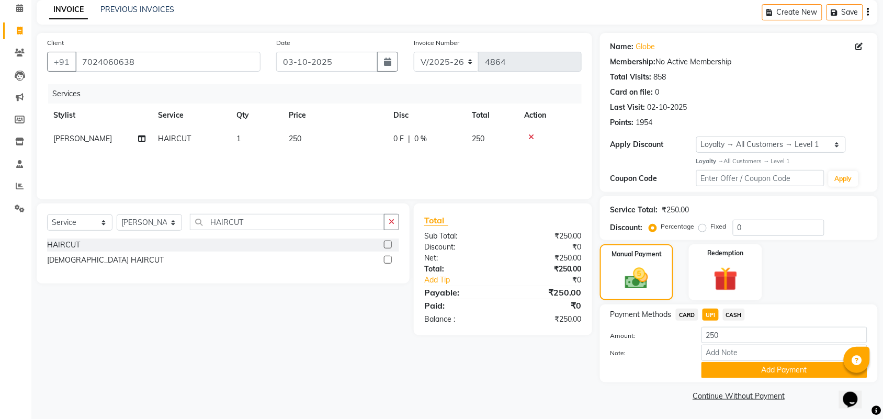
click at [796, 362] on button "Add Payment" at bounding box center [784, 370] width 166 height 16
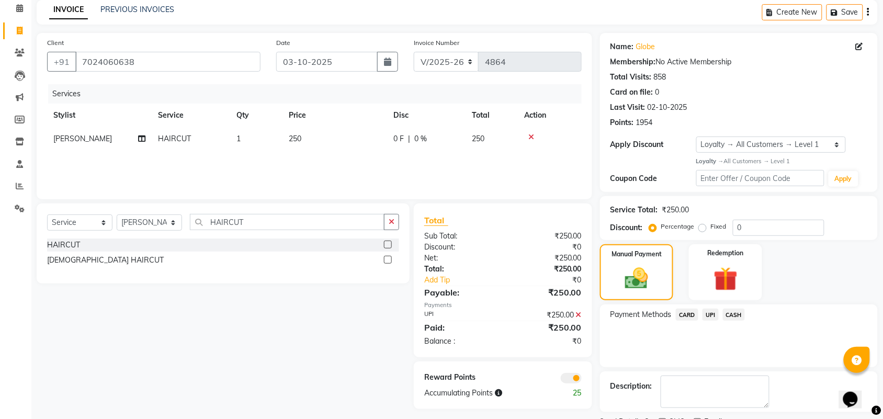
drag, startPoint x: 892, startPoint y: 312, endPoint x: 29, endPoint y: 6, distance: 915.6
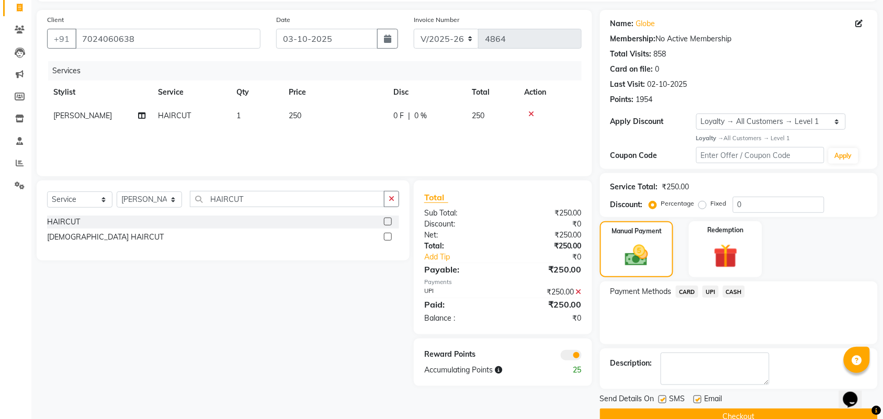
scroll to position [90, 0]
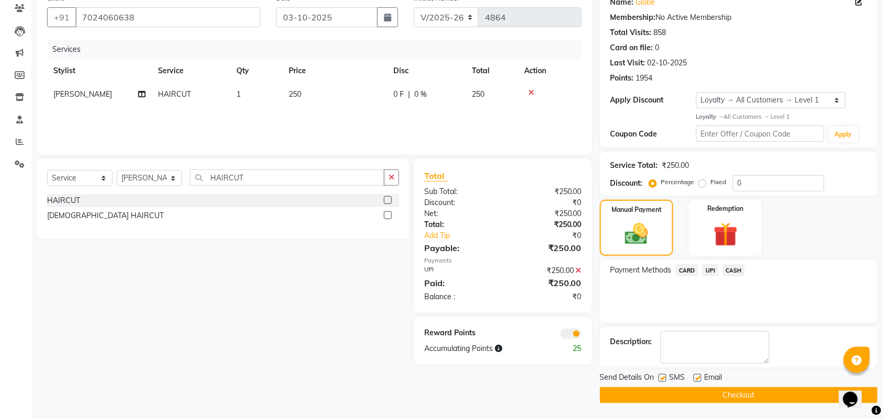
click at [777, 391] on button "Checkout" at bounding box center [739, 395] width 278 height 16
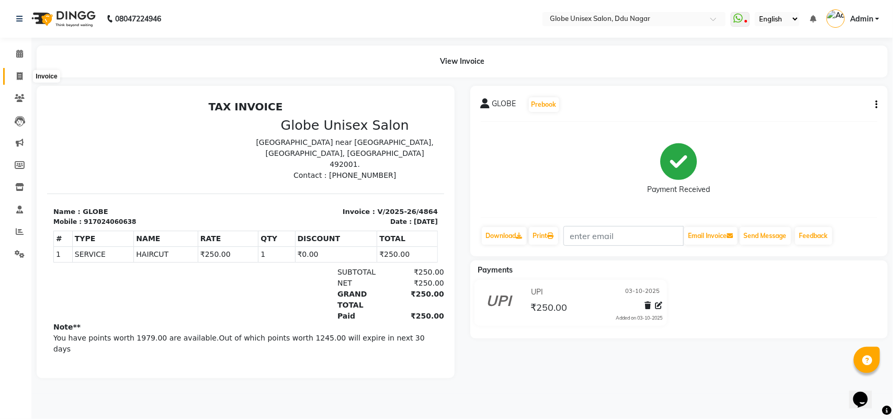
click at [24, 76] on span at bounding box center [19, 77] width 18 height 12
select select "service"
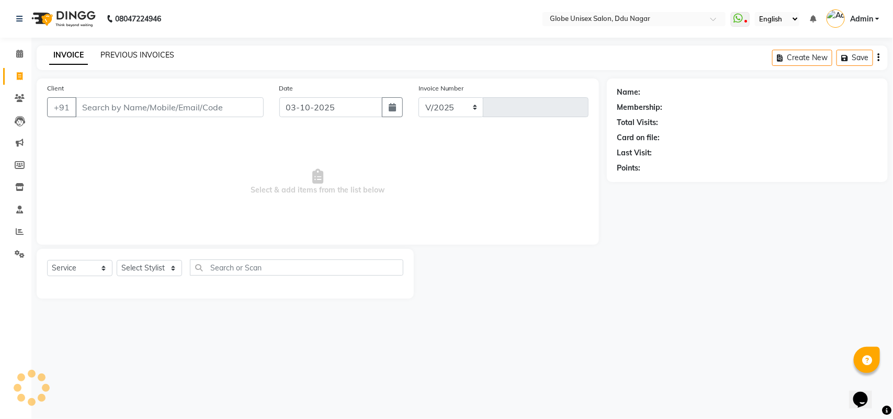
select select "4184"
type input "4865"
click at [172, 50] on link "PREVIOUS INVOICES" at bounding box center [137, 54] width 74 height 9
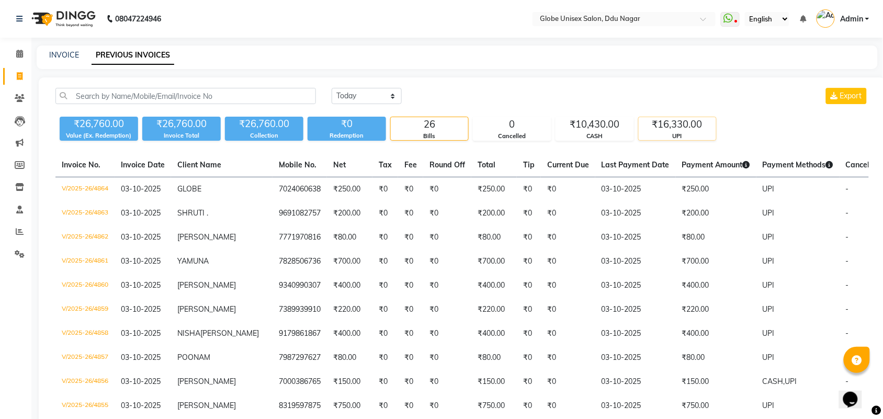
click at [680, 126] on div "₹16,330.00" at bounding box center [676, 124] width 77 height 15
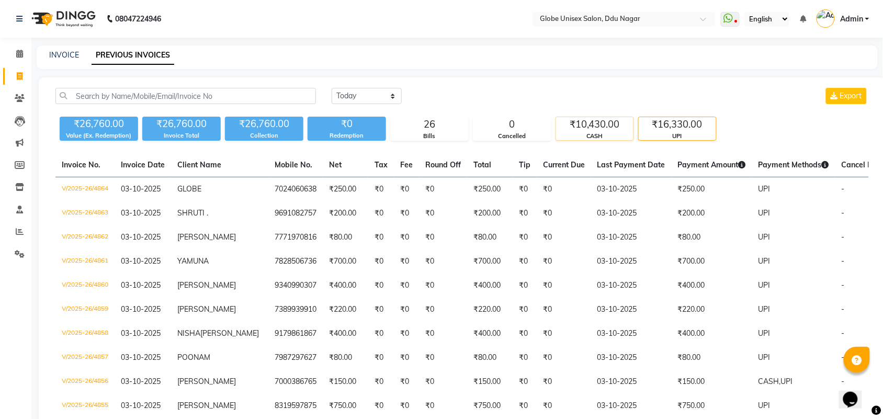
click at [596, 127] on div "₹10,430.00" at bounding box center [594, 124] width 77 height 15
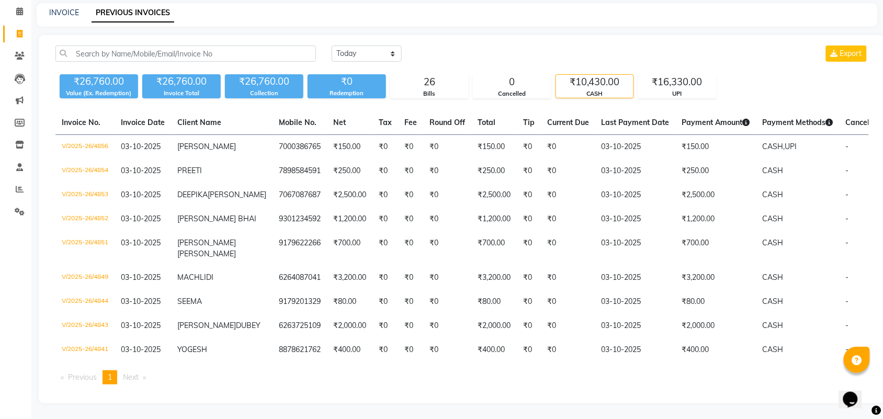
scroll to position [66, 0]
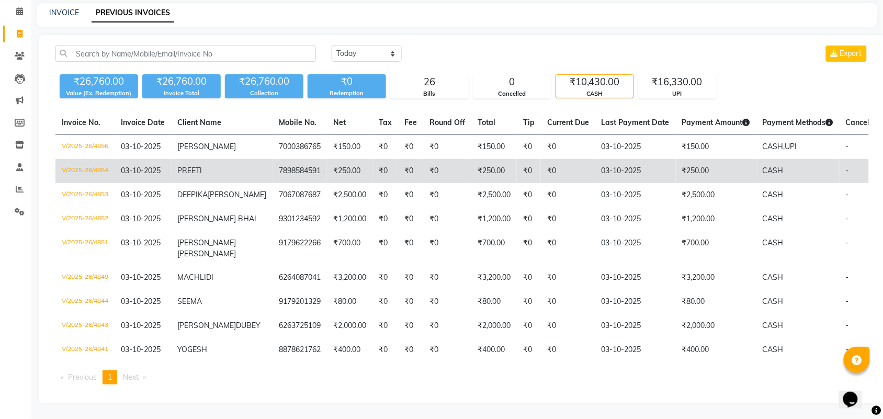
click at [81, 159] on td "V/2025-26/4854" at bounding box center [84, 171] width 59 height 24
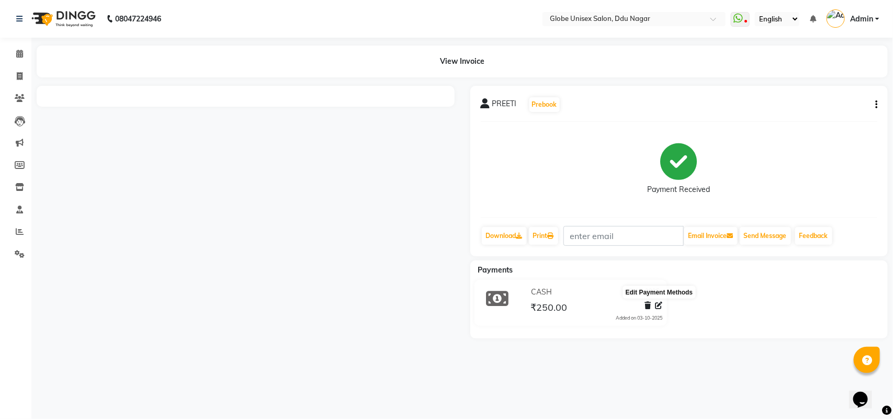
click at [658, 306] on icon at bounding box center [658, 305] width 7 height 7
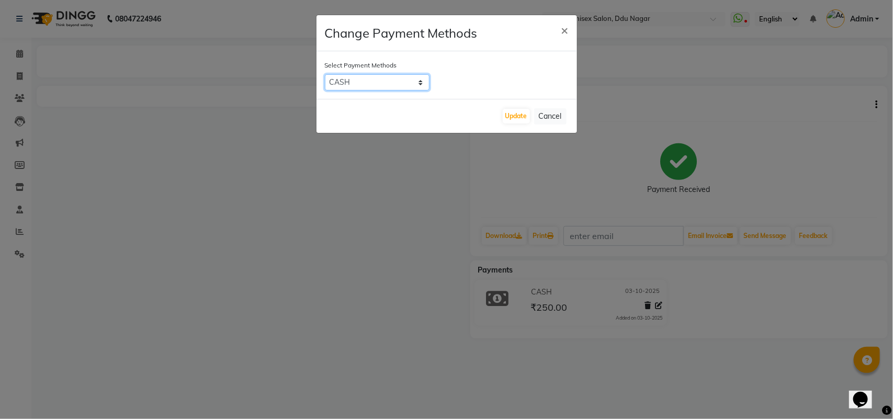
click at [389, 75] on select "CARD UPI CASH" at bounding box center [377, 82] width 105 height 16
select select "8"
click at [325, 74] on select "CARD UPI CASH" at bounding box center [377, 82] width 105 height 16
click at [516, 118] on button "Update" at bounding box center [516, 116] width 27 height 15
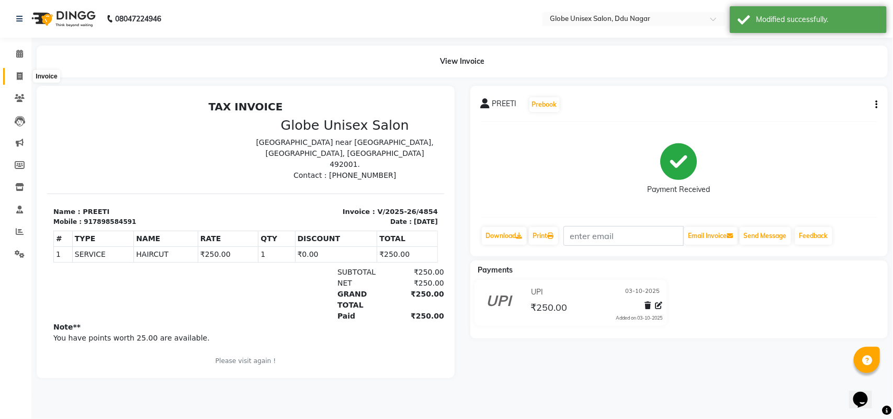
click at [16, 71] on span at bounding box center [19, 77] width 18 height 12
select select "service"
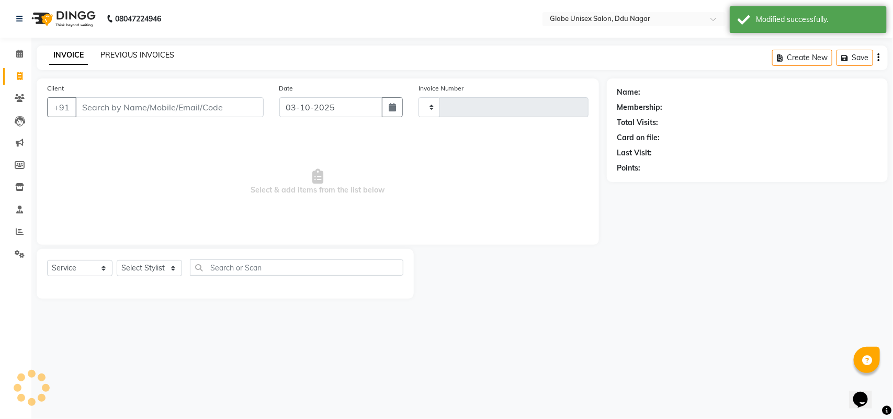
click at [136, 51] on link "PREVIOUS INVOICES" at bounding box center [137, 54] width 74 height 9
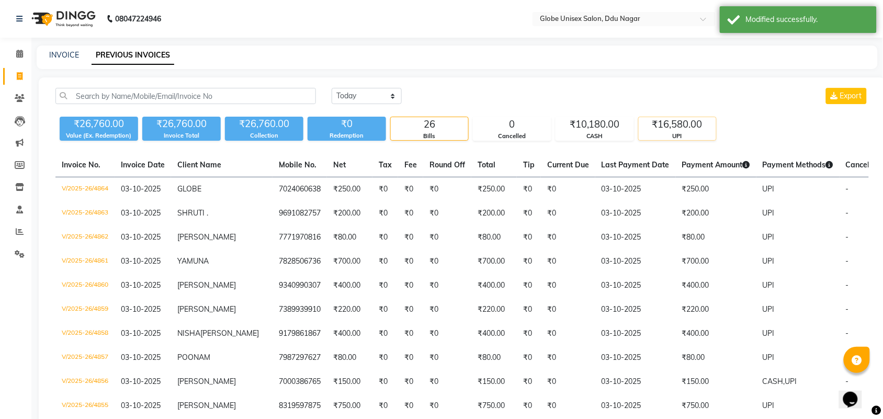
click at [659, 126] on div "₹16,580.00" at bounding box center [676, 124] width 77 height 15
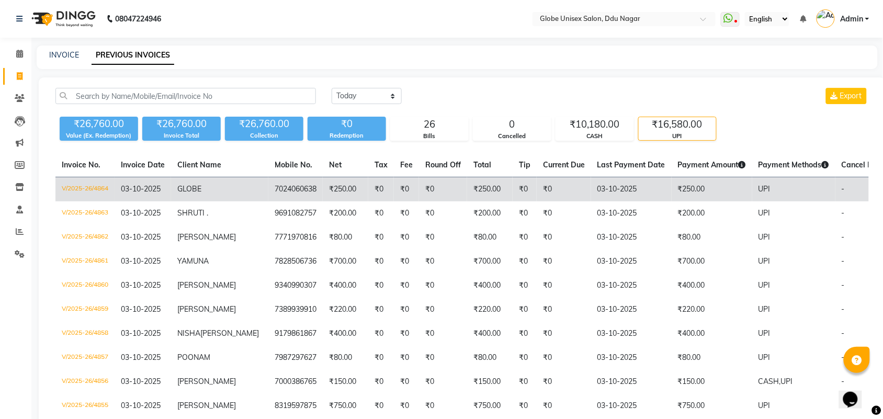
click at [66, 185] on td "V/2025-26/4864" at bounding box center [84, 189] width 59 height 25
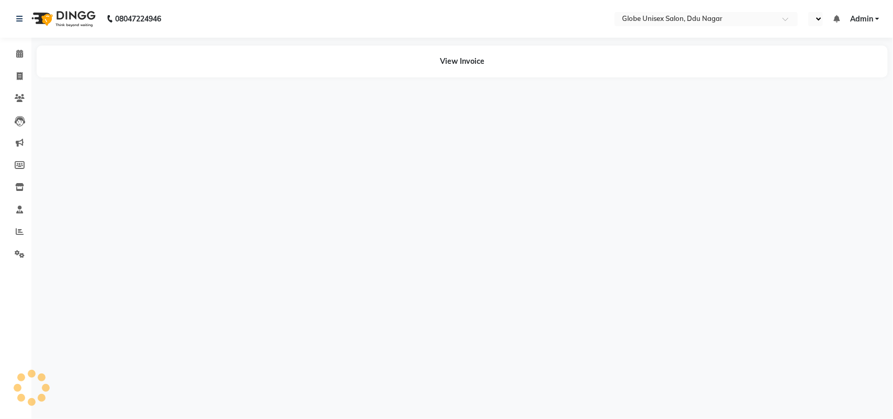
select select "en"
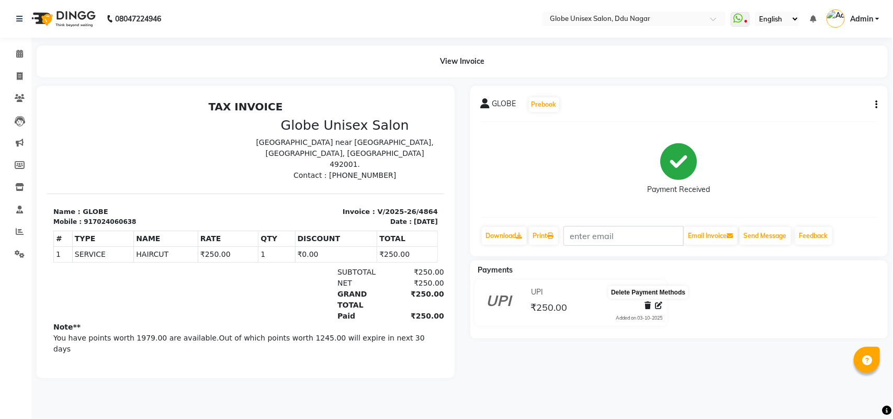
click at [649, 305] on icon at bounding box center [648, 305] width 6 height 7
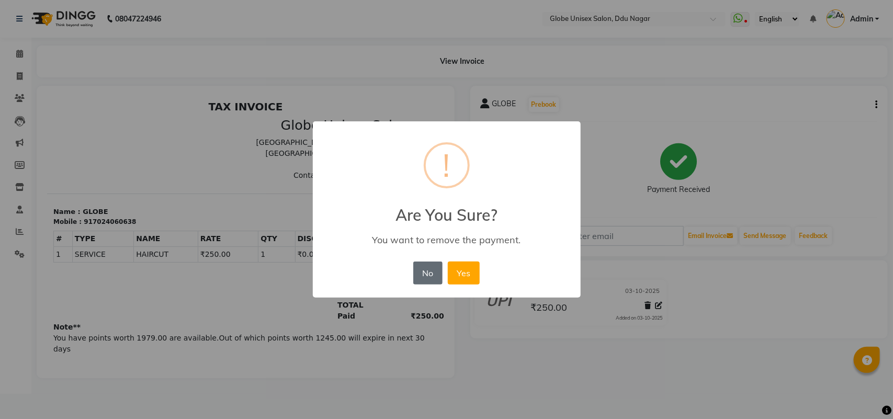
click at [428, 278] on button "No" at bounding box center [427, 272] width 29 height 23
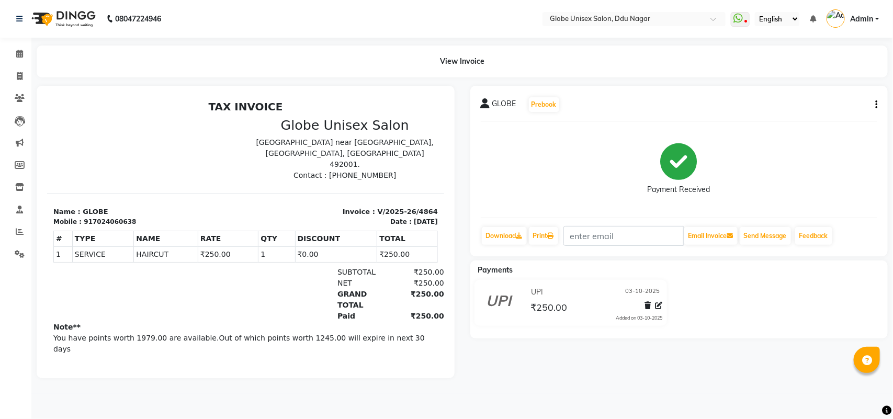
click at [871, 101] on button "button" at bounding box center [874, 104] width 6 height 11
click at [819, 76] on div "Cancel Invoice" at bounding box center [824, 78] width 72 height 13
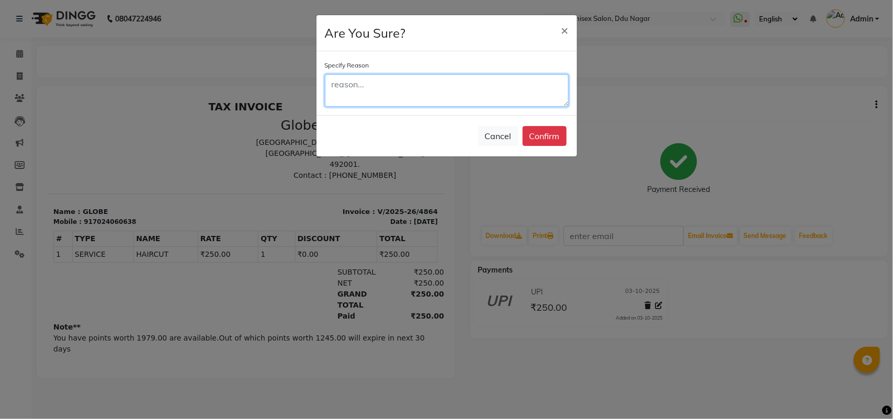
click at [410, 106] on textarea at bounding box center [447, 90] width 244 height 32
type textarea "WRONG"
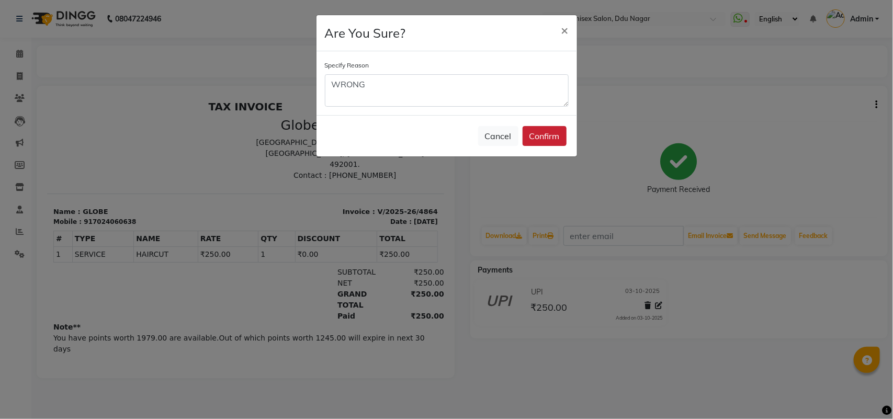
click at [547, 132] on button "Confirm" at bounding box center [544, 136] width 44 height 20
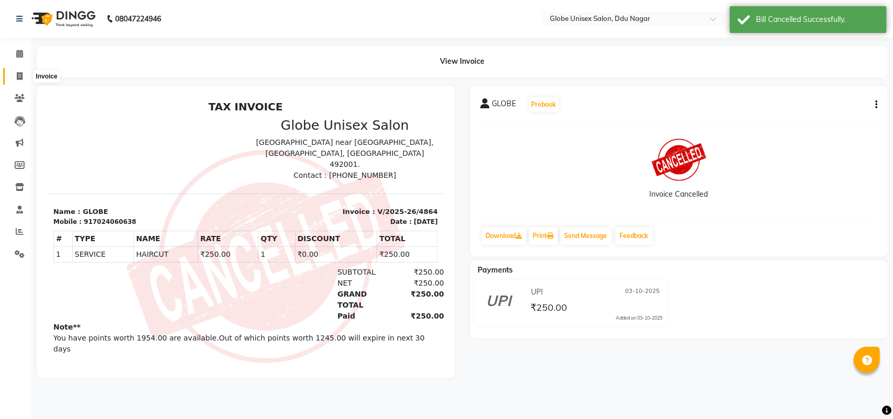
click at [16, 74] on span at bounding box center [19, 77] width 18 height 12
select select "service"
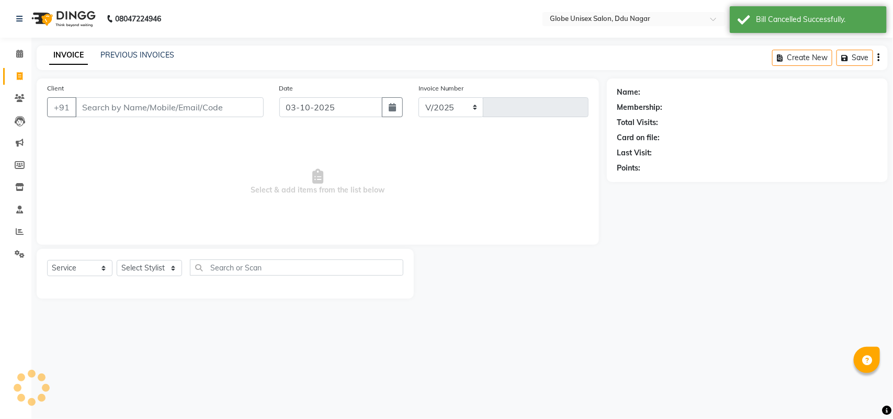
select select "4184"
type input "4865"
click at [130, 53] on link "PREVIOUS INVOICES" at bounding box center [137, 54] width 74 height 9
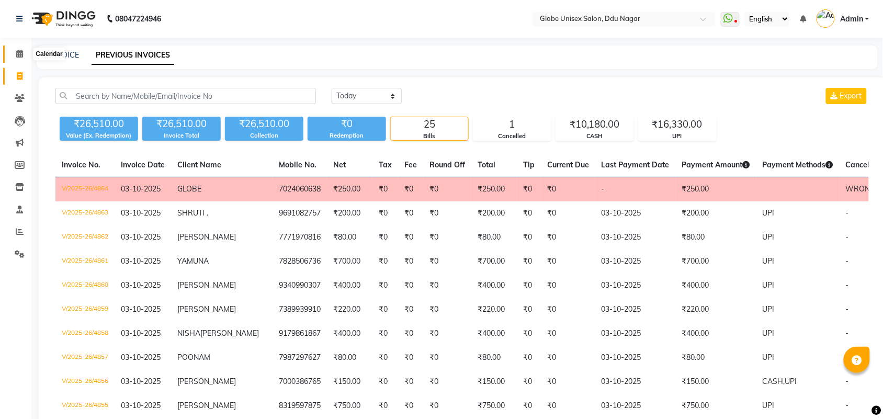
click at [18, 55] on icon at bounding box center [19, 54] width 7 height 8
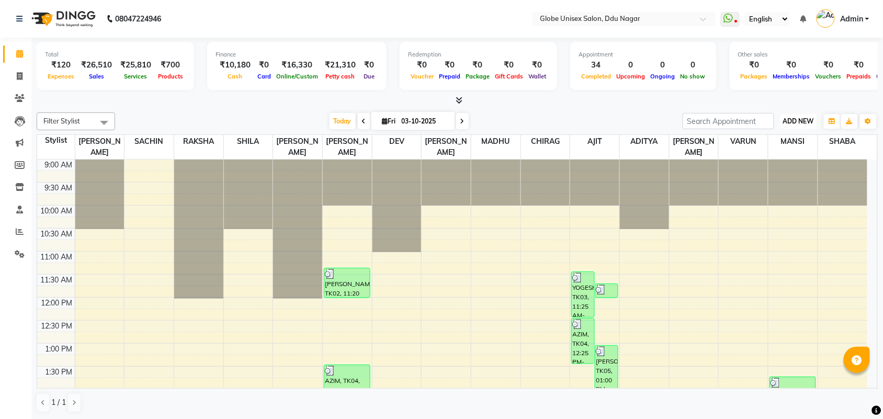
click at [804, 121] on span "ADD NEW" at bounding box center [798, 121] width 31 height 8
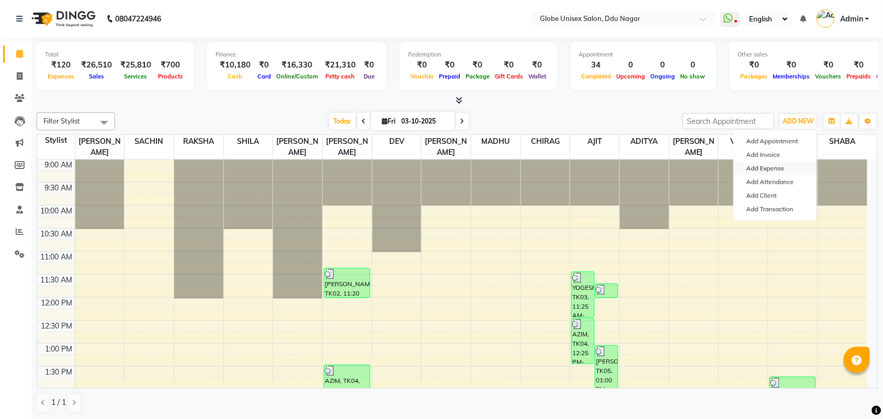
click at [765, 162] on link "Add Expense" at bounding box center [775, 169] width 83 height 14
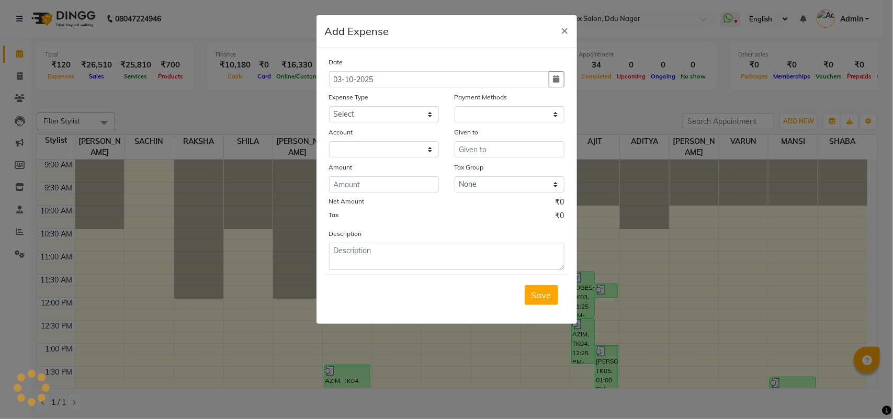
select select "1"
select select "2996"
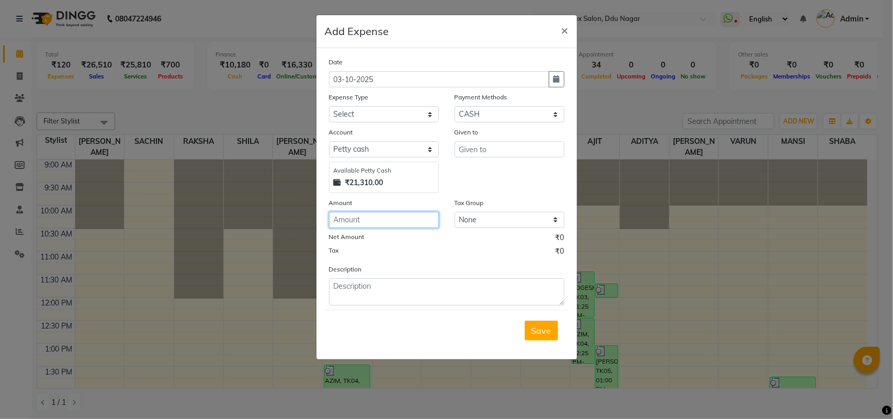
click at [384, 214] on input "number" at bounding box center [384, 220] width 110 height 16
type input "500"
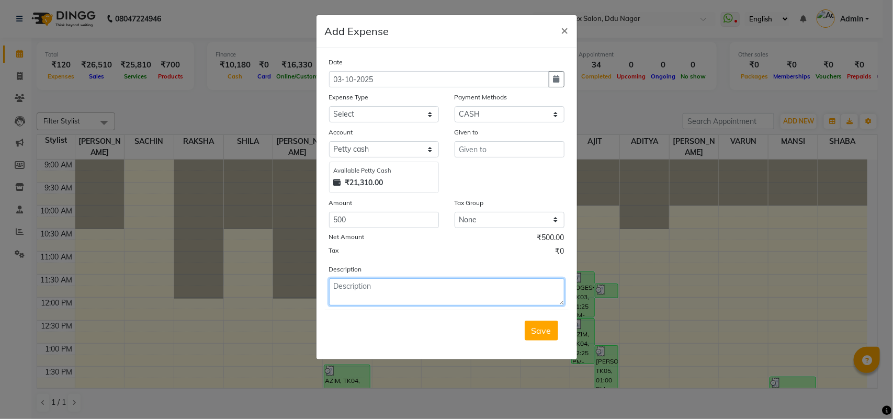
click at [377, 294] on textarea at bounding box center [446, 291] width 235 height 27
type textarea "500=GADI BADHA"
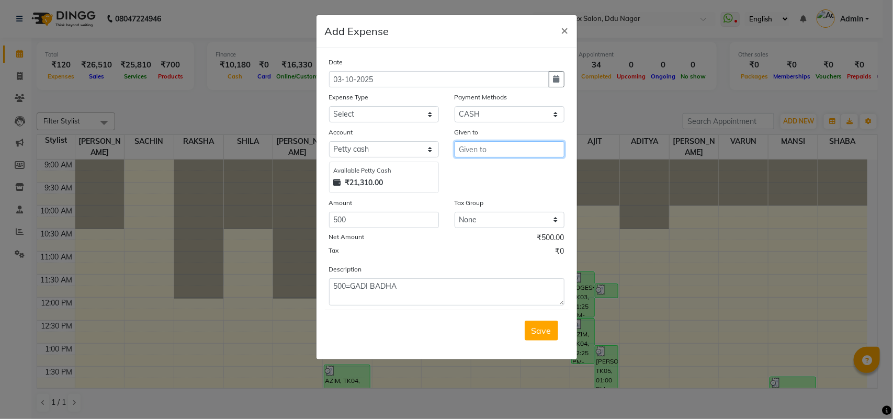
click at [510, 154] on input "text" at bounding box center [509, 149] width 110 height 16
click at [526, 166] on button "SAC HIN" at bounding box center [496, 171] width 83 height 17
type input "SACHIN"
click at [382, 111] on select "Select Advance Salary Bank charges Car maintenance Cash transfer to bank Cash t…" at bounding box center [384, 114] width 110 height 16
select select "9"
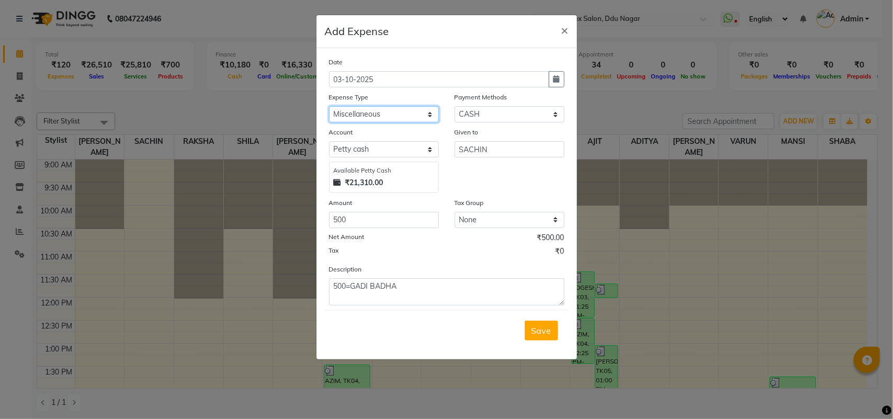
click at [329, 106] on select "Select Advance Salary Bank charges Car maintenance Cash transfer to bank Cash t…" at bounding box center [384, 114] width 110 height 16
click at [544, 328] on span "Save" at bounding box center [541, 330] width 20 height 10
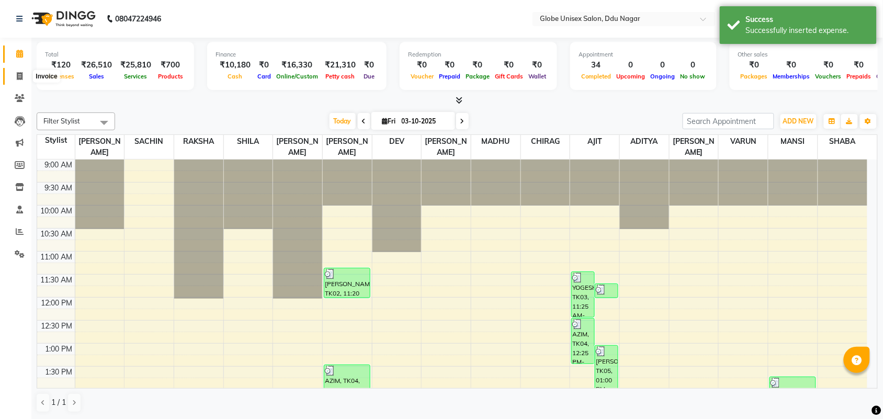
click at [16, 75] on span at bounding box center [19, 77] width 18 height 12
select select "service"
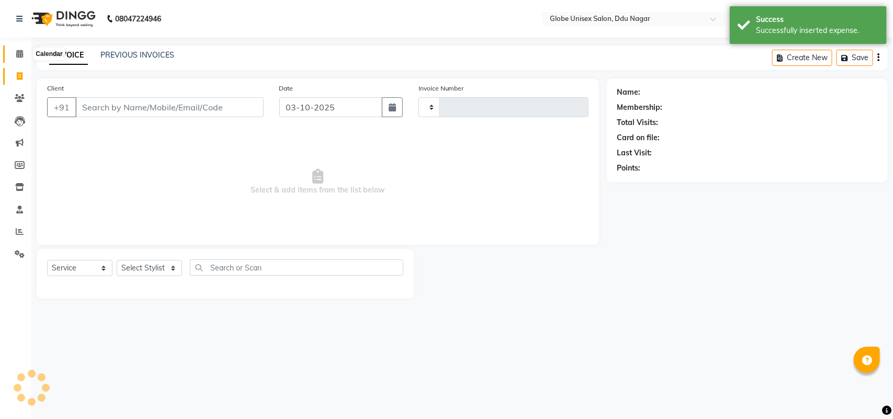
type input "4865"
select select "4184"
click at [17, 51] on icon at bounding box center [19, 54] width 7 height 8
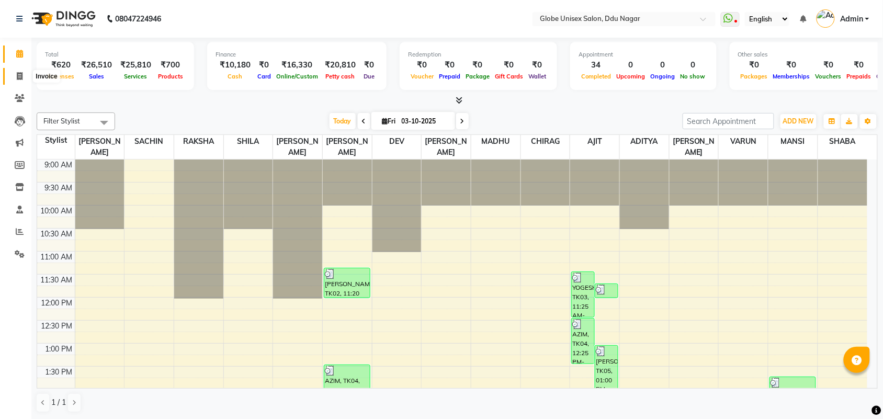
click at [17, 72] on icon at bounding box center [20, 76] width 6 height 8
select select "service"
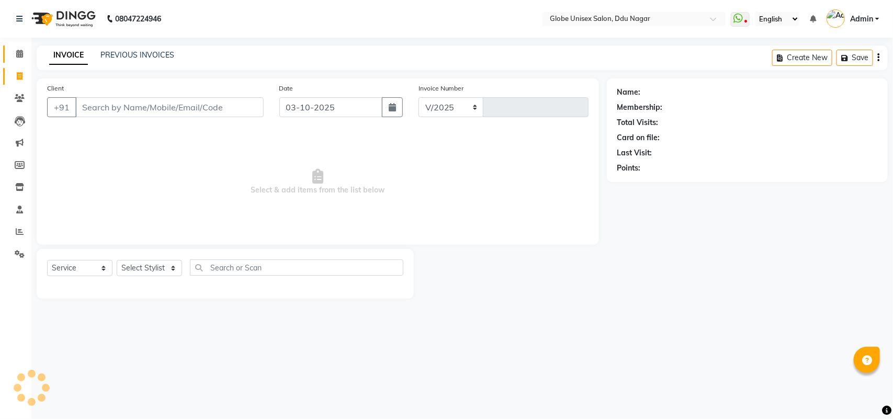
select select "4184"
type input "4865"
click at [157, 267] on select "Select Stylist ADITYA AJIT [PERSON_NAME] DEV [PERSON_NAME] [PERSON_NAME] [PERSO…" at bounding box center [149, 268] width 65 height 16
select select "25130"
click at [117, 260] on select "Select Stylist ADITYA AJIT [PERSON_NAME] DEV [PERSON_NAME] [PERSON_NAME] [PERSO…" at bounding box center [149, 268] width 65 height 16
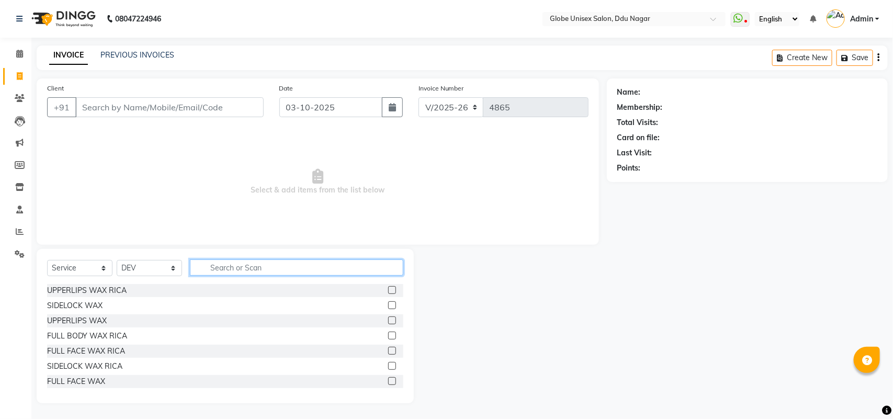
click at [254, 265] on input "text" at bounding box center [296, 267] width 213 height 16
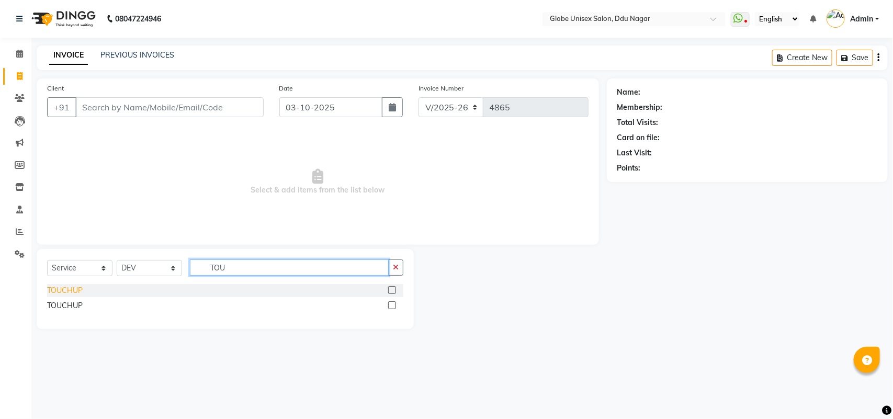
type input "TOU"
click at [70, 294] on div "TOUCHUP" at bounding box center [65, 290] width 36 height 11
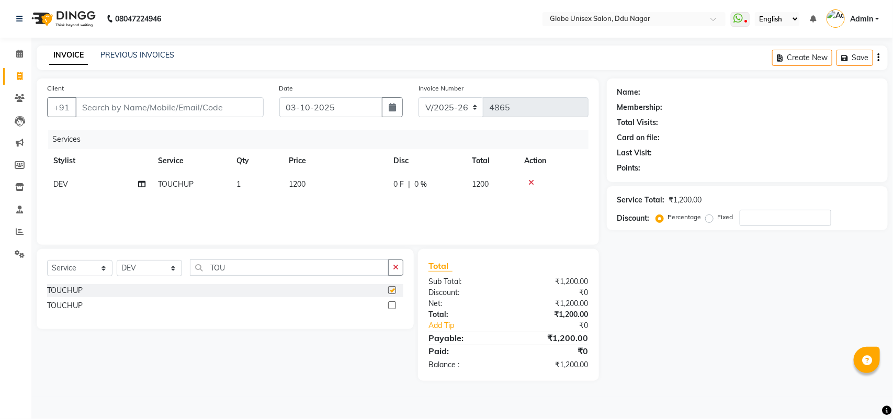
checkbox input "false"
click at [225, 273] on input "TOU" at bounding box center [289, 267] width 199 height 16
type input "T"
click at [153, 270] on select "Select Stylist ADITYA AJIT [PERSON_NAME] DEV [PERSON_NAME] [PERSON_NAME] [PERSO…" at bounding box center [149, 268] width 65 height 16
select select "22429"
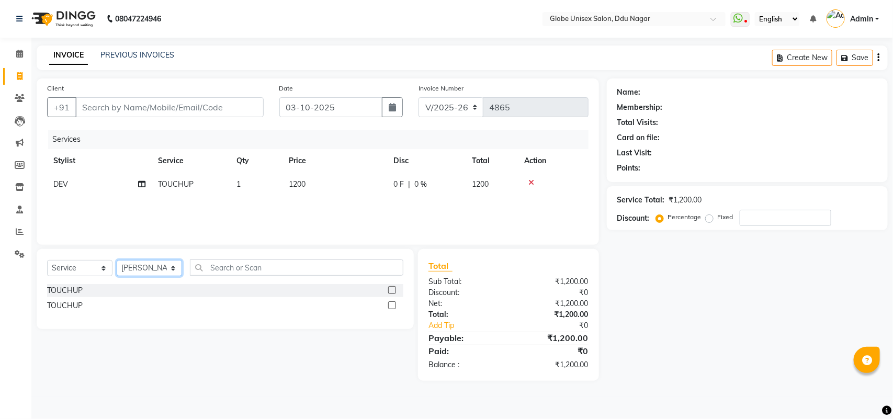
click at [117, 260] on select "Select Stylist ADITYA AJIT [PERSON_NAME] DEV [PERSON_NAME] [PERSON_NAME] [PERSO…" at bounding box center [149, 268] width 65 height 16
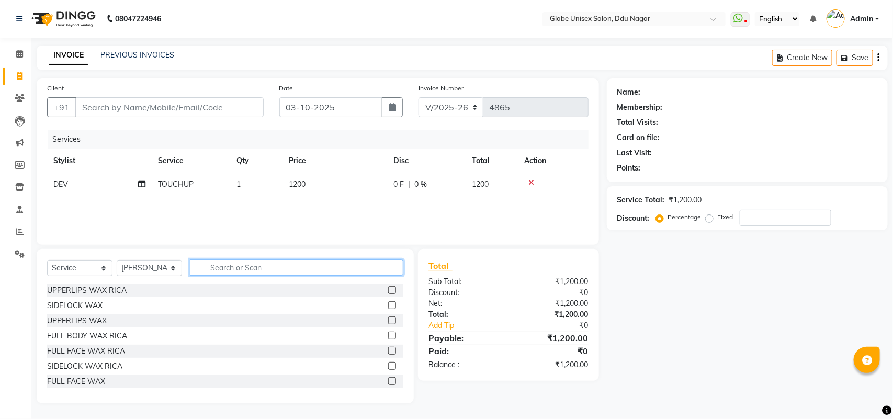
click at [248, 268] on input "text" at bounding box center [296, 267] width 213 height 16
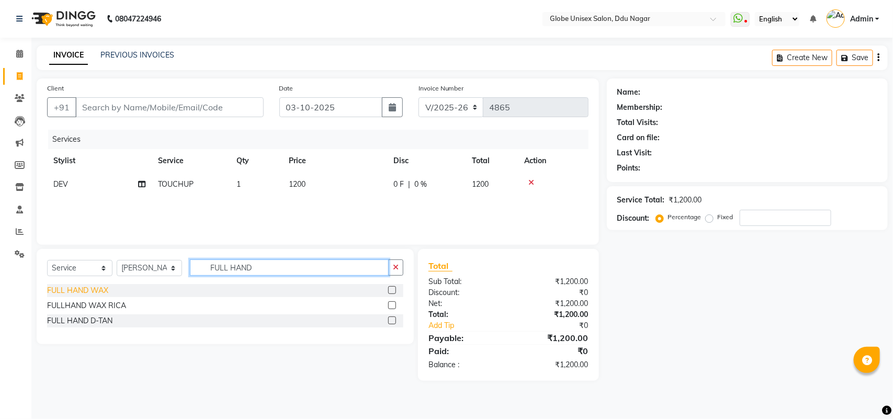
type input "FULL HAND"
drag, startPoint x: 92, startPoint y: 288, endPoint x: 241, endPoint y: 287, distance: 149.0
click at [94, 288] on div "FULL HAND WAX" at bounding box center [77, 290] width 61 height 11
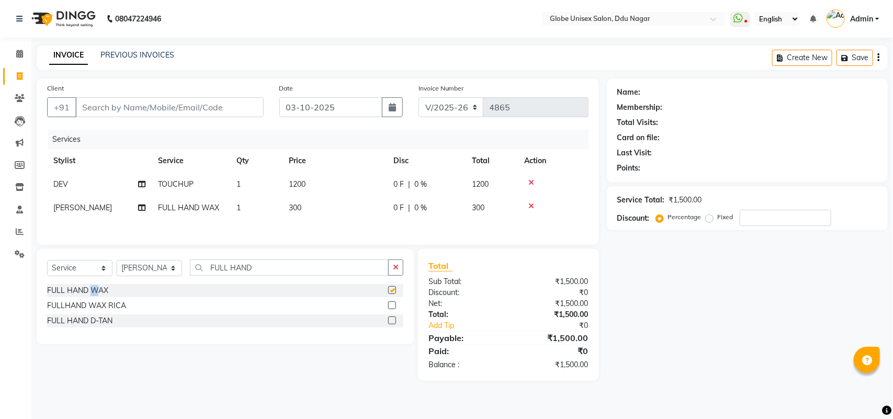
checkbox input "false"
click at [272, 275] on input "FULL HAN" at bounding box center [289, 267] width 199 height 16
type input "F"
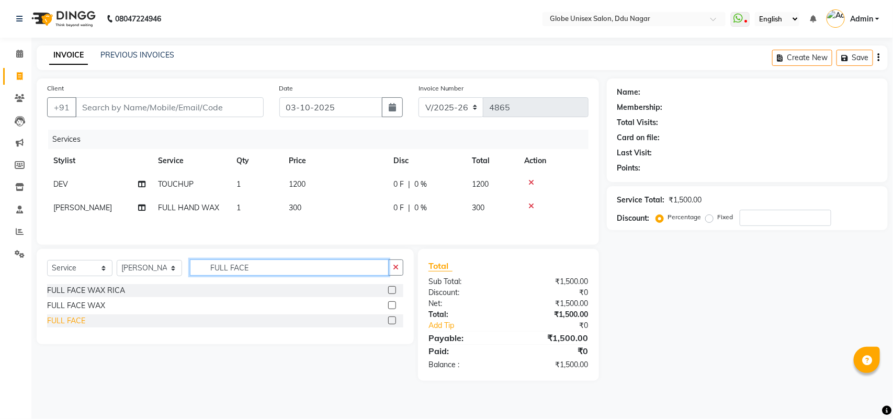
type input "FULL FACE"
click at [72, 321] on div "FULL FACE" at bounding box center [66, 320] width 38 height 11
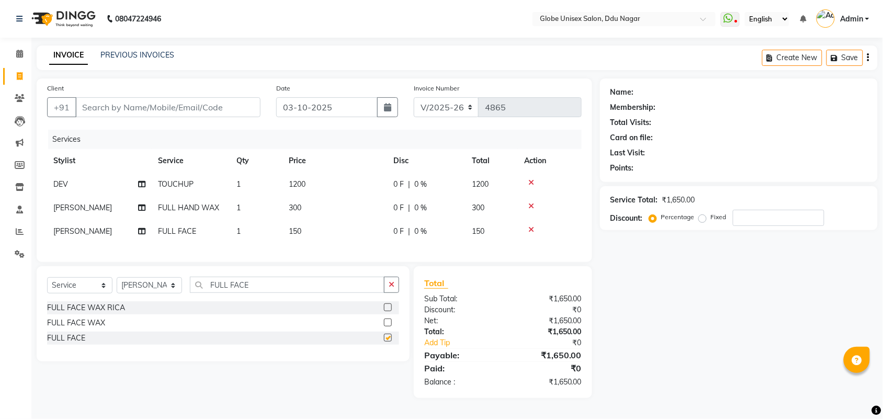
checkbox input "false"
click at [327, 229] on td "150" at bounding box center [334, 232] width 105 height 24
select select "22429"
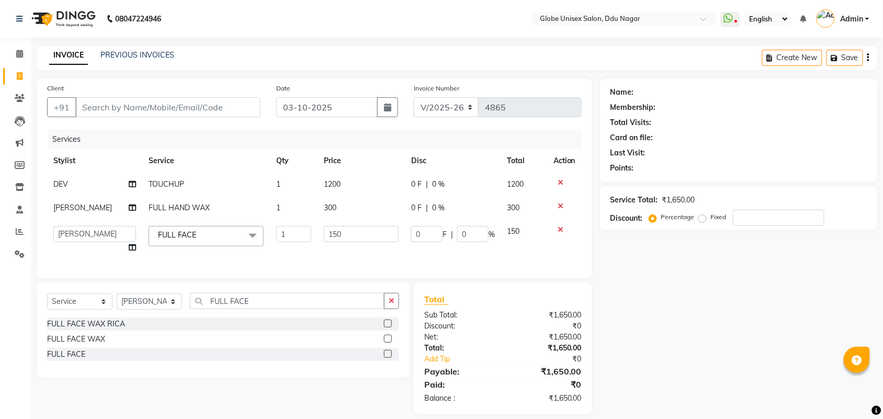
drag, startPoint x: 661, startPoint y: 336, endPoint x: 379, endPoint y: 220, distance: 305.5
click at [659, 336] on div "Name: Membership: Total Visits: Card on file: Last Visit: Points: Service Total…" at bounding box center [743, 246] width 286 height 336
click at [356, 208] on td "300" at bounding box center [360, 208] width 87 height 24
select select "22429"
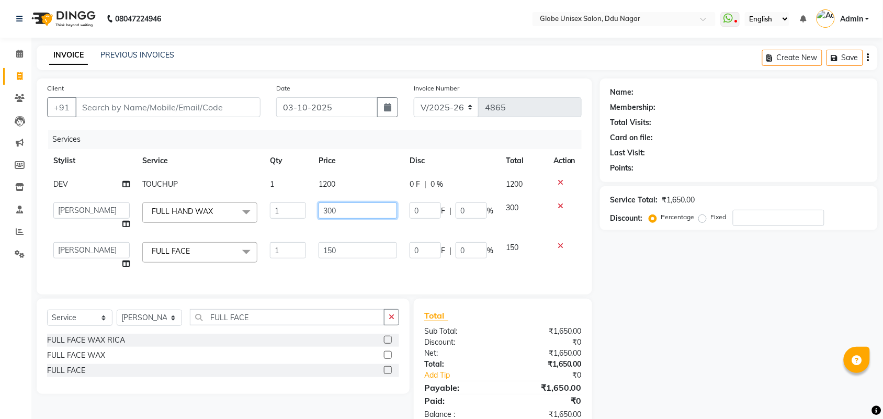
click at [378, 210] on input "300" at bounding box center [357, 210] width 78 height 16
type input "3"
type input "250"
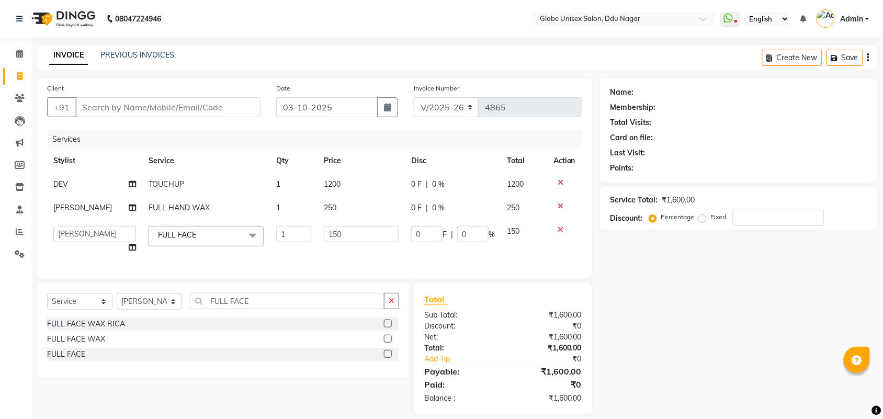
click at [652, 343] on div "Name: Membership: Total Visits: Card on file: Last Visit: Points: Service Total…" at bounding box center [743, 246] width 286 height 336
click at [364, 196] on td "250" at bounding box center [360, 208] width 87 height 24
select select "22429"
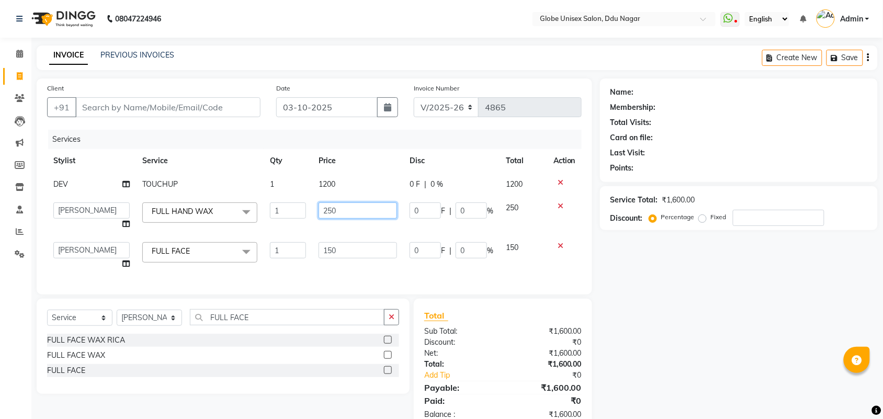
click at [380, 210] on input "250" at bounding box center [357, 210] width 78 height 16
type input "2"
type input "300"
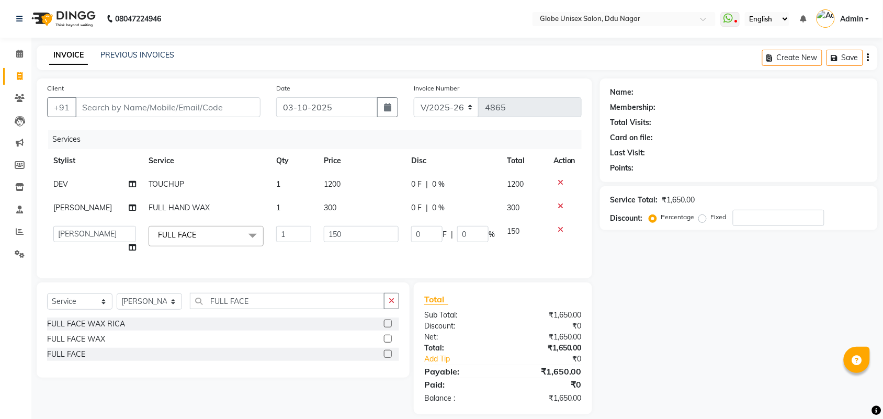
click at [741, 325] on div "Name: Membership: Total Visits: Card on file: Last Visit: Points: Service Total…" at bounding box center [743, 246] width 286 height 336
click at [374, 239] on input "150" at bounding box center [361, 234] width 75 height 16
type input "100"
click at [731, 357] on div "Name: Membership: Total Visits: Card on file: Last Visit: Points: Service Total…" at bounding box center [743, 246] width 286 height 336
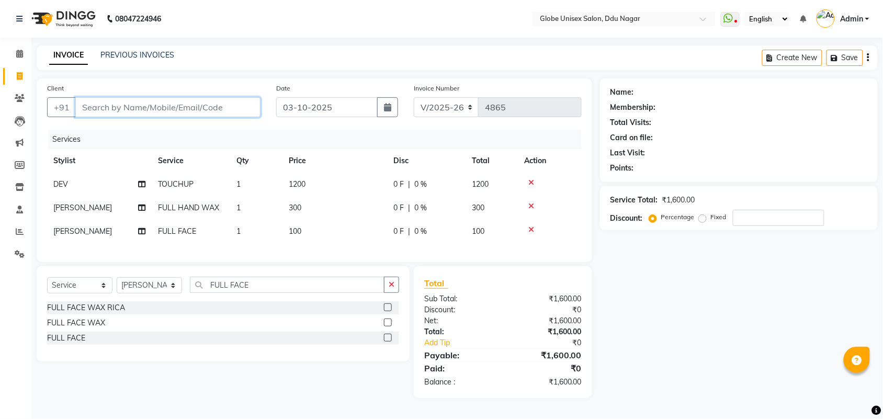
click at [181, 100] on input "Client" at bounding box center [167, 107] width 185 height 20
type input "9"
type input "0"
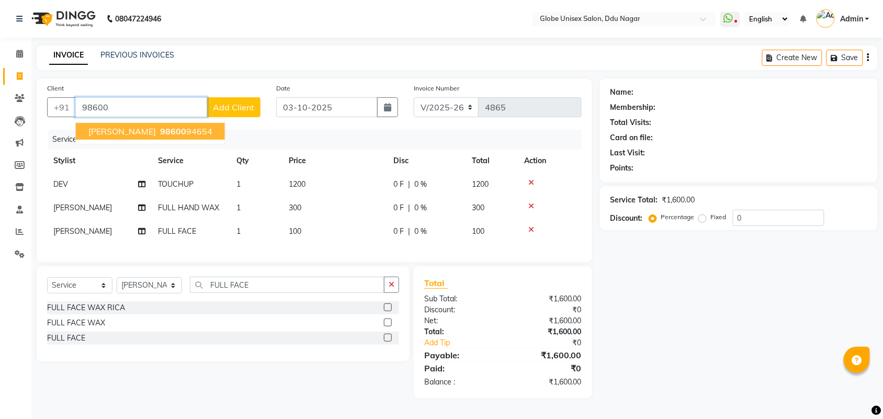
click at [160, 134] on span "98600" at bounding box center [173, 131] width 26 height 10
type input "9860094654"
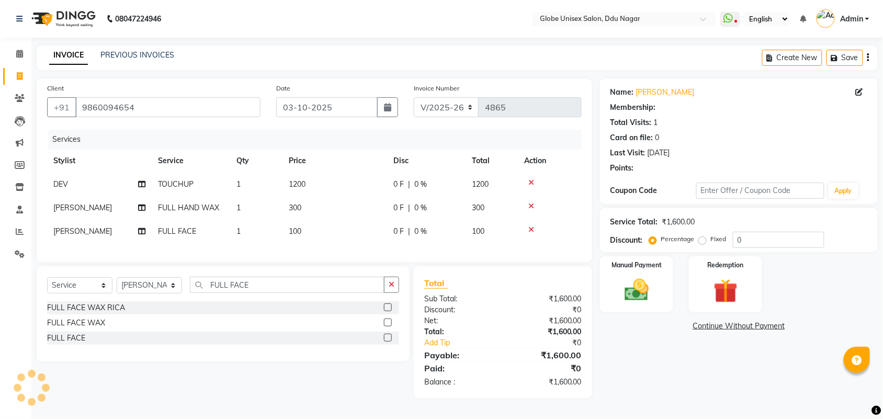
select select "1: Object"
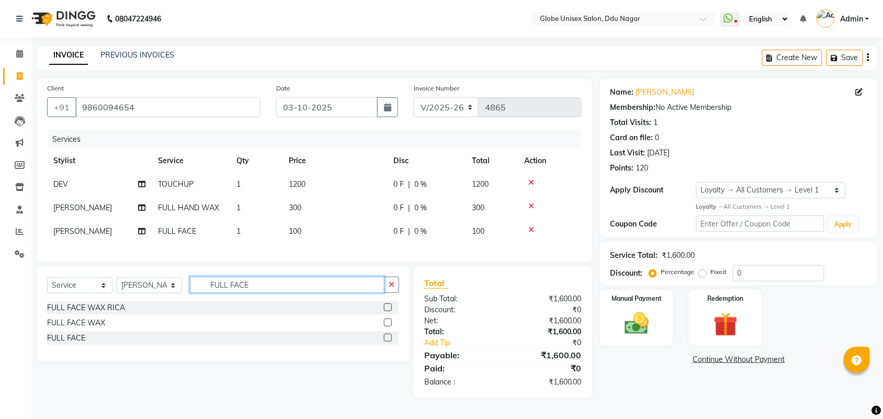
click at [275, 293] on input "FULL FACE" at bounding box center [287, 285] width 195 height 16
type input "F"
type input "HALF LEG"
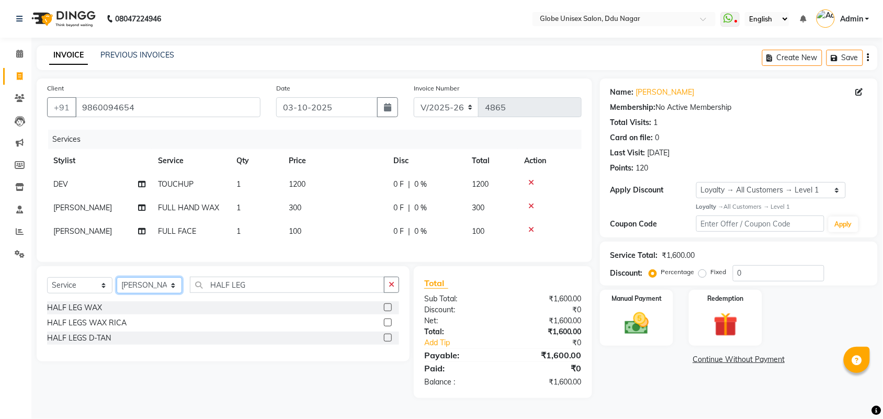
click at [163, 293] on select "Select Stylist ADITYA AJIT CHIRAG DEV DIGESH LALITA LAXMI MADHU MANSI NICK RAKS…" at bounding box center [149, 285] width 65 height 16
select select "21813"
click at [117, 287] on select "Select Stylist ADITYA AJIT CHIRAG DEV DIGESH LALITA LAXMI MADHU MANSI NICK RAKS…" at bounding box center [149, 285] width 65 height 16
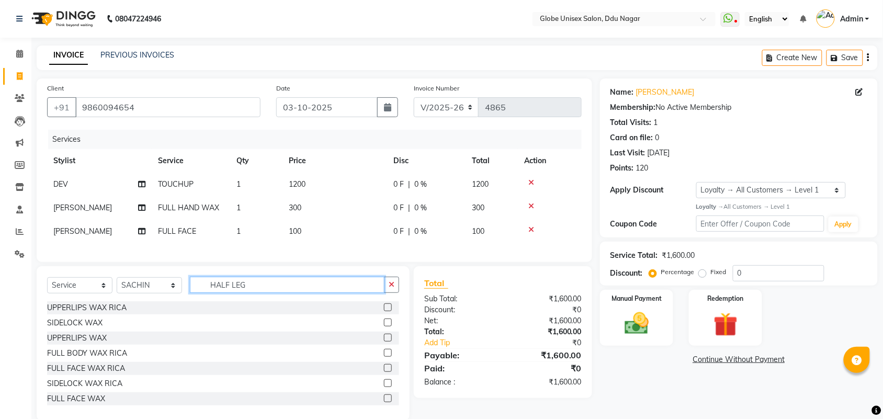
click at [264, 290] on input "HALF LEG" at bounding box center [287, 285] width 195 height 16
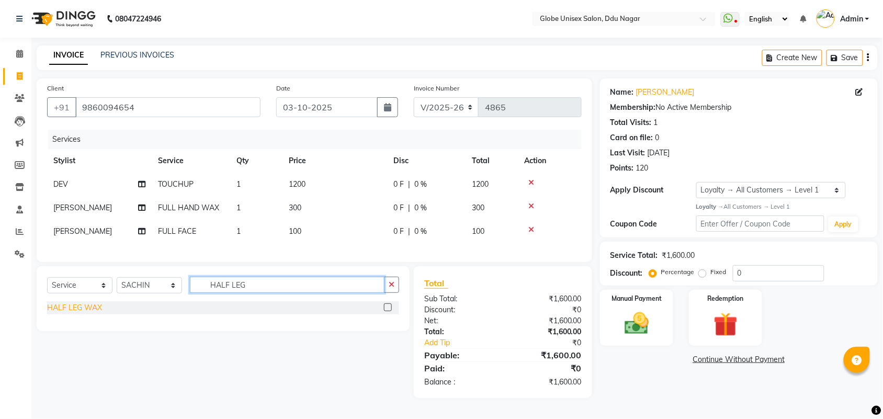
type input "HALF LEG"
click at [55, 313] on div "HALF LEG WAX" at bounding box center [74, 307] width 55 height 11
checkbox input "false"
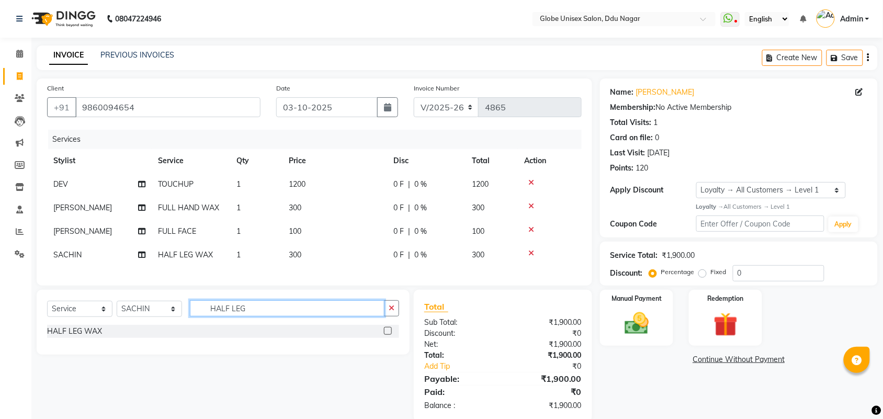
click at [257, 316] on input "HALF LEG" at bounding box center [287, 308] width 195 height 16
type input "H"
type input "SER"
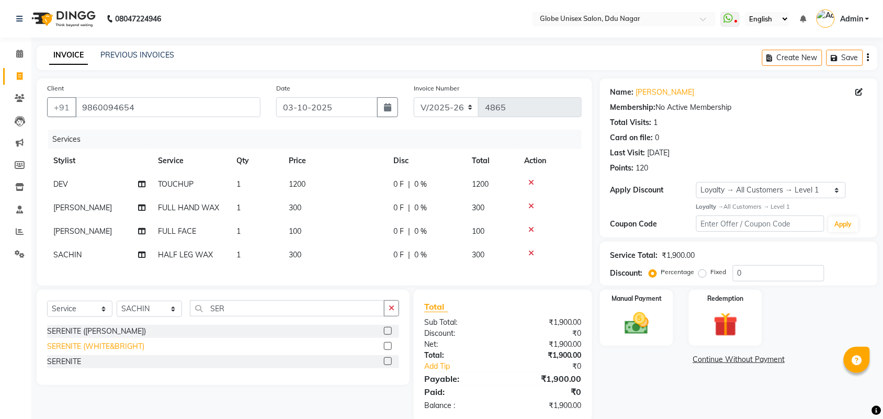
click at [100, 351] on div "SERENITE (WHITE&BRIGHT)" at bounding box center [95, 346] width 97 height 11
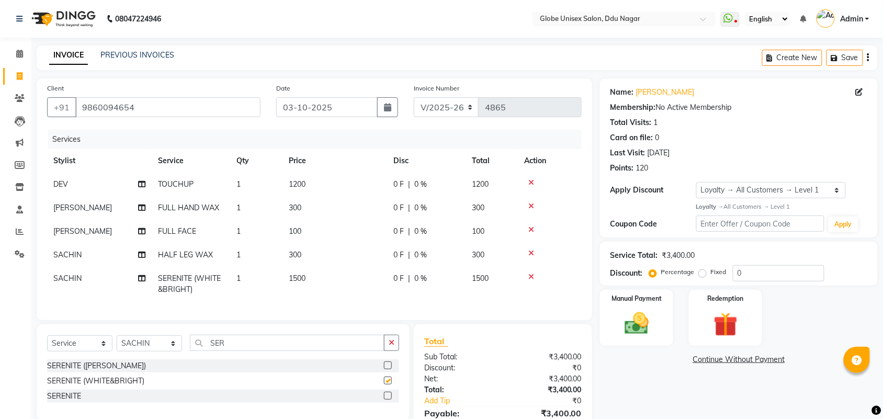
checkbox input "false"
click at [262, 344] on input "SER" at bounding box center [287, 343] width 195 height 16
type input "S"
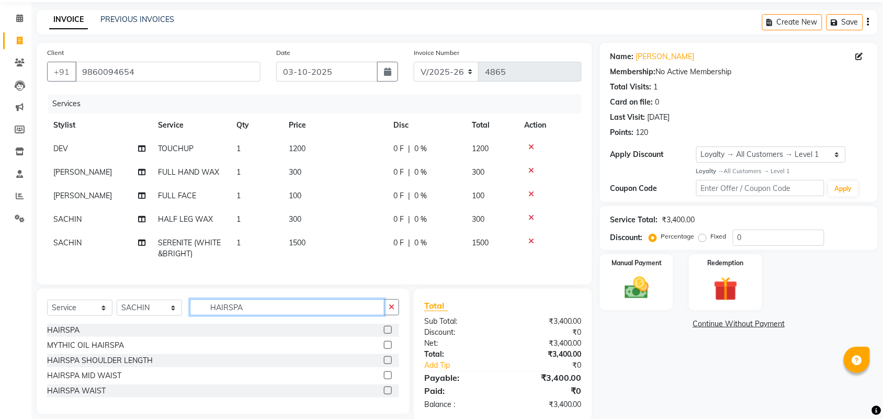
scroll to position [62, 0]
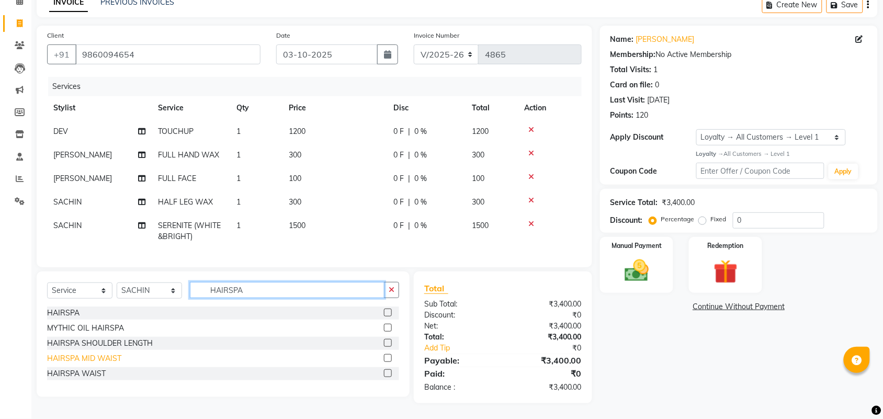
type input "HAIRSPA"
click at [92, 357] on div "HAIRSPA MID WAIST" at bounding box center [84, 358] width 74 height 11
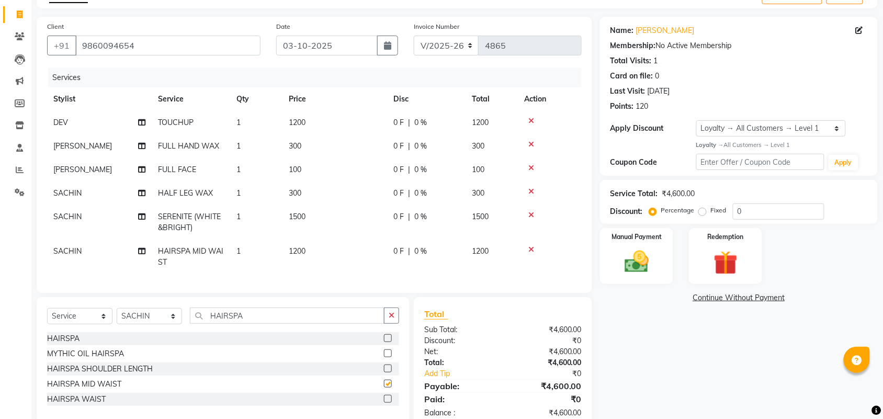
checkbox input "false"
click at [532, 117] on icon at bounding box center [531, 120] width 6 height 7
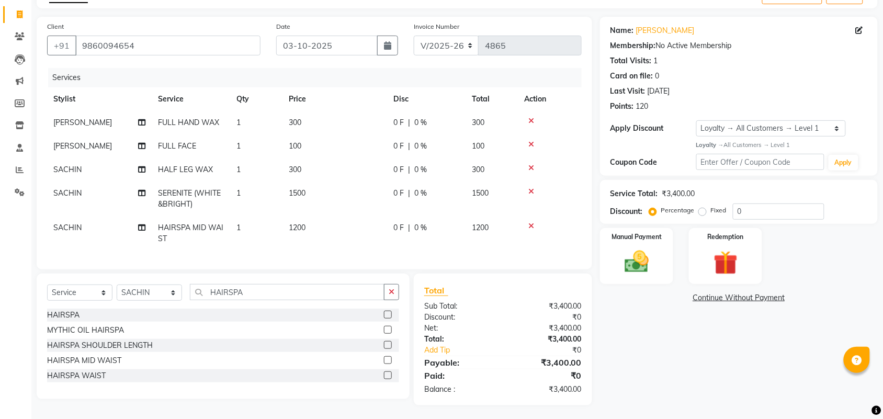
scroll to position [73, 0]
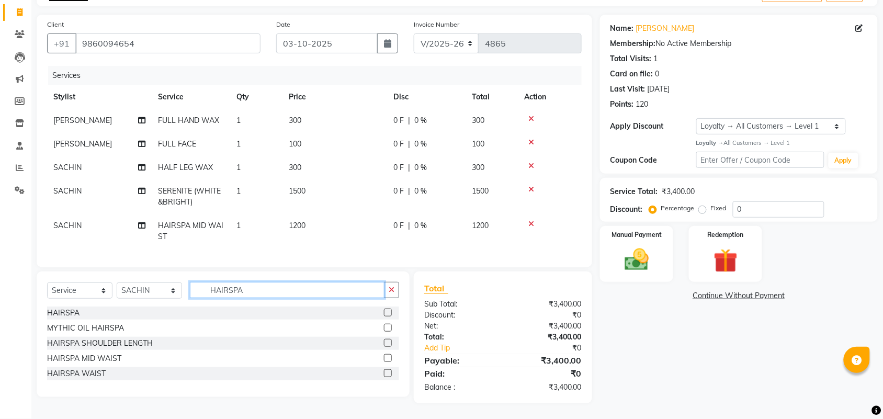
click at [265, 288] on input "HAIRSPA" at bounding box center [287, 290] width 195 height 16
type input "H"
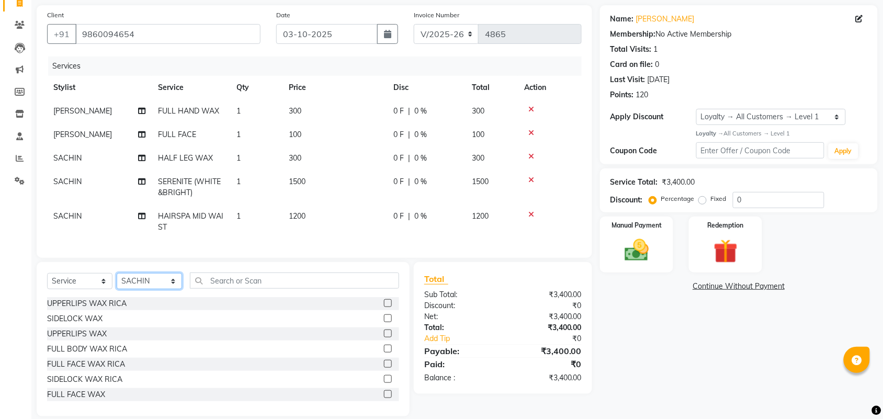
click at [166, 286] on select "Select Stylist ADITYA AJIT CHIRAG DEV DIGESH LALITA LAXMI MADHU MANSI NICK RAKS…" at bounding box center [149, 281] width 65 height 16
select select "25130"
click at [117, 282] on select "Select Stylist ADITYA AJIT CHIRAG DEV DIGESH LALITA LAXMI MADHU MANSI NICK RAKS…" at bounding box center [149, 281] width 65 height 16
click at [759, 203] on input "0" at bounding box center [779, 200] width 92 height 16
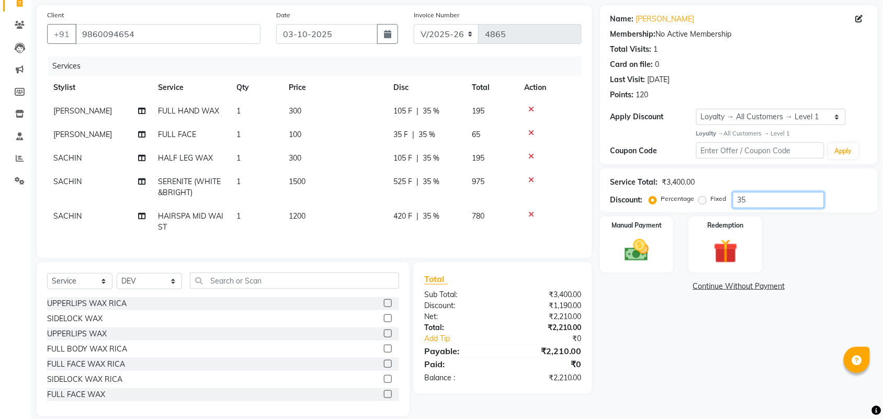
type input "3"
click at [424, 118] on td "0 F | 0 %" at bounding box center [426, 111] width 78 height 24
select select "22429"
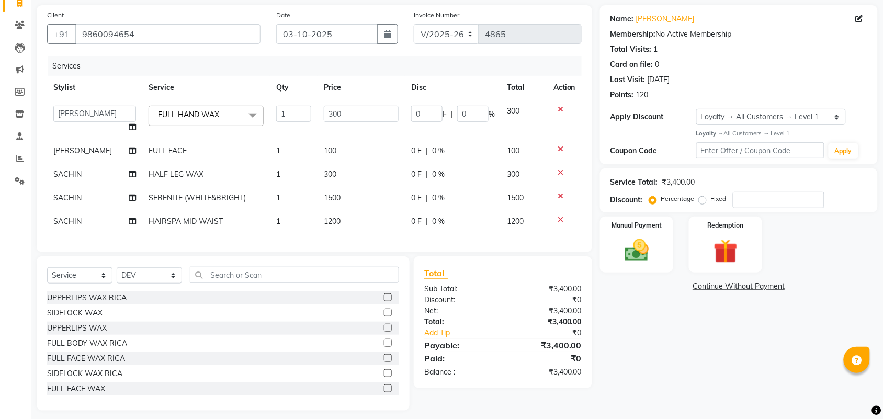
click at [711, 197] on label "Fixed" at bounding box center [719, 198] width 16 height 9
click at [702, 197] on input "Fixed" at bounding box center [704, 198] width 7 height 7
radio input "true"
click at [763, 199] on input "number" at bounding box center [779, 200] width 92 height 16
click at [691, 347] on div "Name: Pushpa Membership: No Active Membership Total Visits: 1 Card on file: 0 L…" at bounding box center [743, 207] width 286 height 405
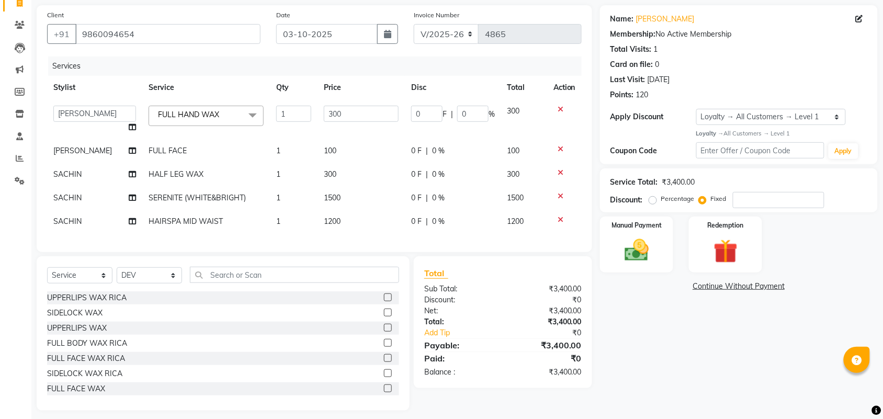
click at [223, 120] on span "FULL HAND WAX x" at bounding box center [191, 115] width 73 height 13
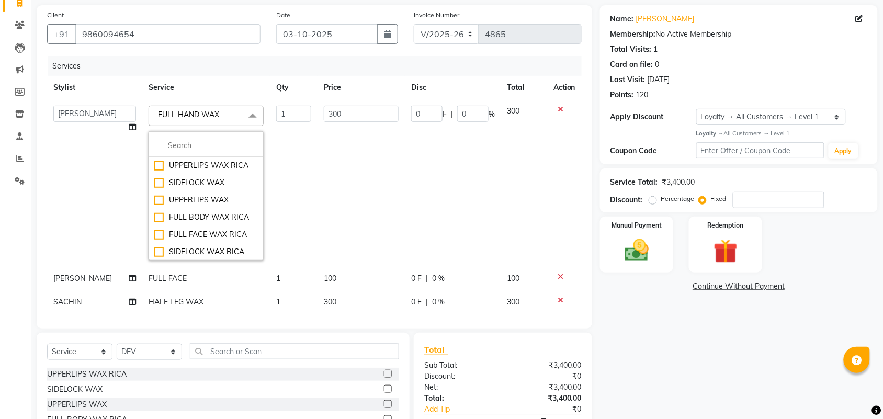
click at [223, 120] on span "FULL HAND WAX x" at bounding box center [206, 116] width 115 height 20
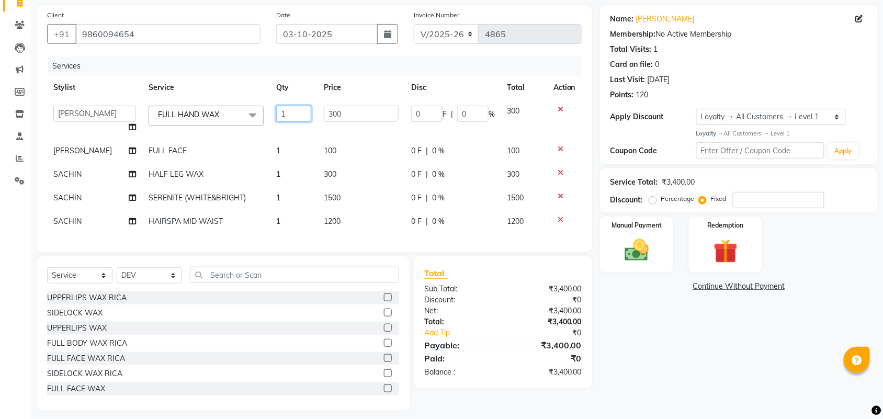
click at [286, 121] on input "1" at bounding box center [293, 114] width 35 height 16
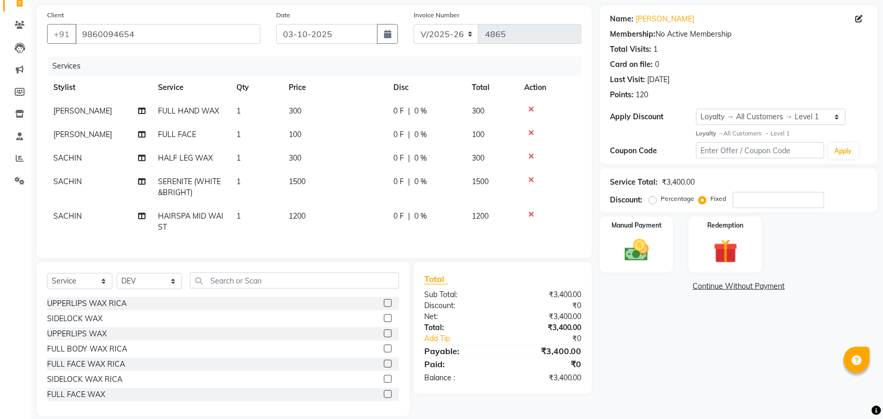
click at [727, 329] on div "Name: Pushpa Membership: No Active Membership Total Visits: 1 Card on file: 0 L…" at bounding box center [743, 210] width 286 height 411
click at [644, 18] on link "Pushpa" at bounding box center [665, 19] width 59 height 11
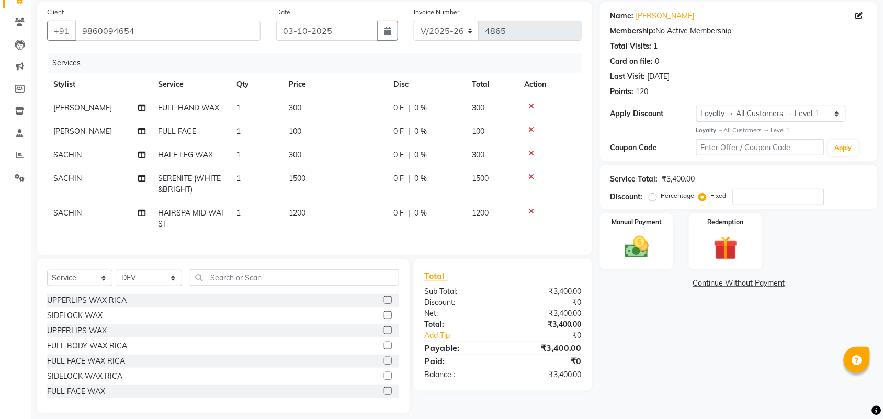
scroll to position [30, 0]
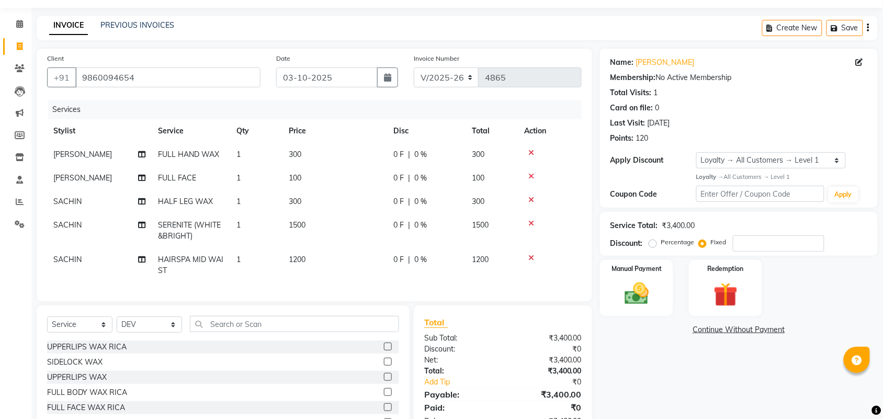
click at [532, 197] on icon at bounding box center [531, 199] width 6 height 7
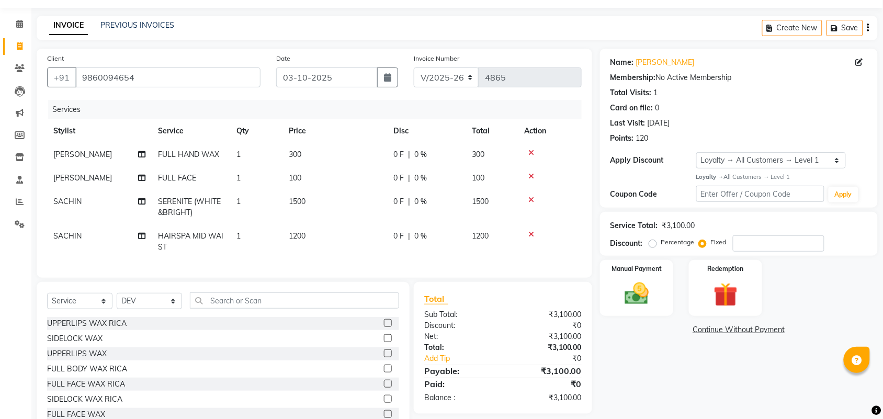
click at [532, 197] on icon at bounding box center [531, 199] width 6 height 7
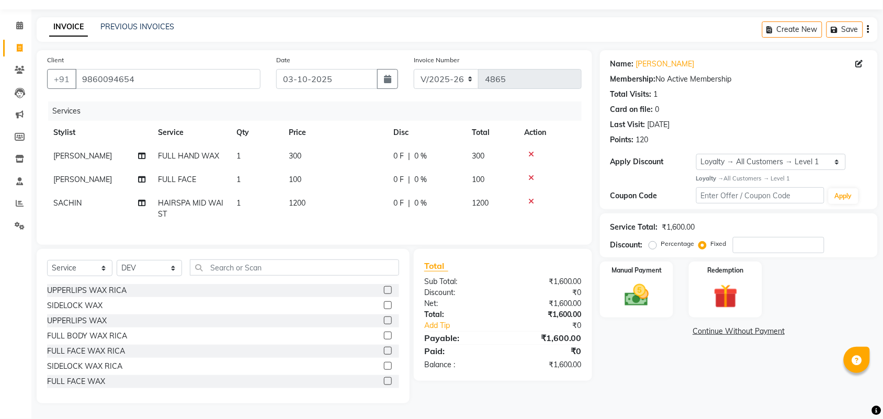
click at [314, 155] on td "300" at bounding box center [334, 156] width 105 height 24
select select "22429"
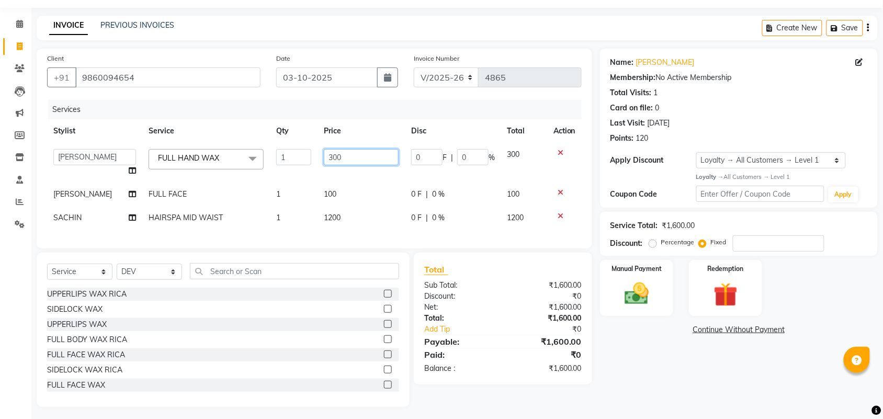
click at [344, 154] on input "300" at bounding box center [361, 157] width 75 height 16
type input "3"
type input "250"
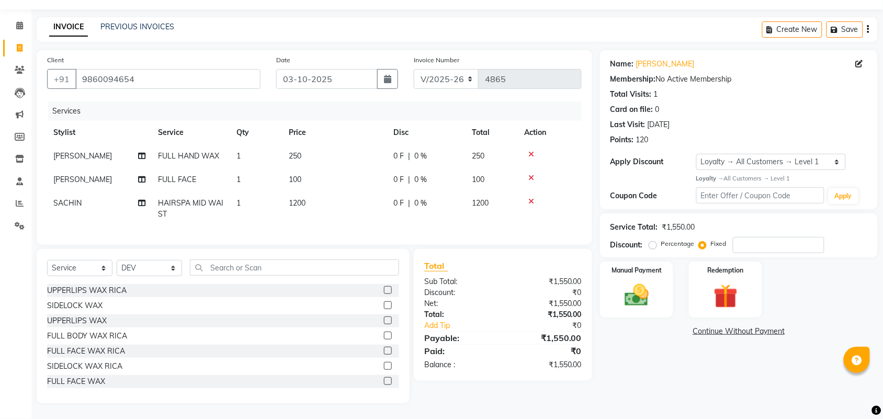
click at [353, 170] on tbody "VAISHALI FULL HAND WAX 1 250 0 F | 0 % 250 VAISHALI FULL FACE 1 100 0 F | 0 % 1…" at bounding box center [314, 185] width 534 height 82
click at [346, 170] on td "100" at bounding box center [334, 180] width 105 height 24
select select "22429"
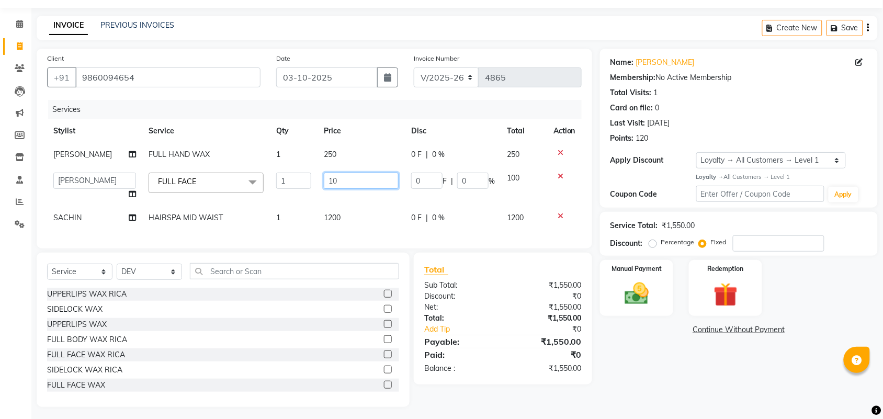
click at [366, 176] on input "10" at bounding box center [361, 181] width 75 height 16
type input "150"
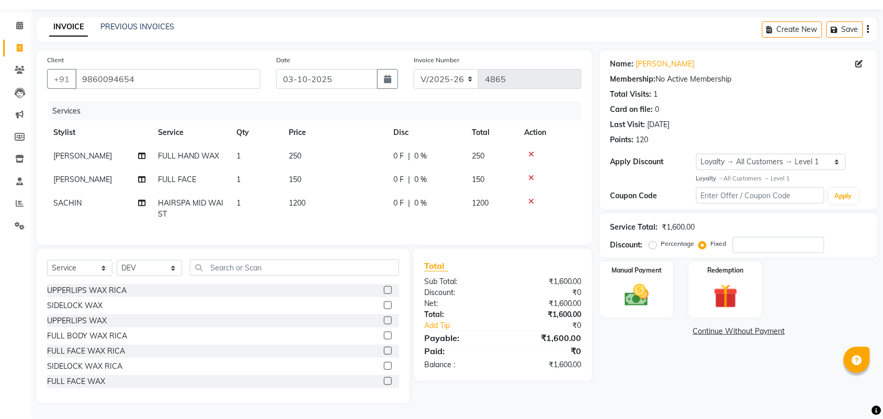
click at [670, 361] on div "Name: Pushpa Membership: No Active Membership Total Visits: 1 Card on file: 0 L…" at bounding box center [743, 226] width 286 height 353
click at [732, 297] on img at bounding box center [725, 296] width 41 height 31
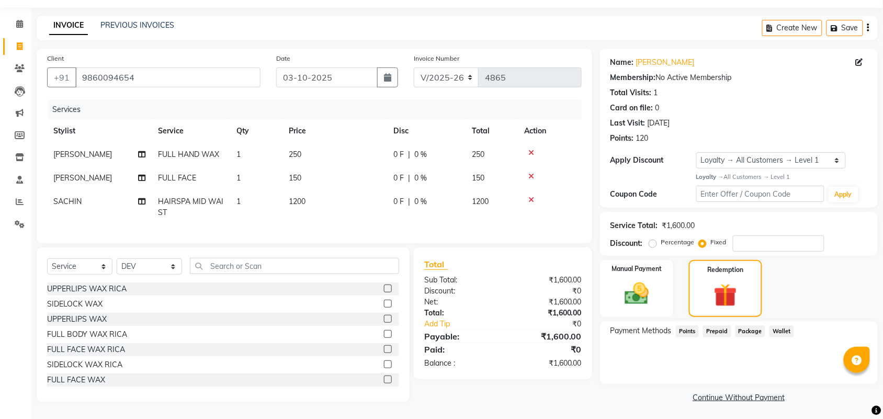
click at [685, 327] on span "Points" at bounding box center [687, 331] width 23 height 12
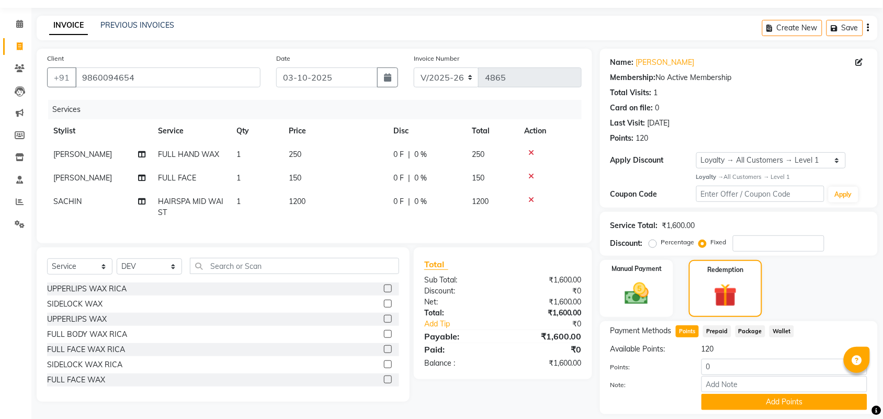
scroll to position [61, 0]
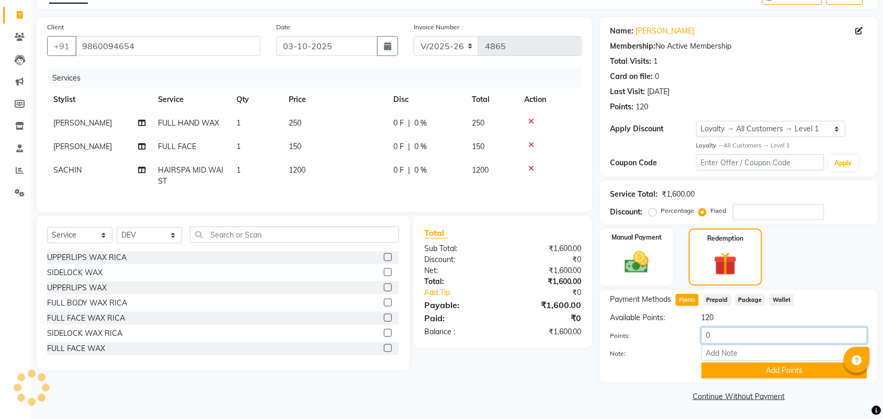
click at [732, 339] on input "0" at bounding box center [784, 335] width 166 height 16
type input "120"
click at [739, 364] on button "Add Points" at bounding box center [784, 370] width 166 height 16
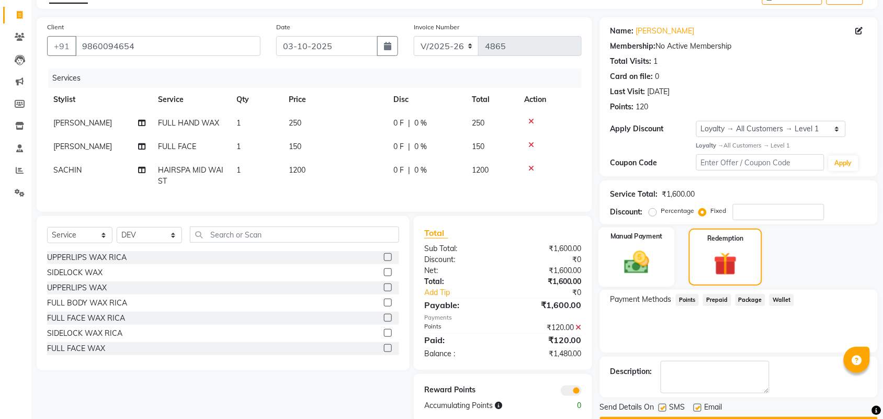
click at [624, 248] on img at bounding box center [636, 262] width 41 height 29
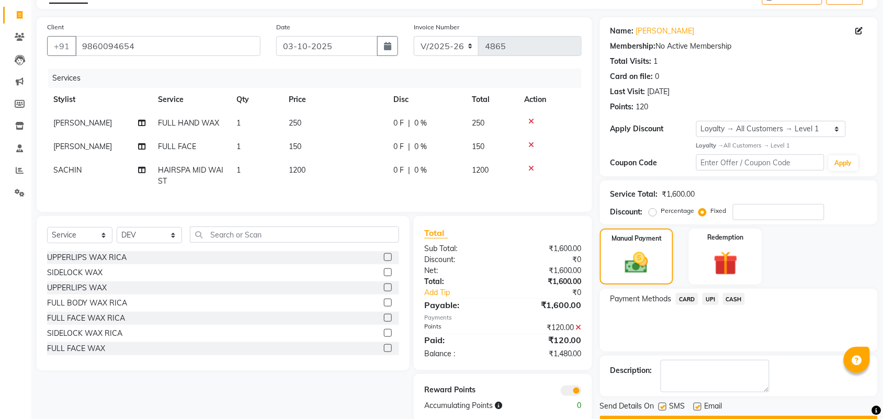
click at [709, 299] on span "UPI" at bounding box center [710, 299] width 16 height 12
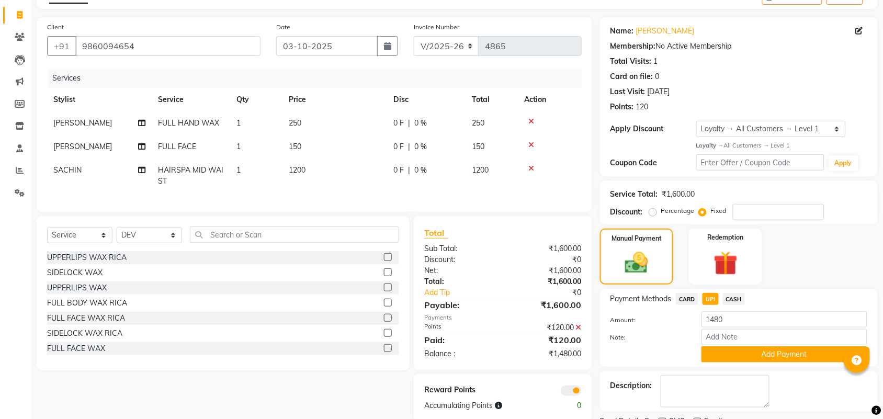
scroll to position [105, 0]
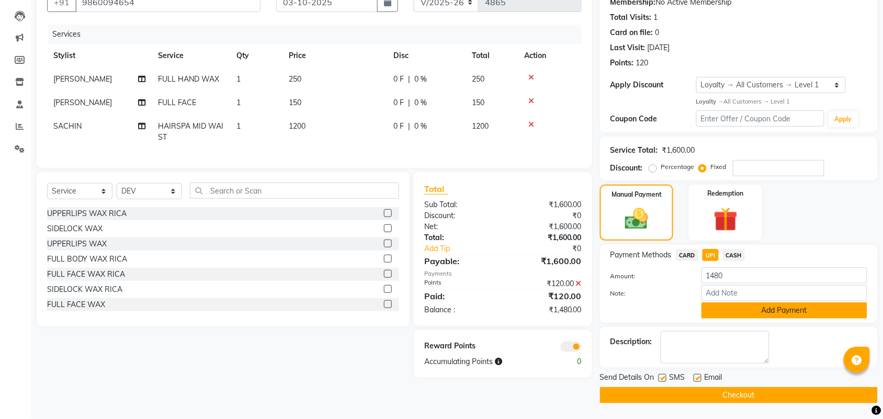
click at [765, 313] on button "Add Payment" at bounding box center [784, 310] width 166 height 16
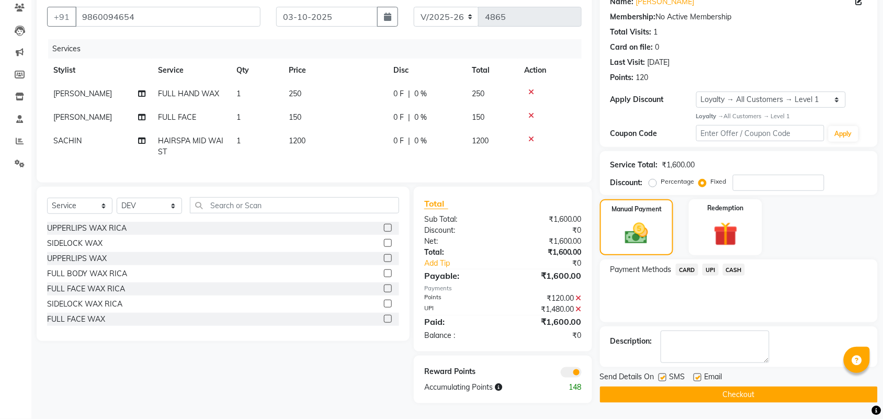
click at [681, 390] on button "Checkout" at bounding box center [739, 394] width 278 height 16
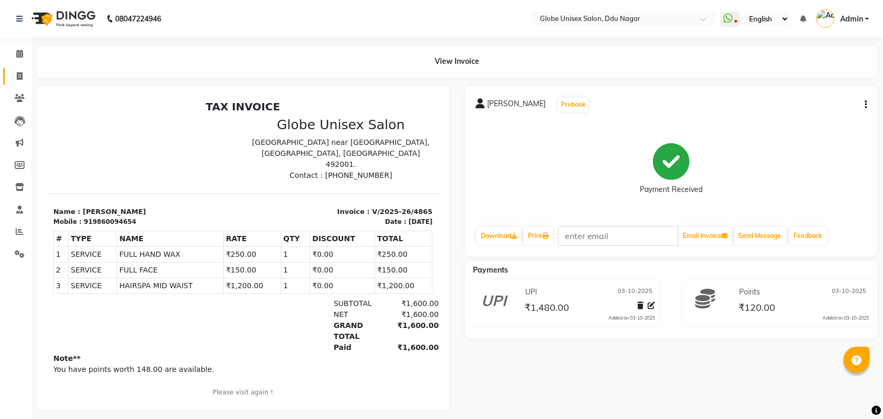
click at [7, 71] on link "Invoice" at bounding box center [15, 76] width 25 height 17
select select "service"
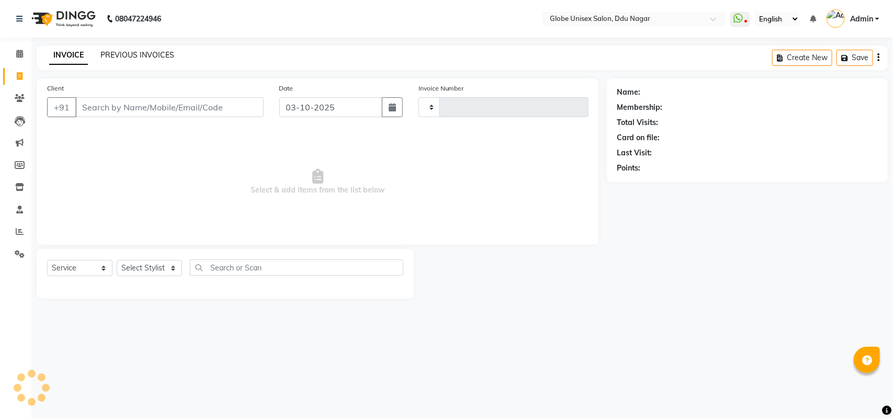
type input "4866"
select select "4184"
click at [151, 52] on link "PREVIOUS INVOICES" at bounding box center [137, 54] width 74 height 9
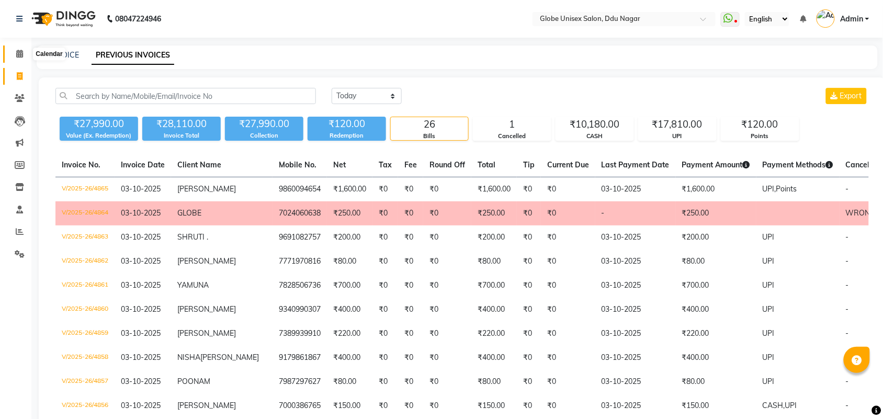
click at [22, 58] on icon at bounding box center [19, 54] width 7 height 8
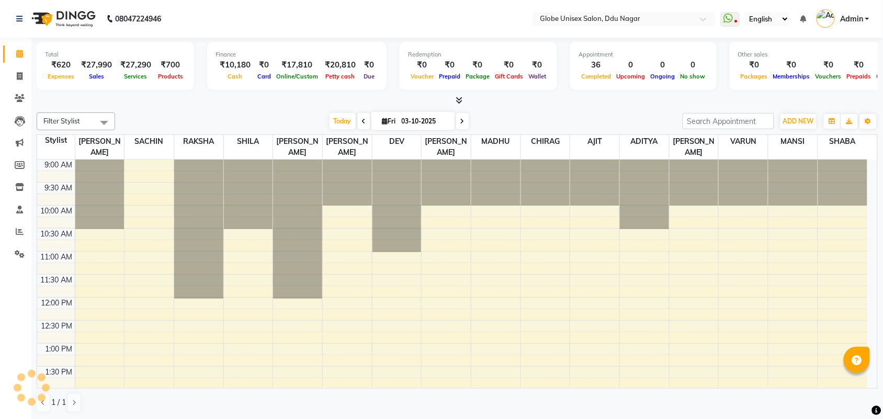
click at [459, 103] on icon at bounding box center [459, 100] width 7 height 8
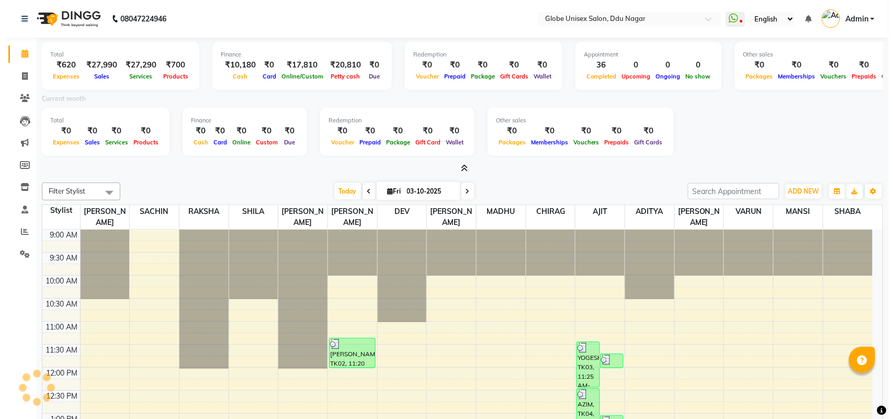
scroll to position [346, 0]
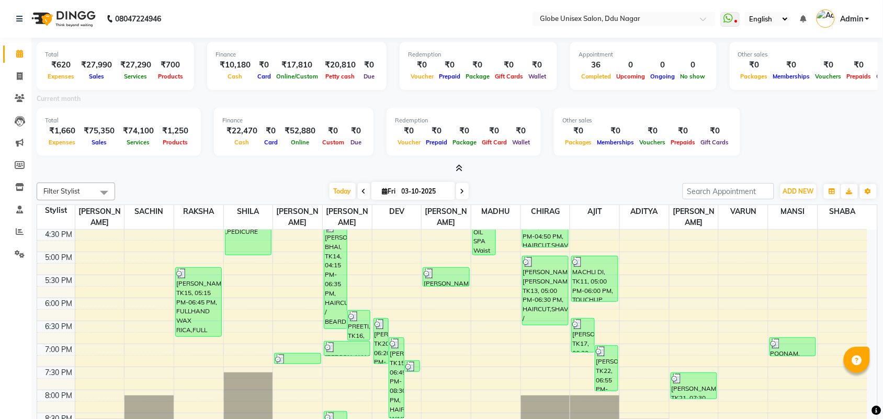
click at [855, 14] on span "Admin" at bounding box center [851, 19] width 23 height 11
click at [809, 79] on link "Sign out" at bounding box center [816, 75] width 96 height 16
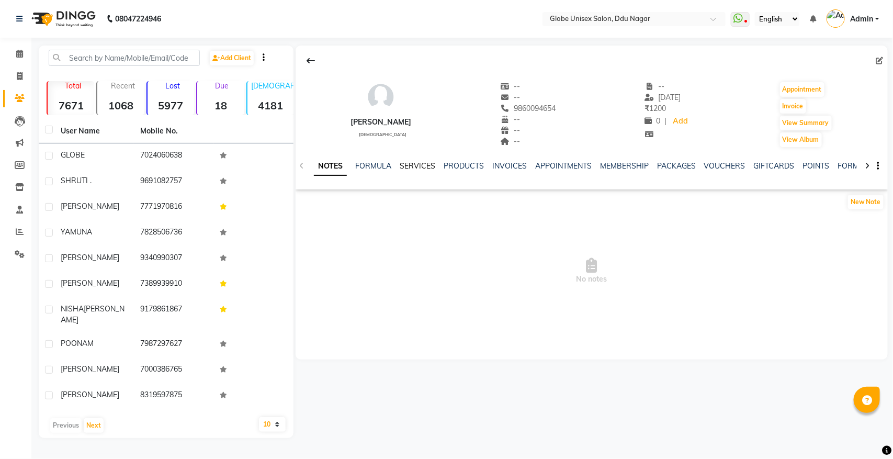
click at [410, 163] on link "SERVICES" at bounding box center [418, 165] width 36 height 9
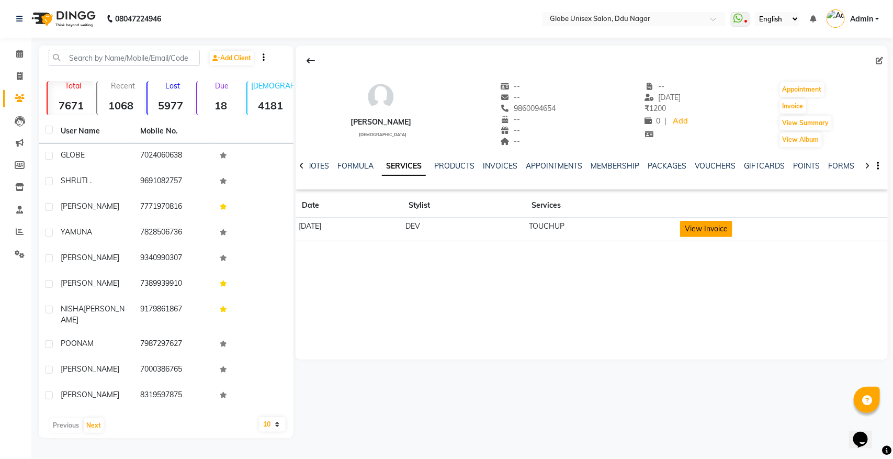
click at [707, 234] on button "View Invoice" at bounding box center [706, 229] width 52 height 16
